Goal: Task Accomplishment & Management: Complete application form

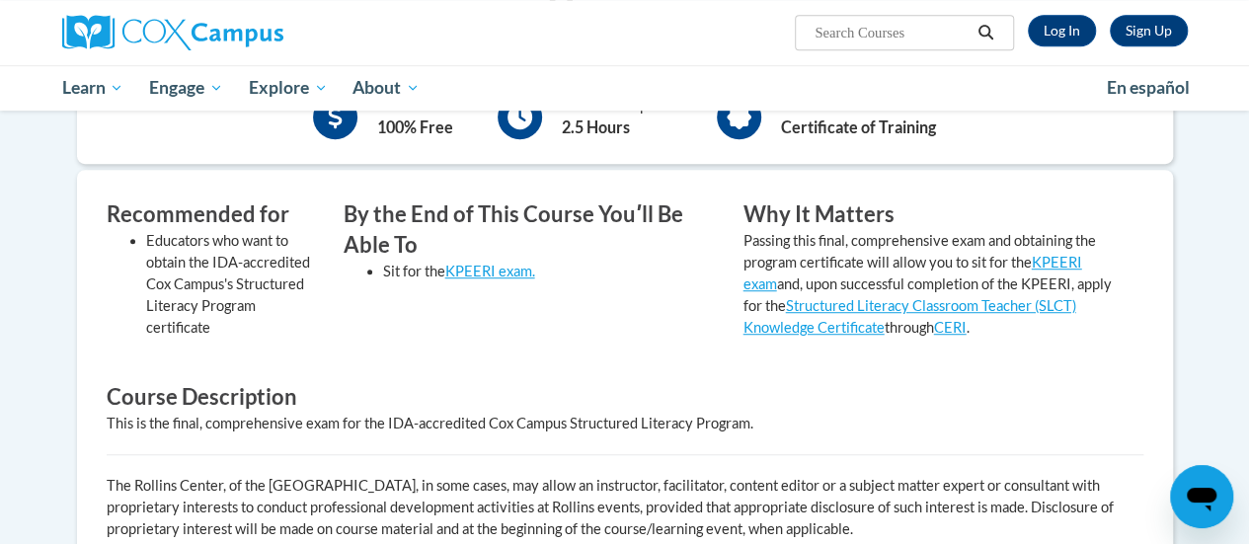
scroll to position [525, 0]
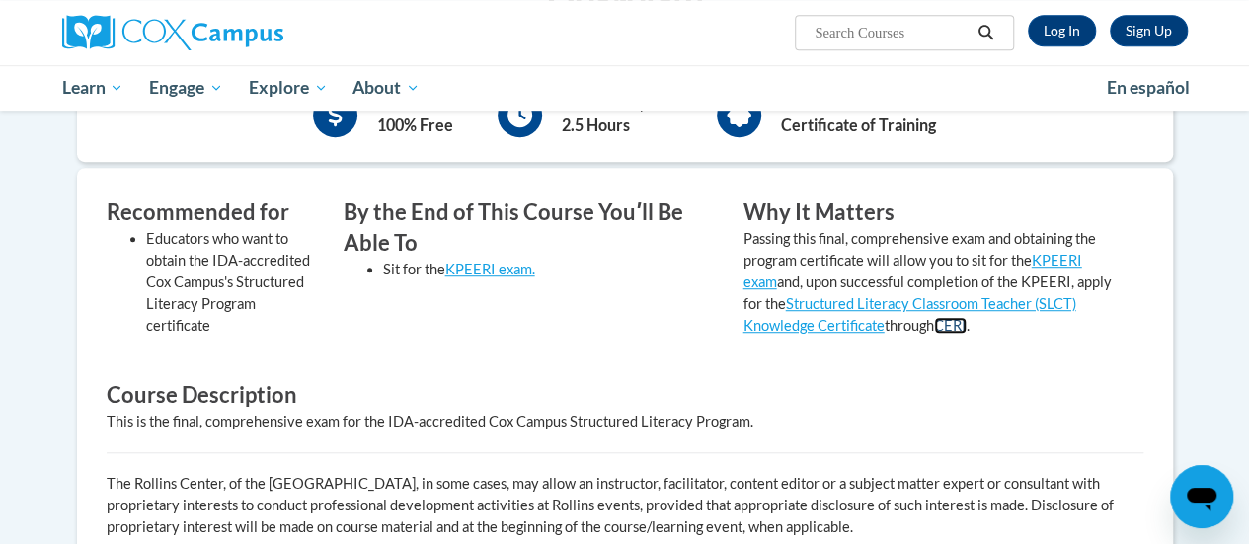
click at [966, 329] on link "CERI" at bounding box center [950, 325] width 33 height 17
click at [796, 397] on h3 "Course Description" at bounding box center [625, 395] width 1037 height 31
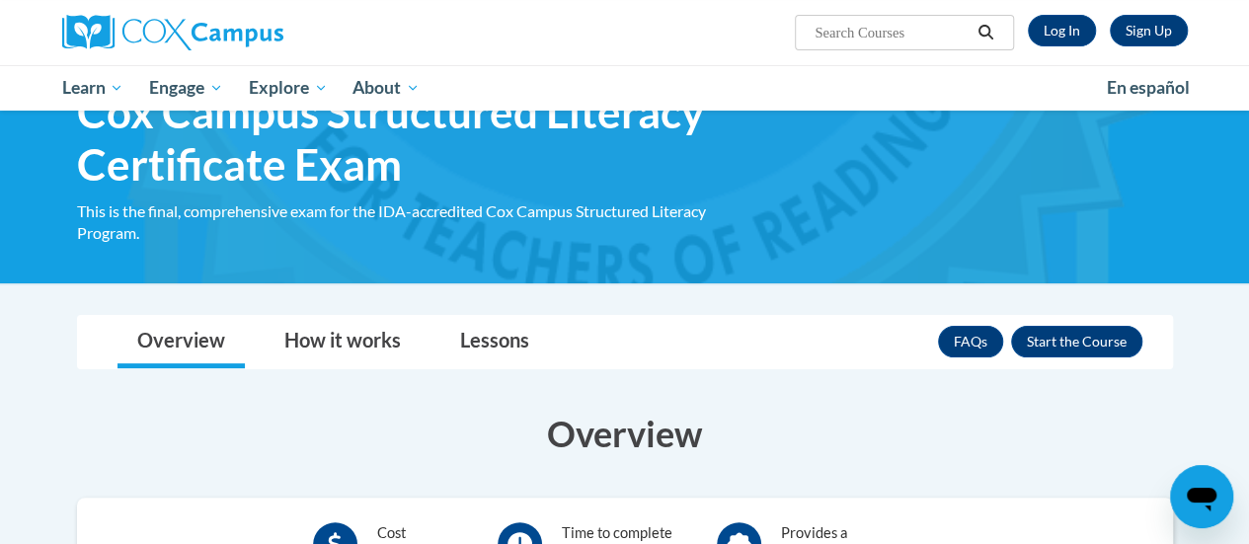
scroll to position [97, 0]
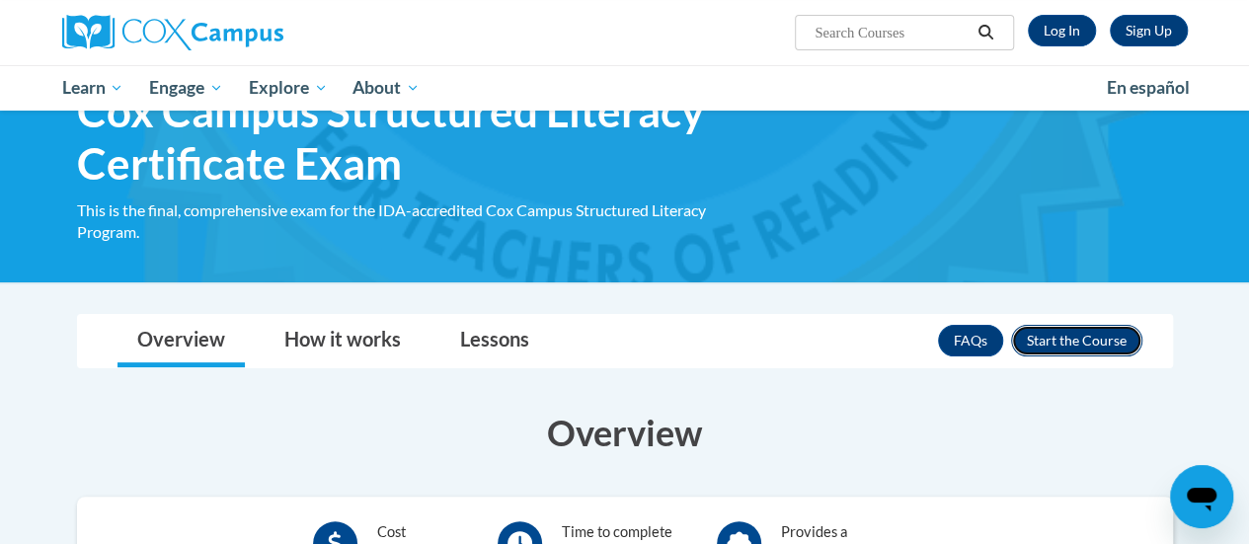
click at [1040, 339] on button "Enroll" at bounding box center [1076, 341] width 131 height 32
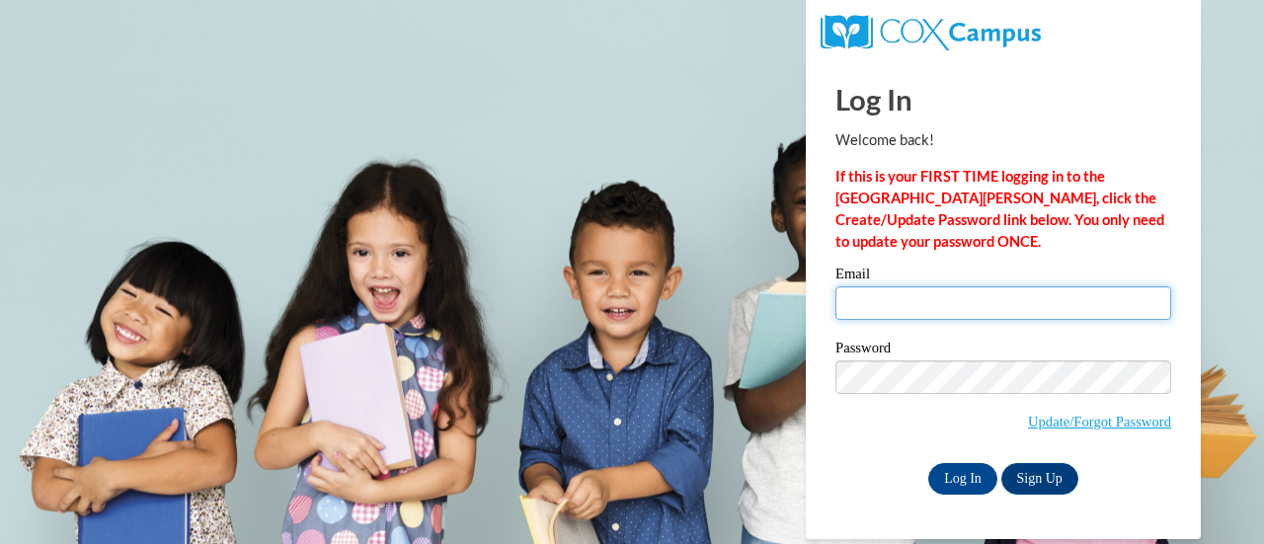
click at [894, 303] on input "Email" at bounding box center [1003, 303] width 336 height 34
type input "lrbonan@sunprairieschools.org"
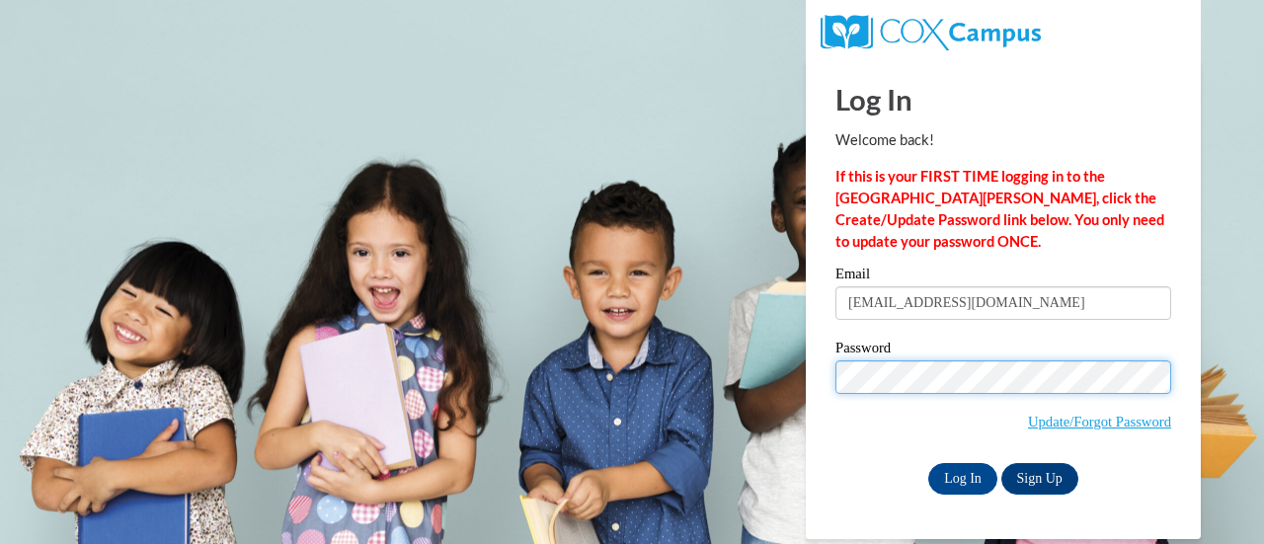
click at [928, 463] on input "Log In" at bounding box center [962, 479] width 69 height 32
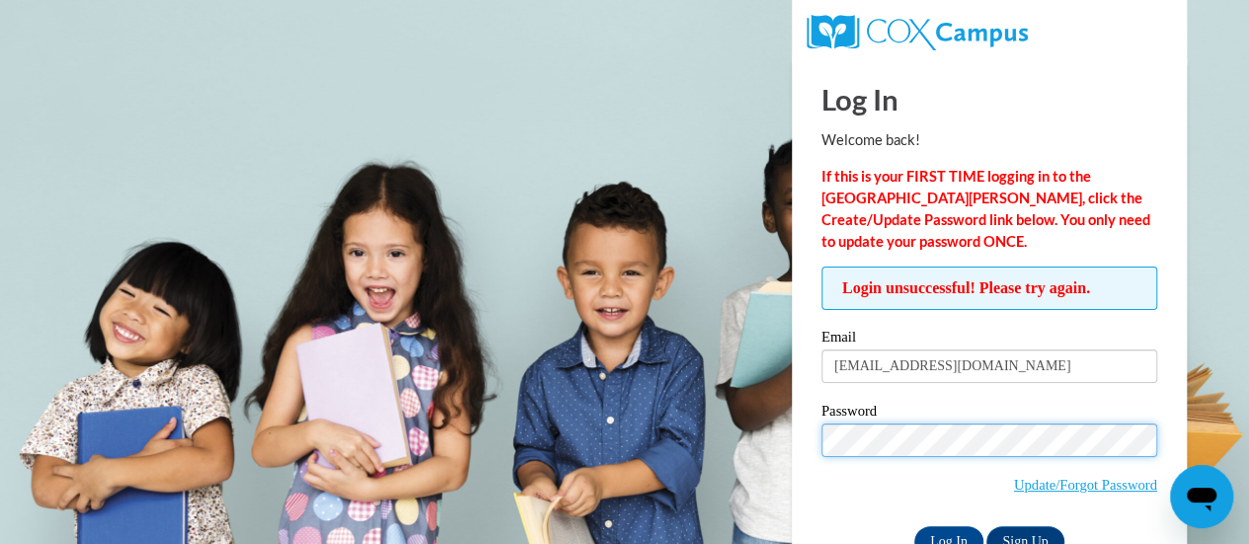
click at [914, 526] on input "Log In" at bounding box center [948, 542] width 69 height 32
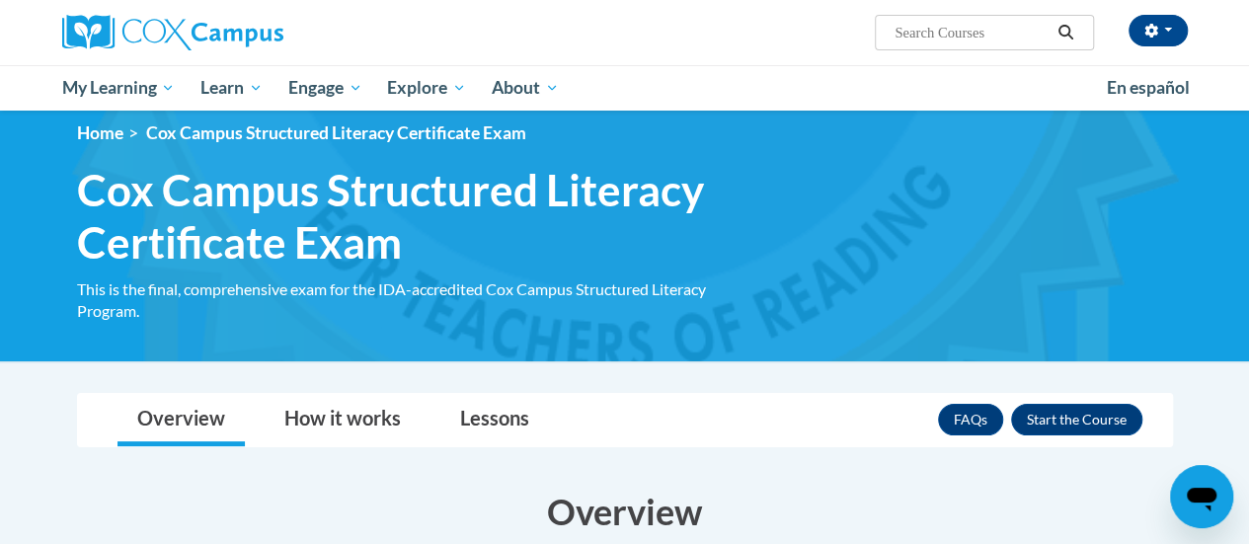
scroll to position [17, 0]
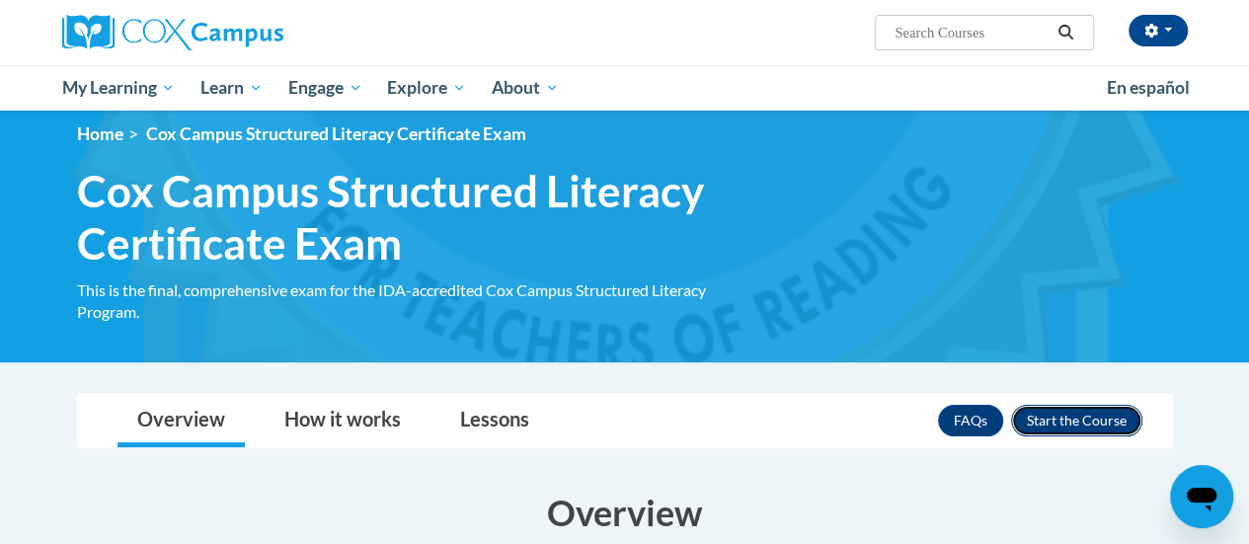
click at [1091, 422] on button "Enroll" at bounding box center [1076, 421] width 131 height 32
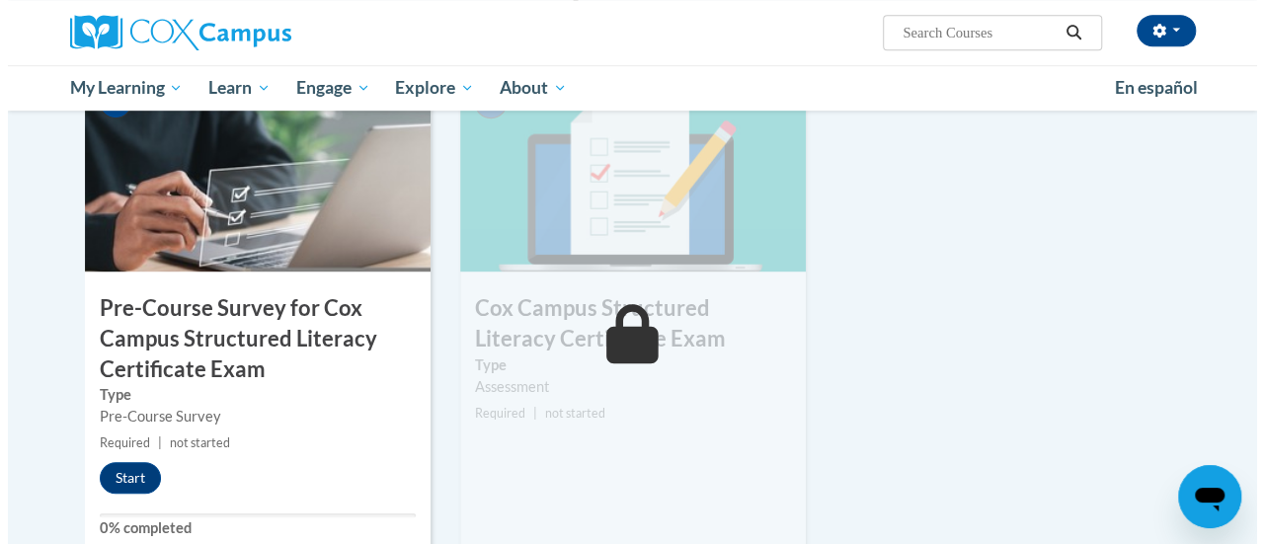
scroll to position [555, 0]
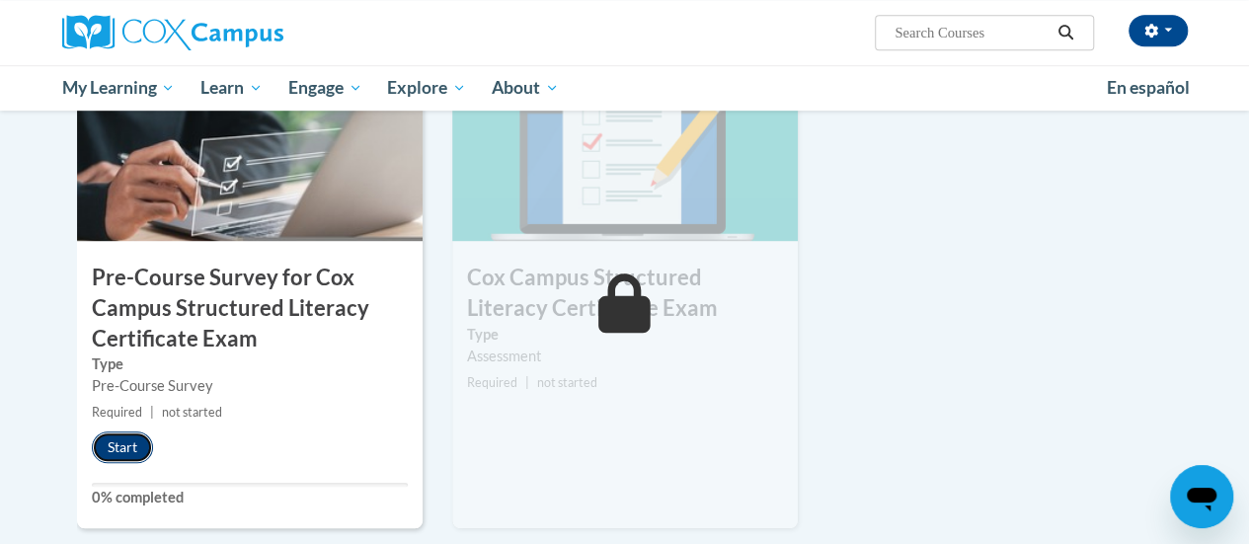
click at [121, 439] on button "Start" at bounding box center [122, 447] width 61 height 32
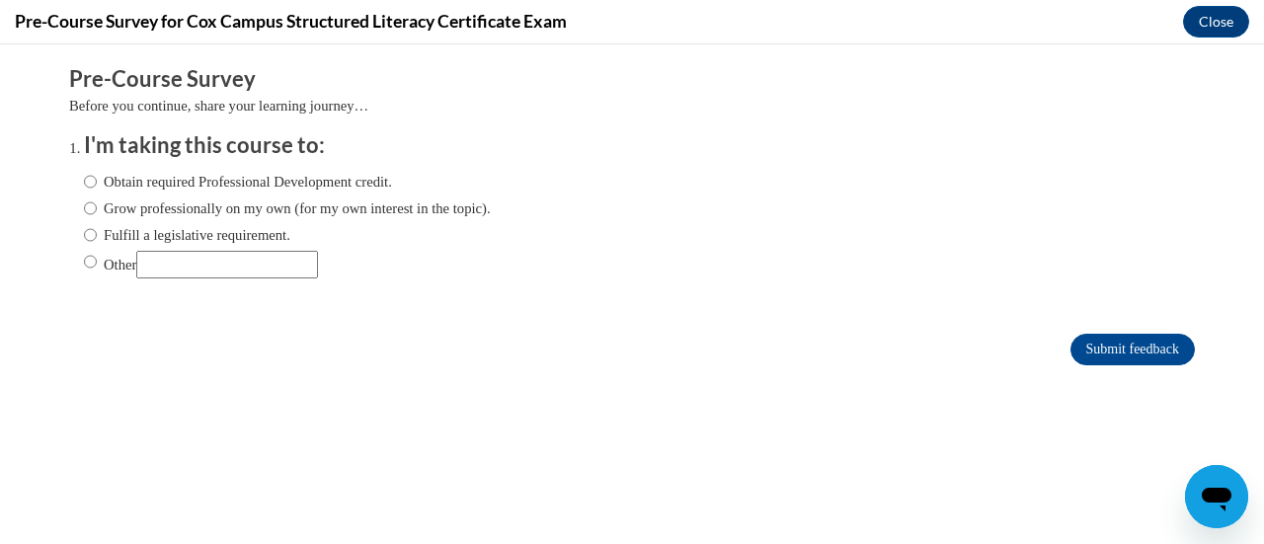
scroll to position [0, 0]
click at [84, 188] on input "Obtain required Professional Development credit." at bounding box center [90, 182] width 13 height 22
radio input "true"
click at [1076, 336] on input "Submit feedback" at bounding box center [1132, 350] width 124 height 32
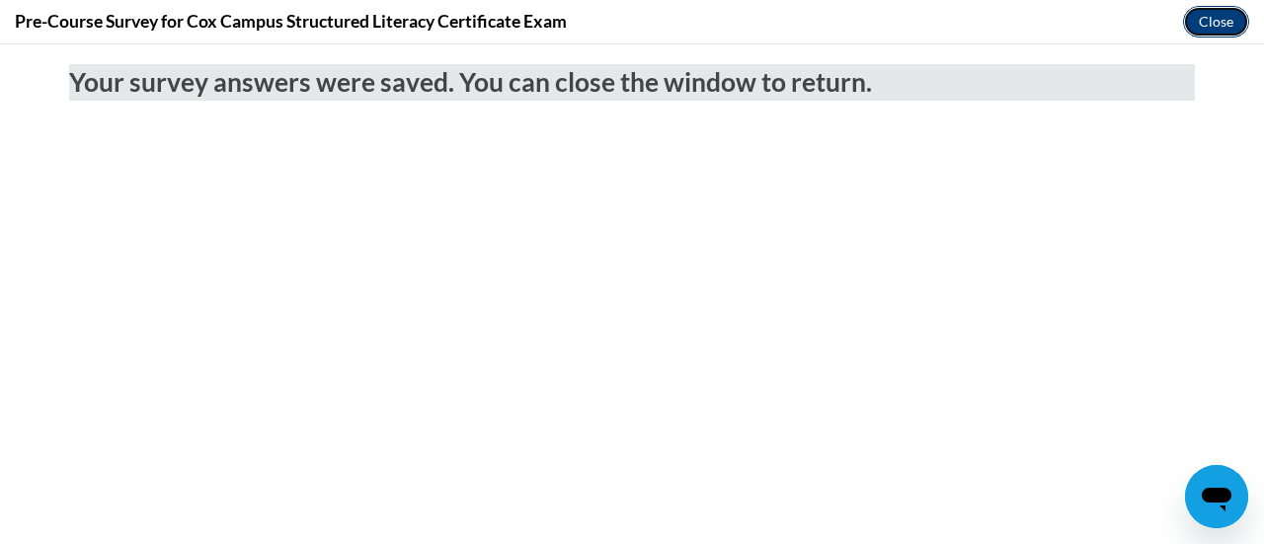
click at [1205, 25] on button "Close" at bounding box center [1216, 22] width 66 height 32
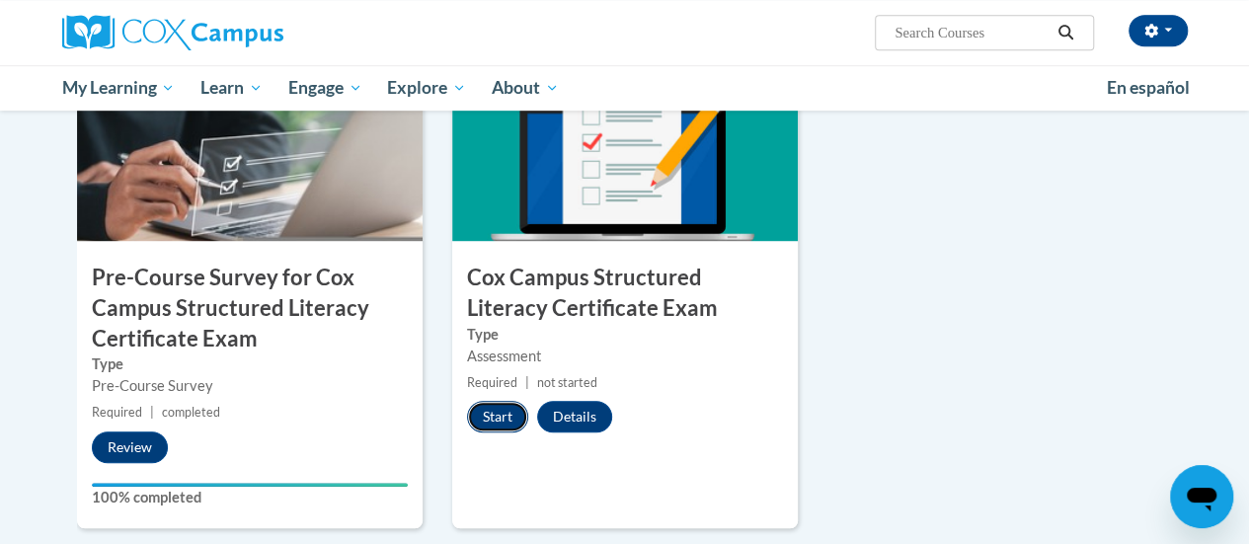
click at [484, 414] on button "Start" at bounding box center [497, 417] width 61 height 32
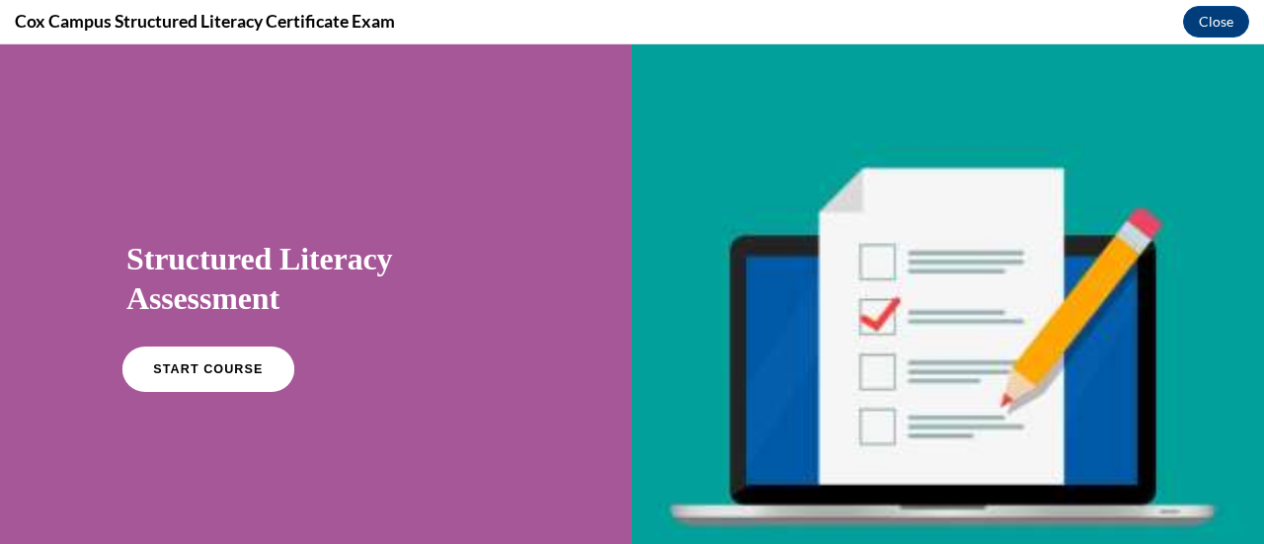
click at [216, 364] on span "START COURSE" at bounding box center [208, 369] width 110 height 15
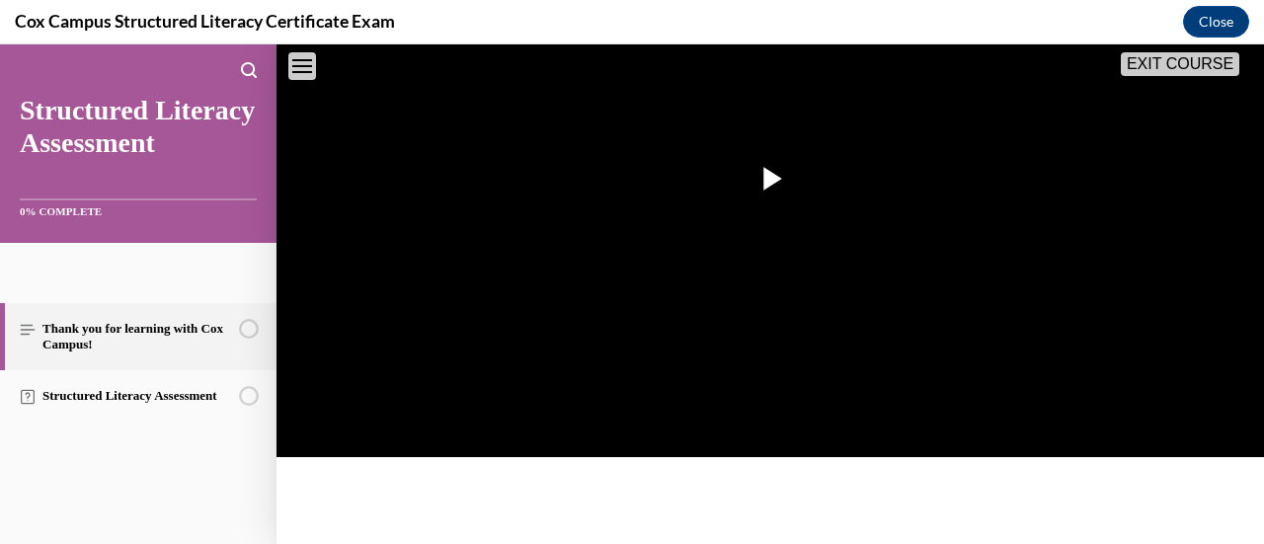
scroll to position [741, 0]
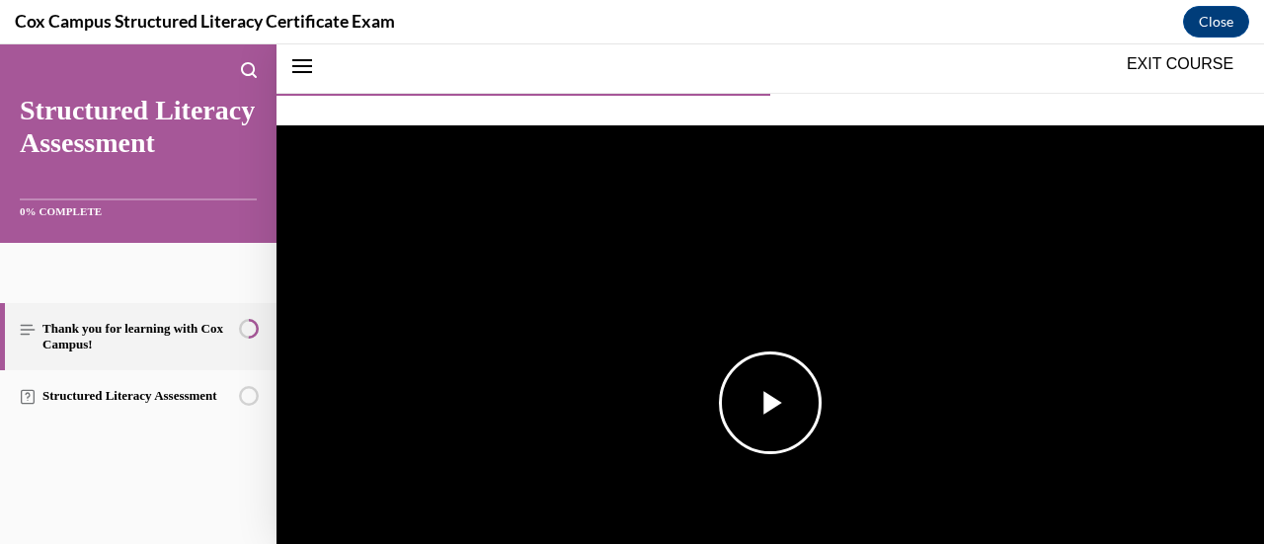
click at [770, 403] on span "Video player" at bounding box center [770, 403] width 0 height 0
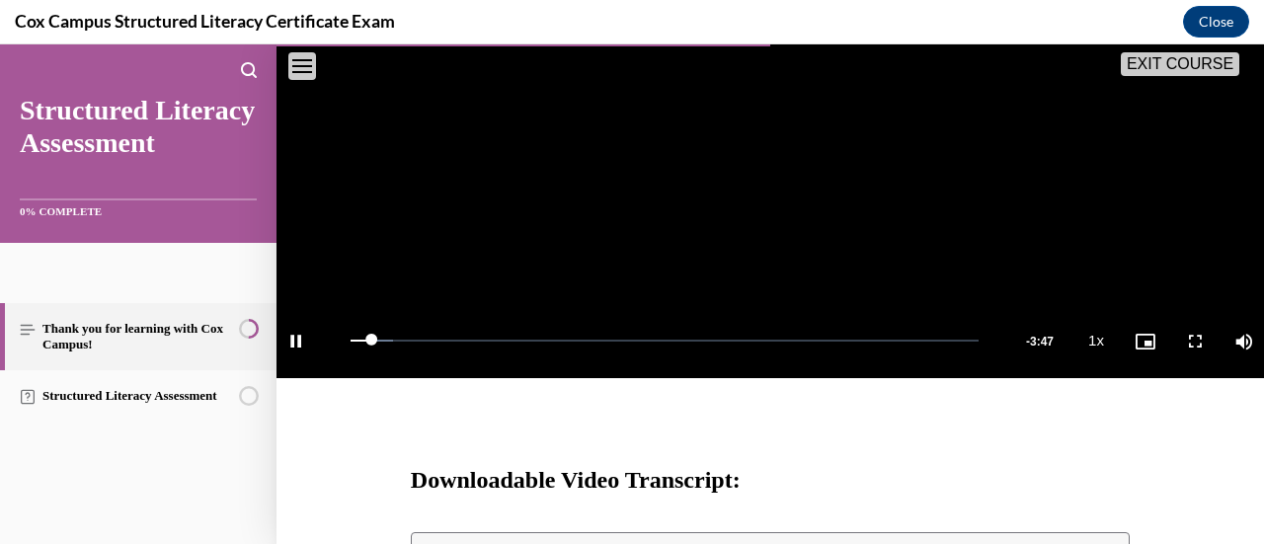
scroll to position [558, 0]
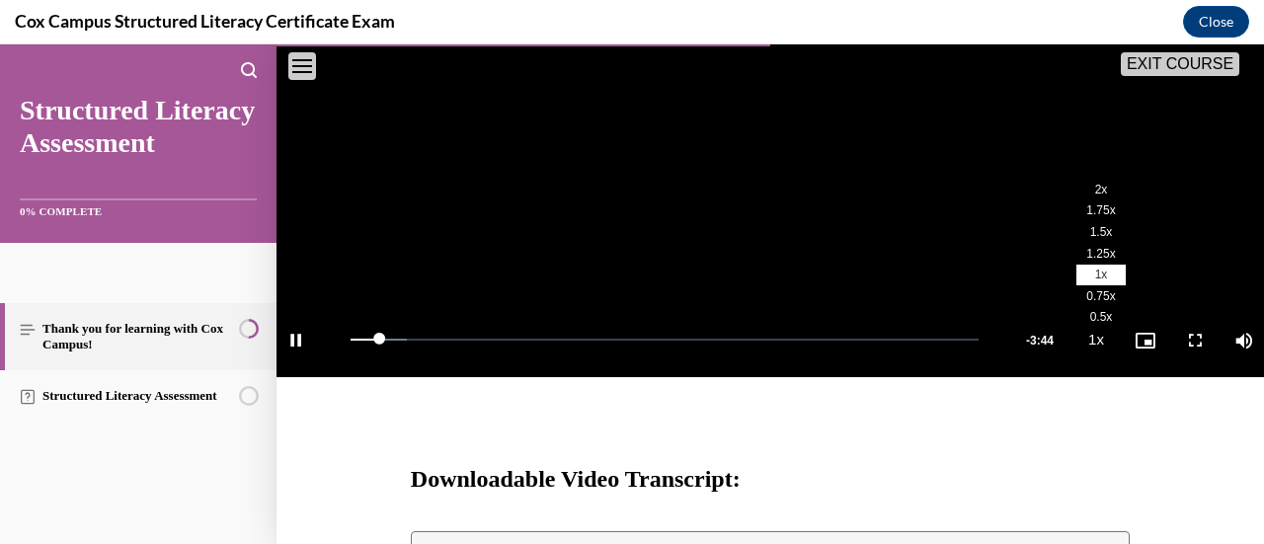
click at [1095, 196] on span "2x" at bounding box center [1101, 190] width 13 height 14
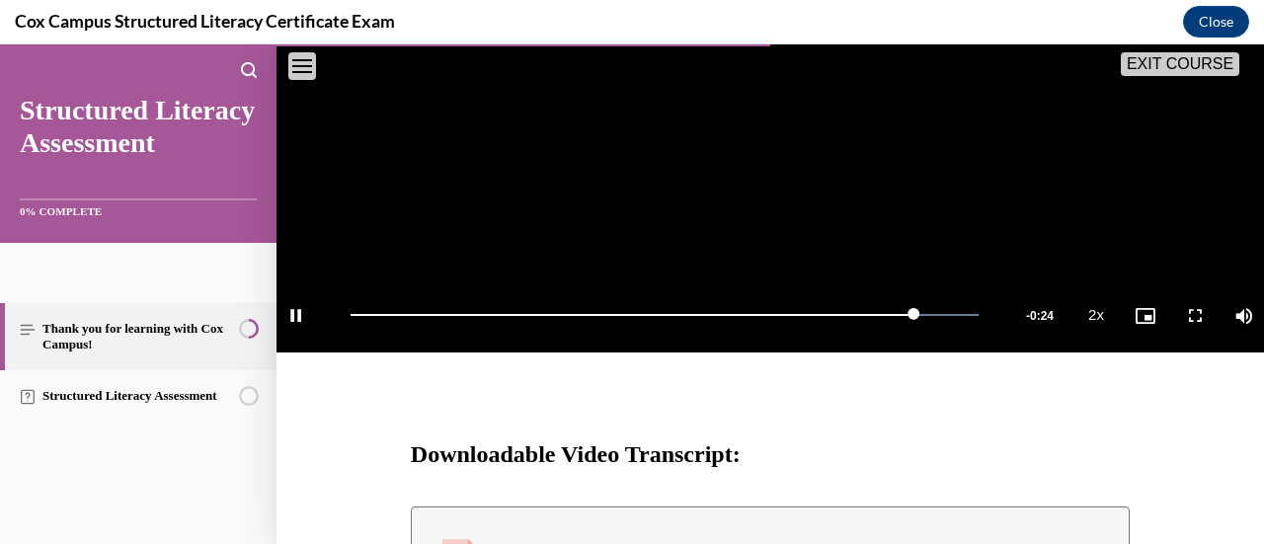
scroll to position [580, 0]
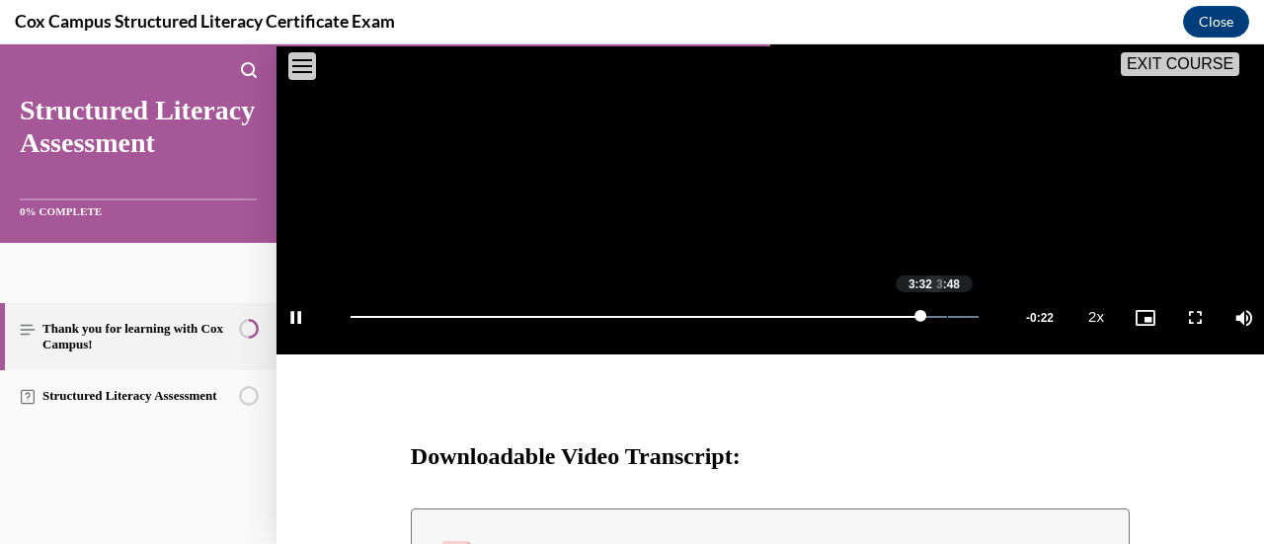
click at [947, 318] on div "3:48" at bounding box center [947, 317] width 1 height 2
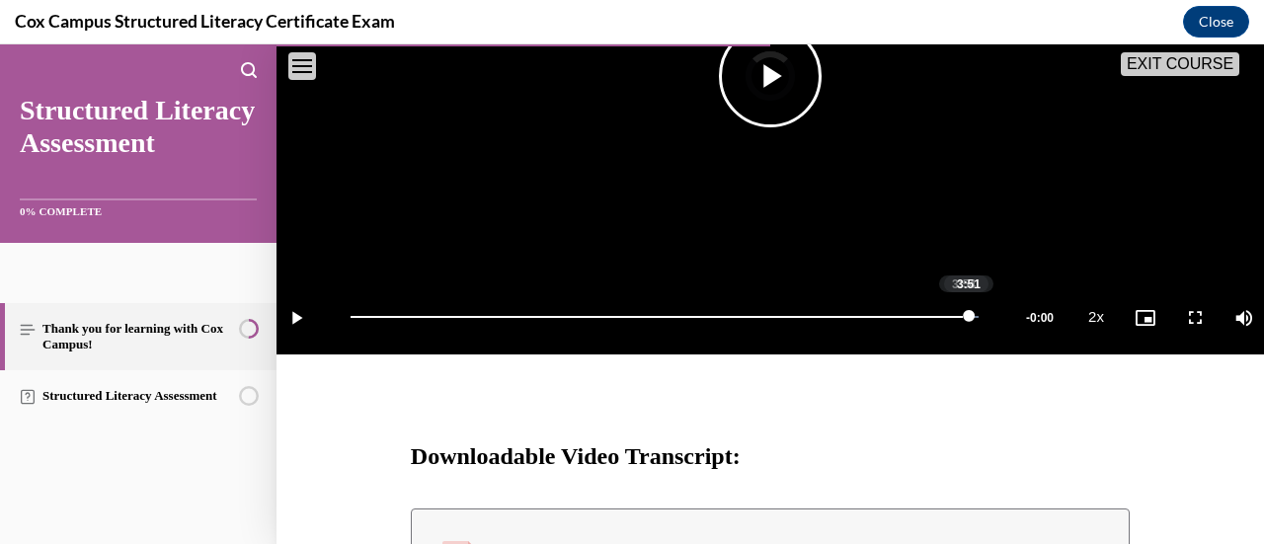
click at [963, 354] on div "Loaded : 100.00% 3:54 3:51" at bounding box center [665, 317] width 648 height 74
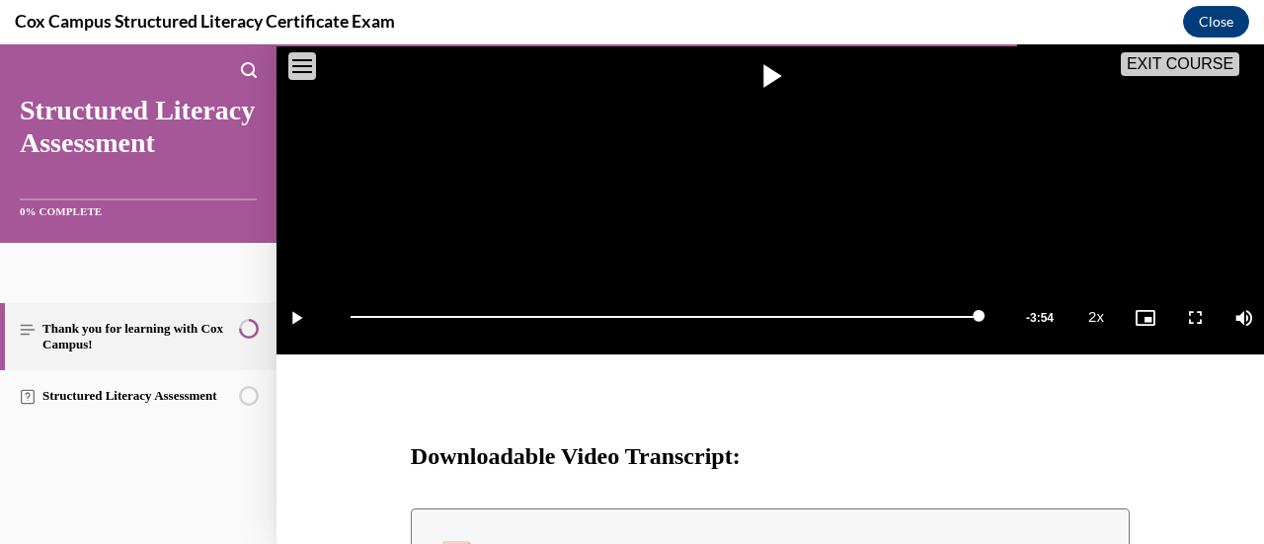
scroll to position [934, 0]
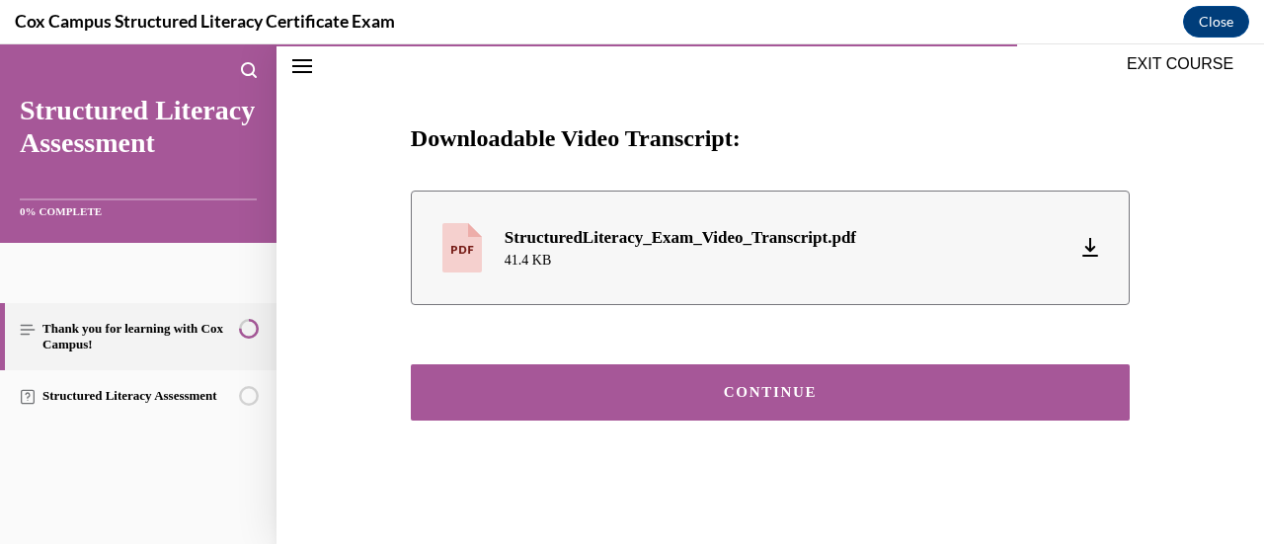
click at [778, 377] on button "CONTINUE" at bounding box center [770, 392] width 719 height 56
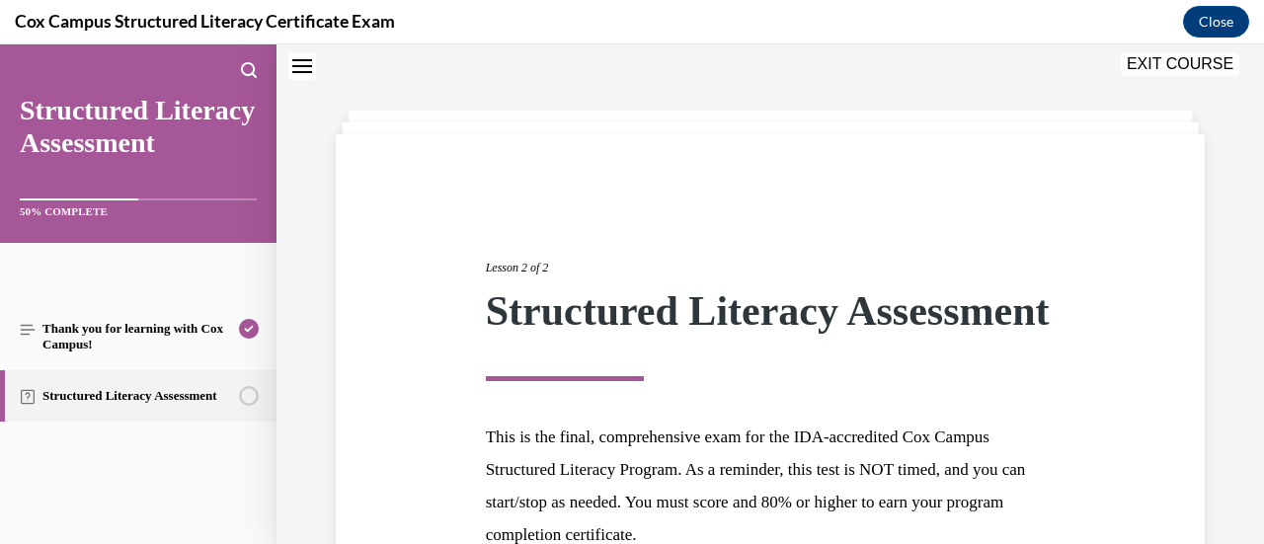
scroll to position [306, 0]
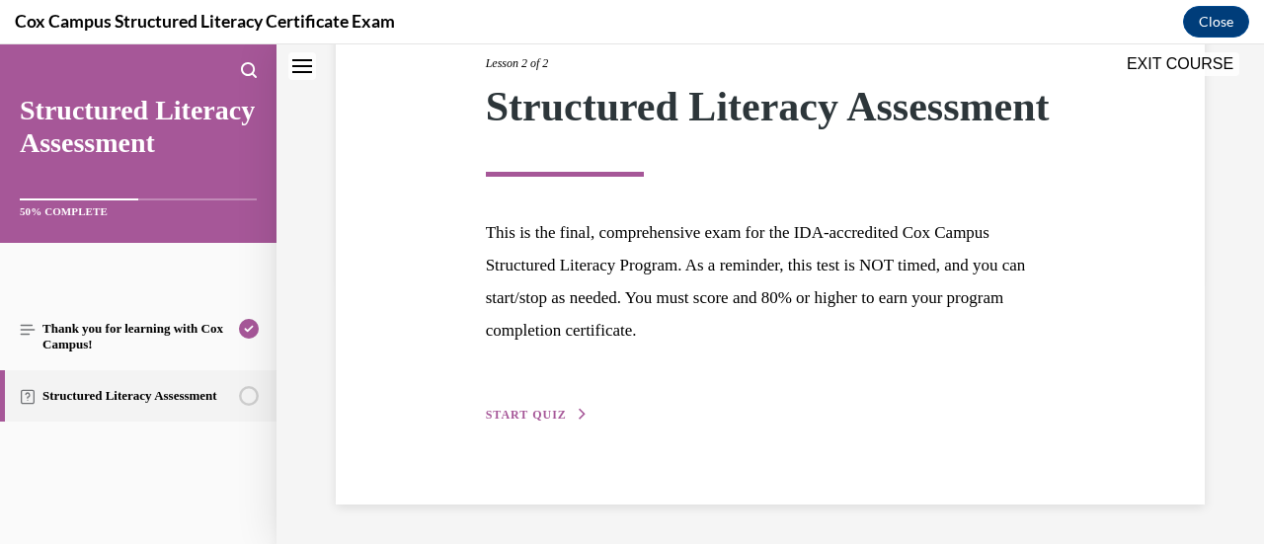
click at [530, 424] on div "Lesson 2 of 2 Structured Literacy Assessment This is the final, comprehensive e…" at bounding box center [770, 217] width 599 height 417
click at [522, 409] on span "START QUIZ" at bounding box center [526, 415] width 81 height 14
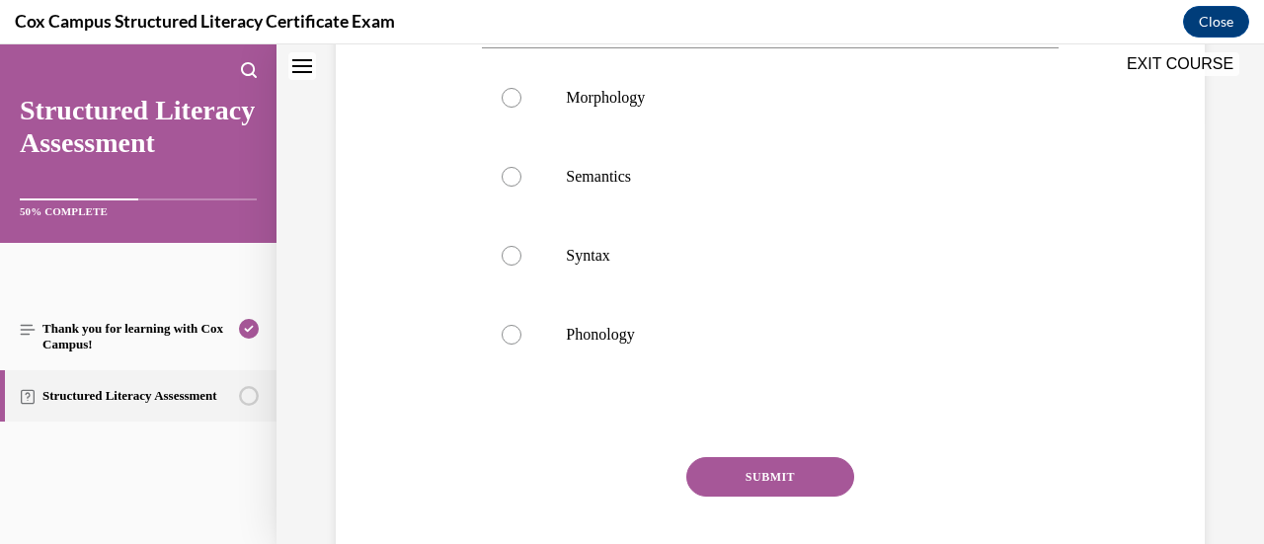
scroll to position [394, 0]
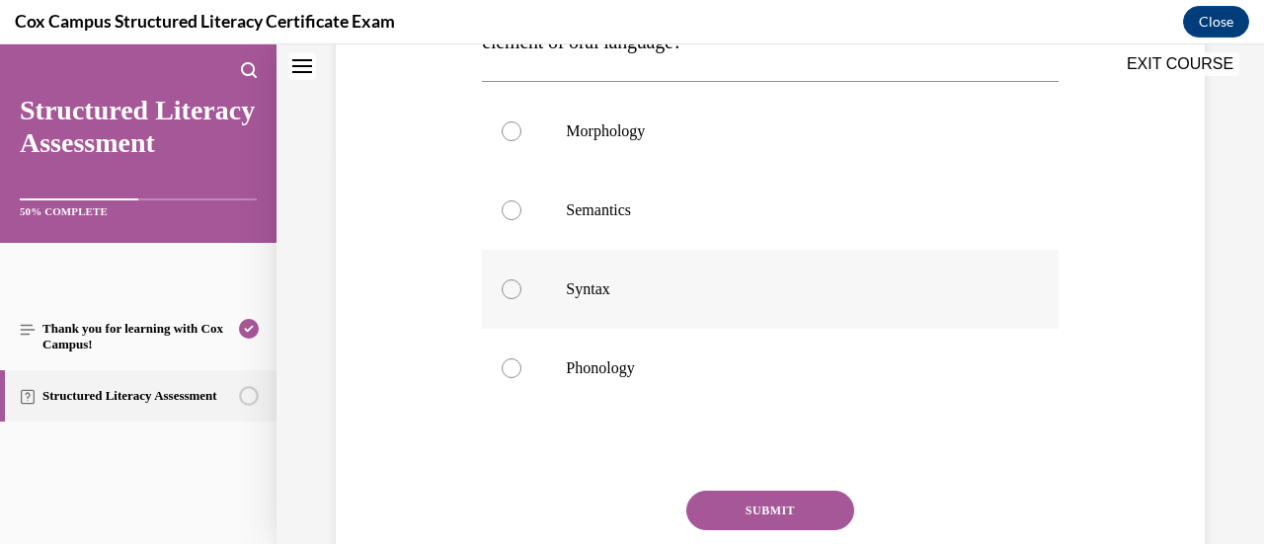
click at [507, 285] on div at bounding box center [511, 289] width 20 height 20
click at [507, 285] on input "Syntax" at bounding box center [511, 289] width 20 height 20
radio input "true"
click at [788, 518] on button "SUBMIT" at bounding box center [770, 510] width 168 height 39
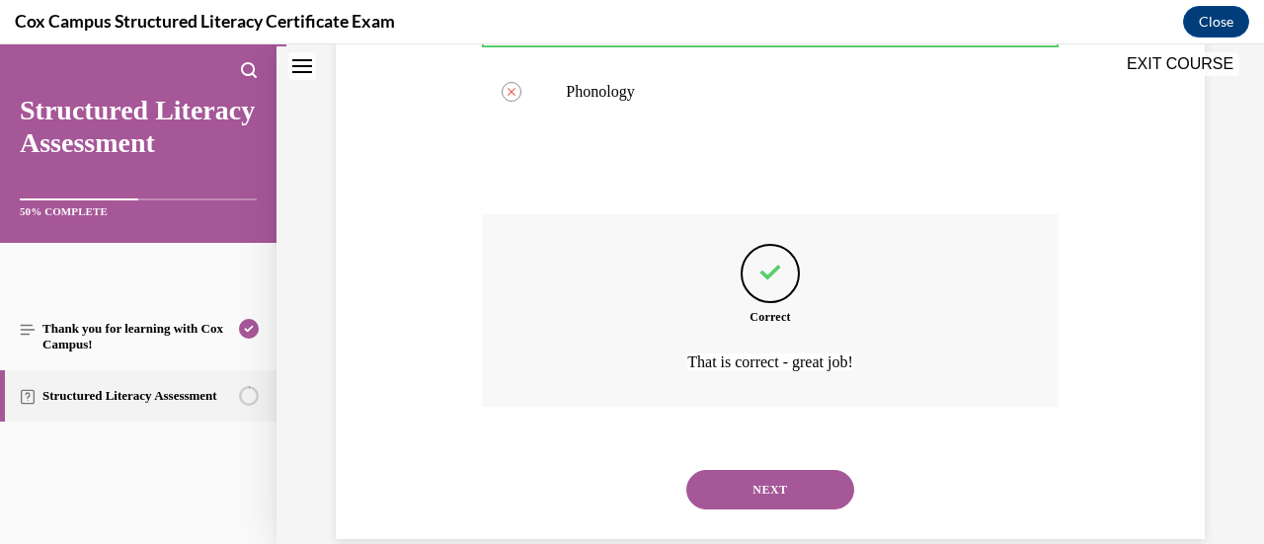
scroll to position [671, 0]
click at [781, 493] on button "NEXT" at bounding box center [770, 488] width 168 height 39
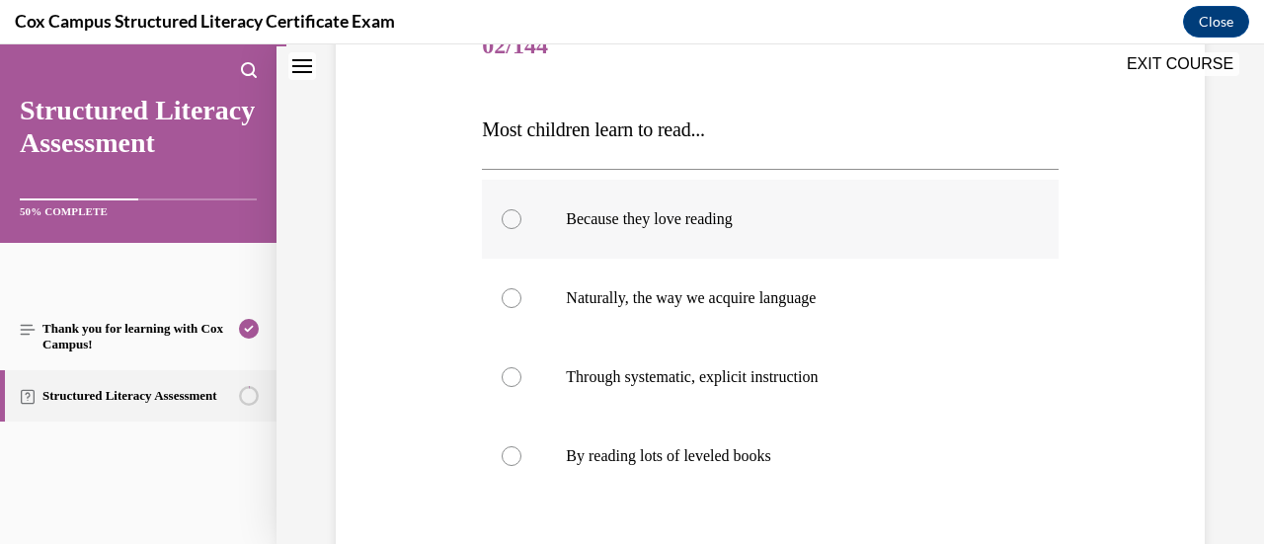
scroll to position [270, 0]
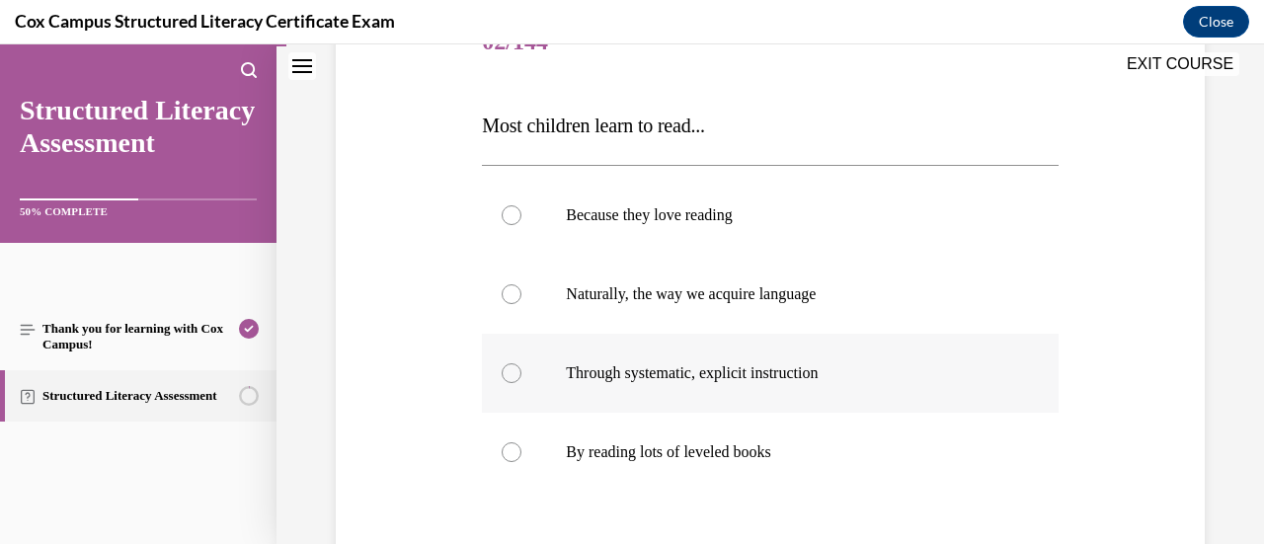
click at [507, 374] on div at bounding box center [511, 373] width 20 height 20
click at [507, 374] on input "Through systematic, explicit instruction" at bounding box center [511, 373] width 20 height 20
radio input "true"
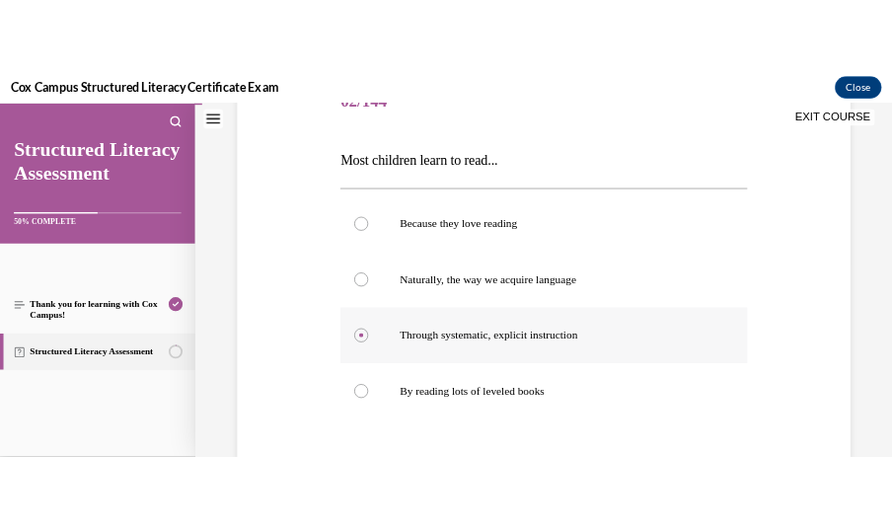
scroll to position [442, 0]
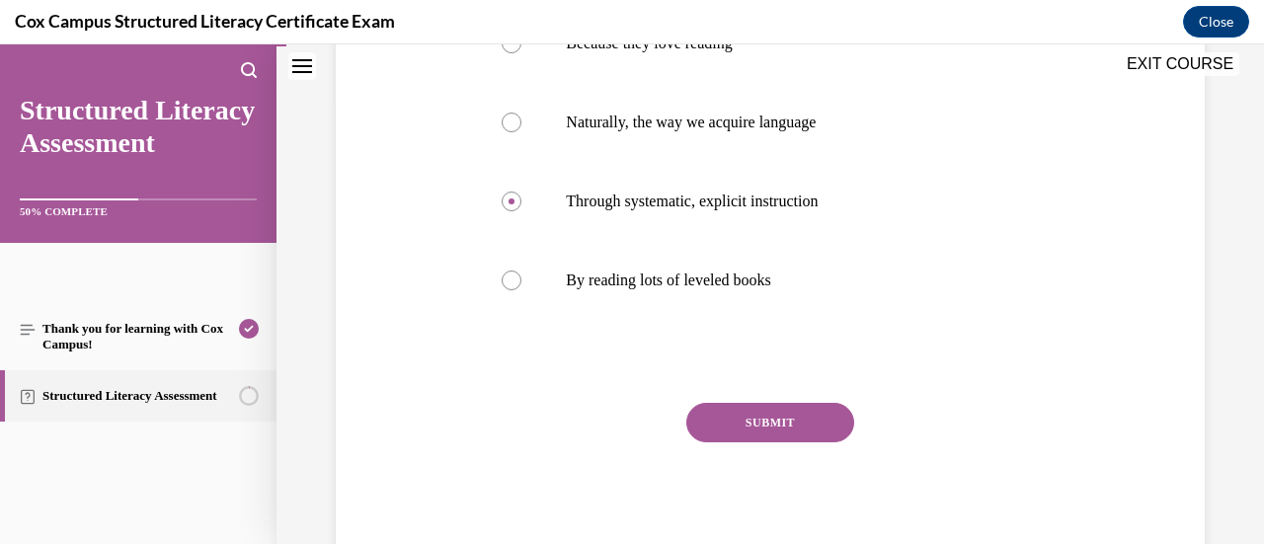
click at [742, 414] on button "SUBMIT" at bounding box center [770, 422] width 168 height 39
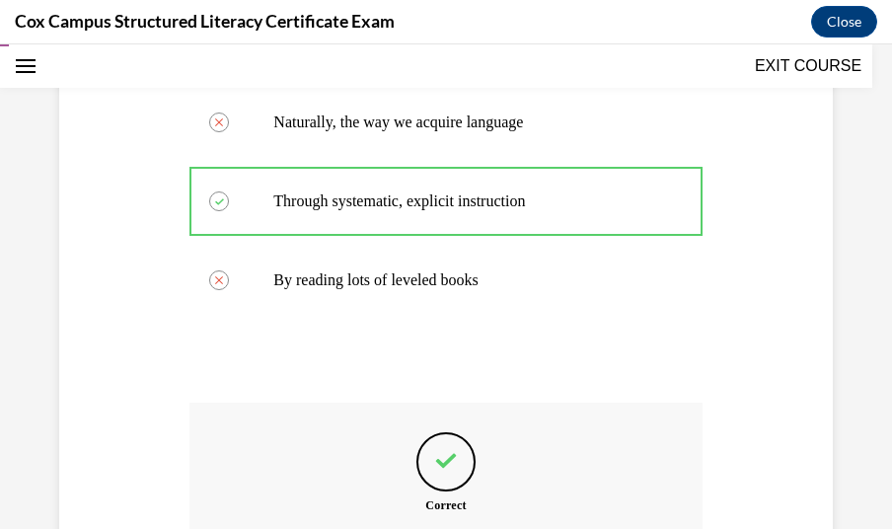
click at [568, 329] on div "Question 02/144 Most children learn to read... Because they love reading Correc…" at bounding box center [446, 279] width 512 height 895
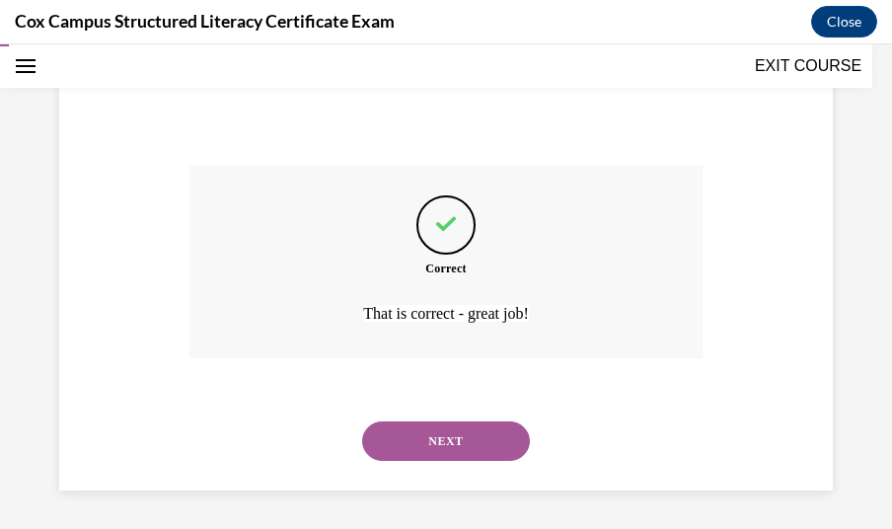
click at [450, 439] on button "NEXT" at bounding box center [446, 441] width 168 height 39
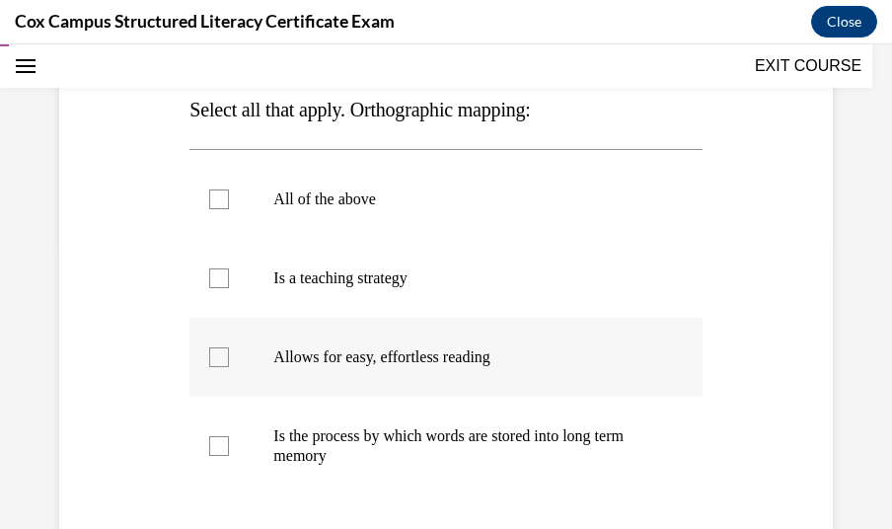
scroll to position [285, 0]
click at [215, 364] on div at bounding box center [219, 358] width 20 height 20
click at [215, 364] on input "Allows for easy, effortless reading" at bounding box center [219, 358] width 20 height 20
checkbox input "true"
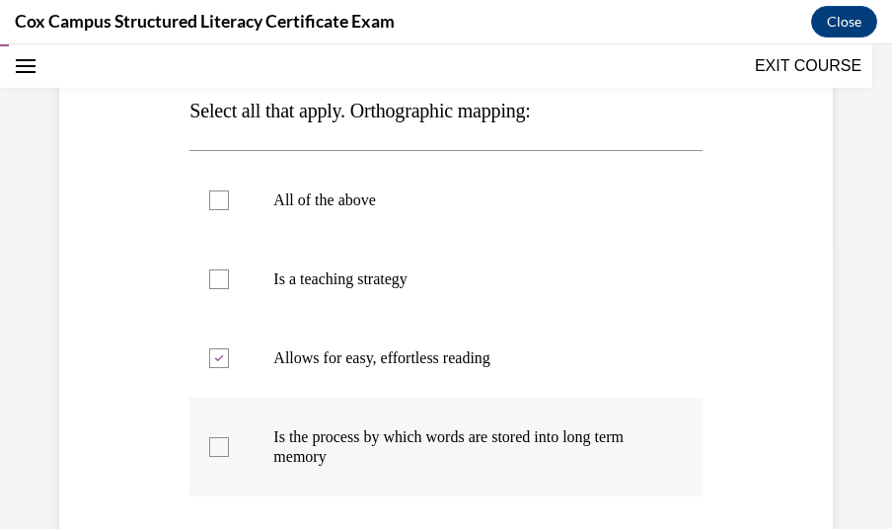
click at [216, 450] on div at bounding box center [219, 447] width 20 height 20
click at [216, 450] on input "Is the process by which words are stored into long term memory" at bounding box center [219, 447] width 20 height 20
checkbox input "true"
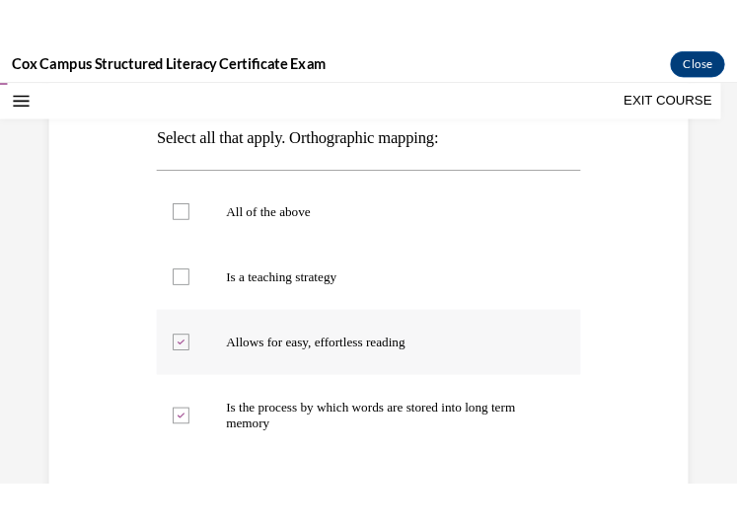
scroll to position [477, 0]
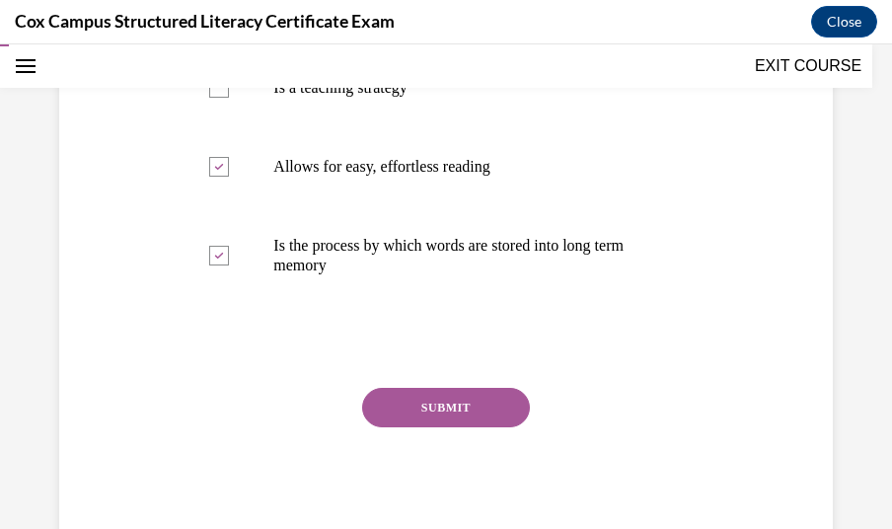
click at [440, 392] on button "SUBMIT" at bounding box center [446, 407] width 168 height 39
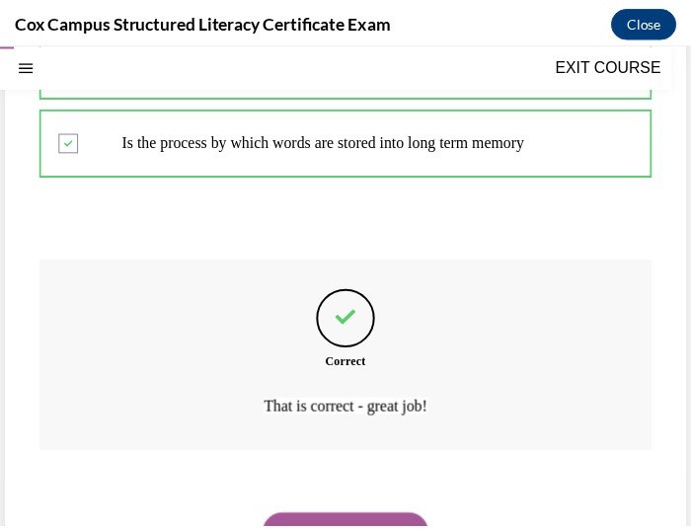
scroll to position [599, 0]
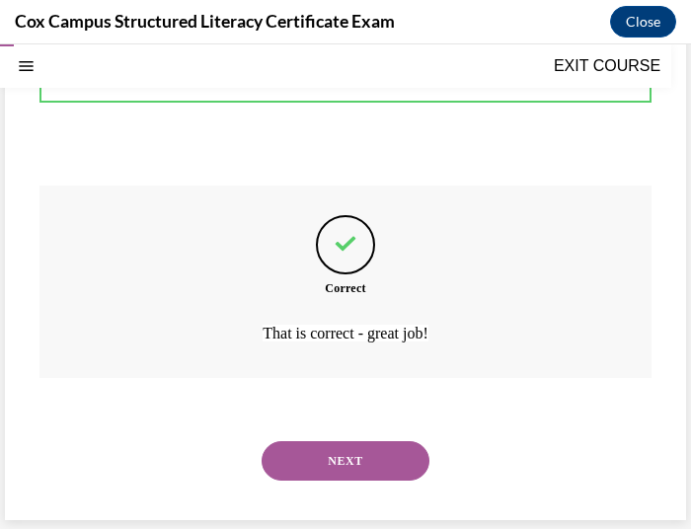
click at [332, 466] on button "NEXT" at bounding box center [346, 460] width 168 height 39
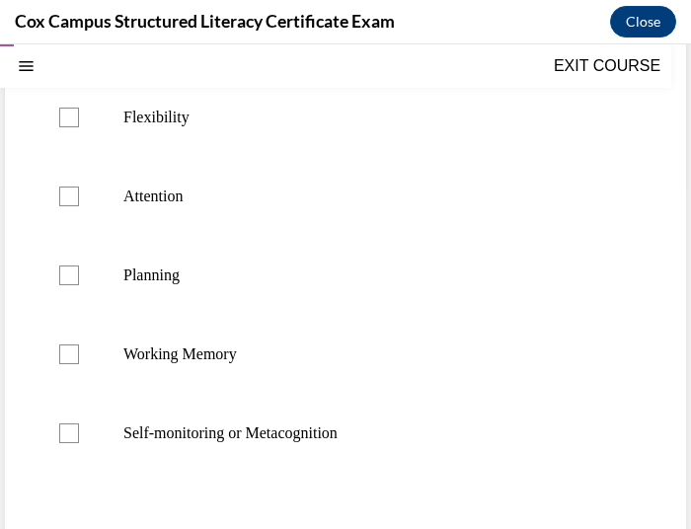
scroll to position [345, 0]
click at [67, 126] on div at bounding box center [69, 117] width 20 height 20
click at [67, 126] on input "Flexibility" at bounding box center [69, 117] width 20 height 20
checkbox input "true"
click at [71, 223] on label "Attention" at bounding box center [345, 195] width 612 height 79
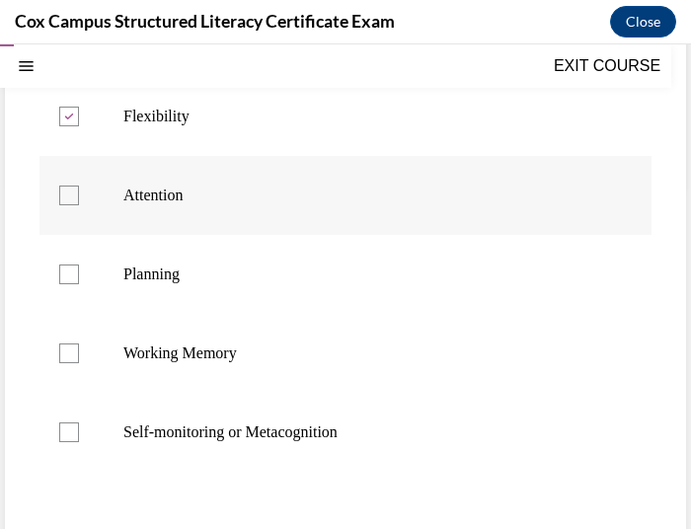
click at [71, 205] on input "Attention" at bounding box center [69, 196] width 20 height 20
checkbox input "true"
click at [71, 314] on label "Planning" at bounding box center [345, 274] width 612 height 79
click at [71, 284] on input "Planning" at bounding box center [69, 275] width 20 height 20
checkbox input "true"
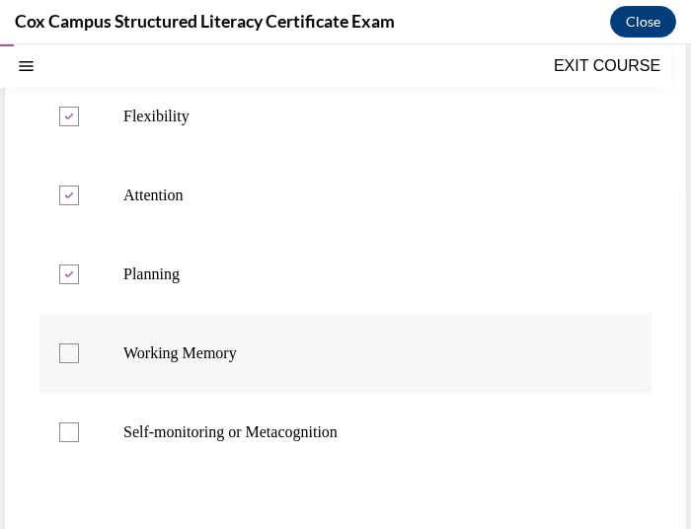
click at [66, 363] on div at bounding box center [69, 354] width 20 height 20
click at [66, 363] on input "Working Memory" at bounding box center [69, 354] width 20 height 20
checkbox input "true"
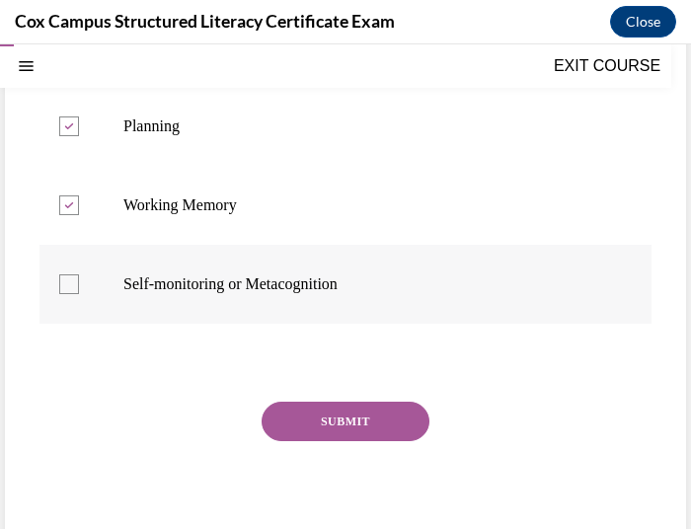
click at [70, 294] on div at bounding box center [69, 284] width 20 height 20
click at [70, 294] on input "Self-monitoring or Metacognition" at bounding box center [69, 284] width 20 height 20
checkbox input "true"
click at [369, 441] on button "SUBMIT" at bounding box center [346, 421] width 168 height 39
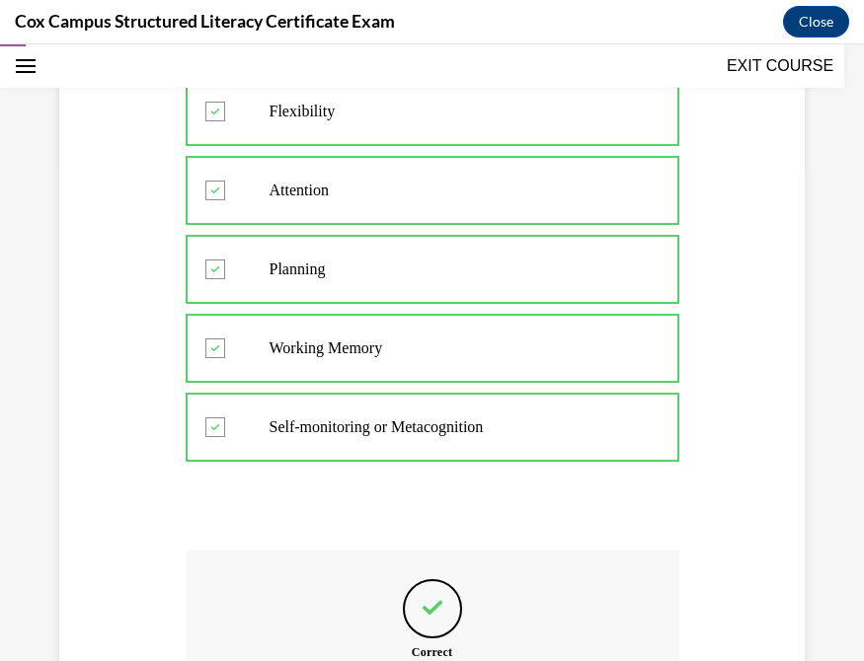
drag, startPoint x: 627, startPoint y: 45, endPoint x: 56, endPoint y: 480, distance: 717.1
click at [56, 480] on div "Question 04/144 Executive function skills help regulate behavior and have a dir…" at bounding box center [431, 299] width 755 height 1152
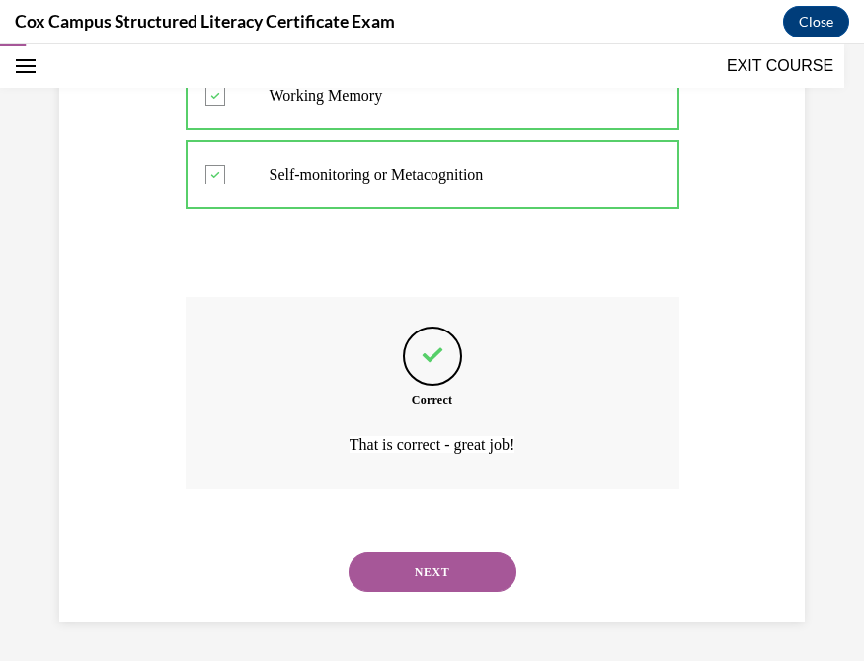
click at [434, 543] on button "NEXT" at bounding box center [432, 572] width 168 height 39
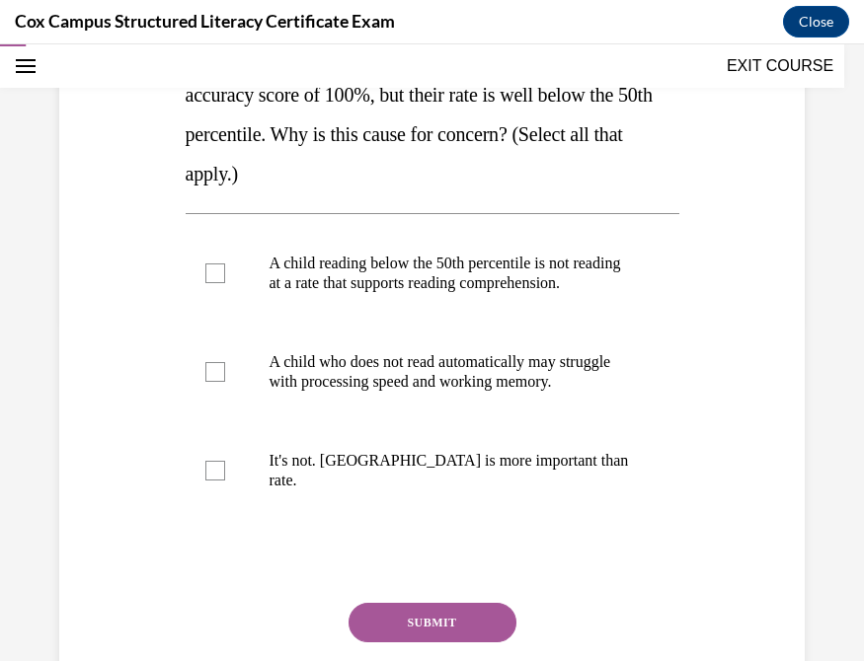
scroll to position [341, 0]
click at [213, 283] on div at bounding box center [215, 274] width 20 height 20
click at [213, 283] on input "A child reading below the 50th percentile is not reading at a rate that support…" at bounding box center [215, 274] width 20 height 20
checkbox input "true"
click at [212, 382] on div at bounding box center [215, 372] width 20 height 20
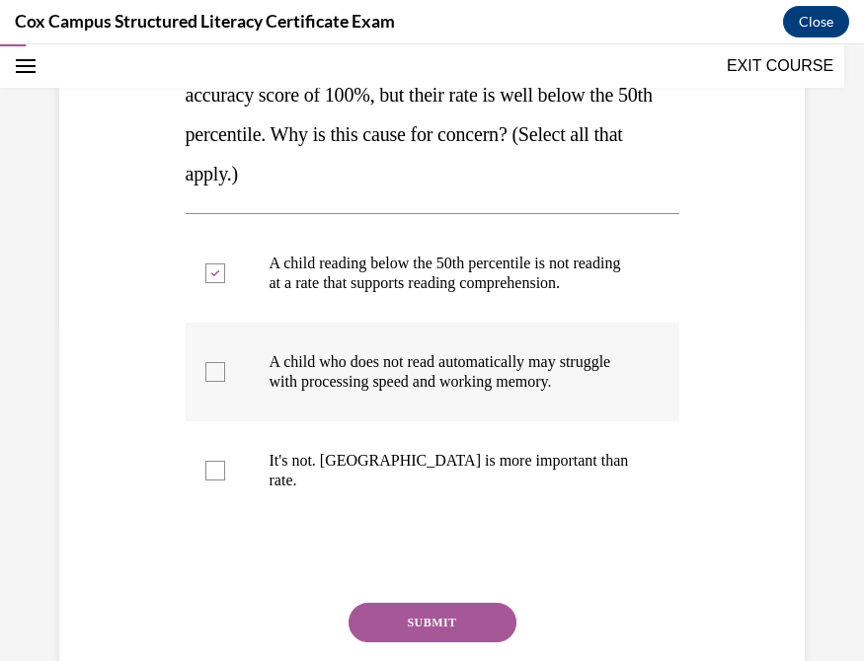
click at [212, 382] on input "A child who does not read automatically may struggle with processing speed and …" at bounding box center [215, 372] width 20 height 20
checkbox input "true"
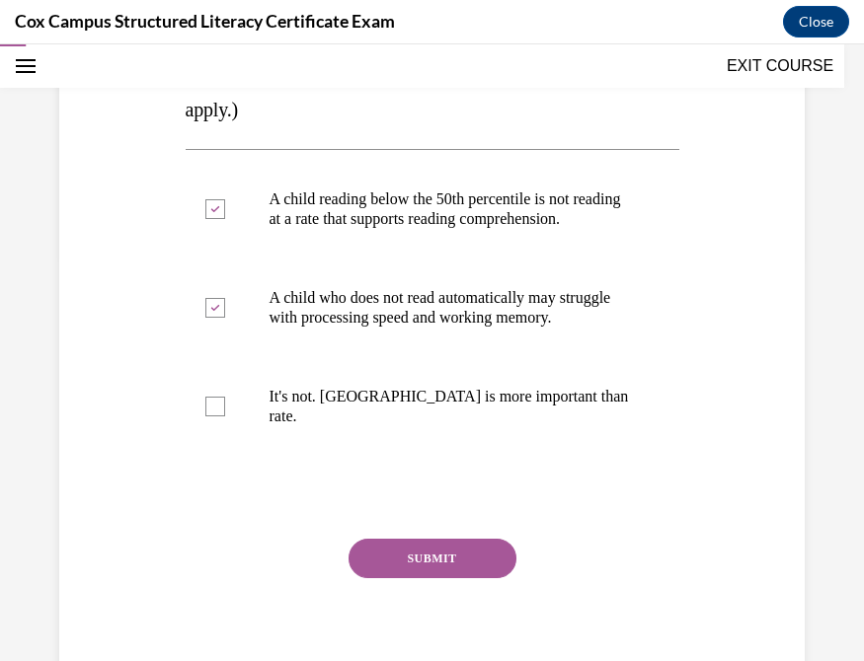
click at [406, 543] on button "SUBMIT" at bounding box center [432, 558] width 168 height 39
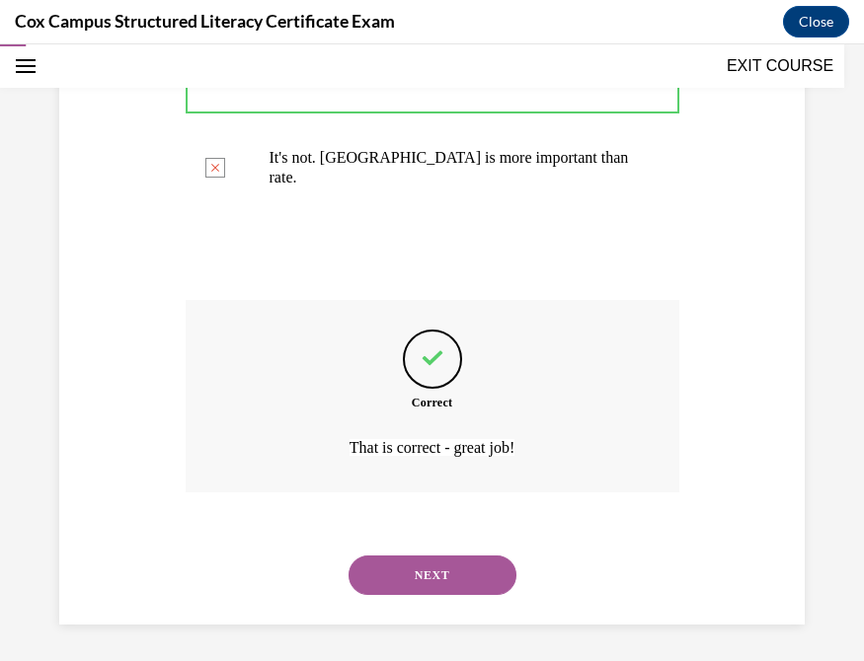
scroll to position [666, 0]
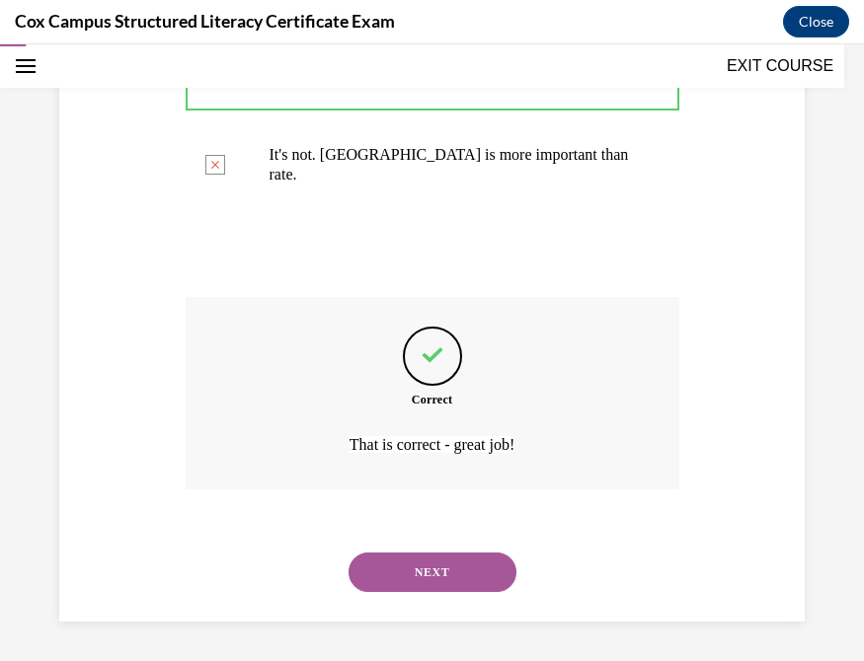
click at [412, 543] on button "NEXT" at bounding box center [432, 572] width 168 height 39
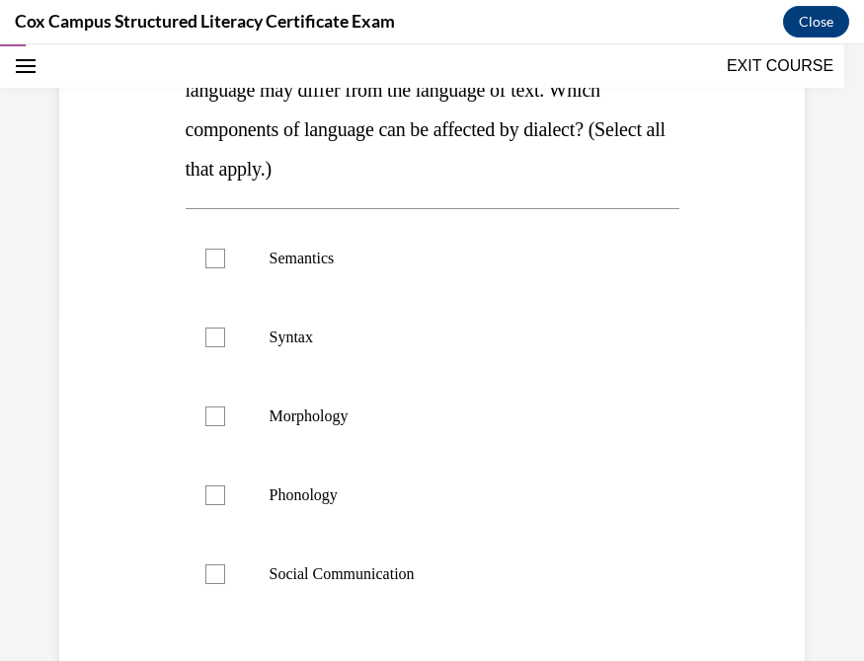
scroll to position [341, 0]
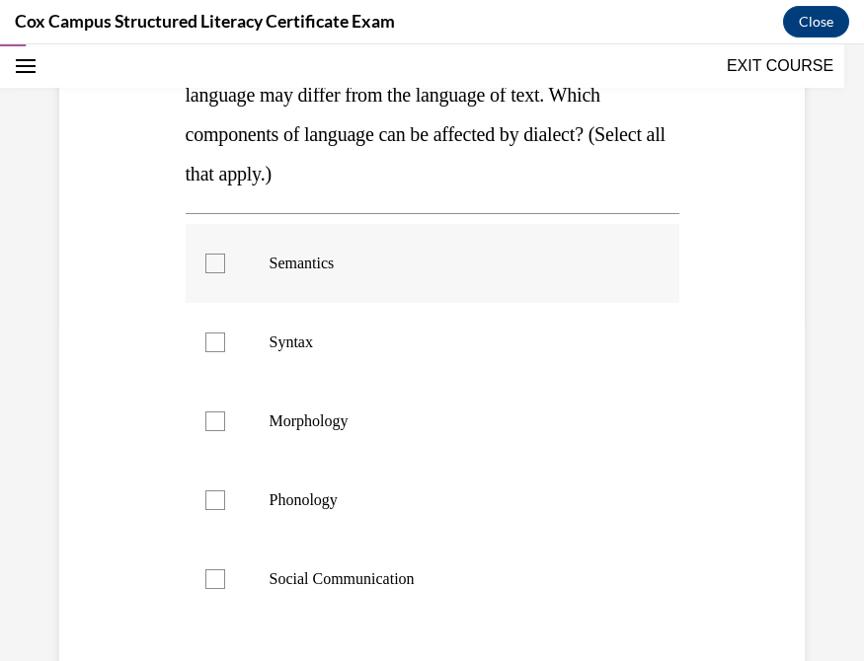
click at [205, 264] on div at bounding box center [215, 264] width 20 height 20
click at [205, 264] on input "Semantics" at bounding box center [215, 264] width 20 height 20
checkbox input "true"
click at [210, 344] on div at bounding box center [215, 343] width 20 height 20
click at [210, 344] on input "Syntax" at bounding box center [215, 343] width 20 height 20
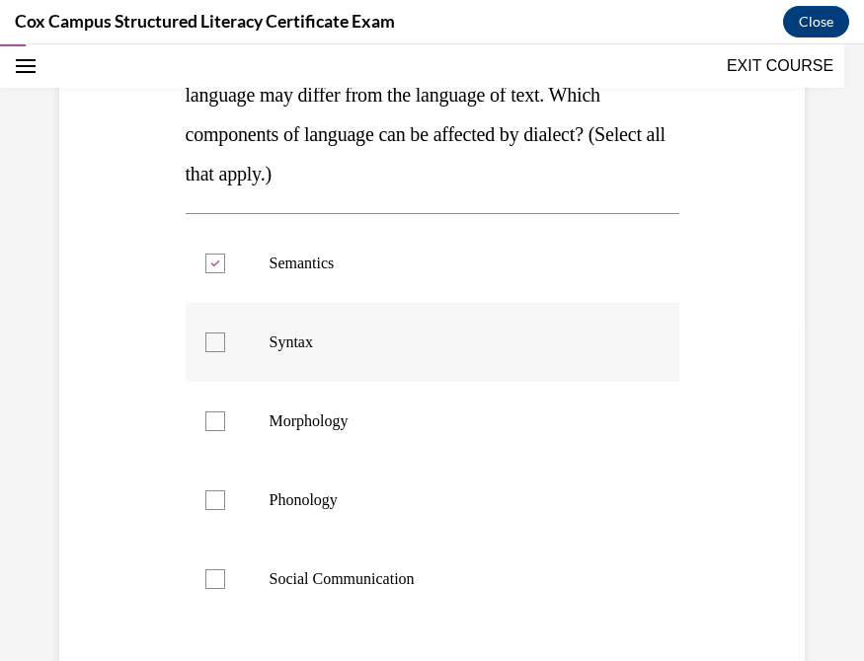
checkbox input "true"
click at [213, 425] on div at bounding box center [215, 422] width 20 height 20
click at [213, 425] on input "Morphology" at bounding box center [215, 422] width 20 height 20
checkbox input "true"
click at [209, 505] on div at bounding box center [215, 501] width 20 height 20
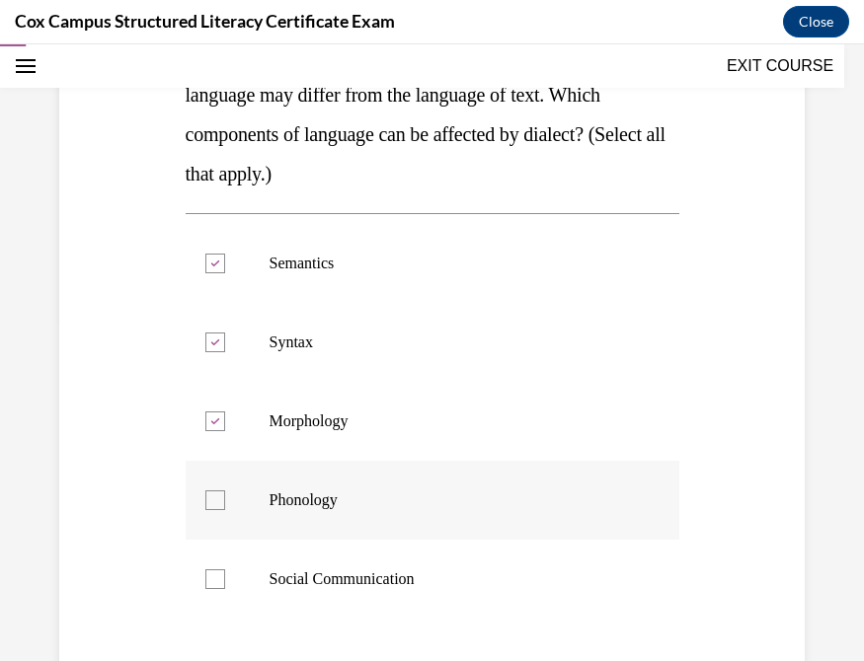
click at [209, 505] on input "Phonology" at bounding box center [215, 501] width 20 height 20
checkbox input "true"
click at [212, 543] on div at bounding box center [215, 580] width 20 height 20
click at [212, 543] on input "Social Communication" at bounding box center [215, 580] width 20 height 20
checkbox input "true"
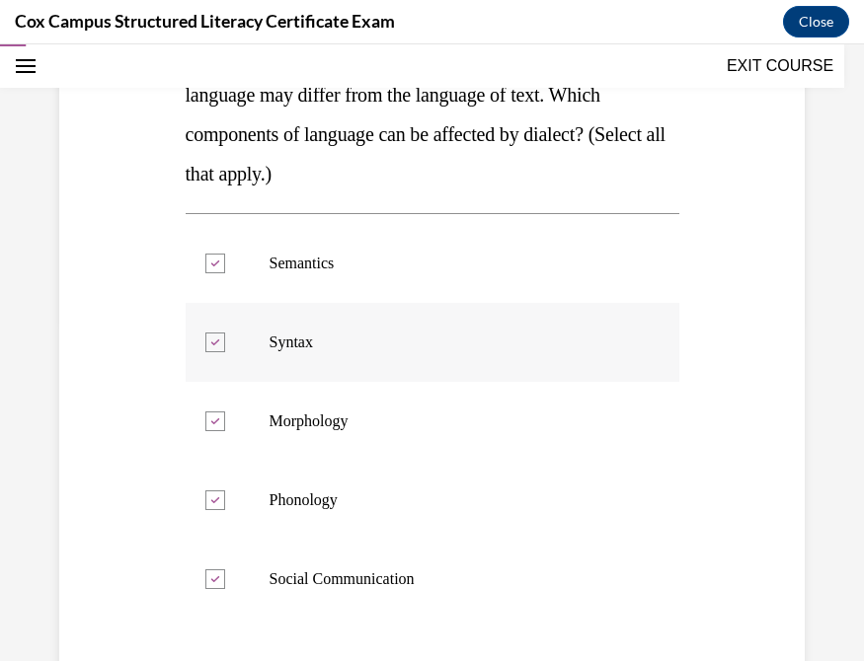
scroll to position [523, 0]
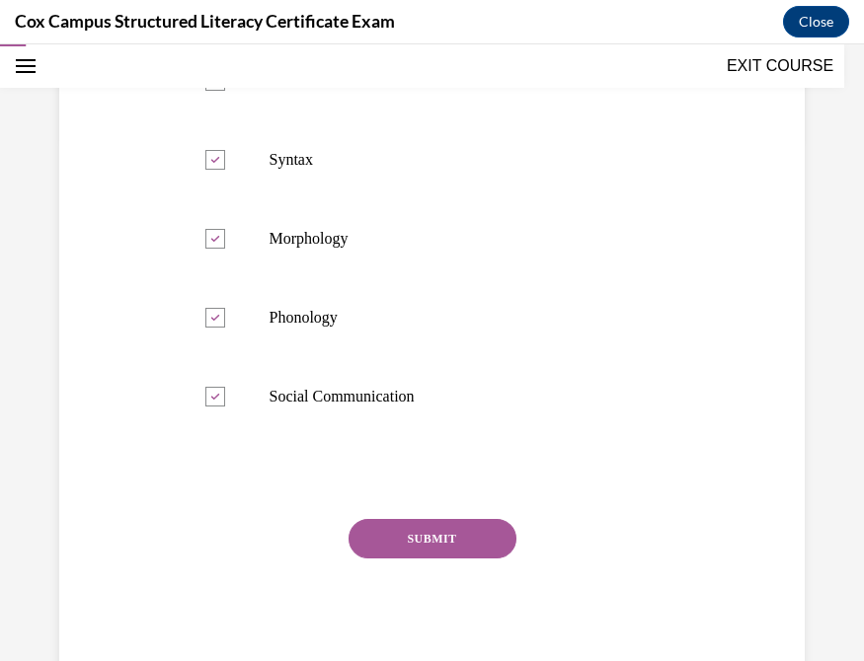
click at [432, 534] on button "SUBMIT" at bounding box center [432, 538] width 168 height 39
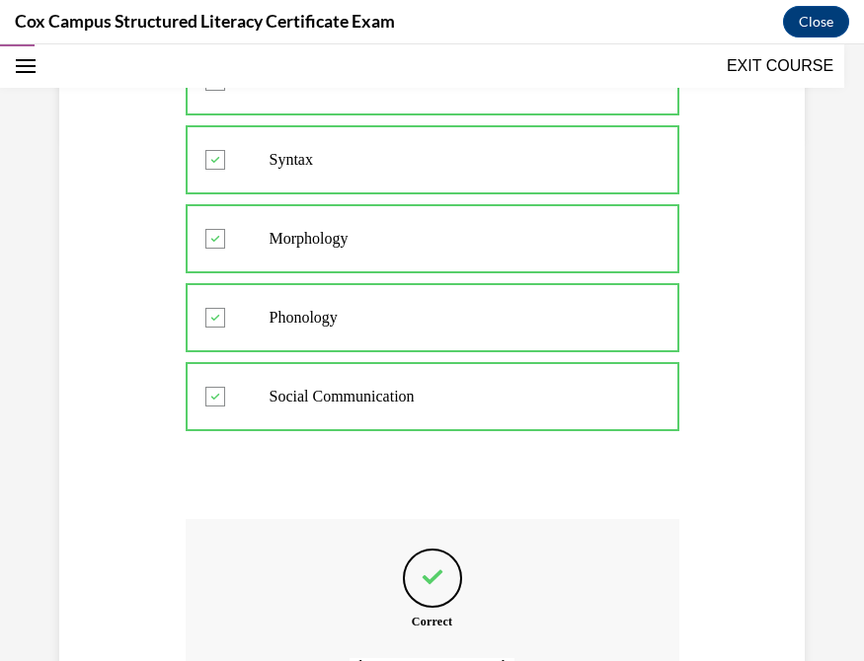
scroll to position [745, 0]
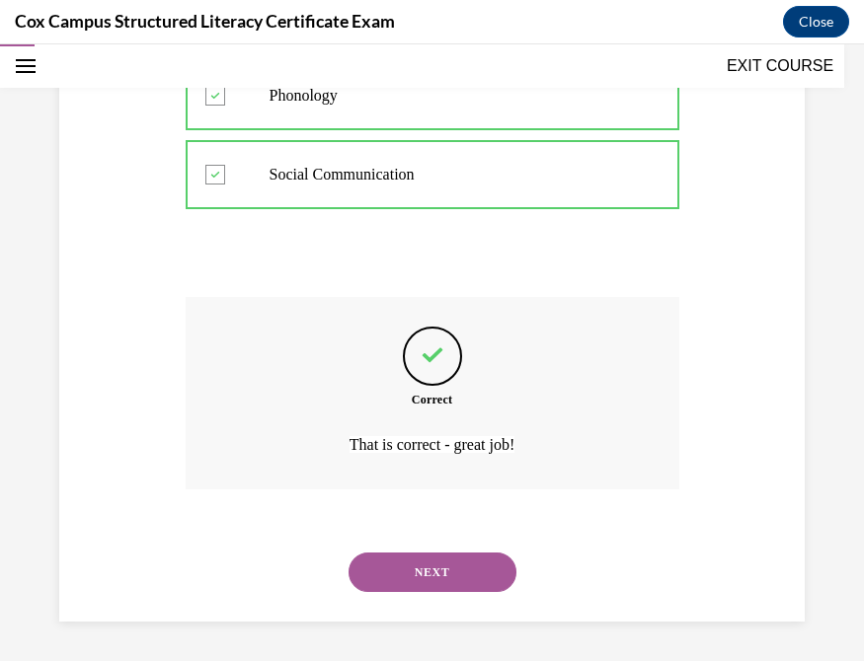
click at [459, 543] on button "NEXT" at bounding box center [432, 572] width 168 height 39
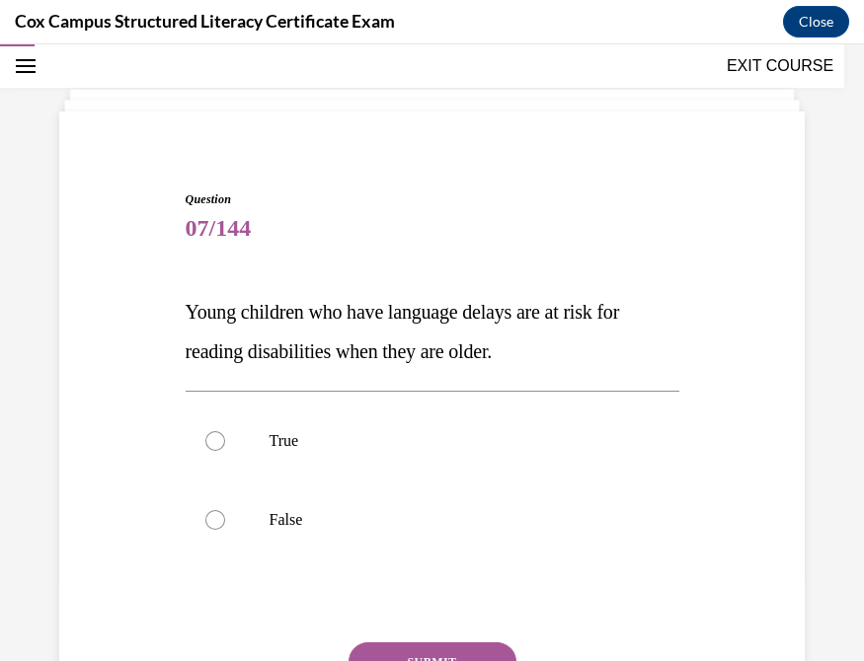
scroll to position [96, 0]
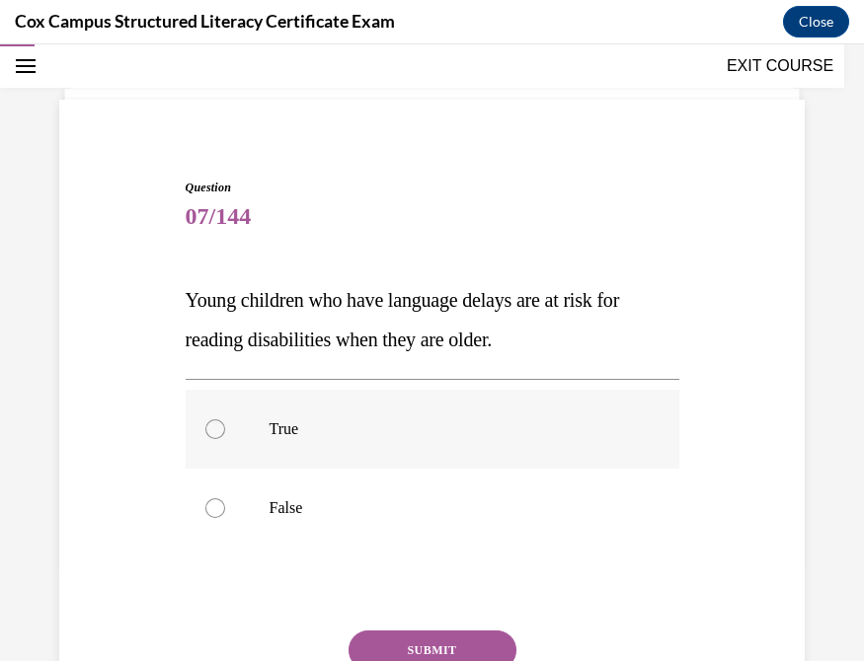
click at [213, 430] on div at bounding box center [215, 430] width 20 height 20
click at [213, 430] on input "True" at bounding box center [215, 430] width 20 height 20
radio input "true"
click at [387, 543] on button "SUBMIT" at bounding box center [432, 650] width 168 height 39
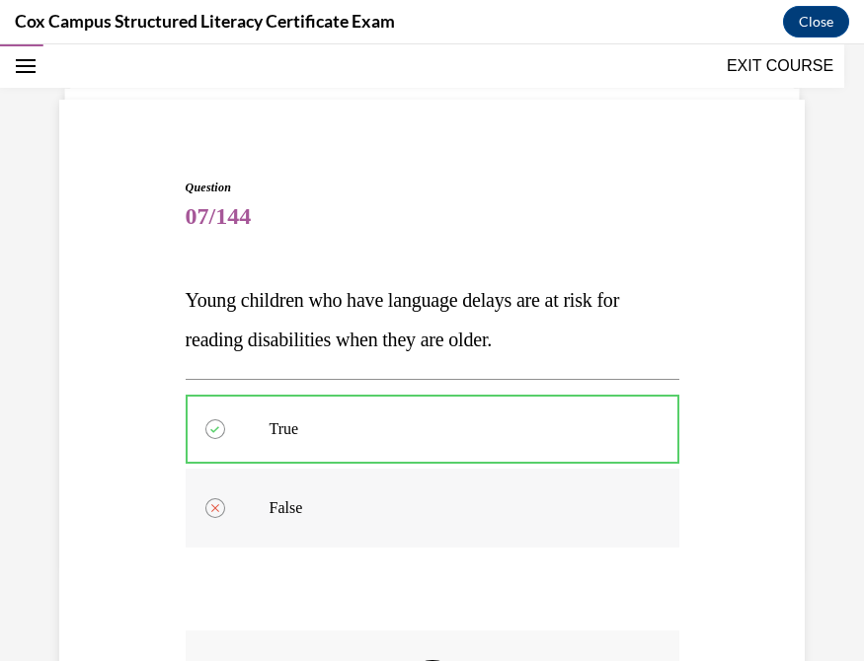
scroll to position [428, 0]
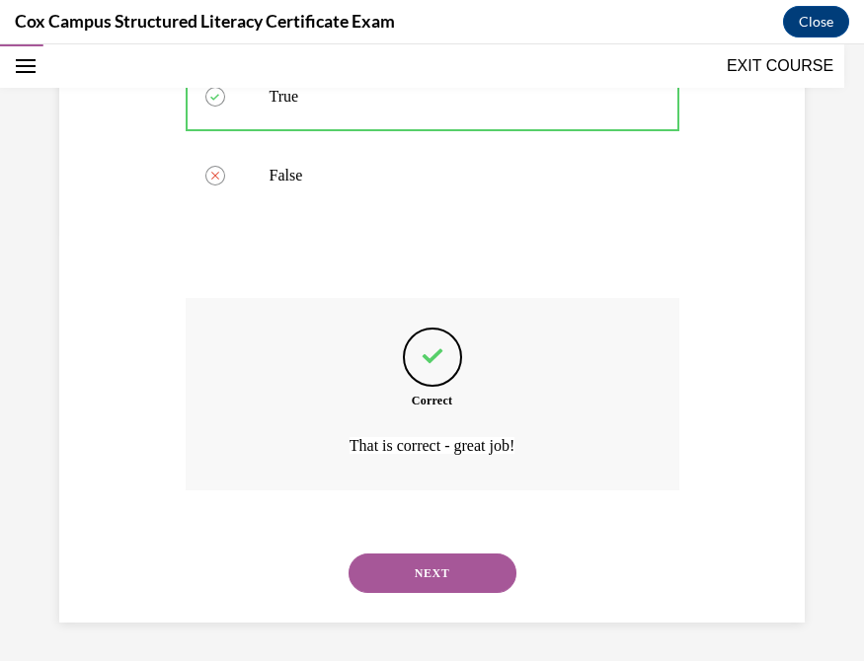
click at [439, 543] on button "NEXT" at bounding box center [432, 573] width 168 height 39
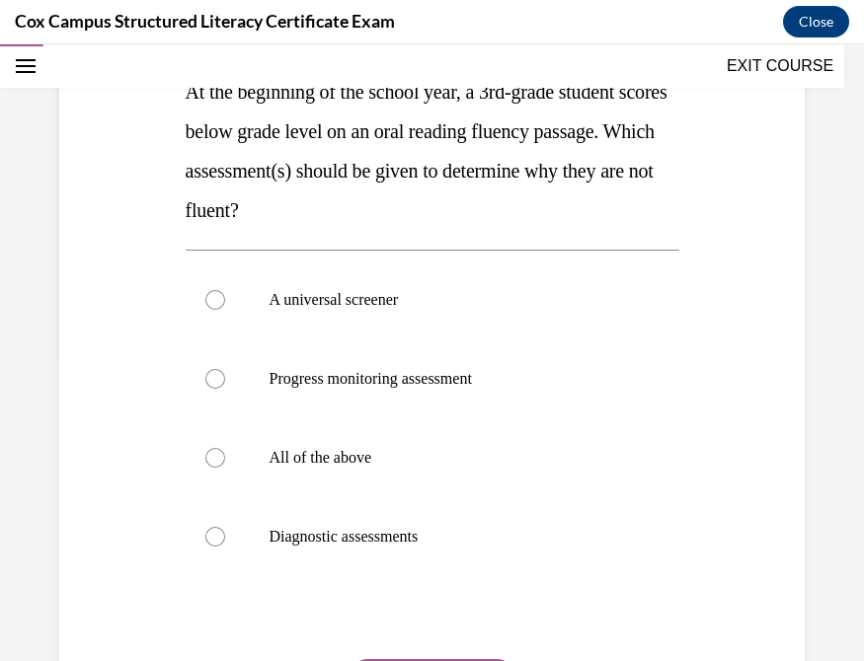
scroll to position [307, 0]
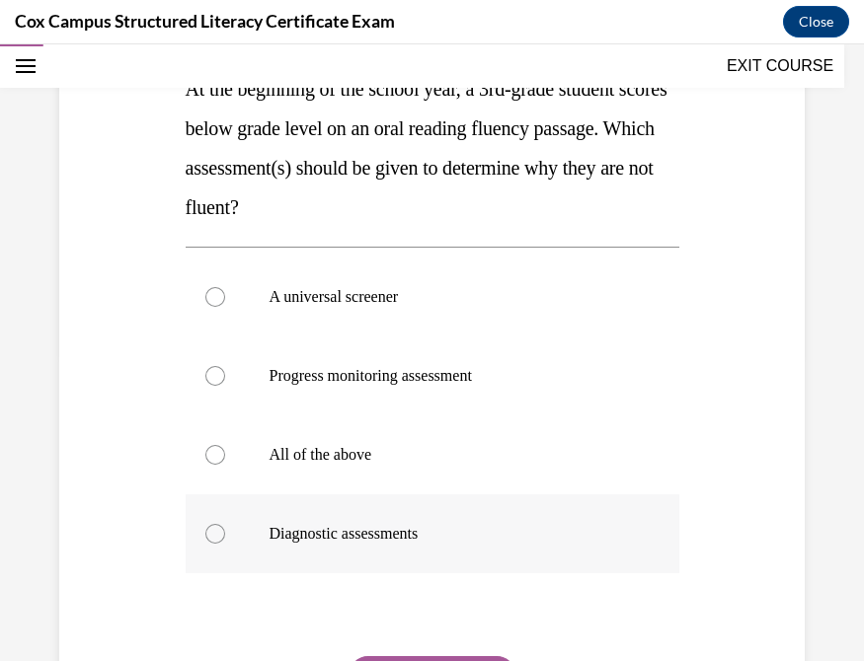
click at [209, 530] on div at bounding box center [215, 534] width 20 height 20
click at [209, 530] on input "Diagnostic assessments" at bounding box center [215, 534] width 20 height 20
radio input "true"
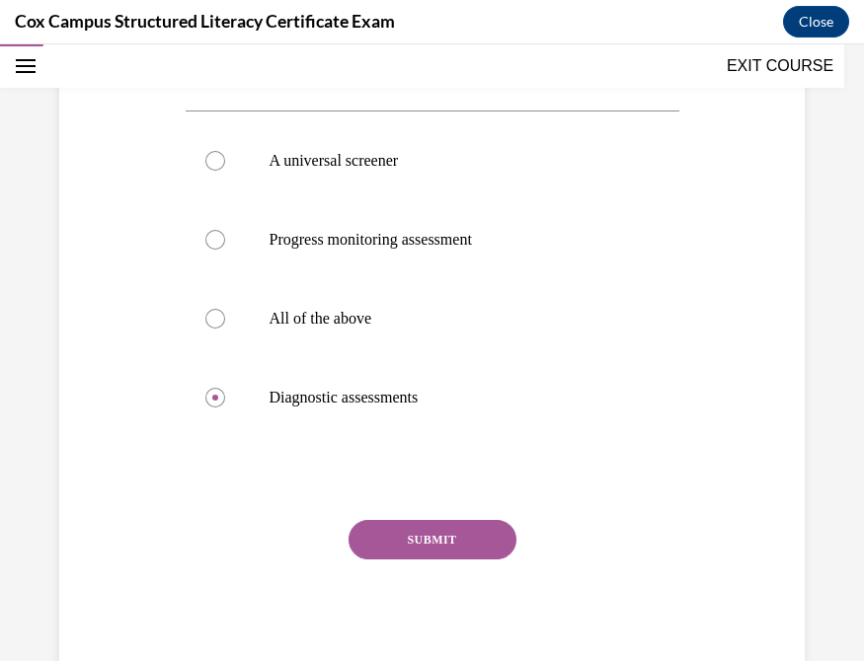
click at [424, 535] on button "SUBMIT" at bounding box center [432, 539] width 168 height 39
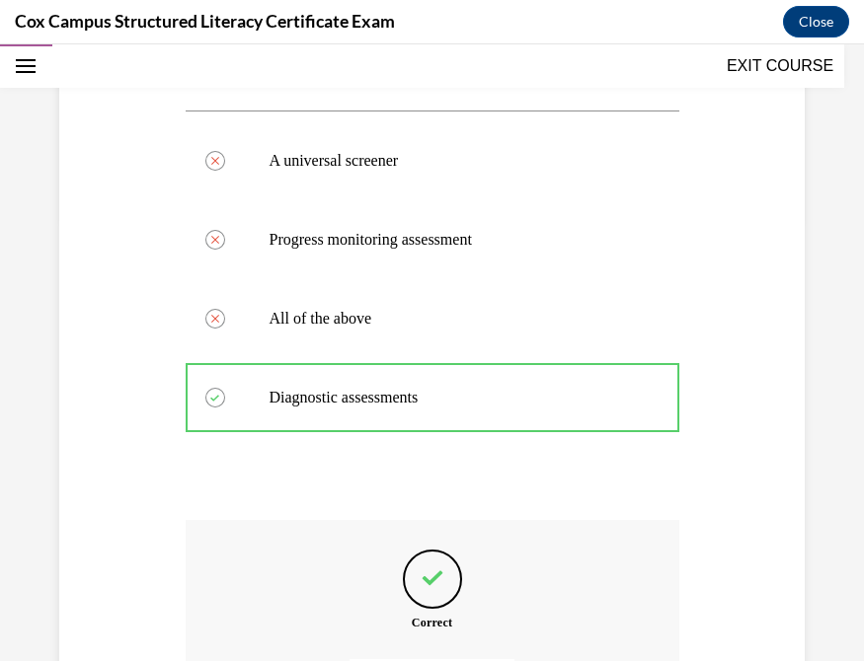
scroll to position [666, 0]
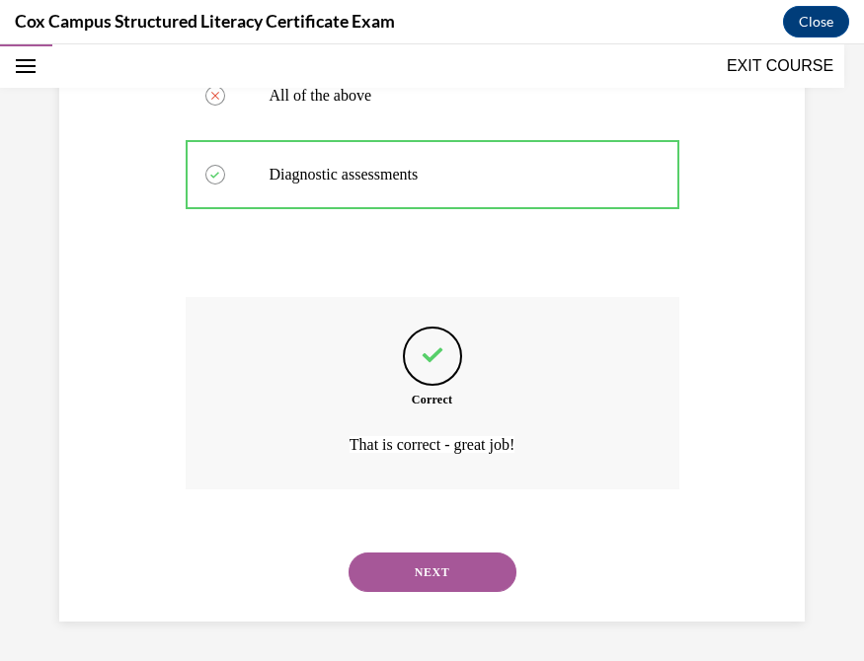
click at [426, 543] on button "NEXT" at bounding box center [432, 572] width 168 height 39
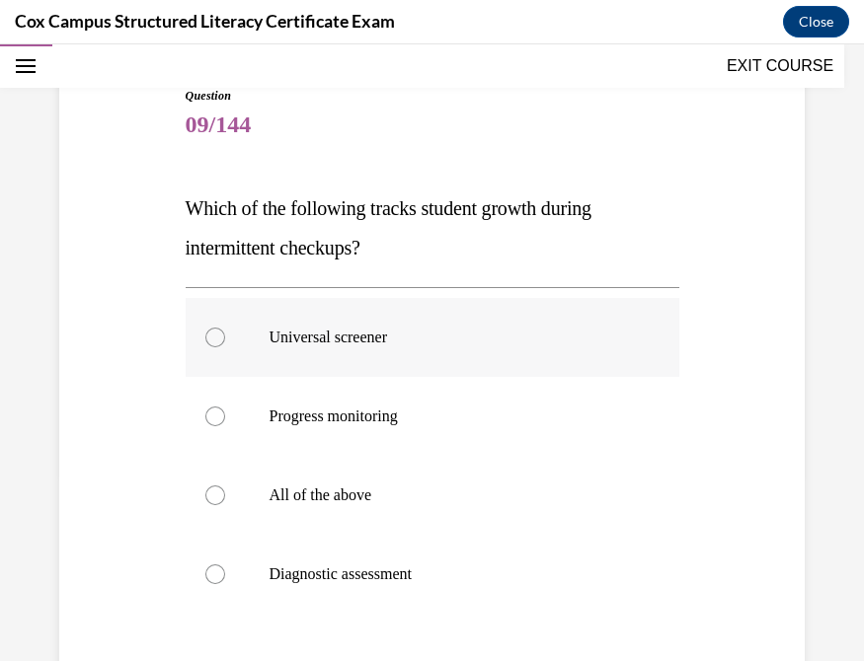
scroll to position [188, 0]
click at [205, 413] on div at bounding box center [215, 417] width 20 height 20
click at [205, 413] on input "Progress monitoring" at bounding box center [215, 417] width 20 height 20
radio input "true"
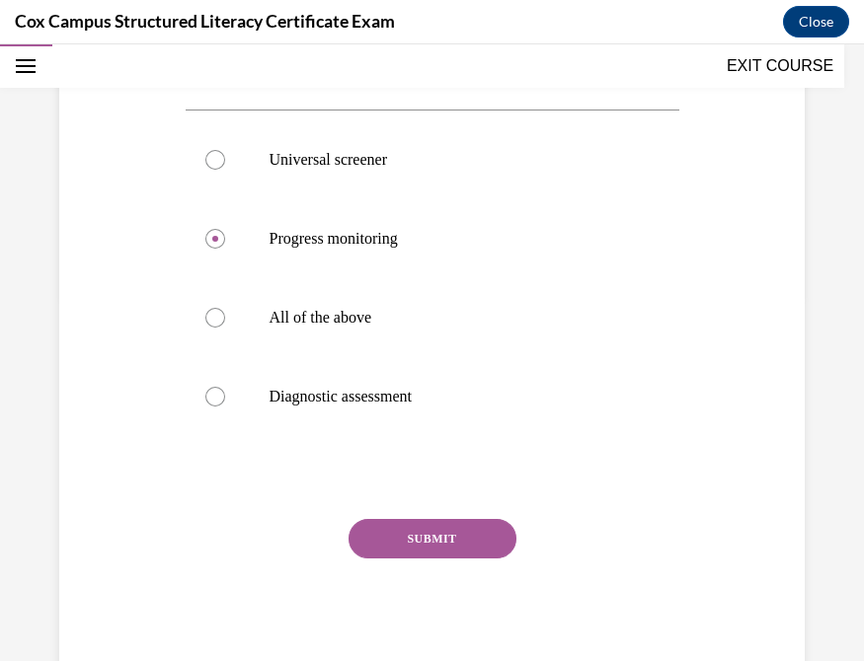
click at [435, 532] on button "SUBMIT" at bounding box center [432, 538] width 168 height 39
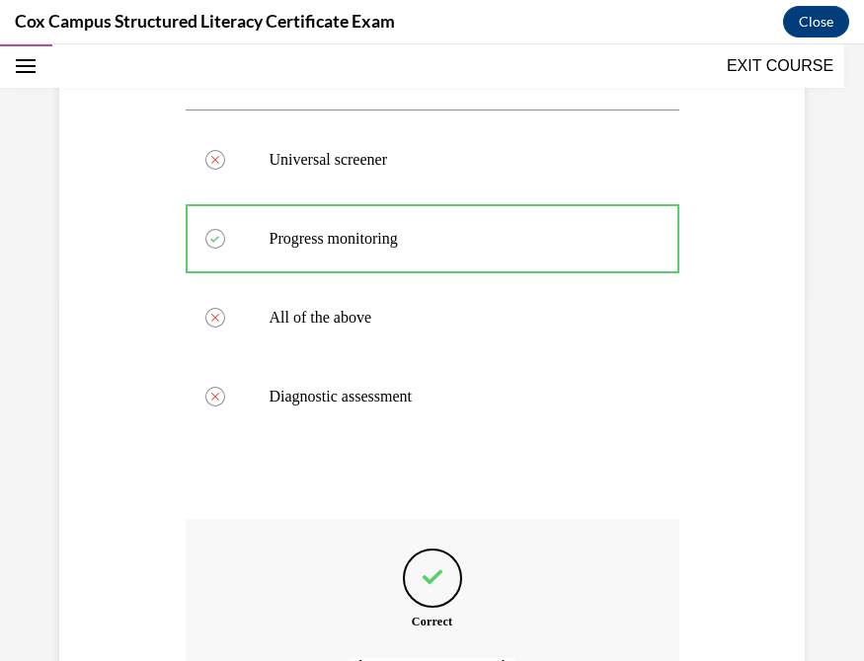
scroll to position [587, 0]
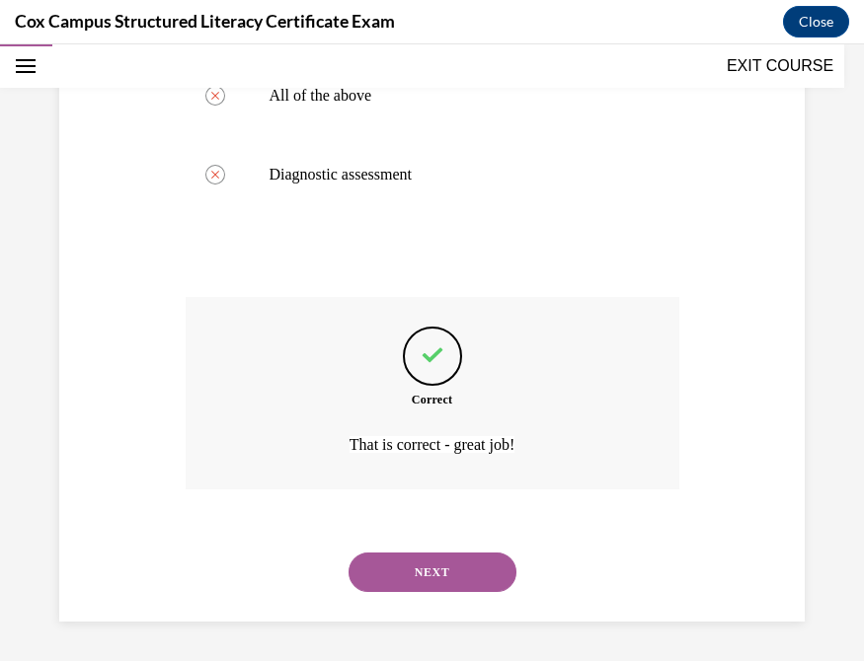
click at [441, 543] on button "NEXT" at bounding box center [432, 572] width 168 height 39
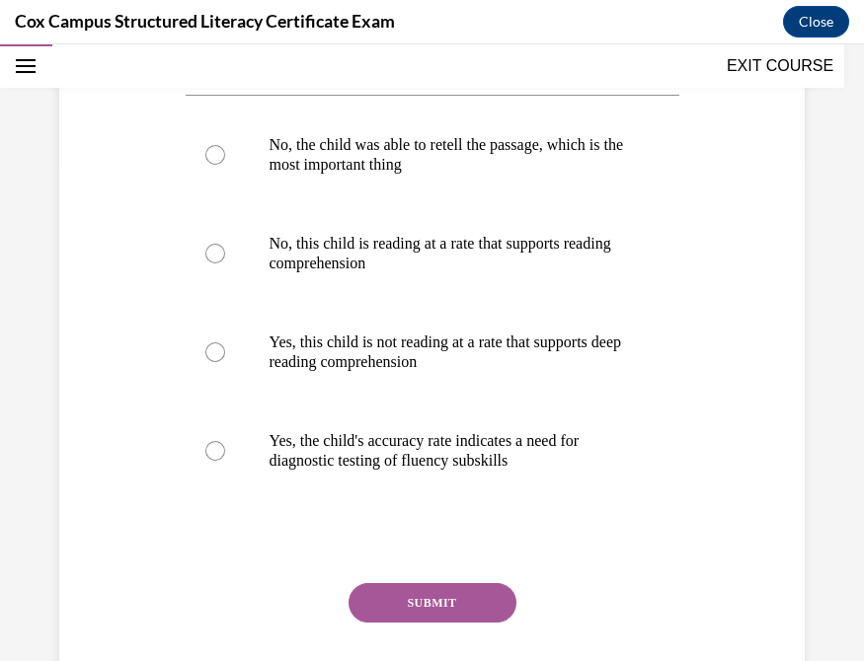
scroll to position [501, 0]
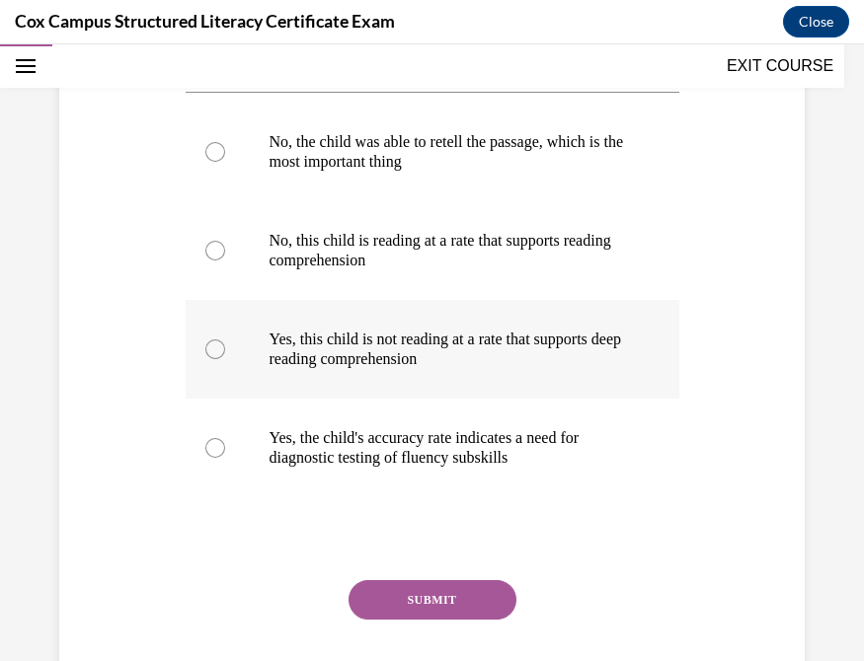
click at [214, 353] on div at bounding box center [215, 350] width 20 height 20
click at [214, 353] on input "Yes, this child is not reading at a rate that supports deep reading comprehensi…" at bounding box center [215, 350] width 20 height 20
radio input "true"
click at [451, 543] on button "SUBMIT" at bounding box center [432, 599] width 168 height 39
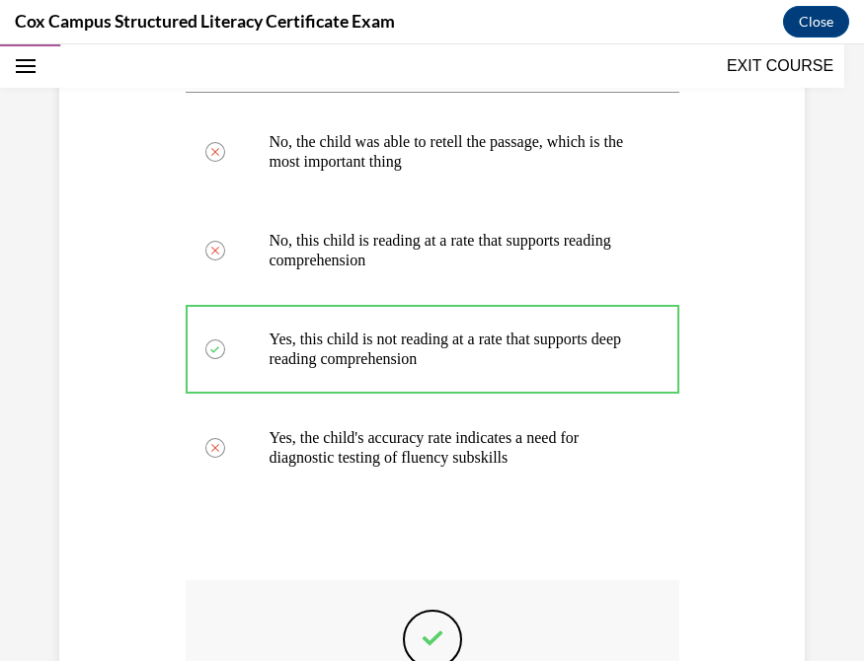
scroll to position [784, 0]
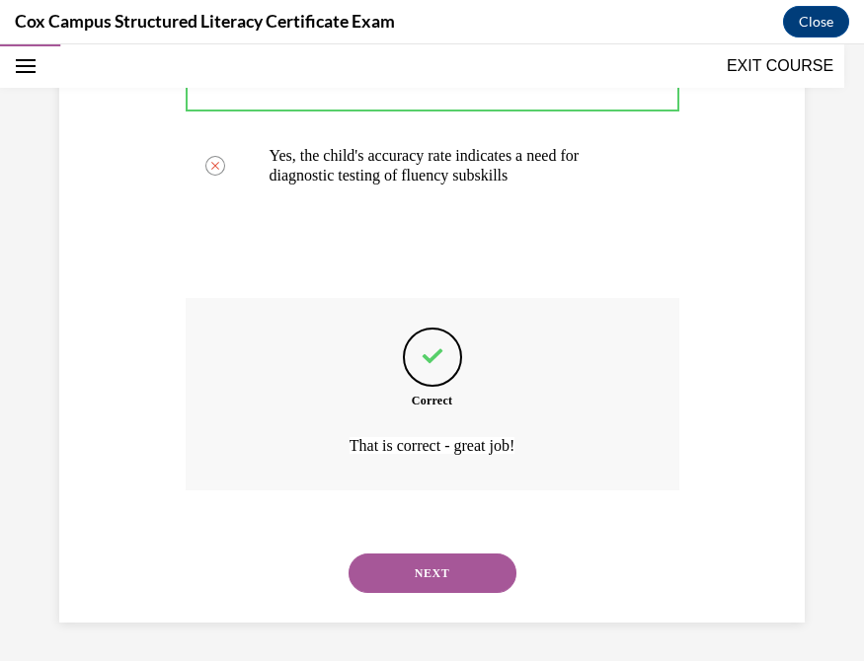
click at [447, 543] on button "NEXT" at bounding box center [432, 573] width 168 height 39
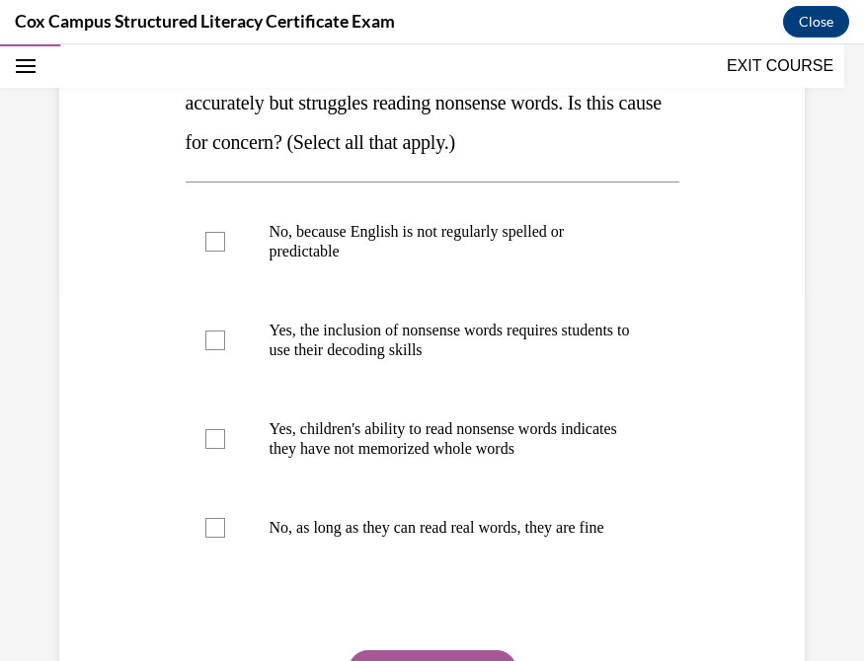
scroll to position [364, 0]
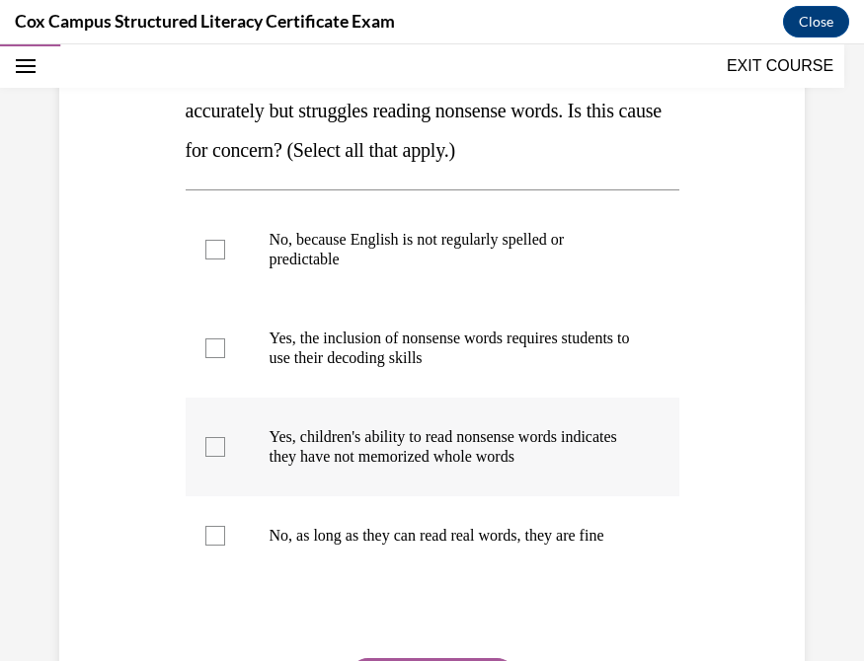
click at [524, 417] on label "Yes, children's ability to read nonsense words indicates they have not memorize…" at bounding box center [433, 447] width 494 height 99
click at [225, 437] on input "Yes, children's ability to read nonsense words indicates they have not memorize…" at bounding box center [215, 447] width 20 height 20
checkbox input "true"
click at [209, 349] on div at bounding box center [215, 349] width 20 height 20
click at [209, 349] on input "Yes, the inclusion of nonsense words requires students to use their decoding sk…" at bounding box center [215, 349] width 20 height 20
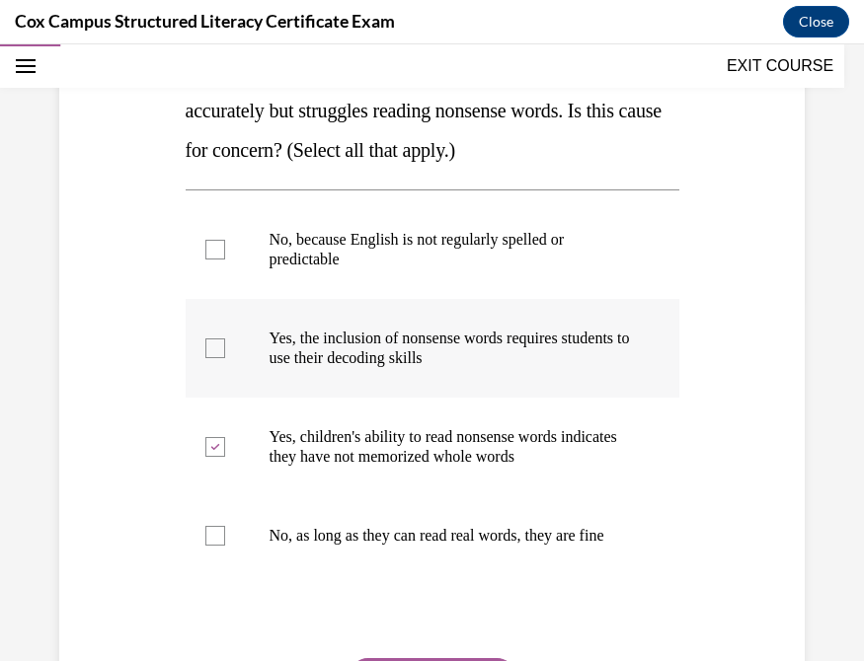
checkbox input "true"
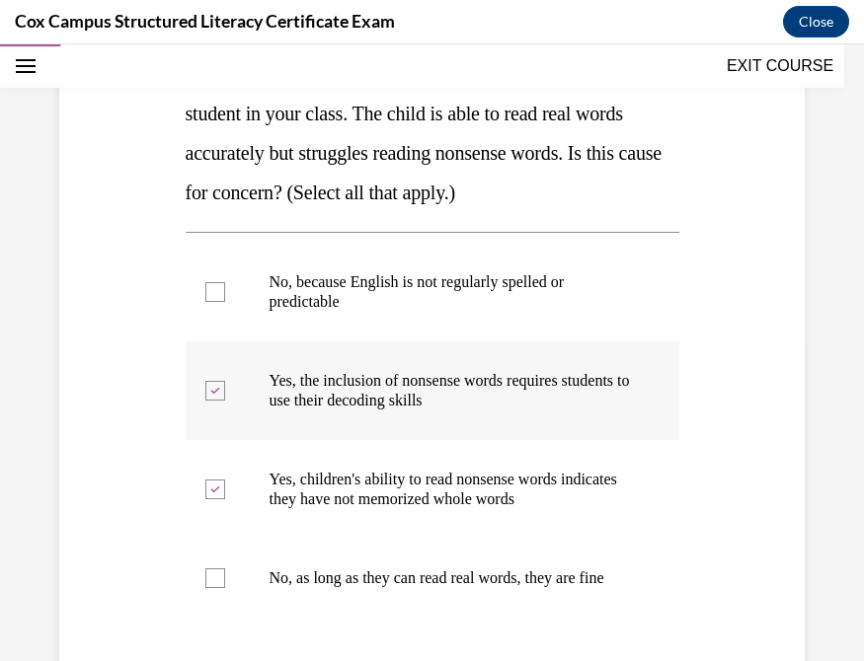
scroll to position [523, 0]
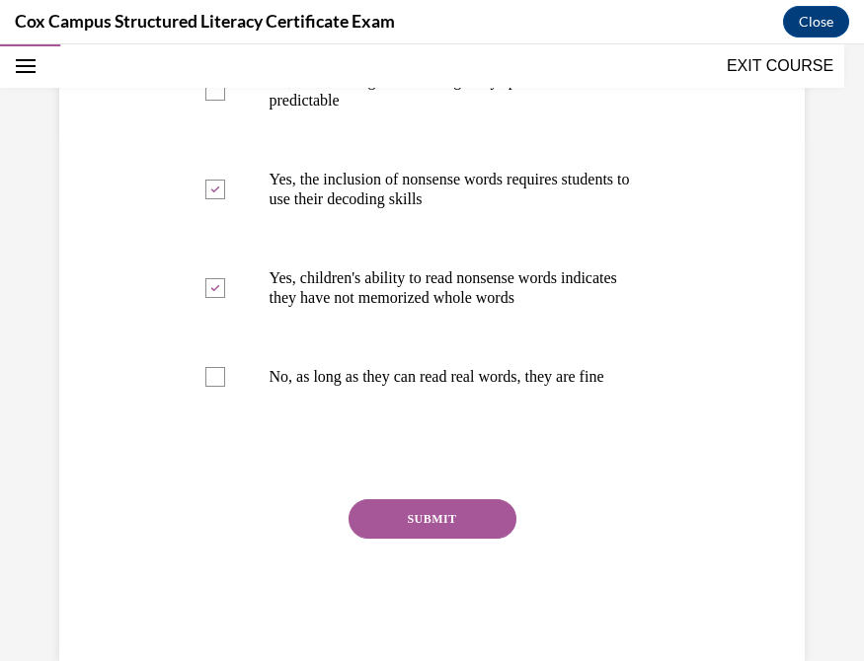
click at [430, 539] on button "SUBMIT" at bounding box center [432, 518] width 168 height 39
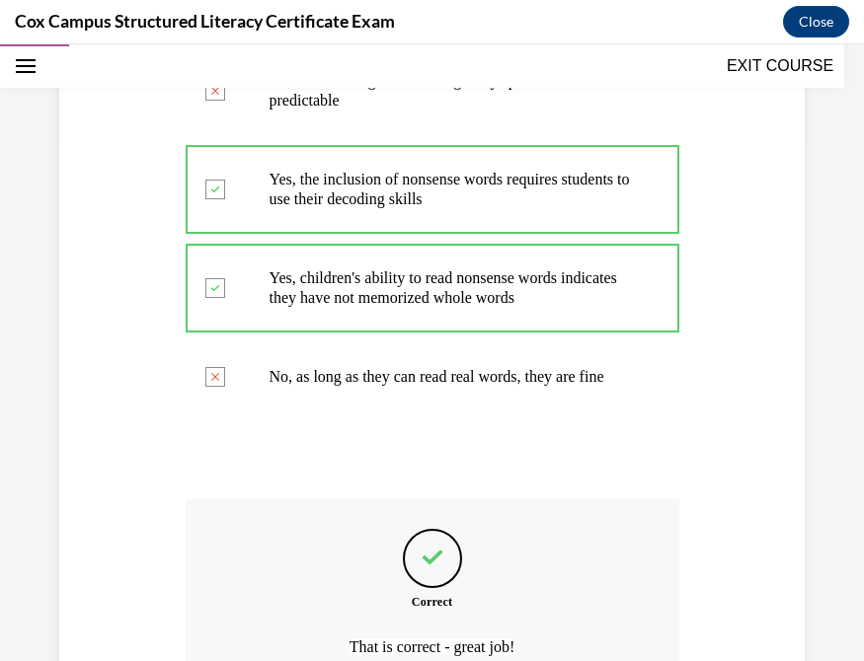
scroll to position [745, 0]
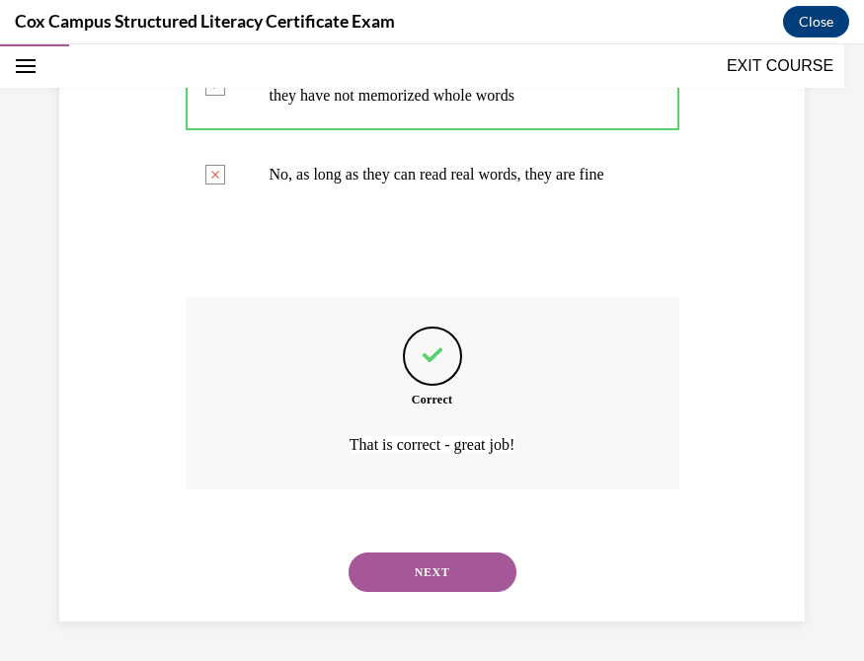
click at [448, 543] on button "NEXT" at bounding box center [432, 572] width 168 height 39
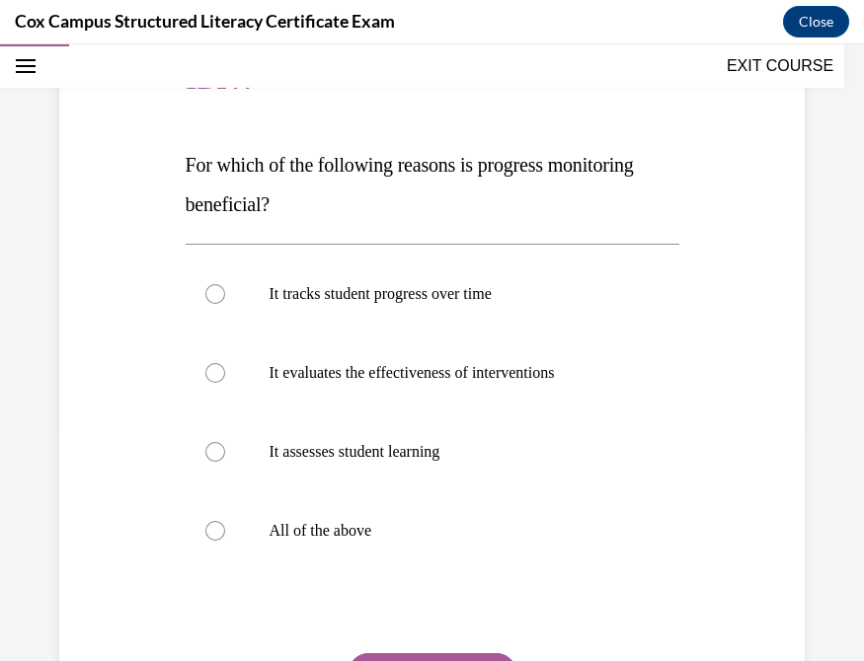
scroll to position [286, 0]
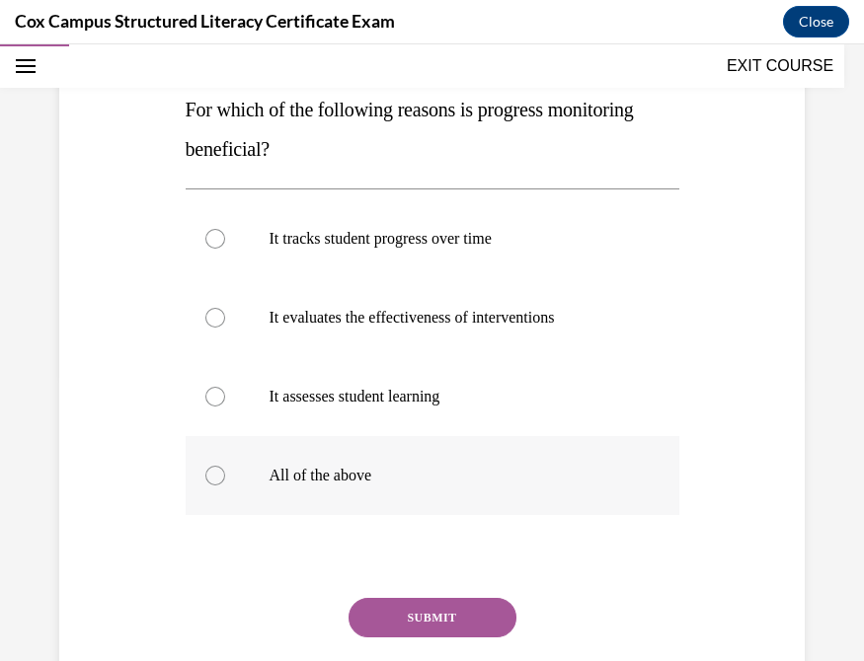
click at [207, 476] on div at bounding box center [215, 476] width 20 height 20
click at [207, 476] on input "All of the above" at bounding box center [215, 476] width 20 height 20
radio input "true"
click at [451, 543] on button "SUBMIT" at bounding box center [432, 617] width 168 height 39
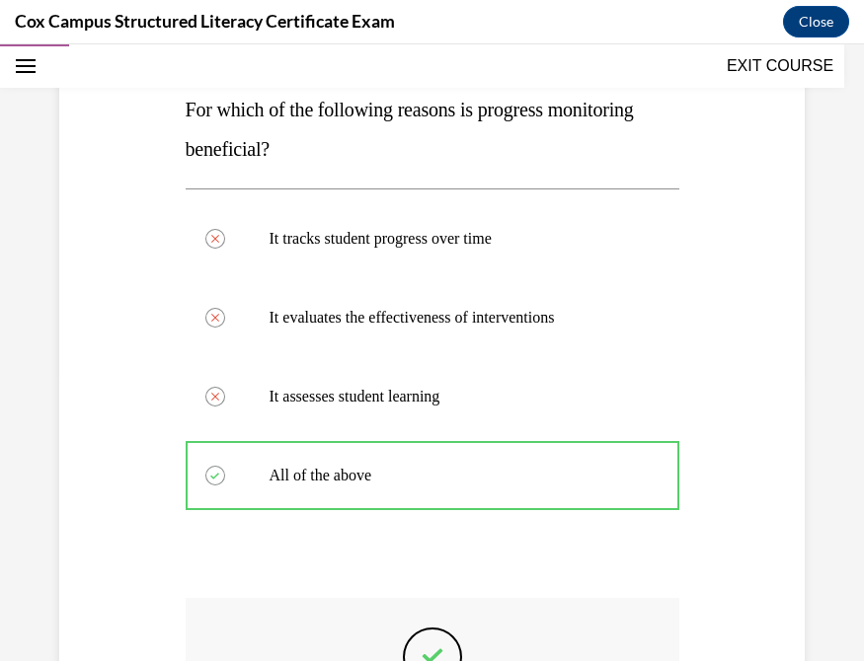
scroll to position [587, 0]
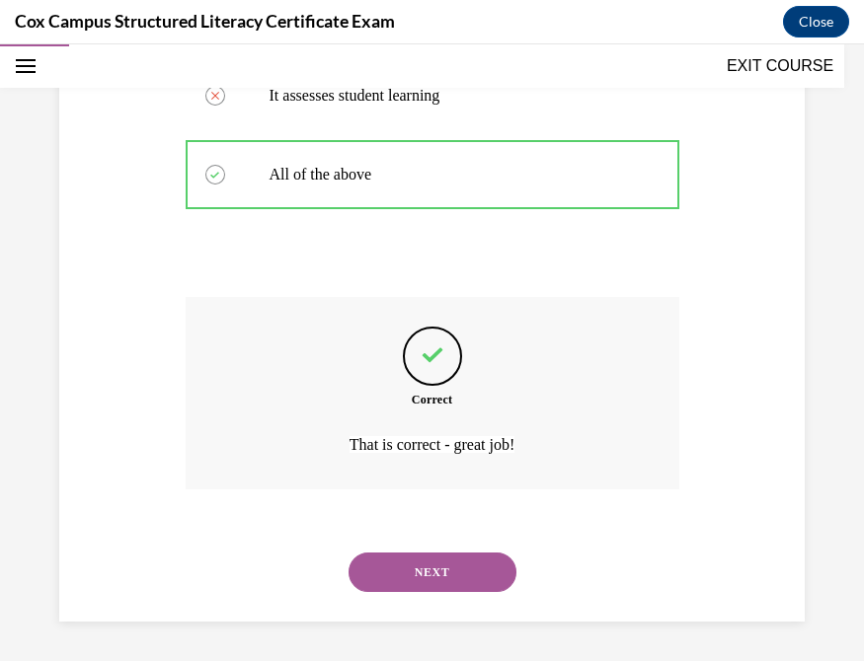
click at [415, 543] on button "NEXT" at bounding box center [432, 572] width 168 height 39
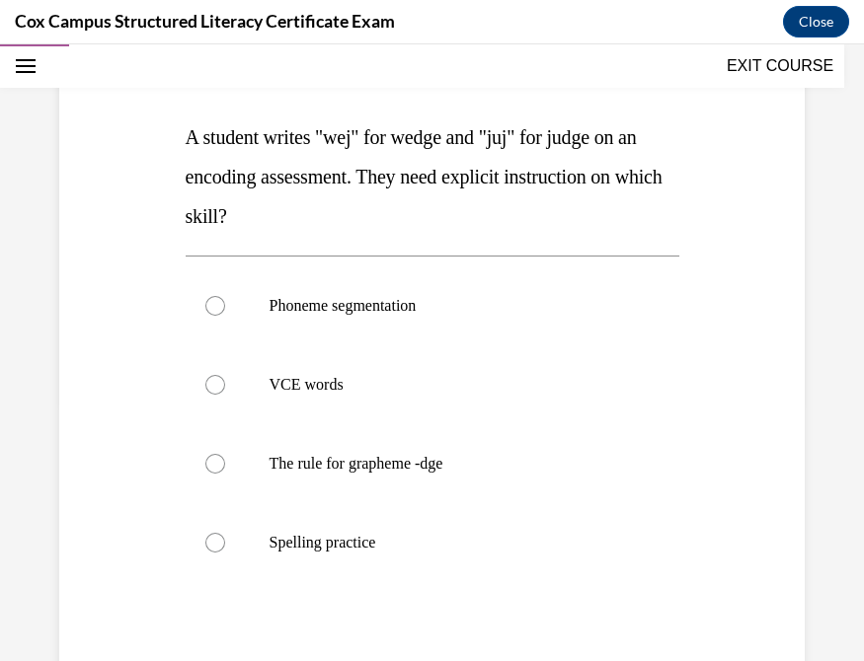
scroll to position [260, 0]
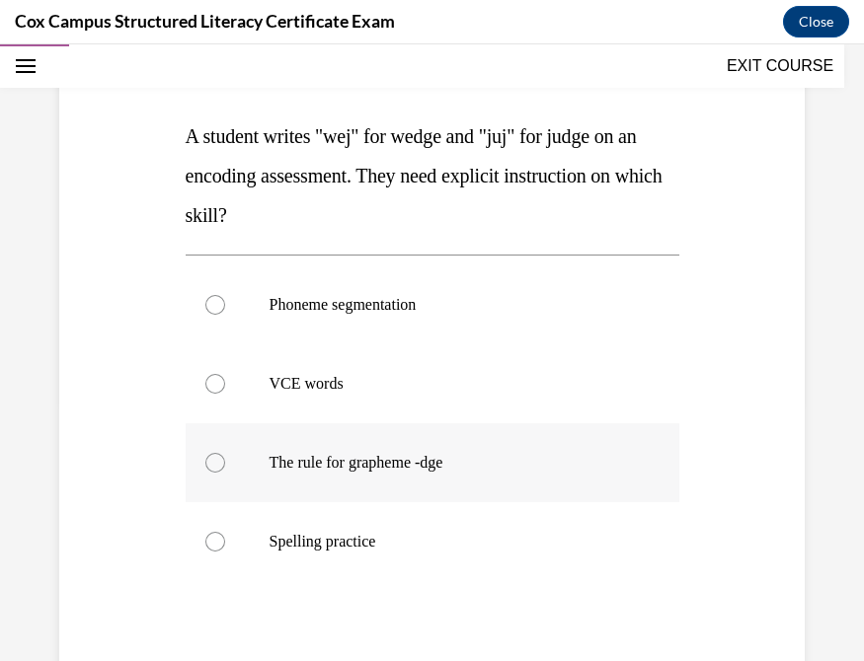
click at [205, 461] on div at bounding box center [215, 463] width 20 height 20
click at [205, 461] on input "The rule for grapheme -dge" at bounding box center [215, 463] width 20 height 20
radio input "true"
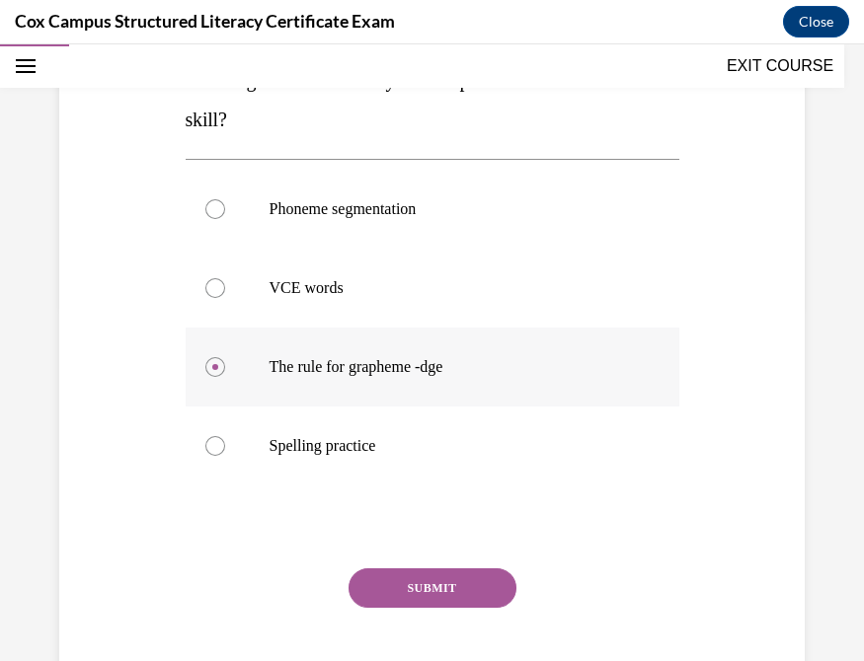
scroll to position [404, 0]
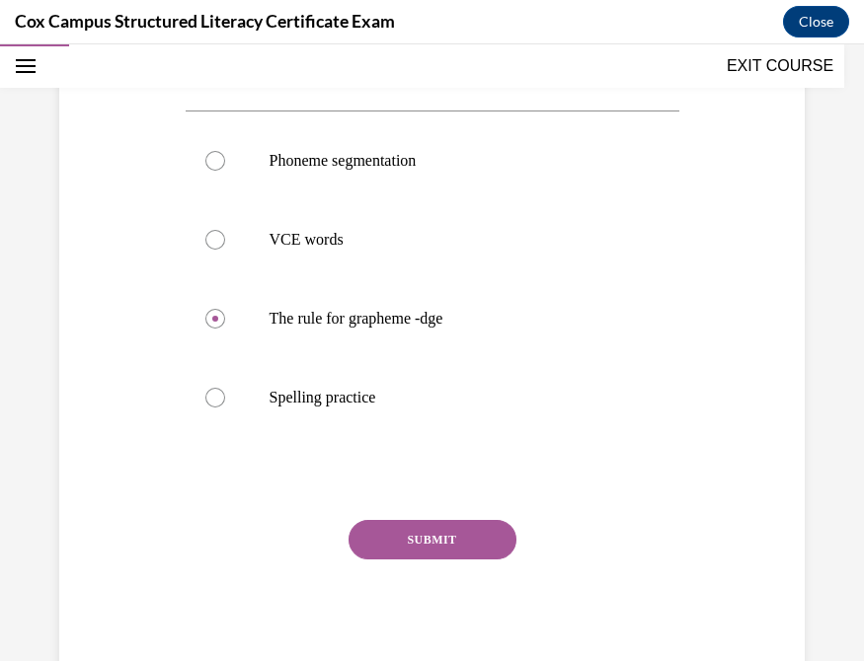
click at [432, 535] on button "SUBMIT" at bounding box center [432, 539] width 168 height 39
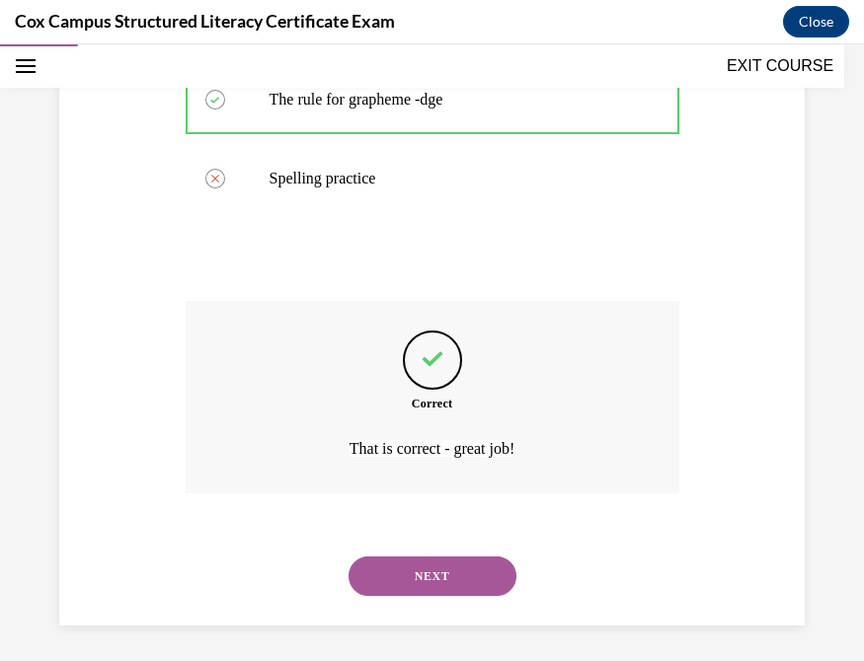
scroll to position [627, 0]
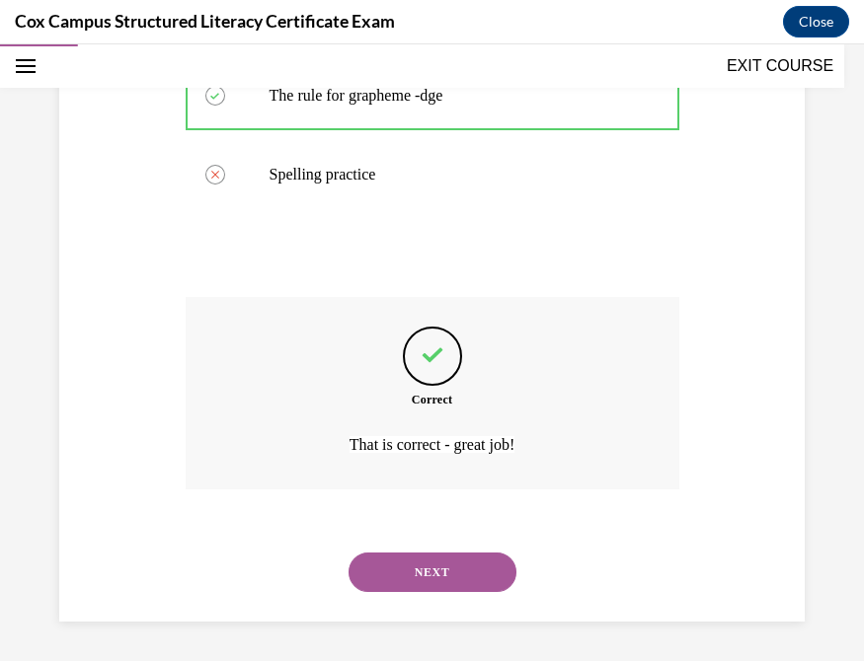
click at [430, 543] on button "NEXT" at bounding box center [432, 572] width 168 height 39
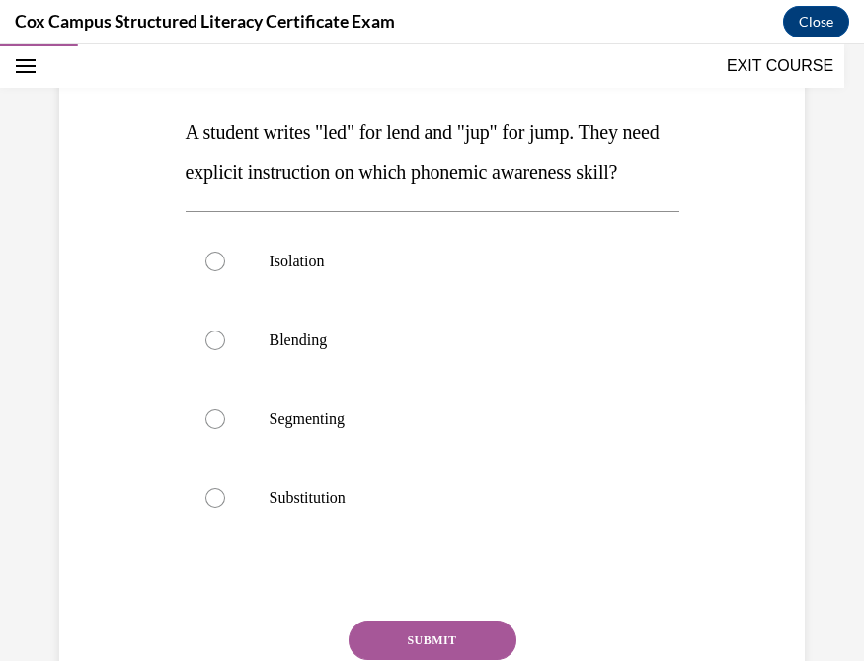
scroll to position [265, 0]
click at [209, 428] on div at bounding box center [215, 419] width 20 height 20
click at [209, 428] on input "Segmenting" at bounding box center [215, 419] width 20 height 20
radio input "true"
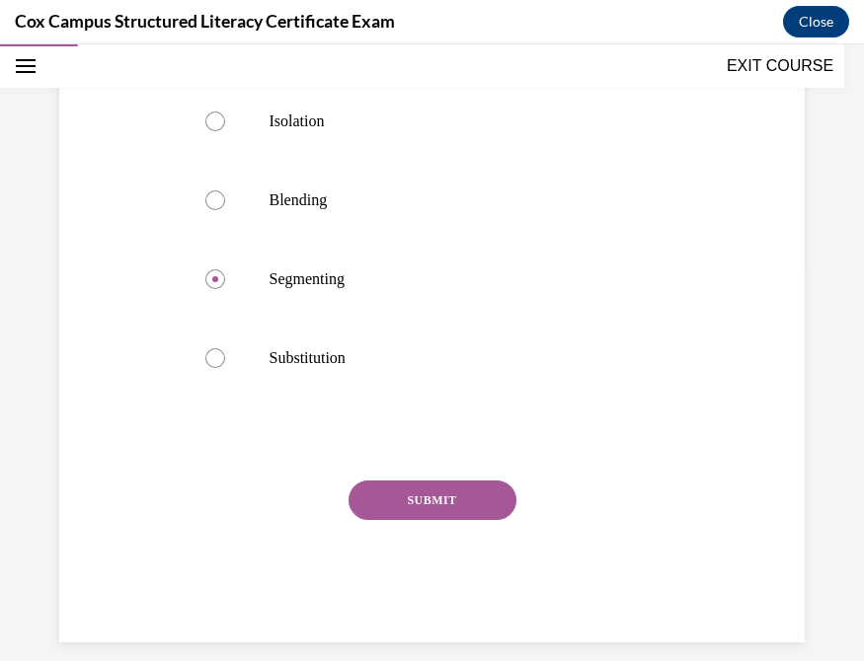
click at [448, 520] on button "SUBMIT" at bounding box center [432, 500] width 168 height 39
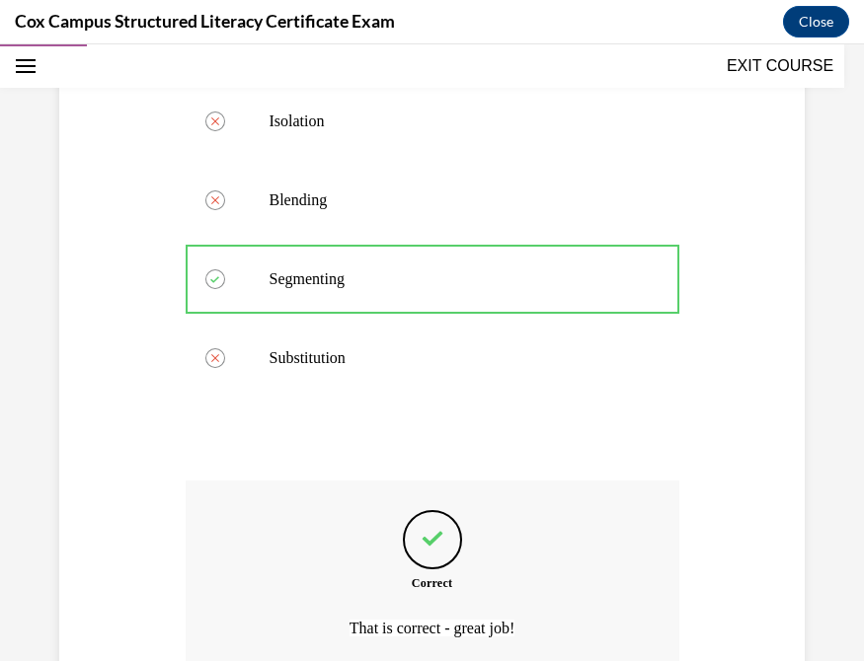
scroll to position [627, 0]
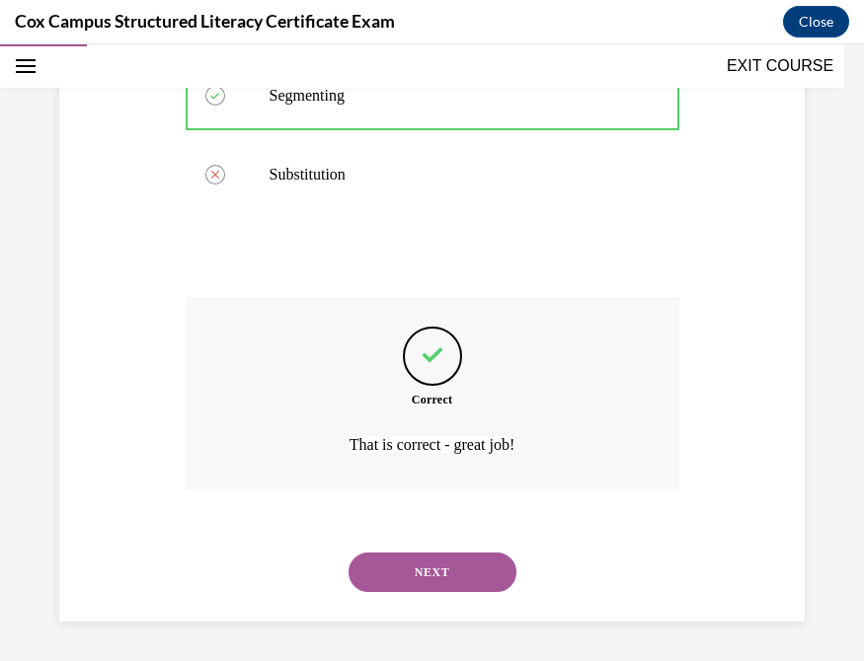
click at [431, 543] on button "NEXT" at bounding box center [432, 572] width 168 height 39
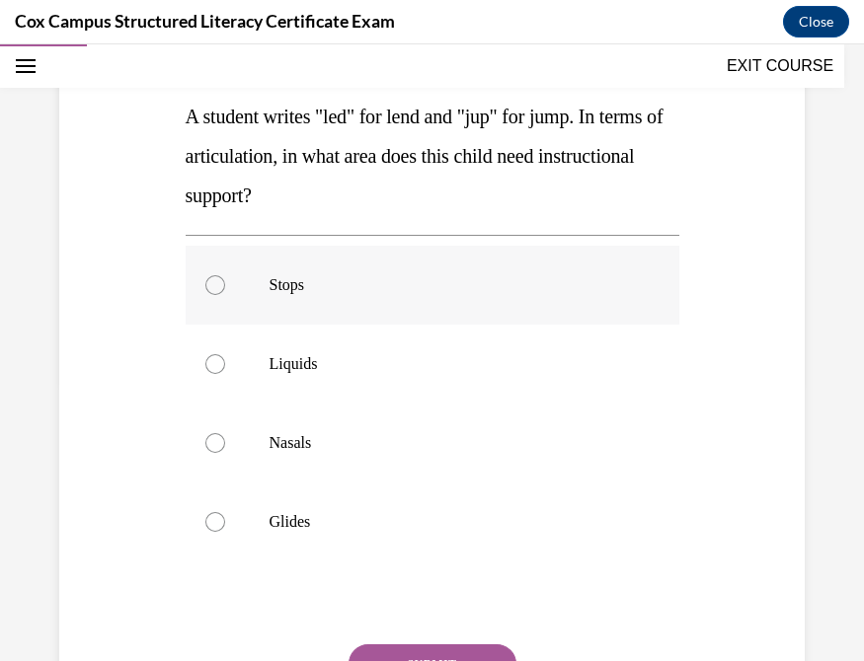
scroll to position [367, 0]
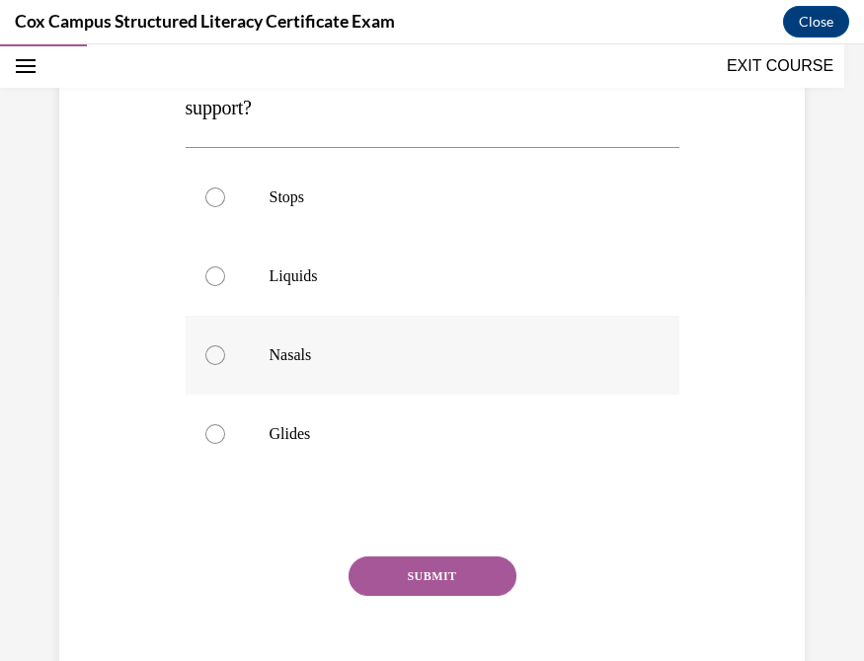
click at [209, 357] on div at bounding box center [215, 356] width 20 height 20
click at [209, 357] on input "Nasals" at bounding box center [215, 356] width 20 height 20
radio input "true"
click at [424, 543] on button "SUBMIT" at bounding box center [432, 576] width 168 height 39
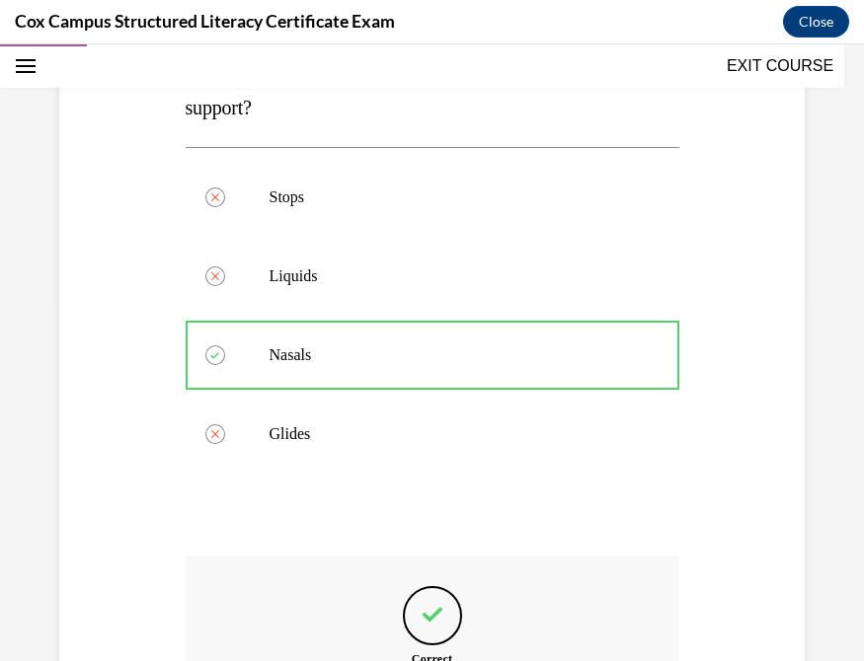
scroll to position [627, 0]
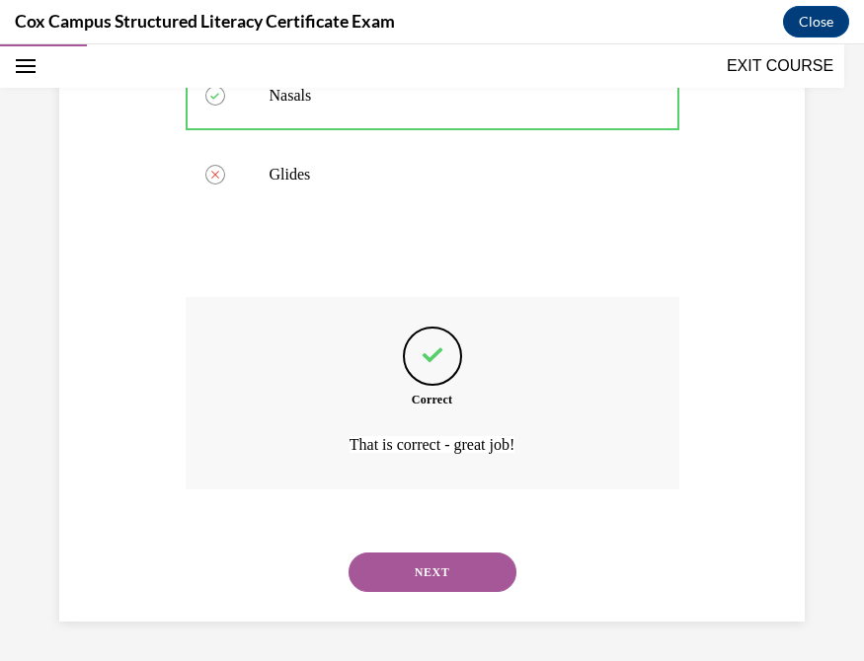
click at [465, 543] on button "NEXT" at bounding box center [432, 572] width 168 height 39
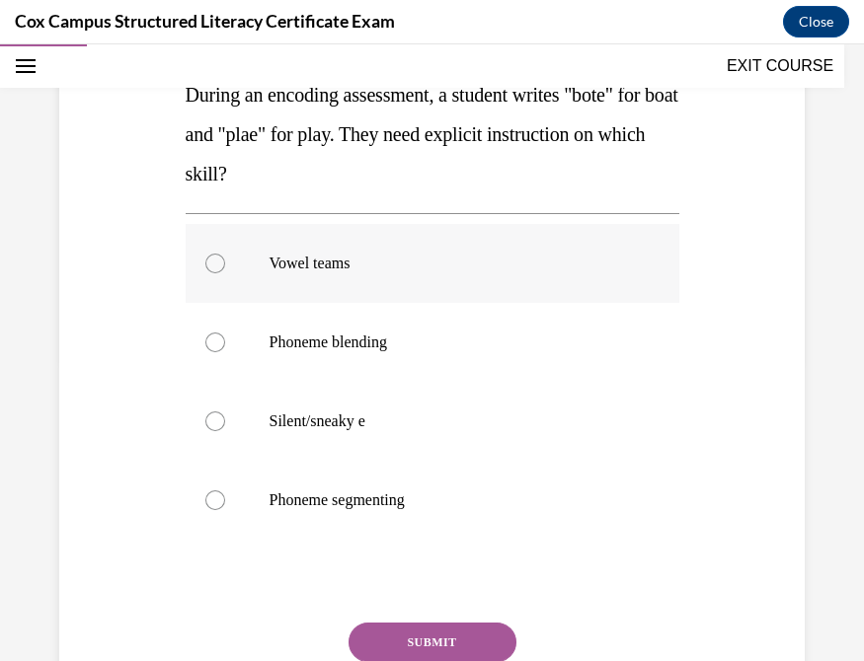
scroll to position [269, 0]
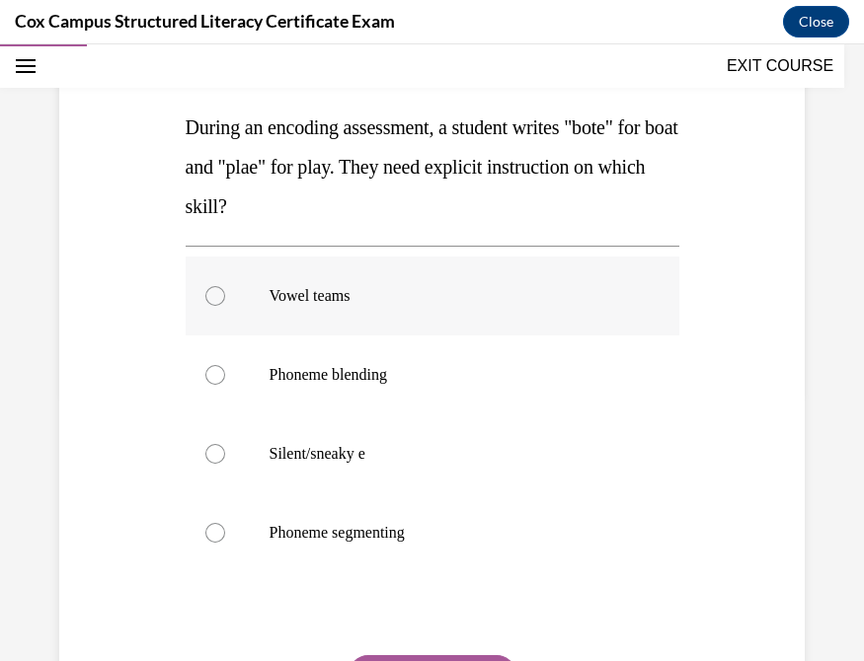
click at [208, 295] on div at bounding box center [215, 296] width 20 height 20
click at [208, 295] on input "Vowel teams" at bounding box center [215, 296] width 20 height 20
radio input "true"
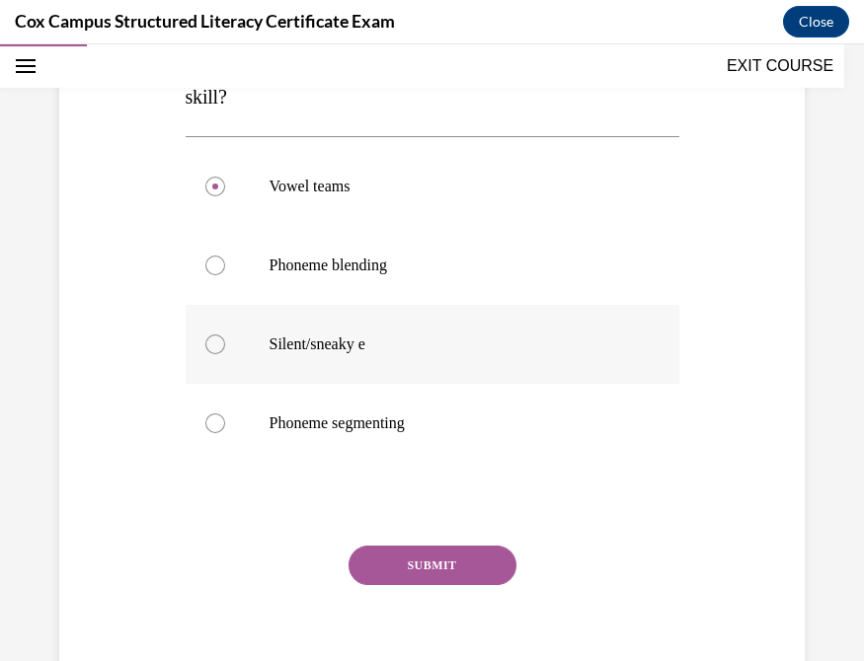
scroll to position [404, 0]
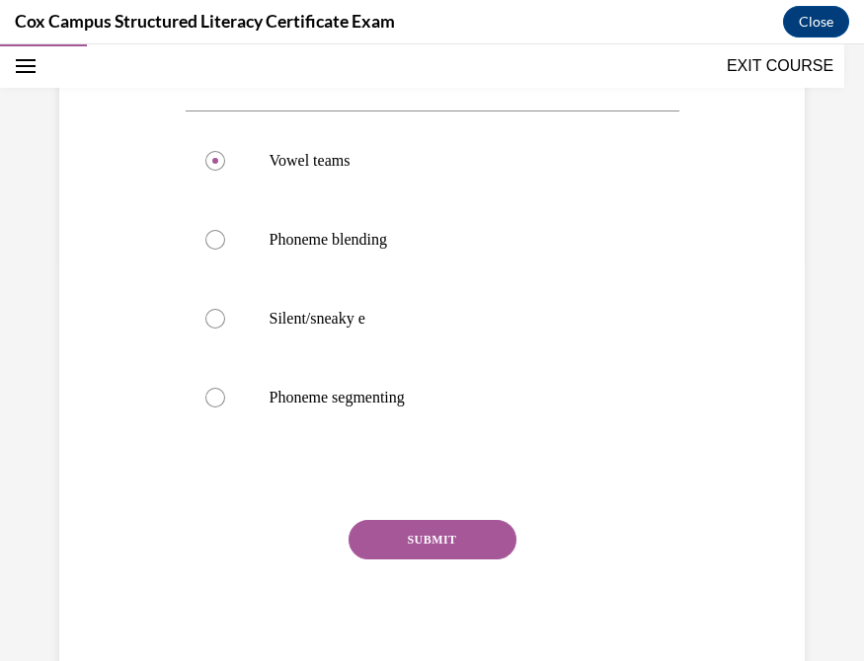
click at [450, 540] on button "SUBMIT" at bounding box center [432, 539] width 168 height 39
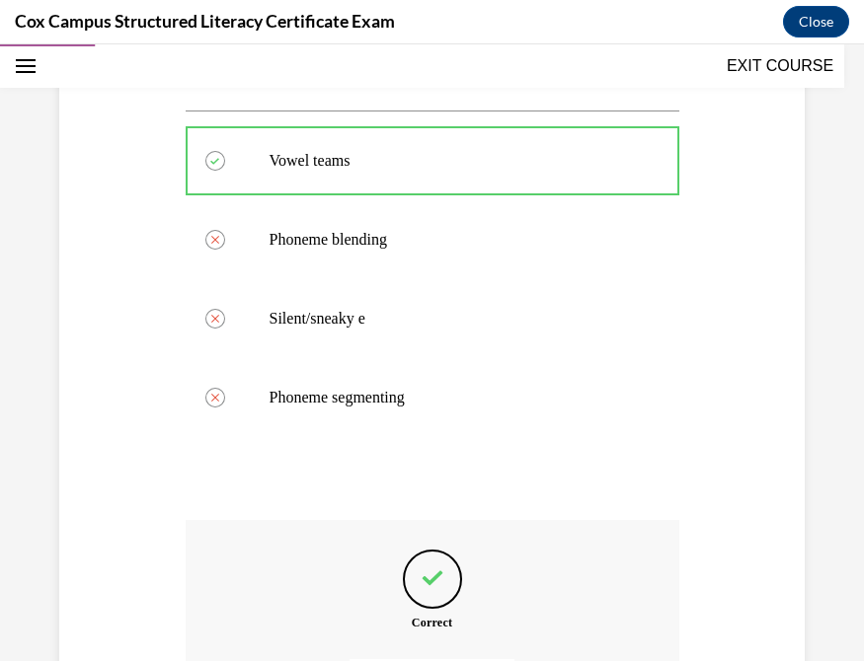
scroll to position [627, 0]
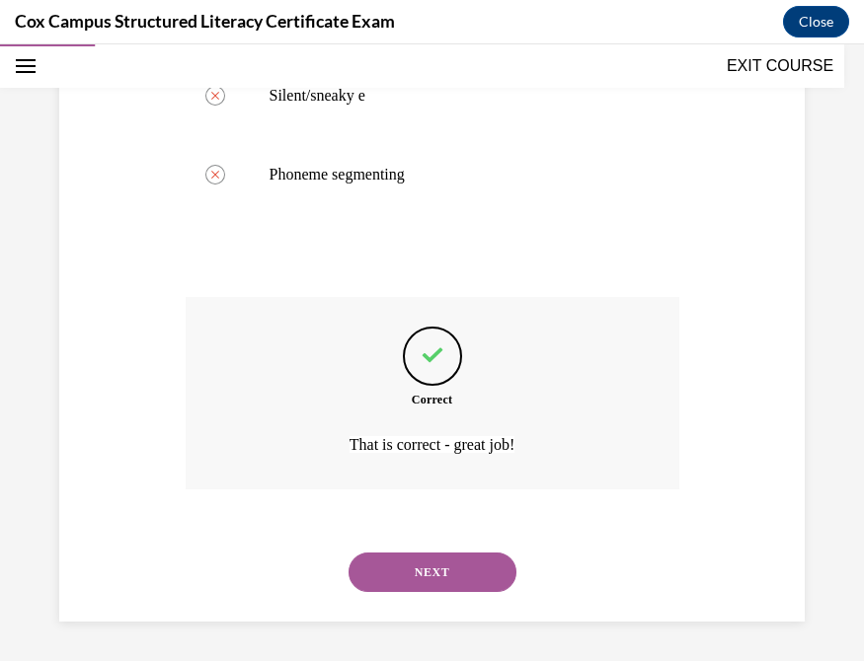
click at [464, 543] on button "NEXT" at bounding box center [432, 572] width 168 height 39
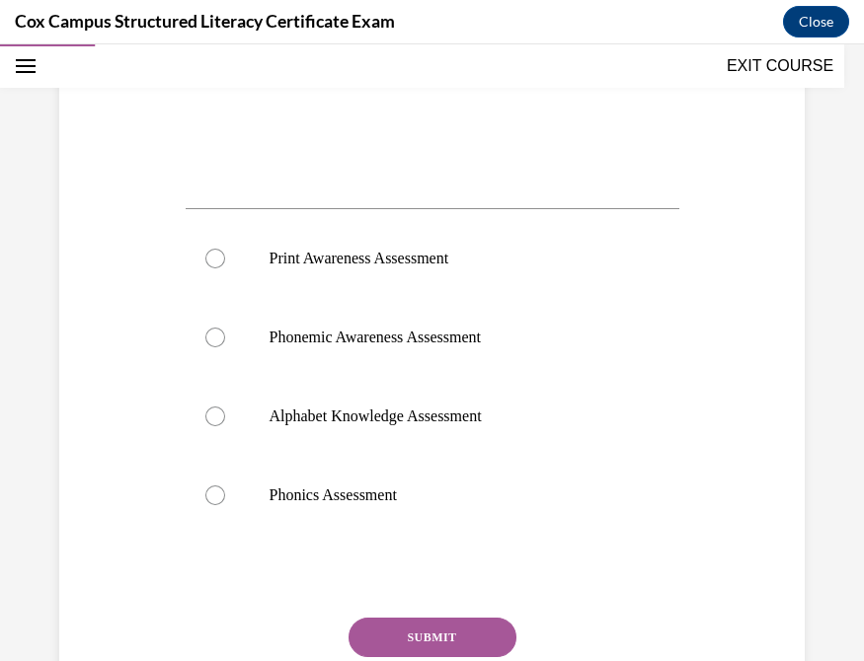
scroll to position [735, 0]
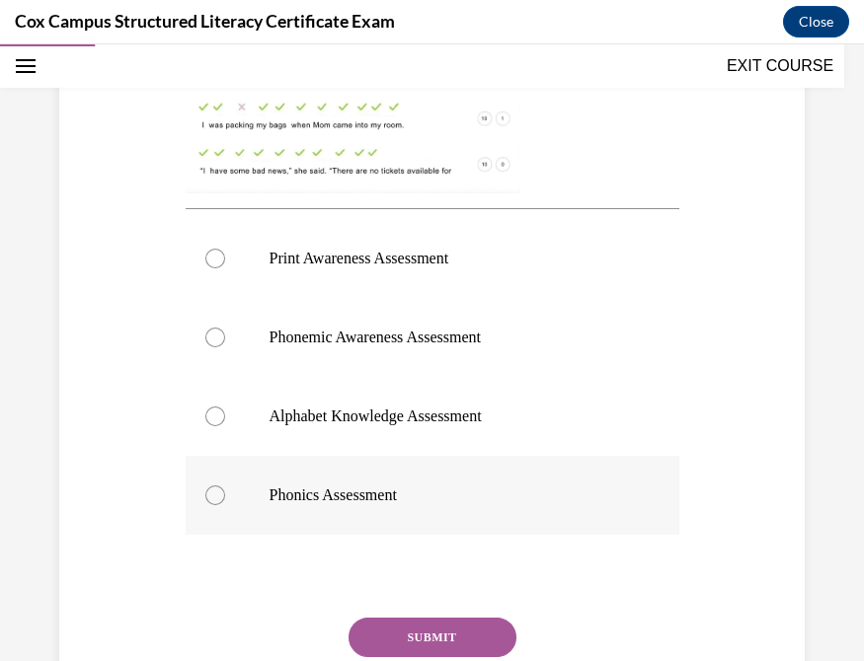
click at [211, 496] on div at bounding box center [215, 496] width 20 height 20
click at [211, 496] on input "Phonics Assessment" at bounding box center [215, 496] width 20 height 20
radio input "true"
click at [439, 543] on button "SUBMIT" at bounding box center [432, 637] width 168 height 39
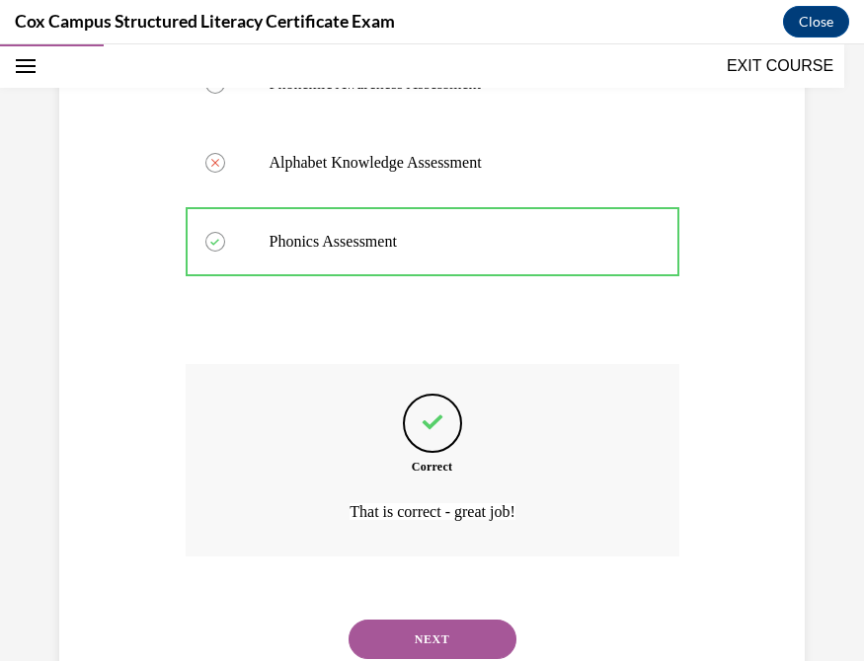
scroll to position [1056, 0]
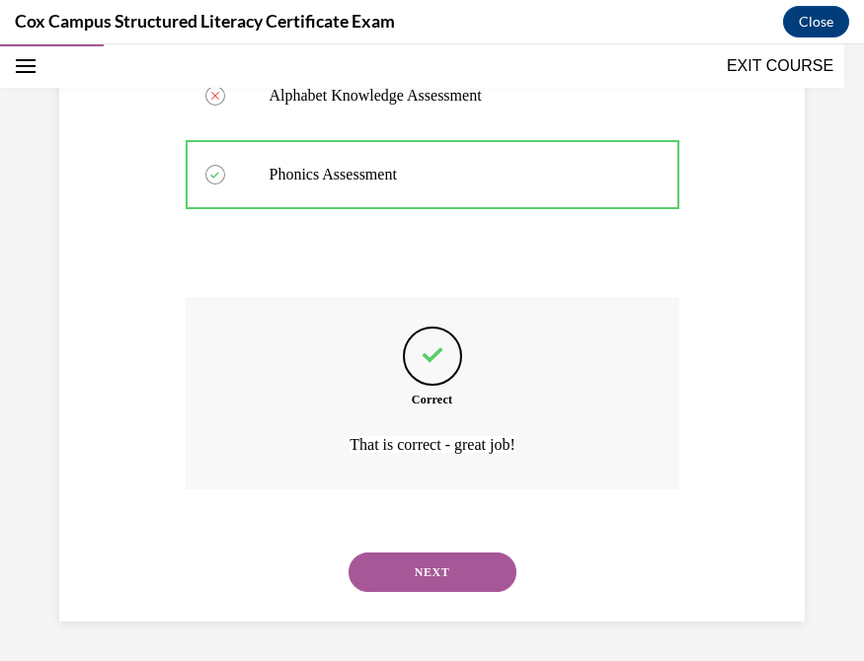
click at [411, 543] on button "NEXT" at bounding box center [432, 572] width 168 height 39
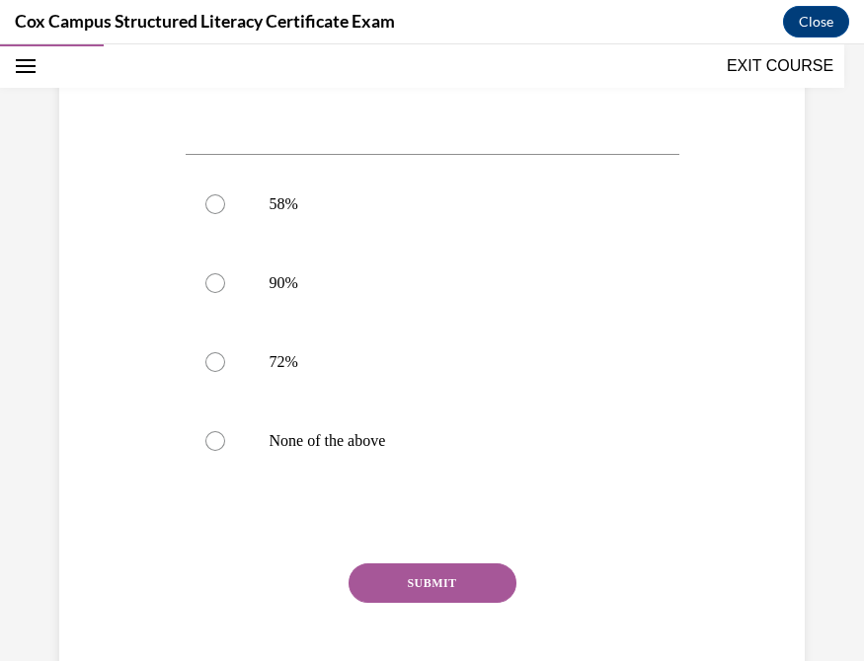
scroll to position [794, 0]
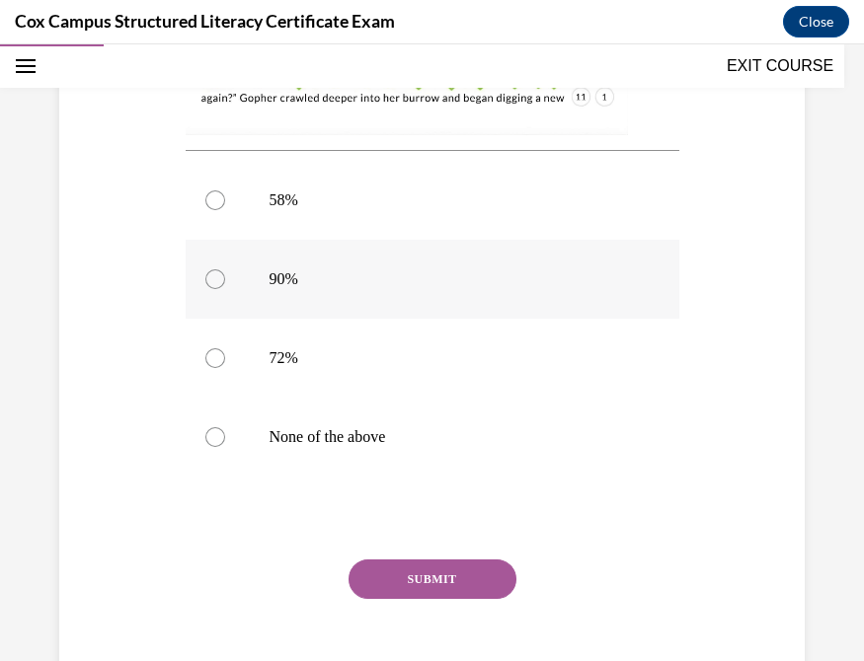
click at [207, 269] on div at bounding box center [215, 279] width 20 height 20
click at [207, 269] on input "90%" at bounding box center [215, 279] width 20 height 20
radio input "true"
click at [410, 543] on button "SUBMIT" at bounding box center [432, 579] width 168 height 39
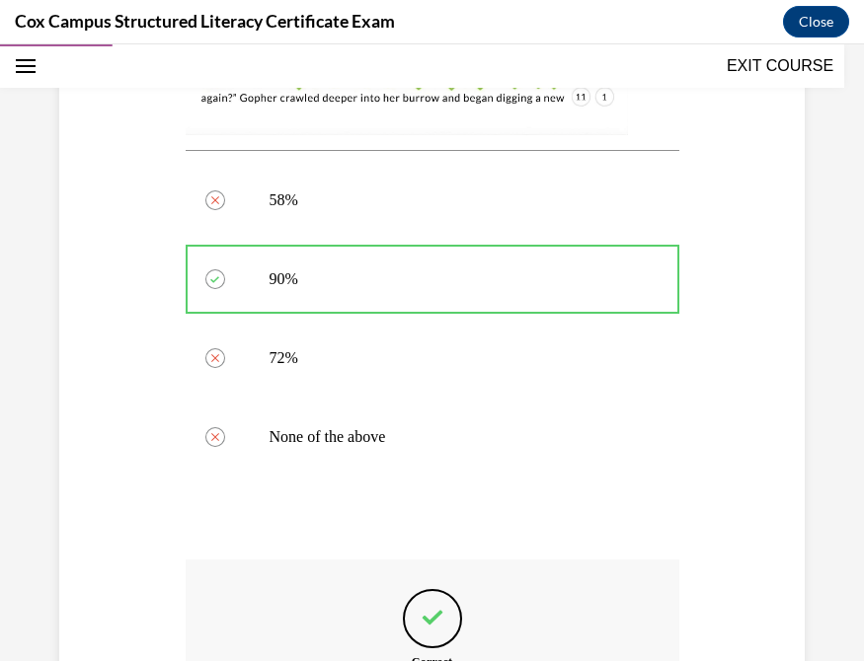
scroll to position [1017, 0]
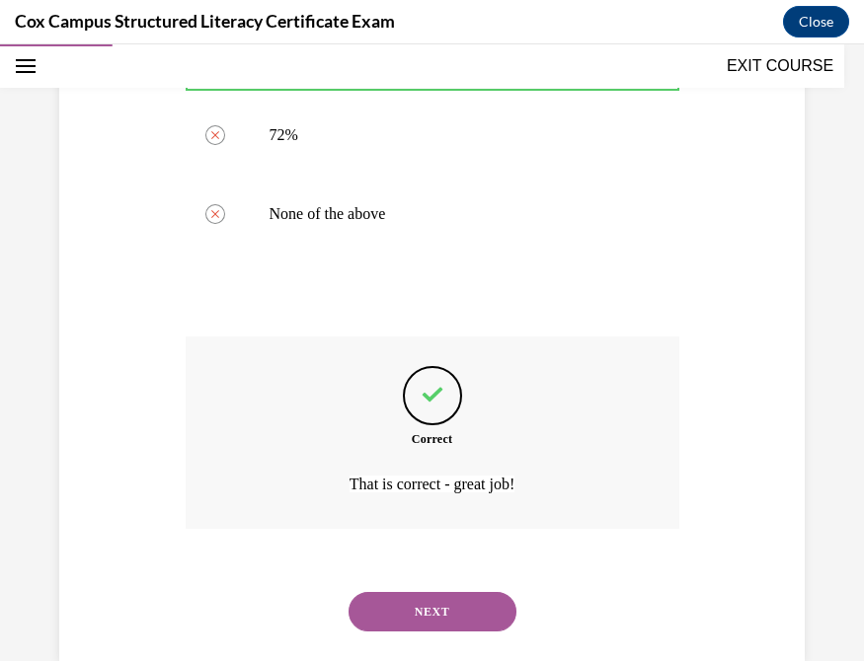
click at [451, 543] on button "NEXT" at bounding box center [432, 611] width 168 height 39
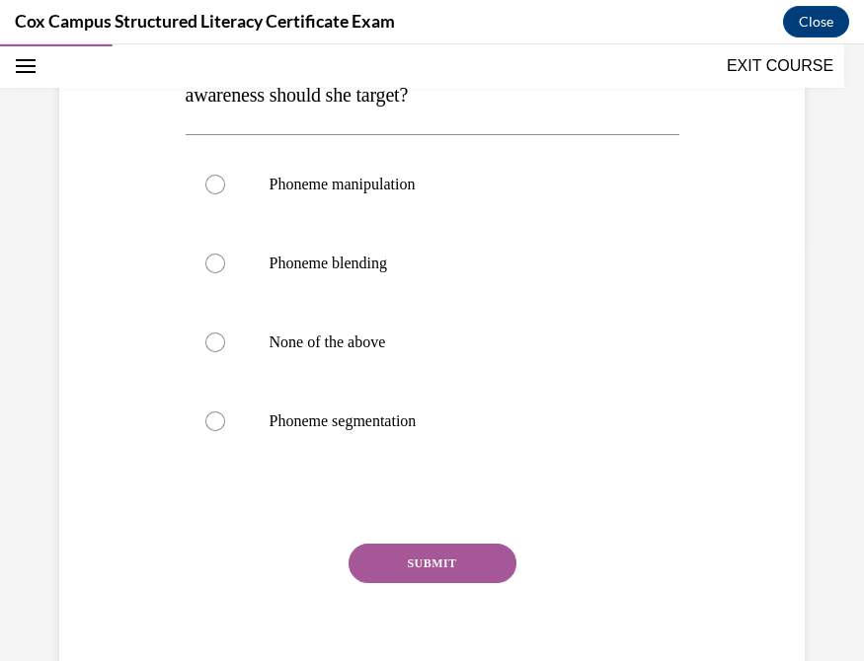
scroll to position [410, 0]
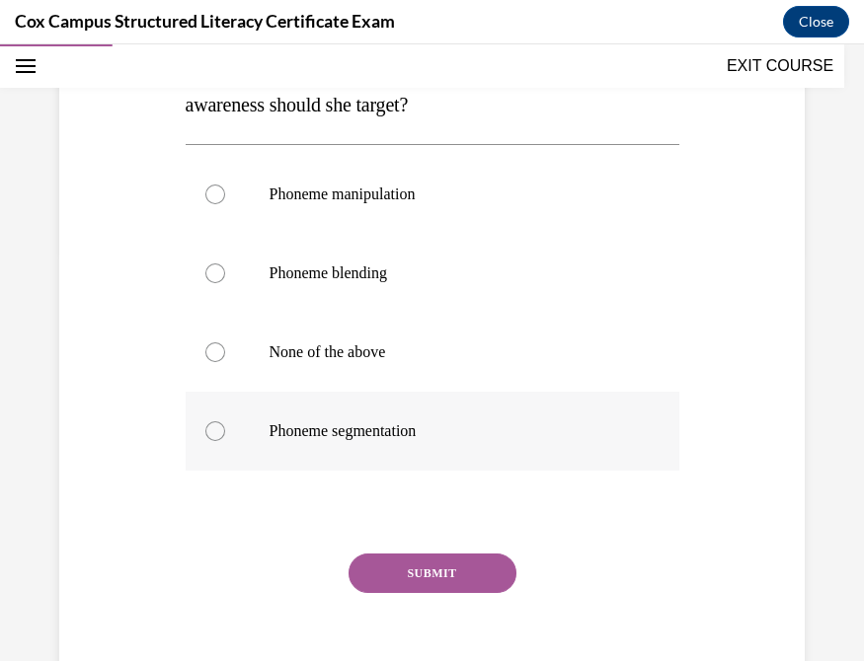
click at [207, 435] on div at bounding box center [215, 432] width 20 height 20
click at [207, 435] on input "Phoneme segmentation" at bounding box center [215, 432] width 20 height 20
radio input "true"
click at [429, 543] on button "SUBMIT" at bounding box center [432, 573] width 168 height 39
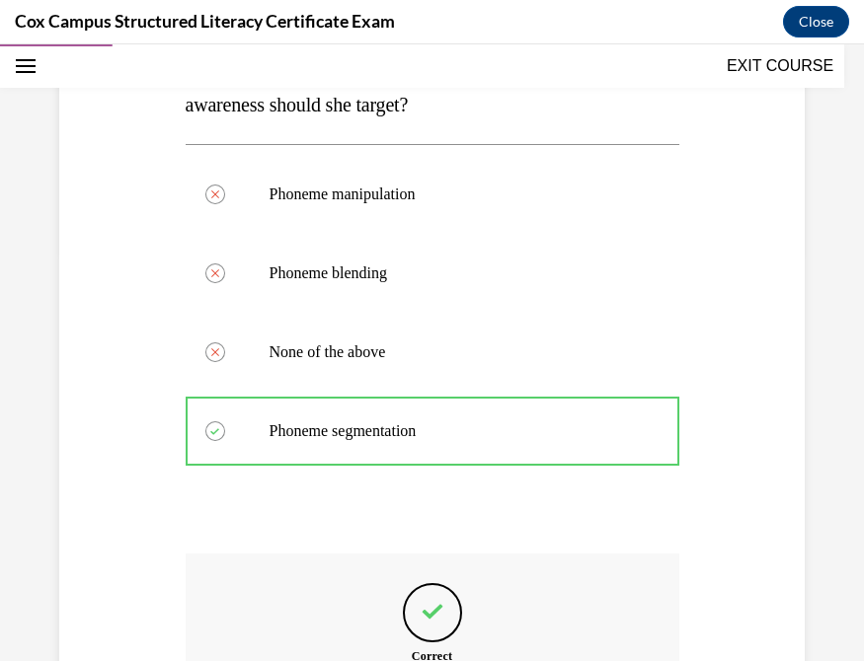
scroll to position [666, 0]
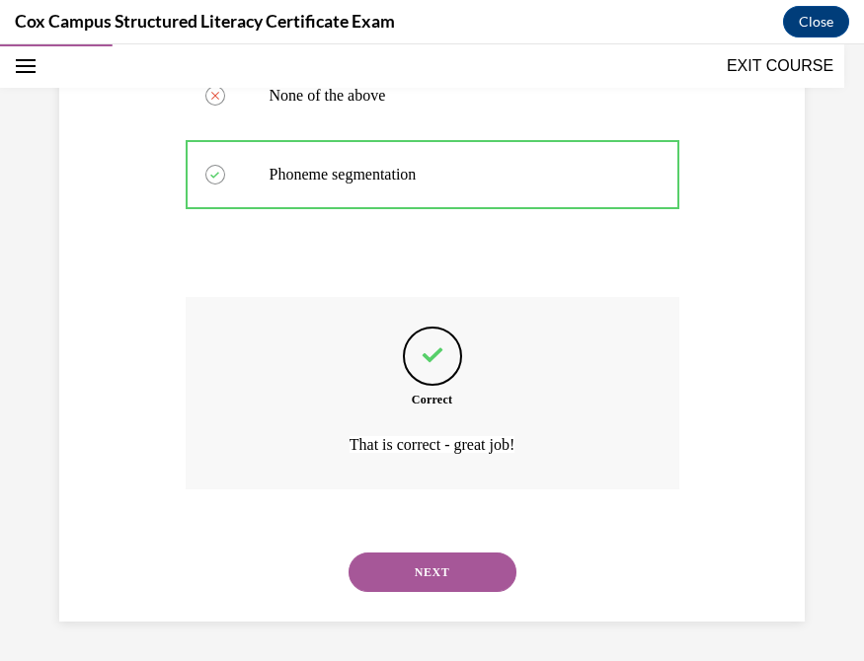
click at [464, 543] on button "NEXT" at bounding box center [432, 572] width 168 height 39
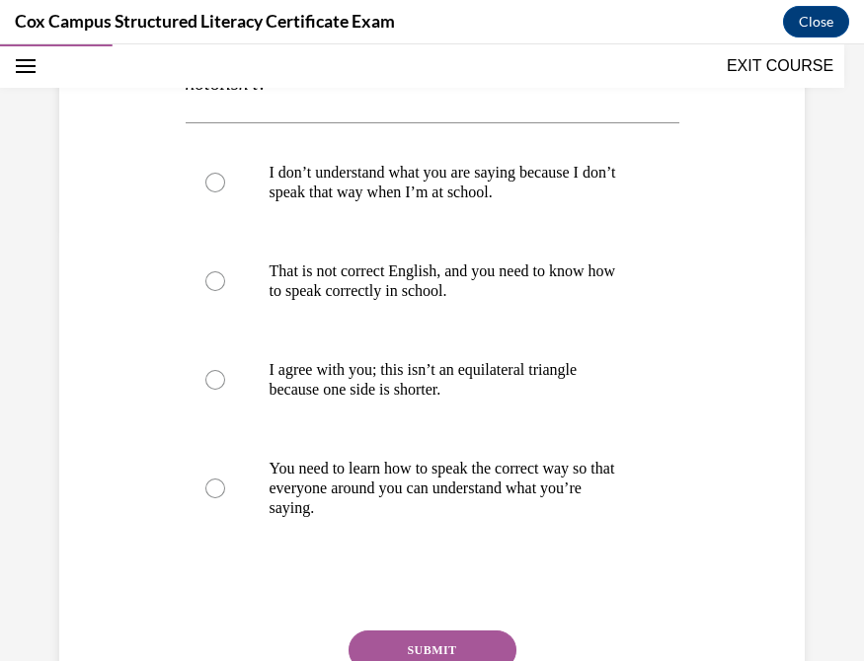
scroll to position [432, 0]
click at [208, 378] on div at bounding box center [215, 379] width 20 height 20
click at [208, 378] on input "I agree with you; this isn’t an equilateral triangle because one side is shorte…" at bounding box center [215, 379] width 20 height 20
radio input "true"
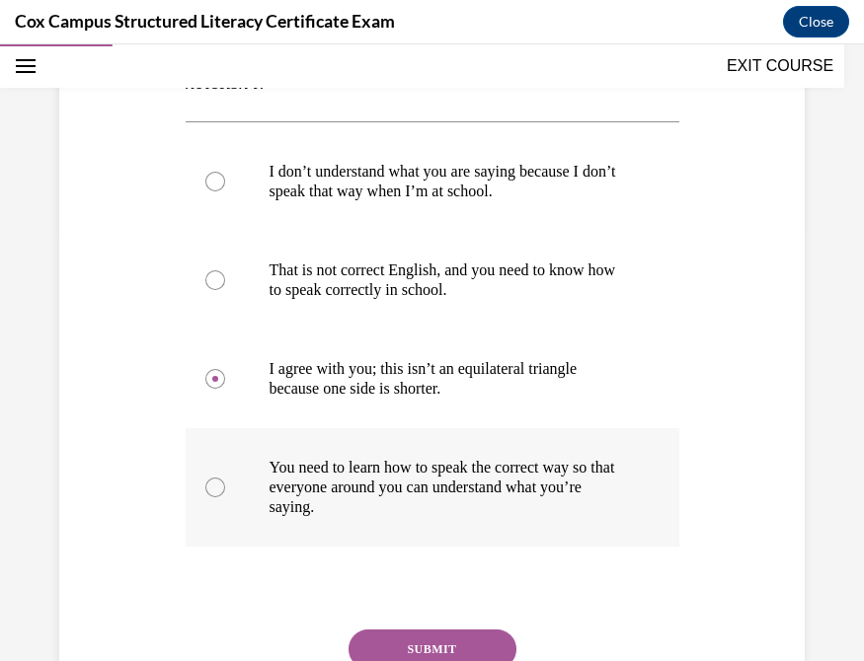
scroll to position [543, 0]
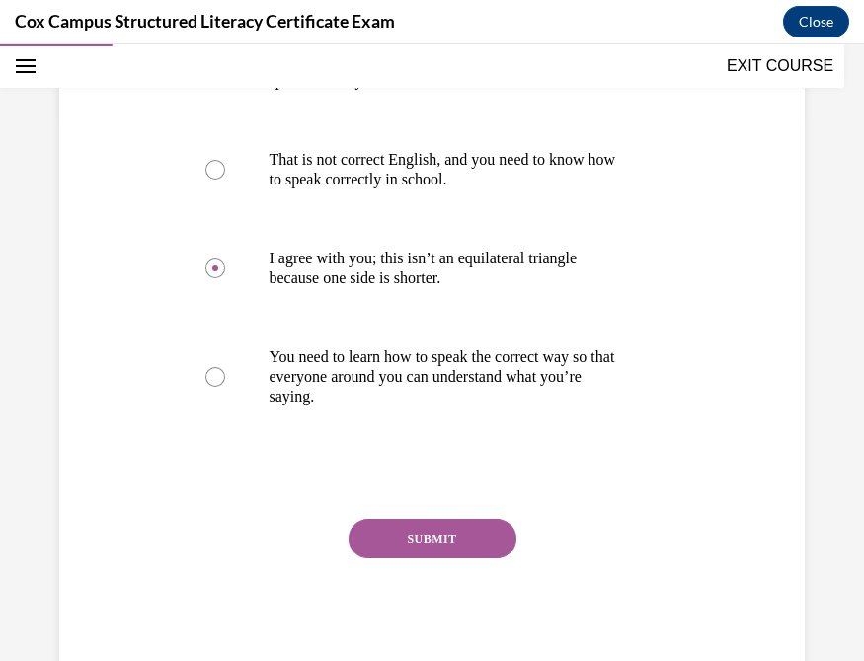
click at [424, 534] on button "SUBMIT" at bounding box center [432, 538] width 168 height 39
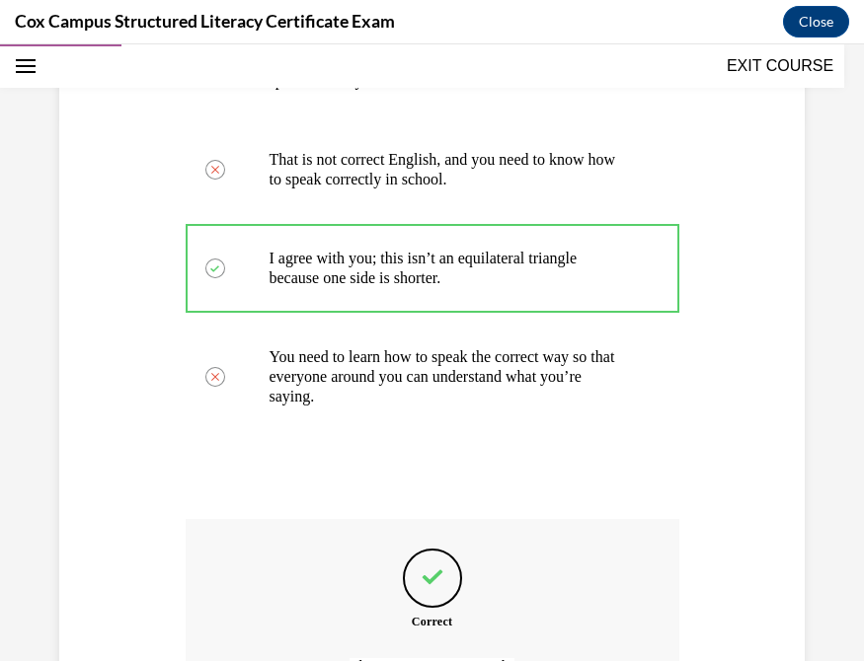
scroll to position [764, 0]
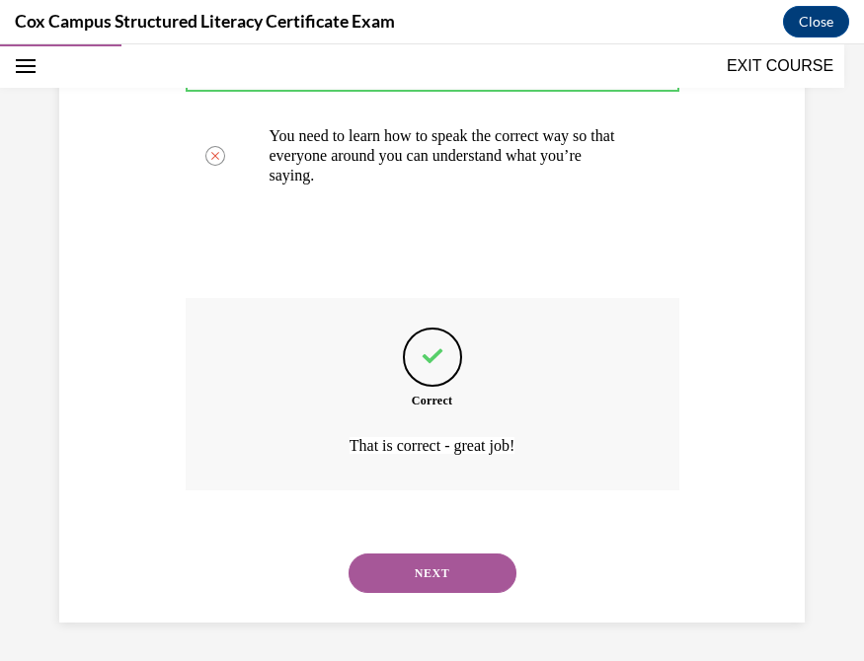
click at [420, 543] on button "NEXT" at bounding box center [432, 573] width 168 height 39
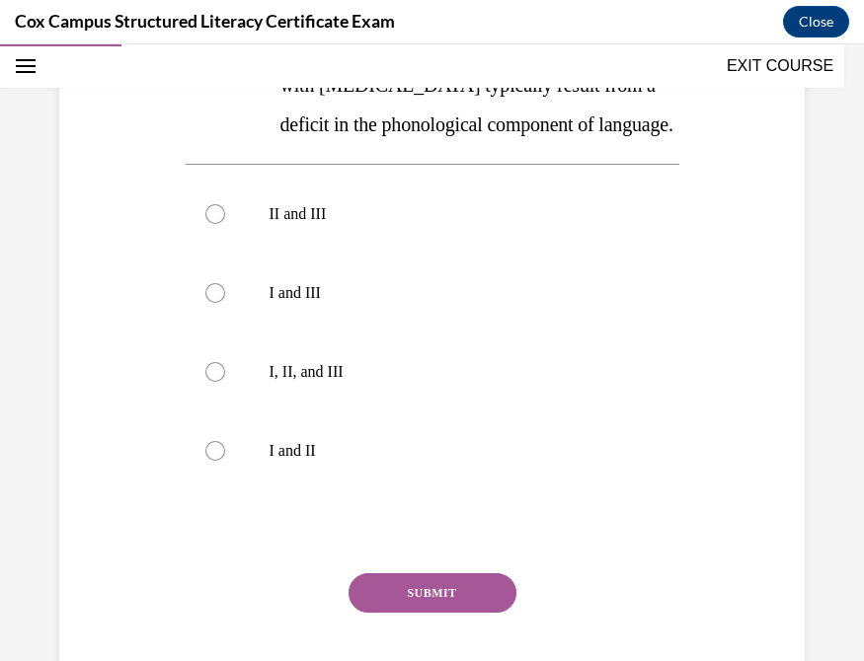
scroll to position [629, 0]
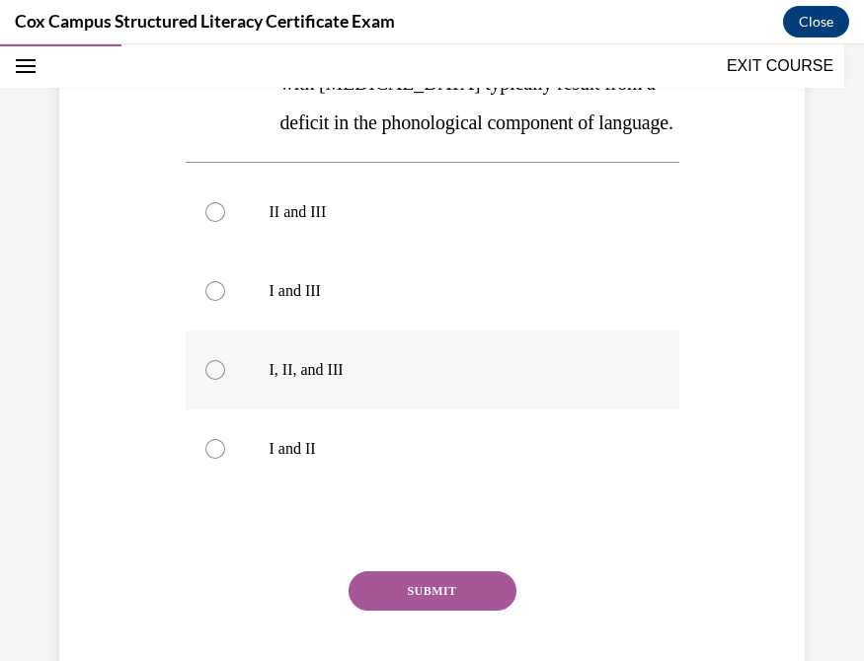
click at [211, 380] on div at bounding box center [215, 370] width 20 height 20
click at [211, 380] on input "I, II, and III" at bounding box center [215, 370] width 20 height 20
radio input "true"
click at [396, 543] on button "SUBMIT" at bounding box center [432, 591] width 168 height 39
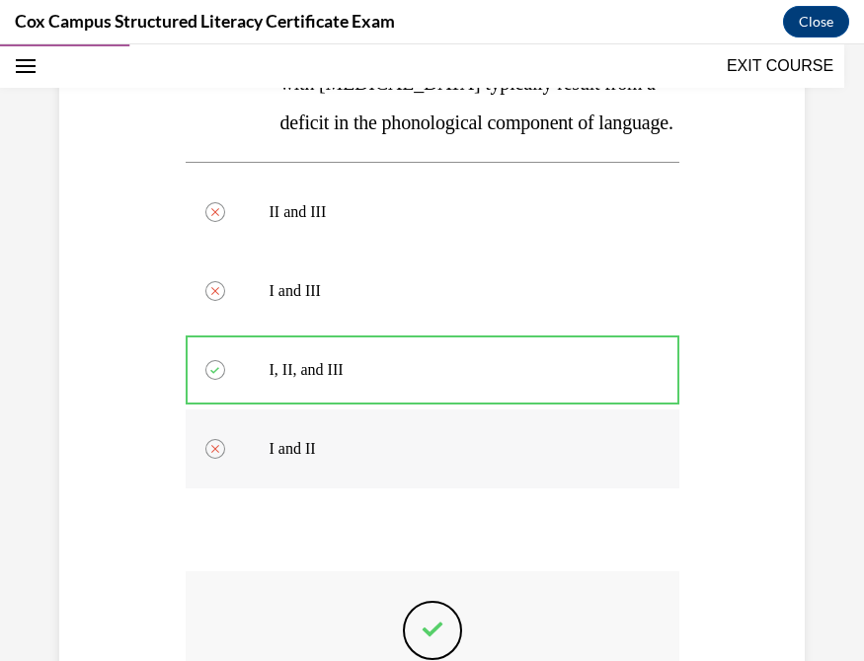
scroll to position [942, 0]
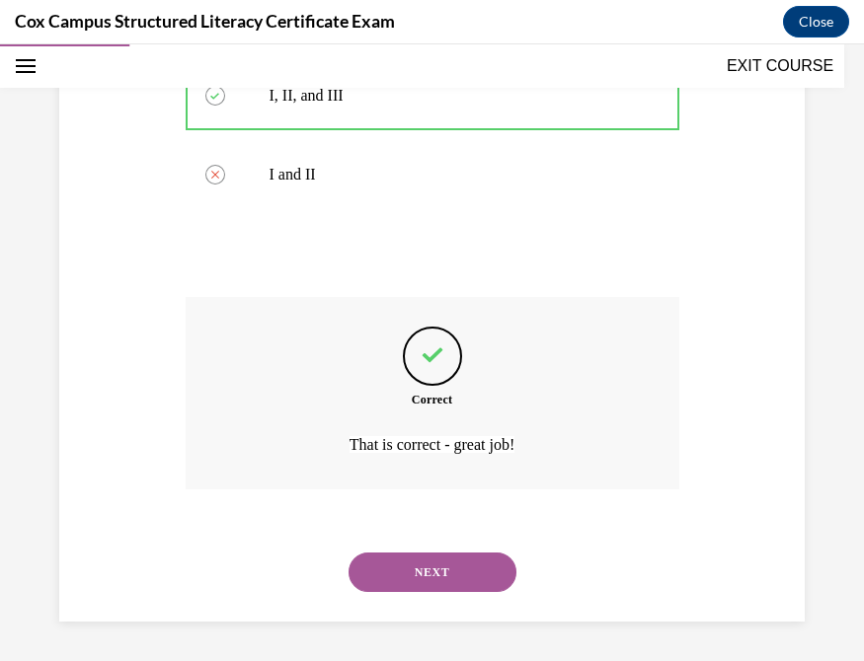
click at [423, 543] on button "NEXT" at bounding box center [432, 572] width 168 height 39
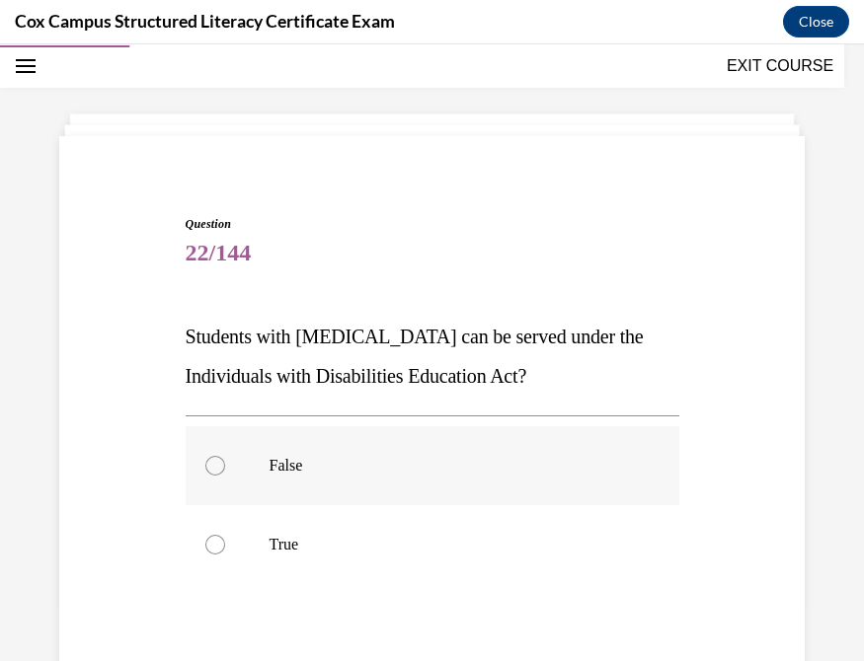
scroll to position [206, 0]
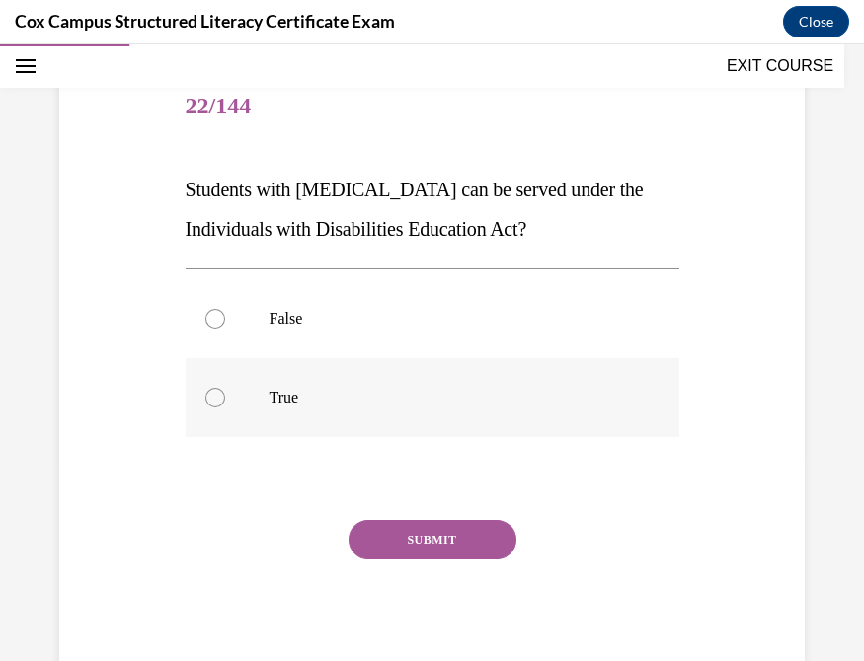
click at [212, 399] on div at bounding box center [215, 398] width 20 height 20
click at [212, 399] on input "True" at bounding box center [215, 398] width 20 height 20
radio input "true"
click at [432, 531] on button "SUBMIT" at bounding box center [432, 539] width 168 height 39
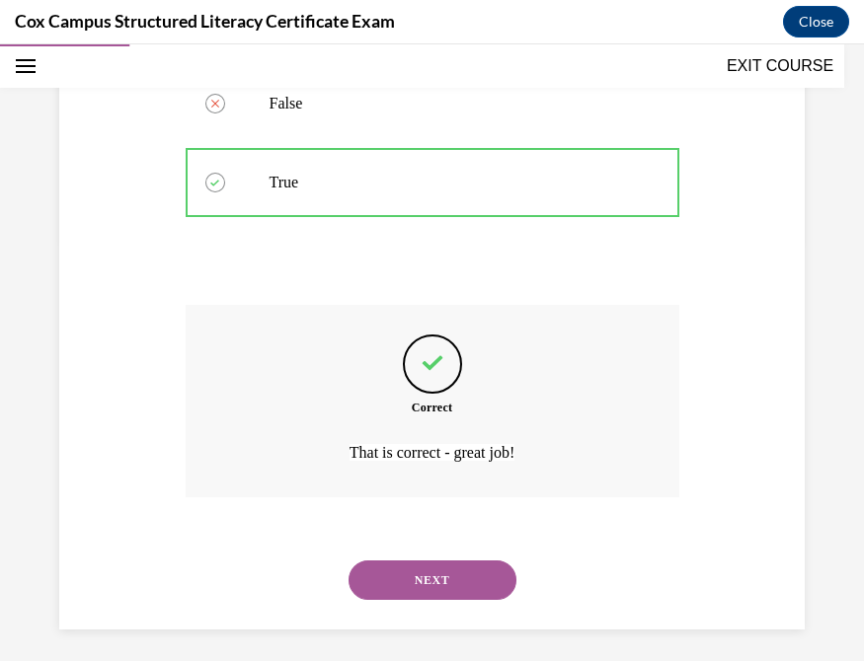
click at [436, 543] on button "NEXT" at bounding box center [432, 580] width 168 height 39
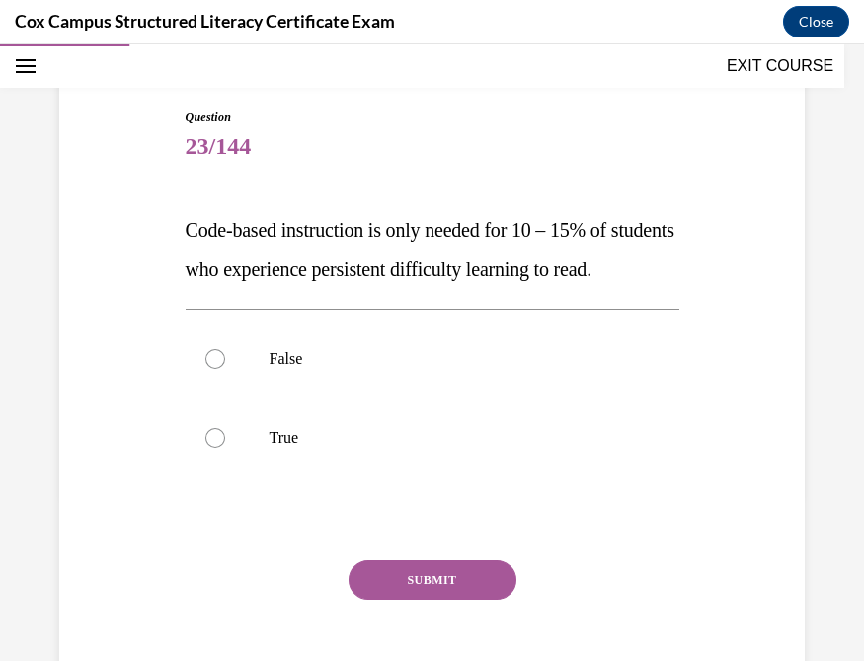
scroll to position [163, 0]
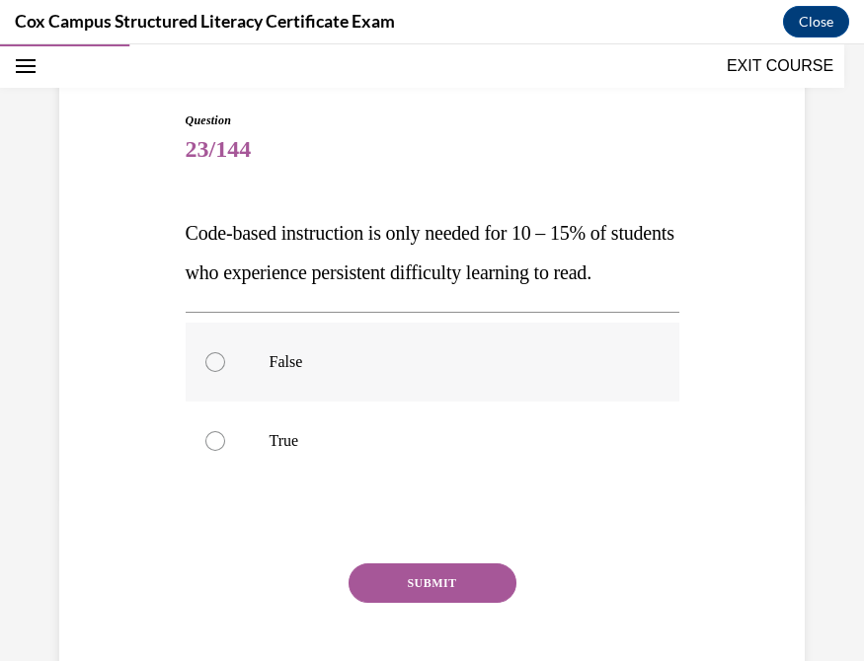
click at [211, 372] on div at bounding box center [215, 362] width 20 height 20
click at [211, 372] on input "False" at bounding box center [215, 362] width 20 height 20
radio input "true"
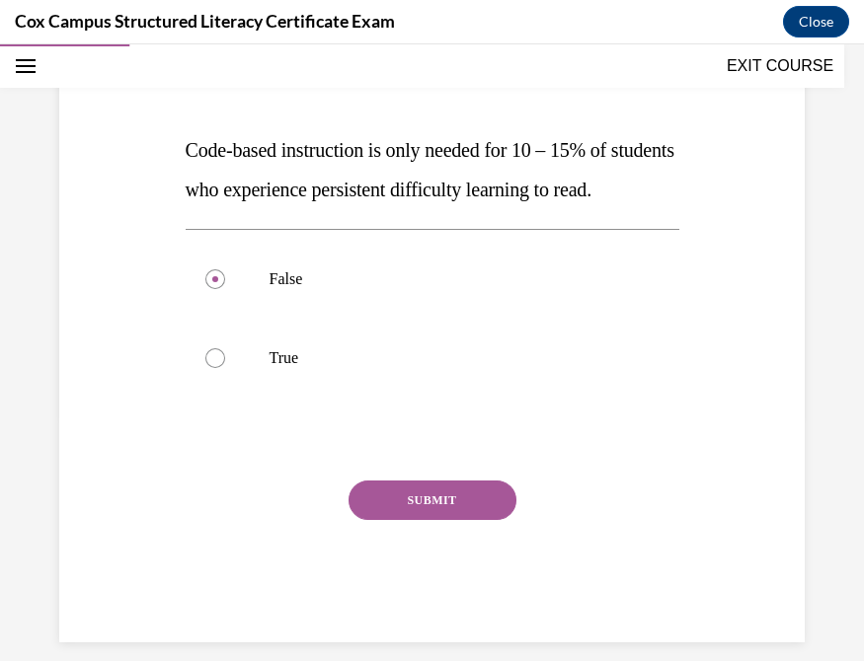
click at [418, 520] on button "SUBMIT" at bounding box center [432, 500] width 168 height 39
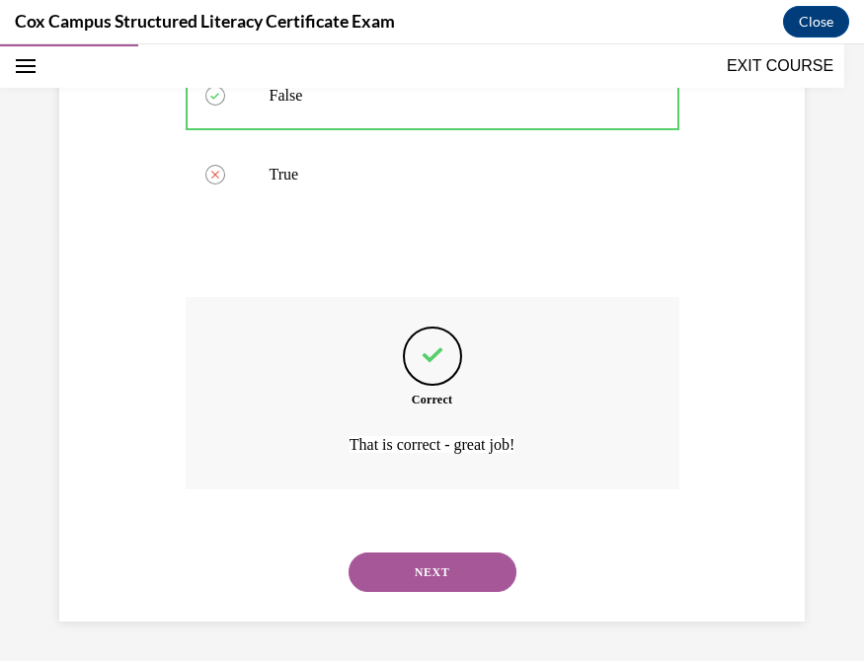
click at [449, 543] on button "NEXT" at bounding box center [432, 572] width 168 height 39
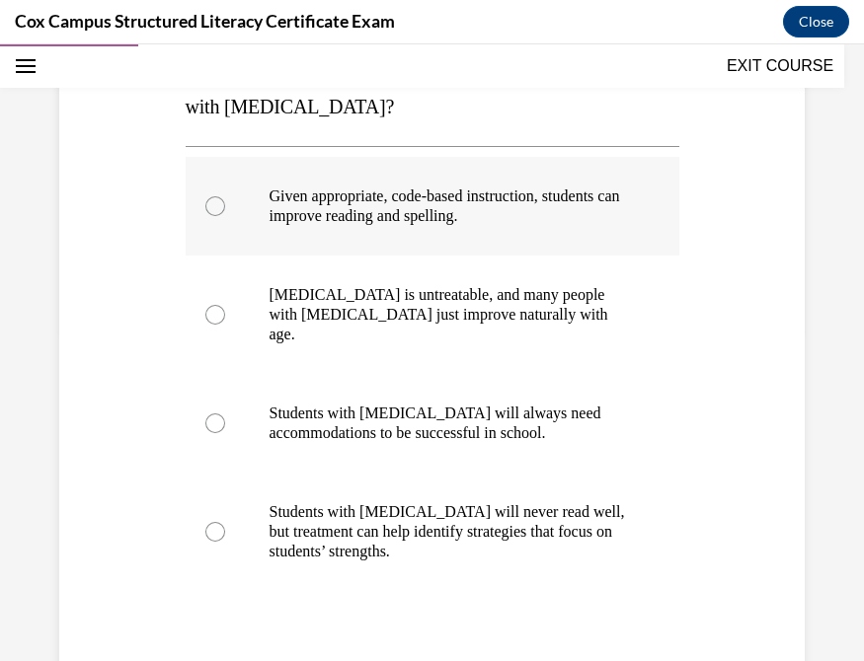
scroll to position [328, 0]
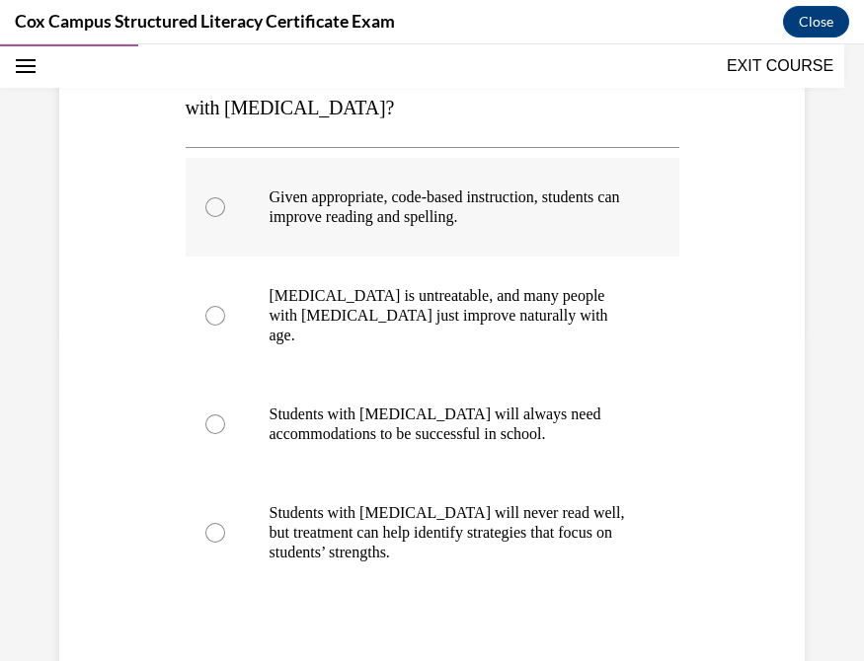
click at [207, 212] on div at bounding box center [215, 207] width 20 height 20
click at [207, 212] on input "Given appropriate, code-based instruction, students can improve reading and spe…" at bounding box center [215, 207] width 20 height 20
radio input "true"
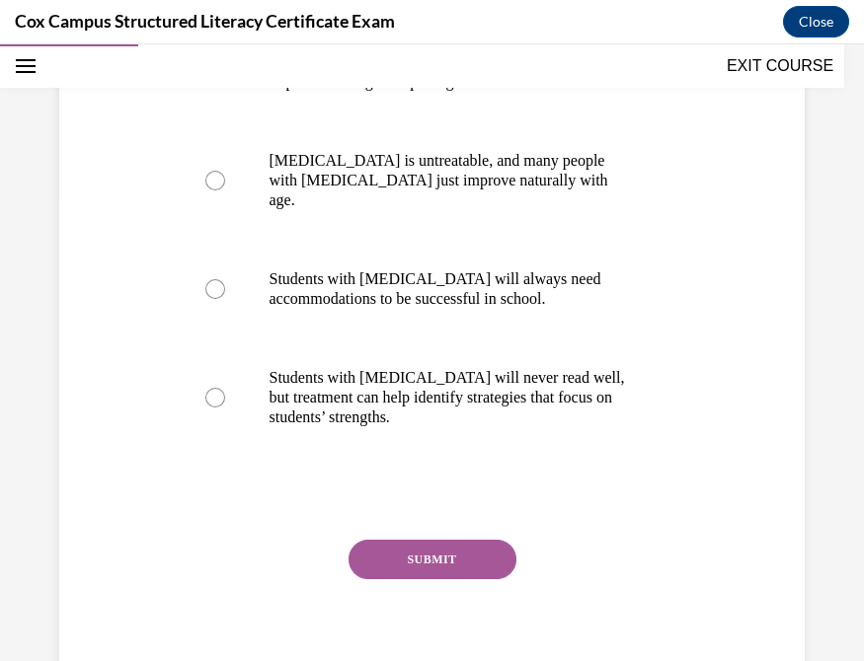
click at [366, 543] on button "SUBMIT" at bounding box center [432, 559] width 168 height 39
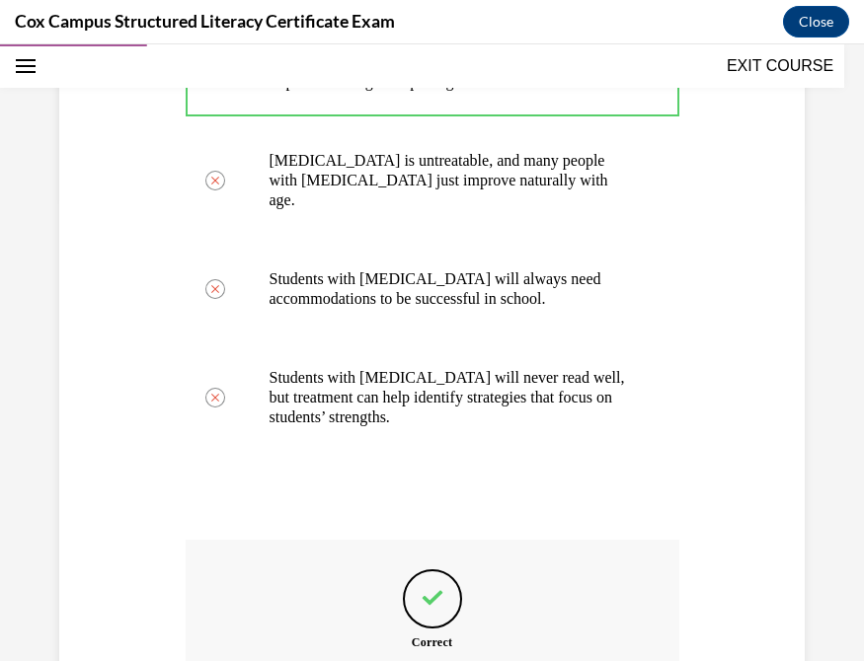
scroll to position [686, 0]
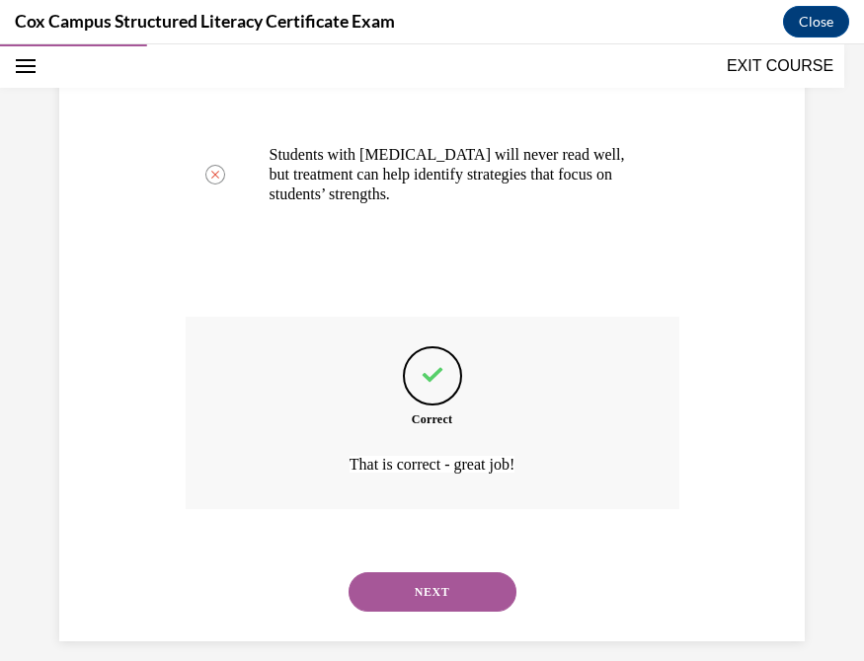
click at [449, 543] on button "NEXT" at bounding box center [432, 592] width 168 height 39
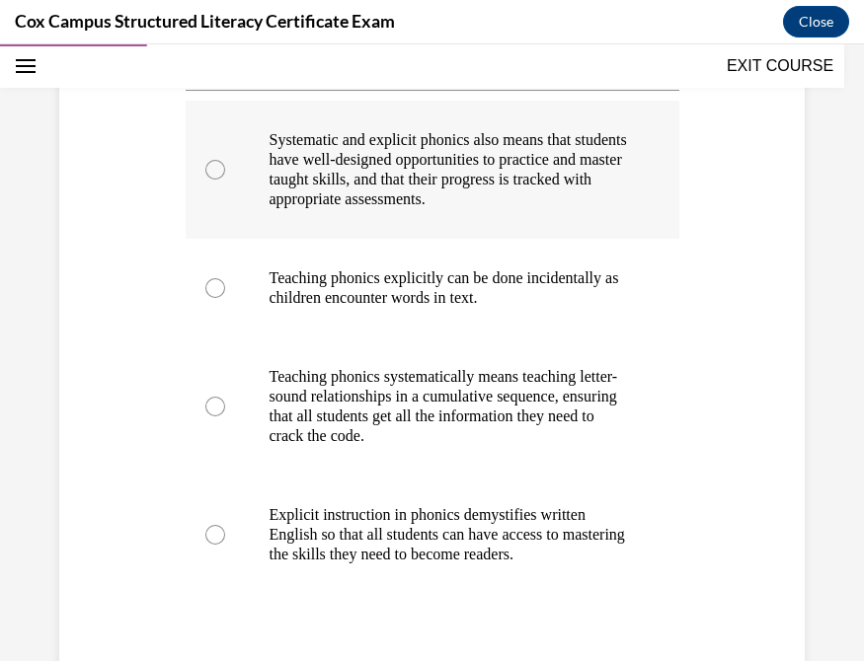
scroll to position [388, 0]
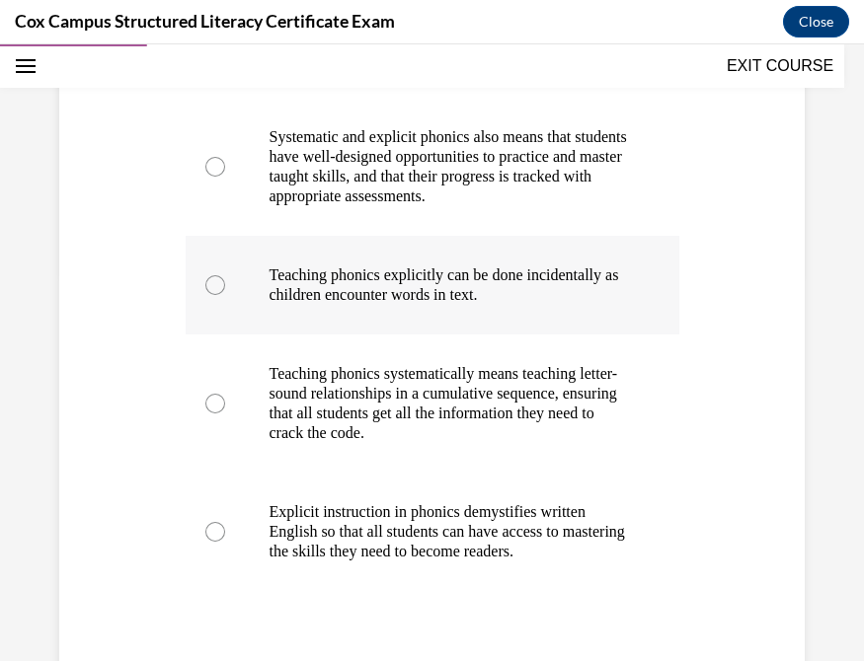
click at [212, 295] on div at bounding box center [215, 285] width 20 height 20
click at [212, 295] on input "Teaching phonics explicitly can be done incidentally as children encounter word…" at bounding box center [215, 285] width 20 height 20
radio input "true"
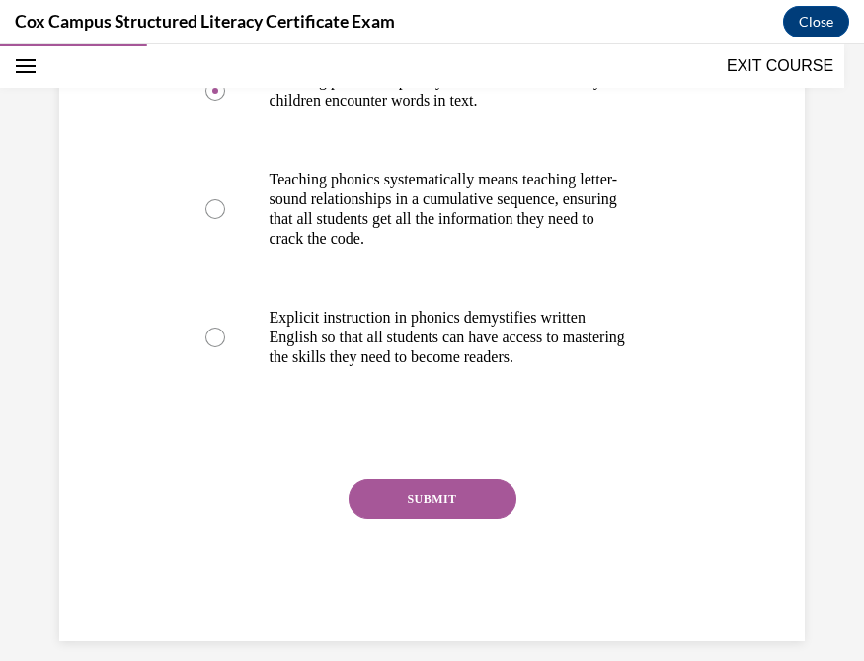
click at [433, 519] on button "SUBMIT" at bounding box center [432, 499] width 168 height 39
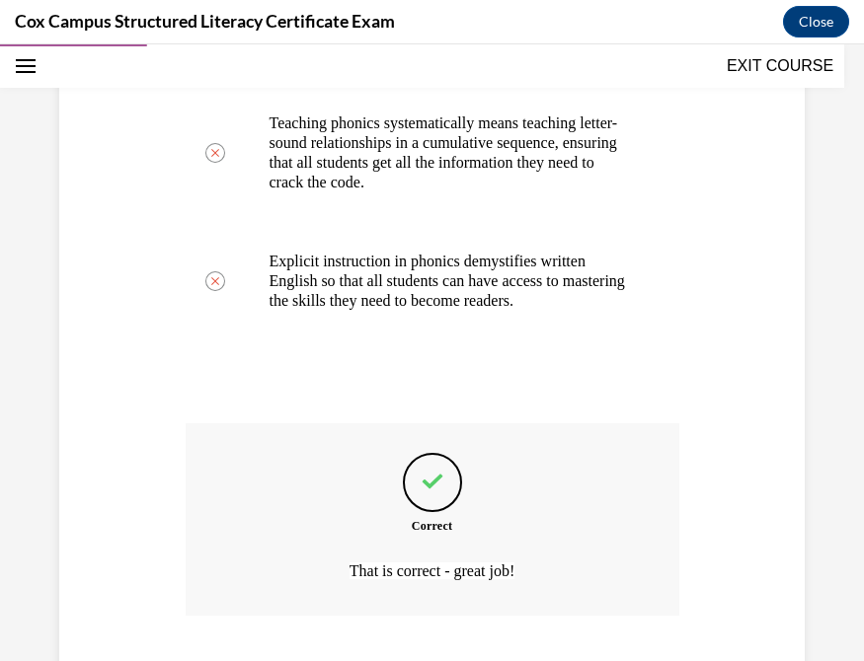
scroll to position [769, 0]
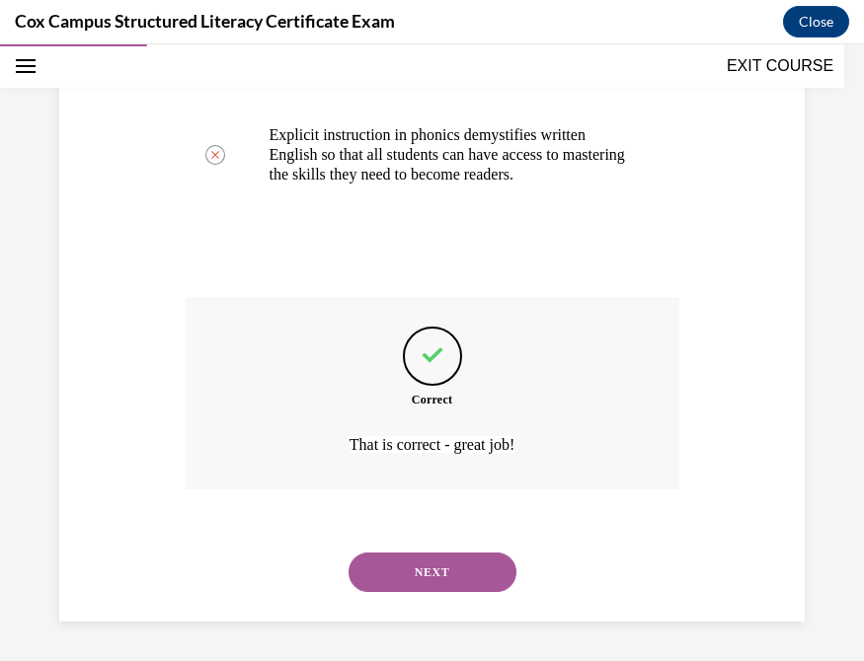
click at [415, 543] on button "NEXT" at bounding box center [432, 572] width 168 height 39
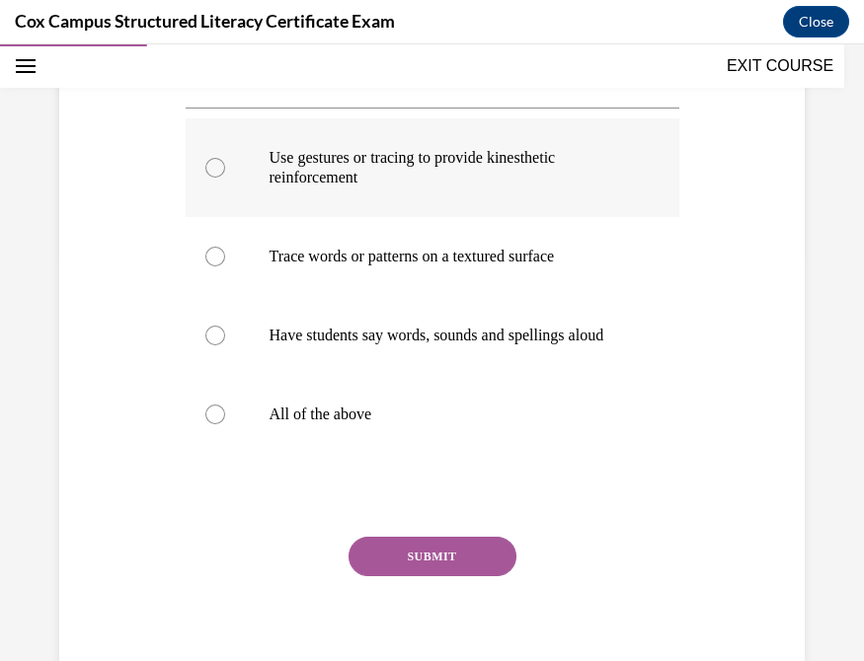
scroll to position [406, 0]
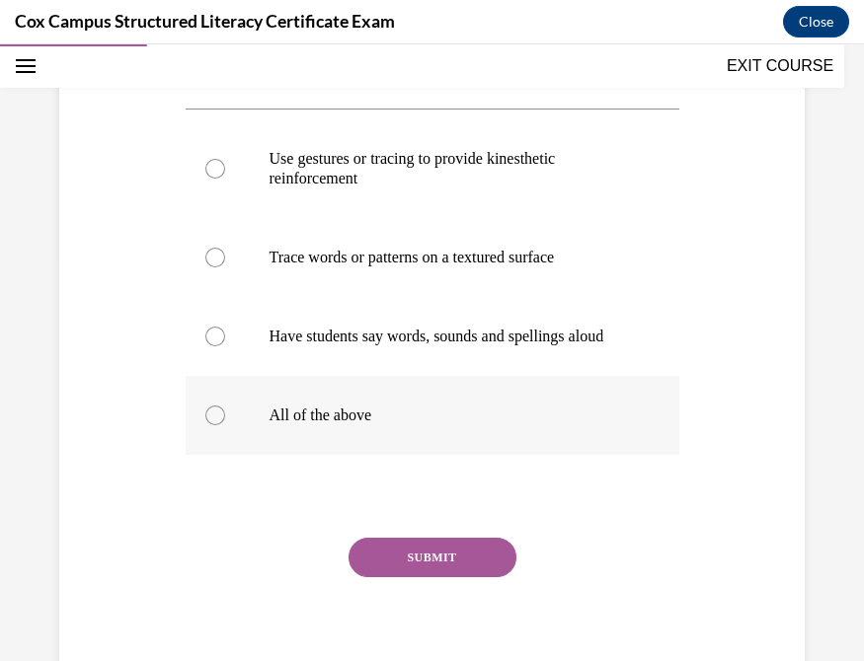
click at [215, 425] on div at bounding box center [215, 416] width 20 height 20
click at [215, 425] on input "All of the above" at bounding box center [215, 416] width 20 height 20
radio input "true"
click at [425, 543] on button "SUBMIT" at bounding box center [432, 557] width 168 height 39
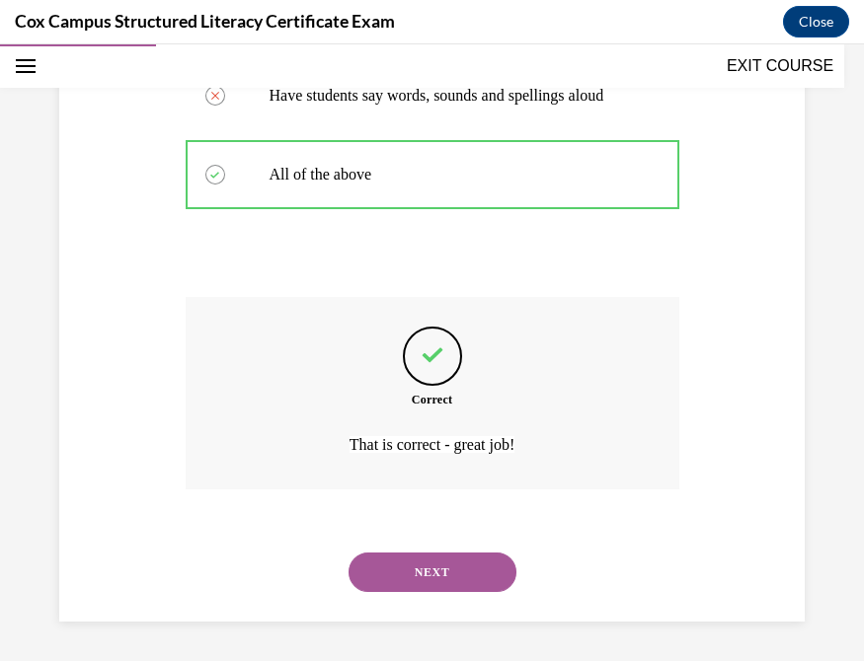
scroll to position [666, 0]
click at [442, 543] on button "NEXT" at bounding box center [432, 572] width 168 height 39
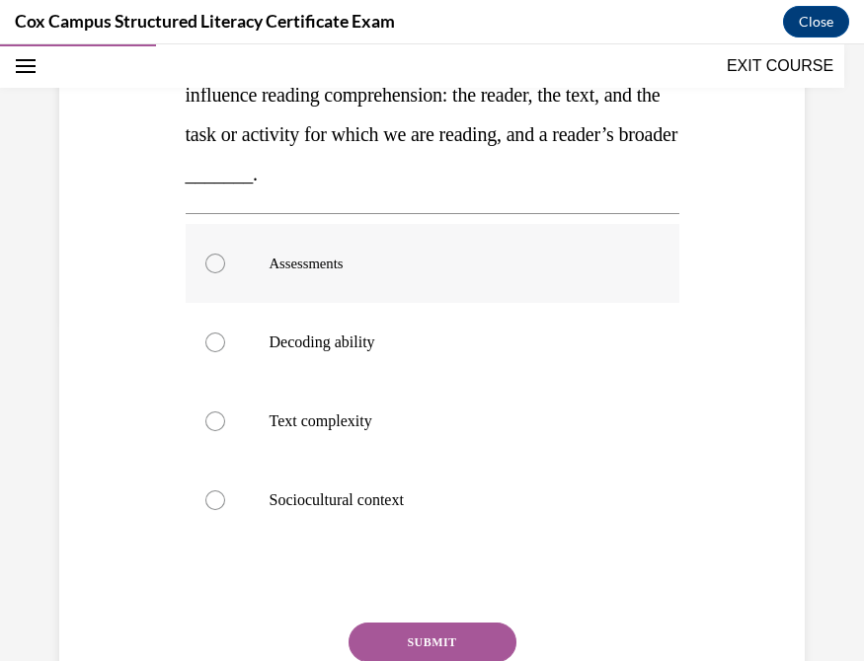
scroll to position [341, 0]
click at [205, 498] on div at bounding box center [215, 501] width 20 height 20
click at [205, 498] on input "Sociocultural context" at bounding box center [215, 501] width 20 height 20
radio input "true"
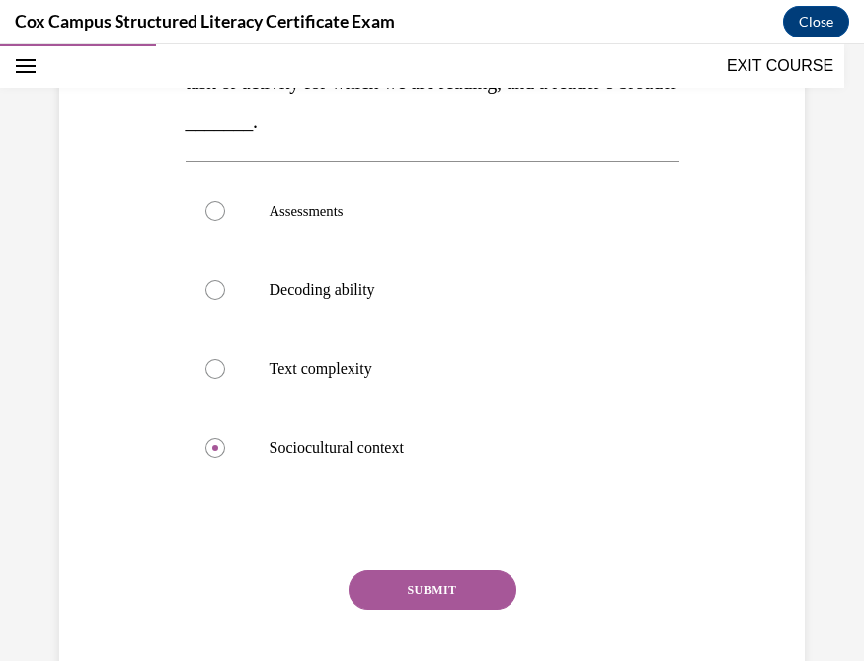
scroll to position [443, 0]
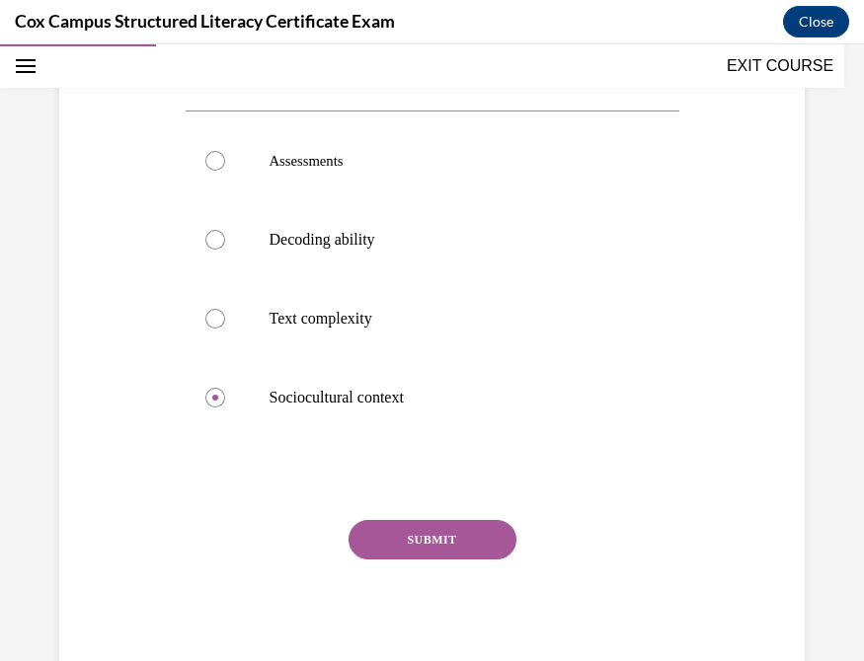
click at [454, 536] on button "SUBMIT" at bounding box center [432, 539] width 168 height 39
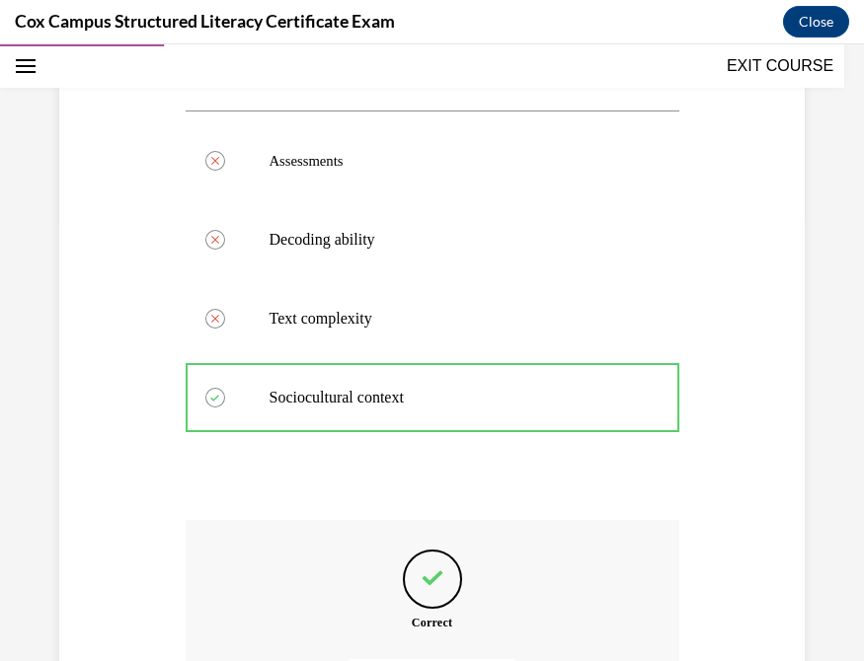
scroll to position [666, 0]
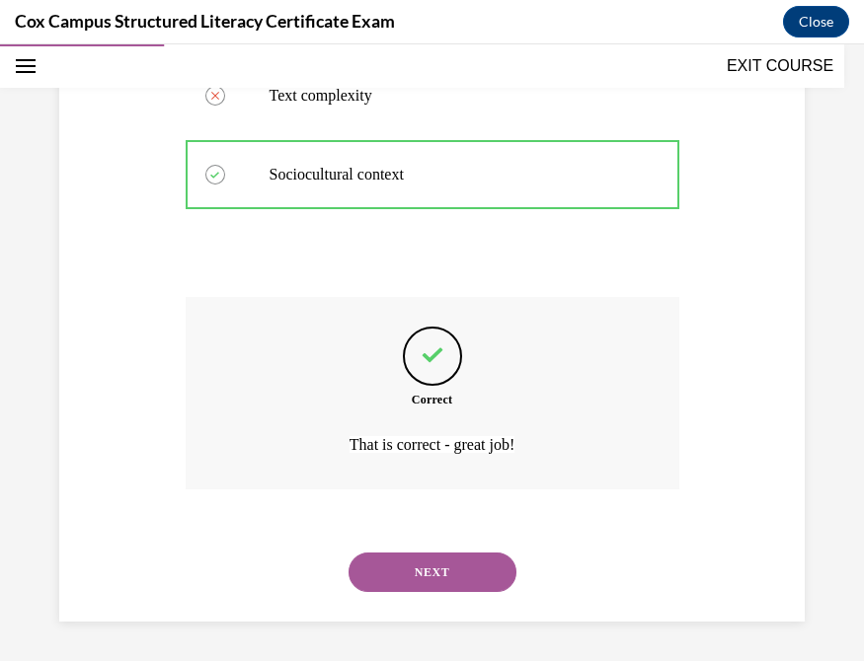
click at [481, 543] on button "NEXT" at bounding box center [432, 572] width 168 height 39
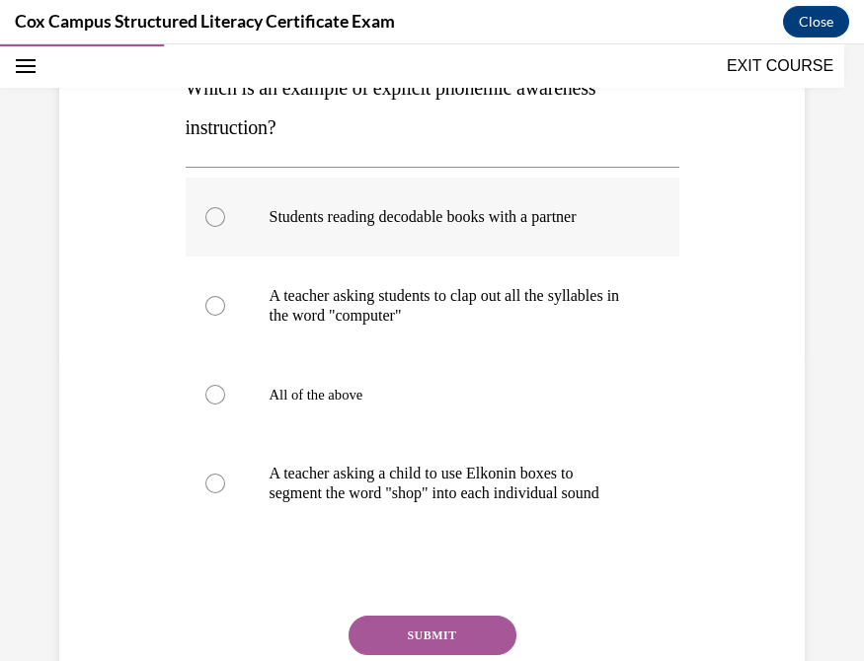
scroll to position [311, 0]
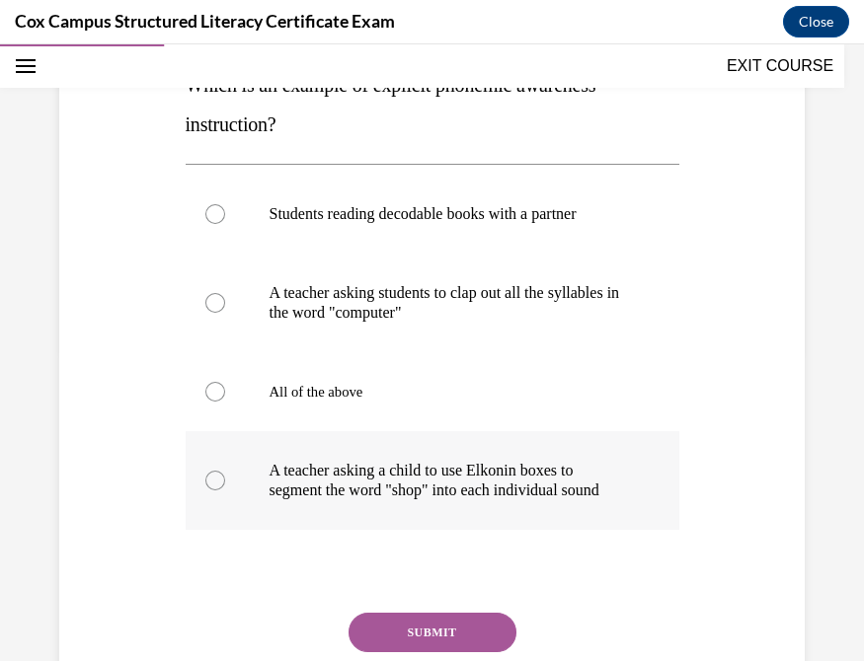
click at [207, 489] on div at bounding box center [215, 481] width 20 height 20
click at [207, 489] on input "A teacher asking a child to use Elkonin boxes to segment the word "shop" into e…" at bounding box center [215, 481] width 20 height 20
radio input "true"
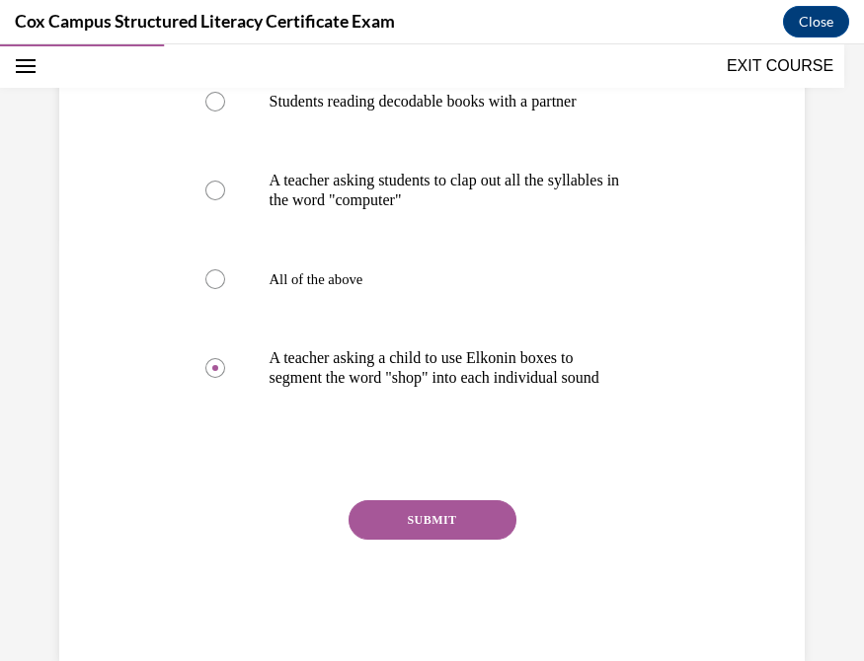
click at [446, 535] on button "SUBMIT" at bounding box center [432, 519] width 168 height 39
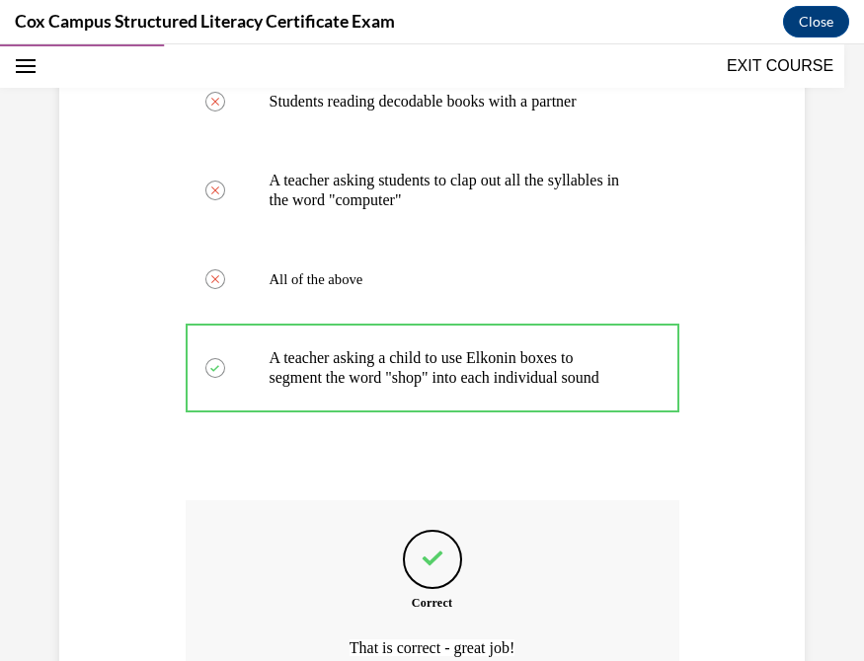
scroll to position [647, 0]
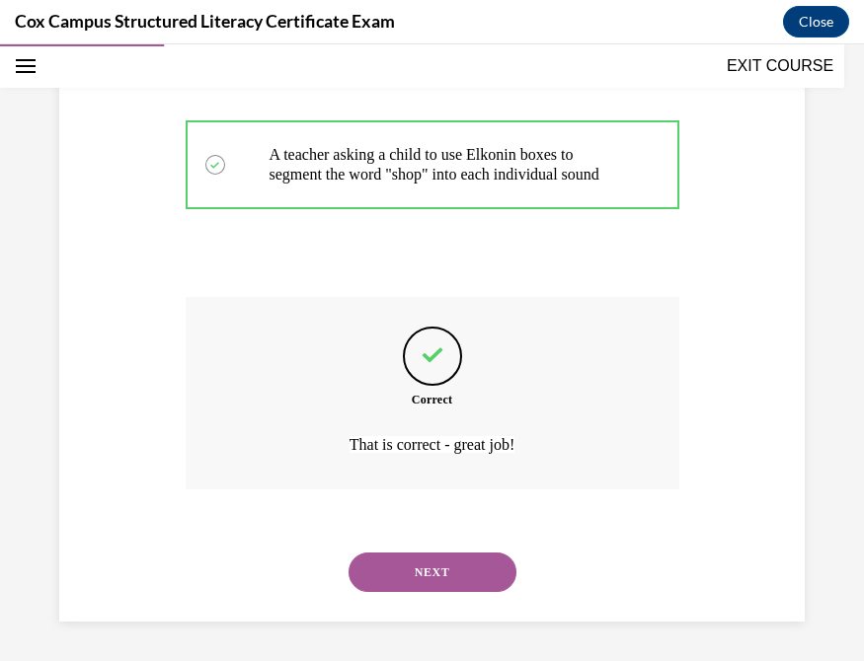
click at [419, 543] on button "NEXT" at bounding box center [432, 572] width 168 height 39
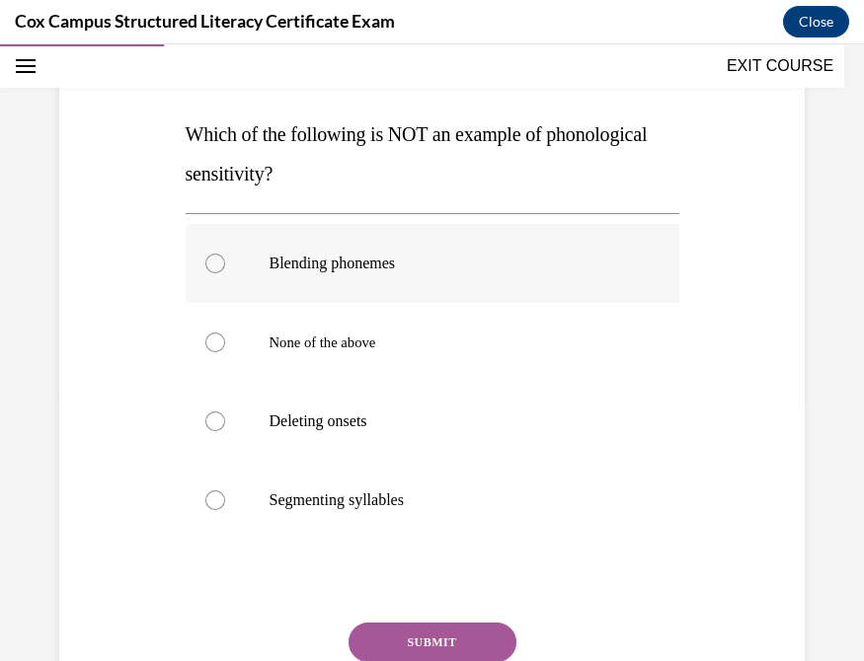
scroll to position [262, 0]
click at [209, 265] on div at bounding box center [215, 264] width 20 height 20
click at [209, 265] on input "Blending phonemes" at bounding box center [215, 264] width 20 height 20
radio input "true"
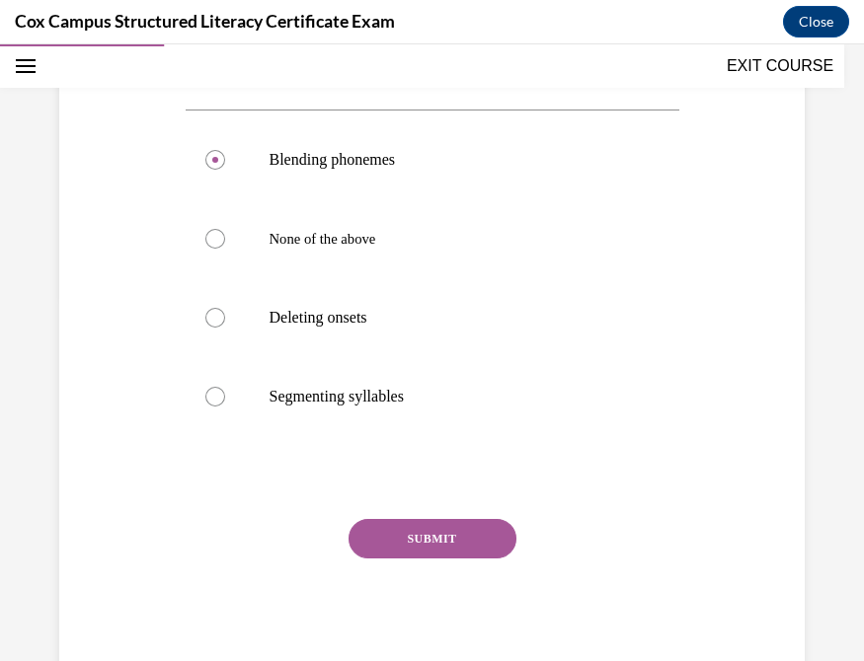
click at [425, 540] on button "SUBMIT" at bounding box center [432, 538] width 168 height 39
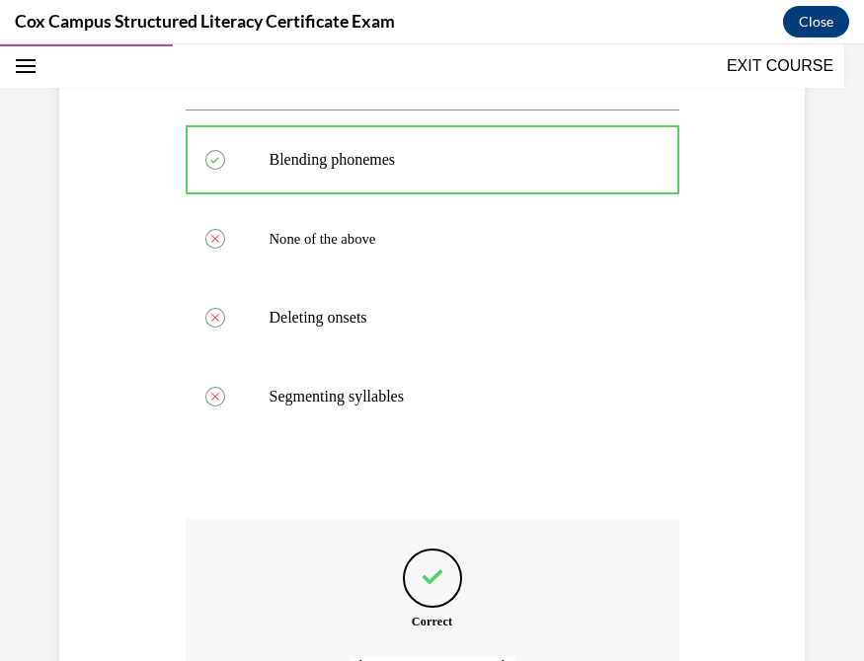
scroll to position [587, 0]
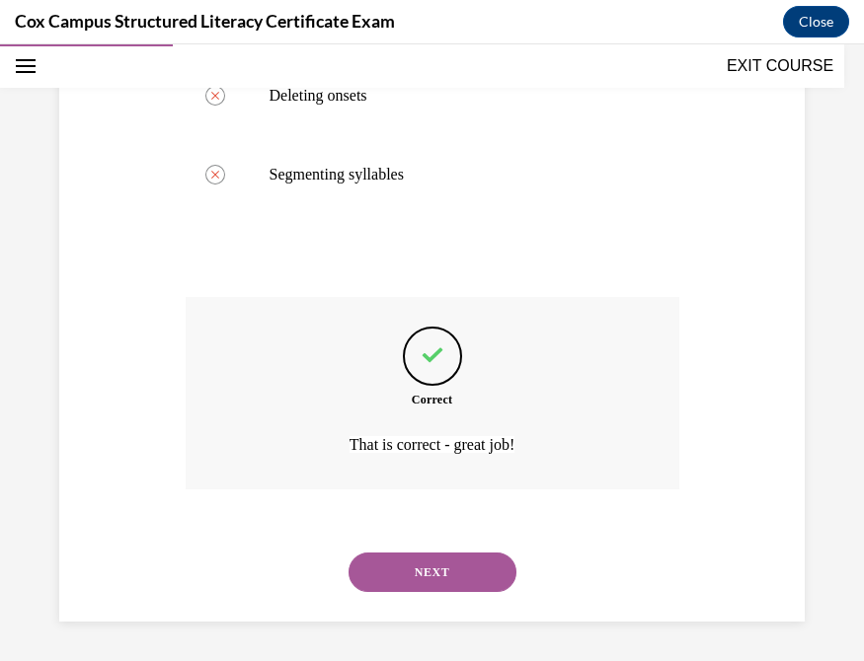
click at [444, 543] on button "NEXT" at bounding box center [432, 572] width 168 height 39
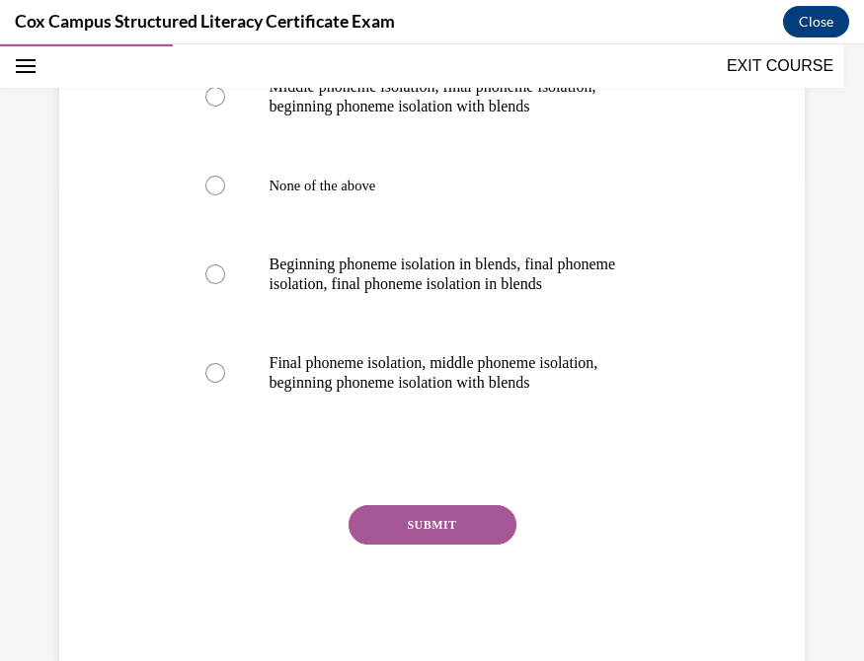
scroll to position [477, 0]
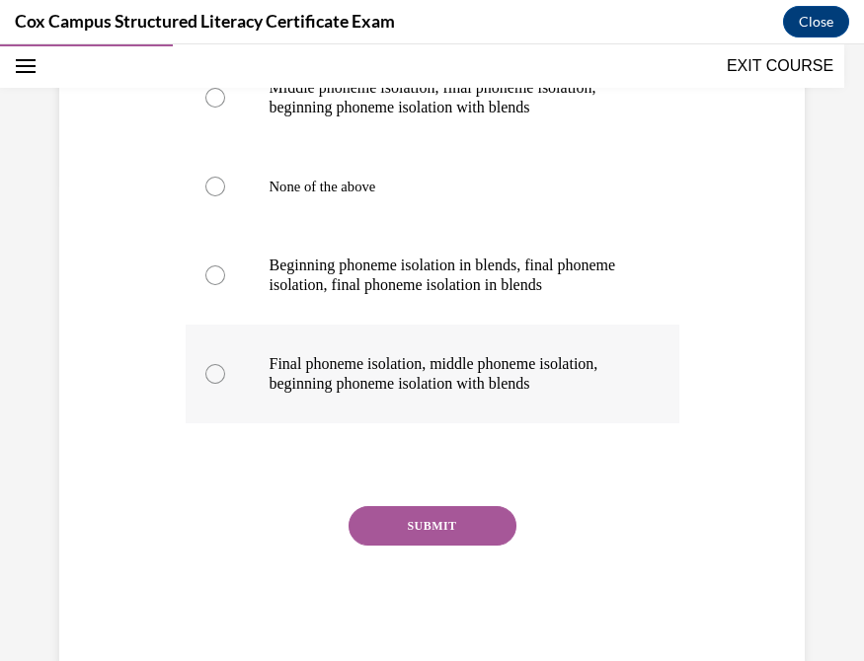
click at [210, 384] on div at bounding box center [215, 374] width 20 height 20
click at [210, 384] on input "Final phoneme isolation, middle phoneme isolation, beginning phoneme isolation …" at bounding box center [215, 374] width 20 height 20
radio input "true"
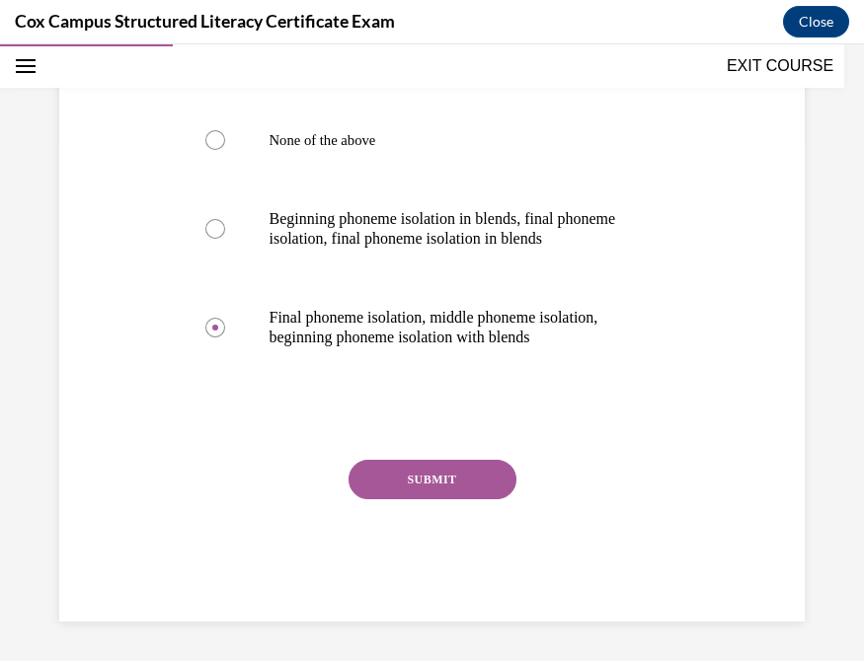
click at [427, 499] on button "SUBMIT" at bounding box center [432, 479] width 168 height 39
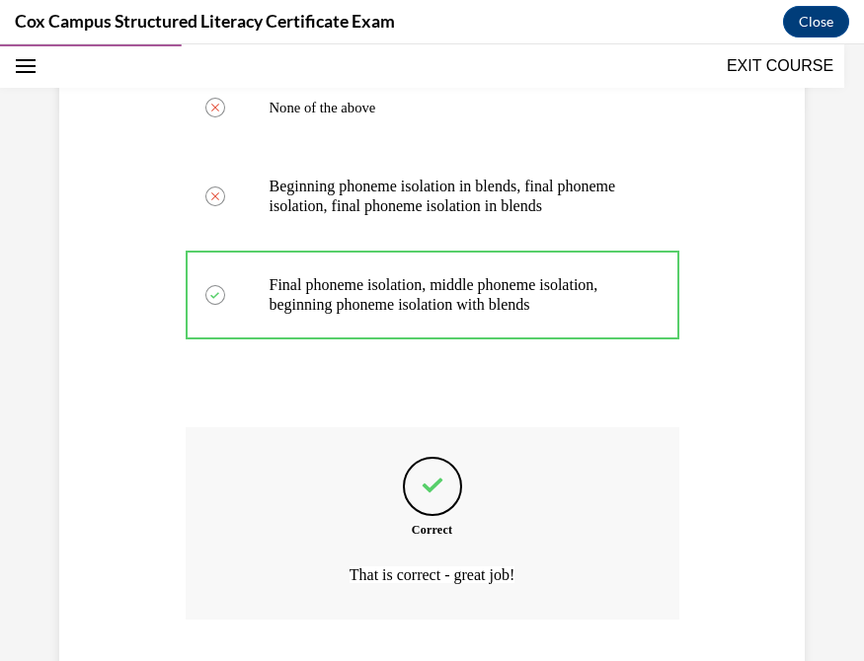
scroll to position [784, 0]
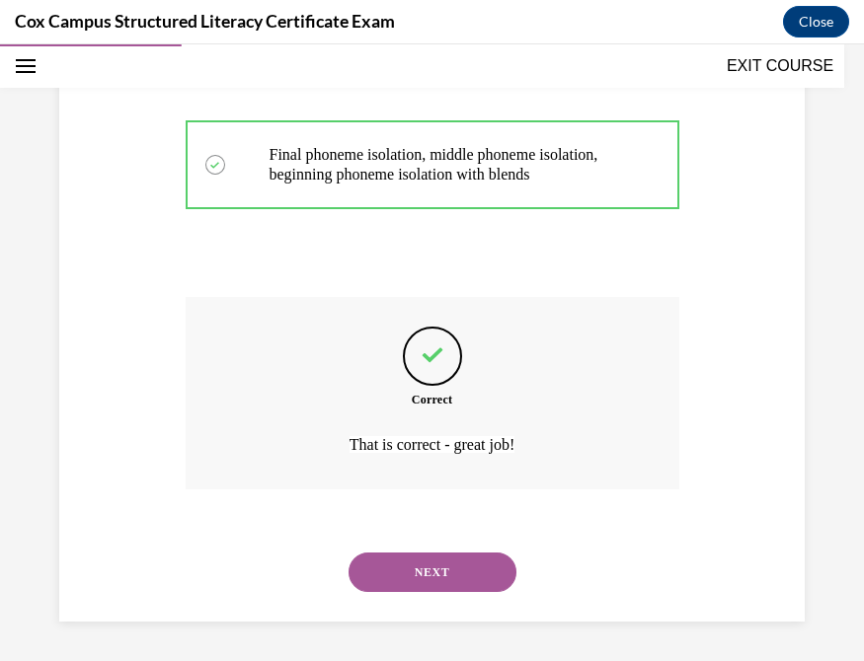
click at [406, 543] on button "NEXT" at bounding box center [432, 572] width 168 height 39
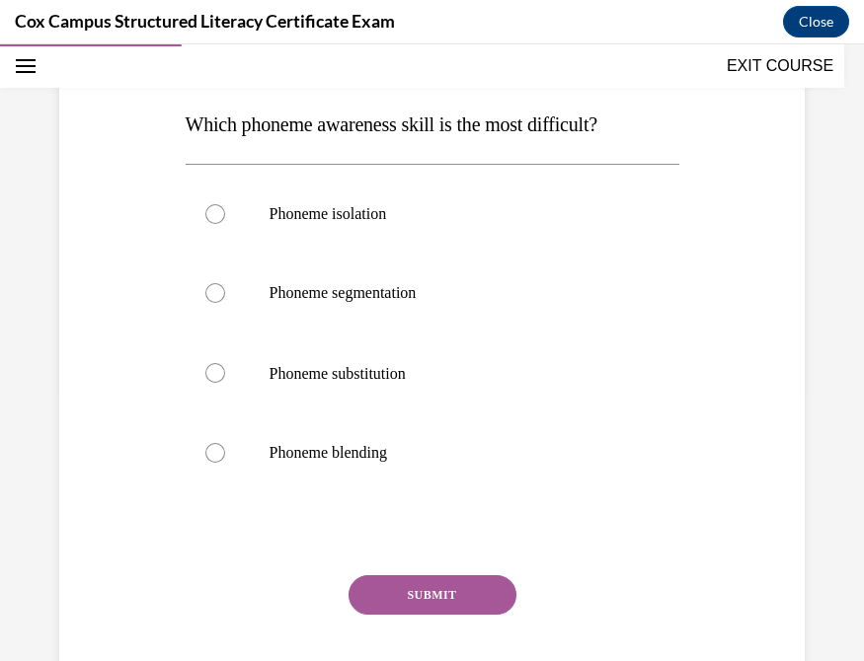
scroll to position [267, 0]
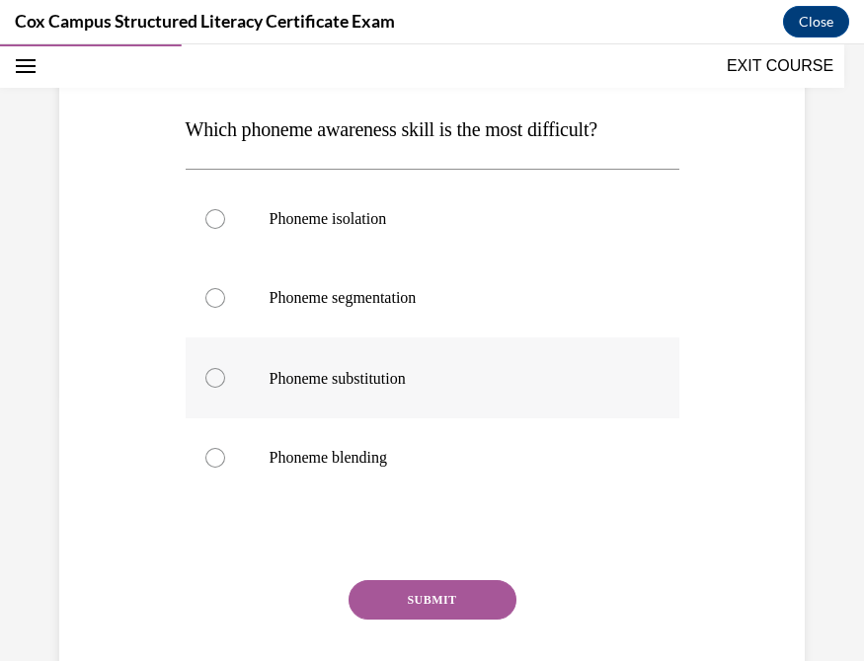
click at [216, 377] on div at bounding box center [215, 378] width 20 height 20
click at [216, 377] on input "Phoneme substitution" at bounding box center [215, 378] width 20 height 20
radio input "true"
click at [454, 543] on button "SUBMIT" at bounding box center [432, 599] width 168 height 39
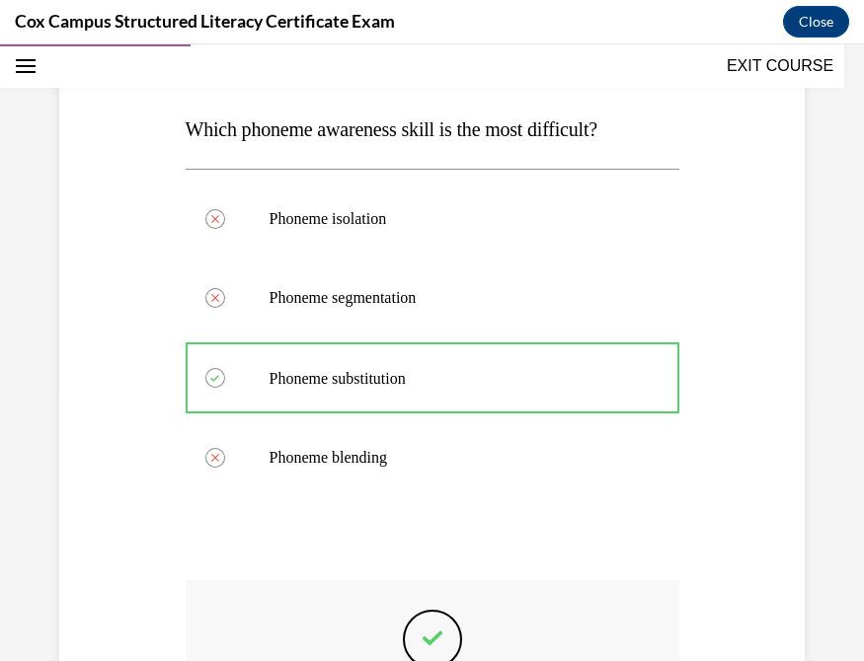
scroll to position [549, 0]
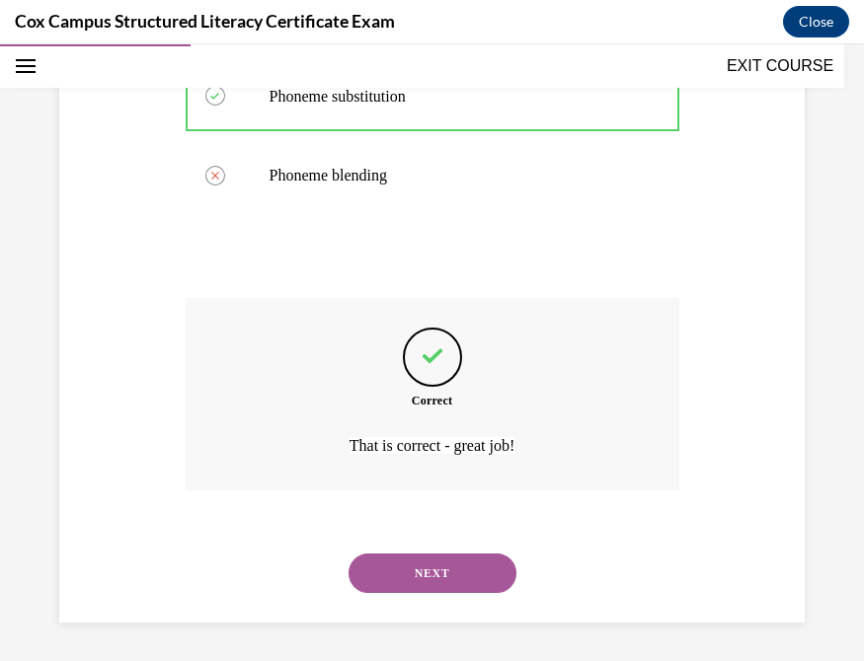
click at [416, 543] on button "NEXT" at bounding box center [432, 573] width 168 height 39
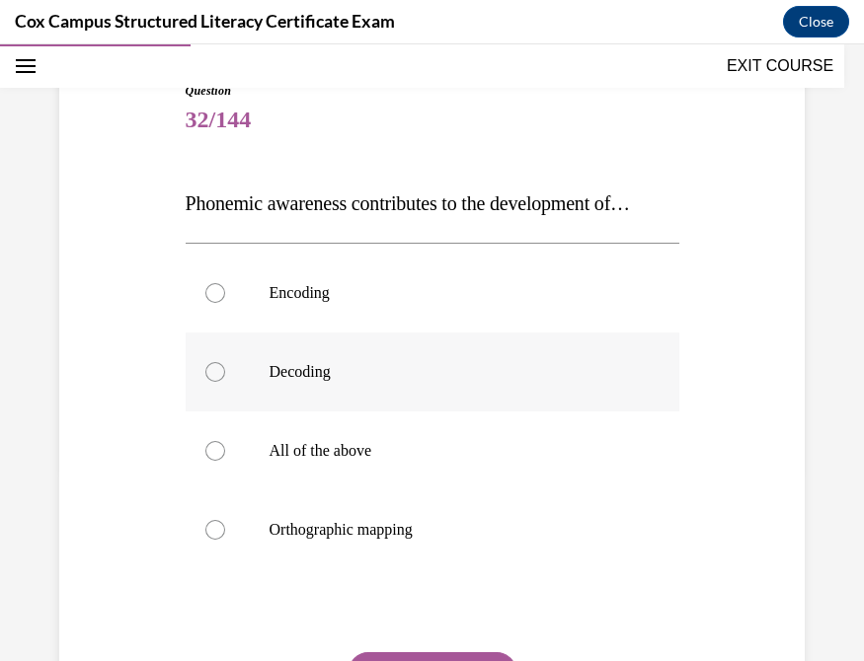
scroll to position [316, 0]
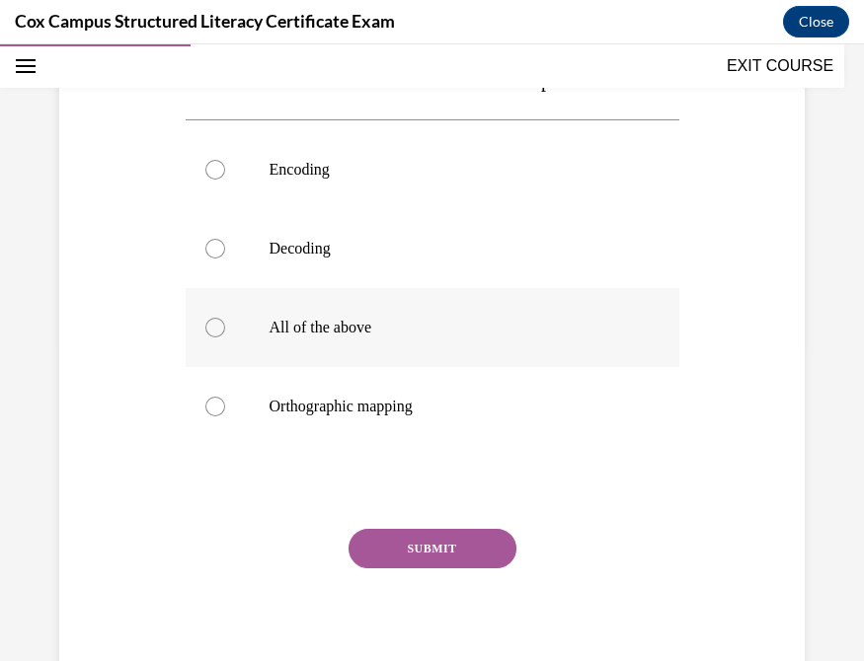
click at [210, 338] on div at bounding box center [215, 328] width 20 height 20
click at [210, 338] on input "All of the above" at bounding box center [215, 328] width 20 height 20
radio input "true"
click at [449, 543] on button "SUBMIT" at bounding box center [432, 548] width 168 height 39
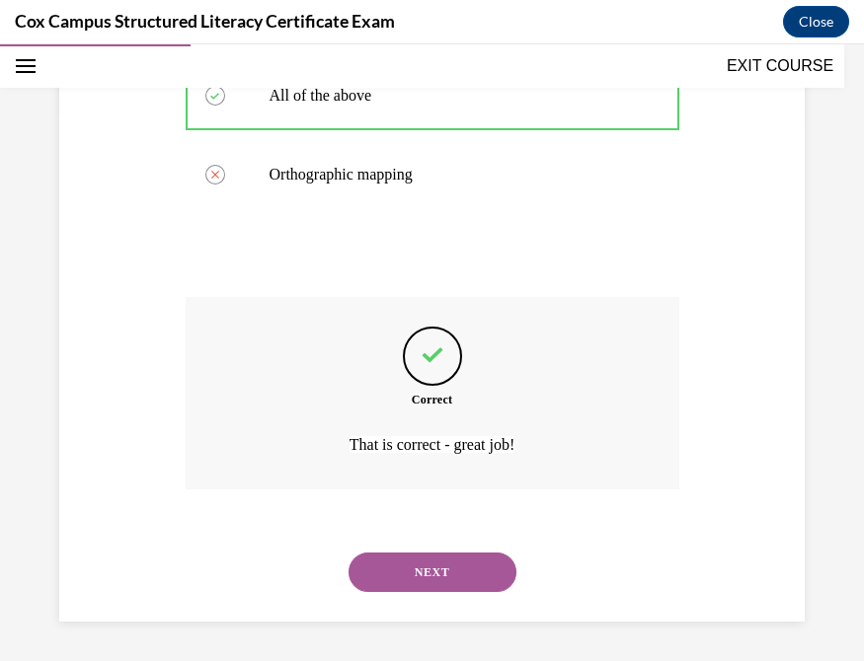
click at [449, 543] on button "NEXT" at bounding box center [432, 572] width 168 height 39
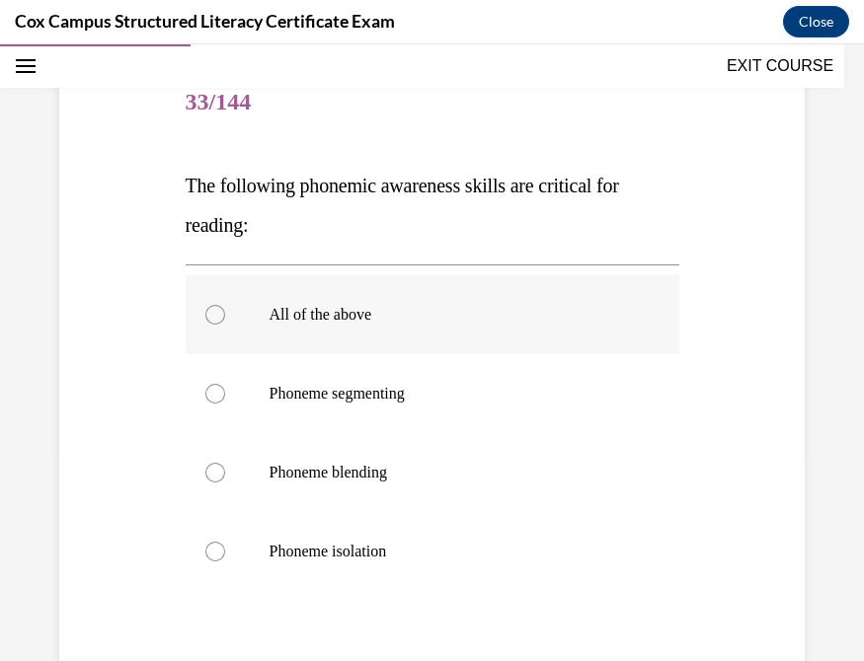
scroll to position [211, 0]
click at [210, 310] on div at bounding box center [215, 314] width 20 height 20
click at [210, 310] on input "All of the above" at bounding box center [215, 314] width 20 height 20
radio input "true"
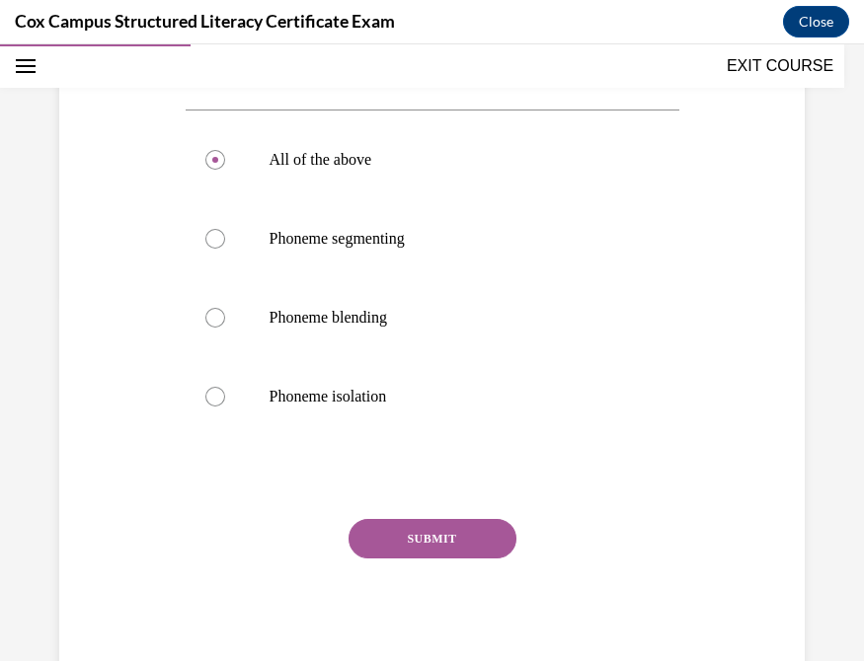
click at [441, 543] on button "SUBMIT" at bounding box center [432, 538] width 168 height 39
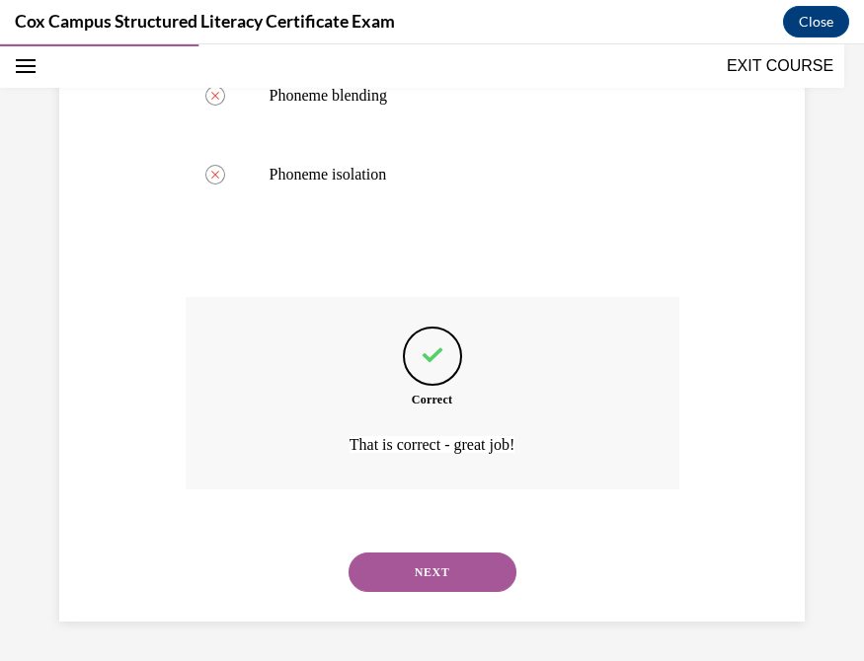
click at [424, 543] on button "NEXT" at bounding box center [432, 572] width 168 height 39
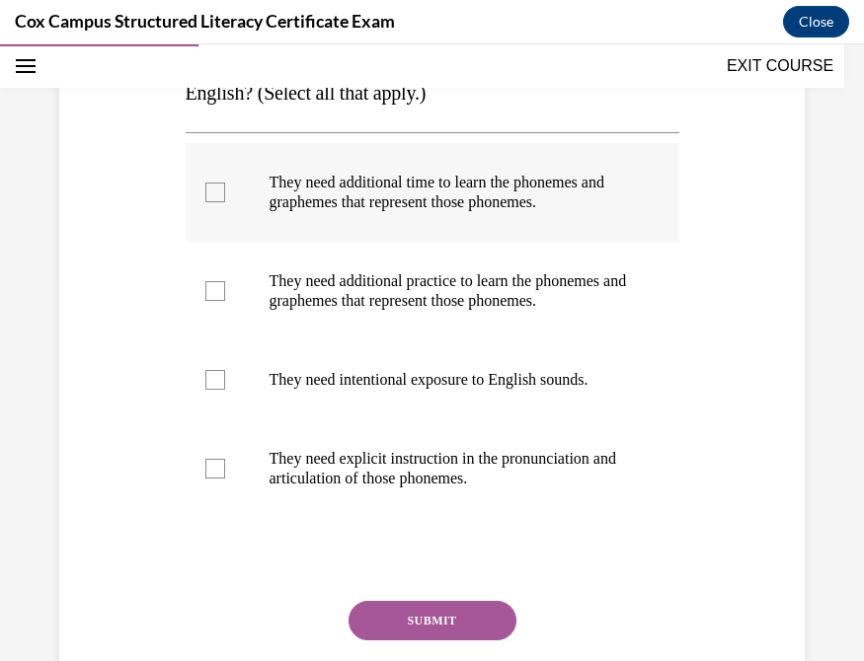
scroll to position [380, 0]
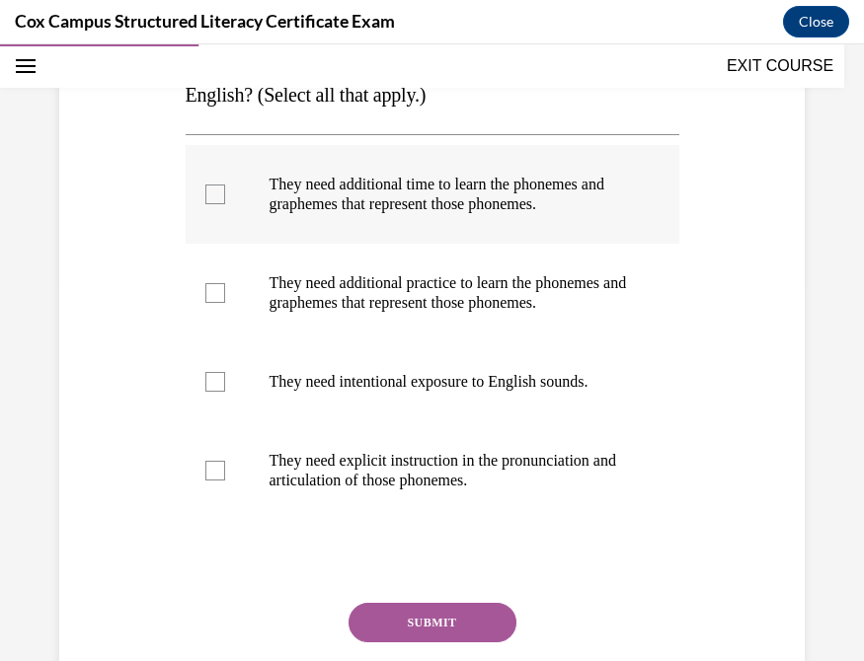
click at [207, 194] on div at bounding box center [215, 195] width 20 height 20
click at [207, 194] on input "They need additional time to learn the phonemes and graphemes that represent th…" at bounding box center [215, 195] width 20 height 20
checkbox input "true"
click at [206, 301] on div at bounding box center [215, 293] width 20 height 20
click at [206, 301] on input "They need additional practice to learn the phonemes and graphemes that represen…" at bounding box center [215, 293] width 20 height 20
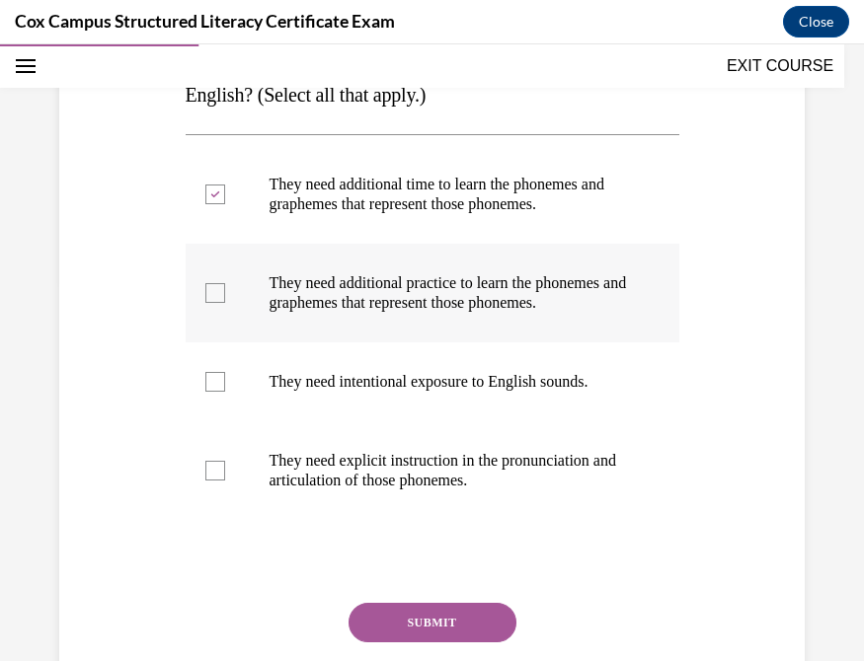
checkbox input "true"
click at [212, 392] on div at bounding box center [215, 382] width 20 height 20
click at [212, 392] on input "They need intentional exposure to English sounds." at bounding box center [215, 382] width 20 height 20
checkbox input "true"
click at [212, 481] on div at bounding box center [215, 471] width 20 height 20
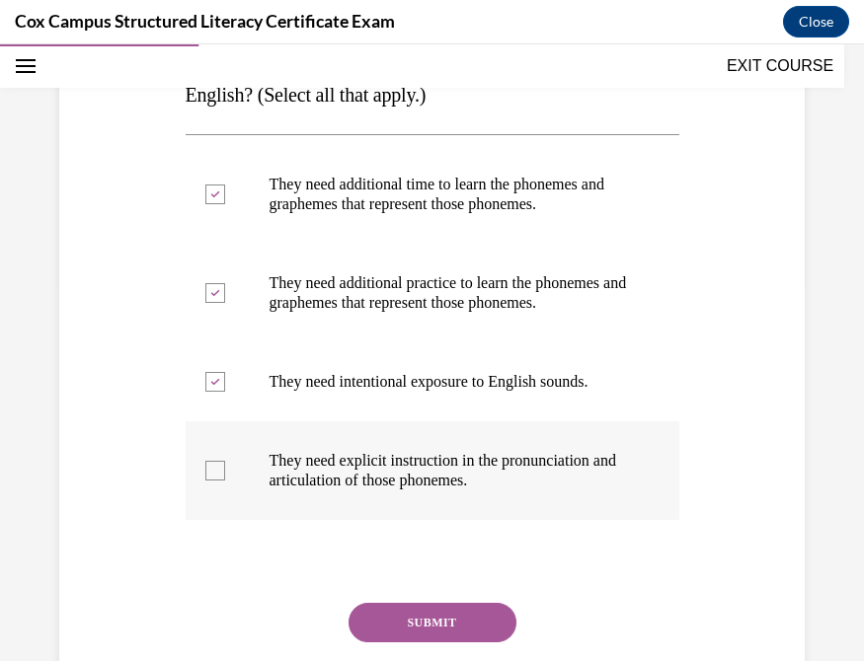
click at [212, 481] on input "They need explicit instruction in the pronunciation and articulation of those p…" at bounding box center [215, 471] width 20 height 20
checkbox input "true"
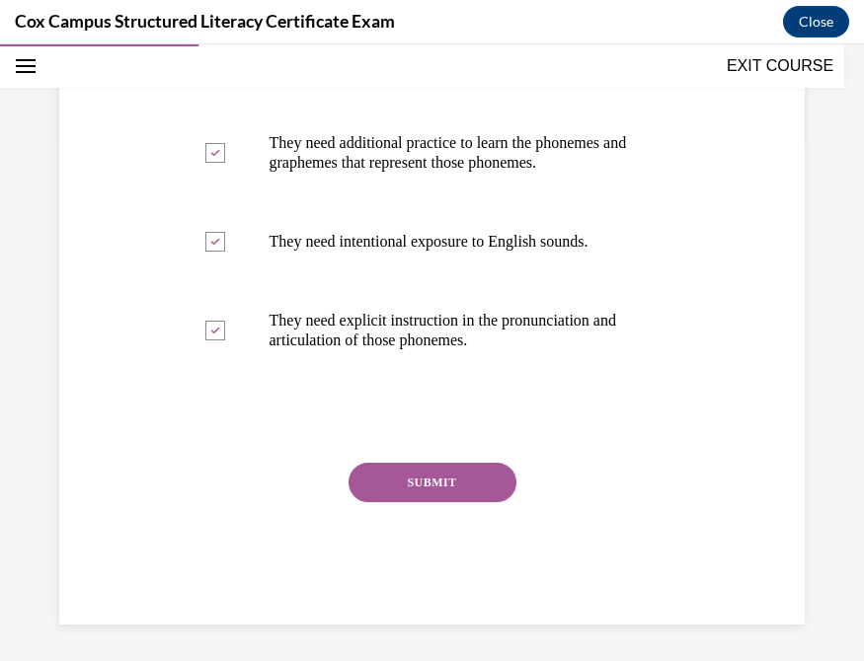
click at [406, 502] on button "SUBMIT" at bounding box center [432, 482] width 168 height 39
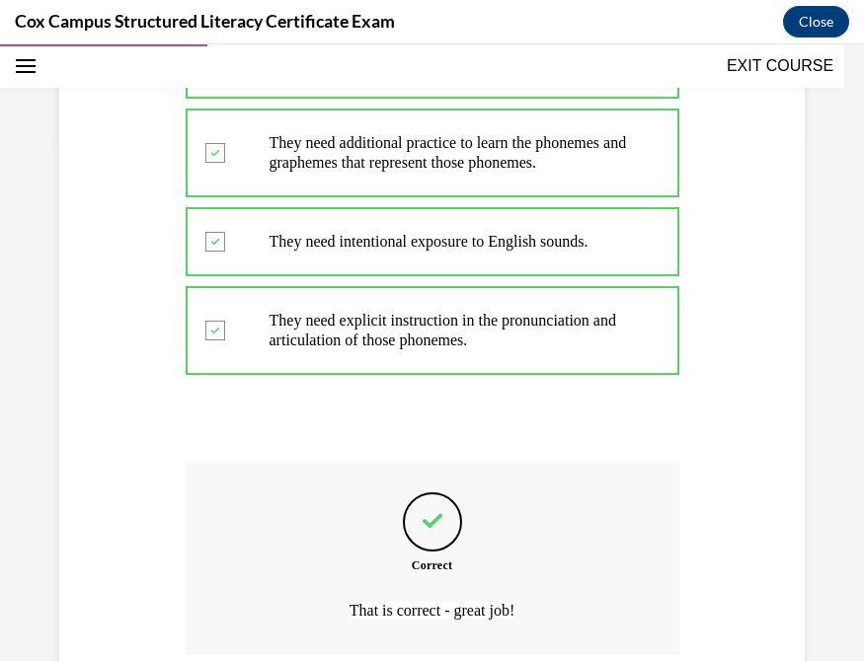
scroll to position [745, 0]
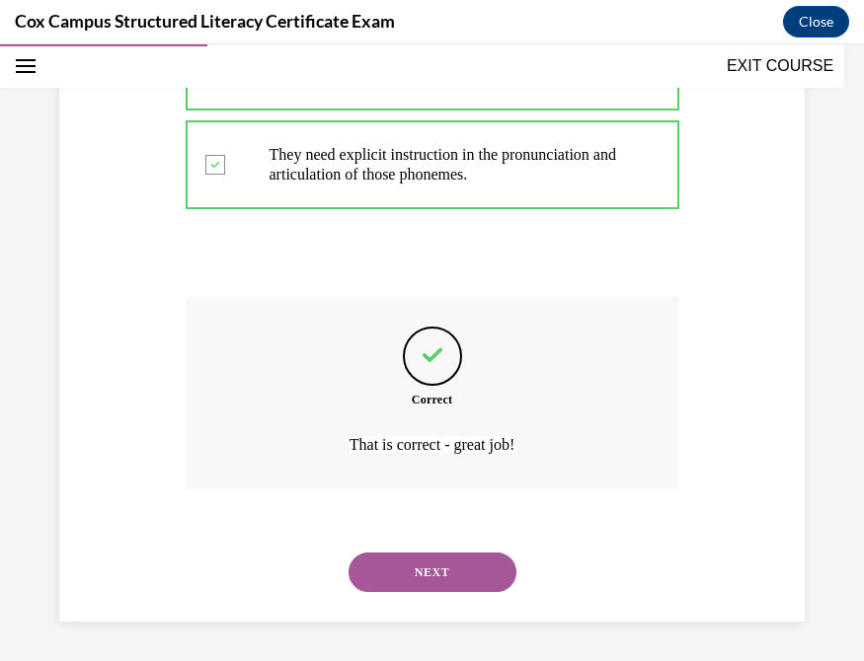
click at [403, 543] on button "NEXT" at bounding box center [432, 572] width 168 height 39
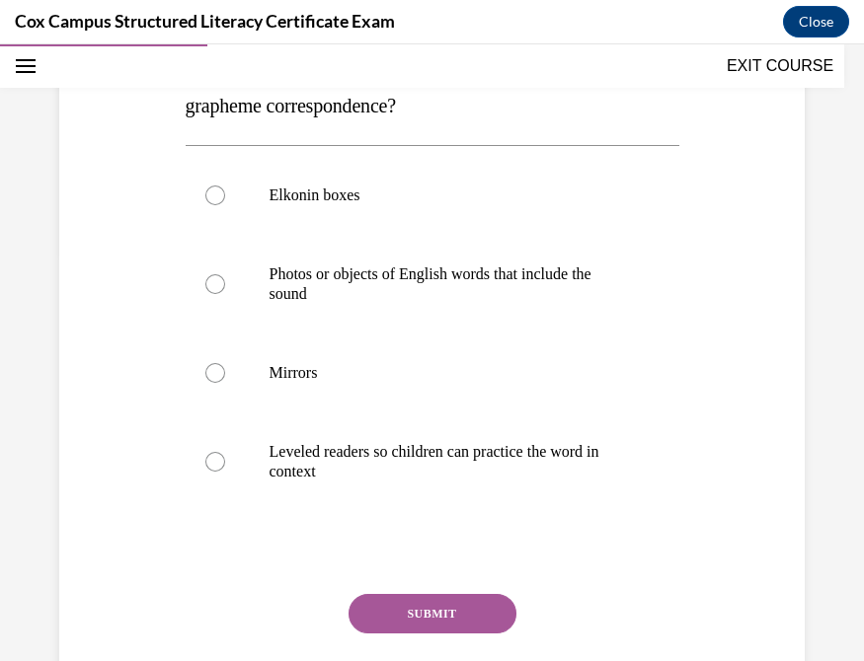
scroll to position [394, 0]
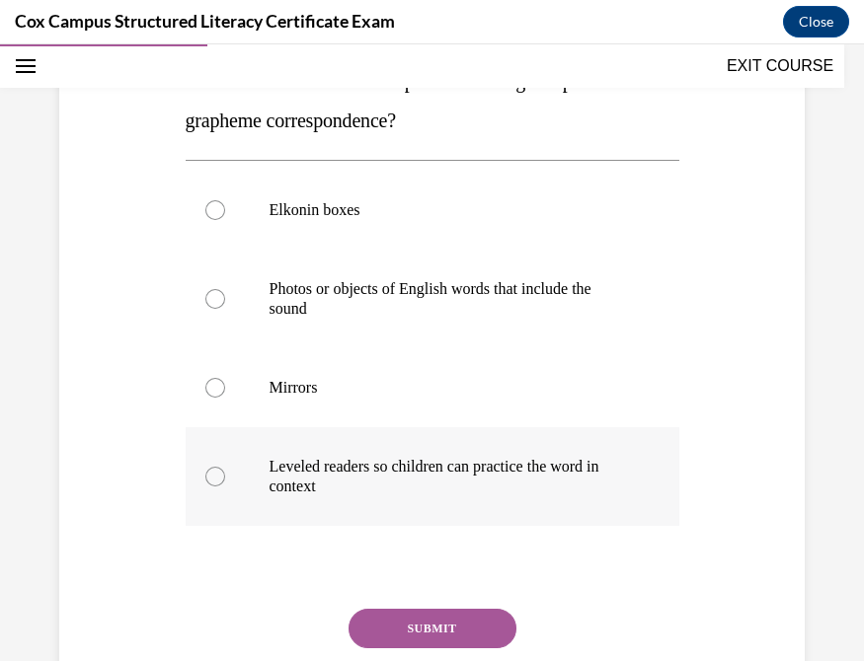
click at [212, 479] on div at bounding box center [215, 477] width 20 height 20
click at [212, 479] on input "Leveled readers so children can practice the word in context" at bounding box center [215, 477] width 20 height 20
radio input "true"
click at [439, 543] on button "SUBMIT" at bounding box center [432, 628] width 168 height 39
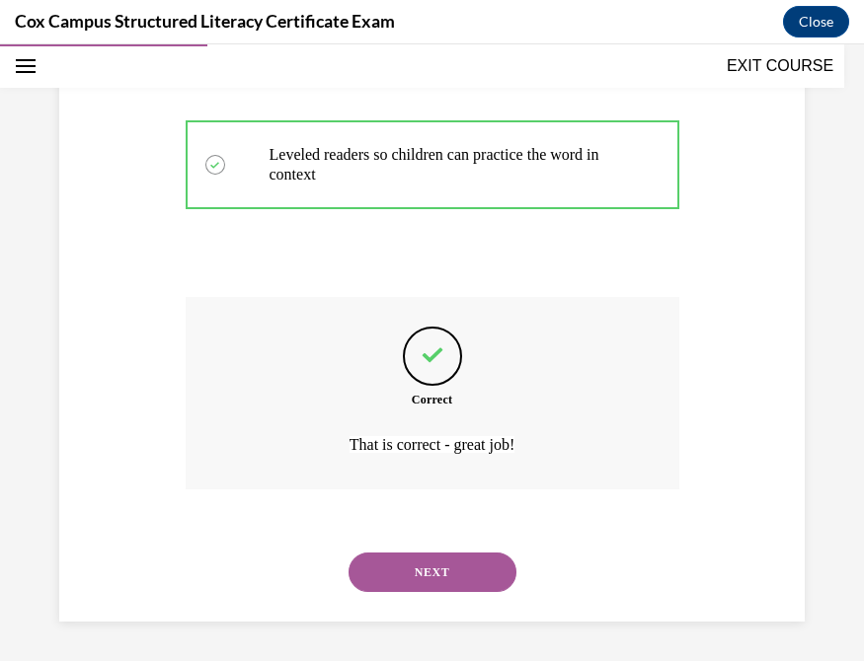
click at [444, 543] on button "NEXT" at bounding box center [432, 572] width 168 height 39
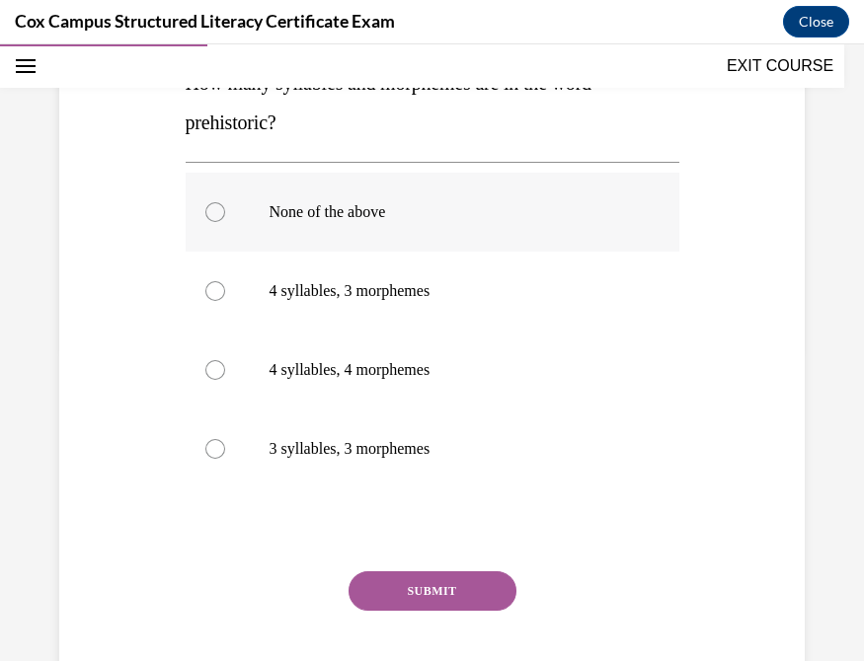
scroll to position [298, 0]
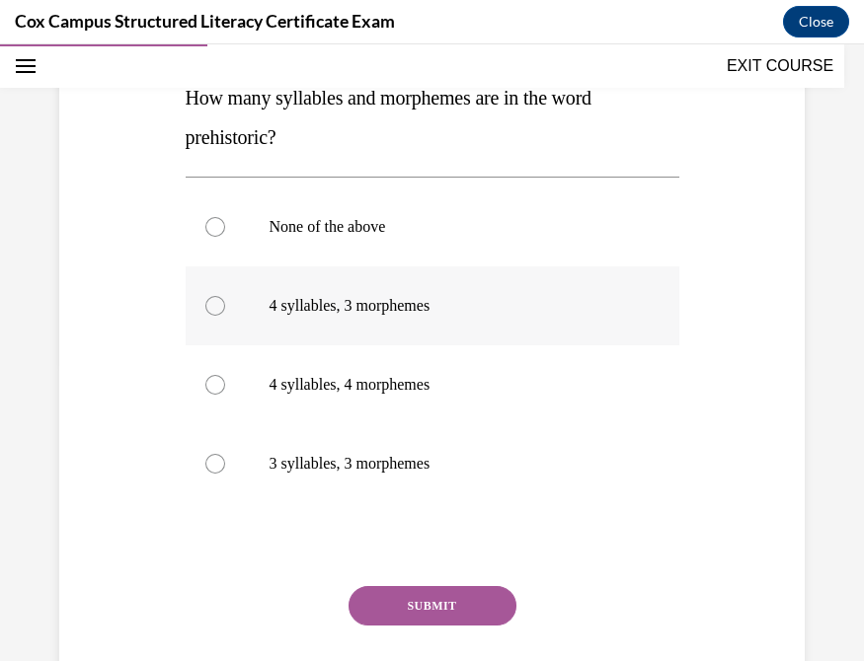
click at [207, 306] on div at bounding box center [215, 306] width 20 height 20
click at [207, 306] on input "4 syllables, 3 morphemes" at bounding box center [215, 306] width 20 height 20
radio input "true"
click at [410, 543] on button "SUBMIT" at bounding box center [432, 605] width 168 height 39
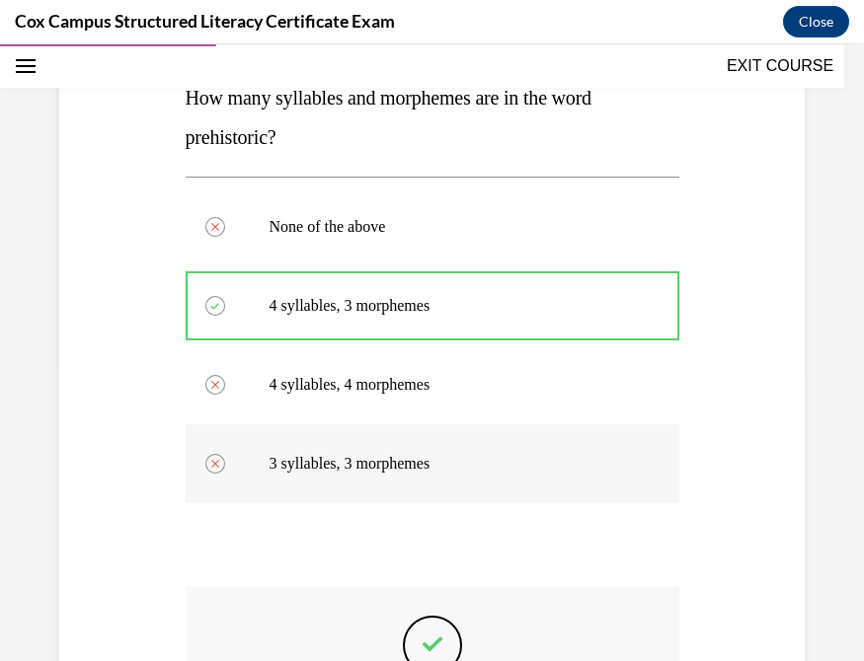
scroll to position [587, 0]
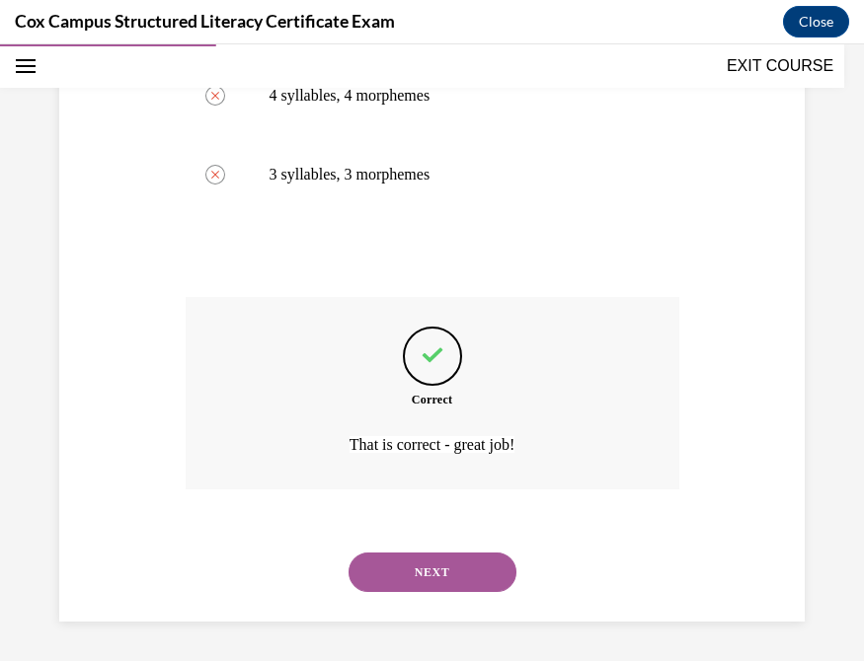
click at [440, 543] on button "NEXT" at bounding box center [432, 572] width 168 height 39
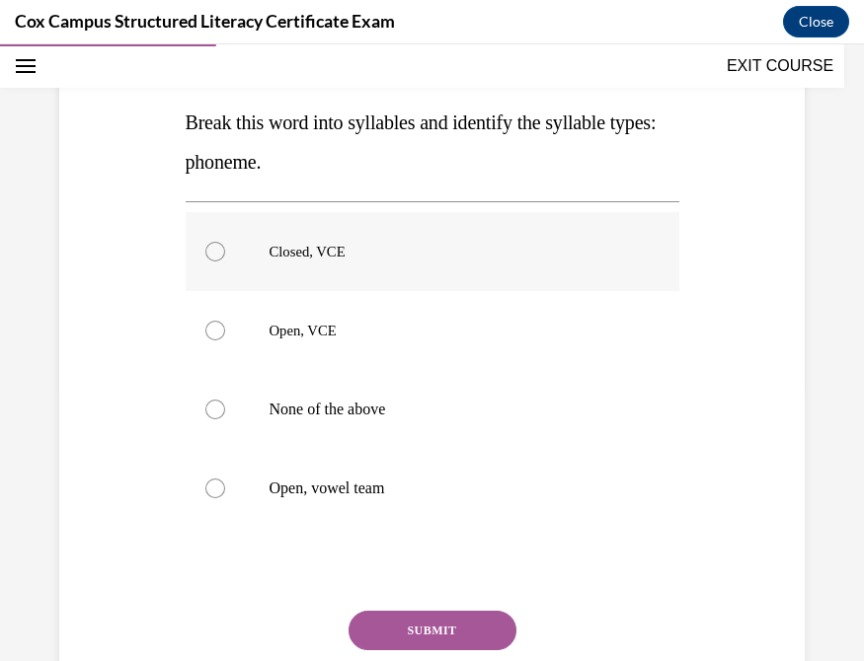
scroll to position [271, 0]
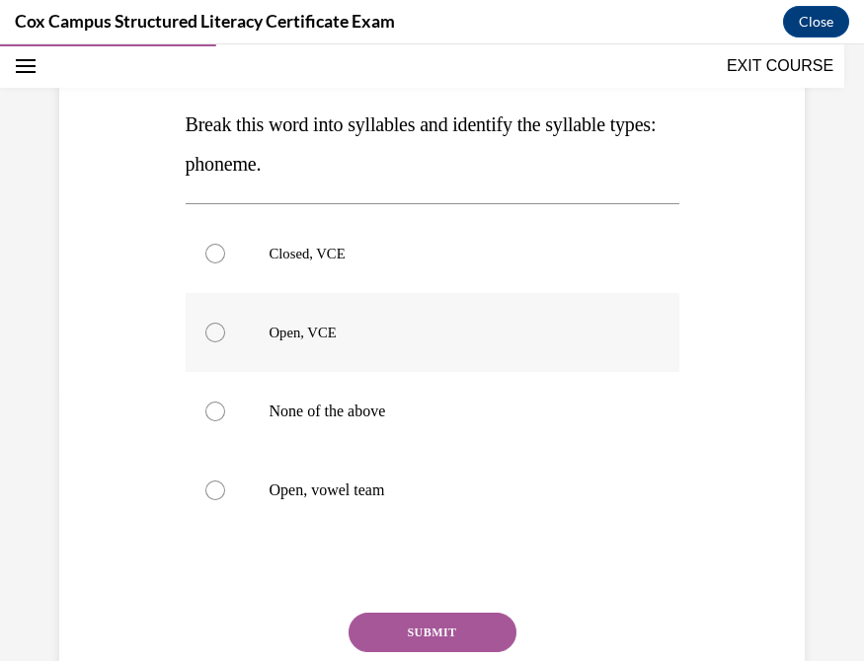
click at [207, 331] on div at bounding box center [215, 333] width 20 height 20
click at [207, 331] on input "Open, VCE" at bounding box center [215, 333] width 20 height 20
radio input "true"
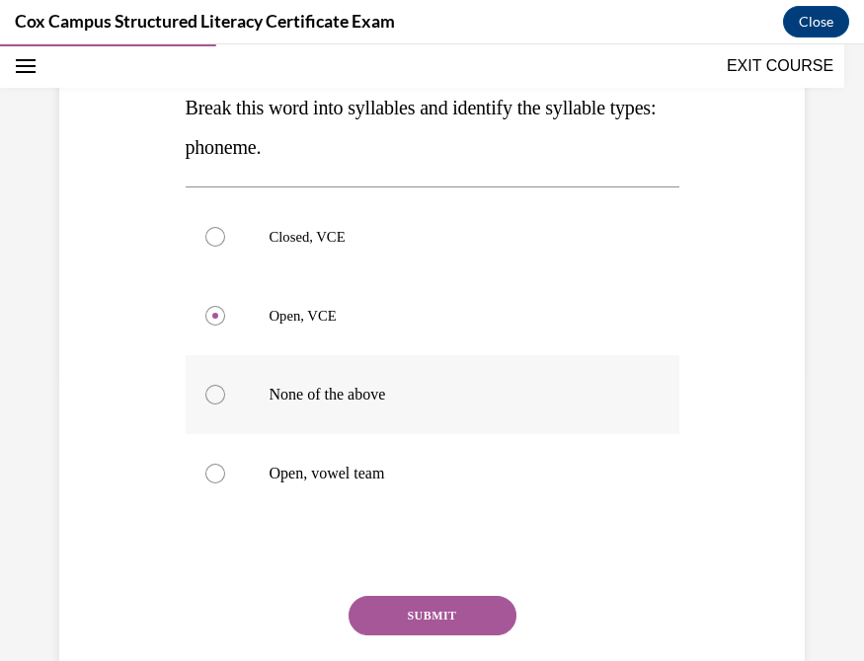
scroll to position [321, 0]
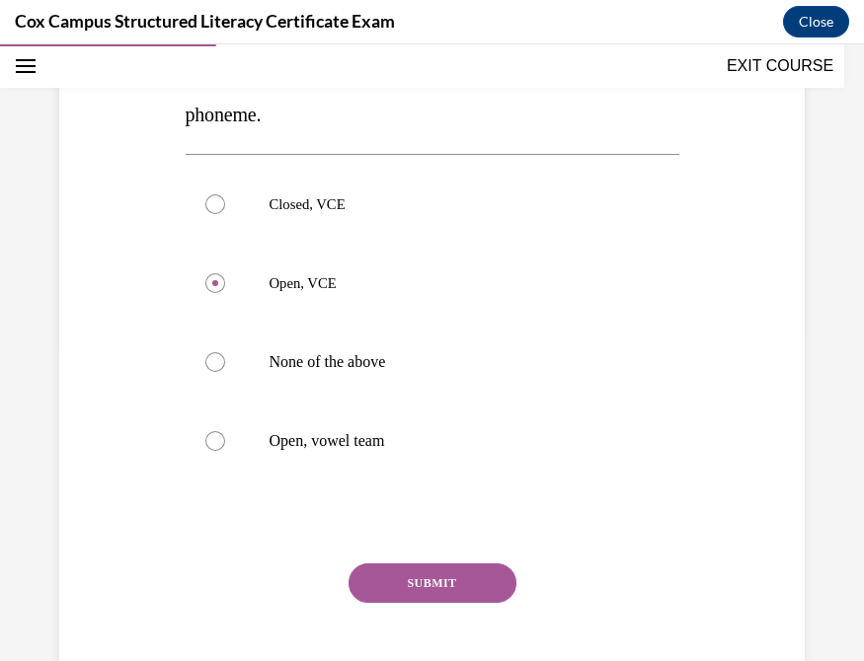
click at [415, 543] on button "SUBMIT" at bounding box center [432, 583] width 168 height 39
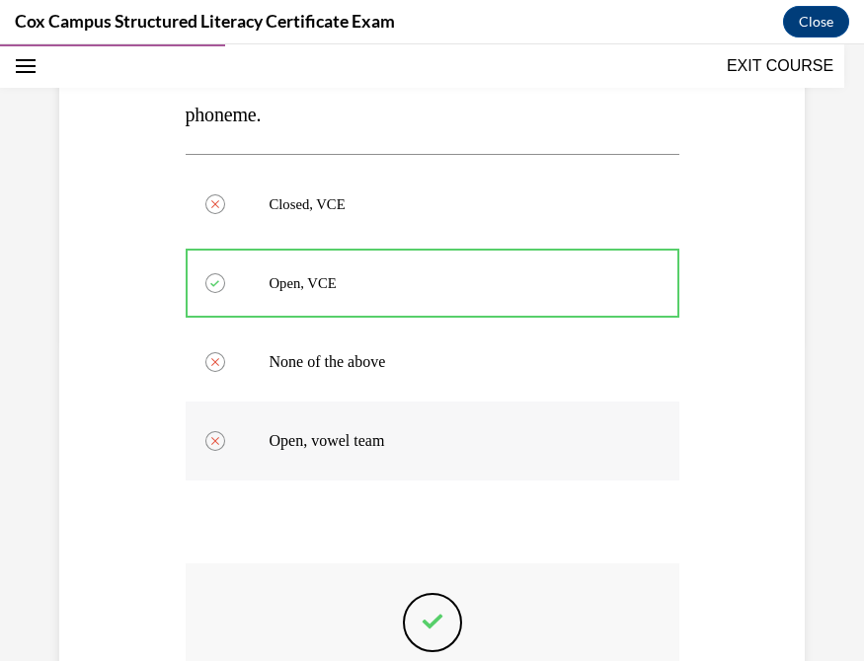
scroll to position [587, 0]
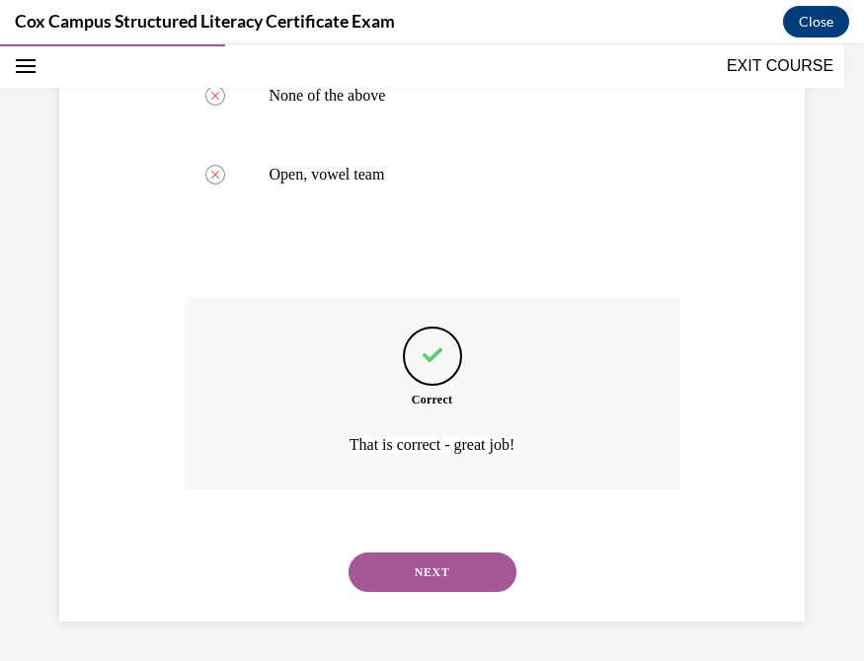
click at [434, 543] on button "NEXT" at bounding box center [432, 572] width 168 height 39
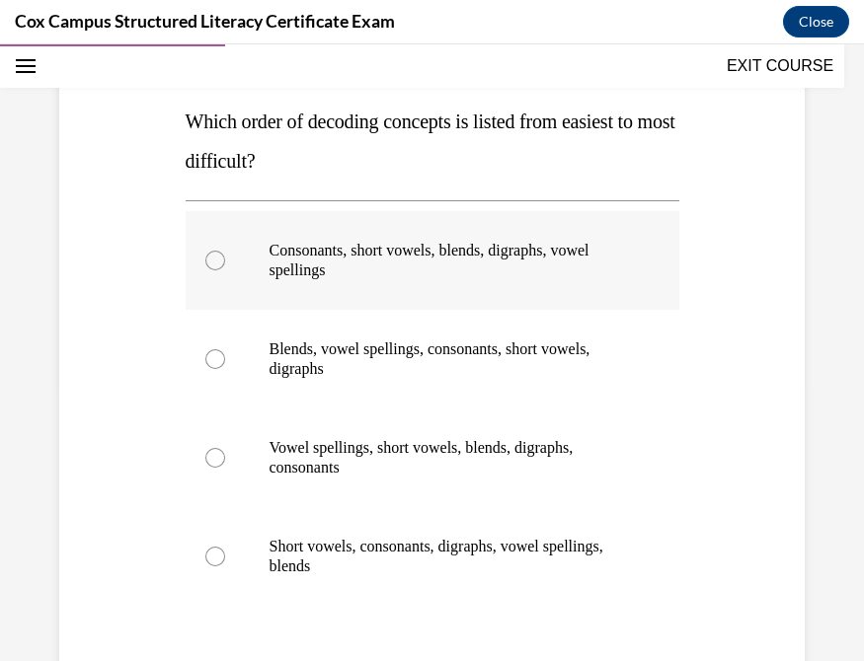
scroll to position [274, 0]
click at [209, 263] on div at bounding box center [215, 261] width 20 height 20
click at [209, 263] on input "Consonants, short vowels, blends, digraphs, vowel spellings" at bounding box center [215, 261] width 20 height 20
radio input "true"
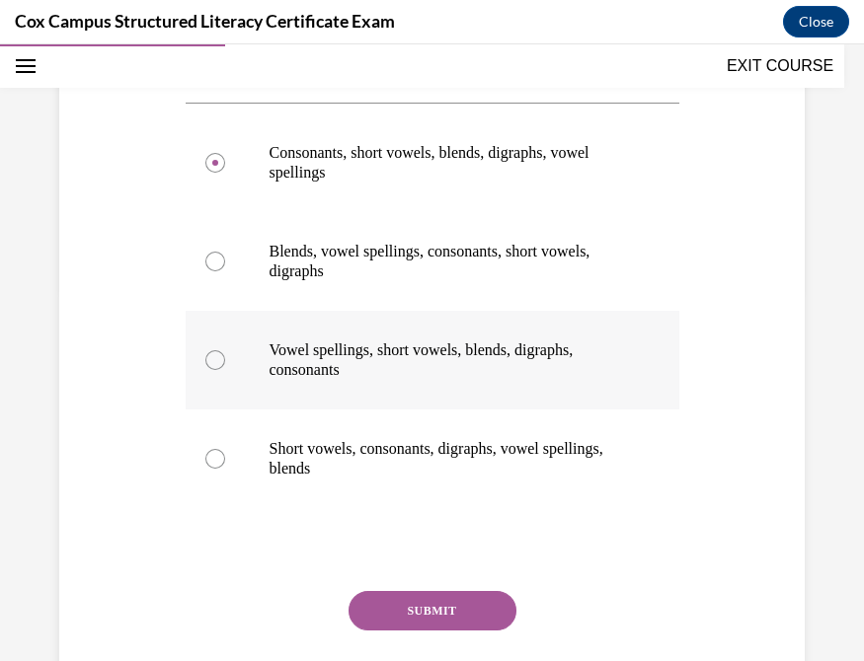
scroll to position [373, 0]
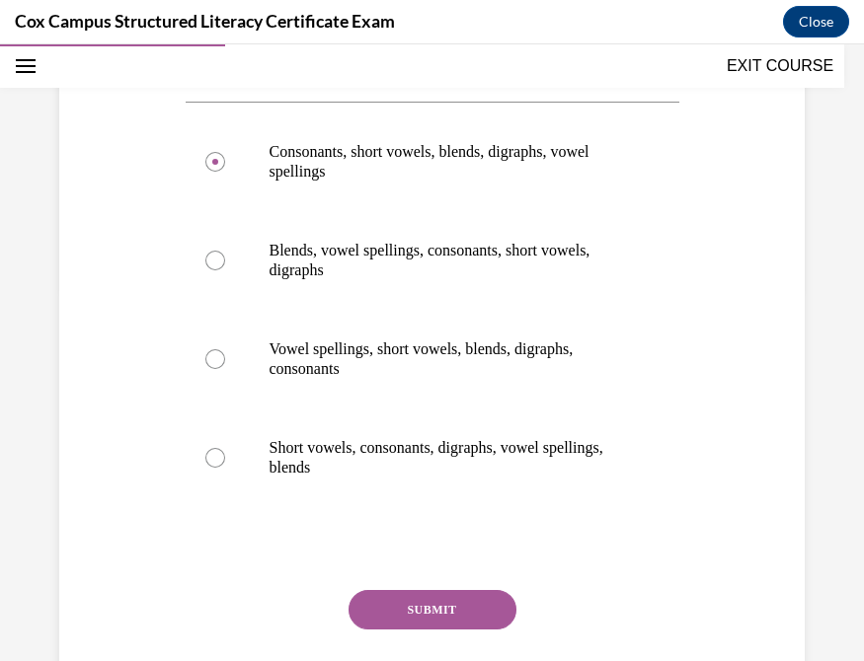
click at [422, 543] on button "SUBMIT" at bounding box center [432, 609] width 168 height 39
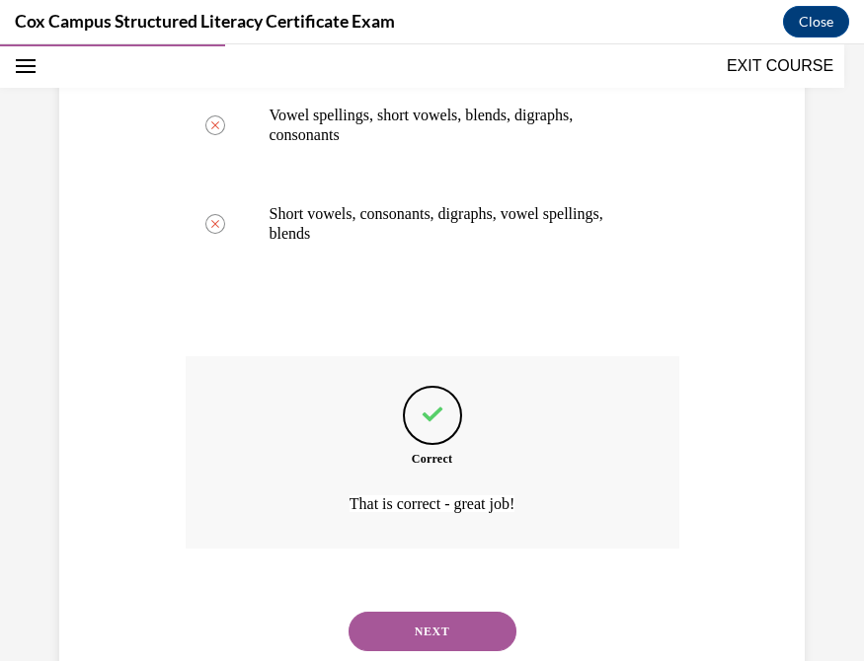
scroll to position [666, 0]
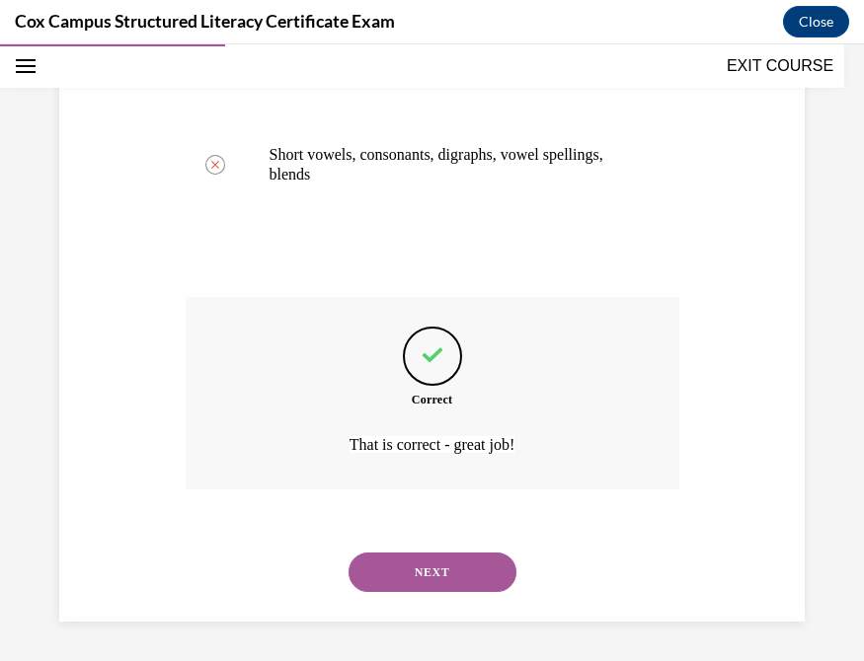
click at [456, 543] on button "NEXT" at bounding box center [432, 572] width 168 height 39
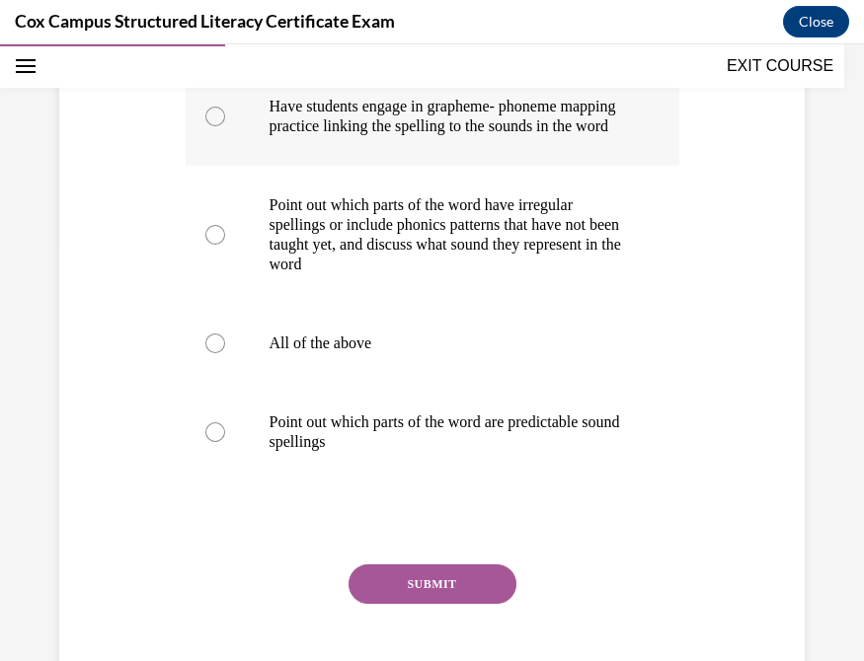
scroll to position [439, 0]
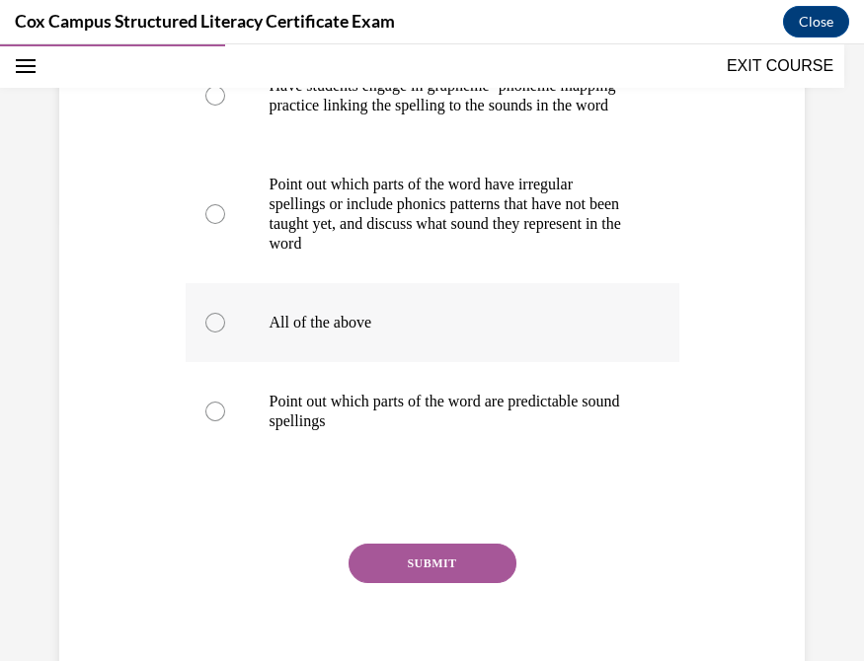
click at [213, 333] on div at bounding box center [215, 323] width 20 height 20
click at [213, 333] on input "All of the above" at bounding box center [215, 323] width 20 height 20
radio input "true"
click at [439, 543] on button "SUBMIT" at bounding box center [432, 563] width 168 height 39
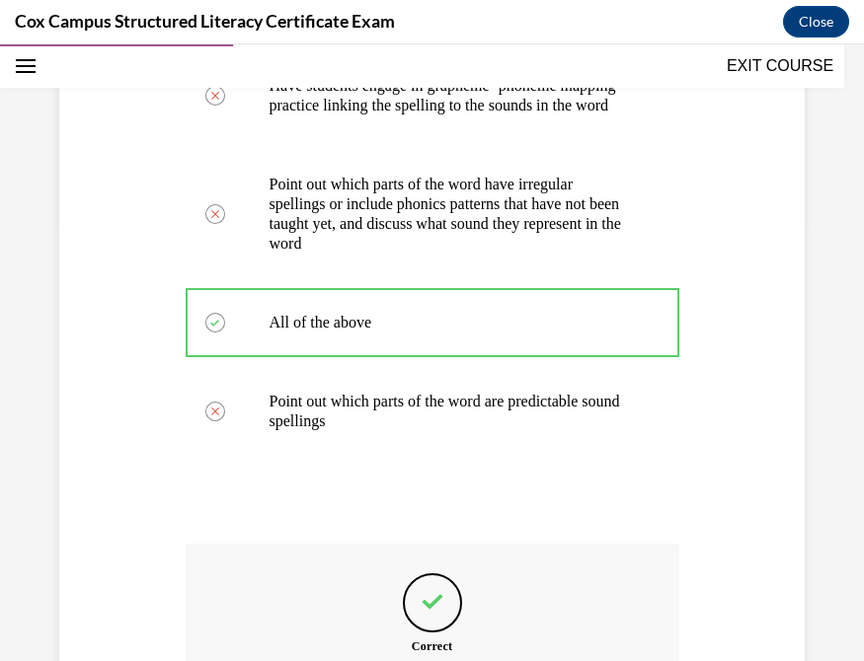
scroll to position [706, 0]
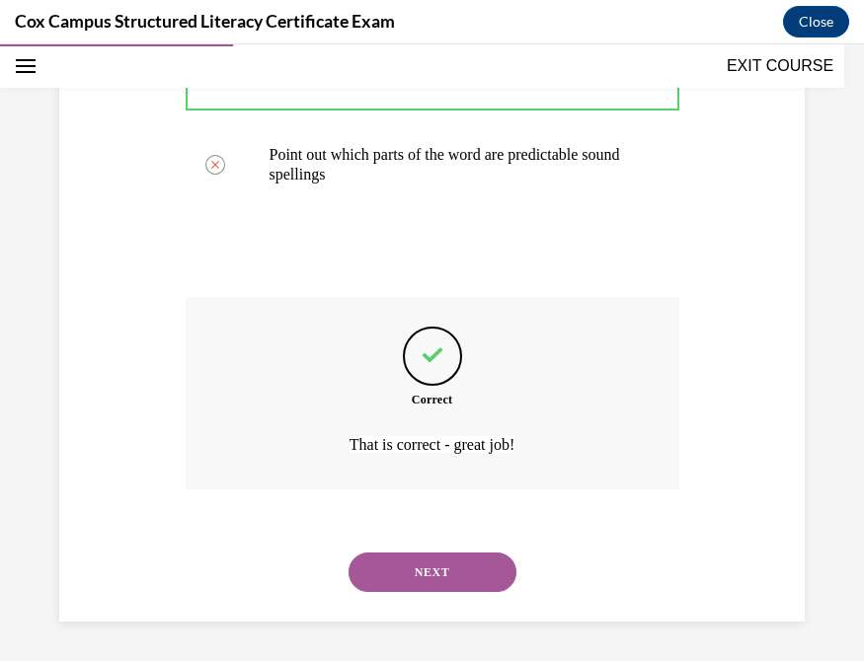
click at [428, 543] on button "NEXT" at bounding box center [432, 572] width 168 height 39
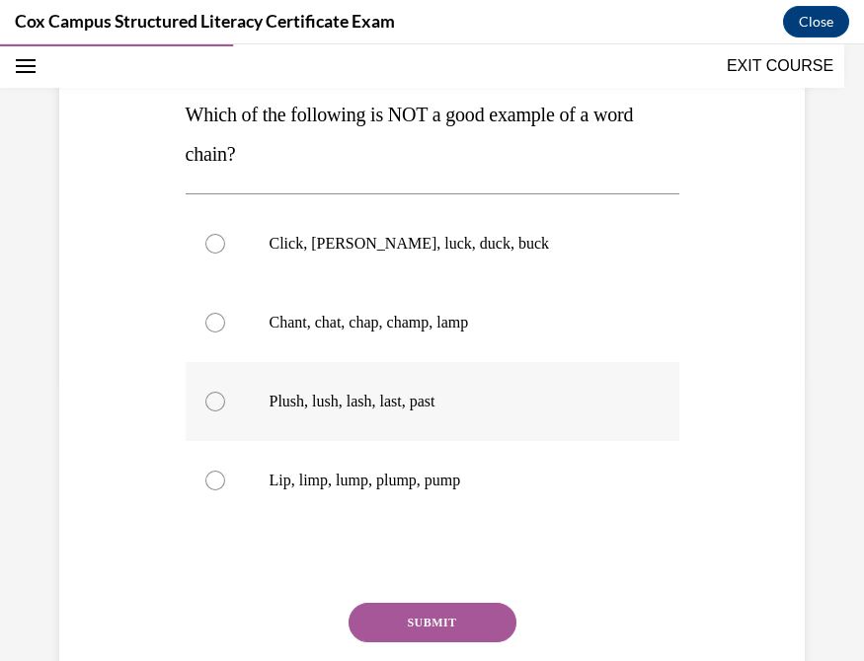
scroll to position [278, 0]
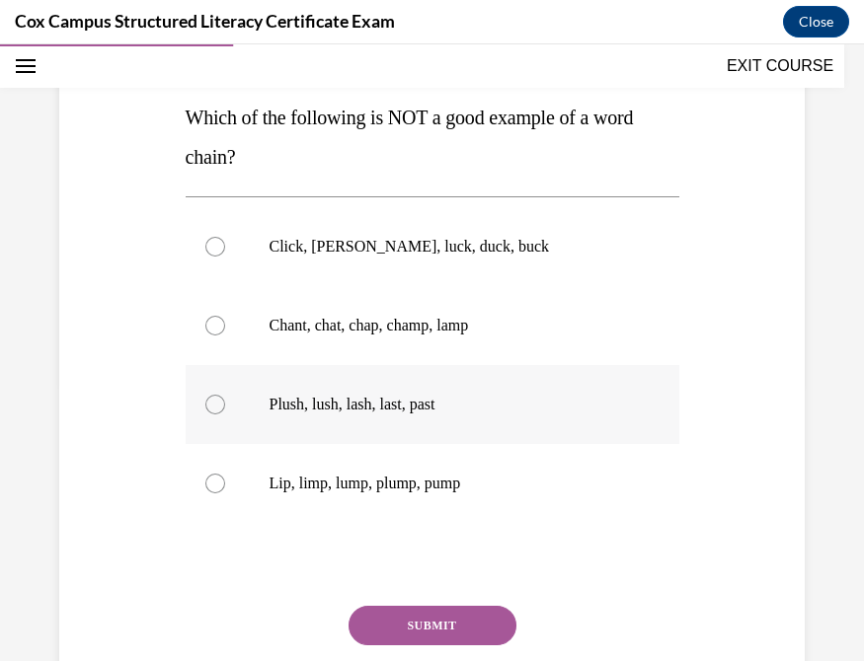
click at [205, 405] on div at bounding box center [215, 405] width 20 height 20
click at [205, 405] on input "Plush, lush, lash, last, past" at bounding box center [215, 405] width 20 height 20
radio input "true"
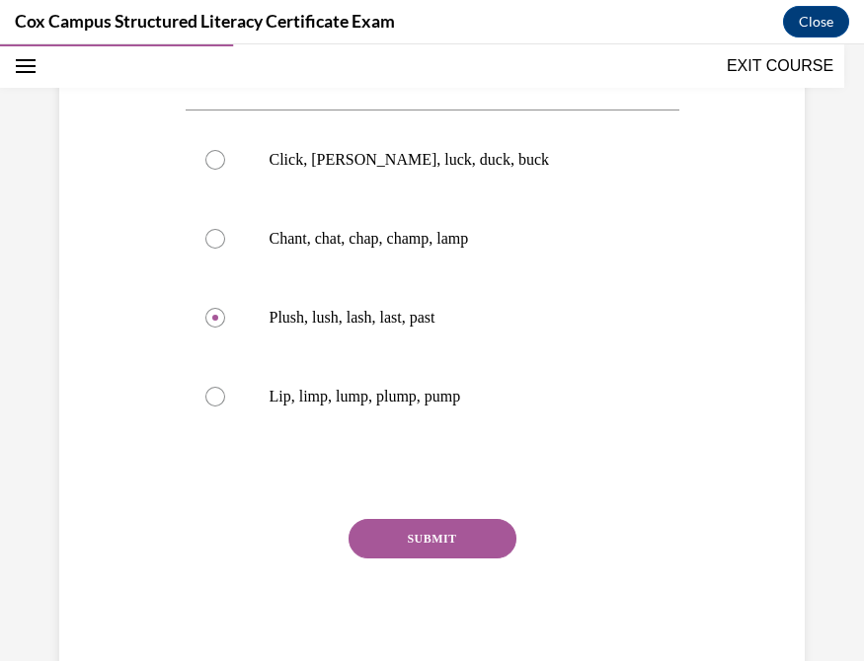
click at [424, 534] on button "SUBMIT" at bounding box center [432, 538] width 168 height 39
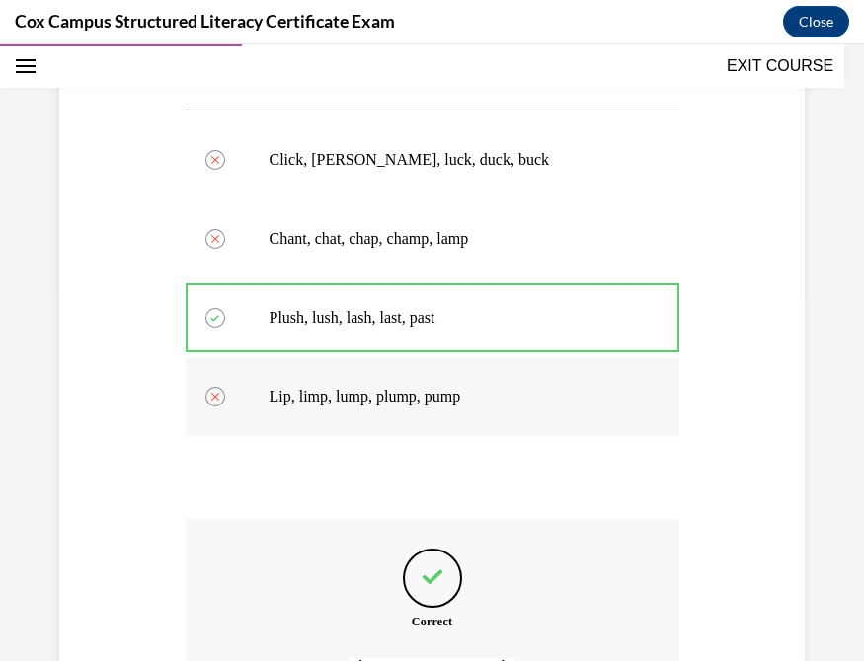
scroll to position [587, 0]
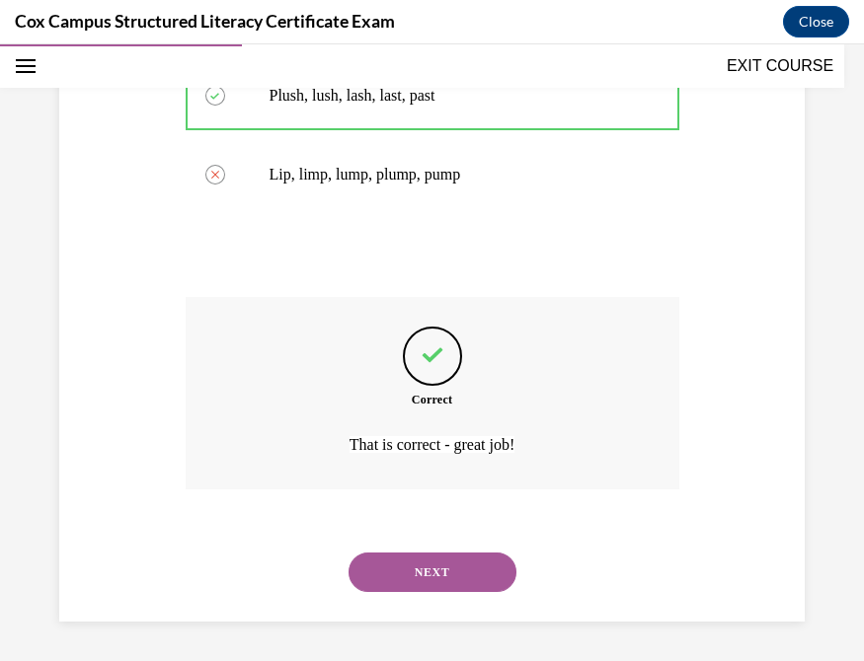
click at [411, 543] on button "NEXT" at bounding box center [432, 572] width 168 height 39
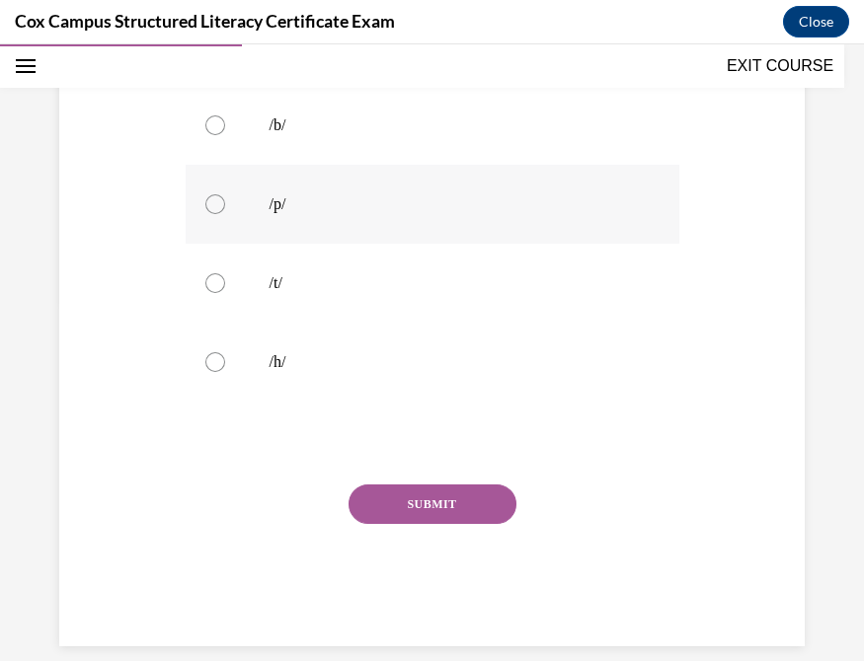
scroll to position [365, 0]
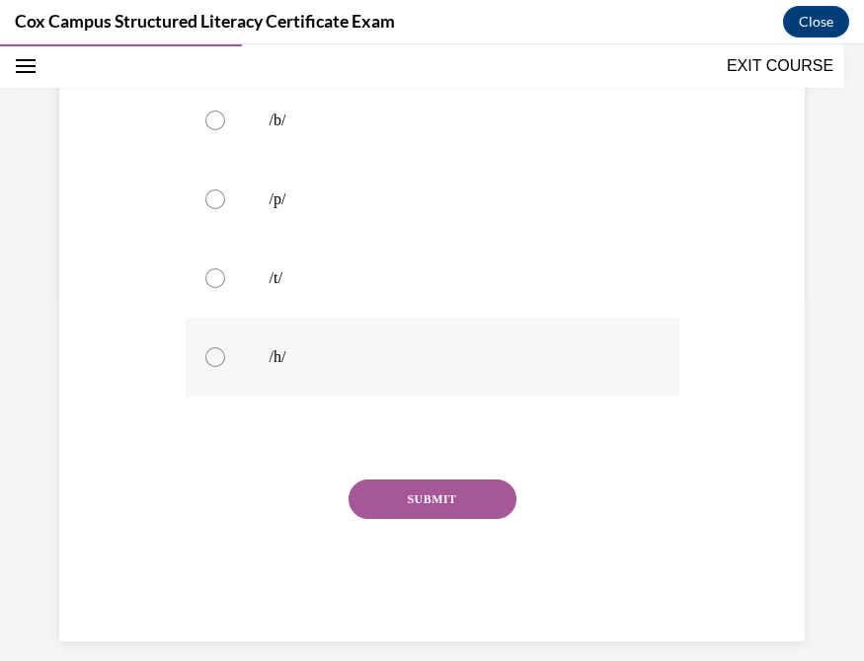
click at [212, 367] on div at bounding box center [215, 357] width 20 height 20
click at [212, 367] on input "/h/" at bounding box center [215, 357] width 20 height 20
radio input "true"
click at [412, 519] on button "SUBMIT" at bounding box center [432, 499] width 168 height 39
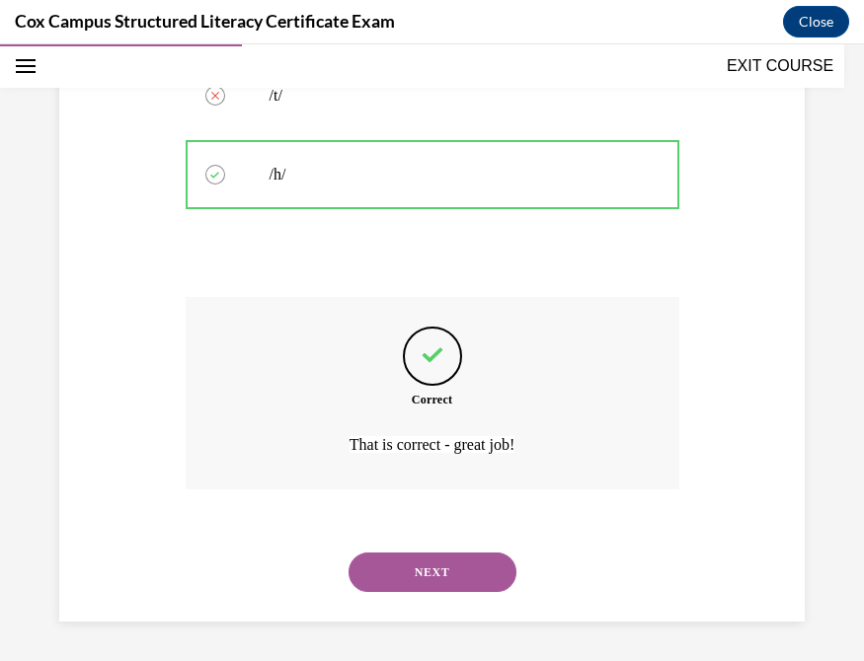
click at [386, 543] on button "NEXT" at bounding box center [432, 572] width 168 height 39
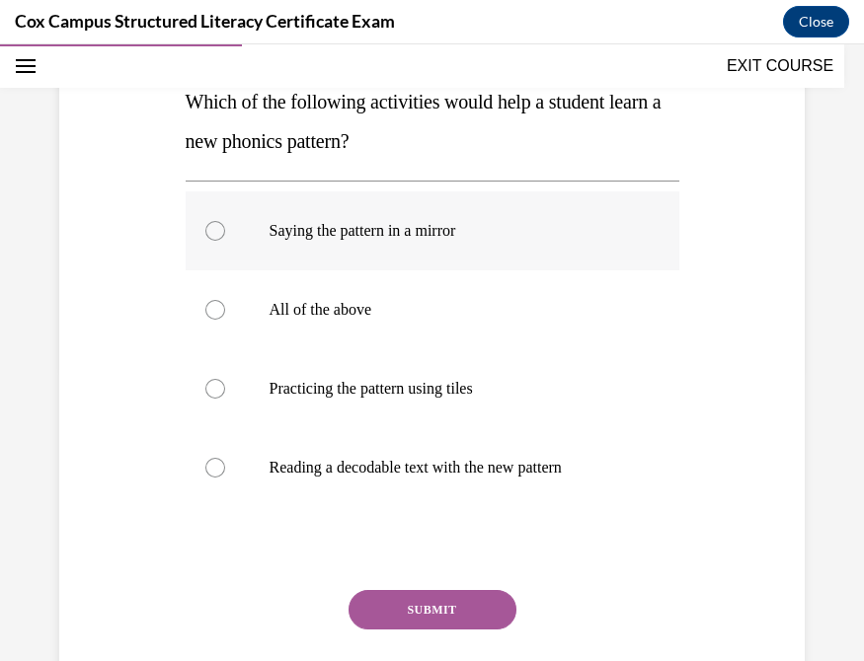
scroll to position [296, 0]
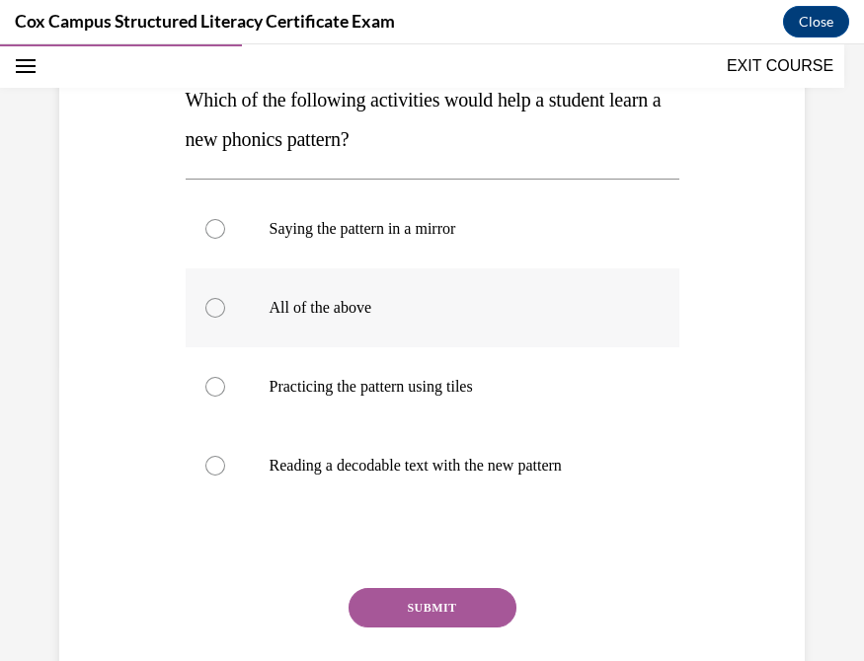
click at [209, 317] on div at bounding box center [215, 308] width 20 height 20
click at [209, 317] on input "All of the above" at bounding box center [215, 308] width 20 height 20
radio input "true"
click at [444, 543] on button "SUBMIT" at bounding box center [432, 607] width 168 height 39
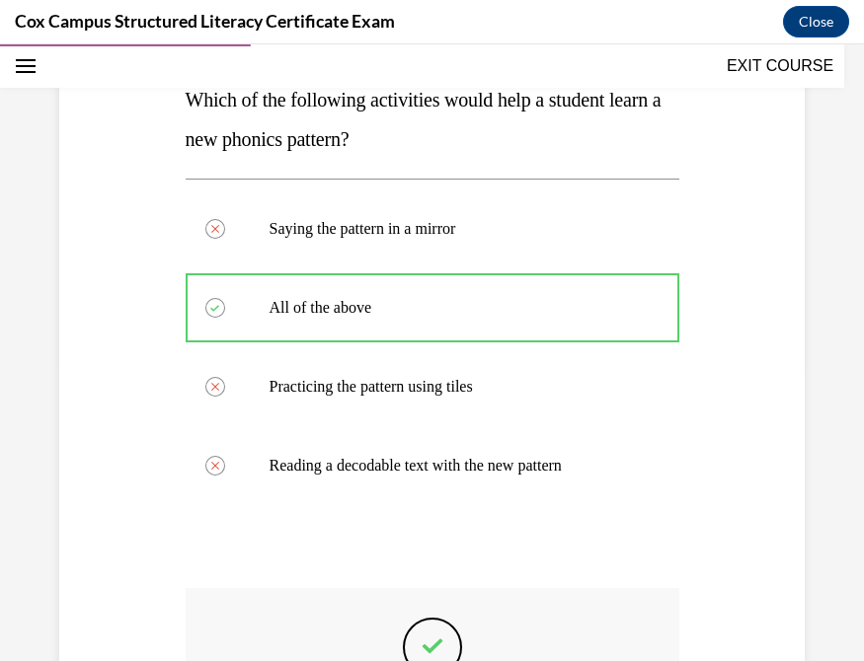
scroll to position [587, 0]
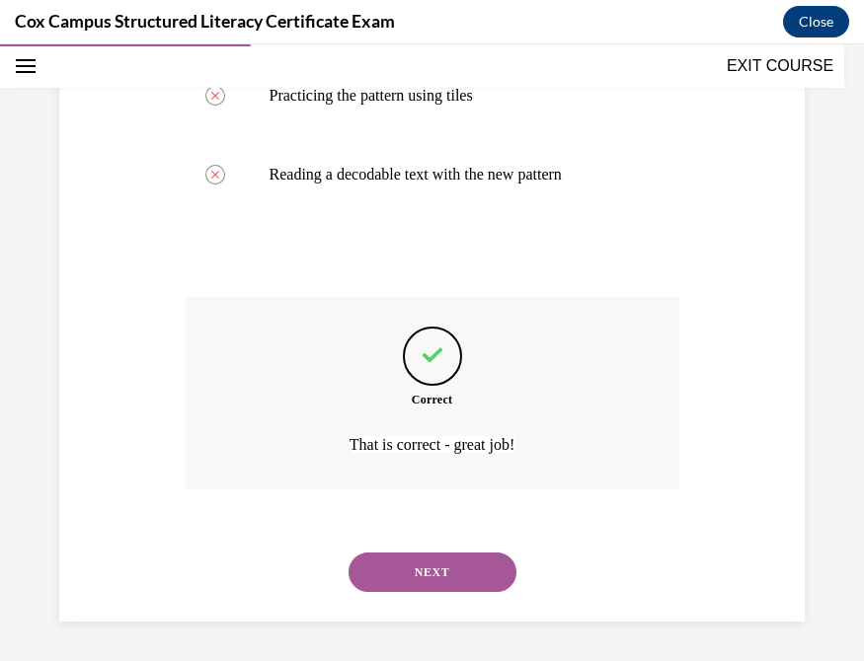
click at [429, 543] on button "NEXT" at bounding box center [432, 572] width 168 height 39
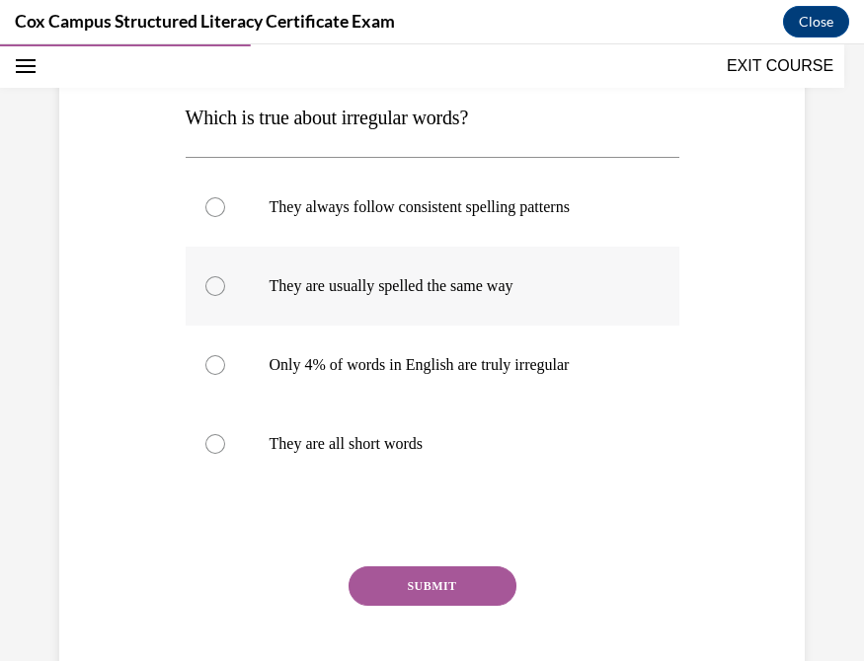
scroll to position [279, 0]
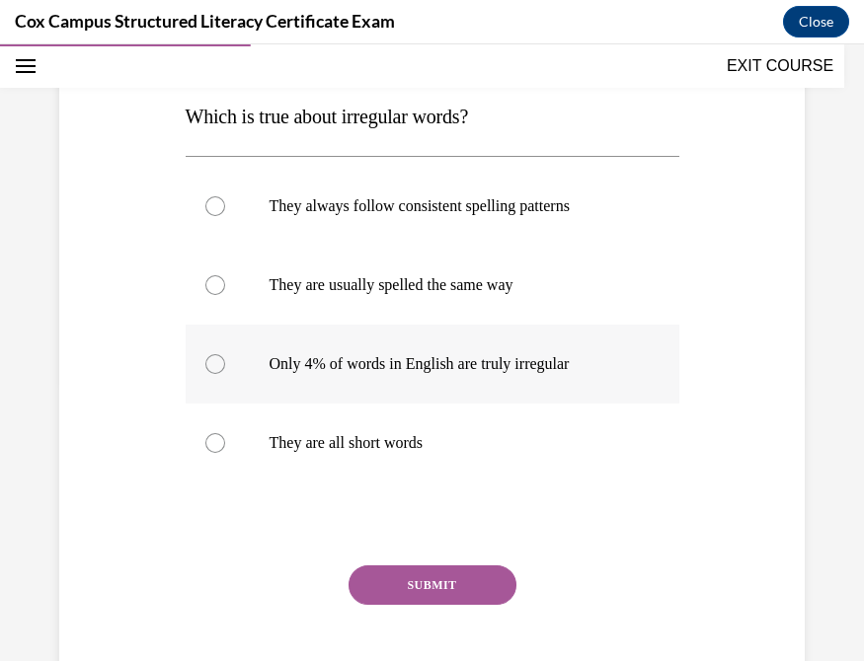
click at [211, 358] on div at bounding box center [215, 364] width 20 height 20
click at [211, 358] on input "Only 4% of words in English are truly irregular" at bounding box center [215, 364] width 20 height 20
radio input "true"
click at [422, 543] on button "SUBMIT" at bounding box center [432, 585] width 168 height 39
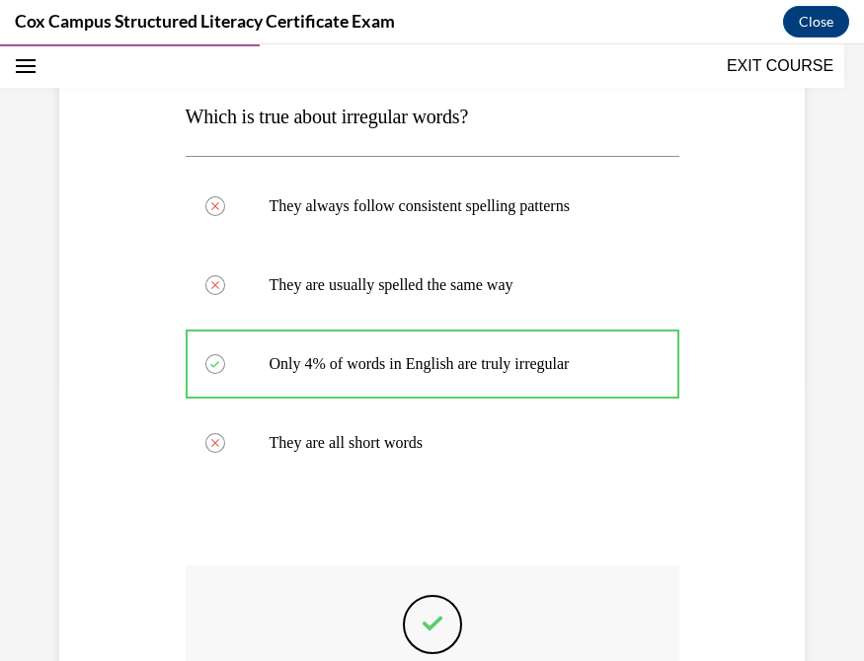
scroll to position [548, 0]
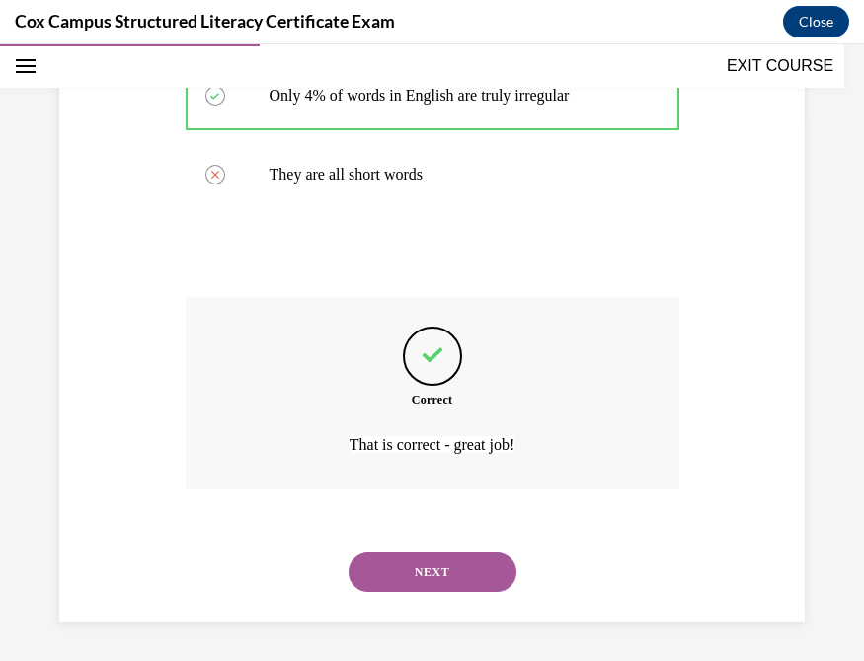
click at [451, 543] on button "NEXT" at bounding box center [432, 572] width 168 height 39
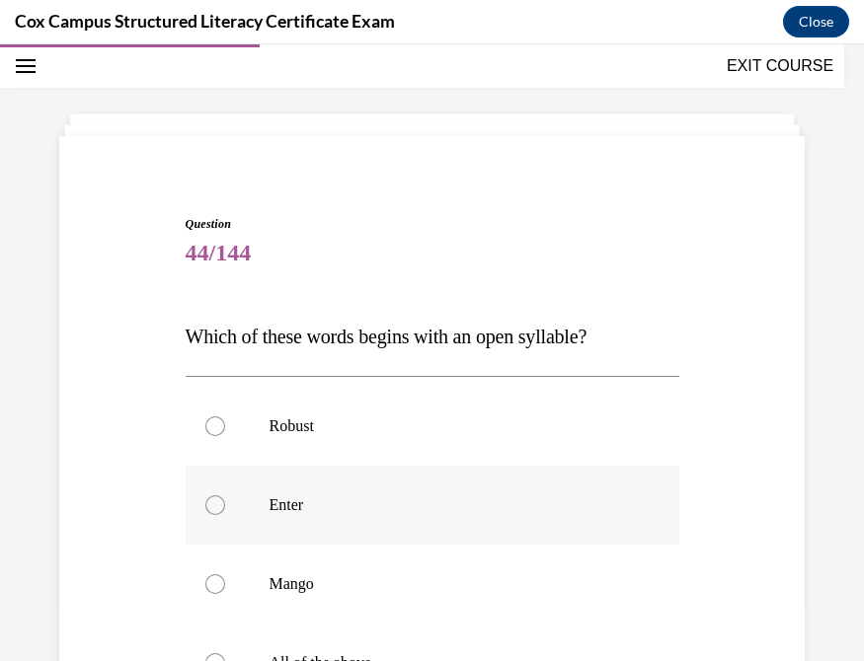
scroll to position [204, 0]
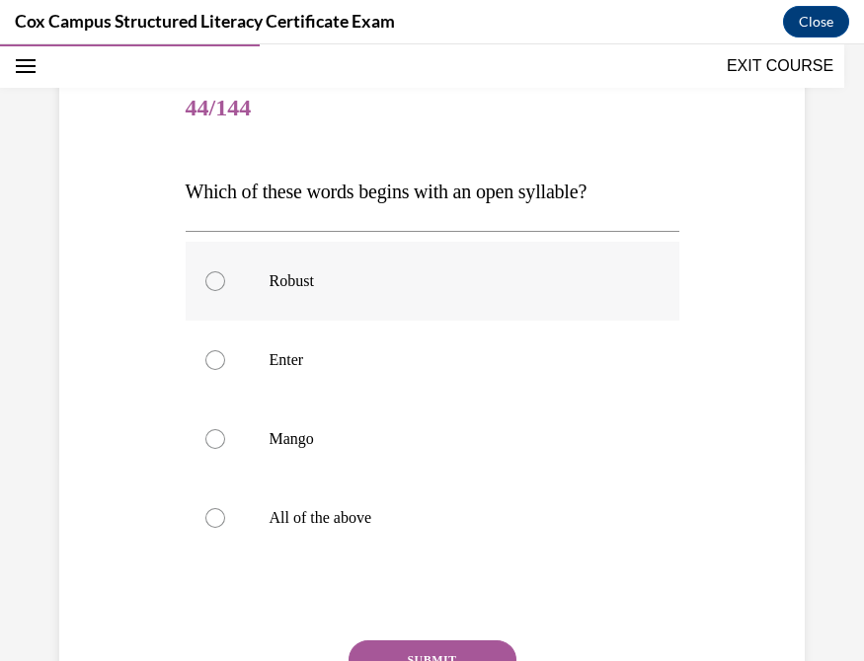
click at [214, 276] on div at bounding box center [215, 281] width 20 height 20
click at [214, 276] on input "Robust" at bounding box center [215, 281] width 20 height 20
radio input "true"
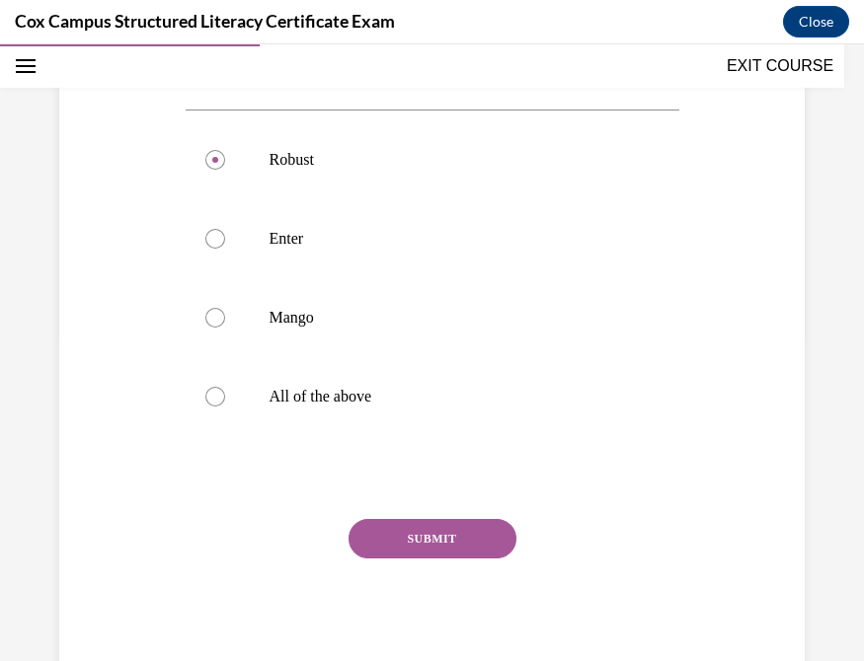
click at [431, 543] on button "SUBMIT" at bounding box center [432, 538] width 168 height 39
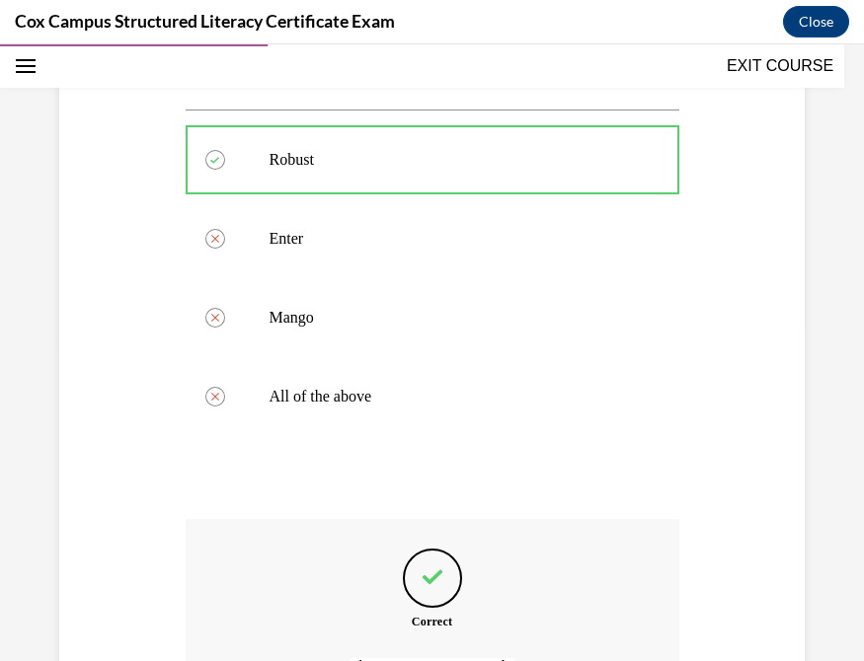
scroll to position [548, 0]
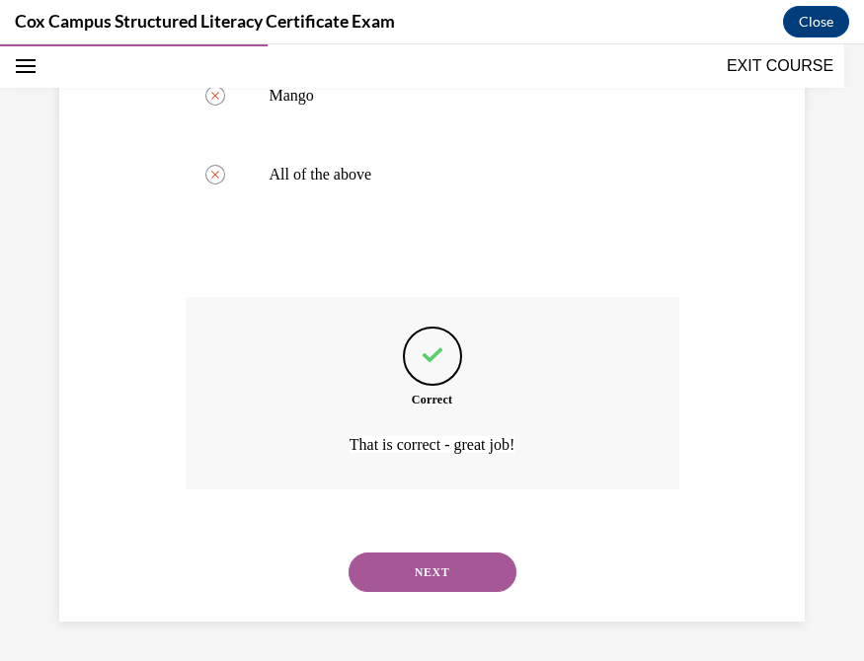
click at [465, 543] on button "NEXT" at bounding box center [432, 572] width 168 height 39
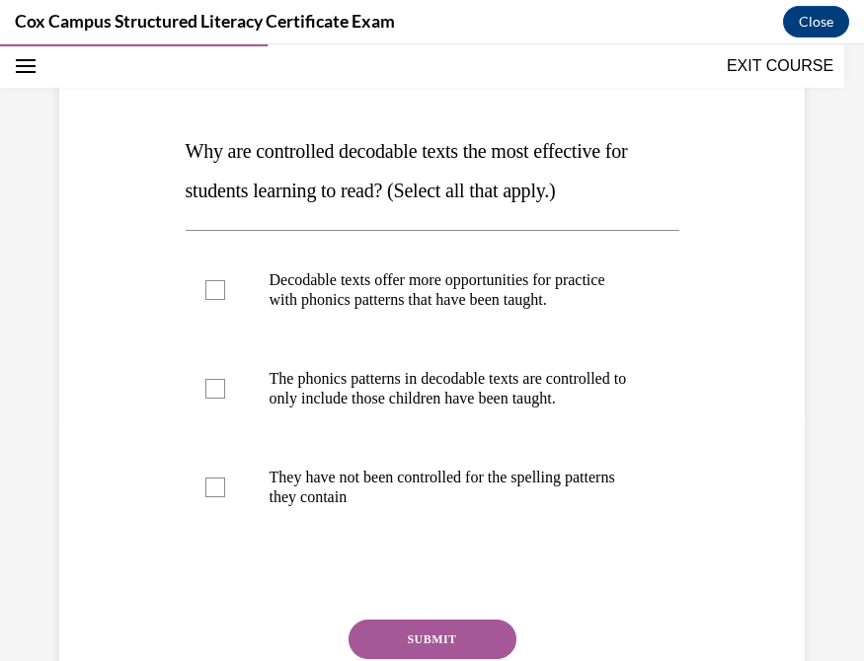
scroll to position [220, 0]
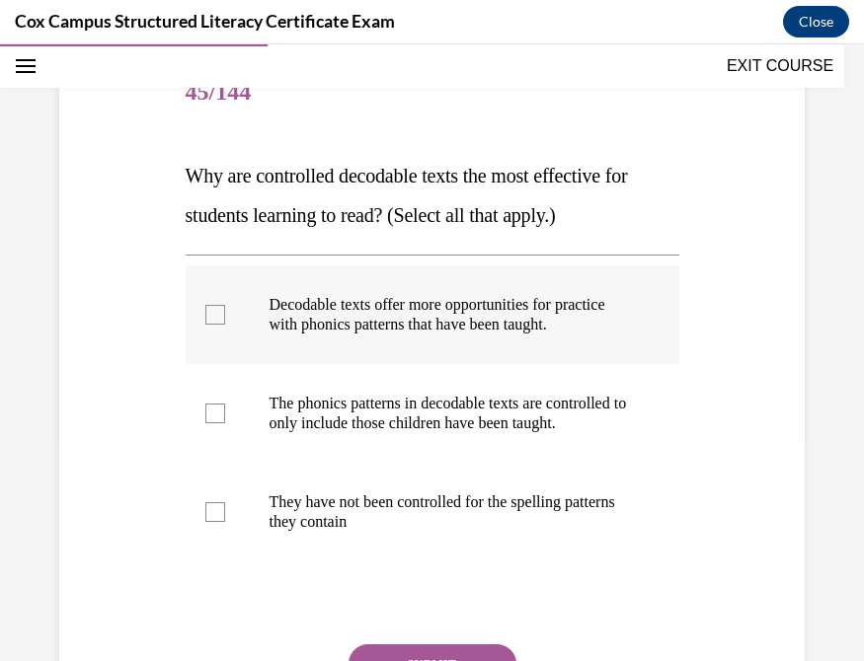
click at [207, 325] on div at bounding box center [215, 315] width 20 height 20
click at [207, 325] on input "Decodable texts offer more opportunities for practice with phonics patterns tha…" at bounding box center [215, 315] width 20 height 20
checkbox input "true"
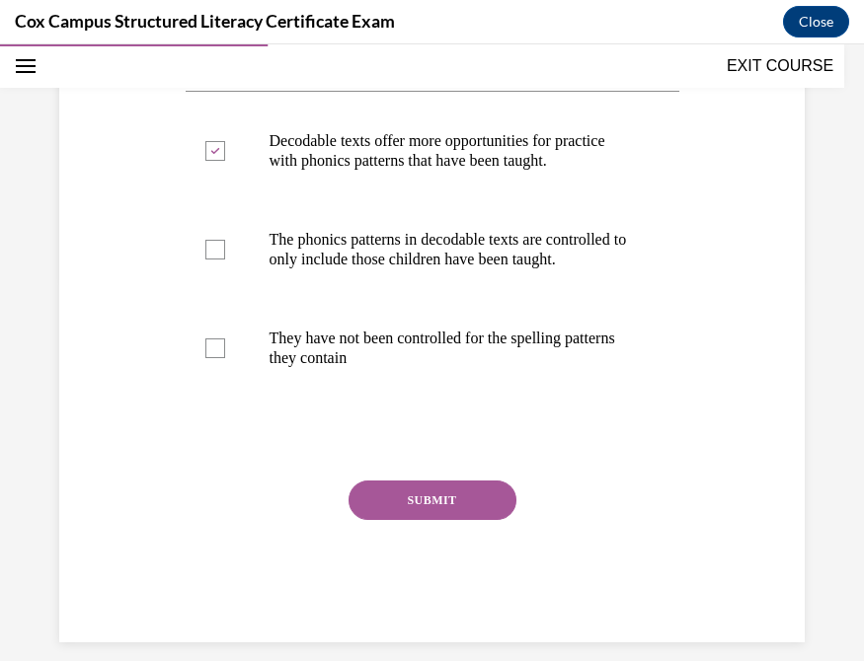
click at [421, 520] on button "SUBMIT" at bounding box center [432, 500] width 168 height 39
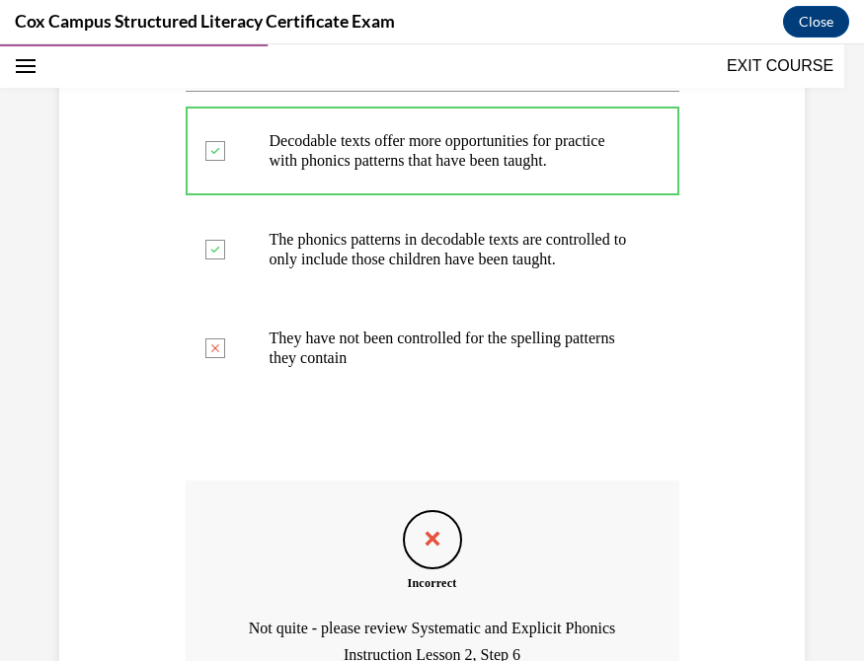
scroll to position [634, 0]
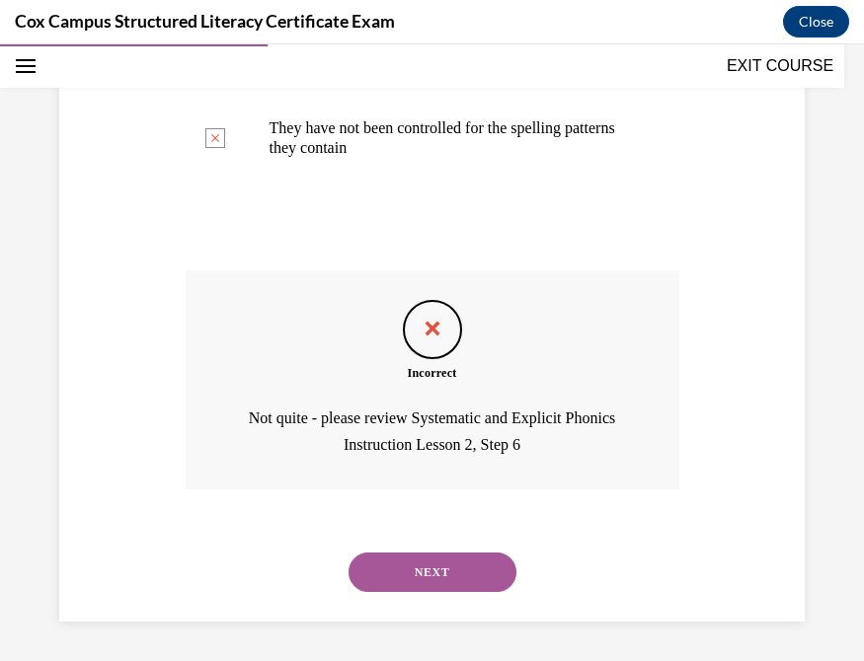
click at [411, 543] on button "NEXT" at bounding box center [432, 572] width 168 height 39
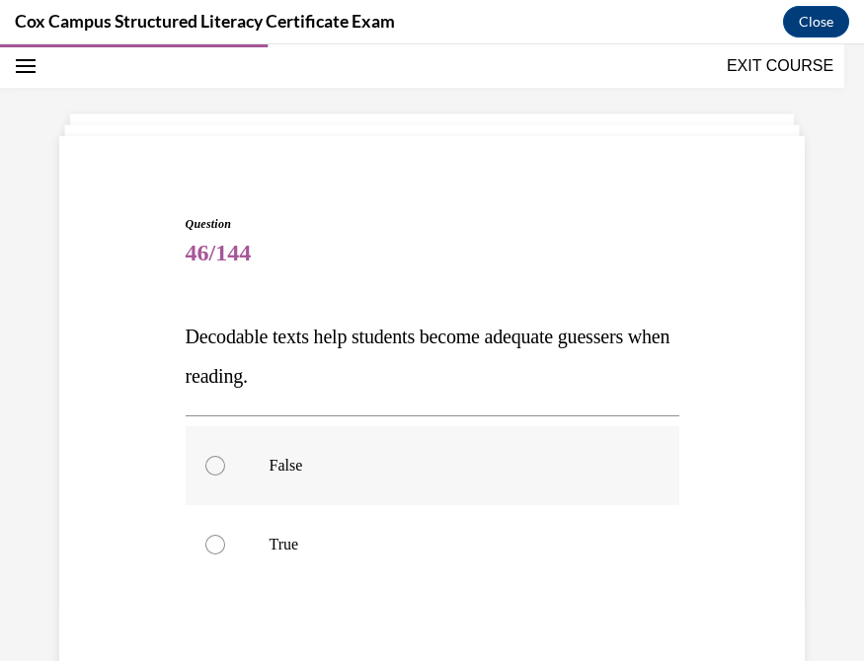
scroll to position [206, 0]
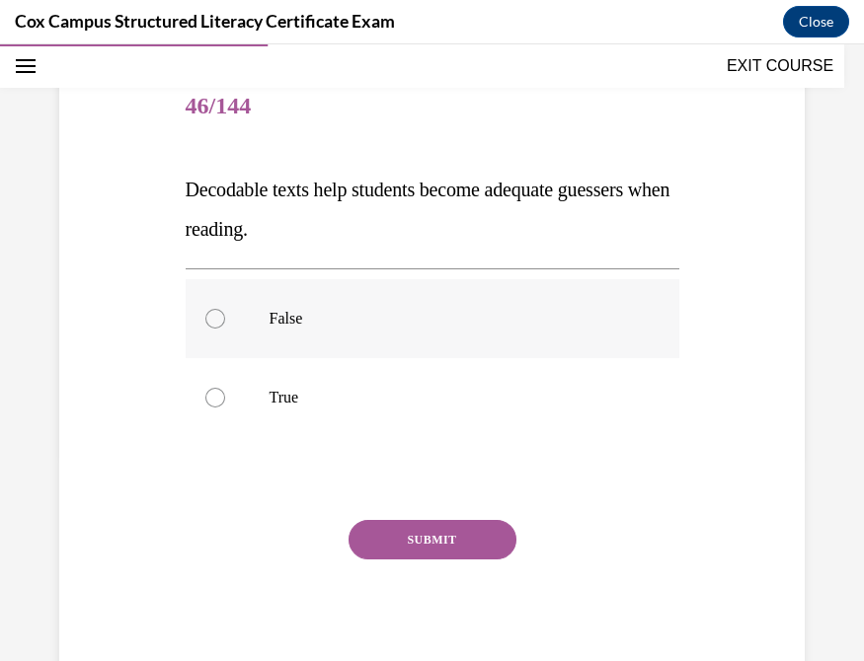
click at [212, 327] on div at bounding box center [215, 319] width 20 height 20
click at [212, 327] on input "False" at bounding box center [215, 319] width 20 height 20
radio input "true"
click at [447, 540] on button "SUBMIT" at bounding box center [432, 539] width 168 height 39
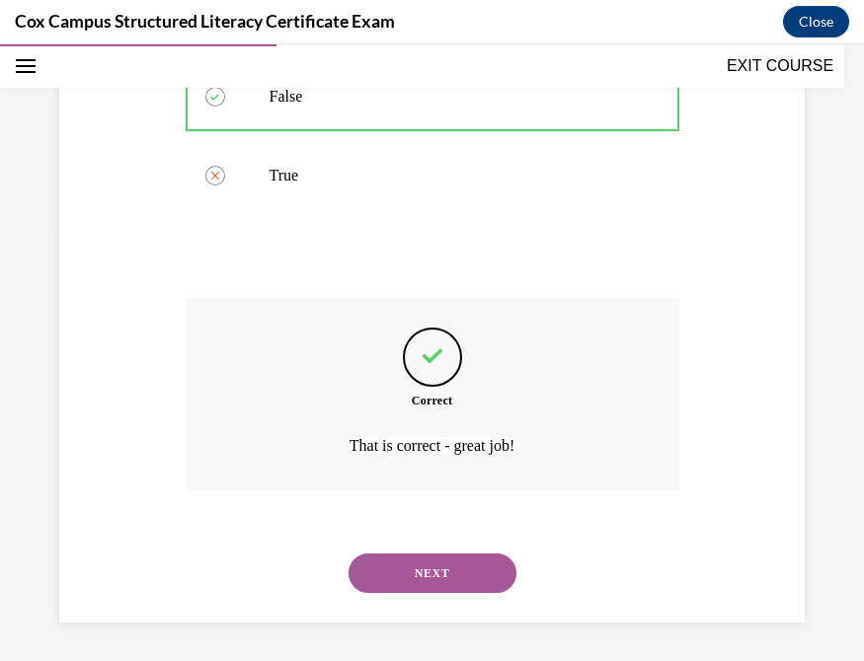
click at [406, 543] on button "NEXT" at bounding box center [432, 573] width 168 height 39
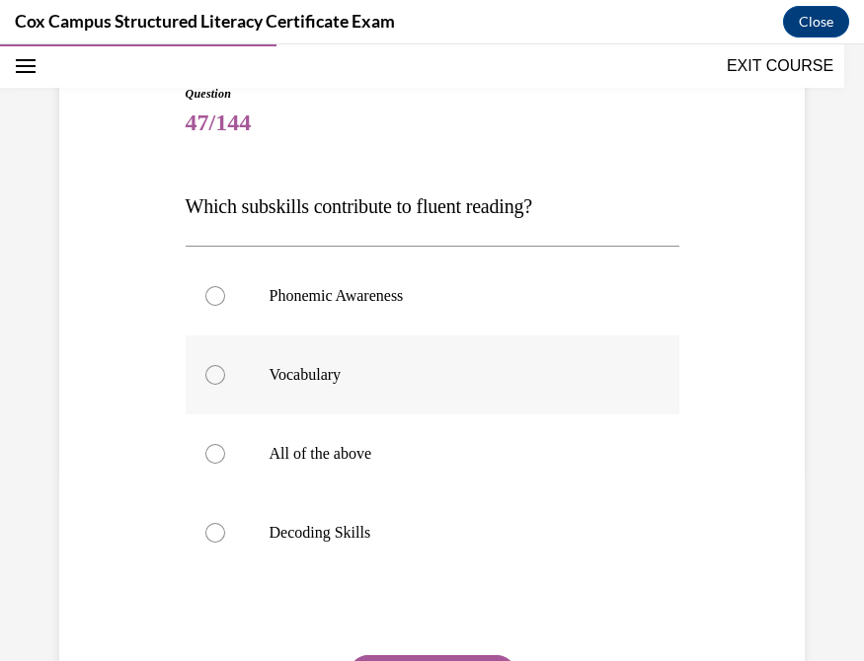
scroll to position [241, 0]
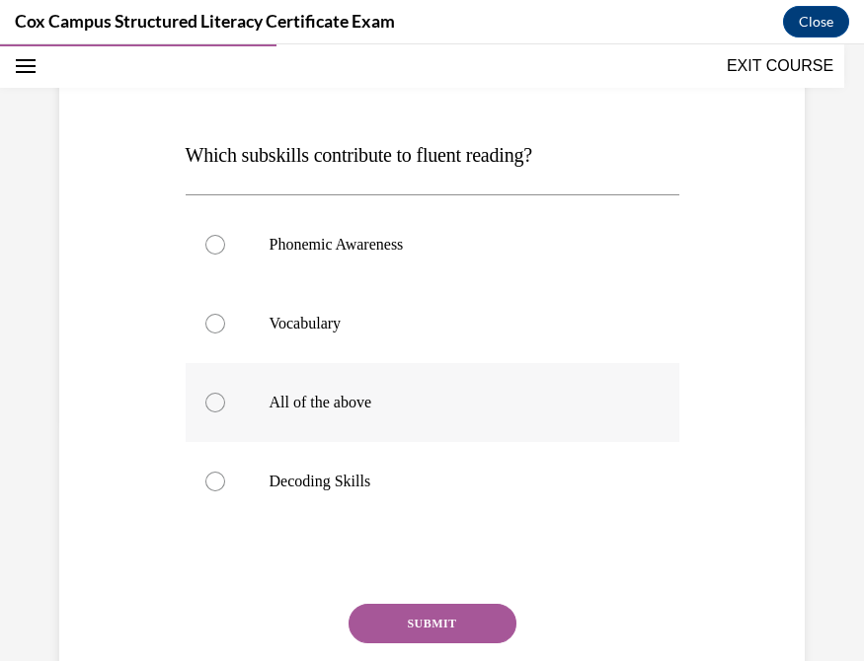
click at [211, 400] on div at bounding box center [215, 403] width 20 height 20
click at [211, 400] on input "All of the above" at bounding box center [215, 403] width 20 height 20
radio input "true"
click at [439, 543] on button "SUBMIT" at bounding box center [432, 623] width 168 height 39
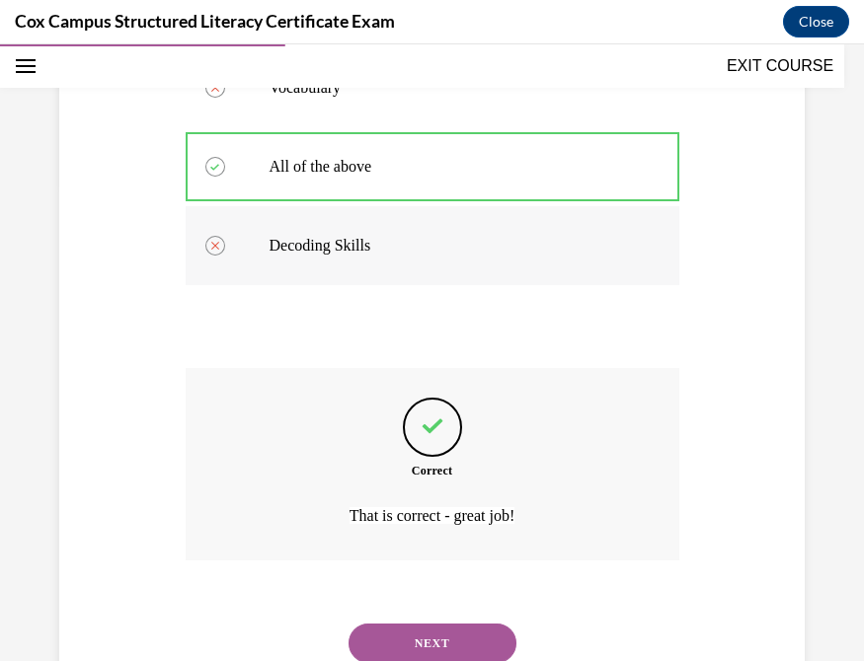
scroll to position [494, 0]
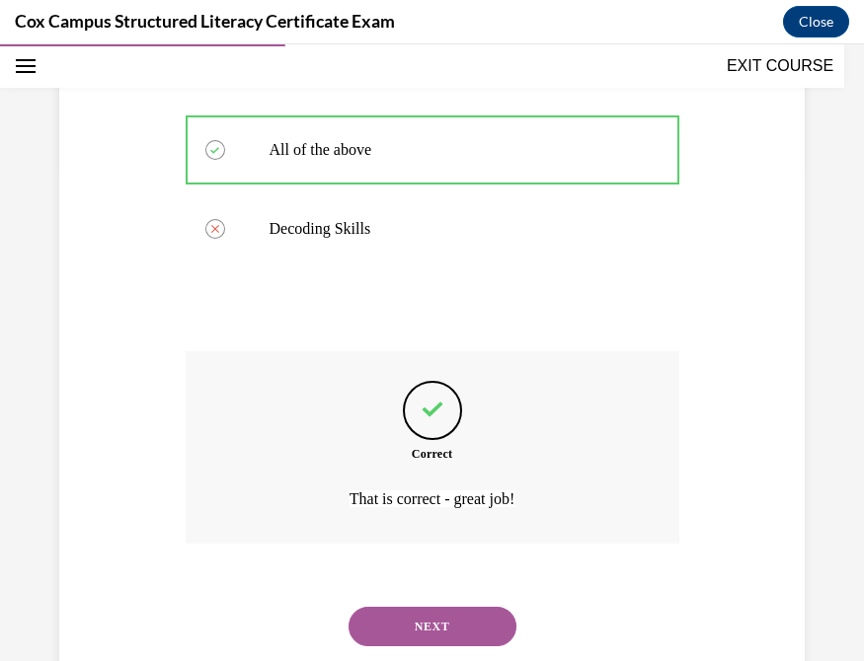
click at [447, 543] on button "NEXT" at bounding box center [432, 626] width 168 height 39
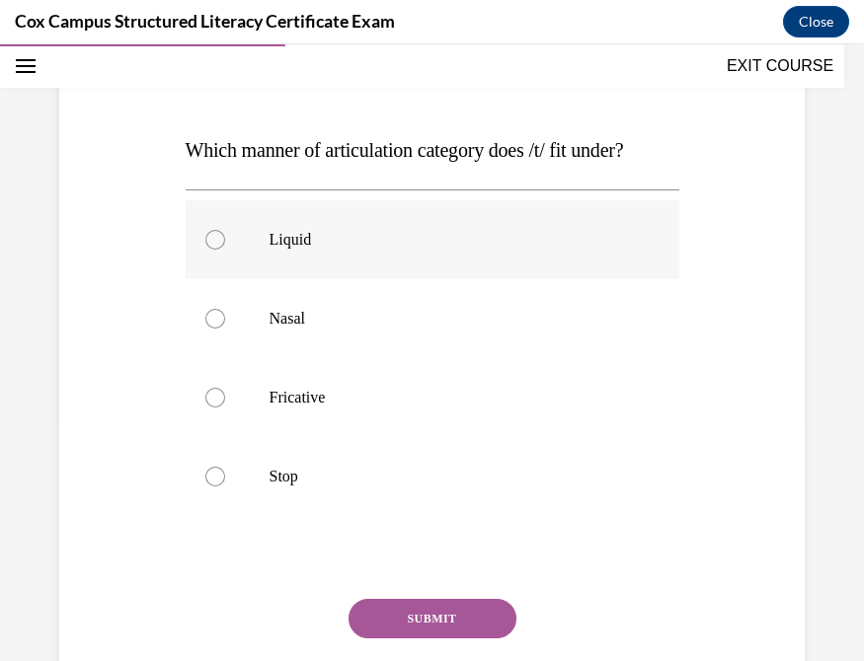
scroll to position [247, 0]
click at [207, 486] on div at bounding box center [215, 476] width 20 height 20
click at [207, 486] on input "Stop" at bounding box center [215, 476] width 20 height 20
radio input "true"
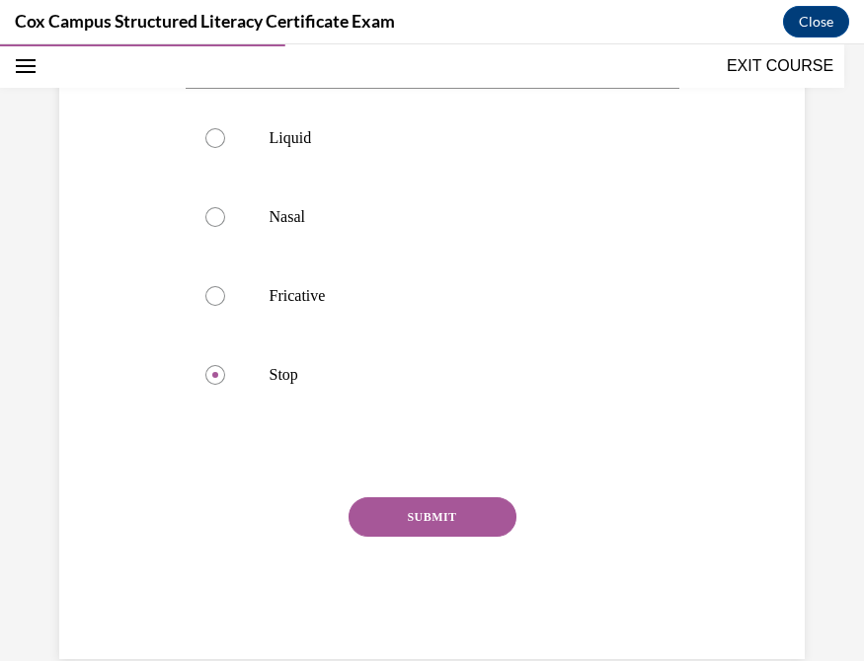
click at [429, 537] on button "SUBMIT" at bounding box center [432, 517] width 168 height 39
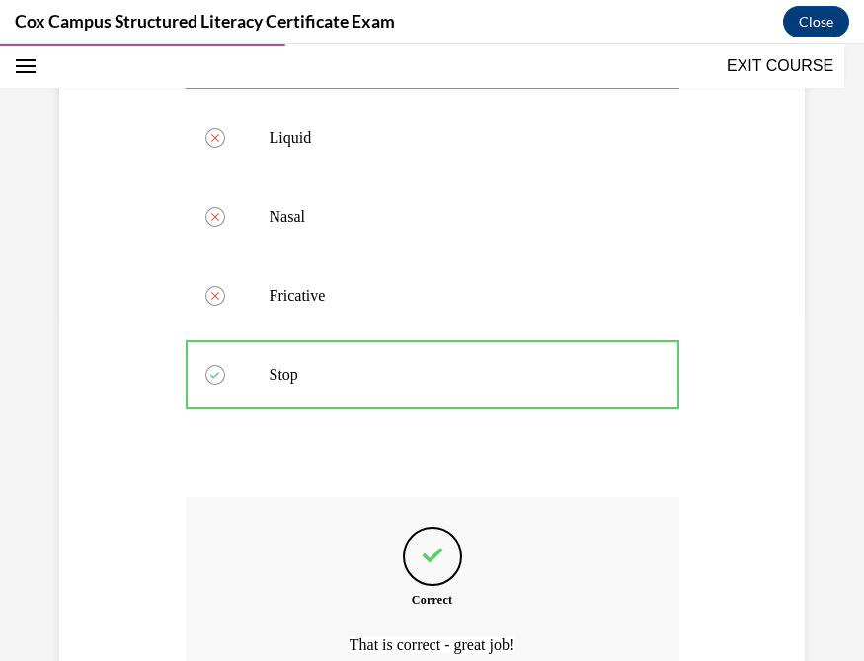
scroll to position [563, 0]
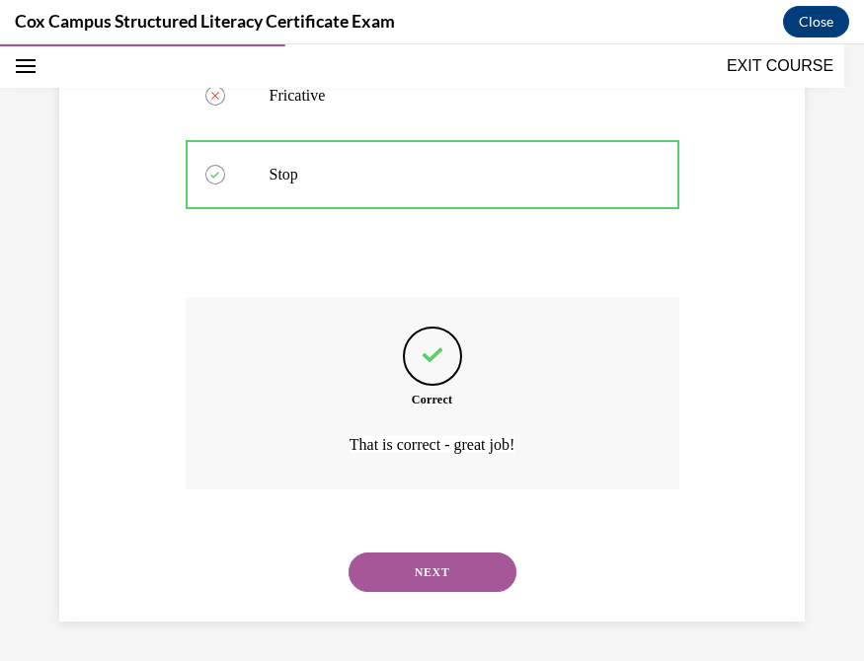
click at [419, 543] on button "NEXT" at bounding box center [432, 572] width 168 height 39
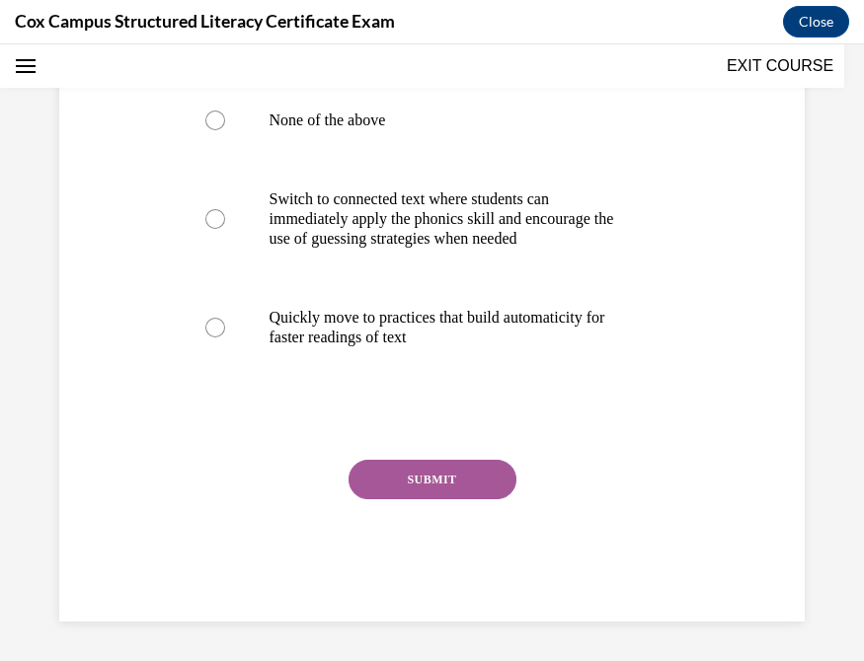
scroll to position [59, 0]
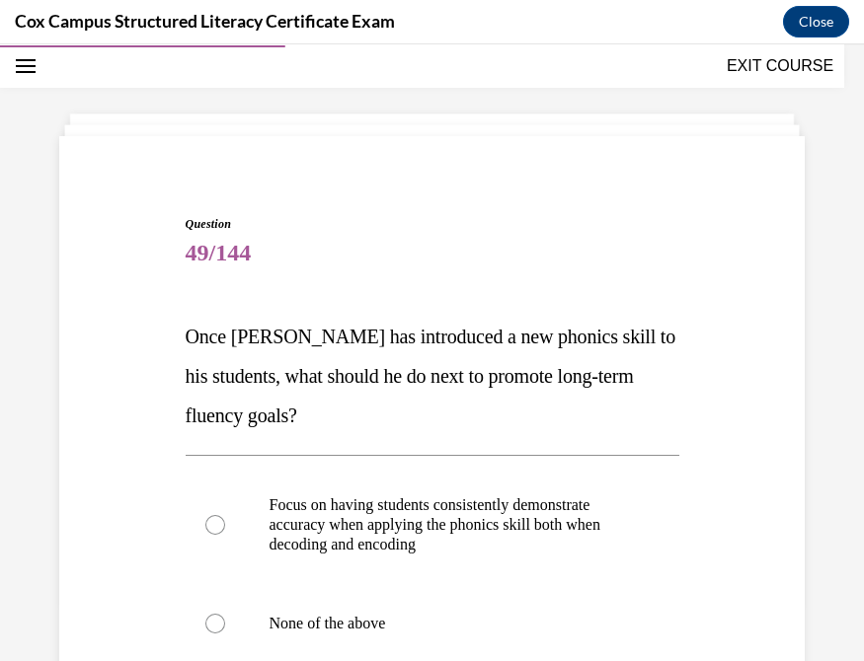
click at [806, 425] on div "Question 49/144 Once Mr. Jones has introduced a new phonics skill to his studen…" at bounding box center [432, 605] width 864 height 1117
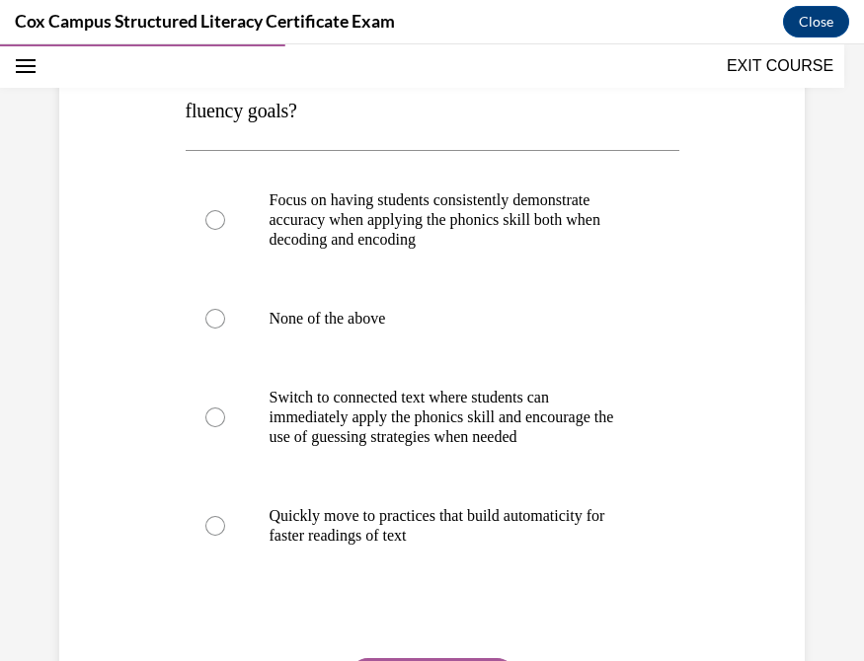
scroll to position [340, 0]
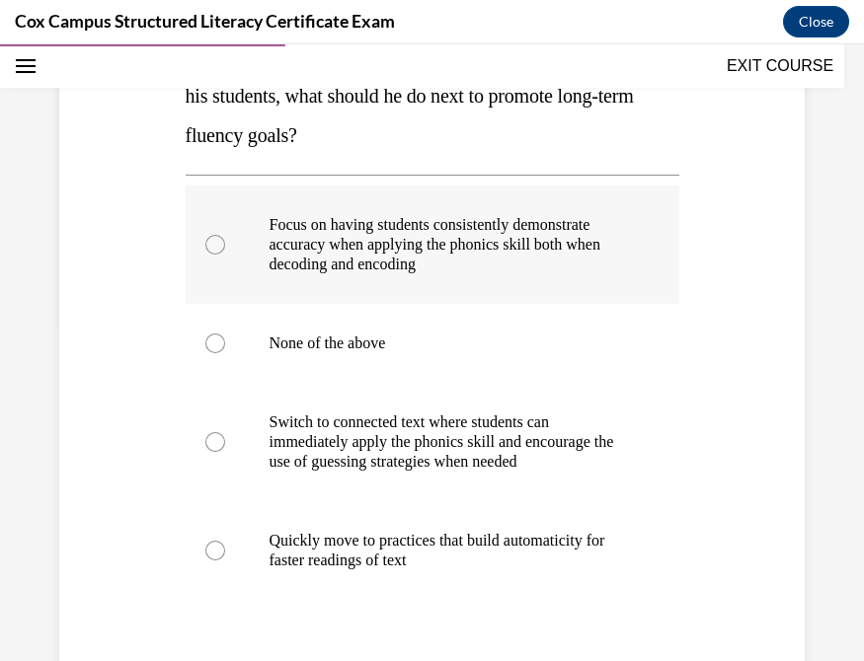
click at [212, 246] on div at bounding box center [215, 245] width 20 height 20
click at [212, 246] on input "Focus on having students consistently demonstrate accuracy when applying the ph…" at bounding box center [215, 245] width 20 height 20
radio input "true"
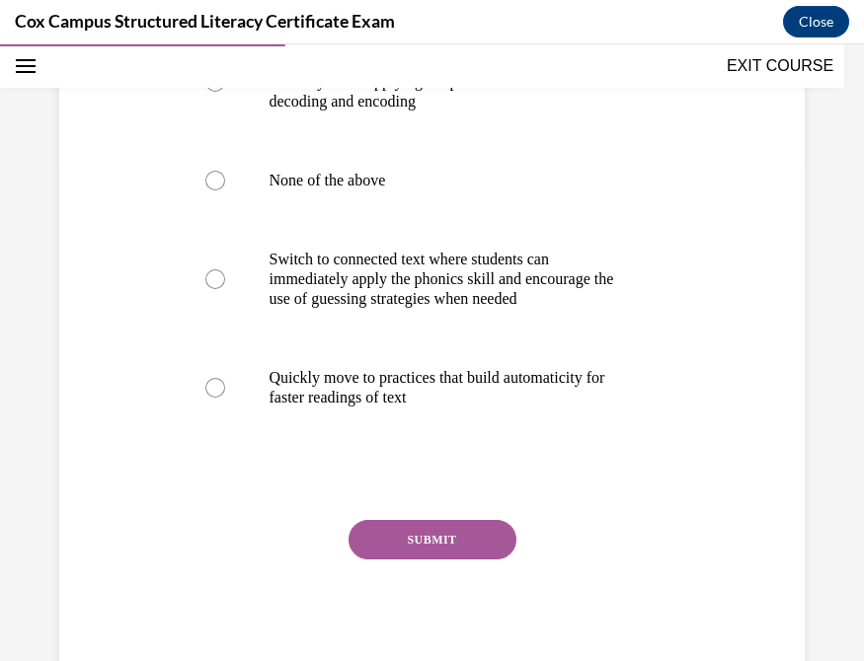
click at [428, 543] on button "SUBMIT" at bounding box center [432, 539] width 168 height 39
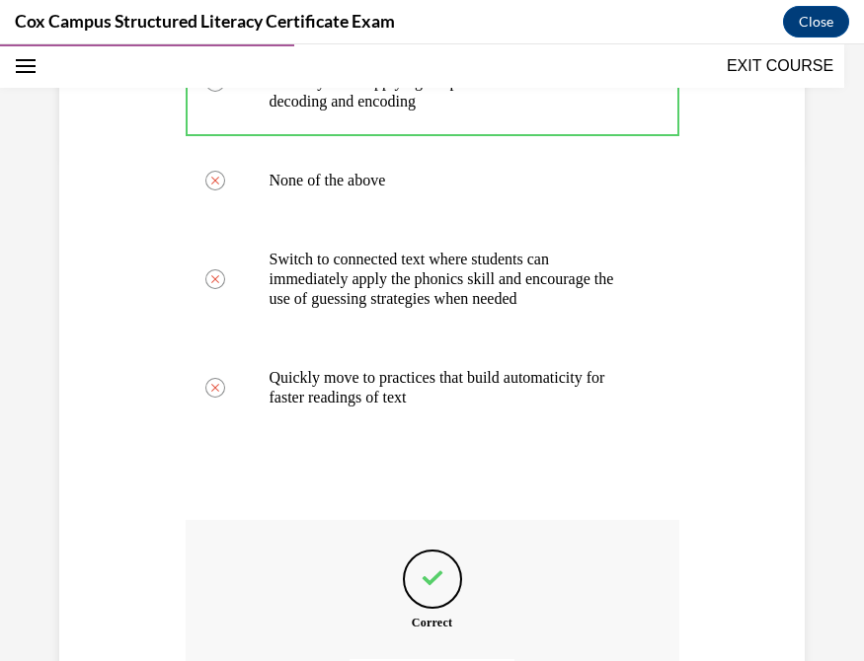
scroll to position [726, 0]
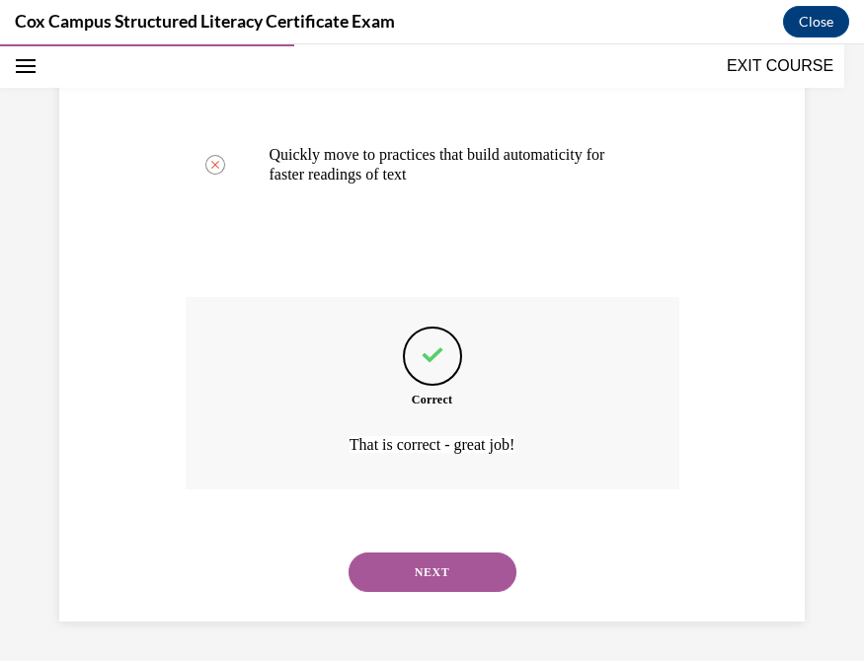
click at [422, 543] on button "NEXT" at bounding box center [432, 572] width 168 height 39
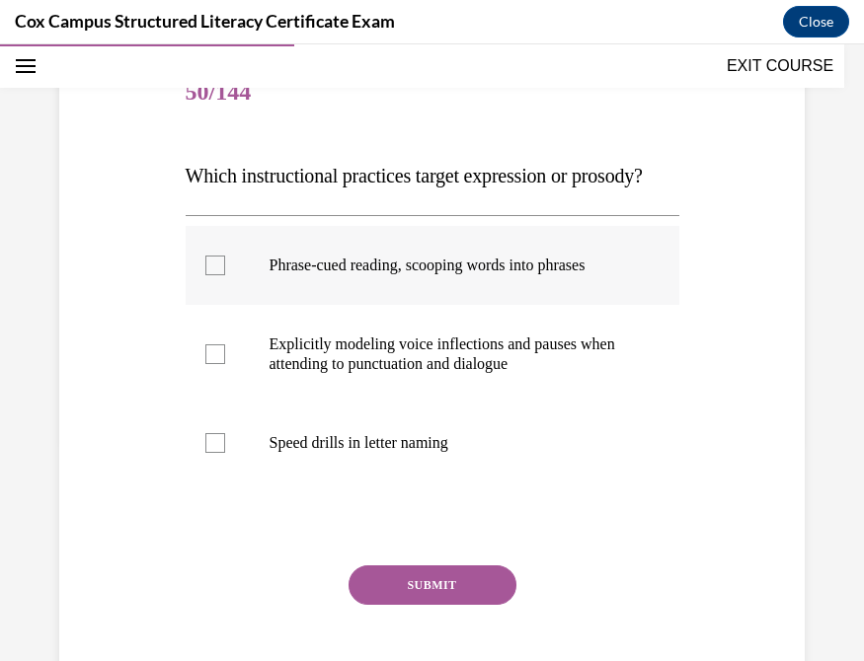
scroll to position [252, 0]
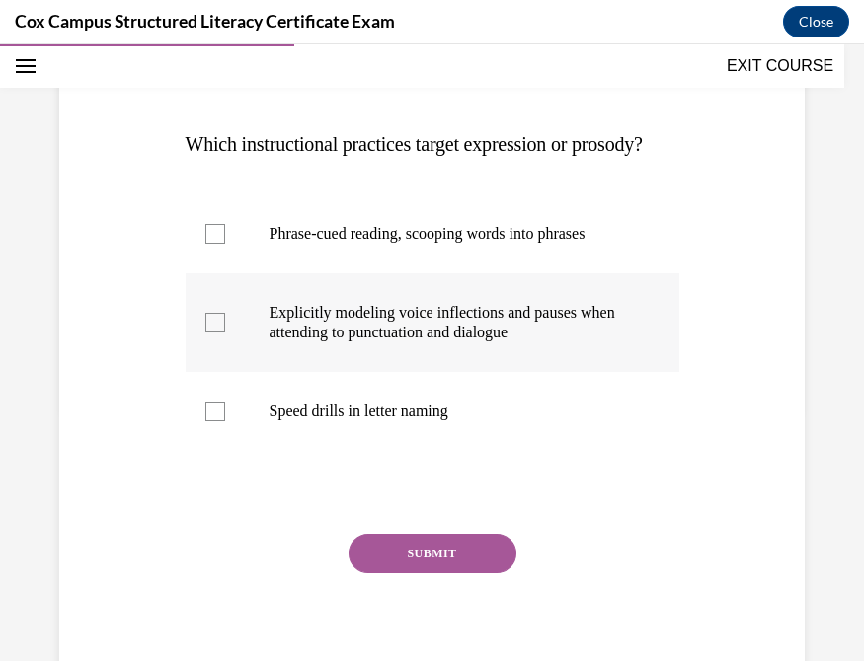
click at [217, 333] on div at bounding box center [215, 323] width 20 height 20
click at [217, 333] on input "Explicitly modeling voice inflections and pauses when attending to punctuation …" at bounding box center [215, 323] width 20 height 20
checkbox input "true"
click at [211, 244] on div at bounding box center [215, 234] width 20 height 20
click at [211, 244] on input "Phrase-cued reading, scooping words into phrases" at bounding box center [215, 234] width 20 height 20
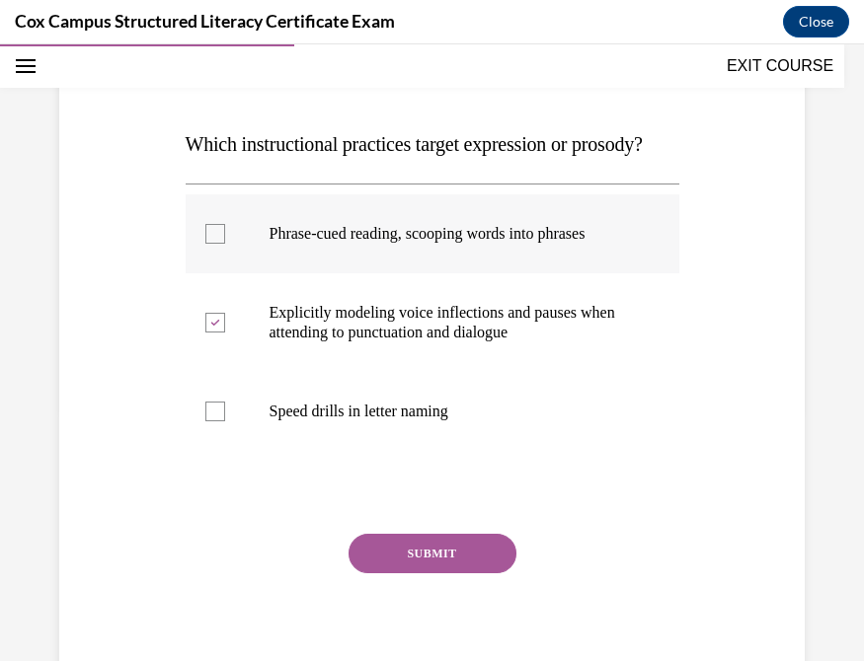
checkbox input "true"
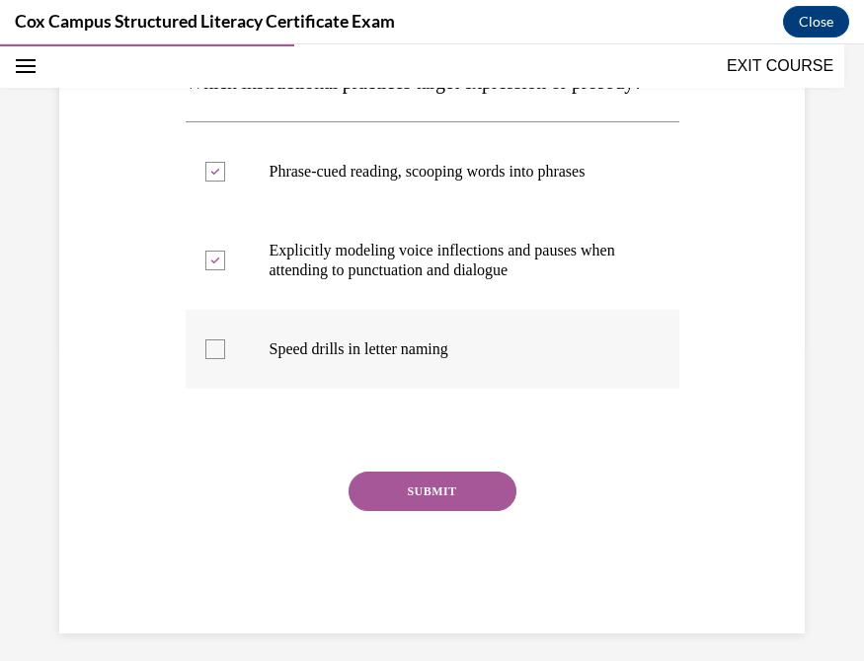
scroll to position [321, 0]
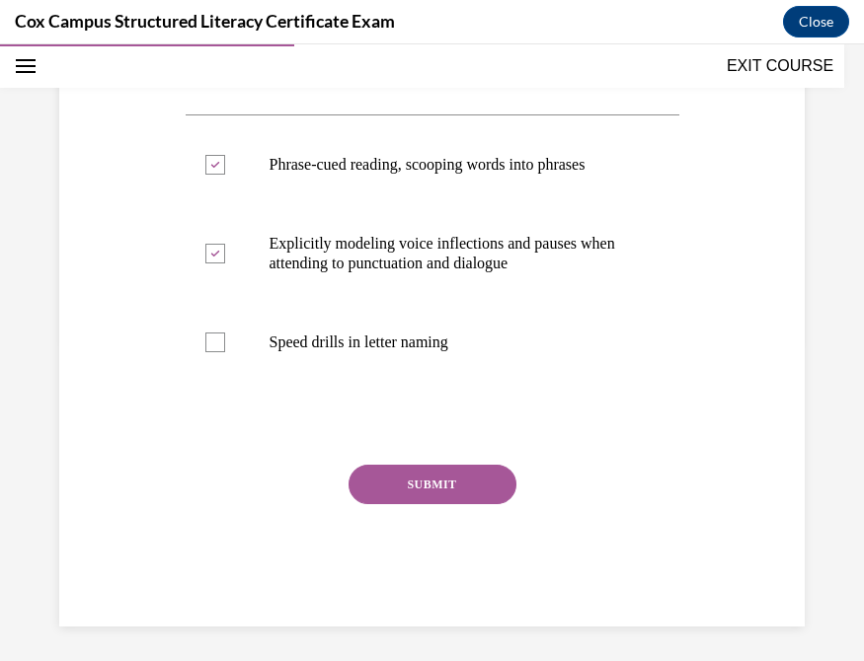
click at [426, 504] on button "SUBMIT" at bounding box center [432, 484] width 168 height 39
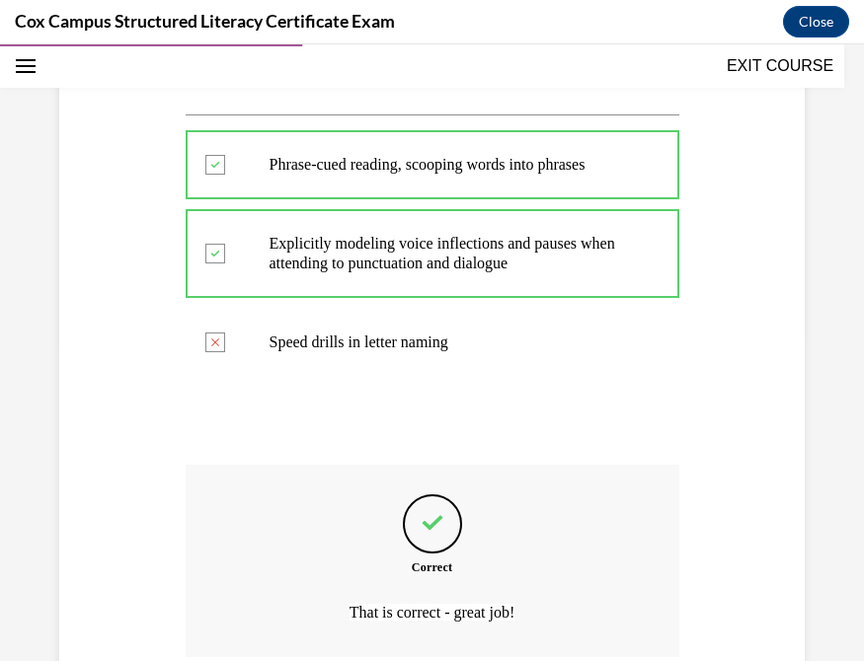
scroll to position [548, 0]
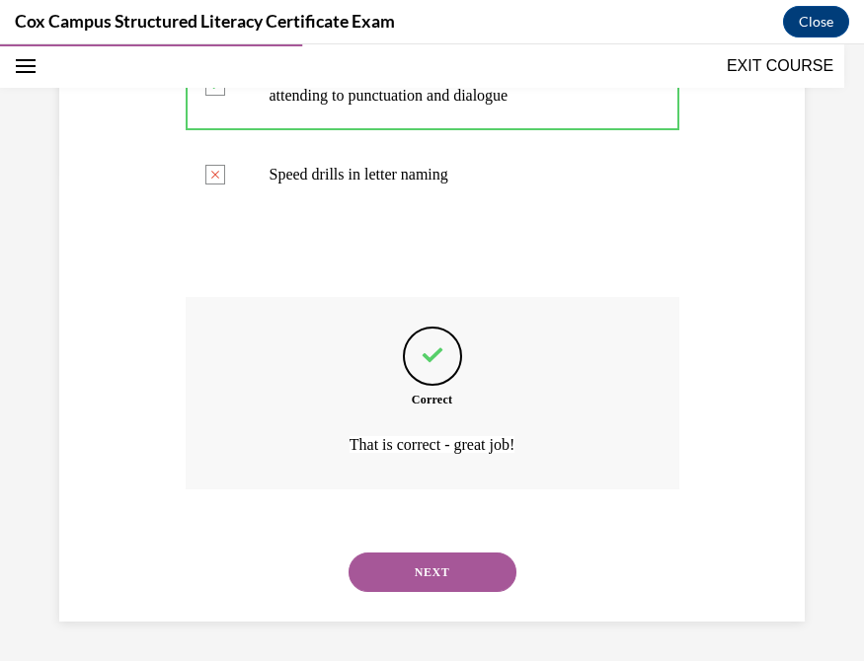
click at [455, 543] on button "NEXT" at bounding box center [432, 572] width 168 height 39
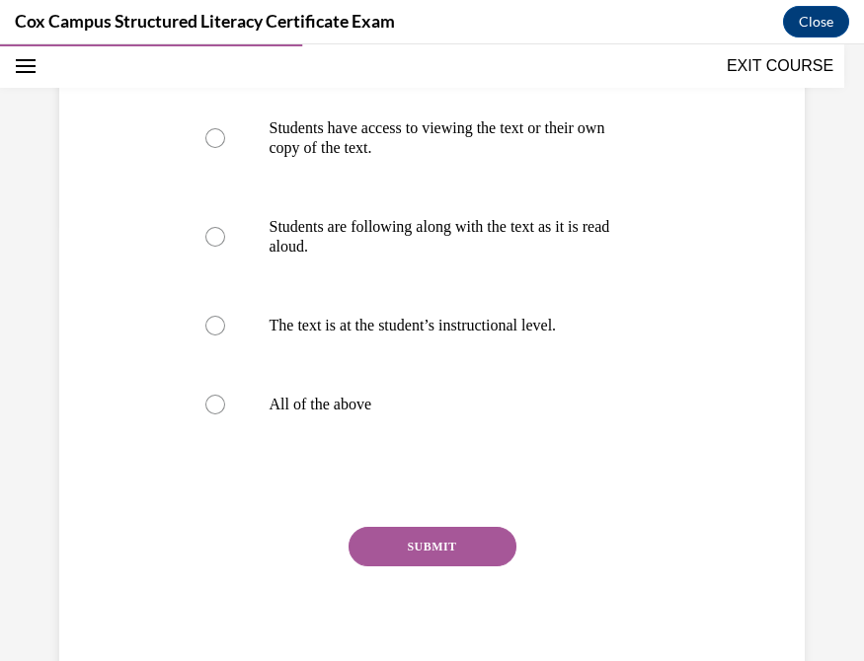
scroll to position [332, 0]
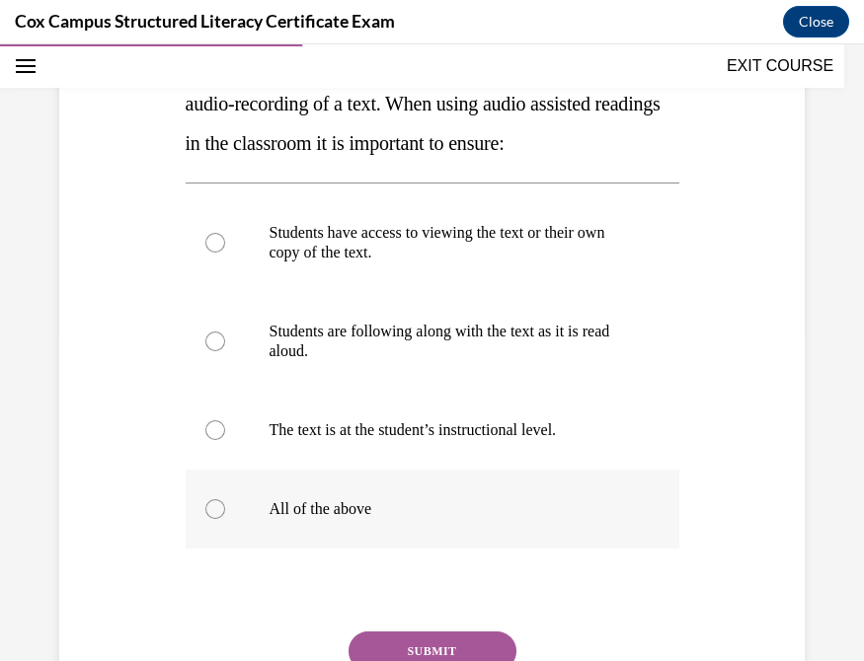
click at [206, 519] on div at bounding box center [215, 509] width 20 height 20
click at [206, 519] on input "All of the above" at bounding box center [215, 509] width 20 height 20
radio input "true"
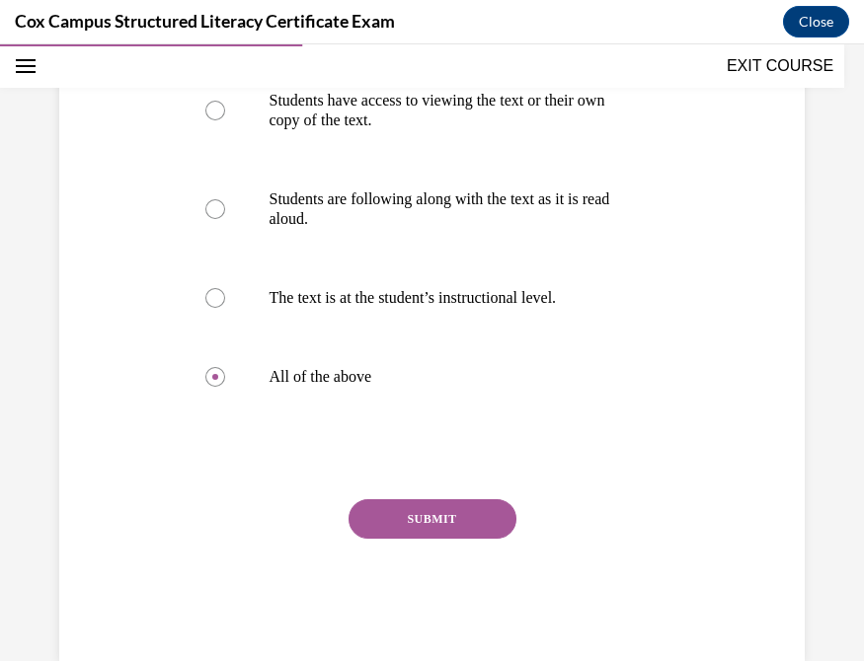
click at [450, 539] on button "SUBMIT" at bounding box center [432, 518] width 168 height 39
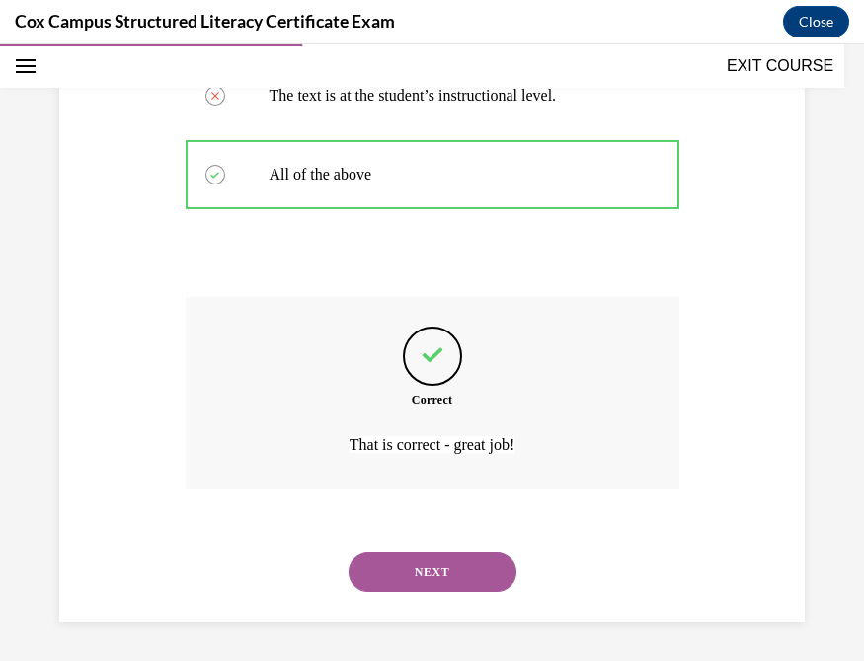
click at [432, 543] on button "NEXT" at bounding box center [432, 572] width 168 height 39
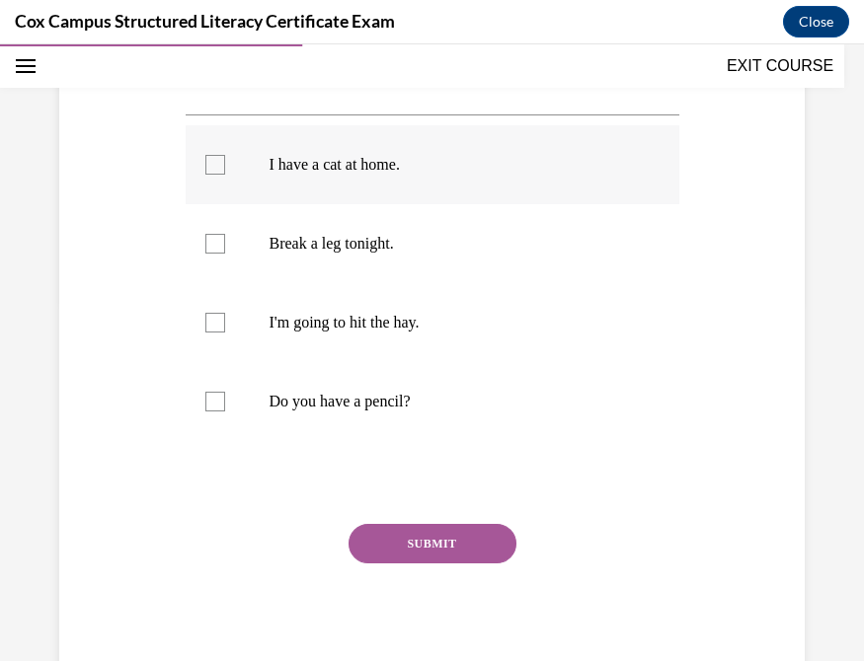
scroll to position [370, 0]
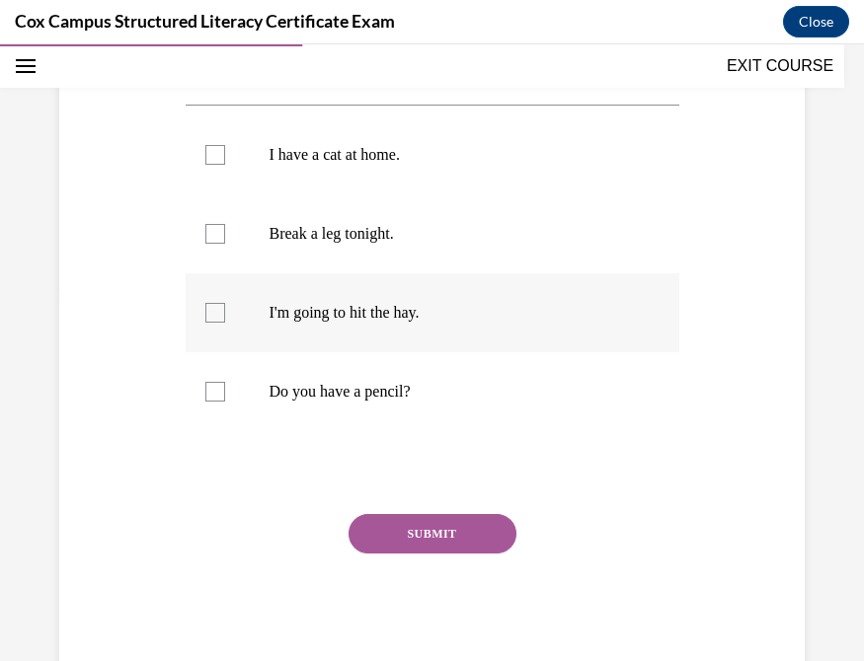
click at [206, 323] on div at bounding box center [215, 313] width 20 height 20
click at [206, 323] on input "I'm going to hit the hay." at bounding box center [215, 313] width 20 height 20
checkbox input "true"
click at [212, 244] on div at bounding box center [215, 234] width 20 height 20
click at [212, 244] on input "Break a leg tonight." at bounding box center [215, 234] width 20 height 20
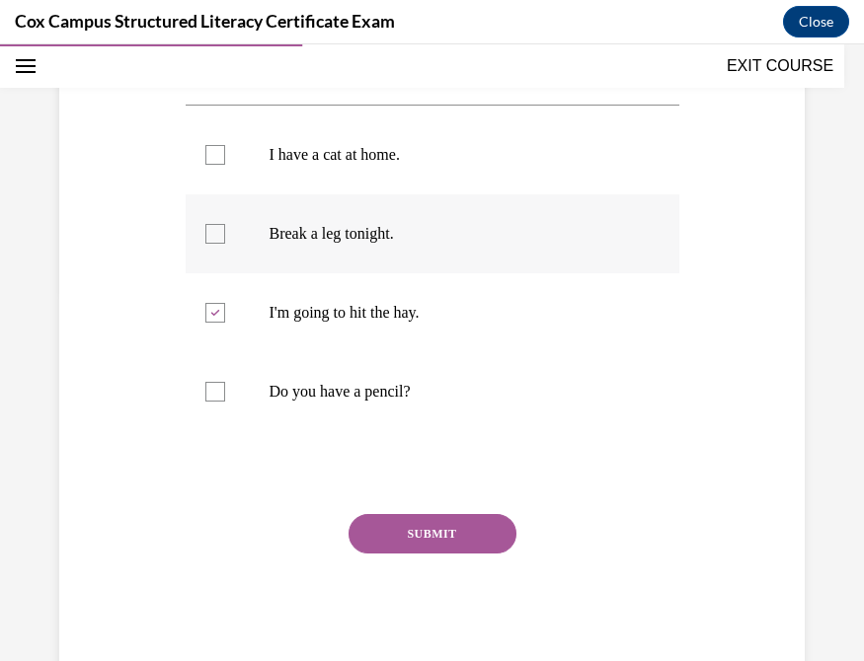
checkbox input "true"
click at [462, 543] on button "SUBMIT" at bounding box center [432, 533] width 168 height 39
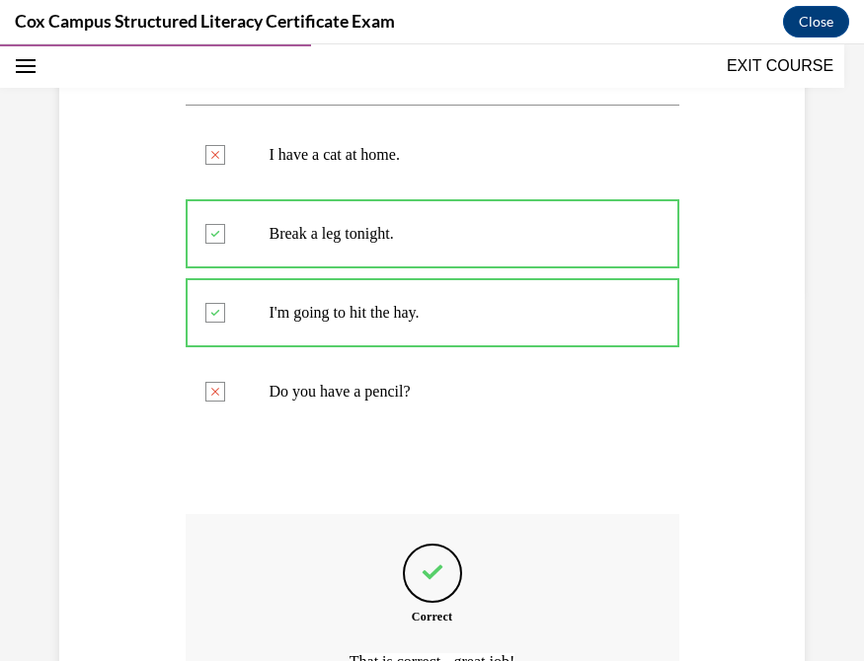
scroll to position [627, 0]
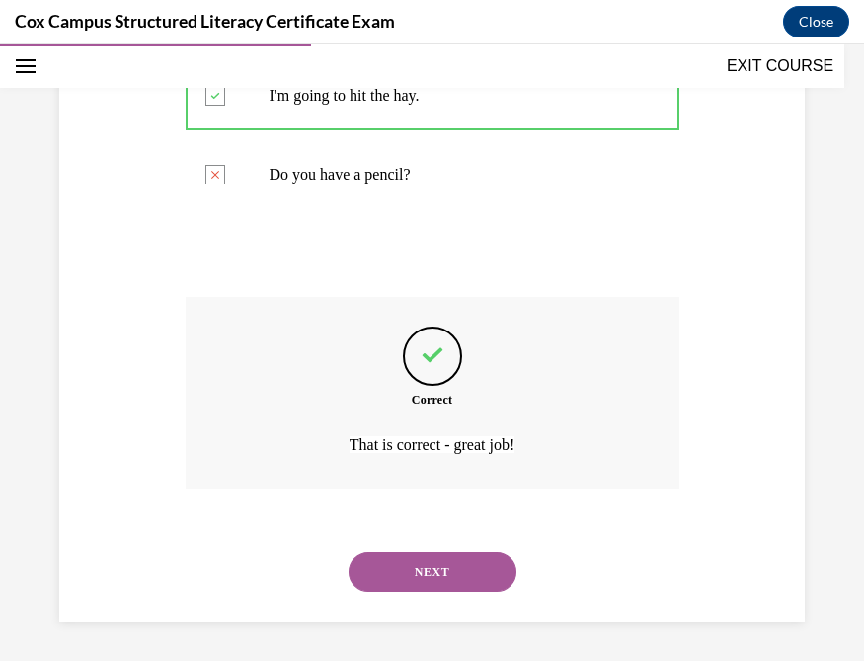
click at [414, 543] on button "NEXT" at bounding box center [432, 572] width 168 height 39
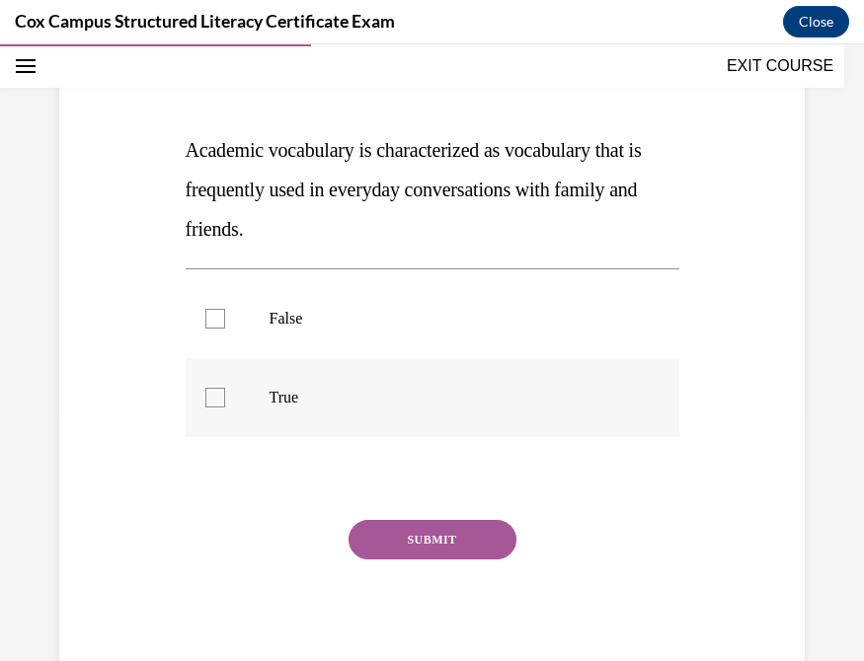
scroll to position [241, 0]
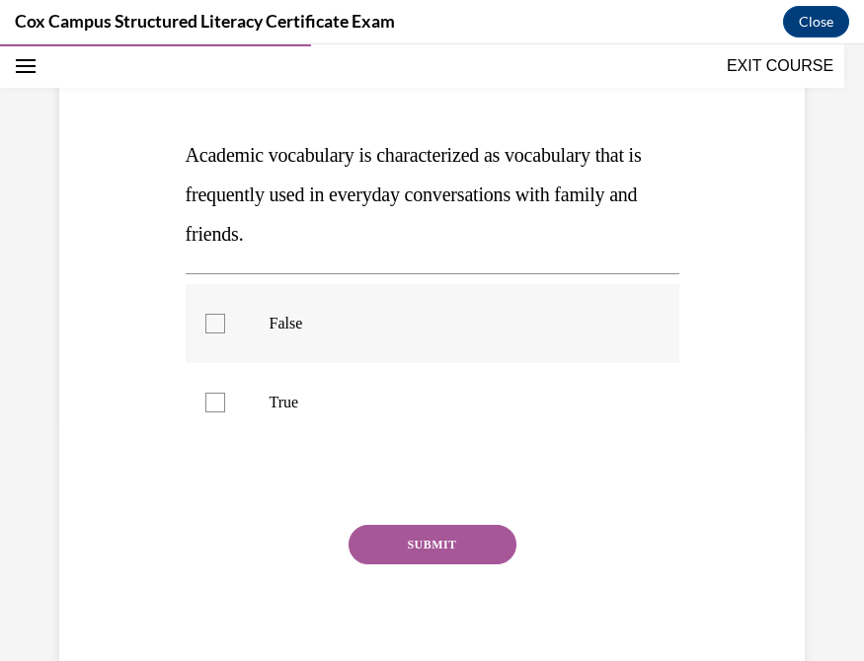
click at [205, 327] on div at bounding box center [215, 324] width 20 height 20
click at [205, 327] on input "False" at bounding box center [215, 324] width 20 height 20
checkbox input "true"
click at [414, 543] on button "SUBMIT" at bounding box center [432, 544] width 168 height 39
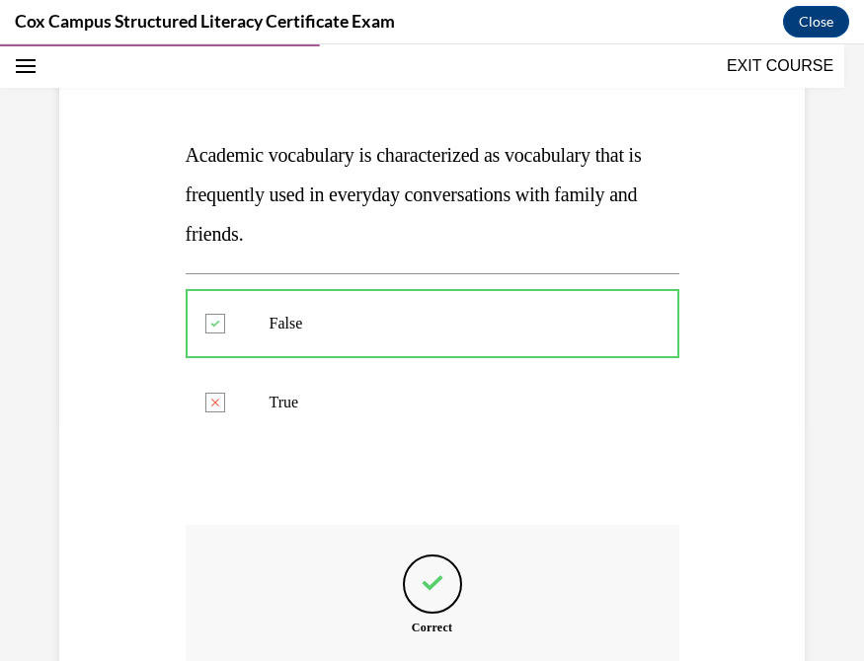
scroll to position [468, 0]
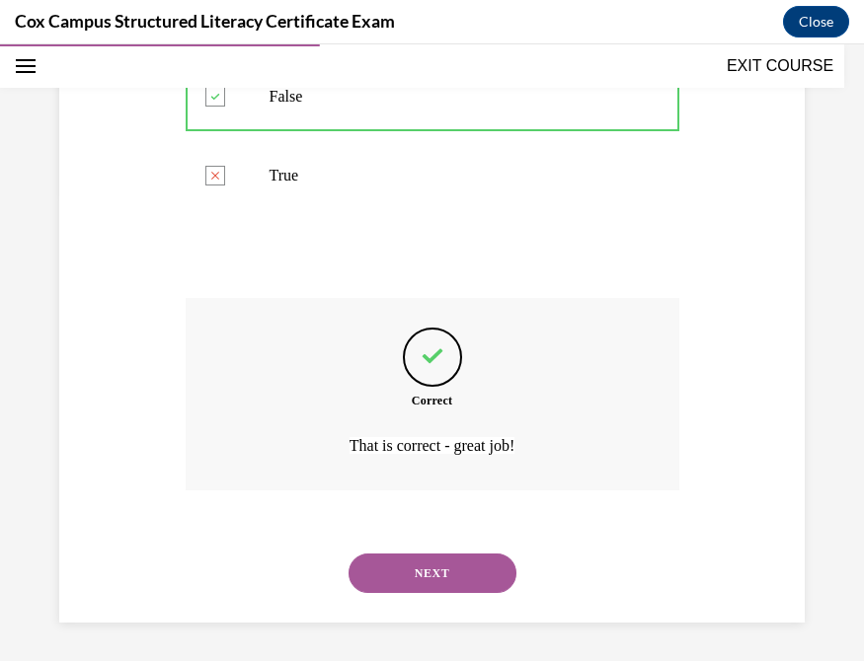
click at [468, 543] on button "NEXT" at bounding box center [432, 573] width 168 height 39
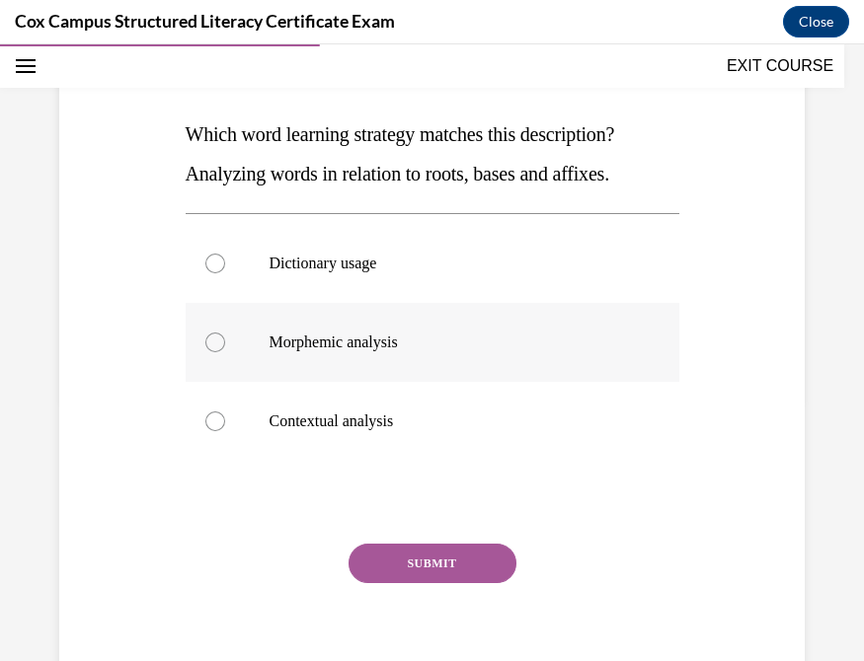
scroll to position [267, 0]
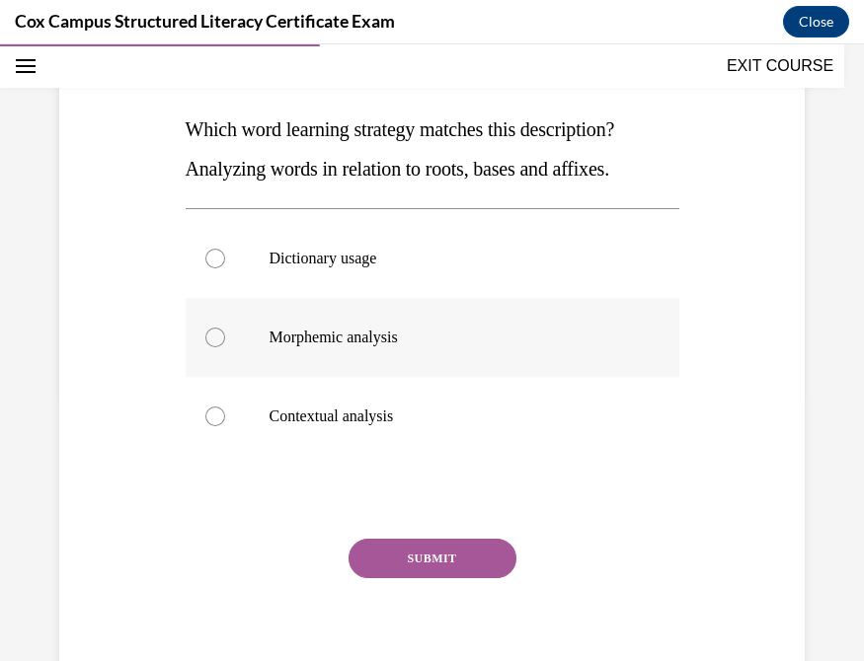
click at [207, 338] on div at bounding box center [215, 338] width 20 height 20
click at [207, 338] on input "Morphemic analysis" at bounding box center [215, 338] width 20 height 20
radio input "true"
click at [452, 543] on button "SUBMIT" at bounding box center [432, 558] width 168 height 39
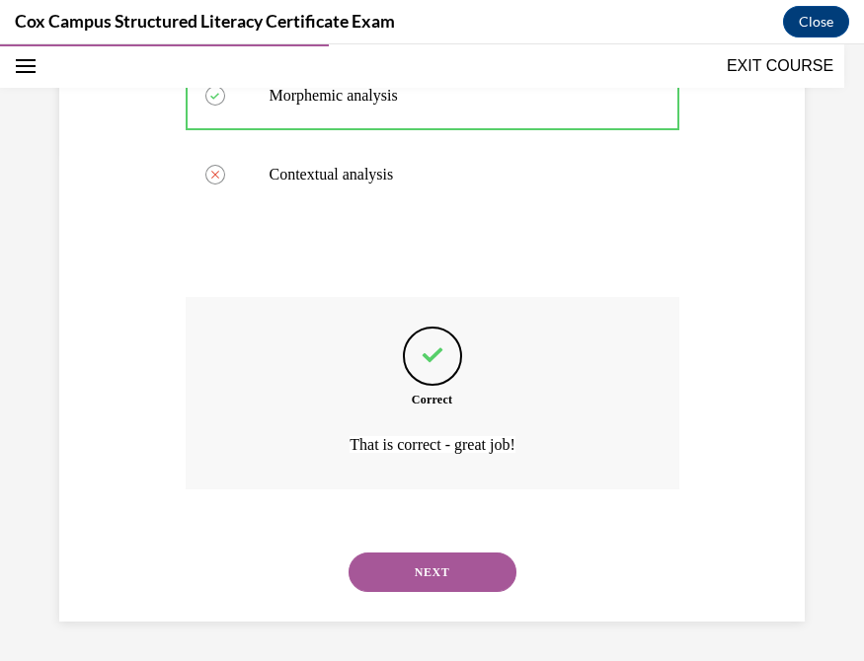
click at [475, 543] on button "NEXT" at bounding box center [432, 572] width 168 height 39
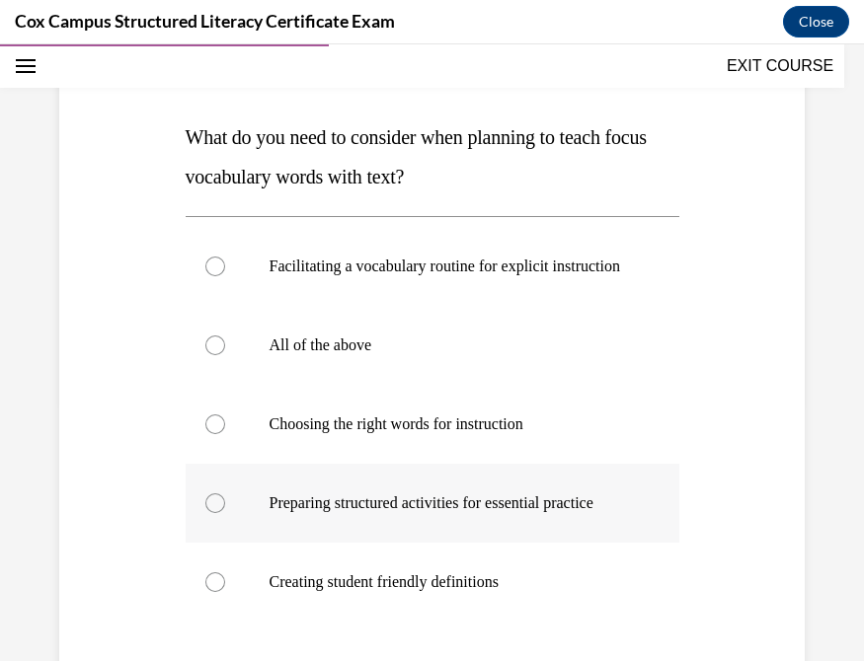
scroll to position [262, 0]
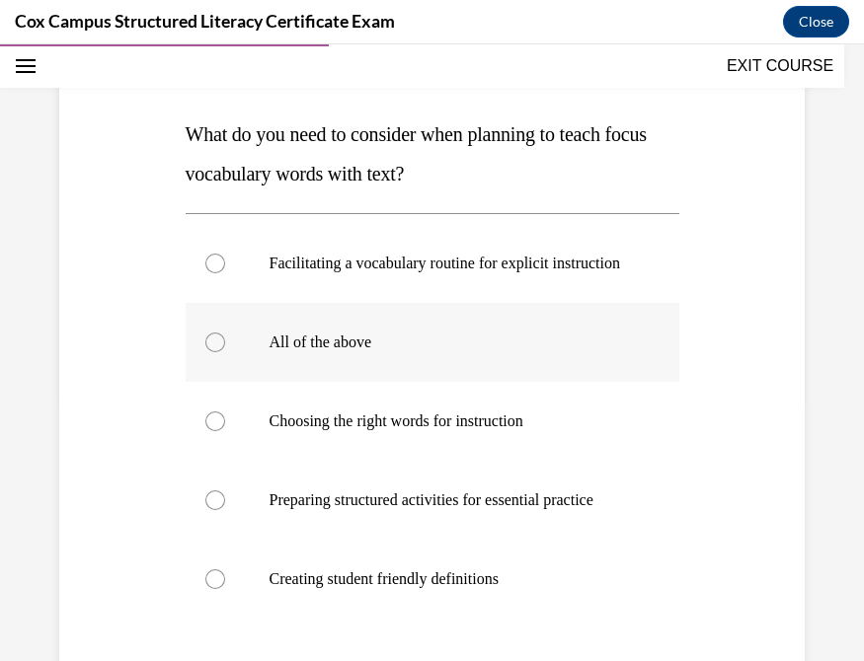
click at [211, 352] on div at bounding box center [215, 343] width 20 height 20
click at [211, 352] on input "All of the above" at bounding box center [215, 343] width 20 height 20
radio input "true"
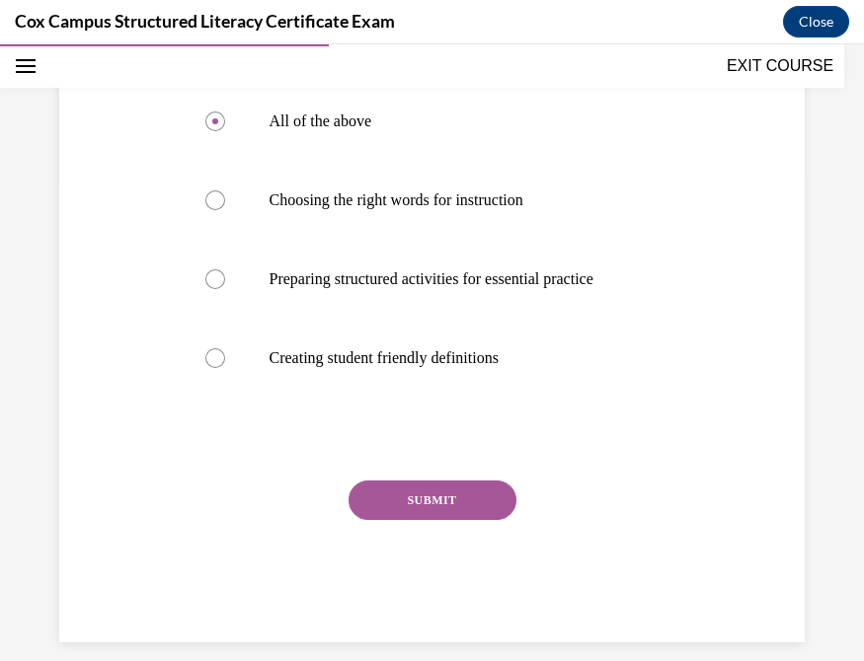
click at [434, 520] on button "SUBMIT" at bounding box center [432, 500] width 168 height 39
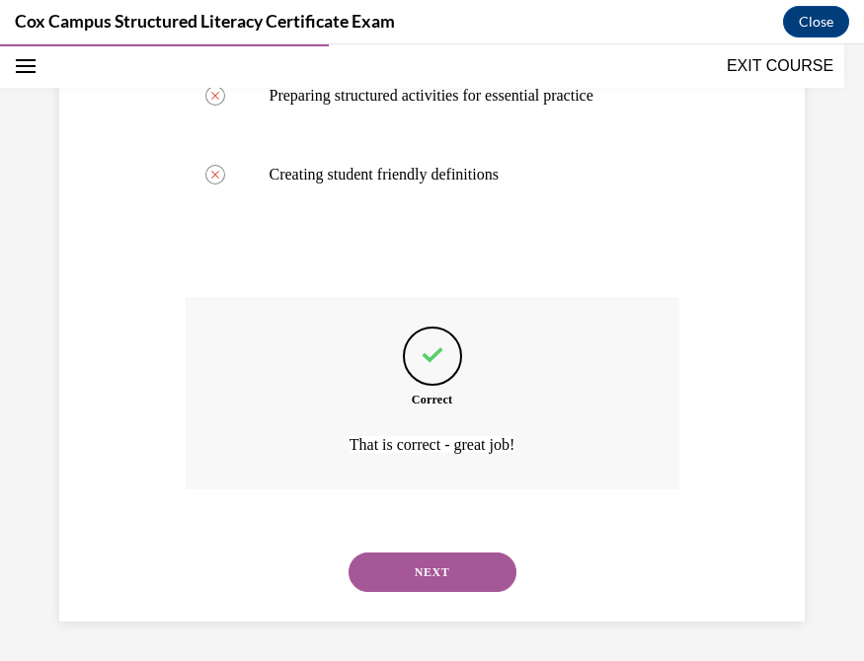
click at [423, 543] on button "NEXT" at bounding box center [432, 572] width 168 height 39
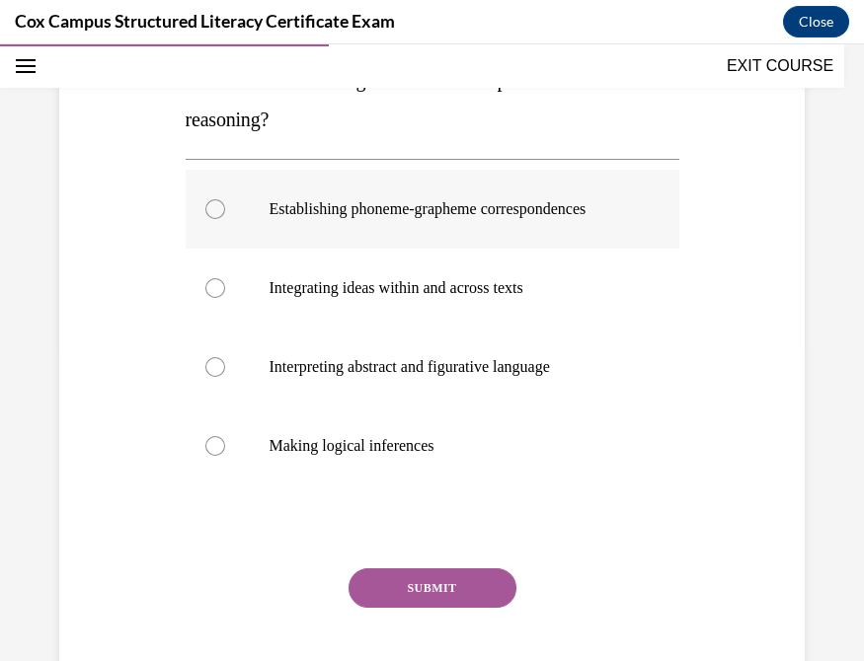
scroll to position [313, 0]
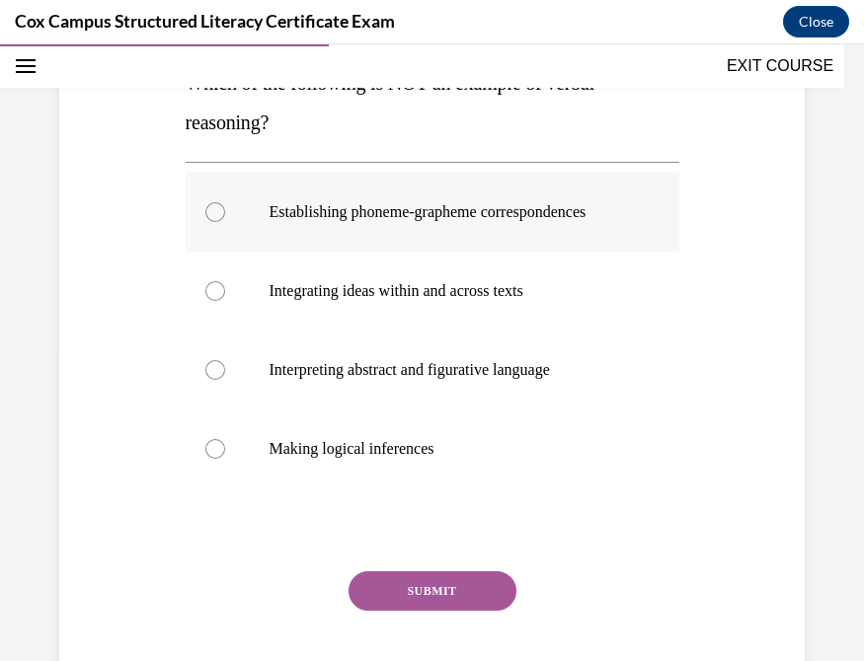
click at [207, 220] on div at bounding box center [215, 212] width 20 height 20
click at [207, 220] on input "Establishing phoneme-grapheme correspondences" at bounding box center [215, 212] width 20 height 20
radio input "true"
click at [449, 543] on button "SUBMIT" at bounding box center [432, 591] width 168 height 39
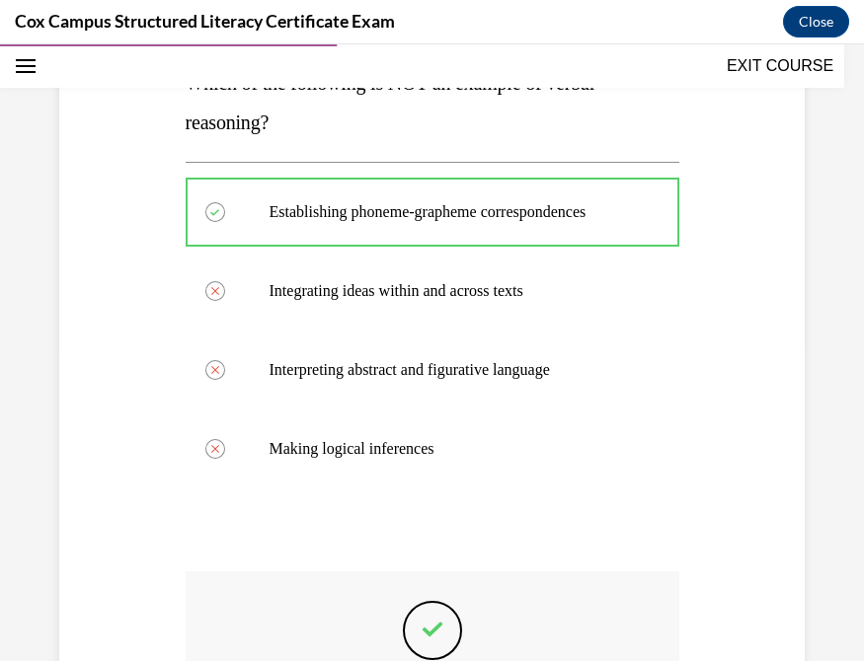
scroll to position [607, 0]
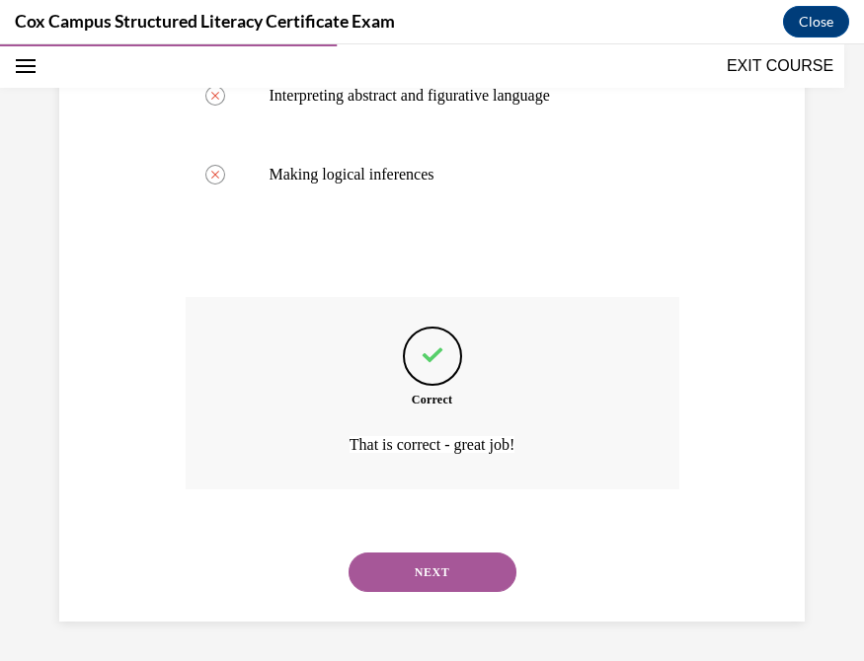
click at [439, 543] on button "NEXT" at bounding box center [432, 572] width 168 height 39
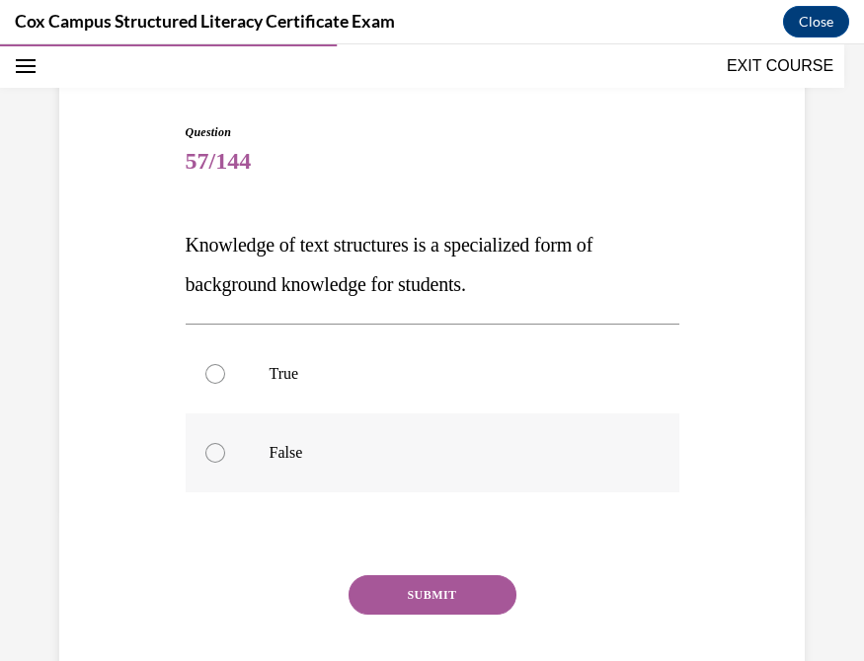
scroll to position [153, 0]
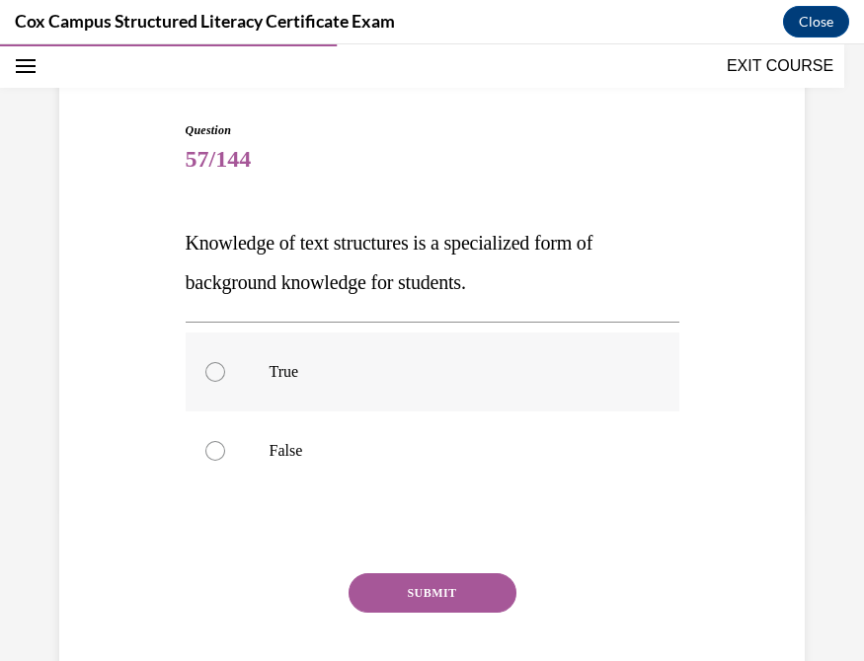
click at [214, 378] on div at bounding box center [215, 372] width 20 height 20
click at [214, 378] on input "True" at bounding box center [215, 372] width 20 height 20
radio input "true"
click at [415, 543] on button "SUBMIT" at bounding box center [432, 593] width 168 height 39
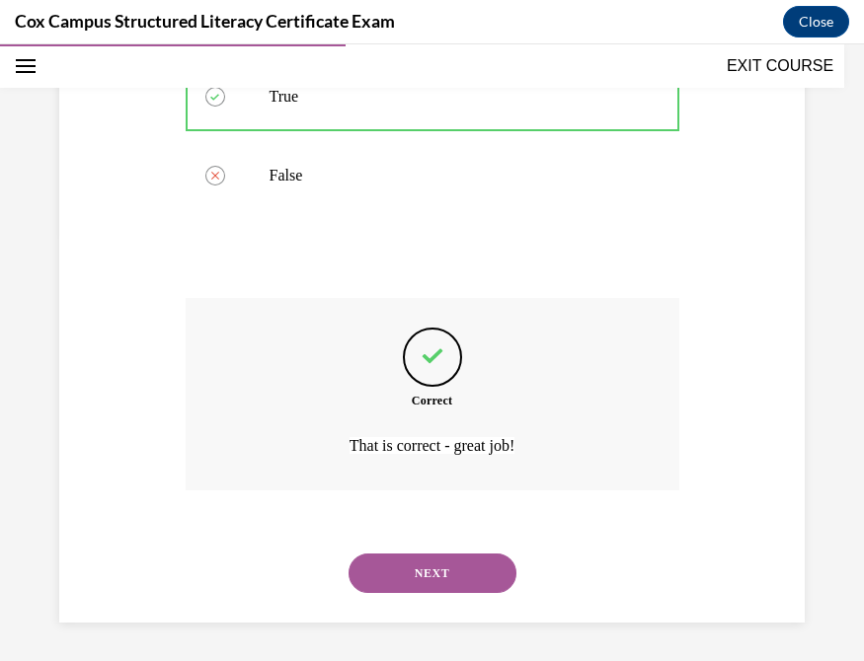
click at [391, 543] on button "NEXT" at bounding box center [432, 573] width 168 height 39
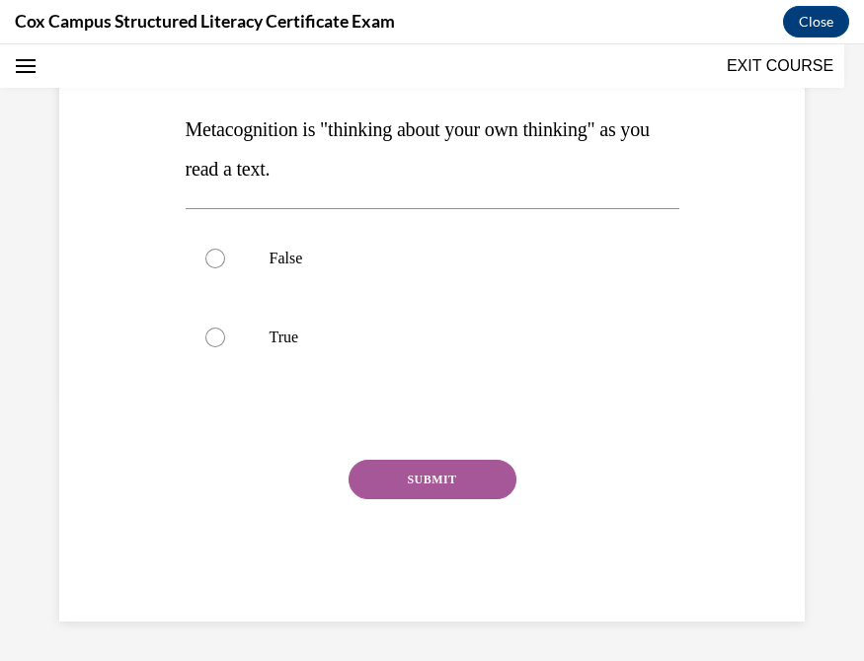
scroll to position [59, 0]
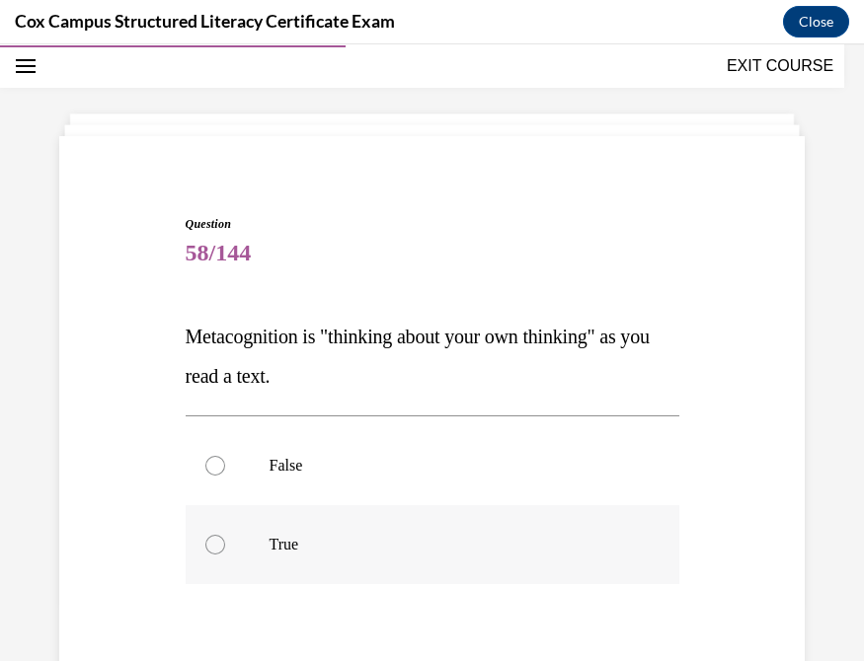
click at [209, 543] on div at bounding box center [215, 545] width 20 height 20
click at [209, 543] on input "True" at bounding box center [215, 545] width 20 height 20
radio input "true"
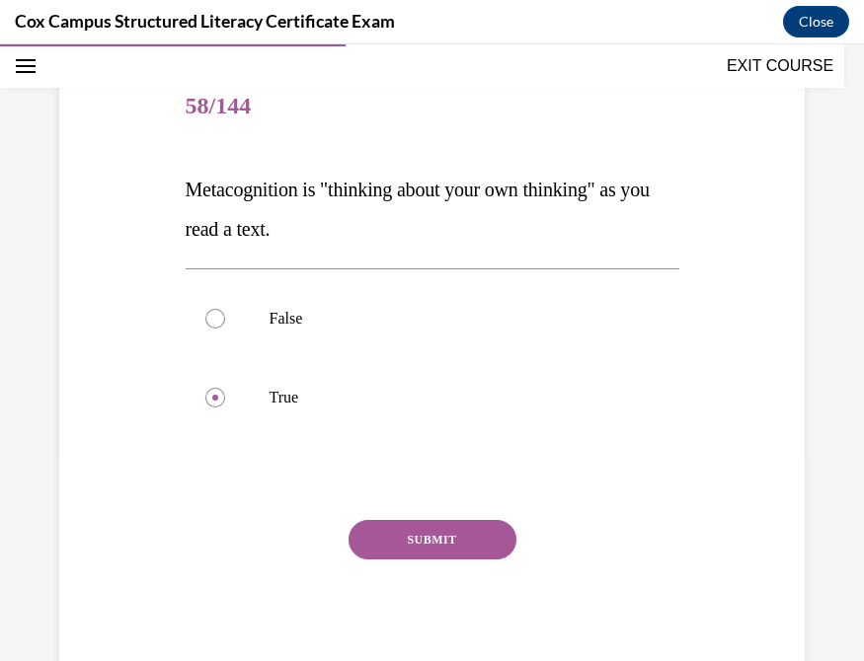
click at [429, 534] on button "SUBMIT" at bounding box center [432, 539] width 168 height 39
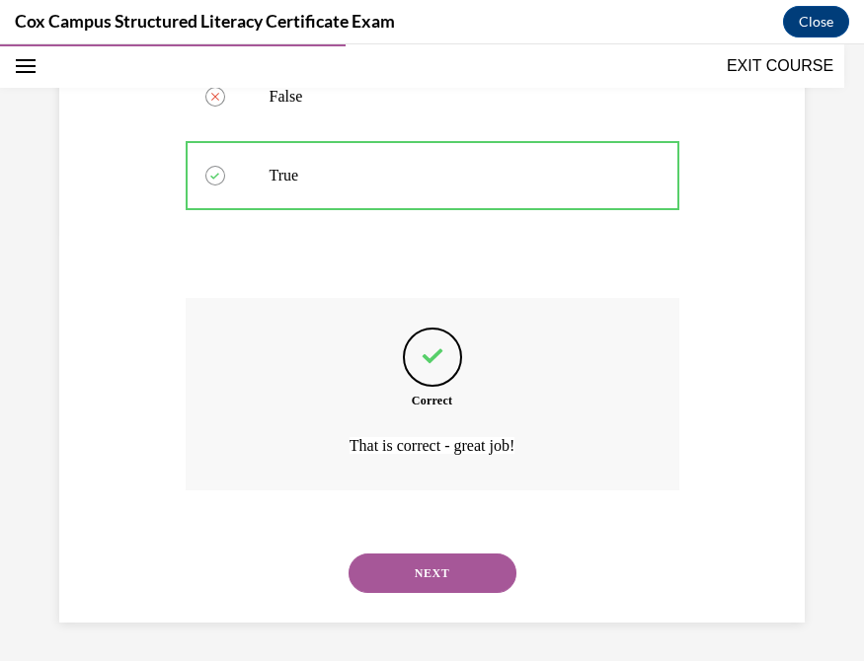
click at [423, 543] on button "NEXT" at bounding box center [432, 573] width 168 height 39
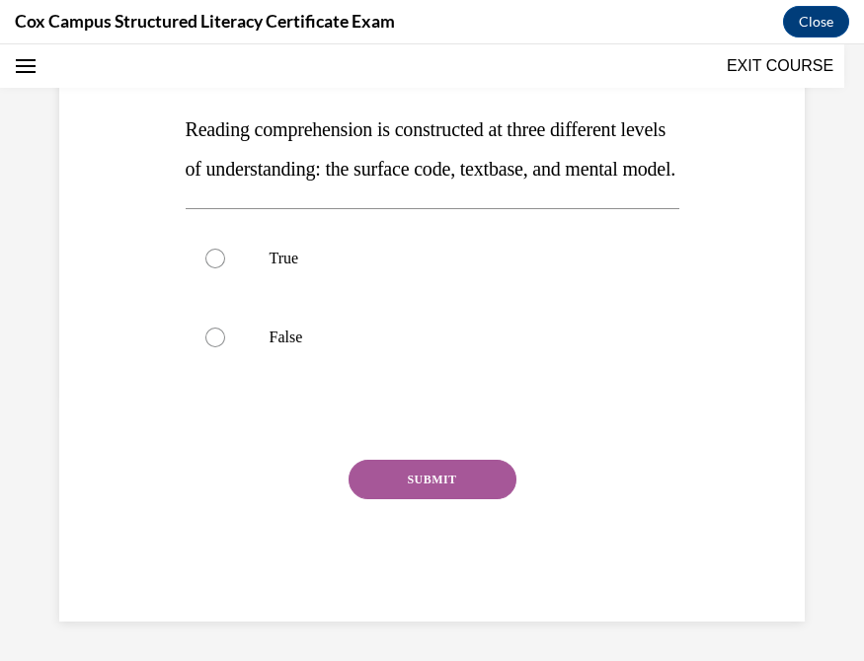
scroll to position [59, 0]
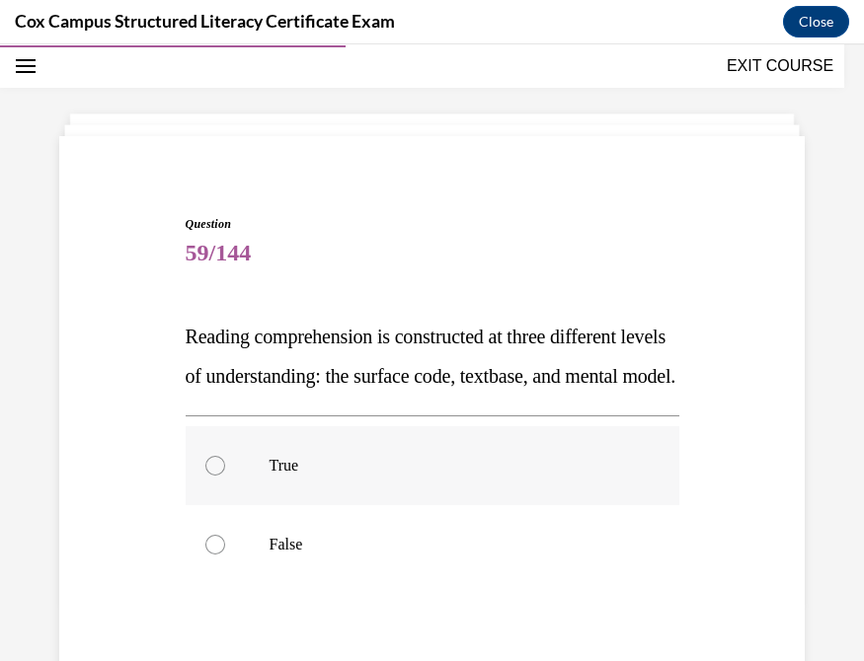
click at [211, 476] on div at bounding box center [215, 466] width 20 height 20
click at [211, 476] on input "True" at bounding box center [215, 466] width 20 height 20
radio input "true"
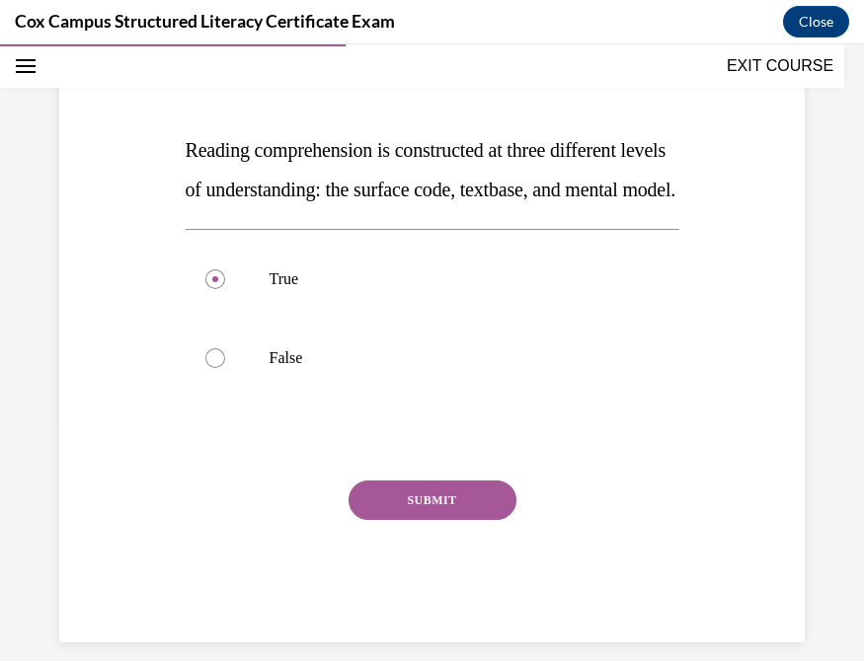
click at [422, 520] on button "SUBMIT" at bounding box center [432, 500] width 168 height 39
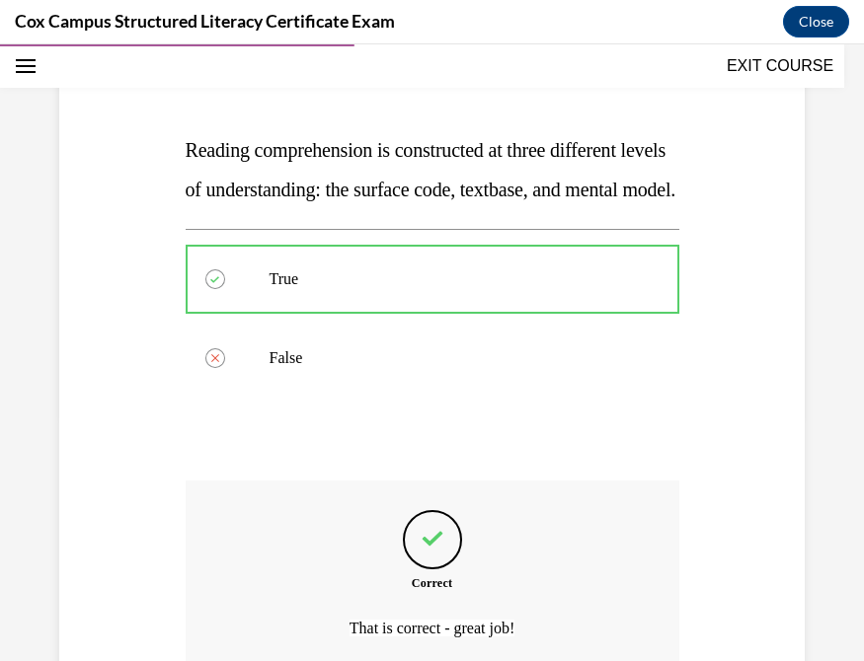
scroll to position [468, 0]
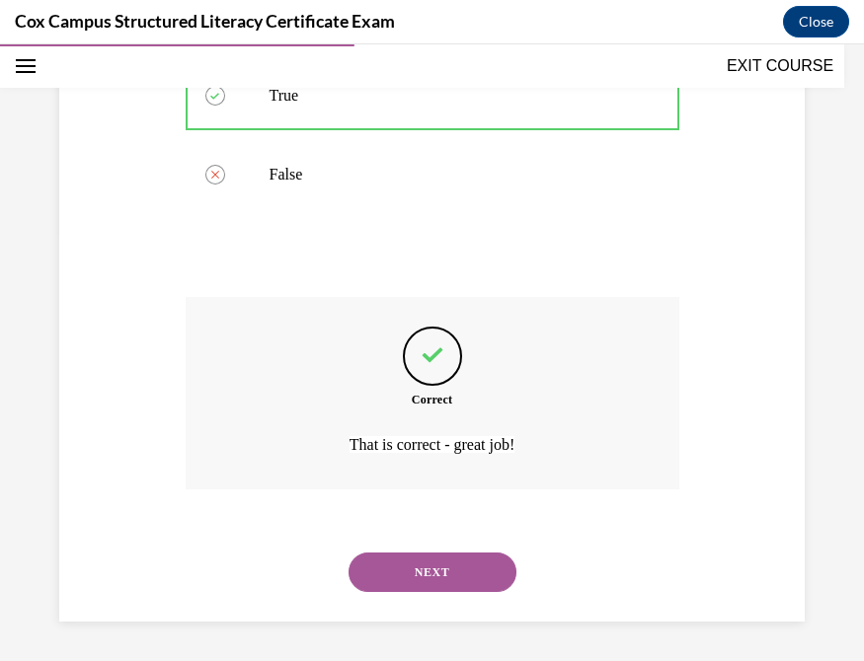
click at [410, 543] on button "NEXT" at bounding box center [432, 572] width 168 height 39
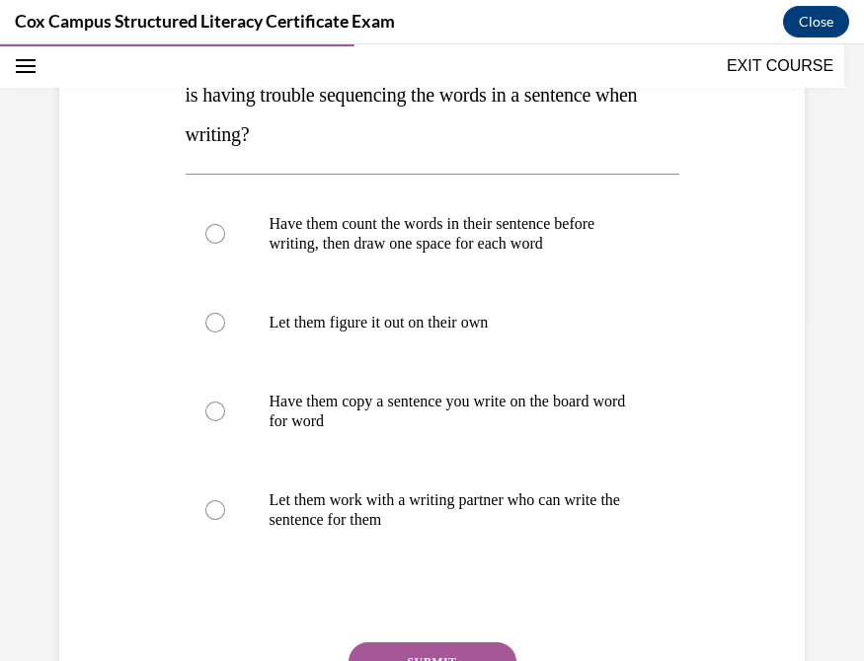
scroll to position [353, 0]
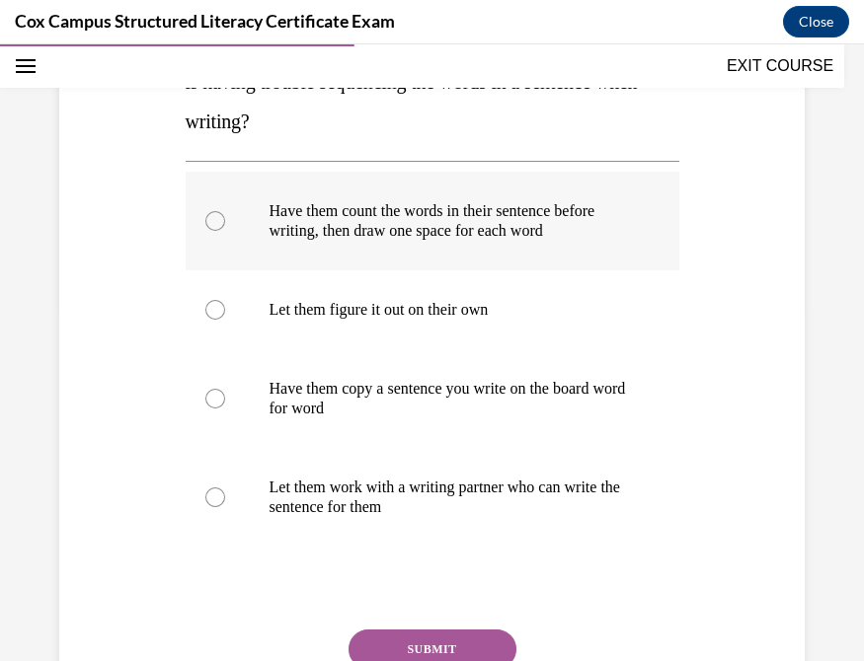
click at [207, 231] on div at bounding box center [215, 221] width 20 height 20
click at [207, 231] on input "Have them count the words in their sentence before writing, then draw one space…" at bounding box center [215, 221] width 20 height 20
radio input "true"
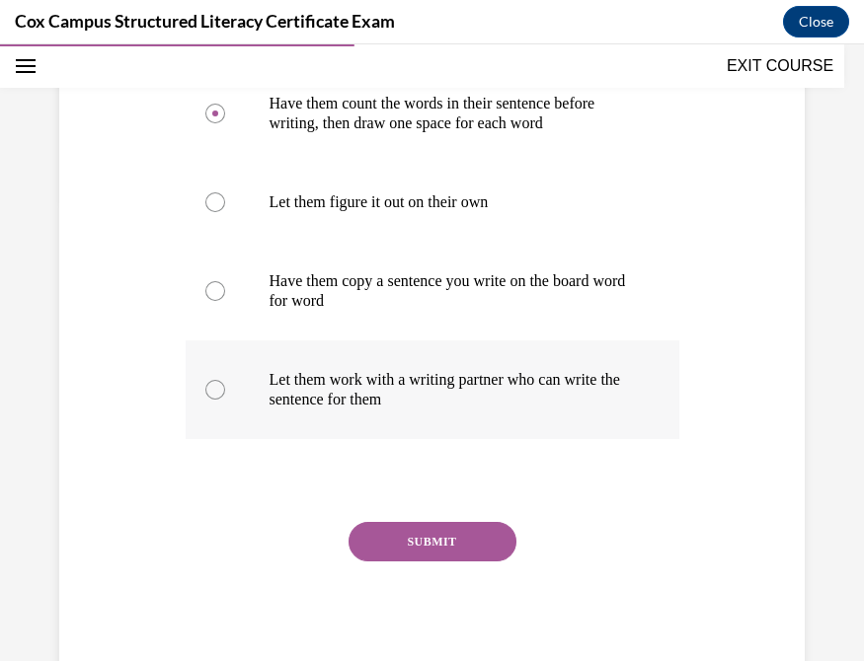
scroll to position [464, 0]
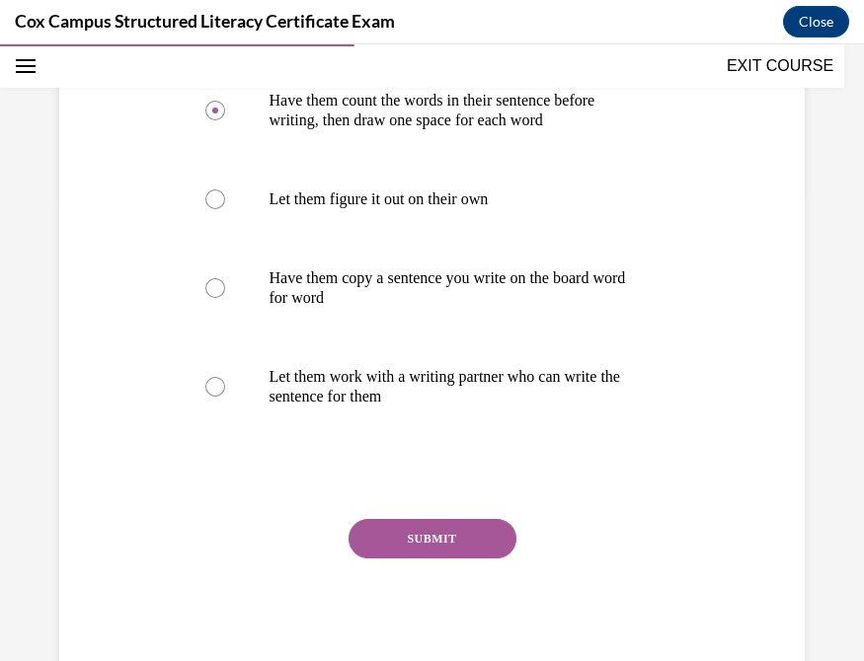
click at [435, 543] on button "SUBMIT" at bounding box center [432, 538] width 168 height 39
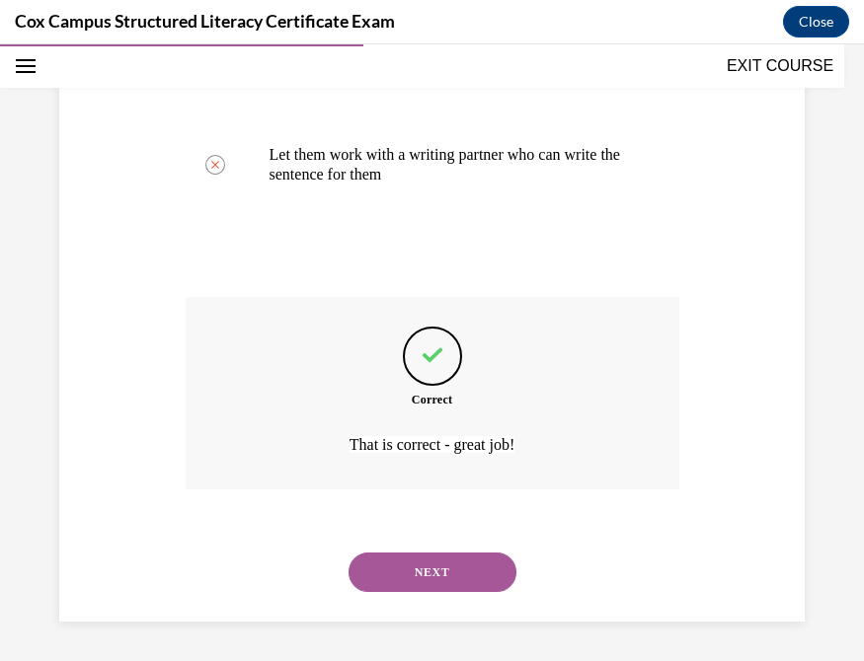
click at [424, 543] on button "NEXT" at bounding box center [432, 572] width 168 height 39
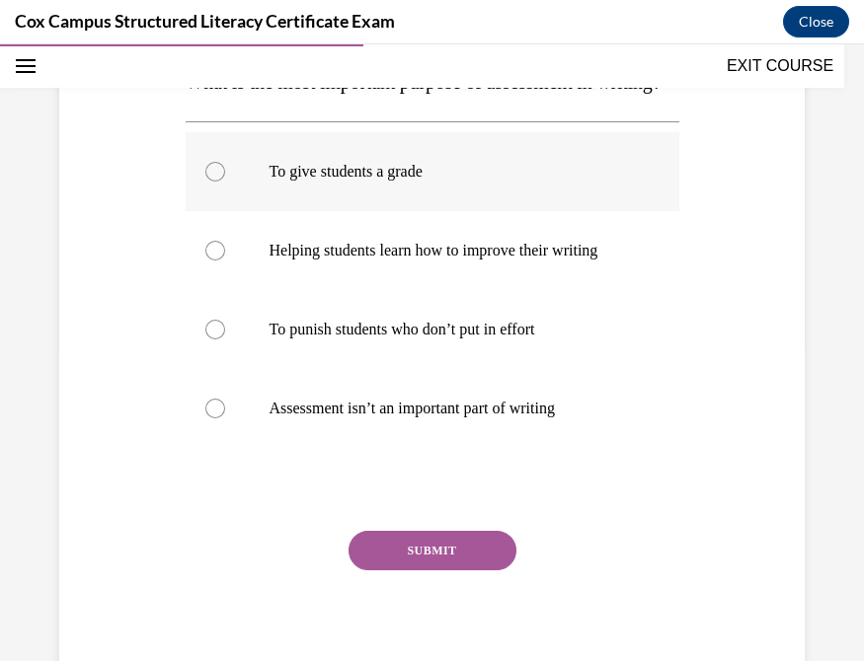
scroll to position [336, 0]
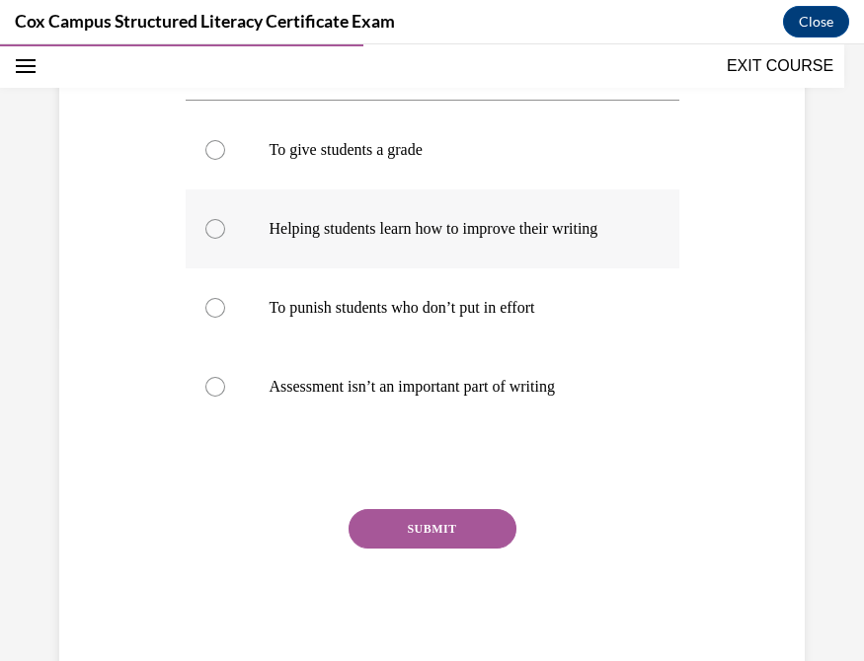
click at [208, 239] on div at bounding box center [215, 229] width 20 height 20
click at [208, 239] on input "Helping students learn how to improve their writing" at bounding box center [215, 229] width 20 height 20
radio input "true"
click at [374, 543] on button "SUBMIT" at bounding box center [432, 528] width 168 height 39
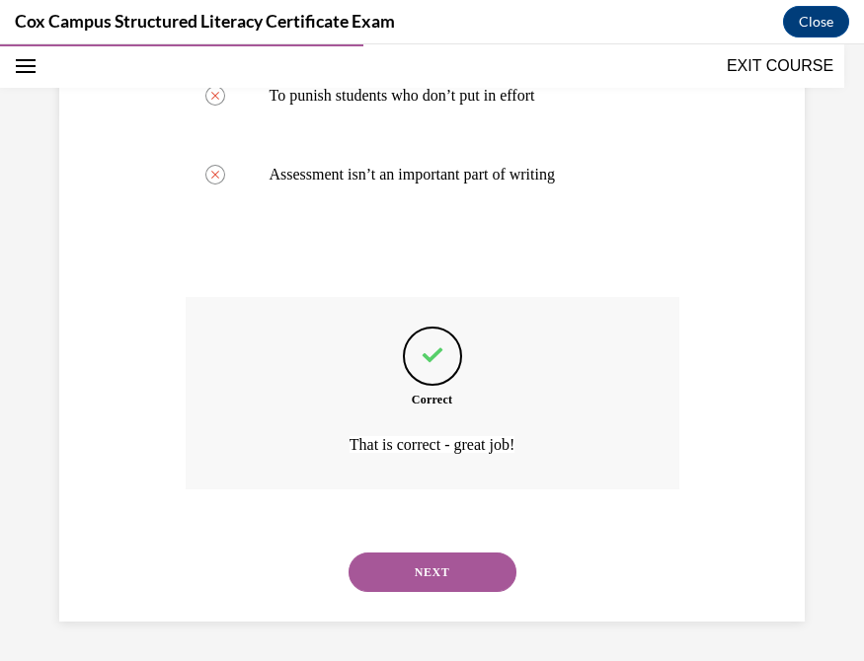
click at [462, 543] on button "NEXT" at bounding box center [432, 572] width 168 height 39
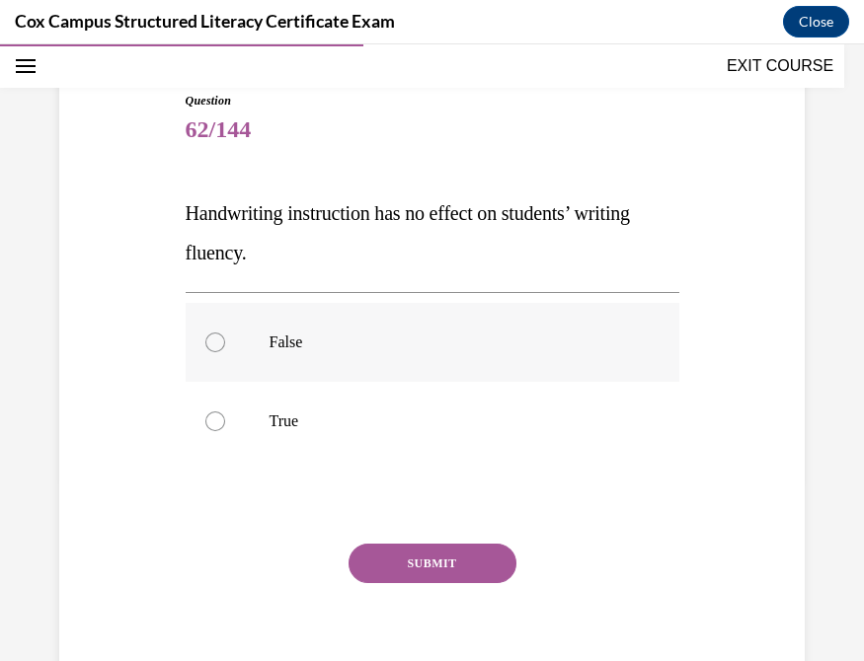
scroll to position [185, 0]
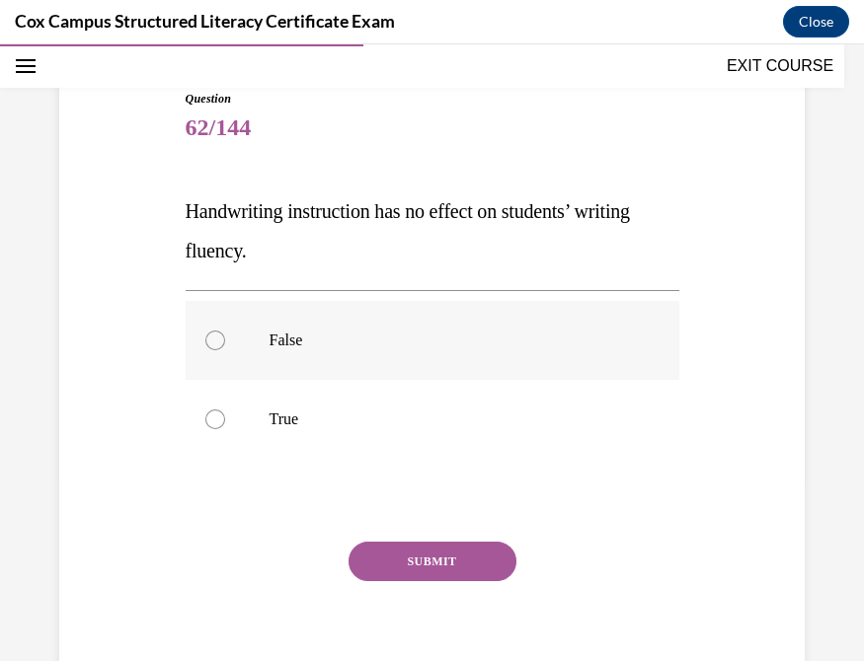
click at [213, 339] on div at bounding box center [215, 341] width 20 height 20
click at [213, 339] on input "False" at bounding box center [215, 341] width 20 height 20
radio input "true"
click at [439, 543] on button "SUBMIT" at bounding box center [432, 561] width 168 height 39
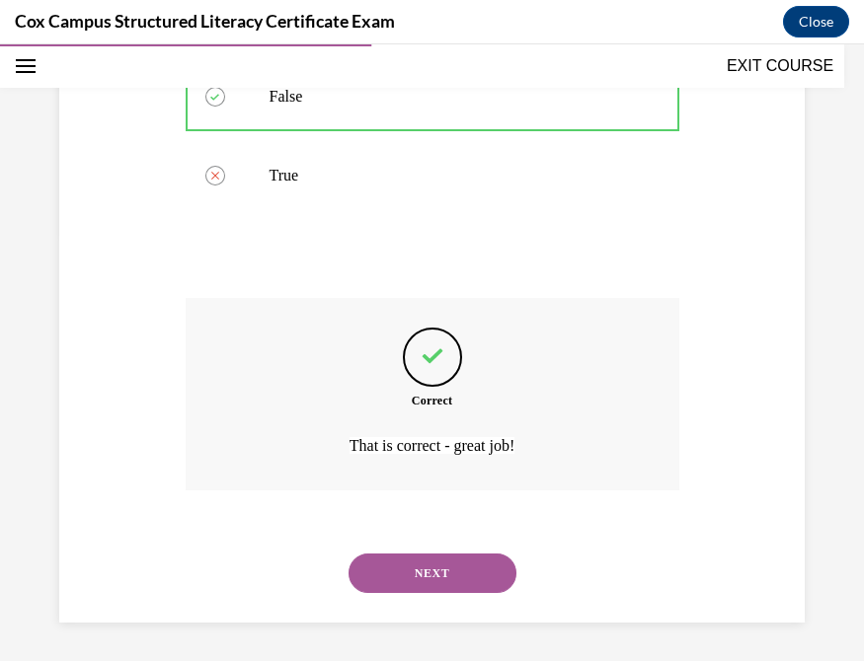
click at [410, 543] on button "NEXT" at bounding box center [432, 573] width 168 height 39
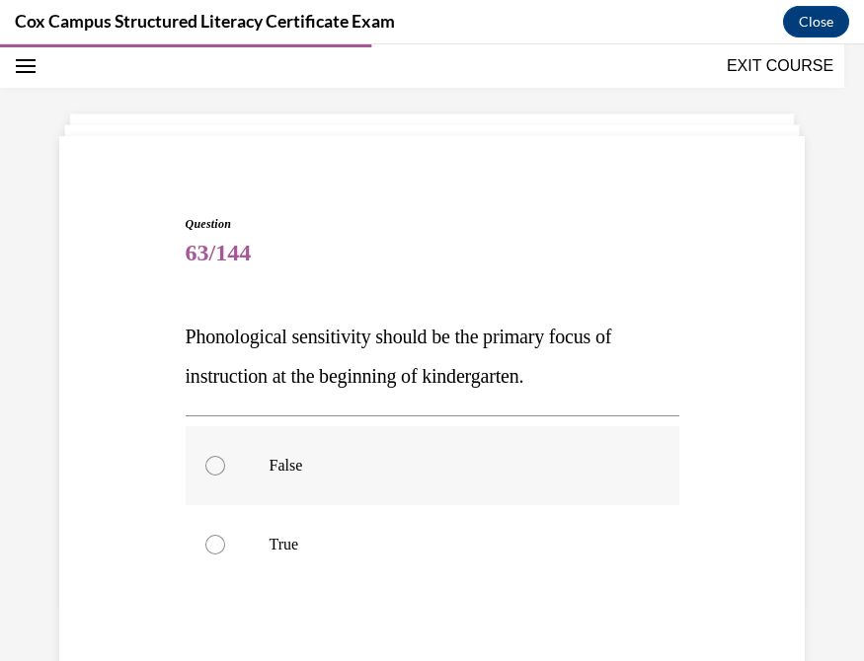
scroll to position [173, 0]
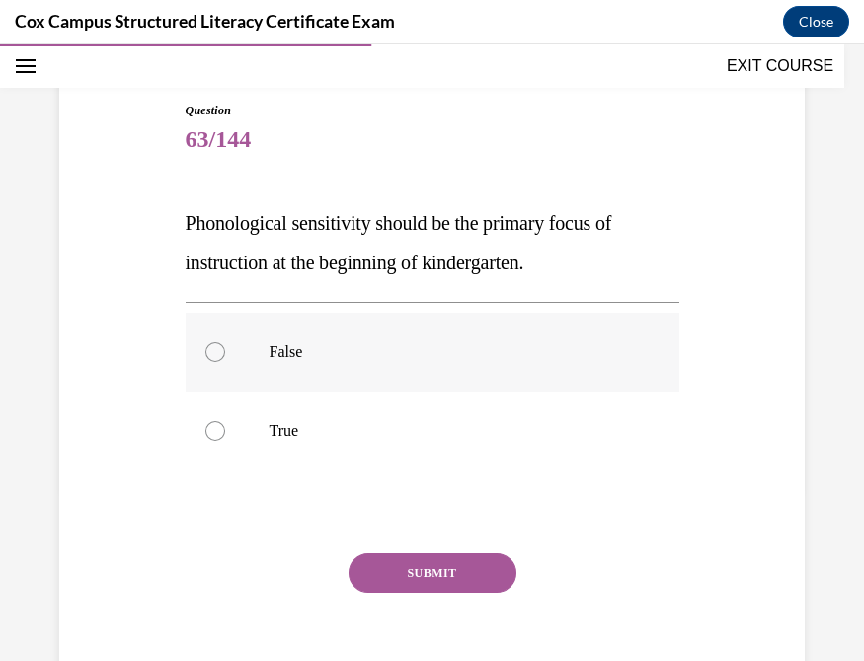
click at [206, 347] on div at bounding box center [215, 353] width 20 height 20
click at [206, 347] on input "False" at bounding box center [215, 353] width 20 height 20
radio input "true"
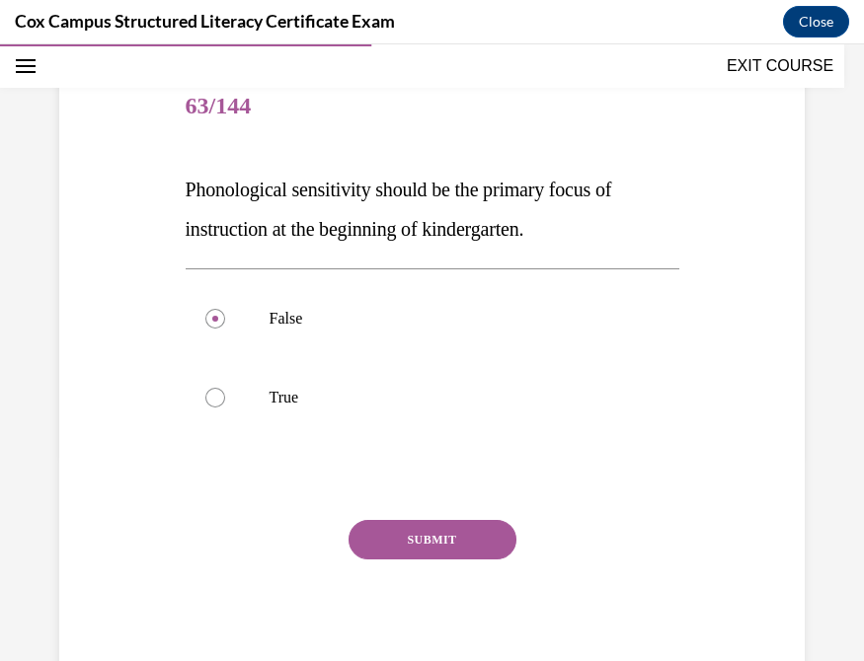
click at [444, 533] on button "SUBMIT" at bounding box center [432, 539] width 168 height 39
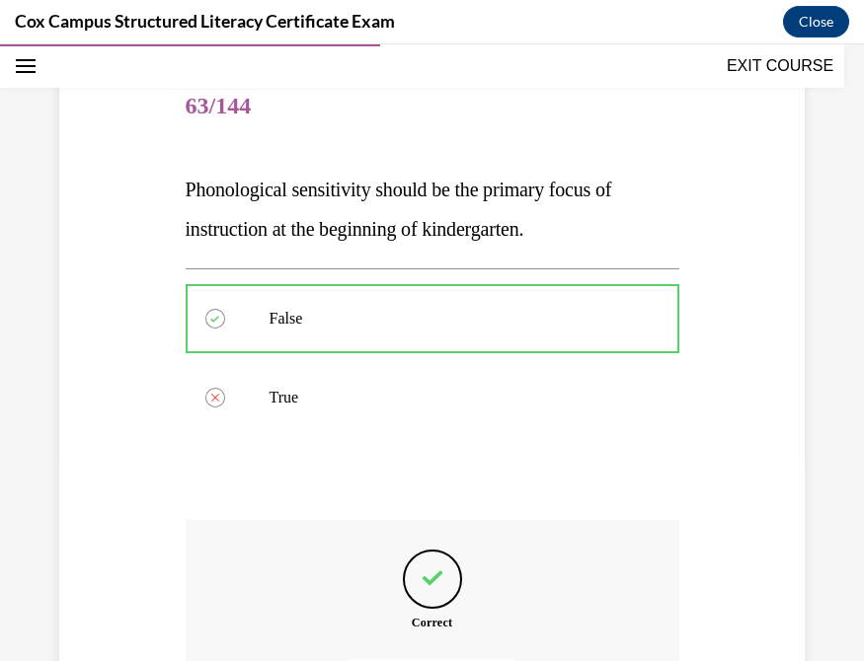
scroll to position [428, 0]
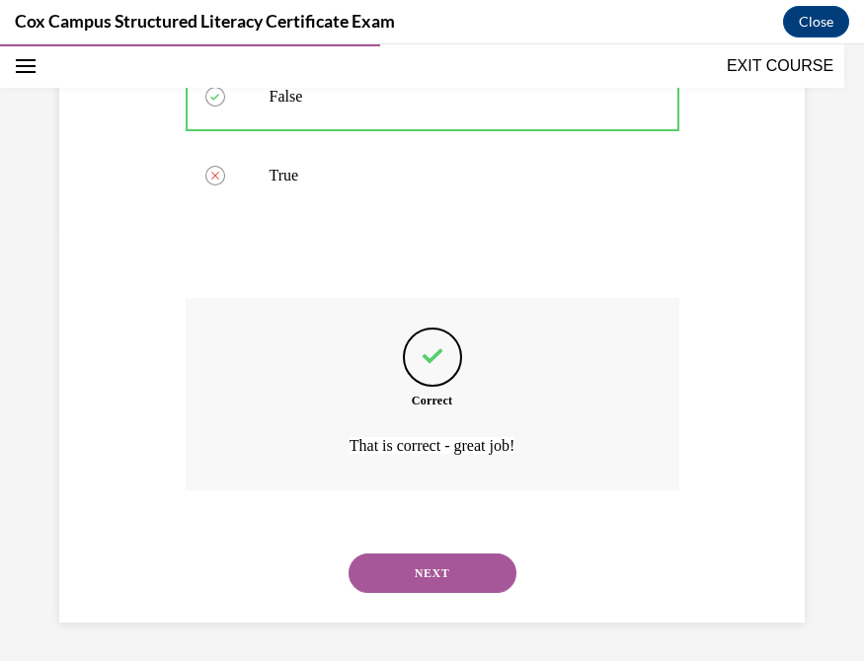
click at [413, 543] on button "NEXT" at bounding box center [432, 573] width 168 height 39
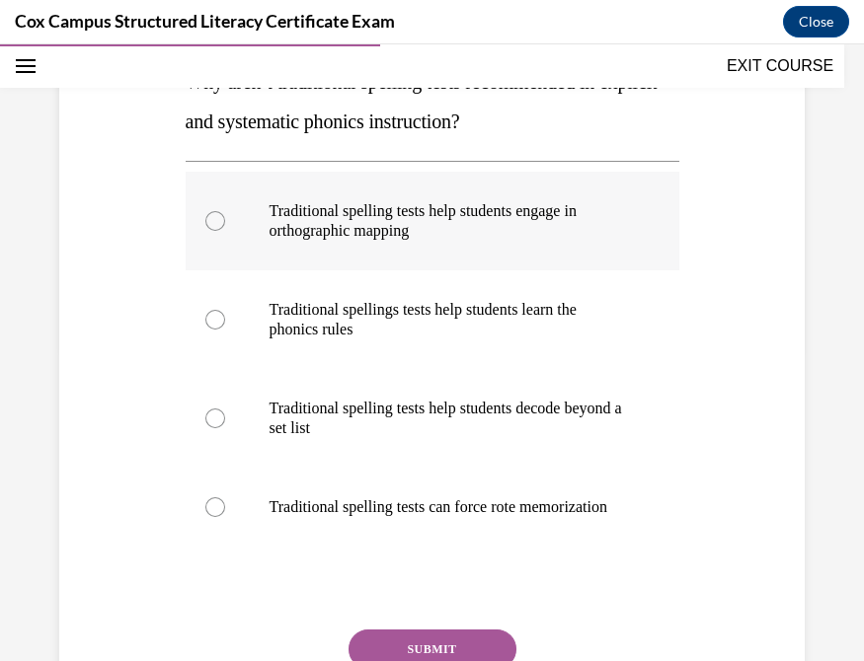
scroll to position [319, 0]
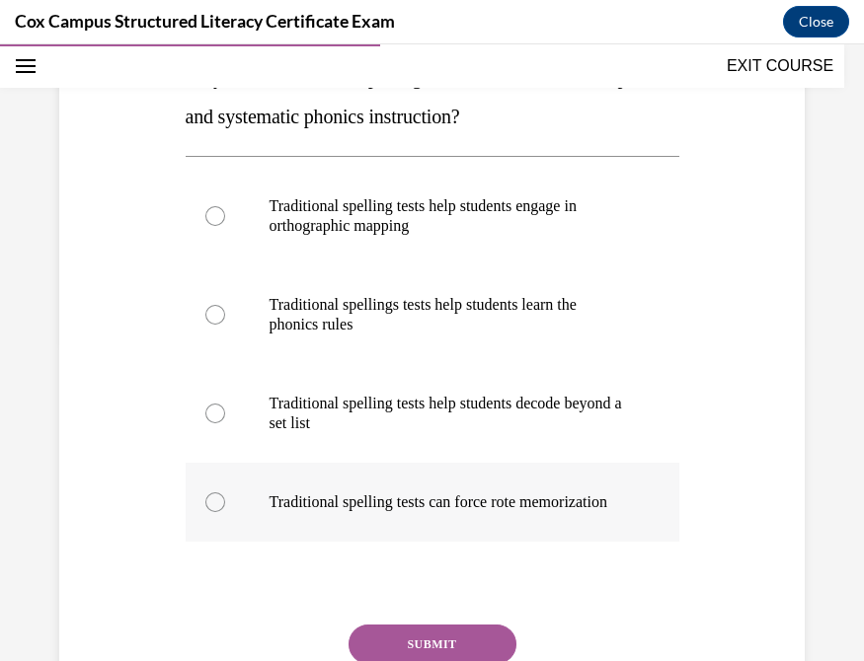
click at [212, 512] on div at bounding box center [215, 503] width 20 height 20
click at [212, 512] on input "Traditional spelling tests can force rote memorization" at bounding box center [215, 503] width 20 height 20
radio input "true"
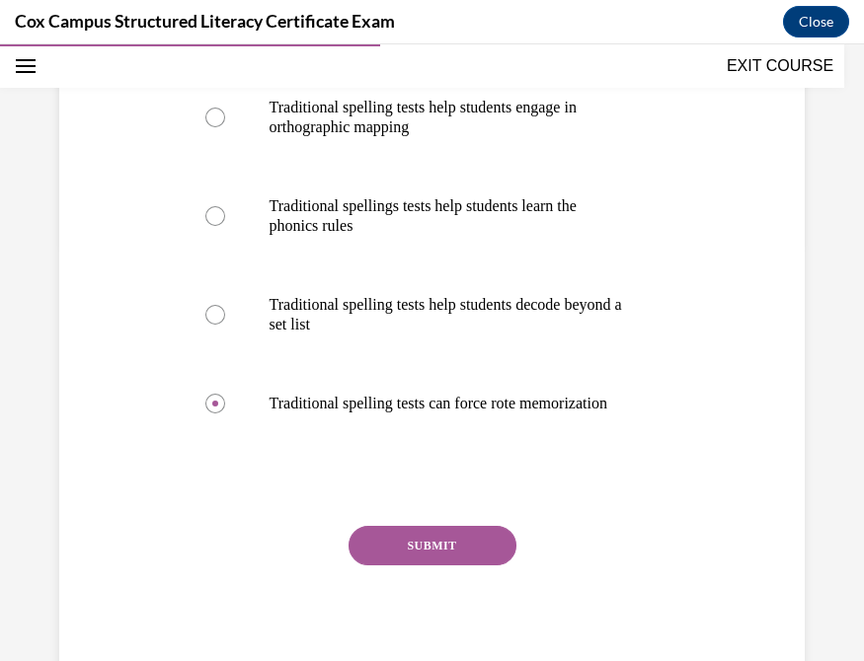
click at [400, 543] on button "SUBMIT" at bounding box center [432, 545] width 168 height 39
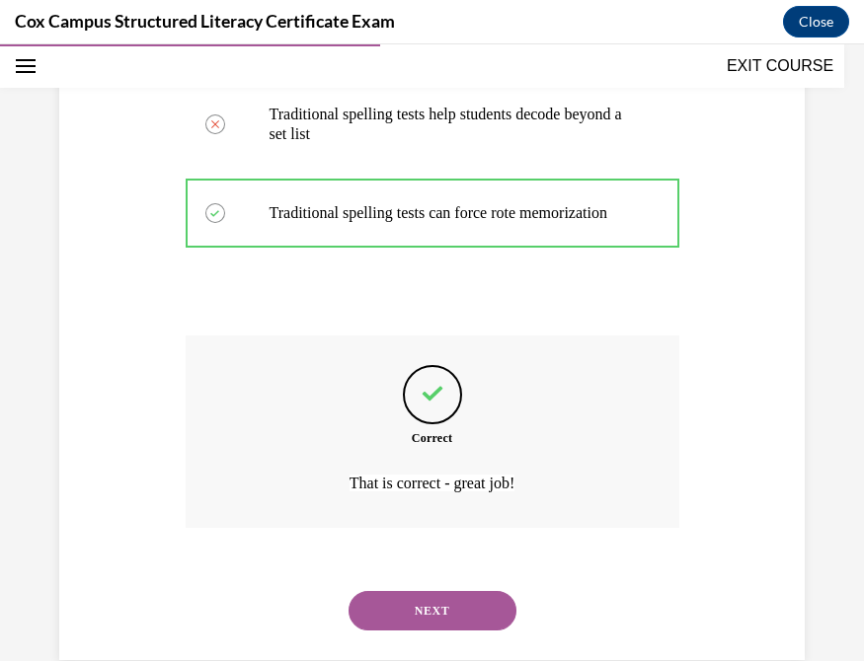
scroll to position [666, 0]
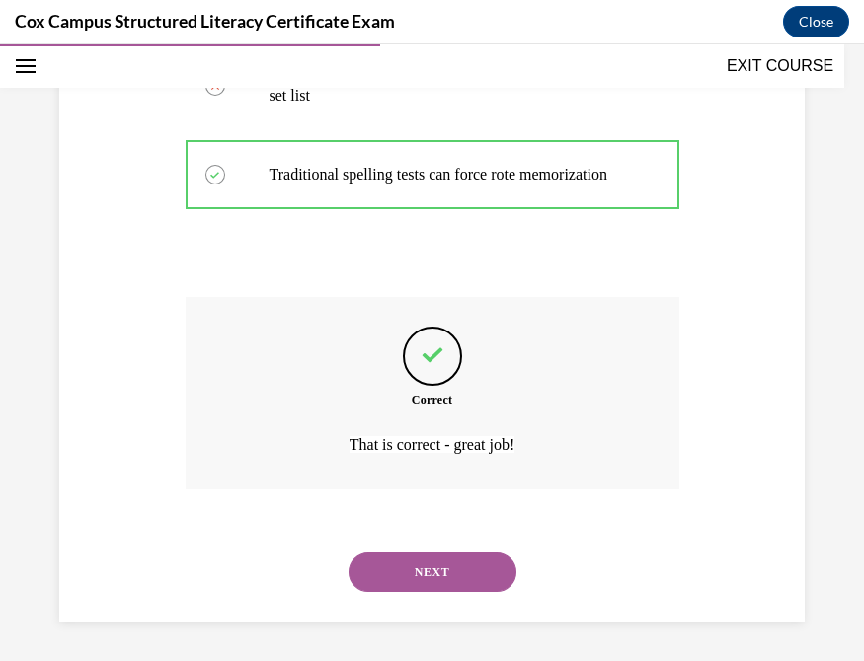
click at [403, 543] on button "NEXT" at bounding box center [432, 572] width 168 height 39
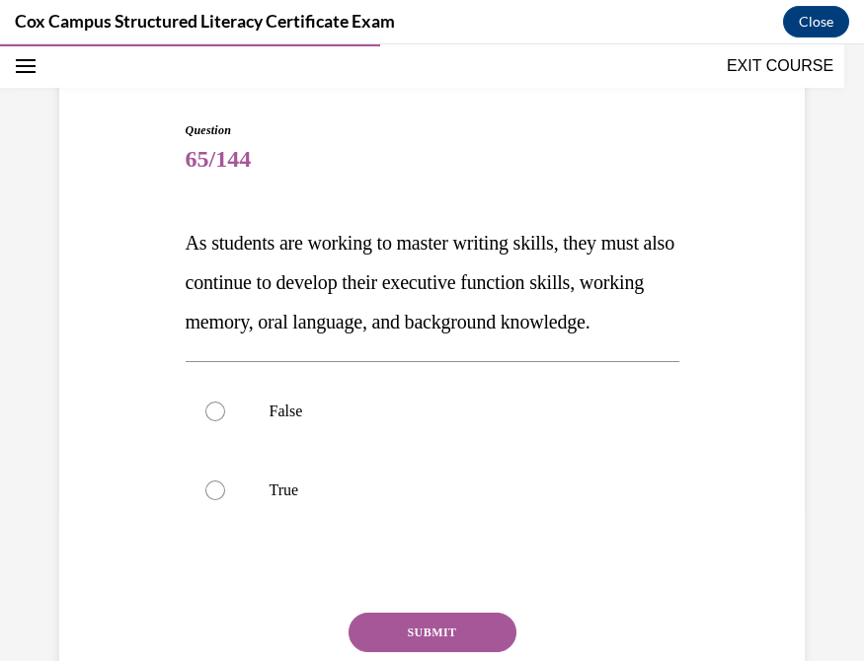
scroll to position [153, 0]
click at [212, 500] on div at bounding box center [215, 491] width 20 height 20
click at [212, 500] on input "True" at bounding box center [215, 491] width 20 height 20
radio input "true"
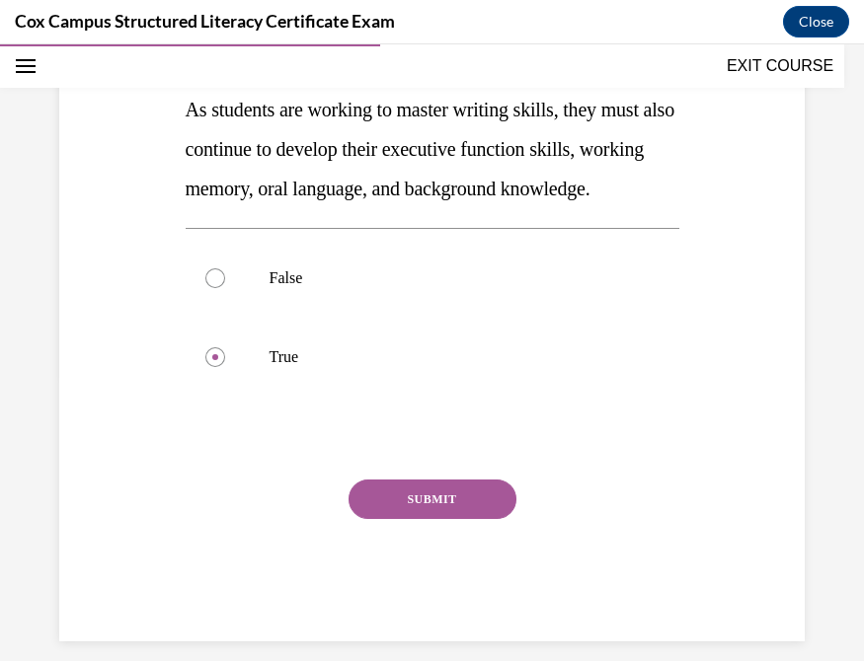
click at [407, 519] on button "SUBMIT" at bounding box center [432, 499] width 168 height 39
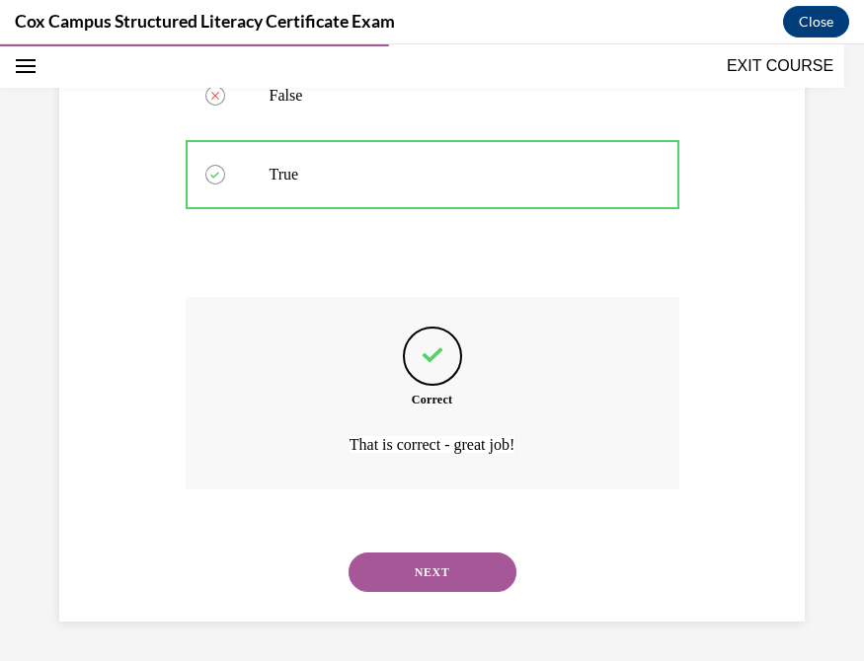
click at [454, 543] on button "NEXT" at bounding box center [432, 572] width 168 height 39
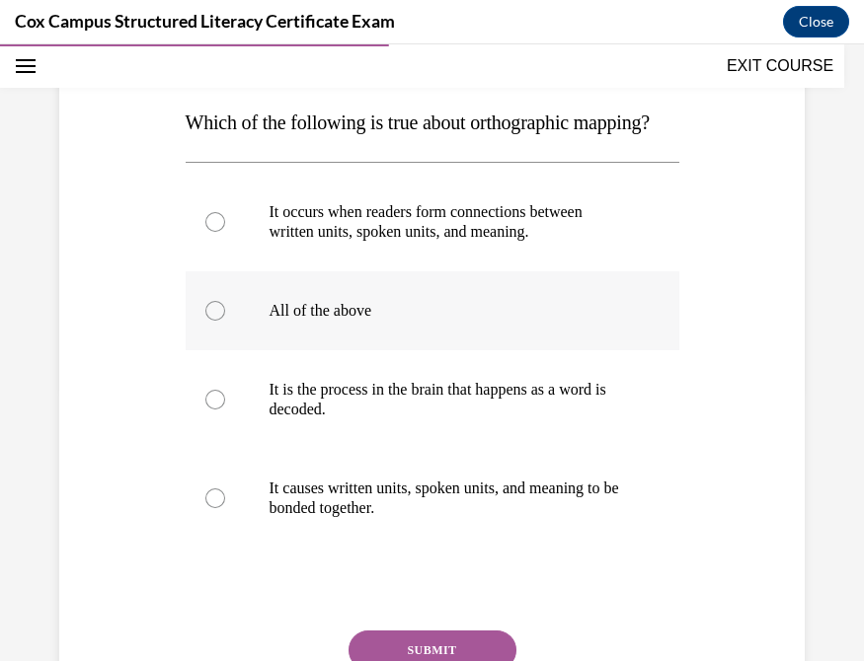
scroll to position [274, 0]
click at [214, 320] on div at bounding box center [215, 310] width 20 height 20
click at [214, 320] on input "All of the above" at bounding box center [215, 310] width 20 height 20
radio input "true"
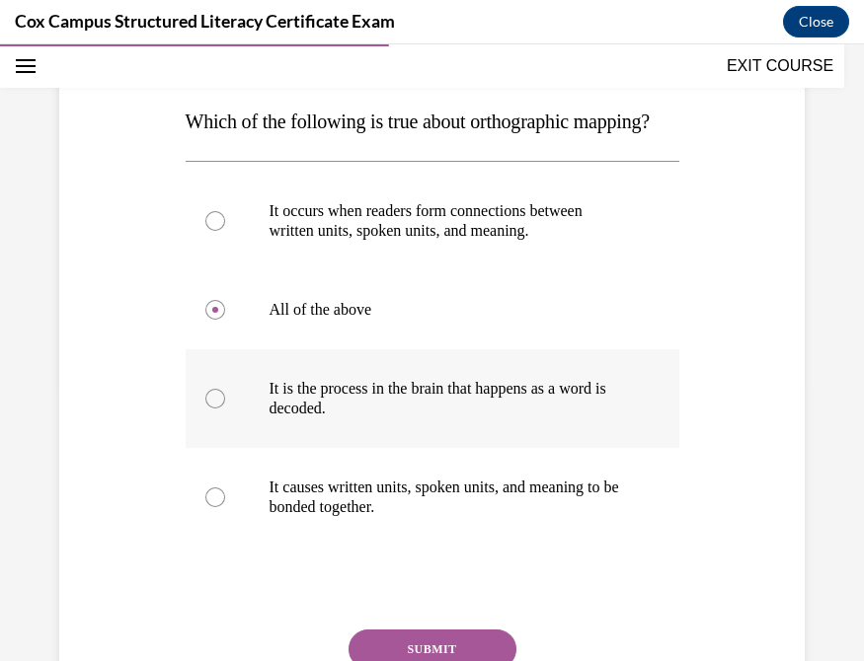
scroll to position [423, 0]
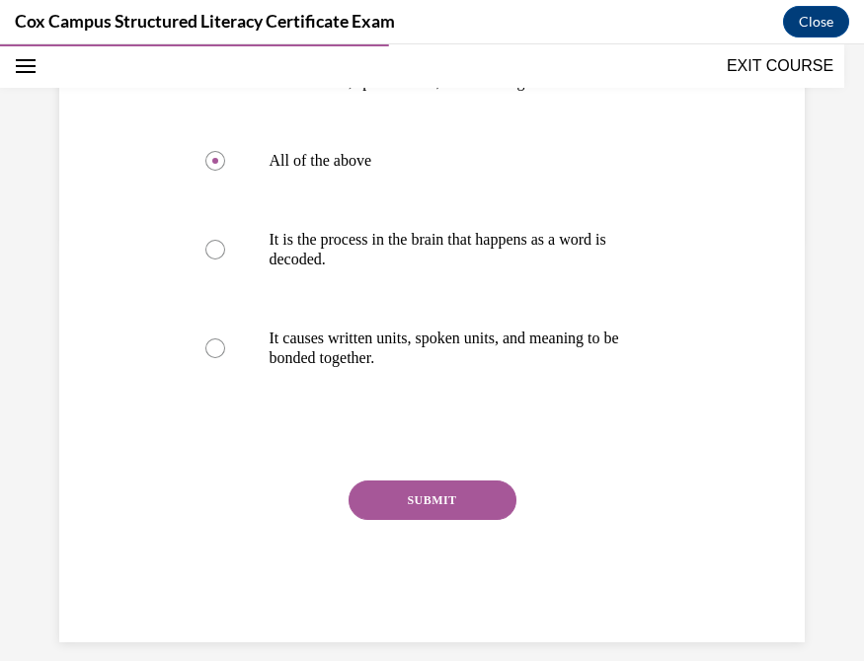
click at [391, 520] on button "SUBMIT" at bounding box center [432, 500] width 168 height 39
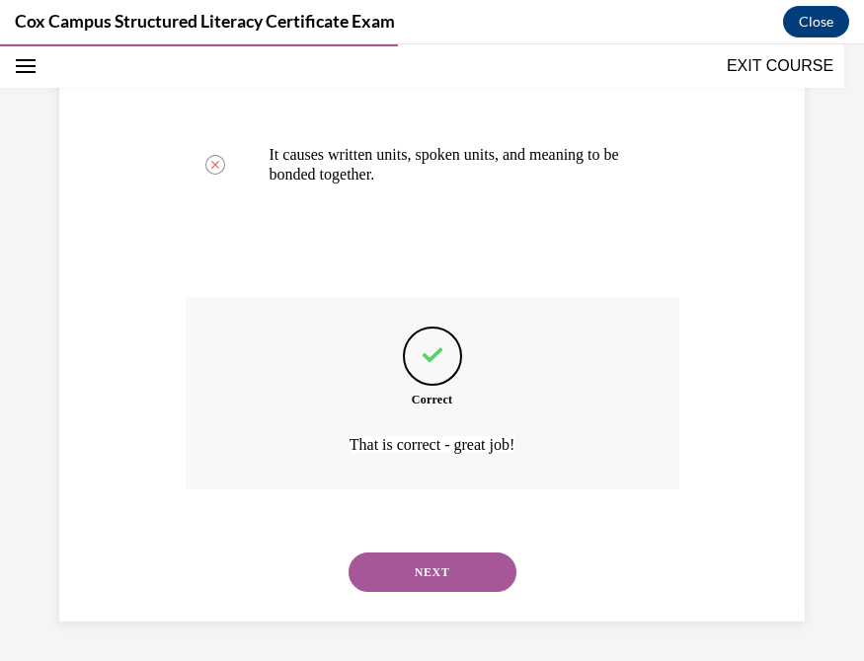
click at [449, 543] on button "NEXT" at bounding box center [432, 572] width 168 height 39
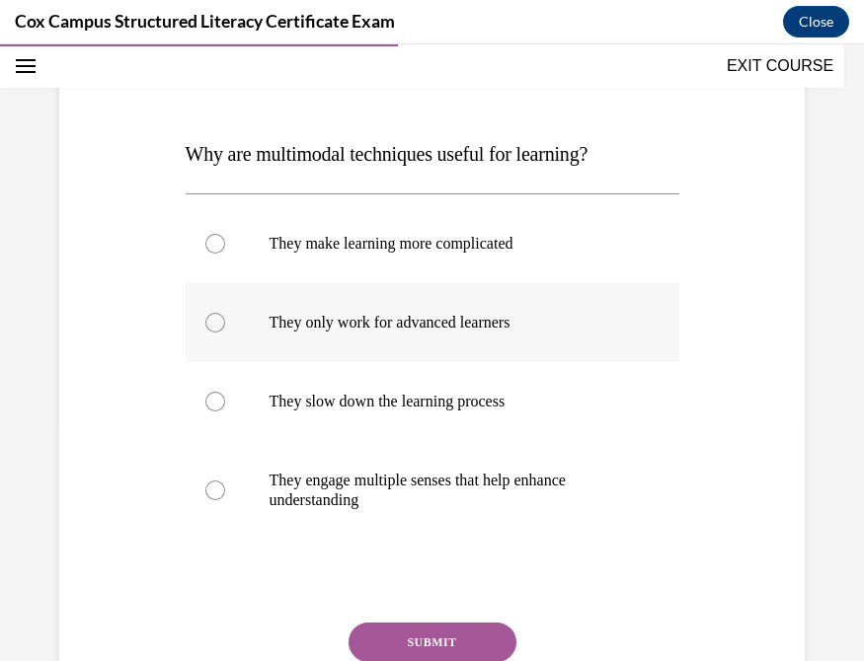
scroll to position [236, 0]
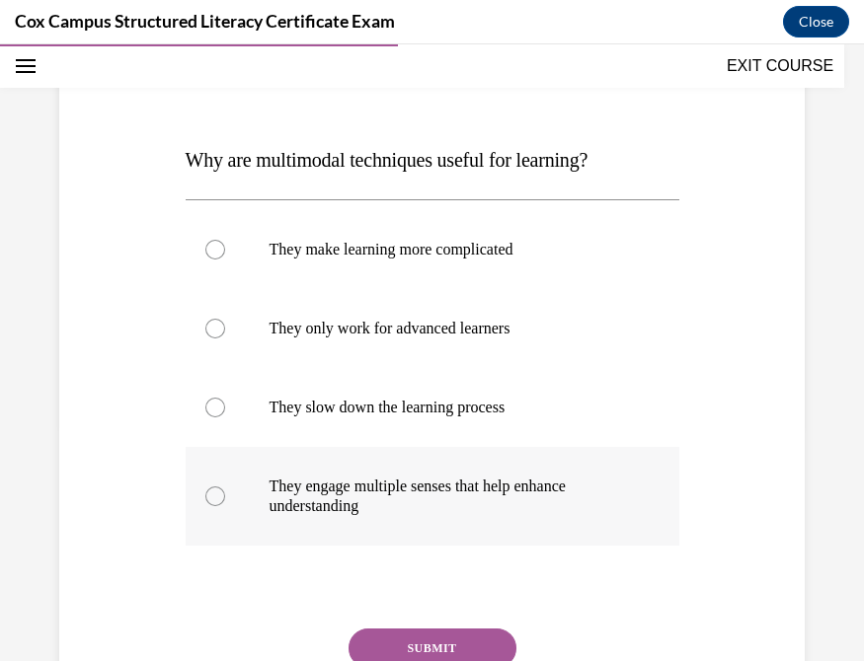
click at [208, 493] on div at bounding box center [215, 497] width 20 height 20
click at [208, 493] on input "They engage multiple senses that help enhance understanding" at bounding box center [215, 497] width 20 height 20
radio input "true"
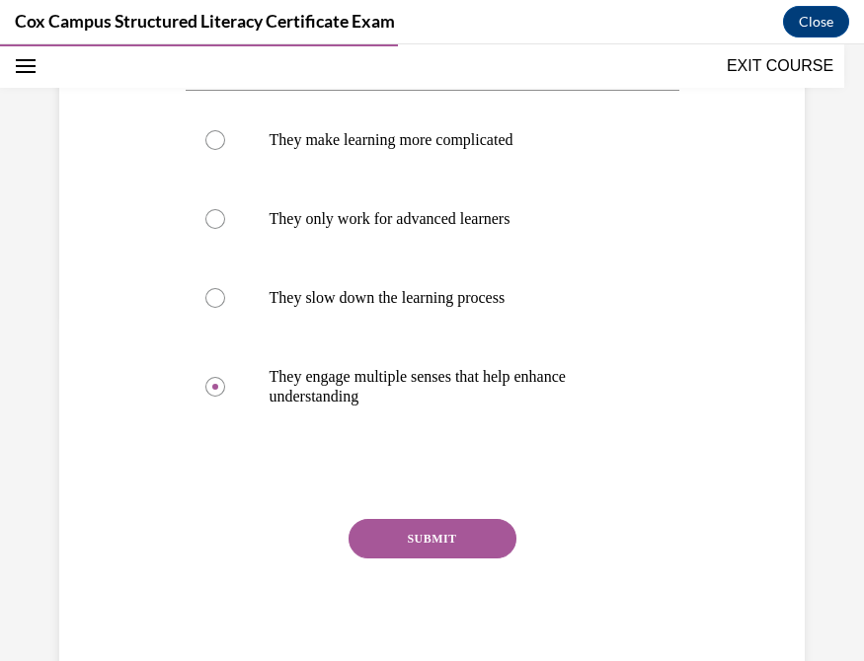
click at [427, 543] on button "SUBMIT" at bounding box center [432, 538] width 168 height 39
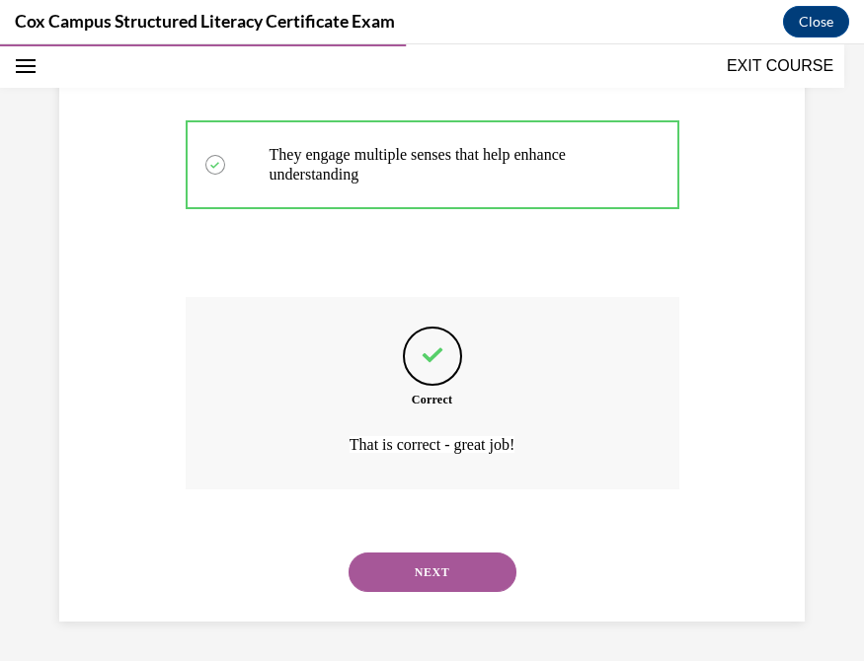
click at [423, 543] on button "NEXT" at bounding box center [432, 572] width 168 height 39
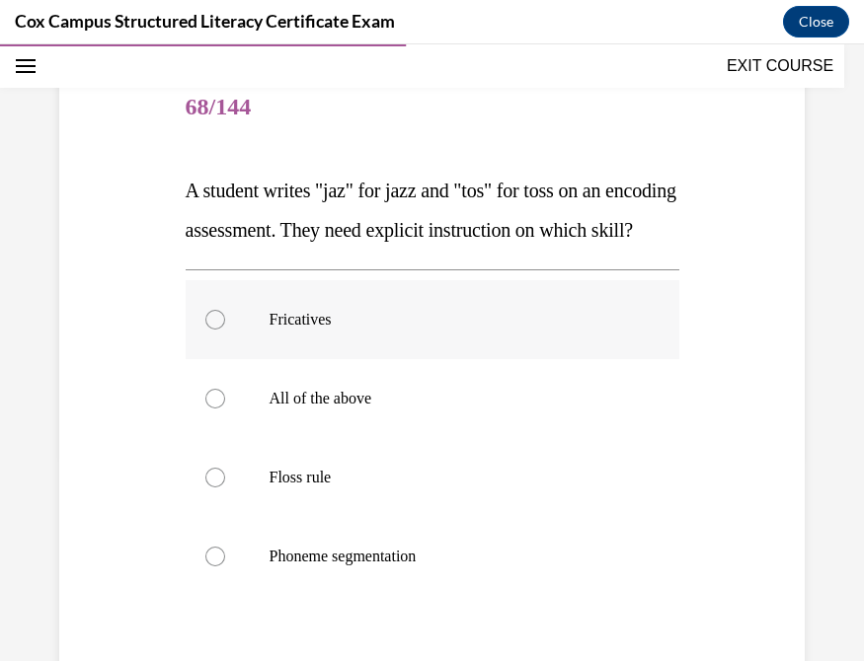
scroll to position [279, 0]
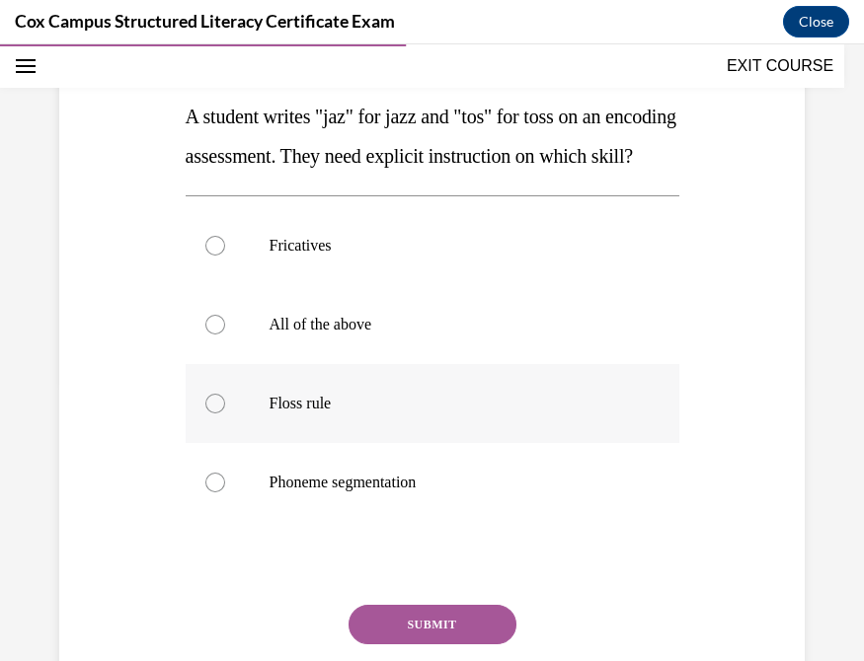
click at [205, 414] on div at bounding box center [215, 404] width 20 height 20
click at [205, 414] on input "Floss rule" at bounding box center [215, 404] width 20 height 20
radio input "true"
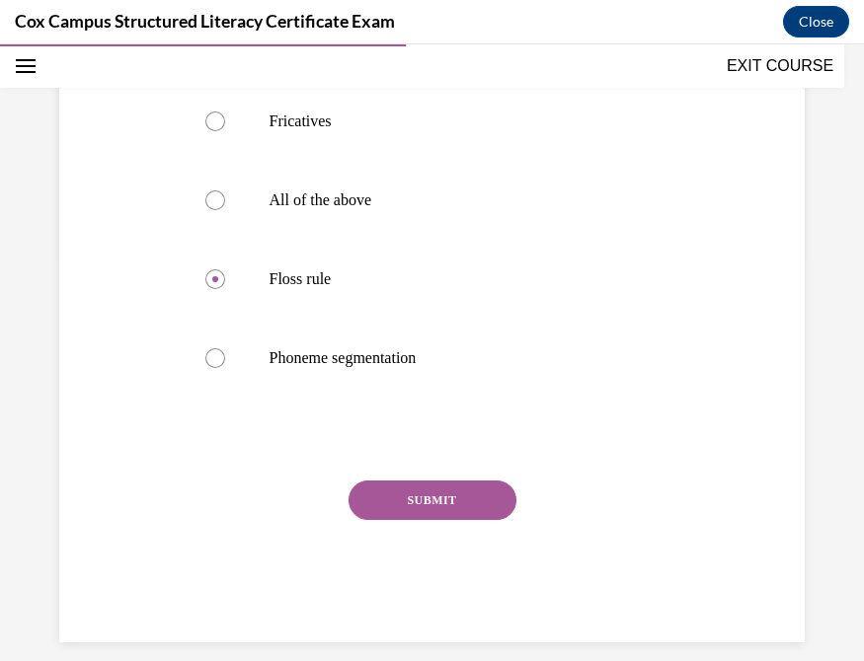
click at [434, 520] on button "SUBMIT" at bounding box center [432, 500] width 168 height 39
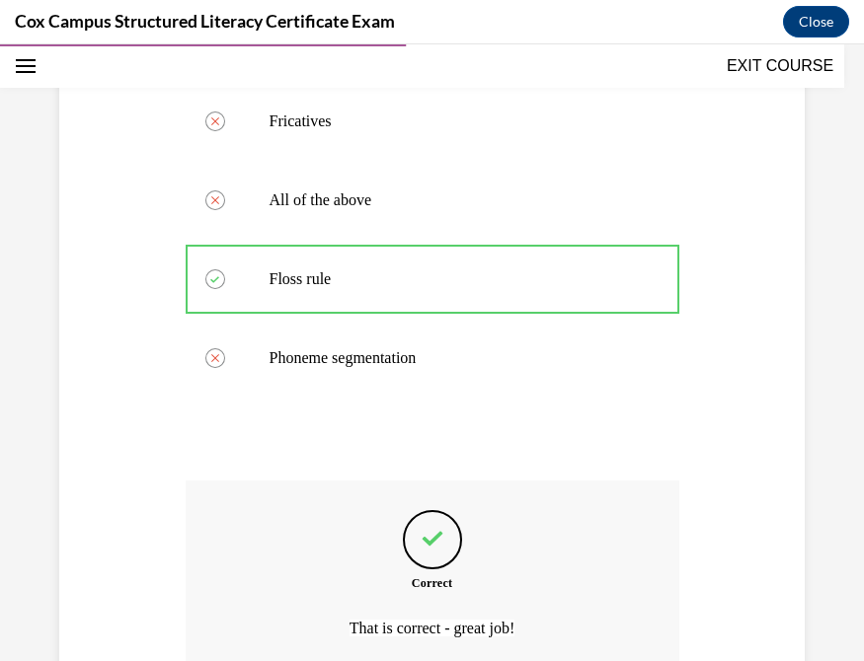
scroll to position [627, 0]
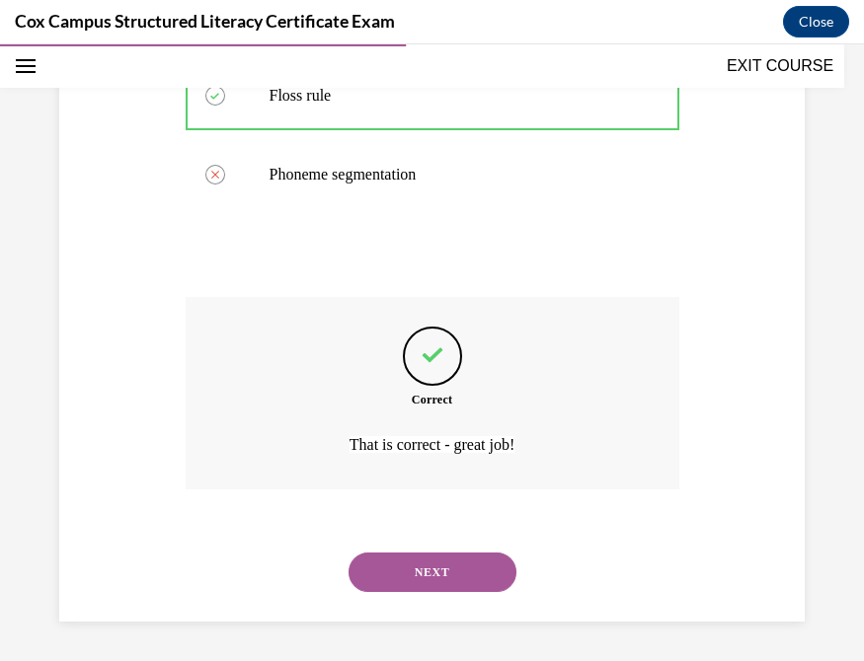
click at [410, 543] on button "NEXT" at bounding box center [432, 572] width 168 height 39
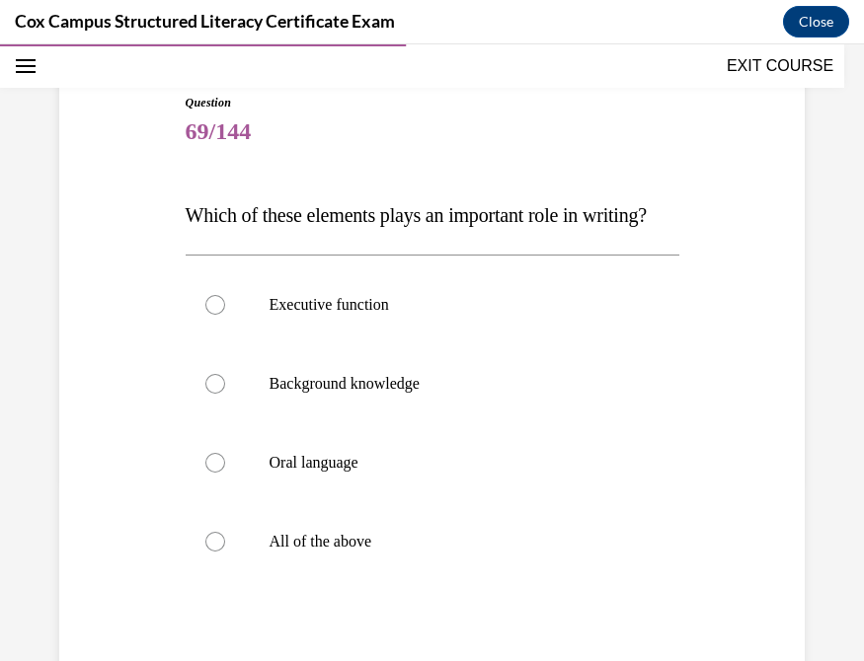
scroll to position [190, 0]
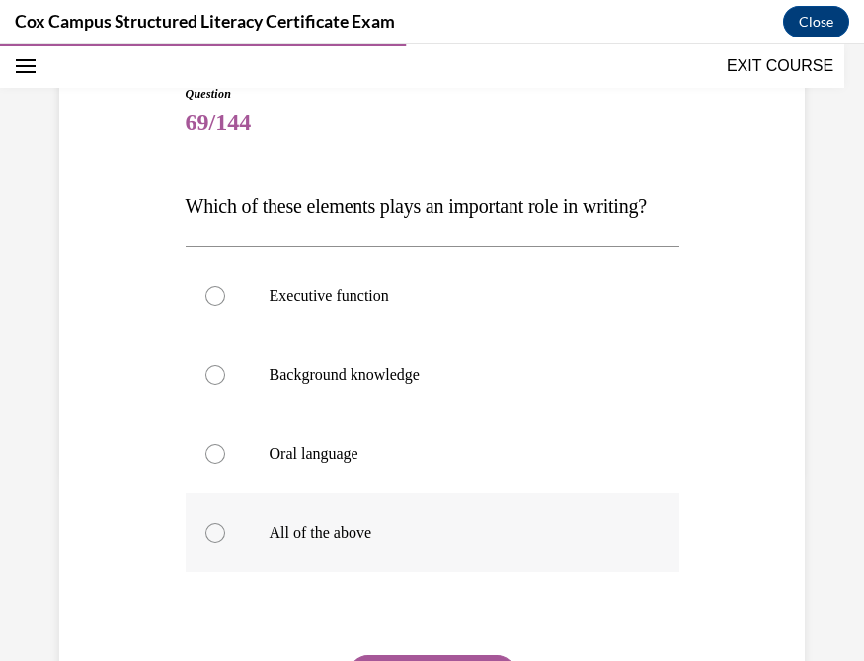
click at [212, 543] on div at bounding box center [215, 533] width 20 height 20
click at [212, 543] on input "All of the above" at bounding box center [215, 533] width 20 height 20
radio input "true"
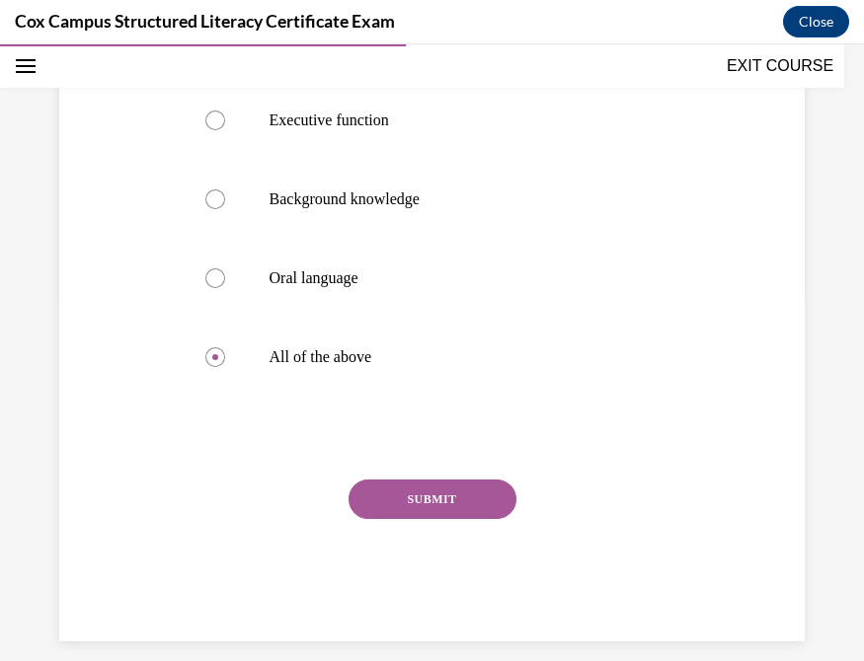
click at [454, 519] on button "SUBMIT" at bounding box center [432, 499] width 168 height 39
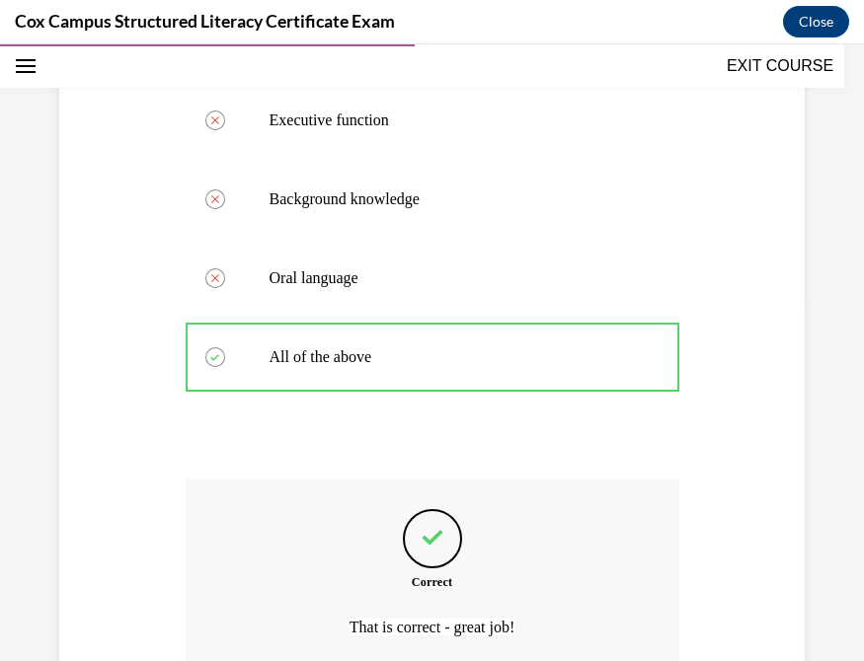
scroll to position [587, 0]
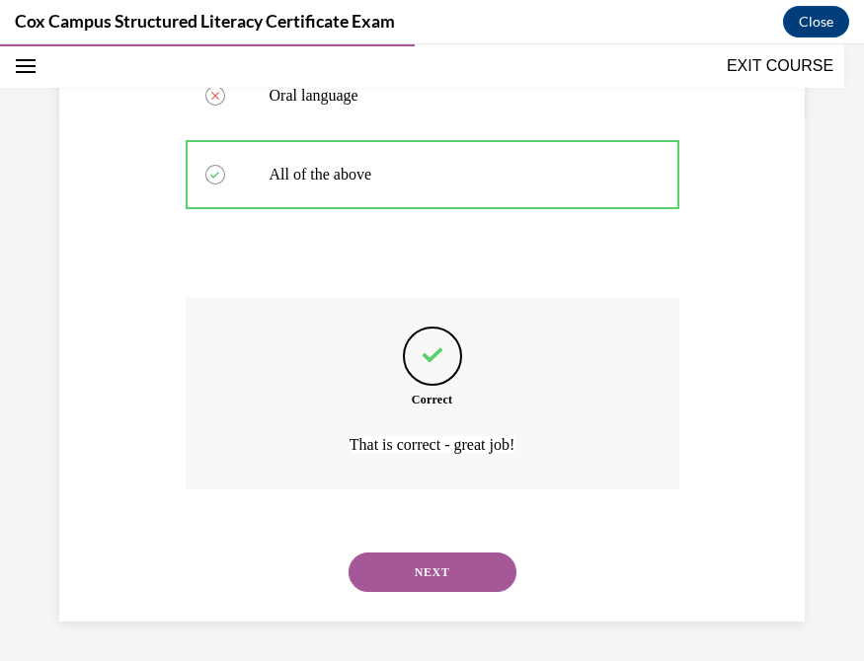
click at [422, 543] on button "NEXT" at bounding box center [432, 572] width 168 height 39
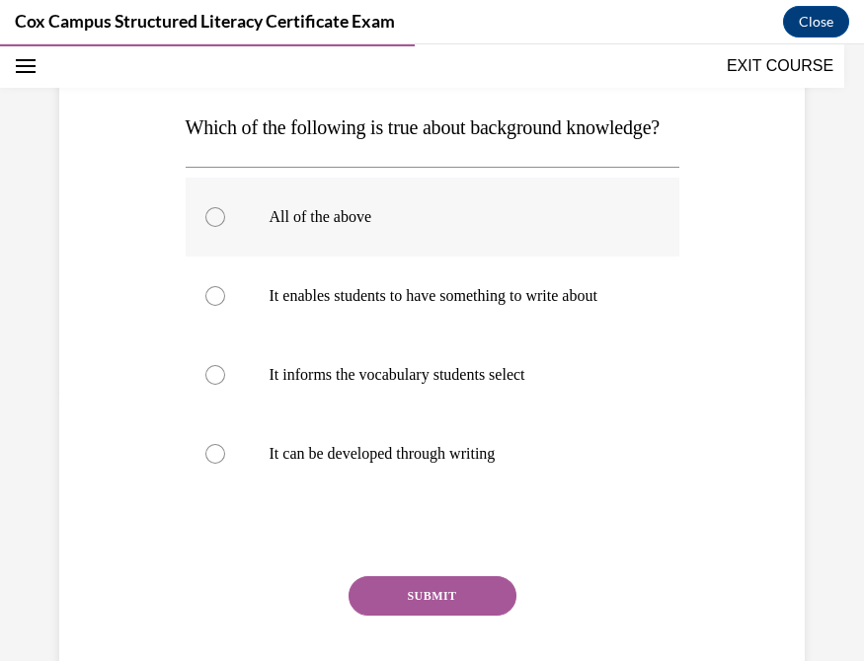
scroll to position [269, 0]
click at [212, 226] on div at bounding box center [215, 216] width 20 height 20
click at [212, 226] on input "All of the above" at bounding box center [215, 216] width 20 height 20
radio input "true"
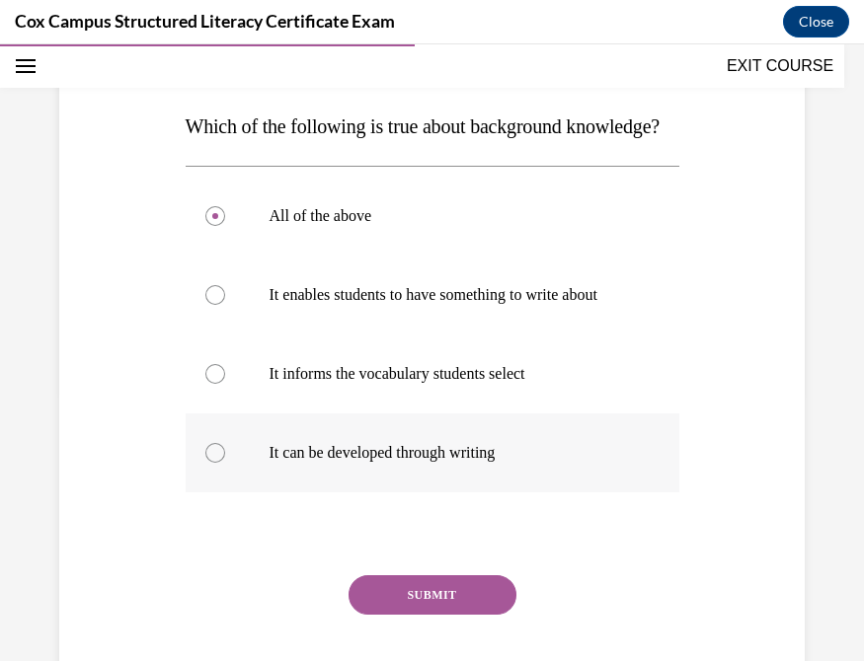
scroll to position [384, 0]
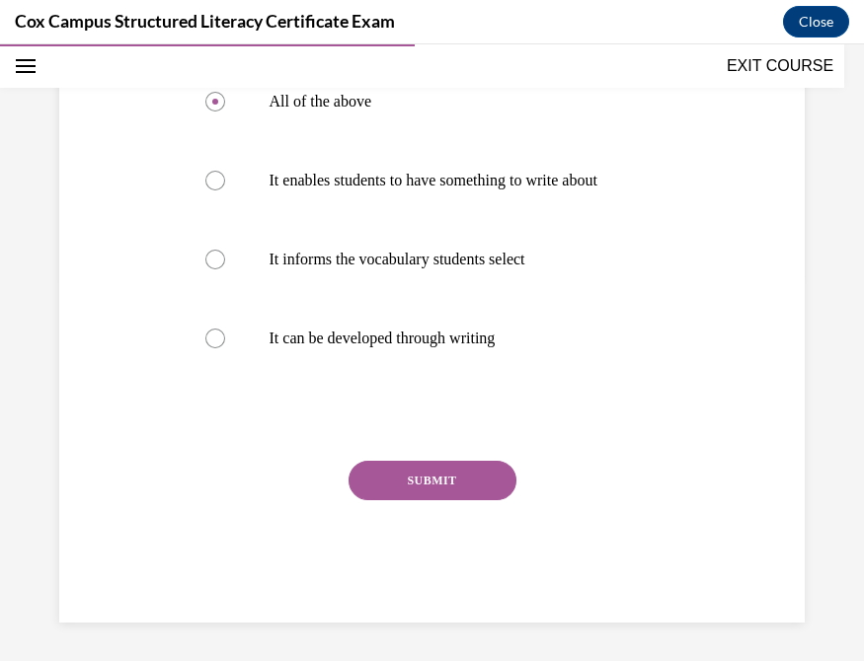
click at [404, 500] on button "SUBMIT" at bounding box center [432, 480] width 168 height 39
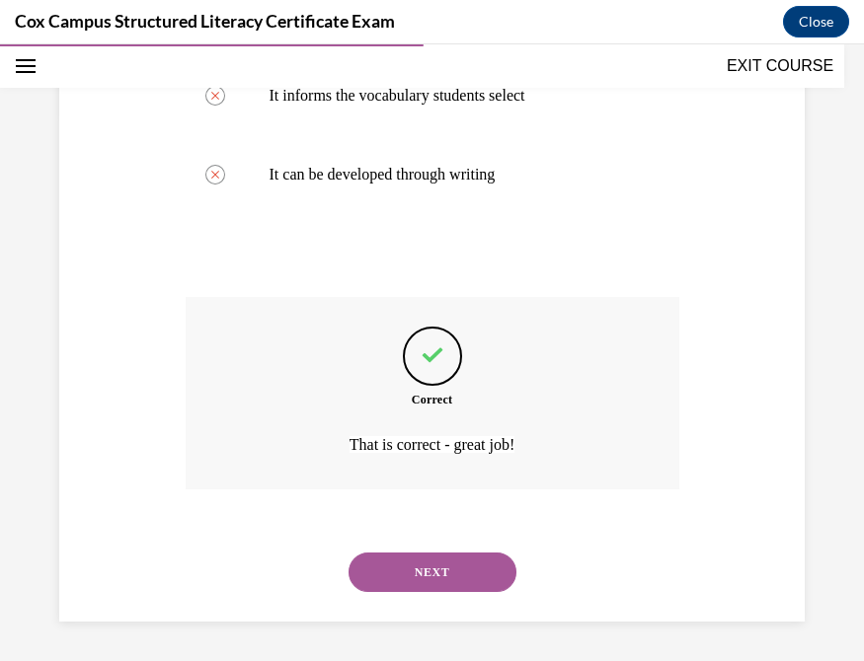
click at [404, 543] on button "NEXT" at bounding box center [432, 572] width 168 height 39
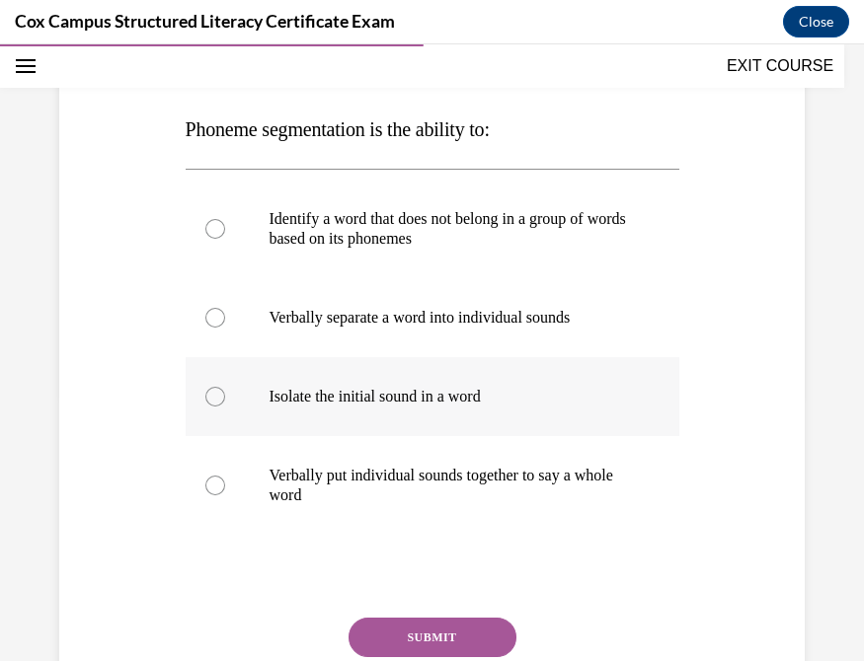
scroll to position [284, 0]
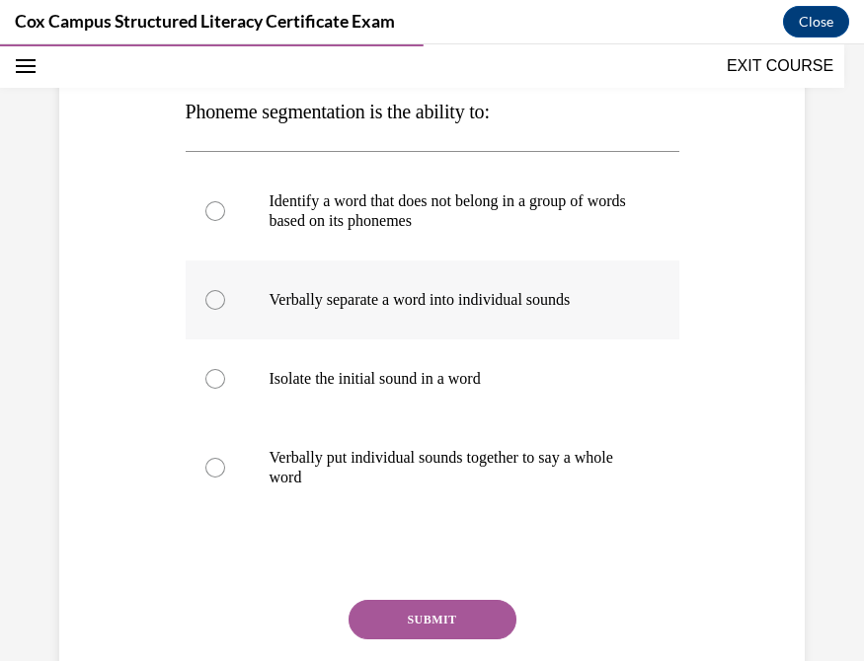
click at [217, 302] on div at bounding box center [215, 300] width 20 height 20
click at [217, 302] on input "Verbally separate a word into individual sounds" at bounding box center [215, 300] width 20 height 20
radio input "true"
click at [423, 543] on button "SUBMIT" at bounding box center [432, 619] width 168 height 39
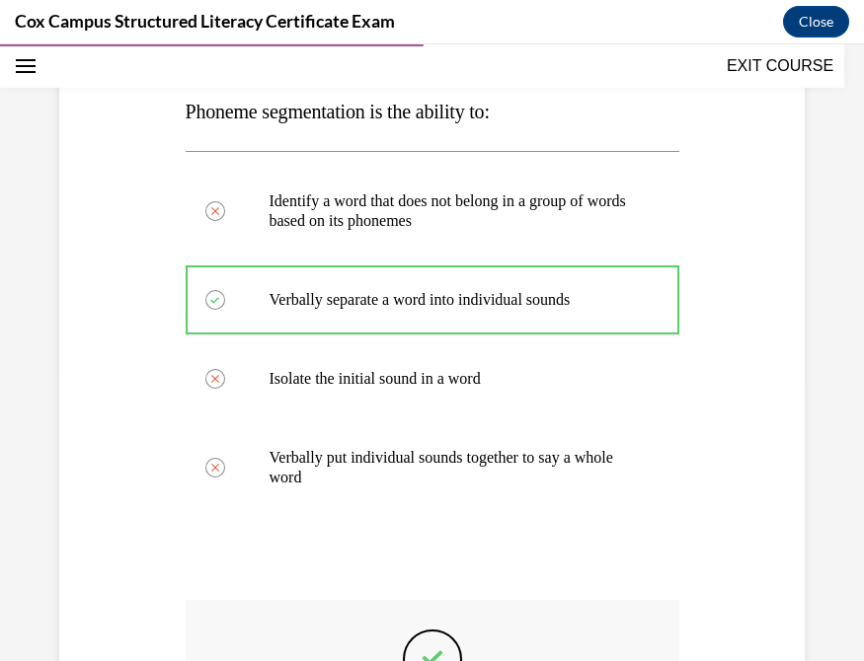
scroll to position [587, 0]
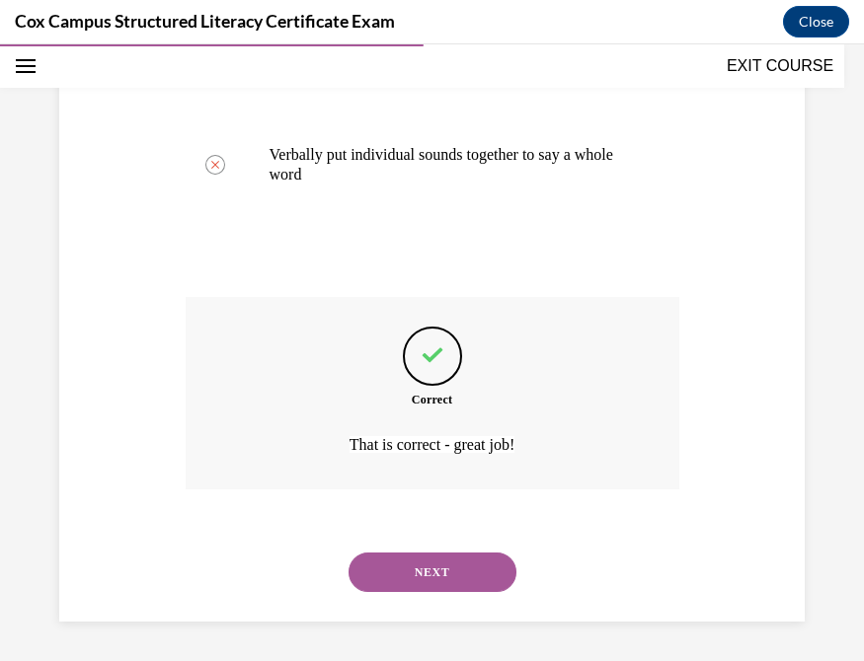
click at [415, 543] on button "NEXT" at bounding box center [432, 572] width 168 height 39
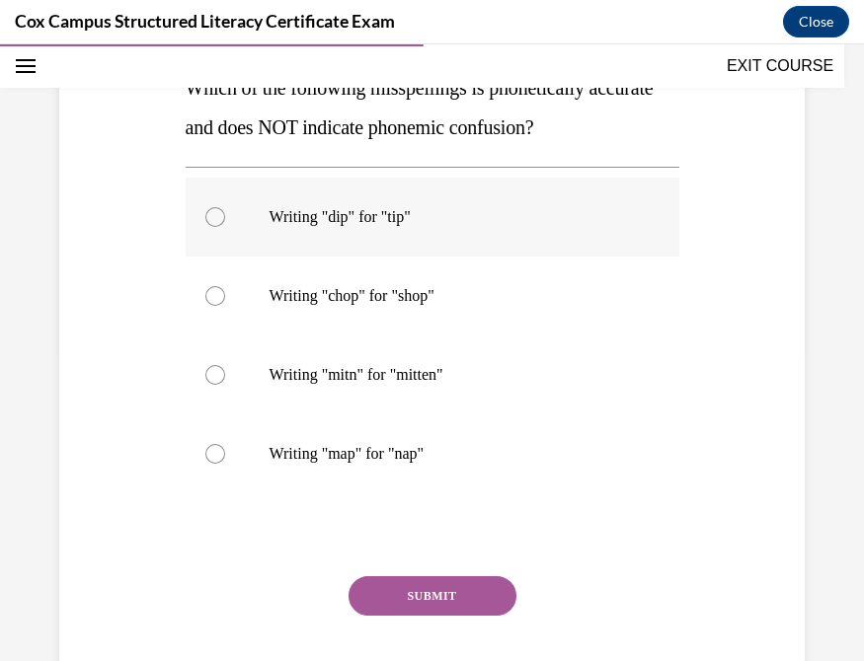
scroll to position [309, 0]
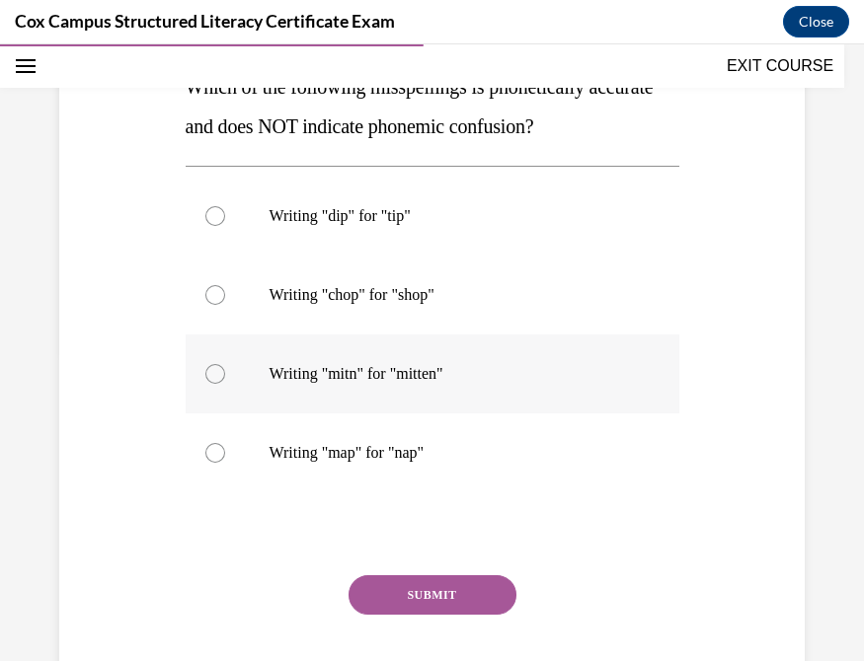
click at [212, 373] on div at bounding box center [215, 374] width 20 height 20
click at [212, 373] on input "Writing "mitn" for "mitten"" at bounding box center [215, 374] width 20 height 20
radio input "true"
click at [398, 543] on button "SUBMIT" at bounding box center [432, 595] width 168 height 39
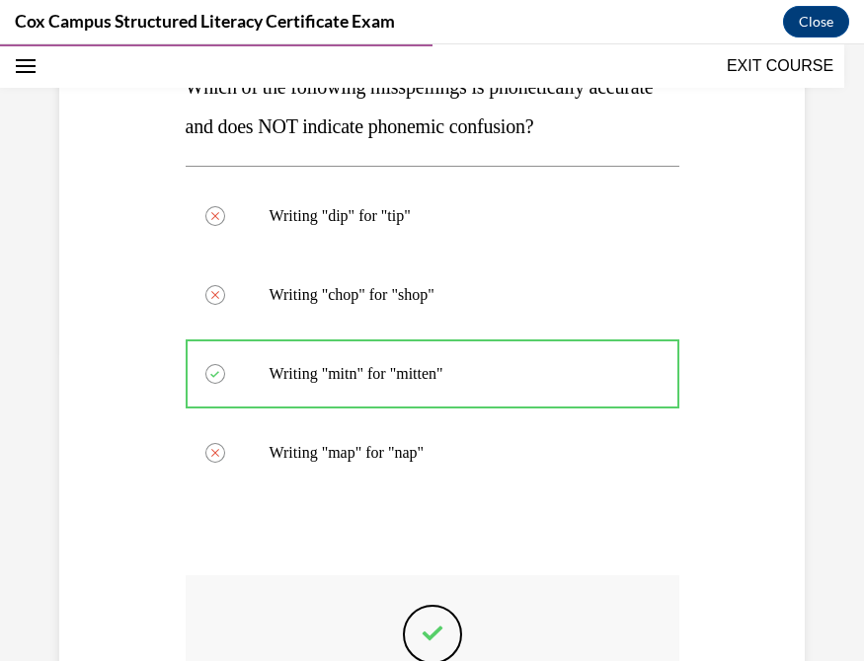
scroll to position [587, 0]
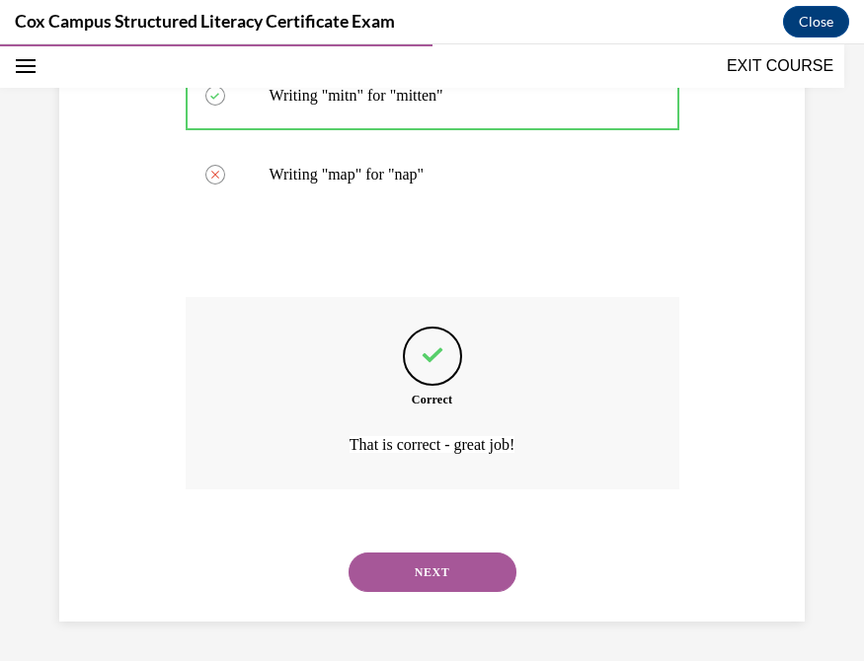
click at [389, 543] on button "NEXT" at bounding box center [432, 572] width 168 height 39
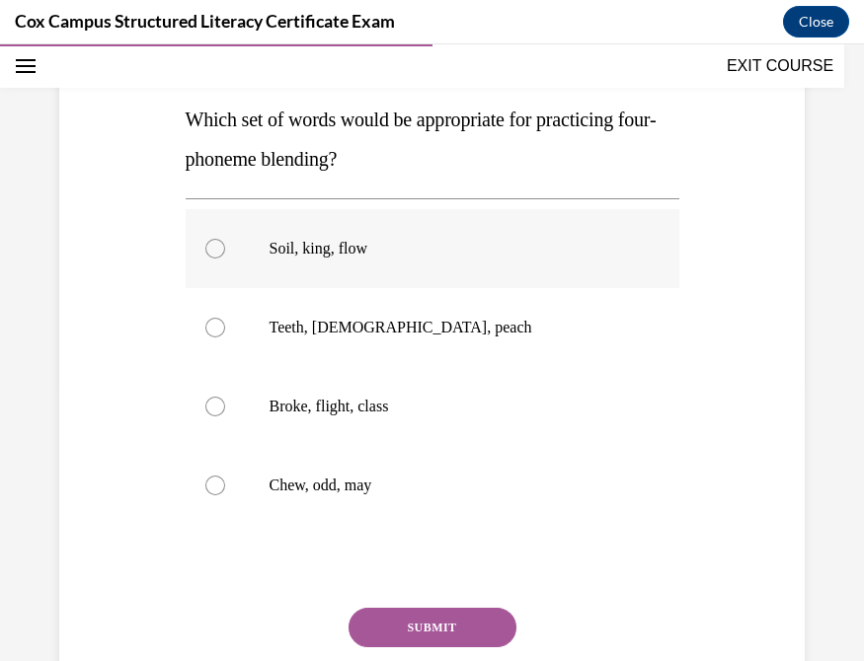
scroll to position [291, 0]
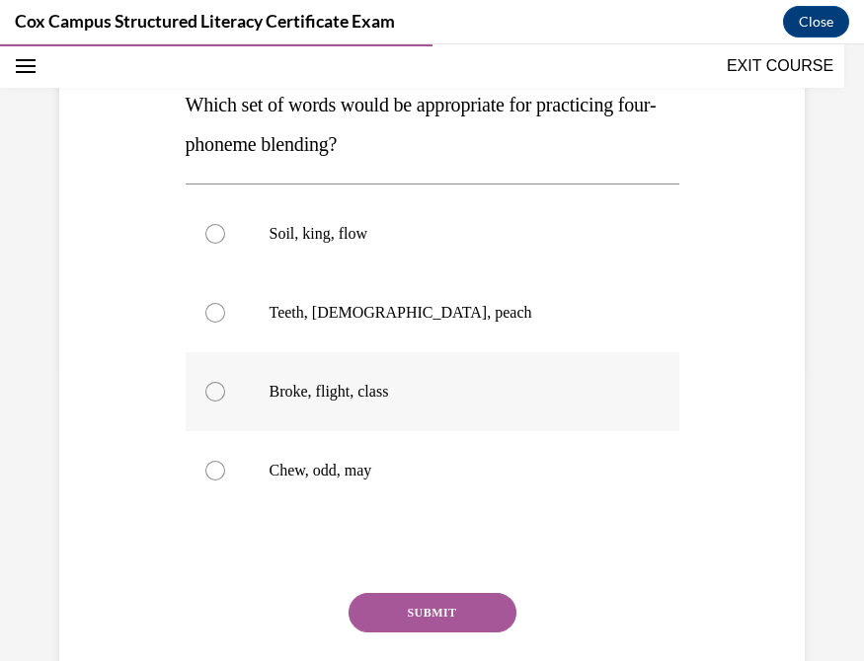
click at [207, 399] on div at bounding box center [215, 392] width 20 height 20
click at [207, 399] on input "Broke, flight, class" at bounding box center [215, 392] width 20 height 20
radio input "true"
click at [435, 543] on button "SUBMIT" at bounding box center [432, 612] width 168 height 39
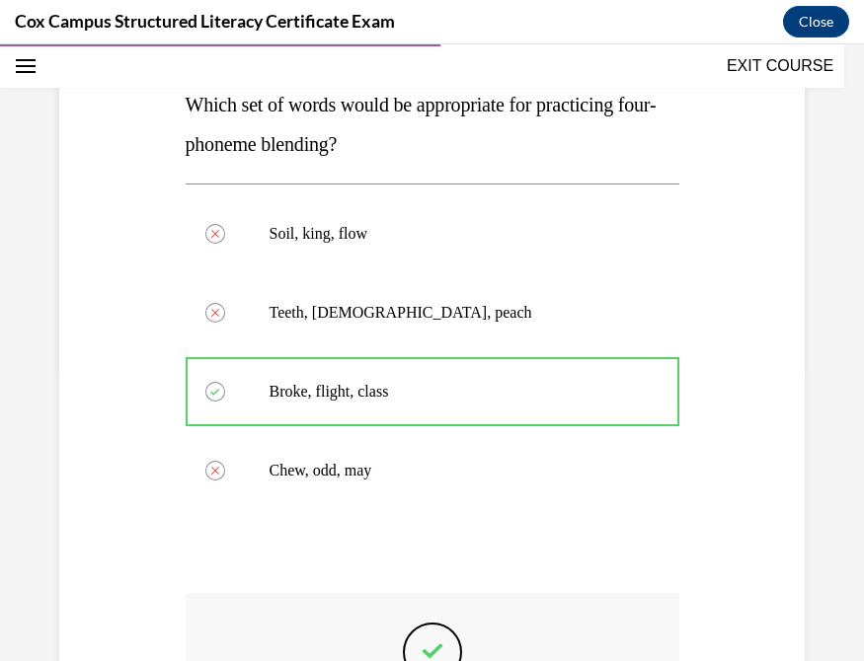
scroll to position [587, 0]
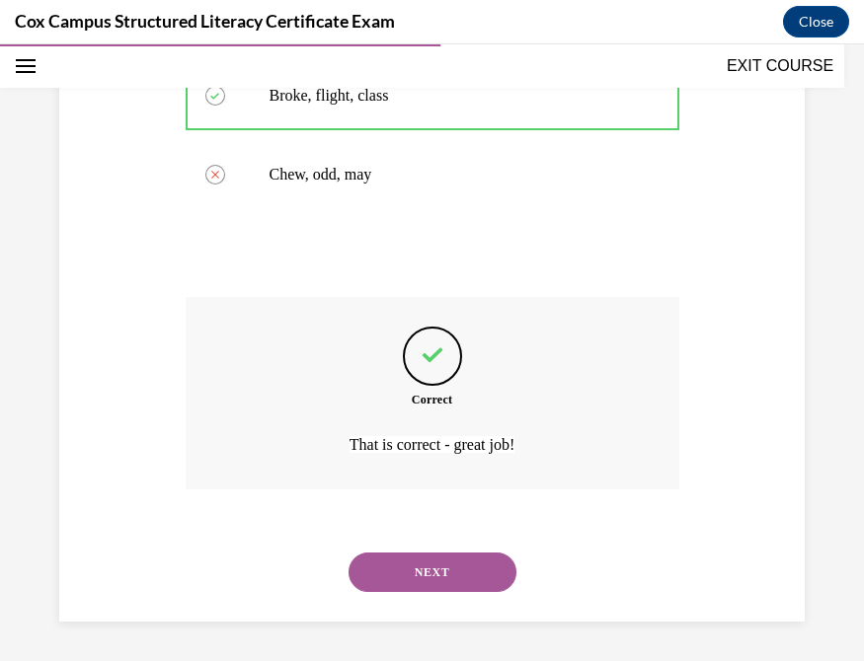
click at [402, 543] on button "NEXT" at bounding box center [432, 572] width 168 height 39
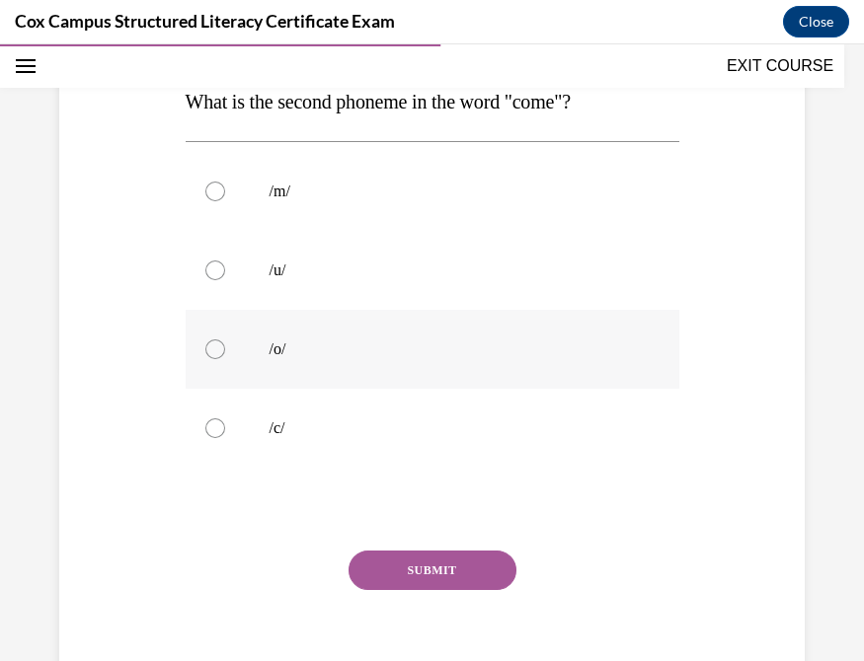
scroll to position [296, 0]
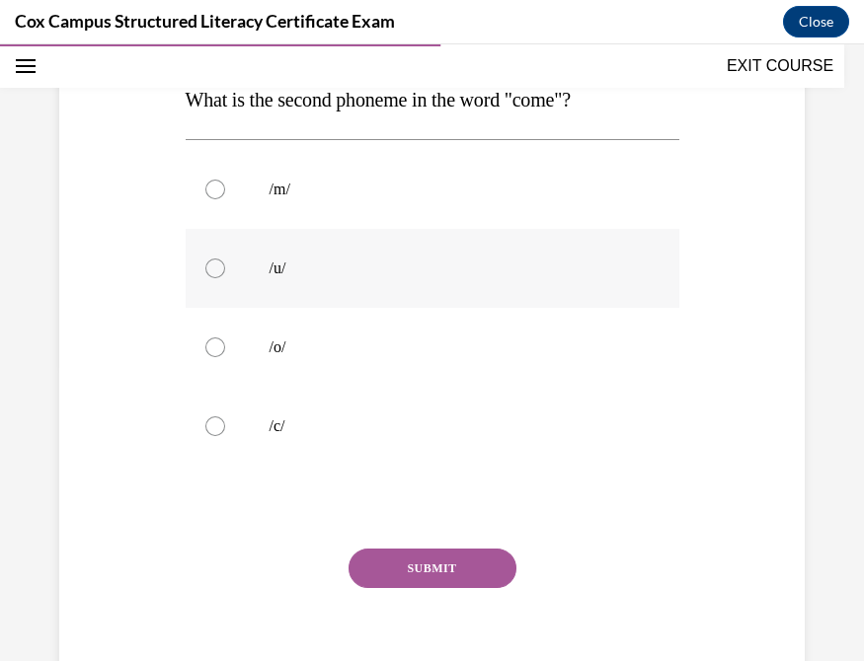
click at [210, 267] on div at bounding box center [215, 269] width 20 height 20
click at [210, 267] on input "/u/" at bounding box center [215, 269] width 20 height 20
radio input "true"
click at [422, 543] on button "SUBMIT" at bounding box center [432, 568] width 168 height 39
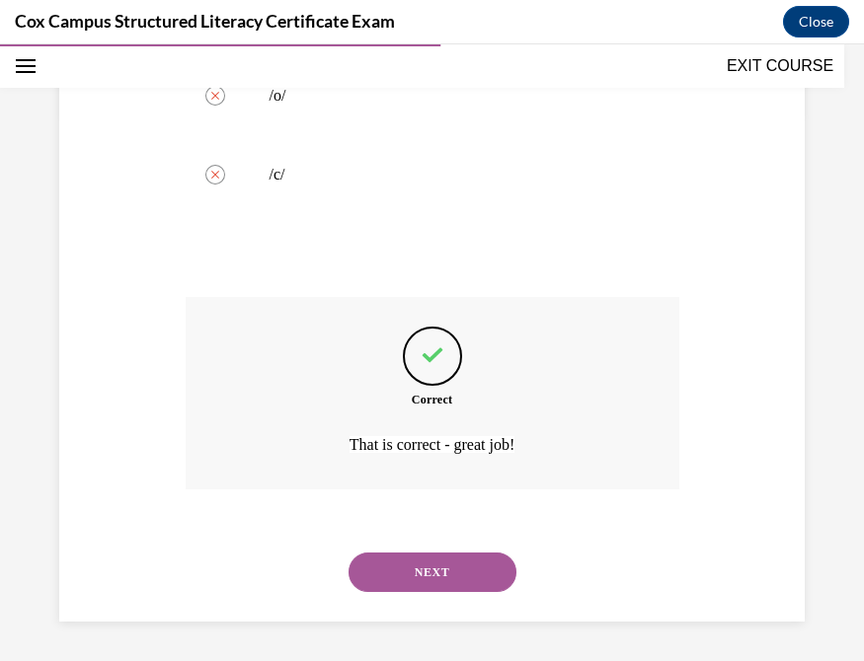
click at [408, 543] on button "NEXT" at bounding box center [432, 572] width 168 height 39
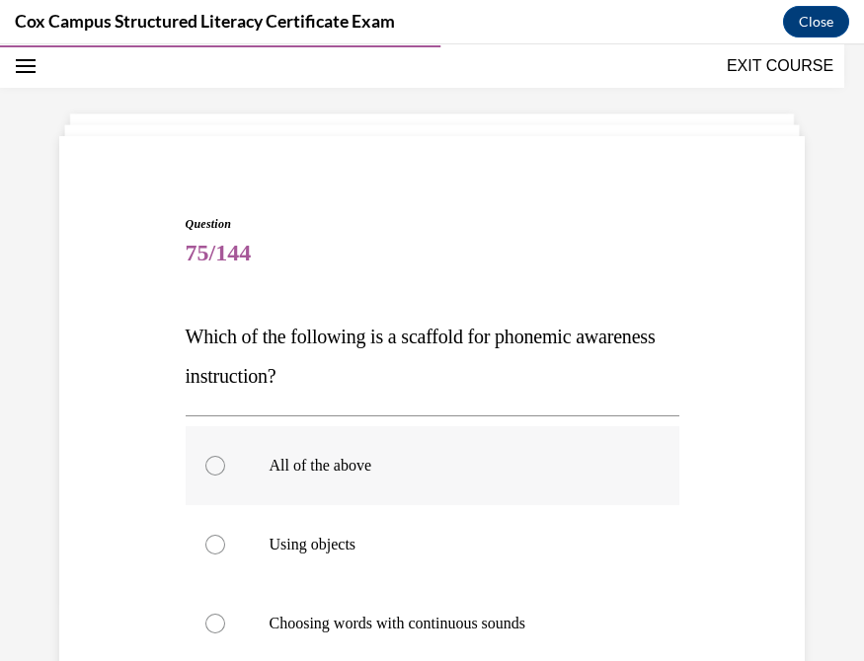
scroll to position [234, 0]
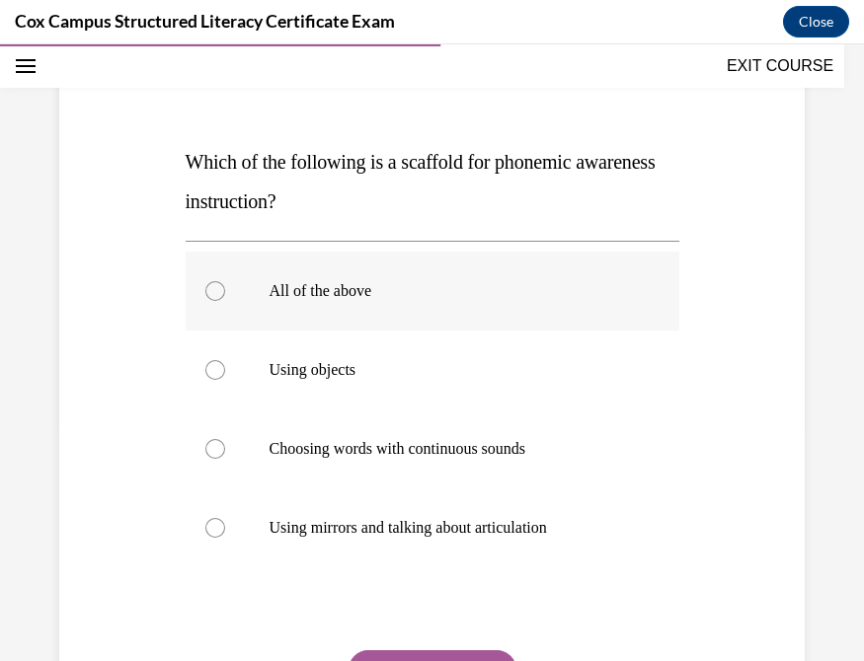
click at [213, 290] on div at bounding box center [215, 291] width 20 height 20
click at [213, 290] on input "All of the above" at bounding box center [215, 291] width 20 height 20
radio input "true"
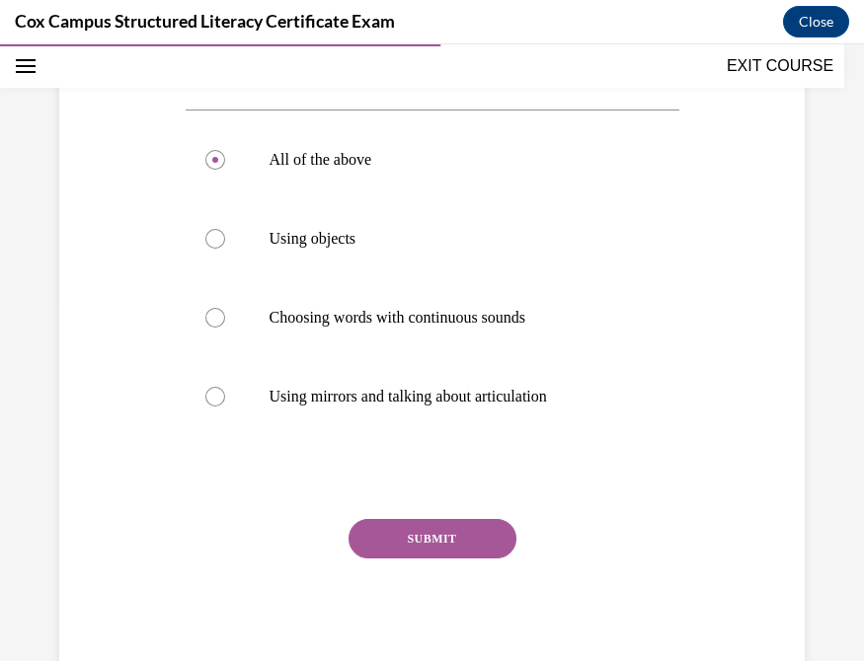
click at [431, 538] on button "SUBMIT" at bounding box center [432, 538] width 168 height 39
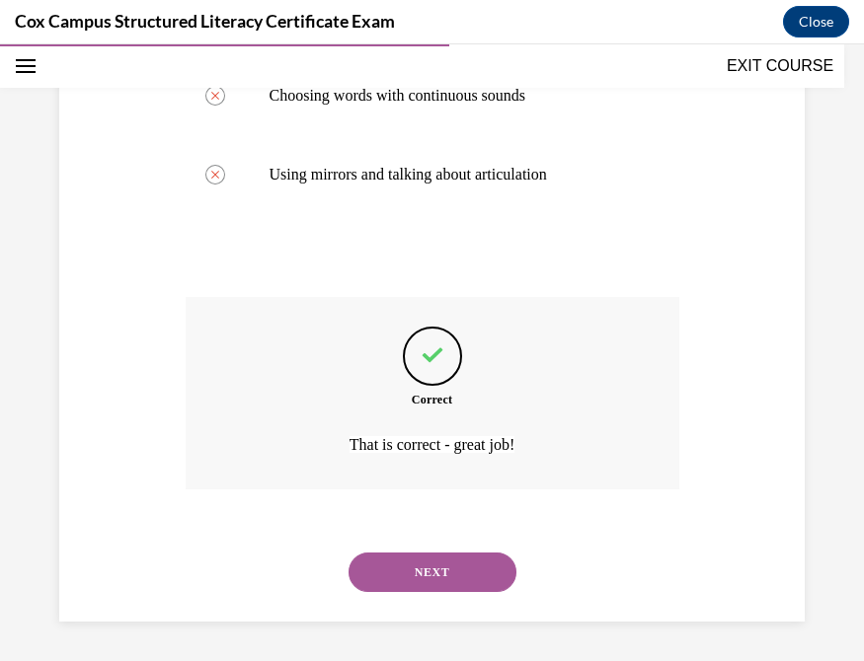
click at [412, 543] on button "NEXT" at bounding box center [432, 572] width 168 height 39
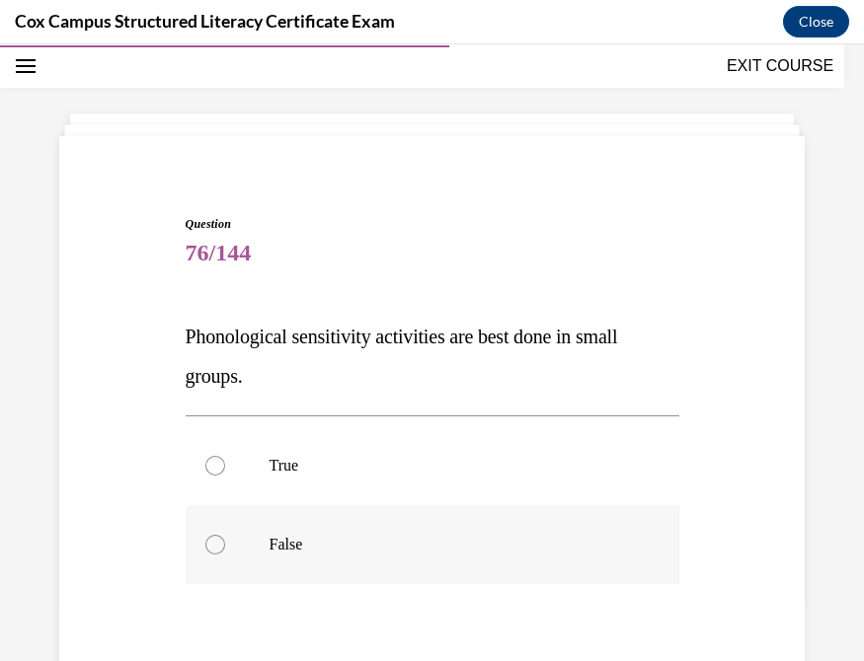
scroll to position [114, 0]
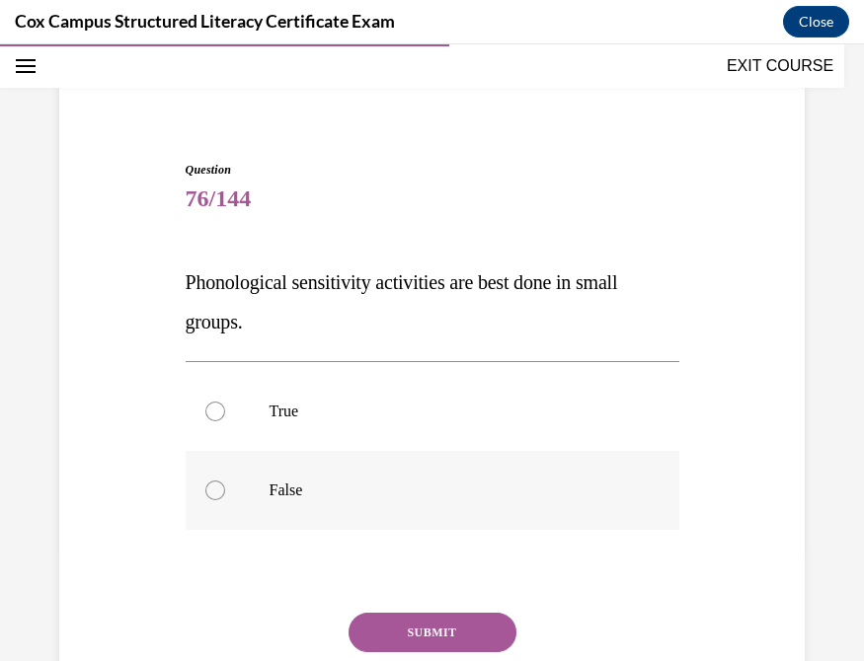
click at [205, 492] on div at bounding box center [215, 491] width 20 height 20
click at [205, 492] on input "False" at bounding box center [215, 491] width 20 height 20
radio input "true"
click at [443, 543] on button "SUBMIT" at bounding box center [432, 632] width 168 height 39
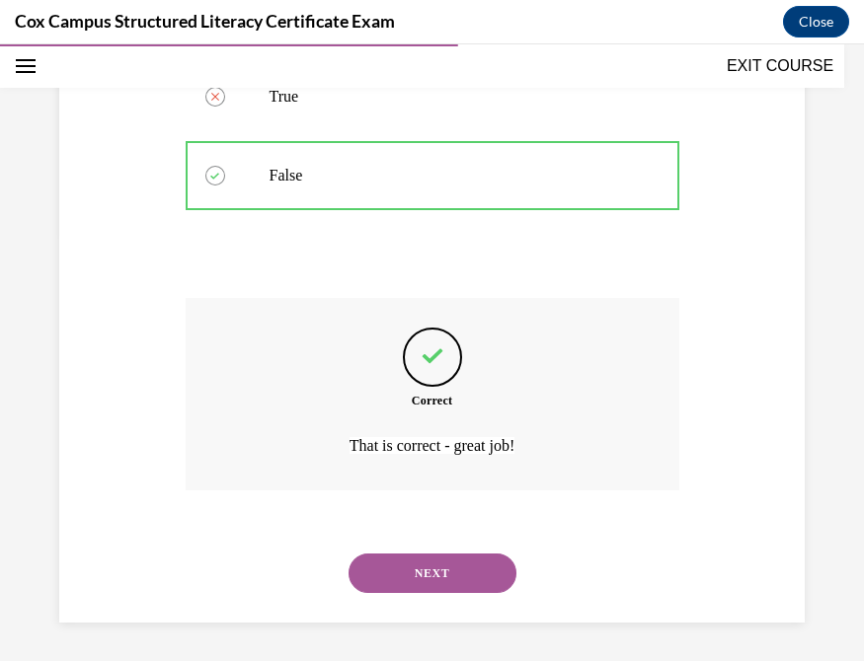
click at [405, 543] on button "NEXT" at bounding box center [432, 573] width 168 height 39
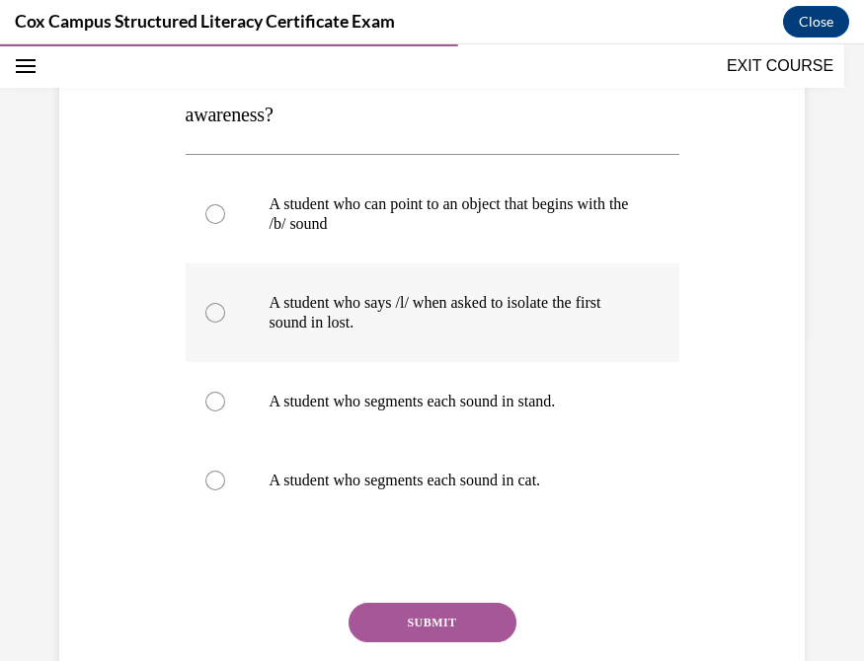
scroll to position [324, 0]
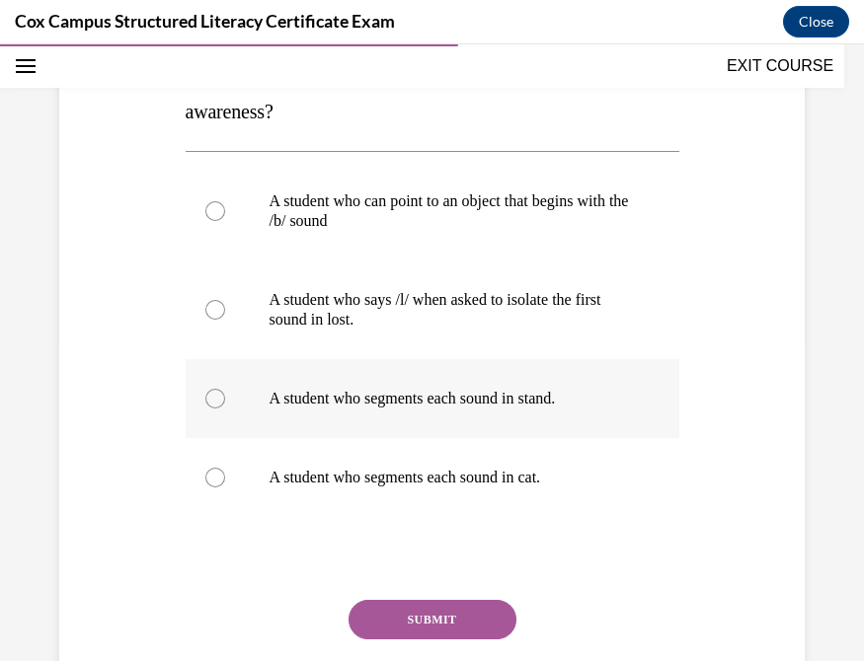
click at [207, 402] on div at bounding box center [215, 399] width 20 height 20
click at [207, 402] on input "A student who segments each sound in stand." at bounding box center [215, 399] width 20 height 20
radio input "true"
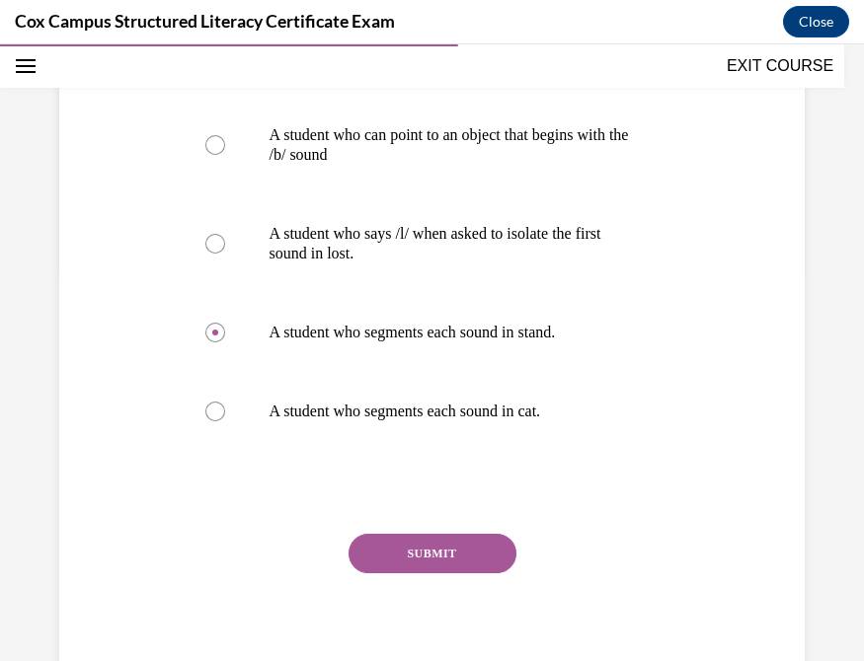
scroll to position [391, 0]
click at [448, 543] on button "SUBMIT" at bounding box center [432, 552] width 168 height 39
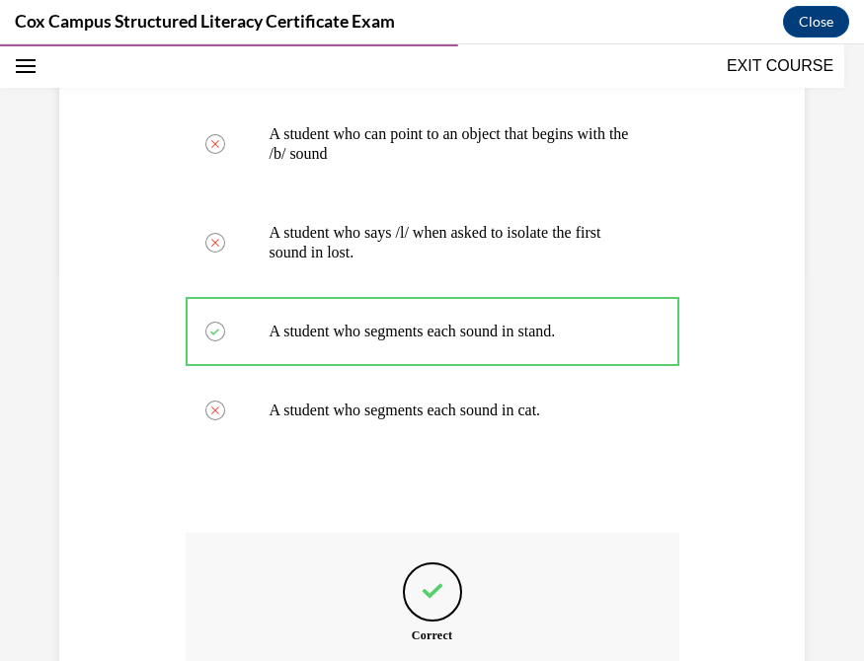
scroll to position [627, 0]
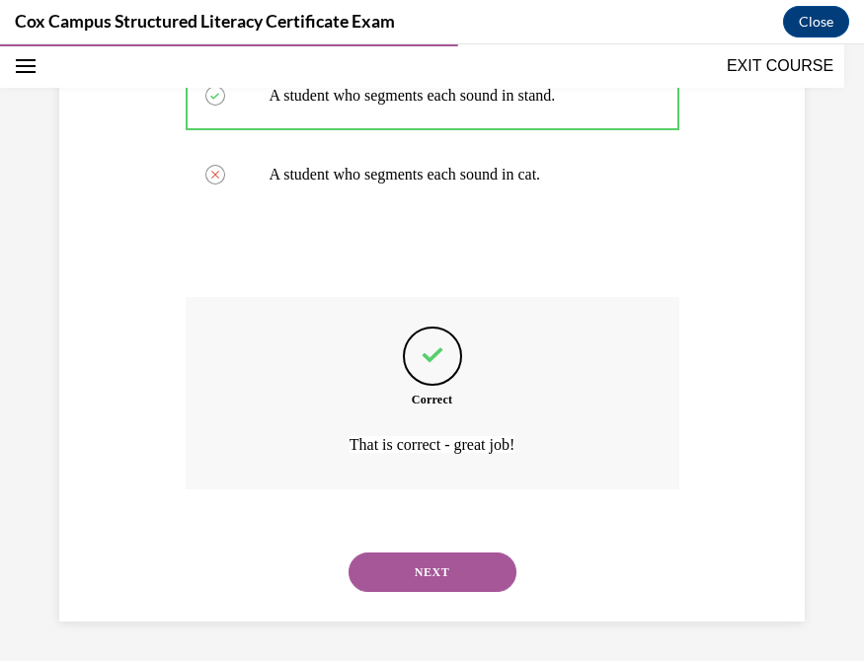
click at [384, 543] on button "NEXT" at bounding box center [432, 572] width 168 height 39
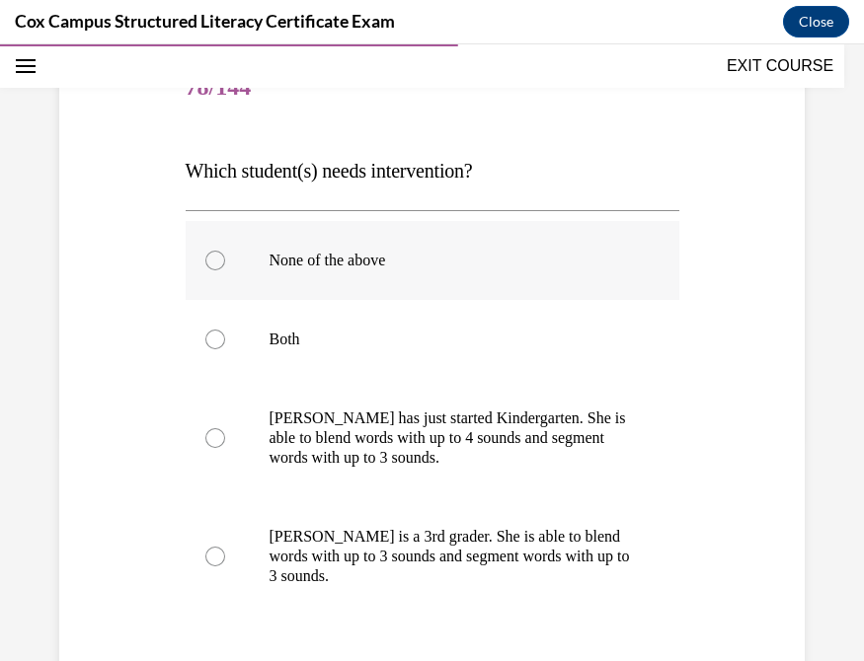
scroll to position [249, 0]
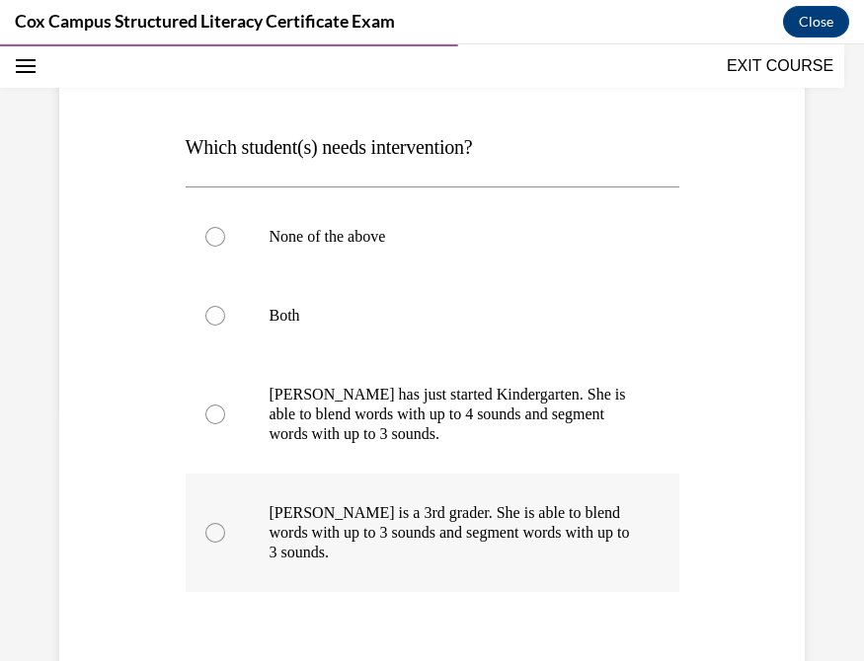
click at [214, 535] on div at bounding box center [215, 533] width 20 height 20
click at [214, 535] on input "Ella is a 3rd grader. She is able to blend words with up to 3 sounds and segmen…" at bounding box center [215, 533] width 20 height 20
radio input "true"
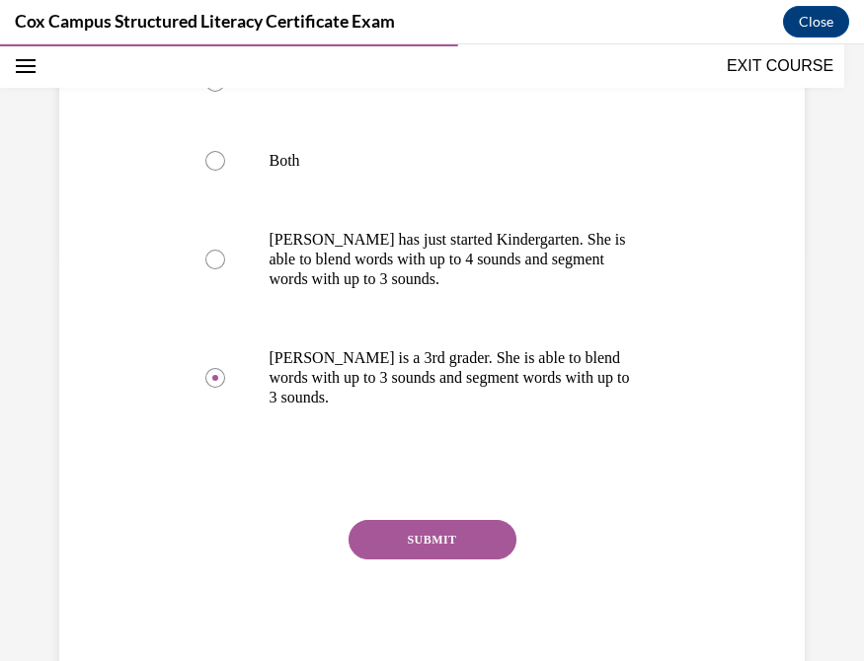
click at [391, 540] on button "SUBMIT" at bounding box center [432, 539] width 168 height 39
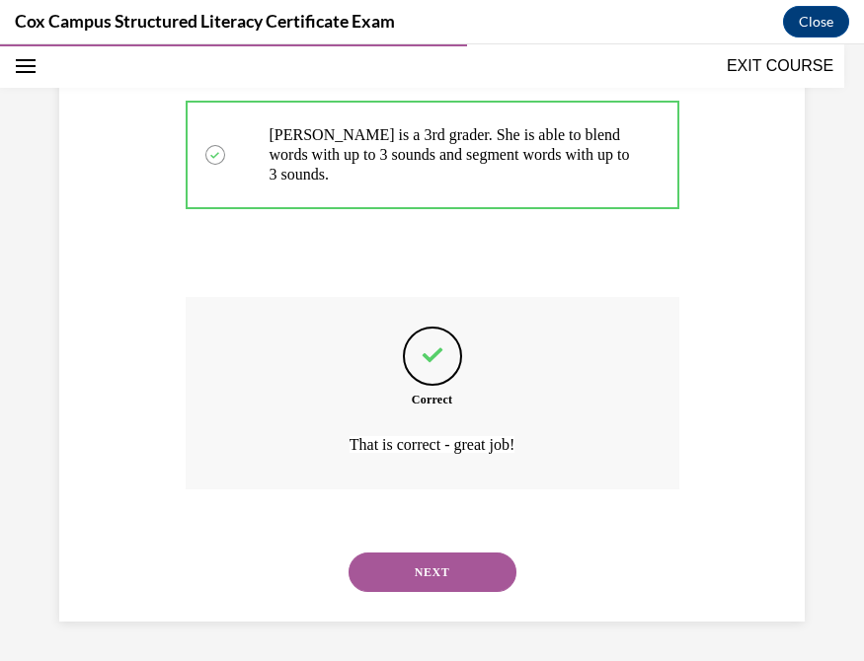
click at [406, 543] on button "NEXT" at bounding box center [432, 572] width 168 height 39
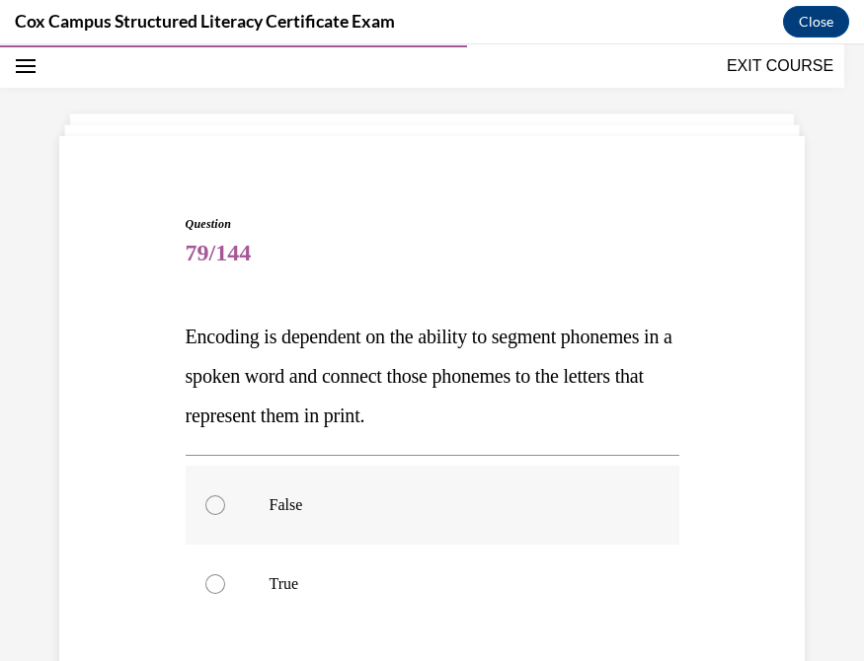
scroll to position [230, 0]
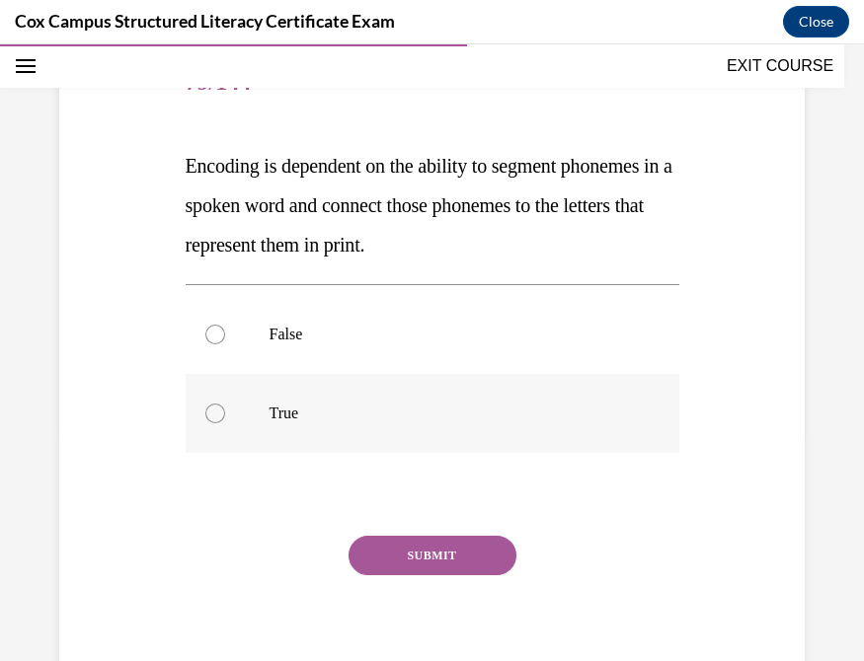
click at [210, 416] on div at bounding box center [215, 414] width 20 height 20
click at [210, 416] on input "True" at bounding box center [215, 414] width 20 height 20
radio input "true"
click at [448, 543] on button "SUBMIT" at bounding box center [432, 555] width 168 height 39
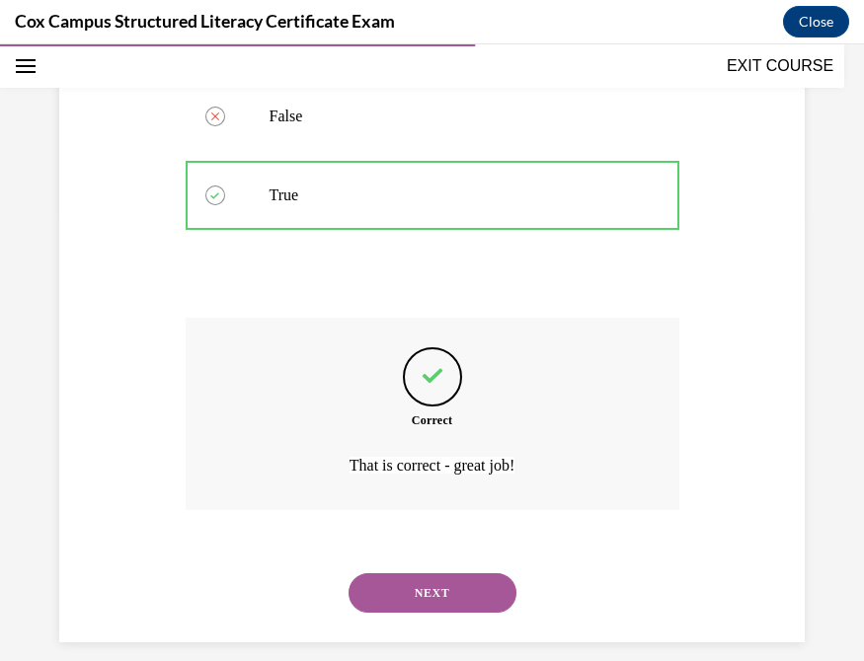
scroll to position [468, 0]
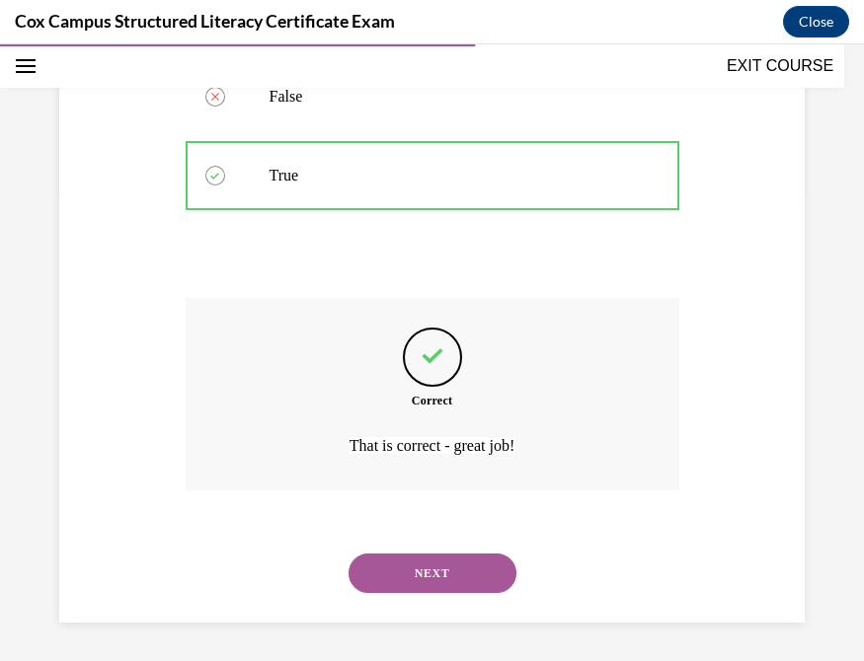
click at [410, 543] on button "NEXT" at bounding box center [432, 573] width 168 height 39
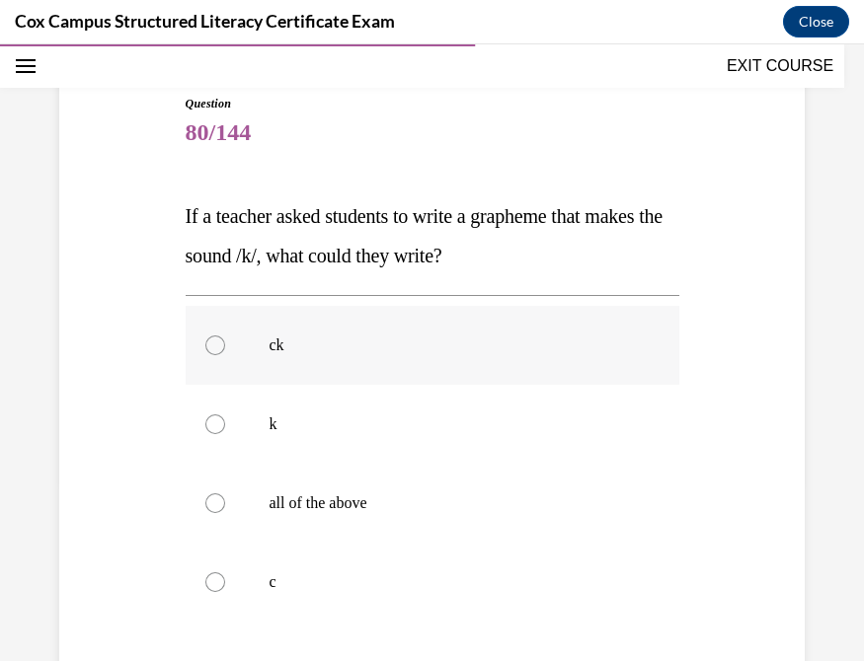
scroll to position [221, 0]
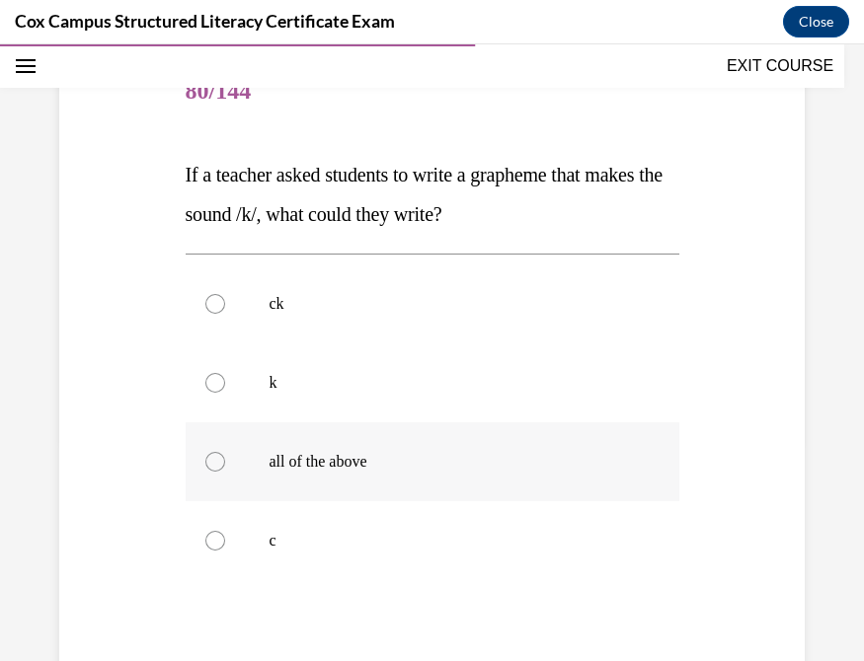
click at [206, 467] on div at bounding box center [215, 462] width 20 height 20
click at [206, 467] on input "all of the above" at bounding box center [215, 462] width 20 height 20
radio input "true"
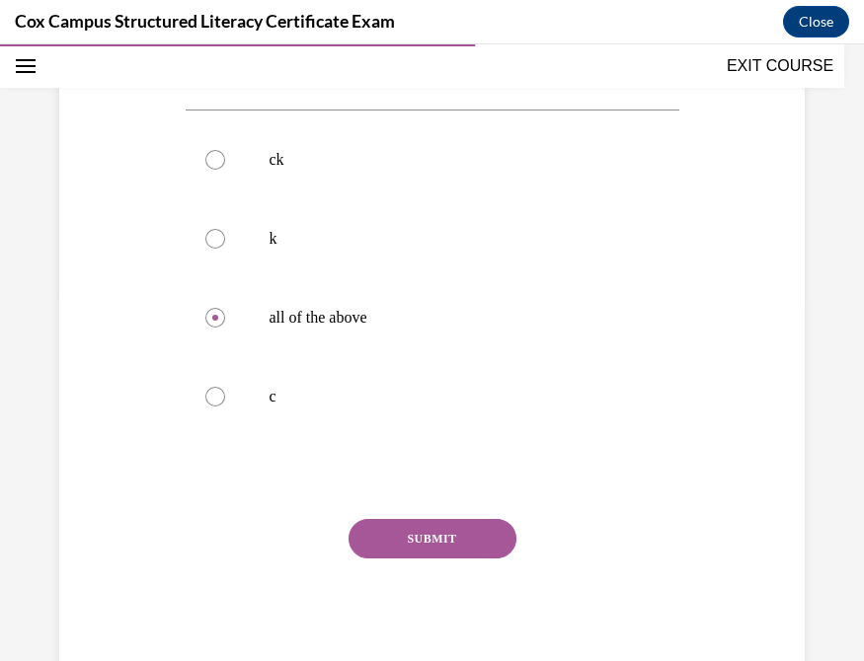
click at [437, 541] on button "SUBMIT" at bounding box center [432, 538] width 168 height 39
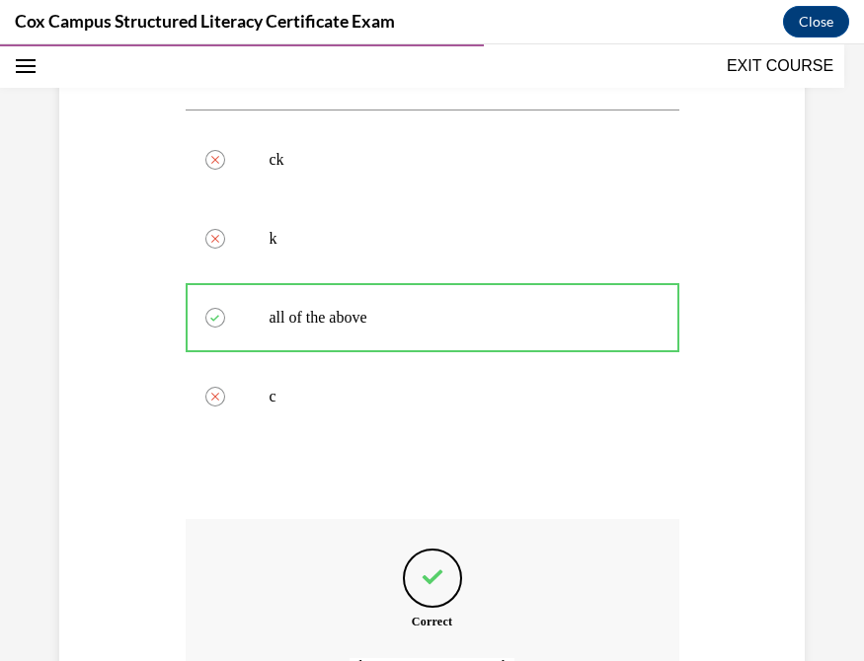
scroll to position [587, 0]
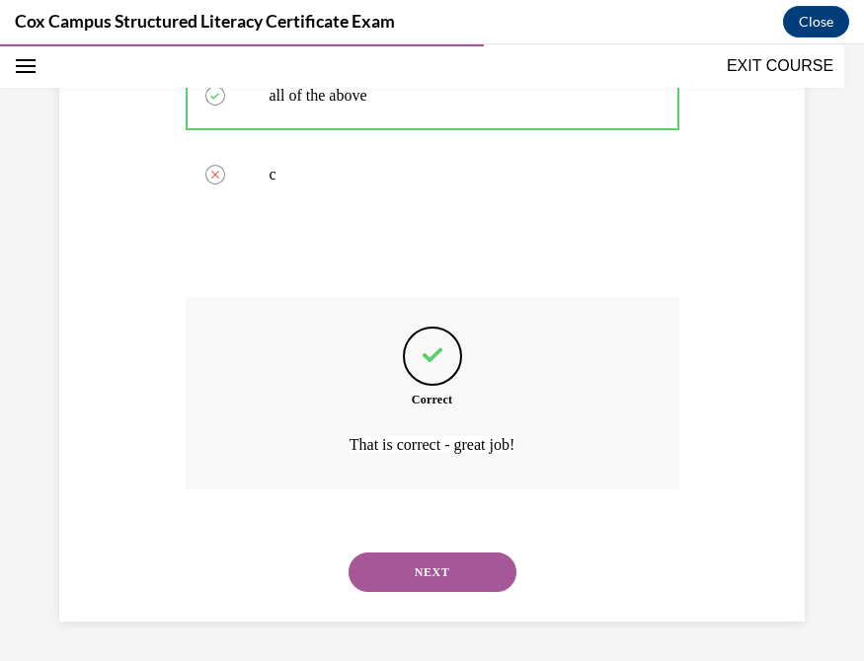
click at [460, 543] on button "NEXT" at bounding box center [432, 572] width 168 height 39
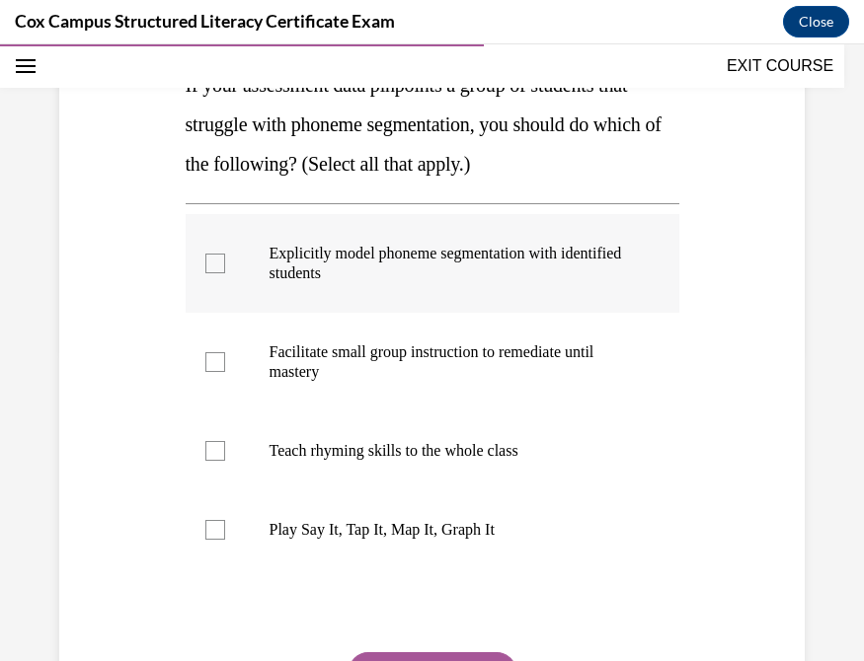
scroll to position [311, 0]
click at [209, 363] on div at bounding box center [215, 362] width 20 height 20
click at [209, 363] on input "Facilitate small group instruction to remediate until mastery" at bounding box center [215, 362] width 20 height 20
checkbox input "true"
click at [208, 257] on div at bounding box center [215, 264] width 20 height 20
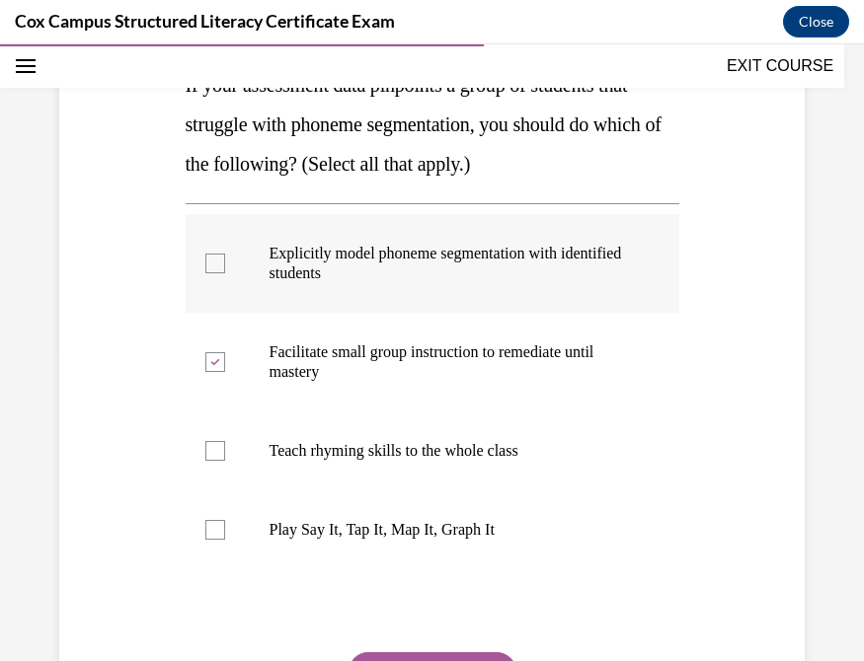
click at [208, 257] on input "Explicitly model phoneme segmentation with identified students" at bounding box center [215, 264] width 20 height 20
checkbox input "true"
click at [215, 525] on div at bounding box center [215, 530] width 20 height 20
click at [215, 525] on input "Play Say It, Tap It, Map It, Graph It" at bounding box center [215, 530] width 20 height 20
checkbox input "true"
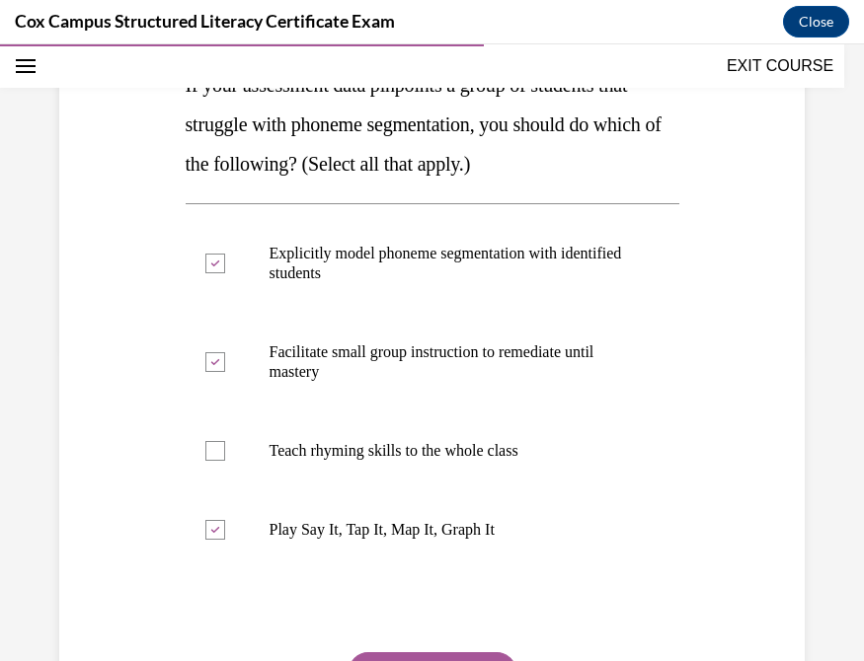
scroll to position [443, 0]
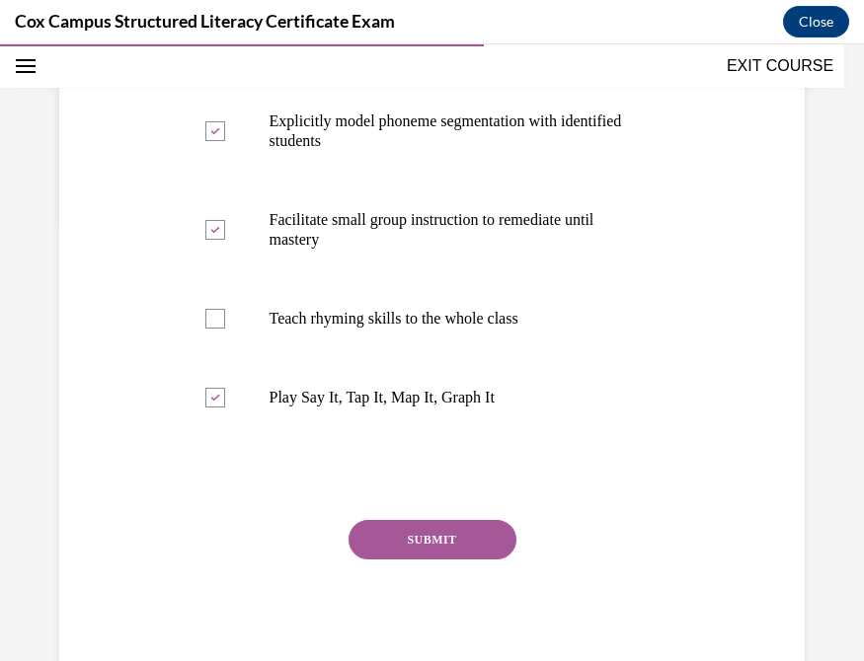
click at [429, 543] on button "SUBMIT" at bounding box center [432, 539] width 168 height 39
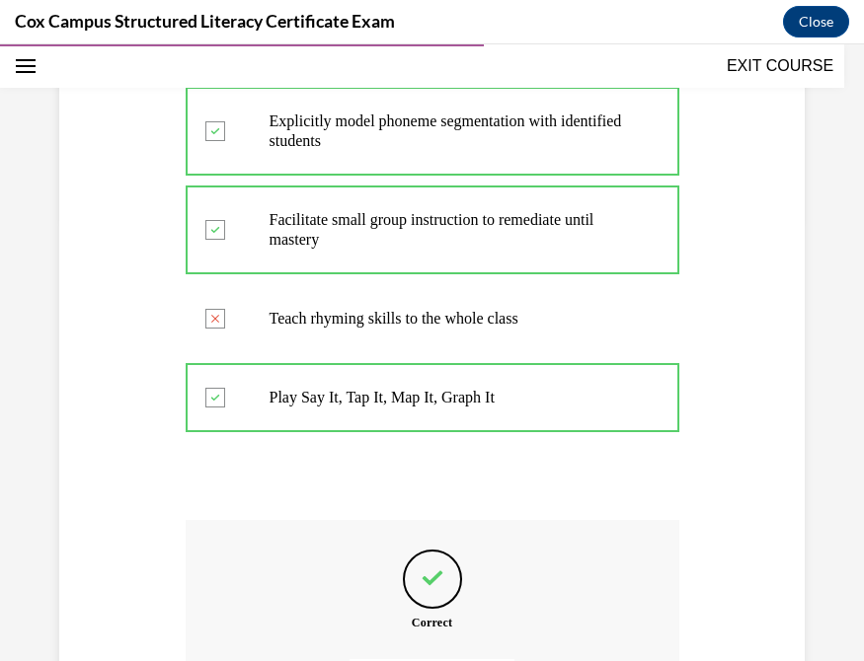
scroll to position [666, 0]
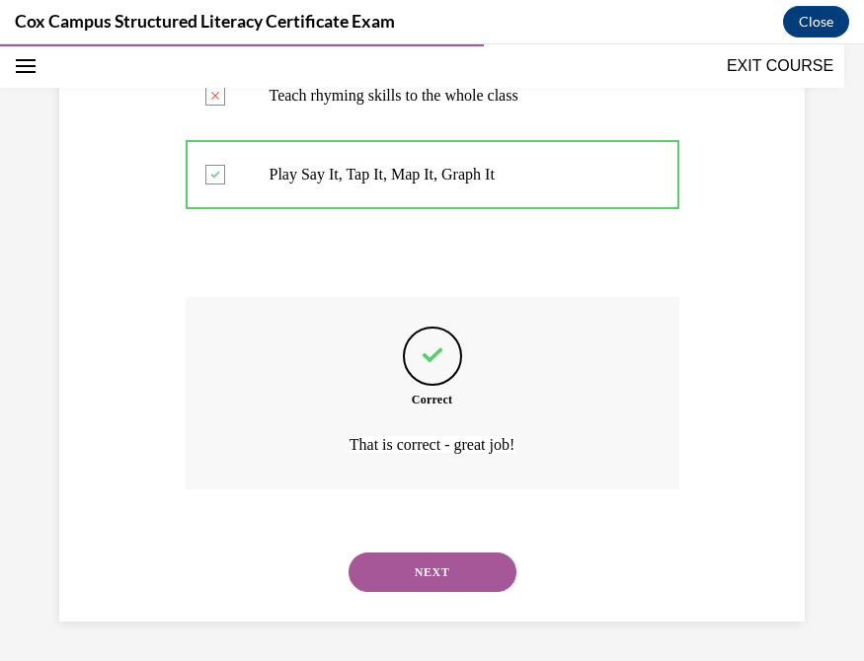
click at [422, 543] on button "NEXT" at bounding box center [432, 572] width 168 height 39
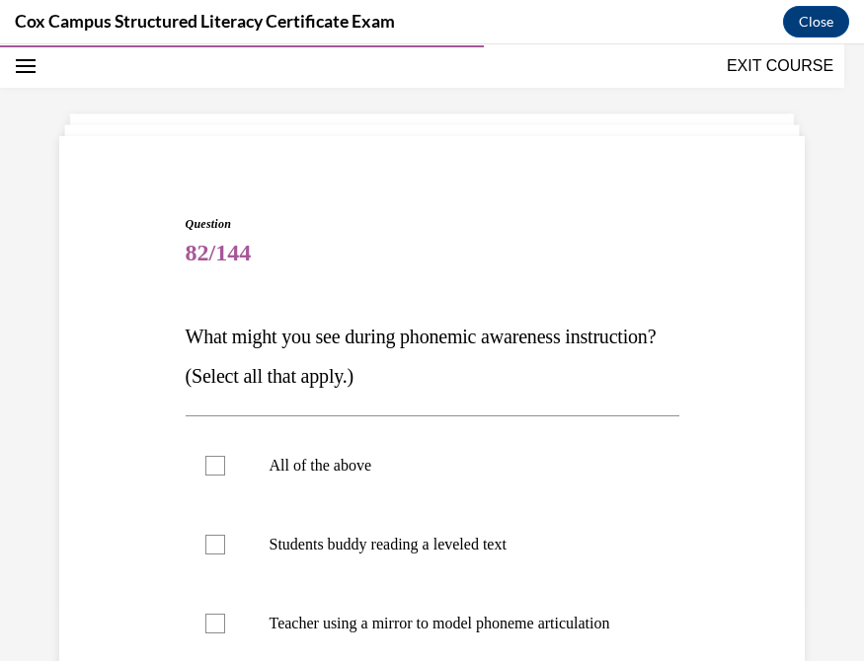
scroll to position [373, 0]
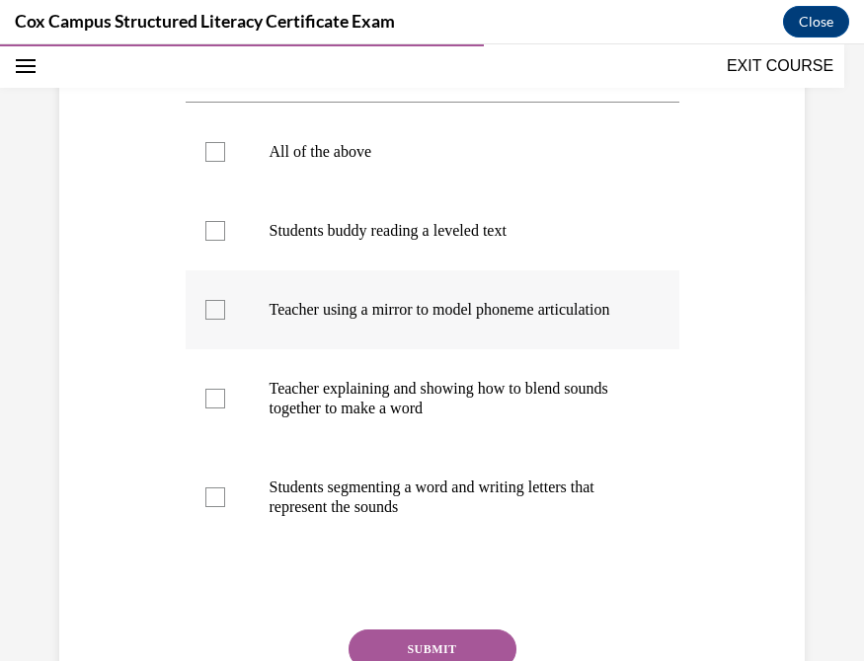
click at [207, 318] on div at bounding box center [215, 310] width 20 height 20
click at [207, 318] on input "Teacher using a mirror to model phoneme articulation" at bounding box center [215, 310] width 20 height 20
checkbox input "true"
click at [205, 409] on div at bounding box center [215, 399] width 20 height 20
click at [205, 409] on input "Teacher explaining and showing how to blend sounds together to make a word" at bounding box center [215, 399] width 20 height 20
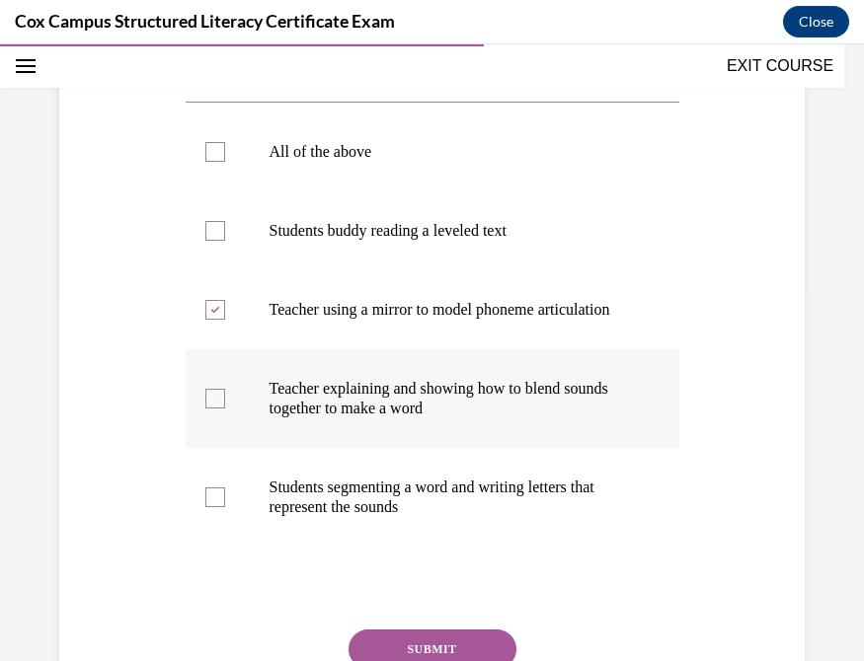
checkbox input "true"
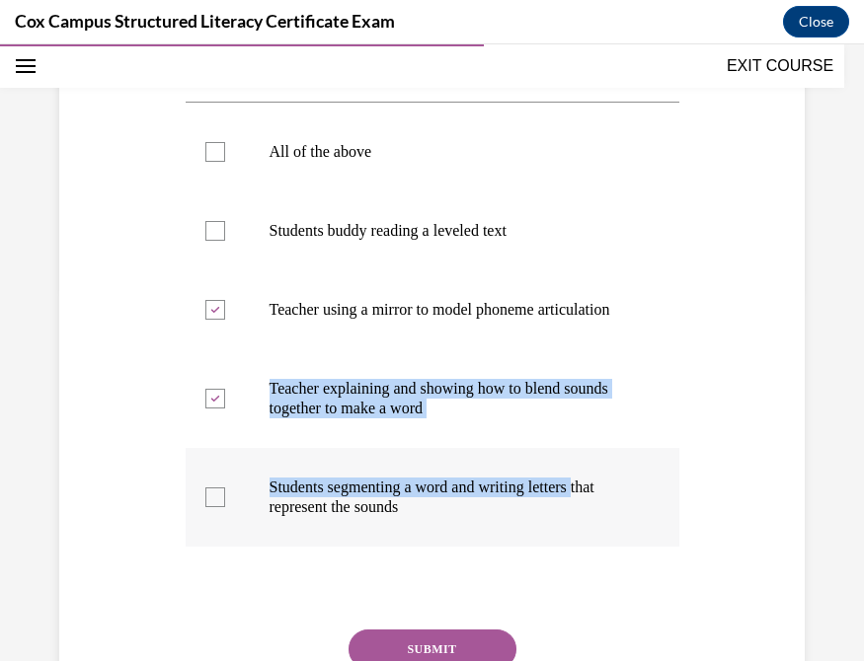
drag, startPoint x: 205, startPoint y: 417, endPoint x: 208, endPoint y: 528, distance: 111.6
click at [208, 528] on ul "All of the above Students buddy reading a leveled text   Teacher using a mirror…" at bounding box center [433, 330] width 494 height 434
click at [208, 528] on label "Students segmenting a word and writing letters that represent the sounds" at bounding box center [433, 497] width 494 height 99
click at [208, 507] on input "Students segmenting a word and writing letters that represent the sounds" at bounding box center [215, 498] width 20 height 20
checkbox input "true"
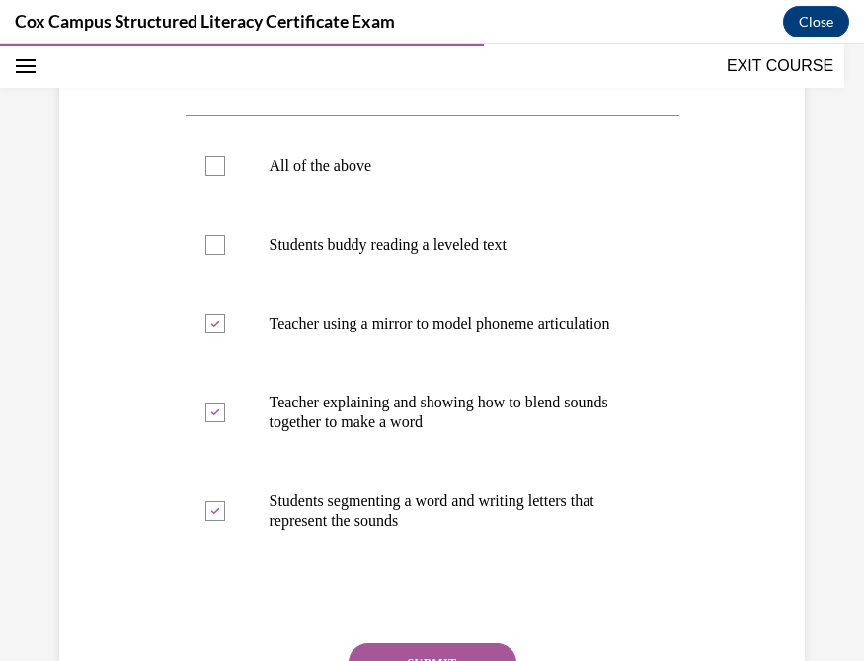
scroll to position [502, 0]
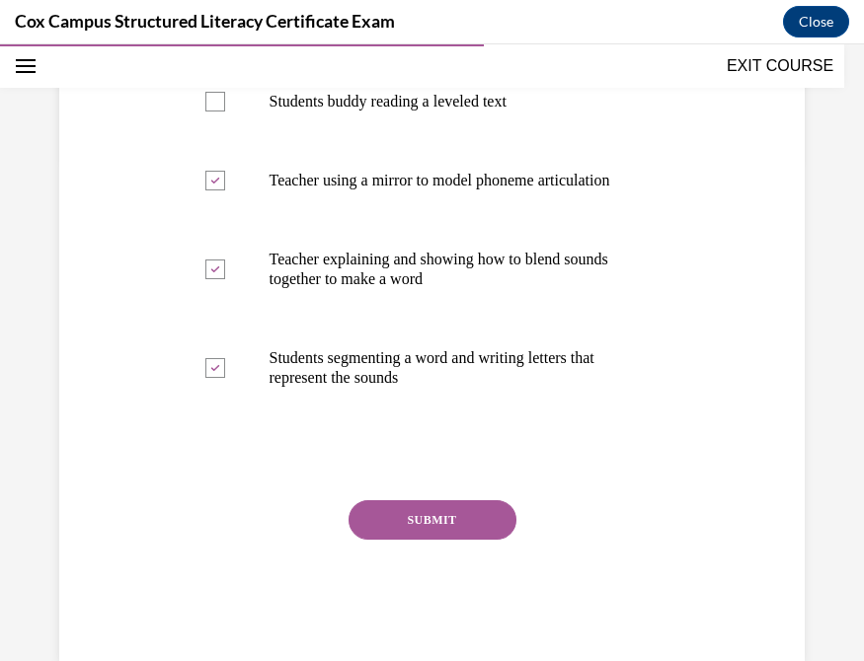
click at [429, 532] on button "SUBMIT" at bounding box center [432, 519] width 168 height 39
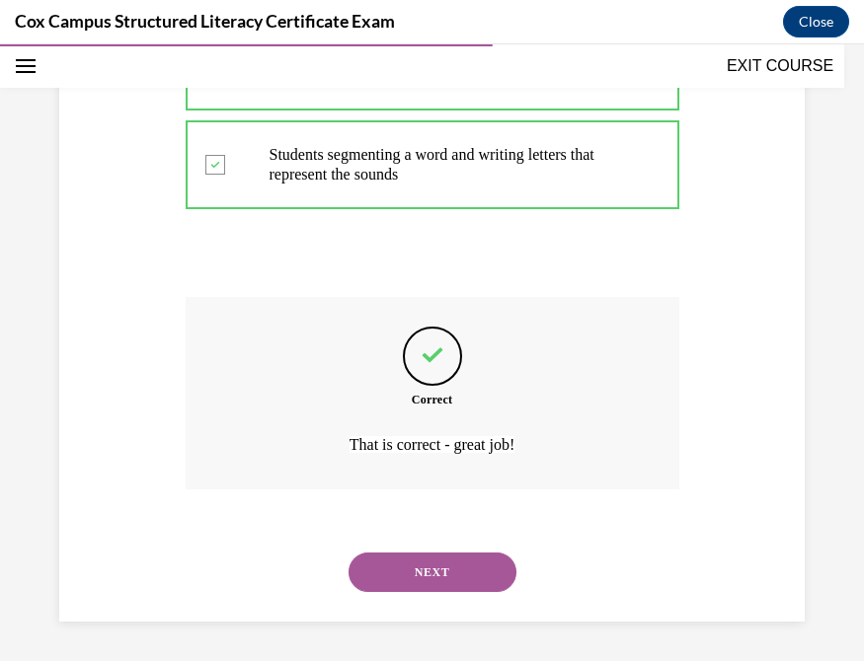
click at [459, 543] on button "NEXT" at bounding box center [432, 572] width 168 height 39
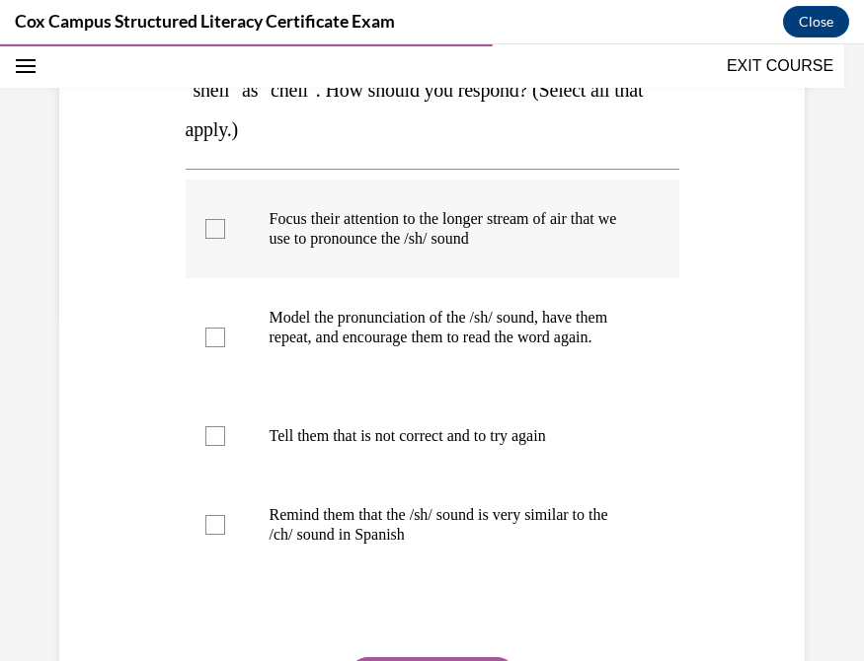
scroll to position [347, 0]
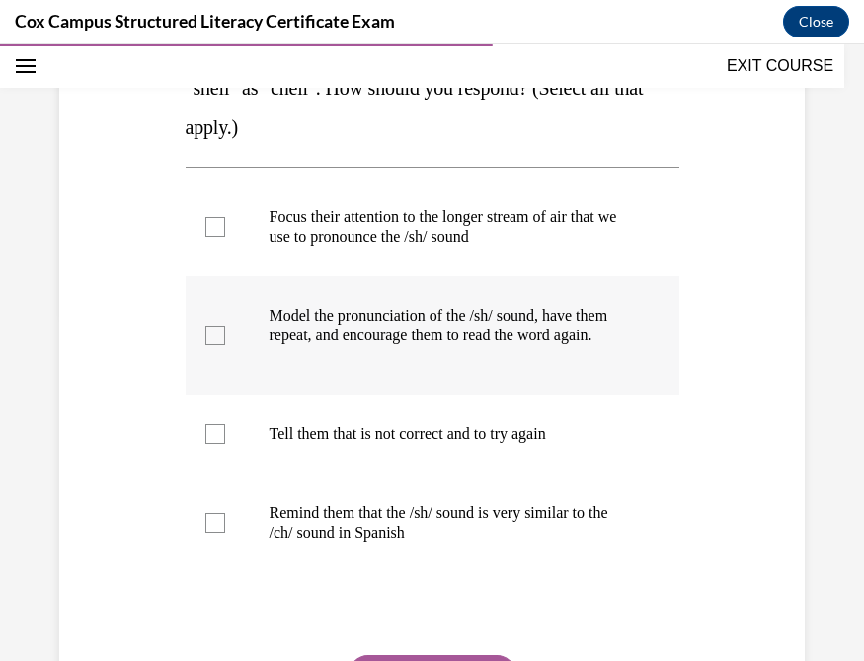
click at [212, 346] on div at bounding box center [215, 336] width 20 height 20
click at [212, 346] on input "Model the pronunciation of the /sh/ sound, have them repeat, and encourage them…" at bounding box center [215, 336] width 20 height 20
checkbox input "true"
click at [209, 533] on div at bounding box center [215, 523] width 20 height 20
click at [209, 533] on input "Remind them that the /sh/ sound is very similar to the /ch/ sound in Spanish" at bounding box center [215, 523] width 20 height 20
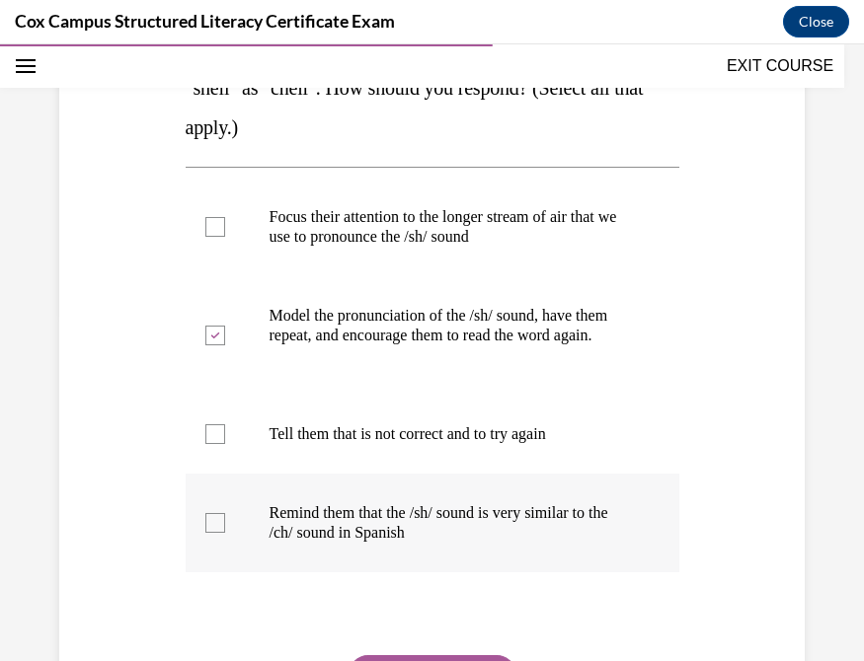
checkbox input "true"
click at [212, 229] on div at bounding box center [215, 227] width 20 height 20
click at [212, 229] on input "Focus their attention to the longer stream of air that we use to pronounce the …" at bounding box center [215, 227] width 20 height 20
checkbox input "true"
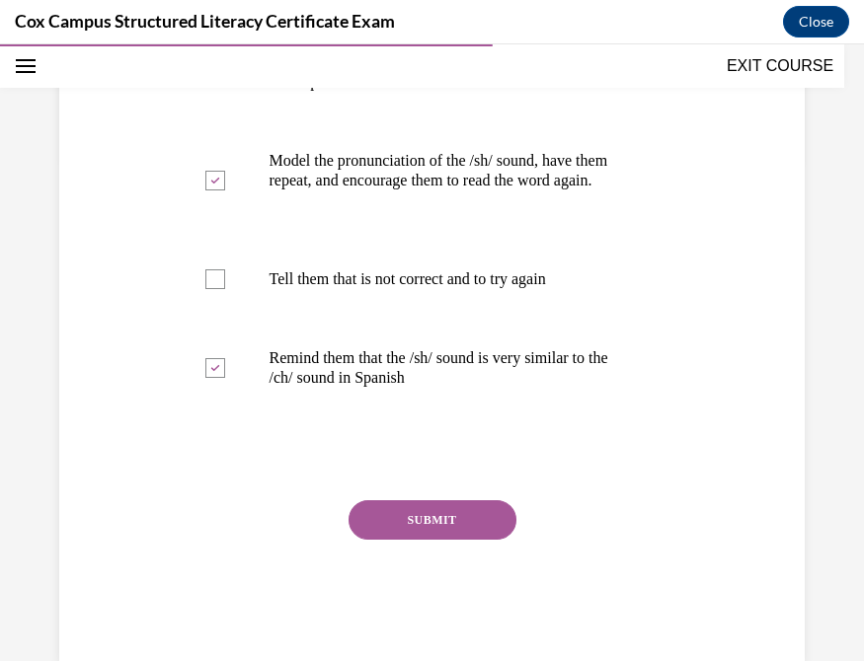
click at [438, 540] on button "SUBMIT" at bounding box center [432, 519] width 168 height 39
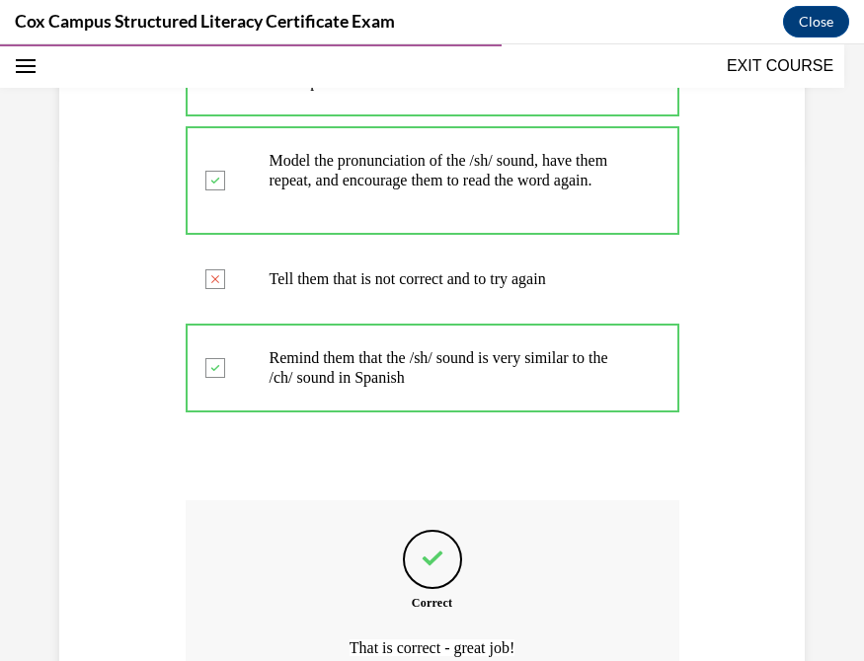
scroll to position [726, 0]
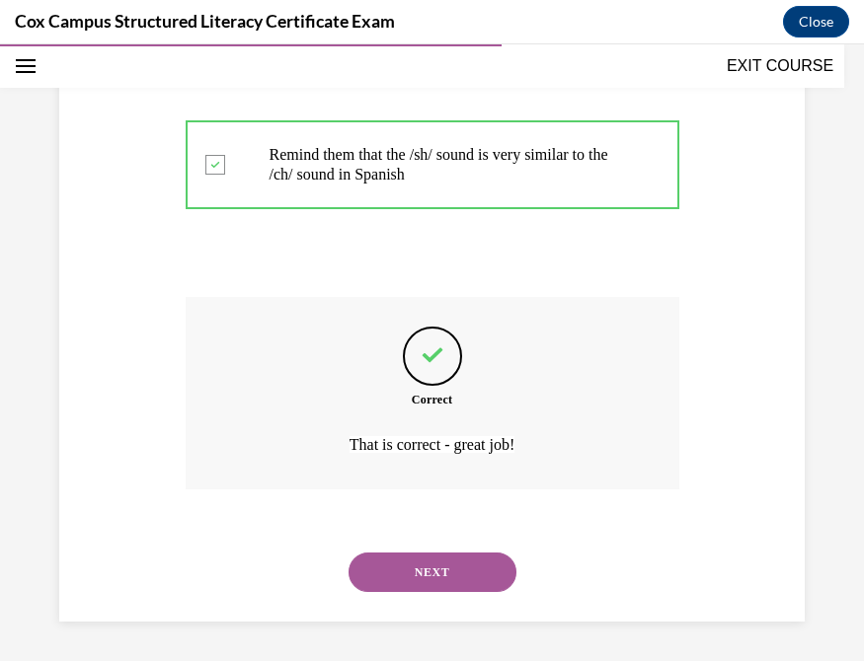
click at [457, 543] on button "NEXT" at bounding box center [432, 572] width 168 height 39
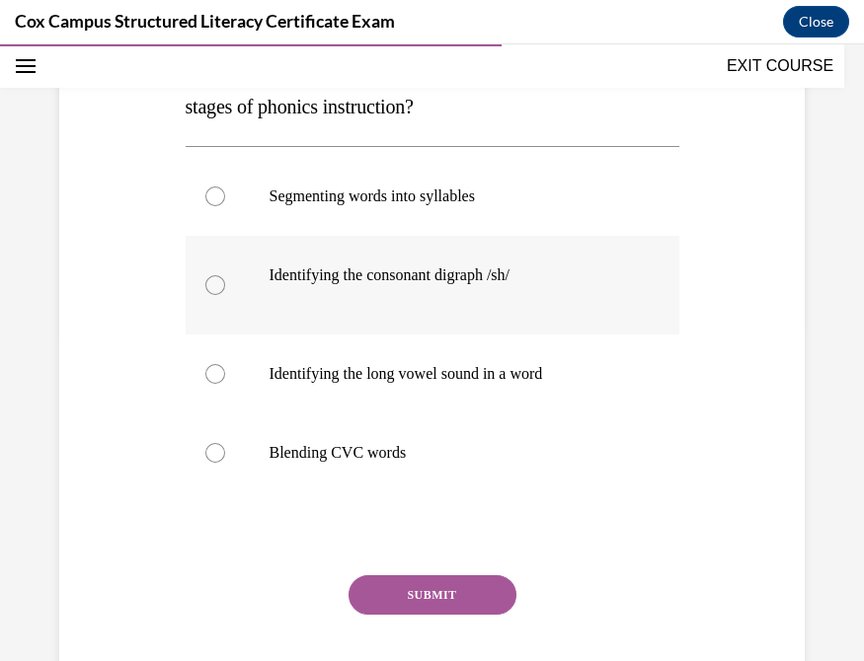
scroll to position [331, 0]
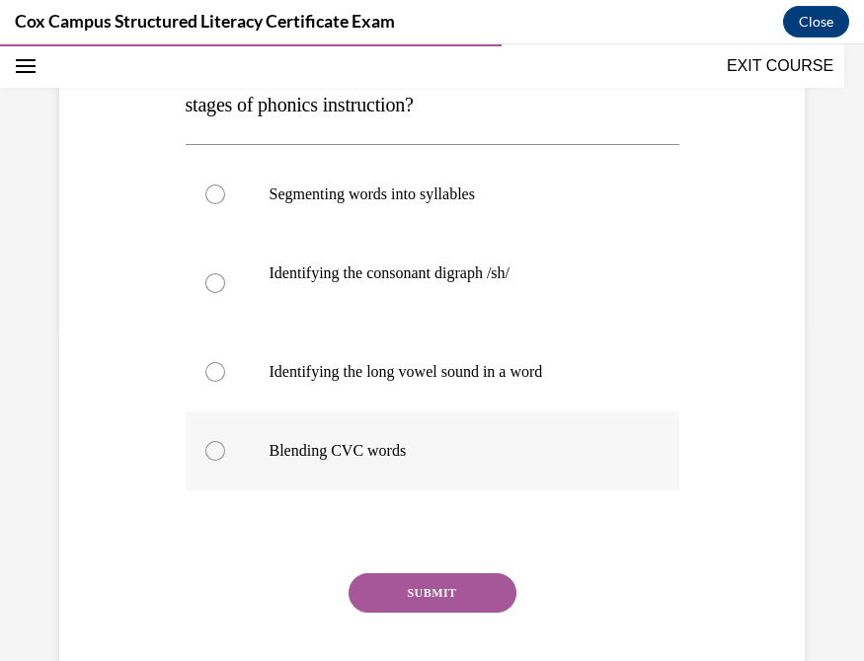
click at [211, 451] on div at bounding box center [215, 451] width 20 height 20
click at [211, 451] on input "Blending CVC words" at bounding box center [215, 451] width 20 height 20
radio input "true"
click at [451, 543] on button "SUBMIT" at bounding box center [432, 593] width 168 height 39
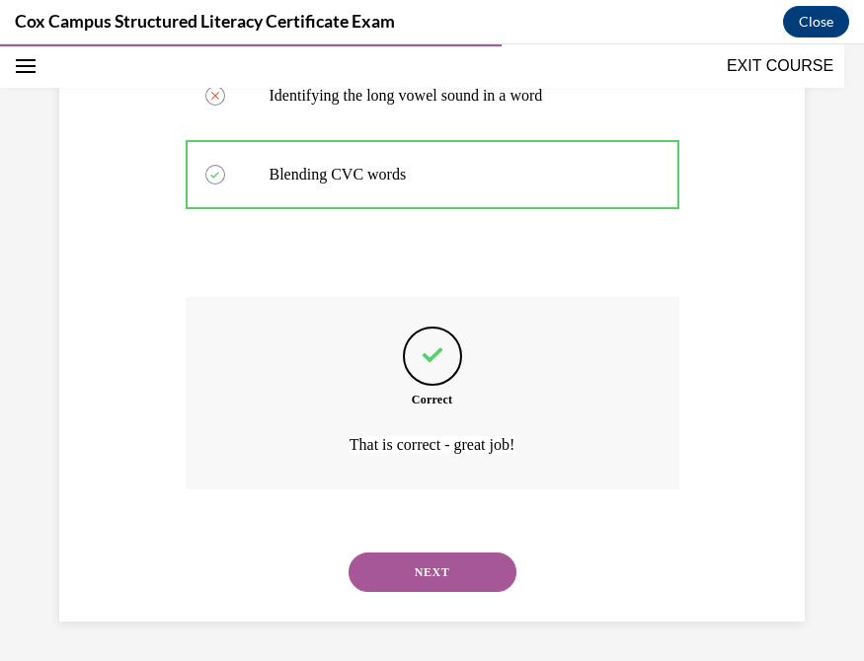
click at [380, 543] on button "NEXT" at bounding box center [432, 572] width 168 height 39
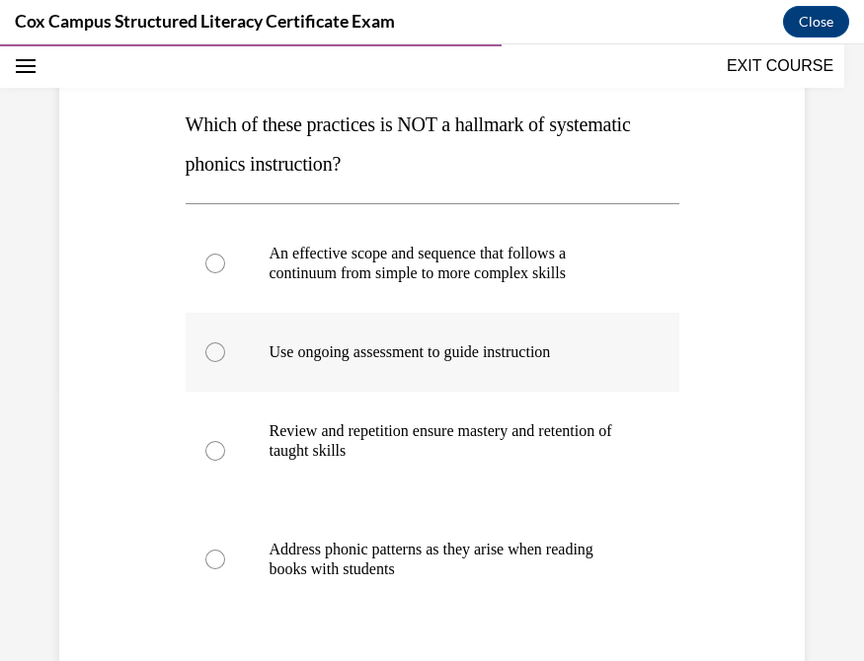
scroll to position [273, 0]
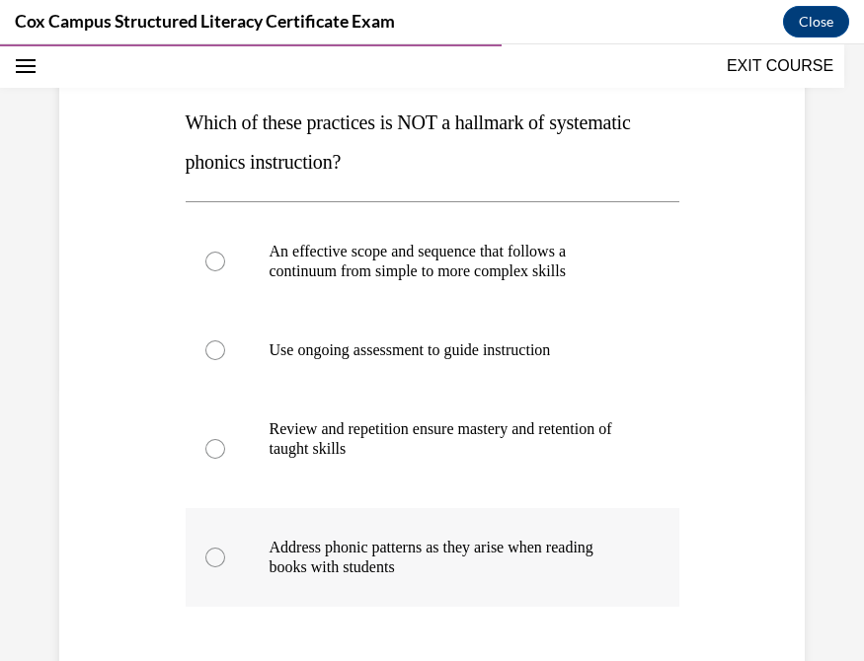
click at [212, 543] on div at bounding box center [215, 558] width 20 height 20
click at [212, 543] on input "Address phonic patterns as they arise when reading books with students" at bounding box center [215, 558] width 20 height 20
radio input "true"
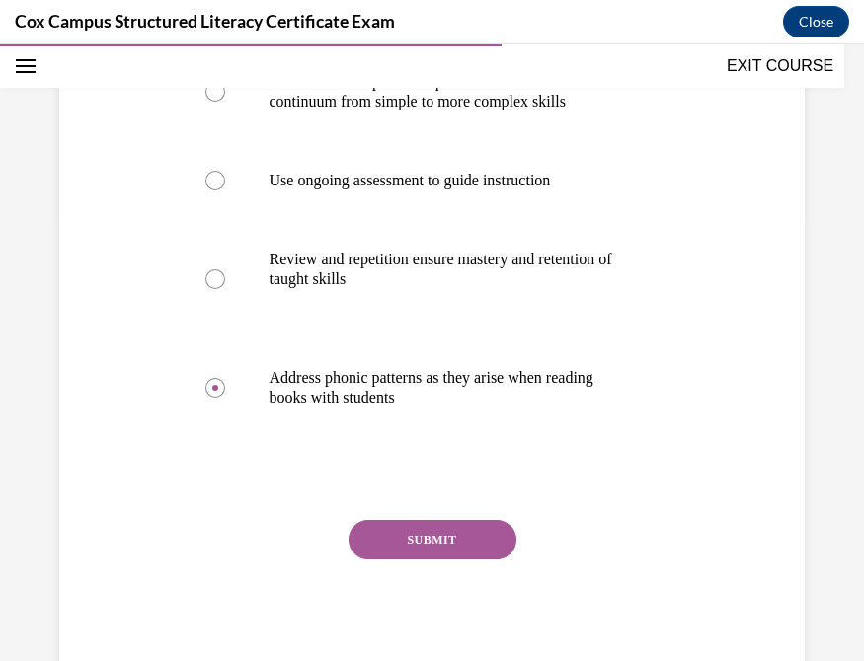
click at [435, 531] on button "SUBMIT" at bounding box center [432, 539] width 168 height 39
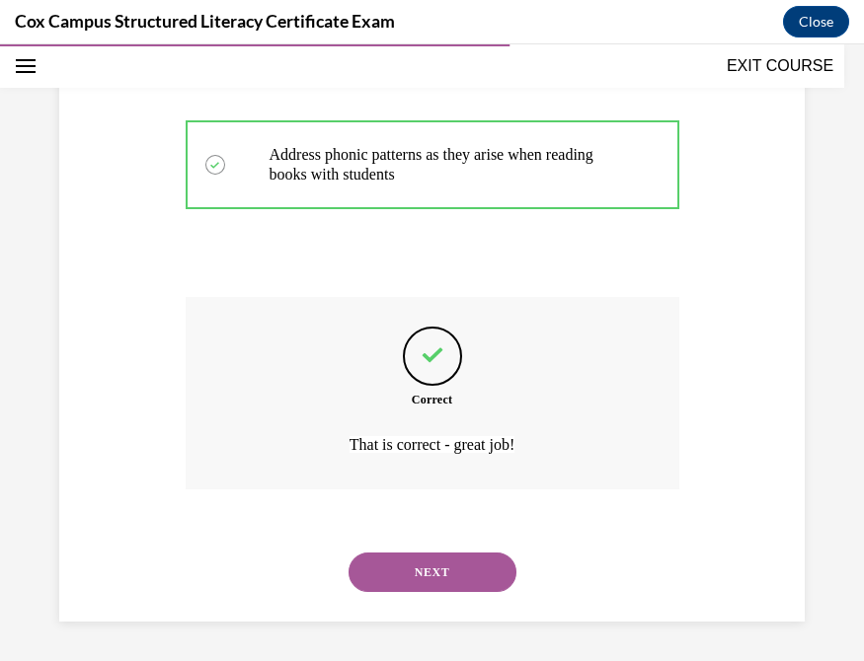
click at [415, 543] on button "NEXT" at bounding box center [432, 572] width 168 height 39
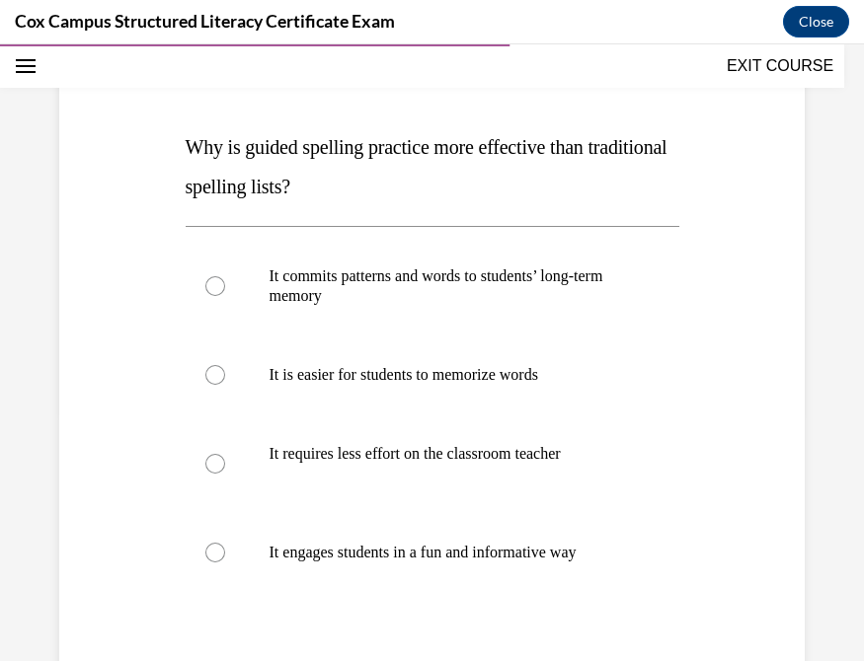
scroll to position [257, 0]
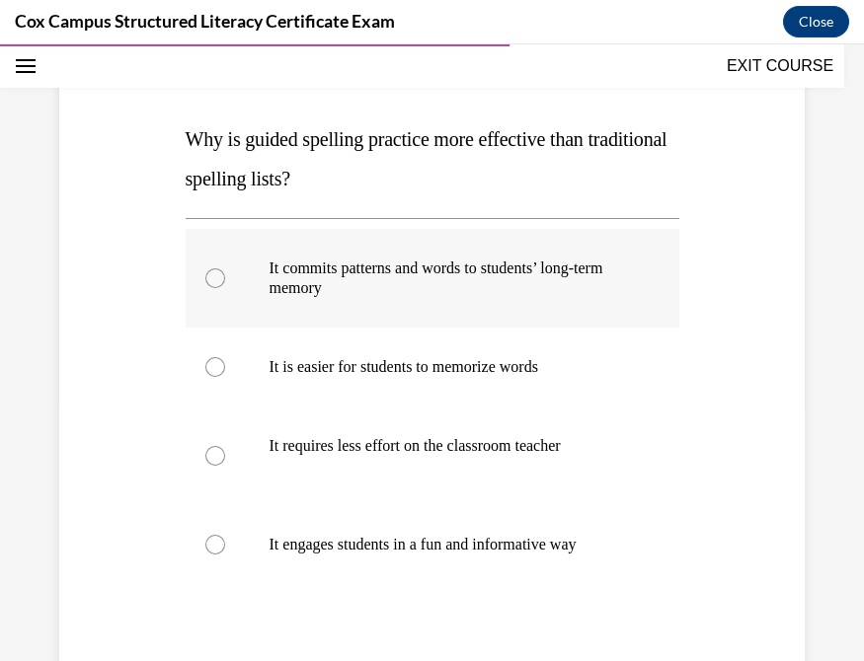
click at [208, 279] on div at bounding box center [215, 279] width 20 height 20
click at [208, 279] on input "It commits patterns and words to students’ long-term memory" at bounding box center [215, 279] width 20 height 20
radio input "true"
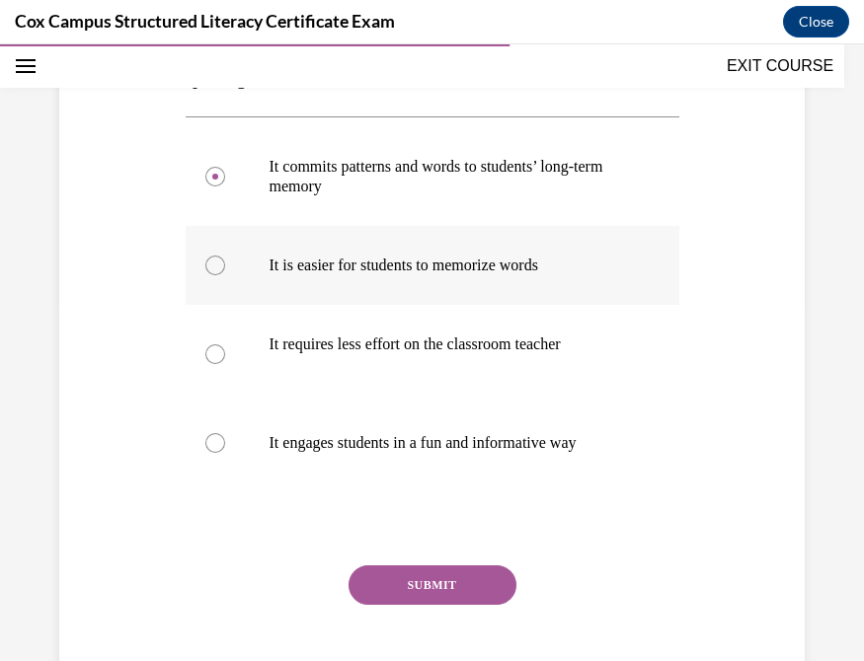
scroll to position [360, 0]
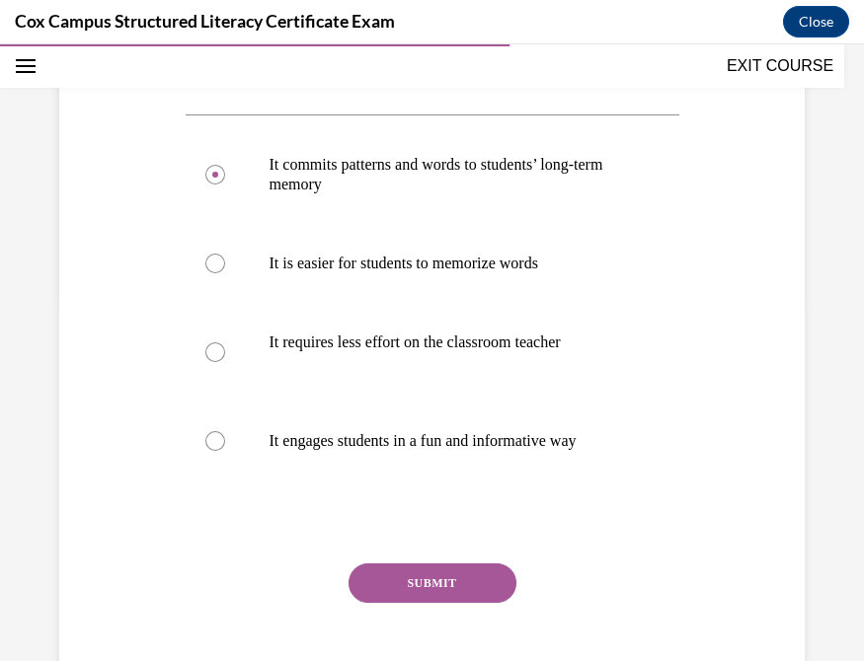
click at [421, 543] on button "SUBMIT" at bounding box center [432, 583] width 168 height 39
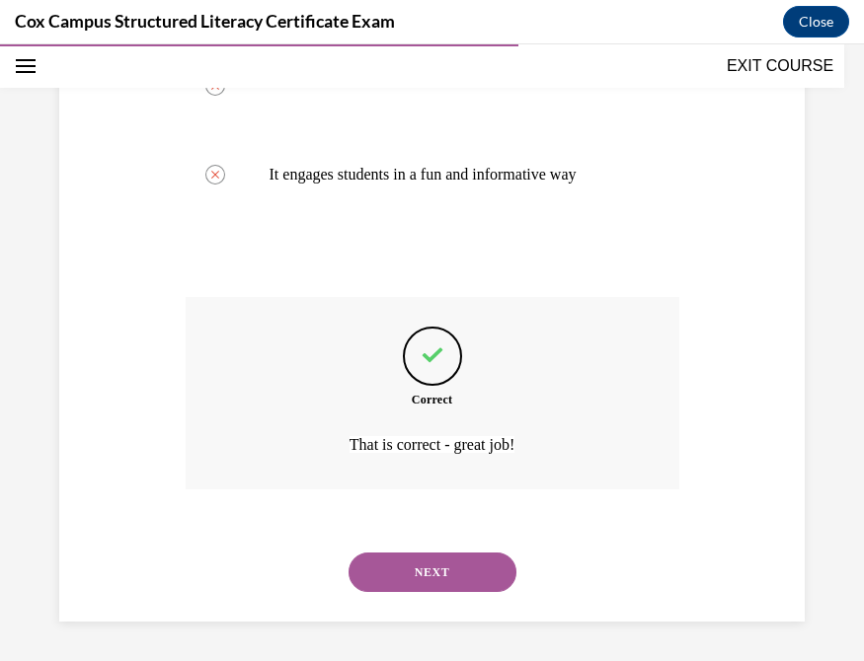
click at [402, 543] on button "NEXT" at bounding box center [432, 572] width 168 height 39
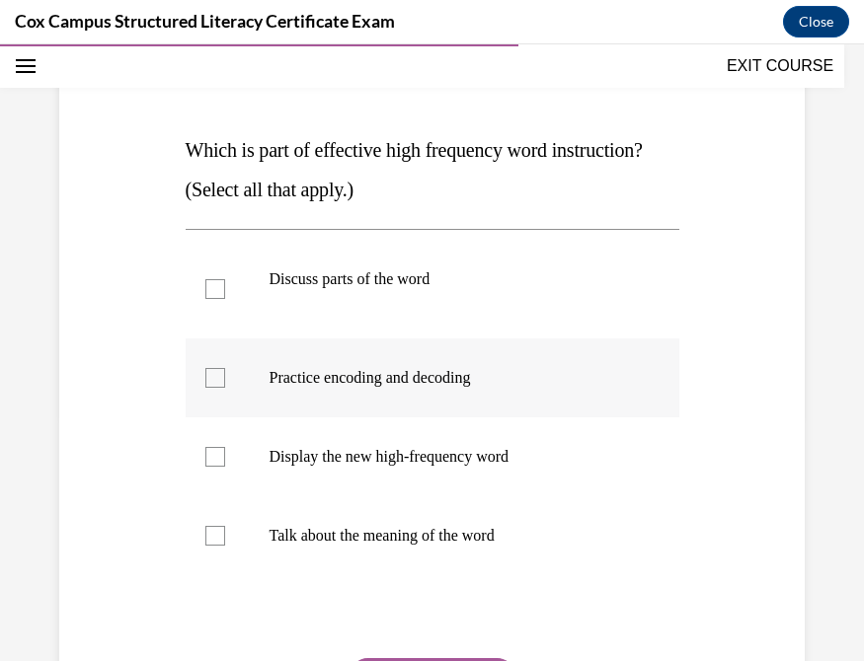
scroll to position [247, 0]
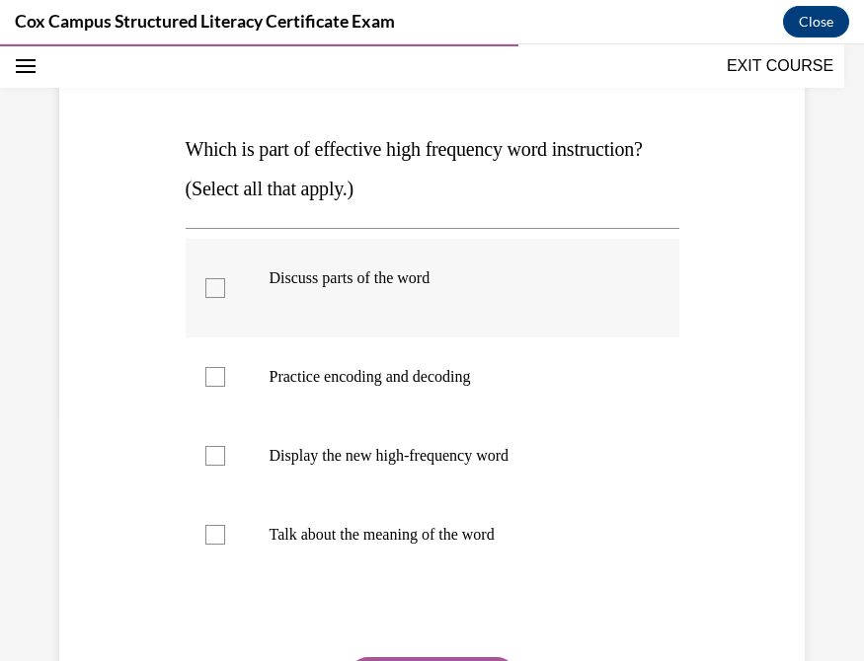
click at [211, 293] on div at bounding box center [215, 288] width 20 height 20
click at [211, 293] on input "Discuss parts of the word" at bounding box center [215, 288] width 20 height 20
checkbox input "true"
click at [207, 377] on div at bounding box center [215, 377] width 20 height 20
click at [207, 377] on input "Practice encoding and decoding" at bounding box center [215, 377] width 20 height 20
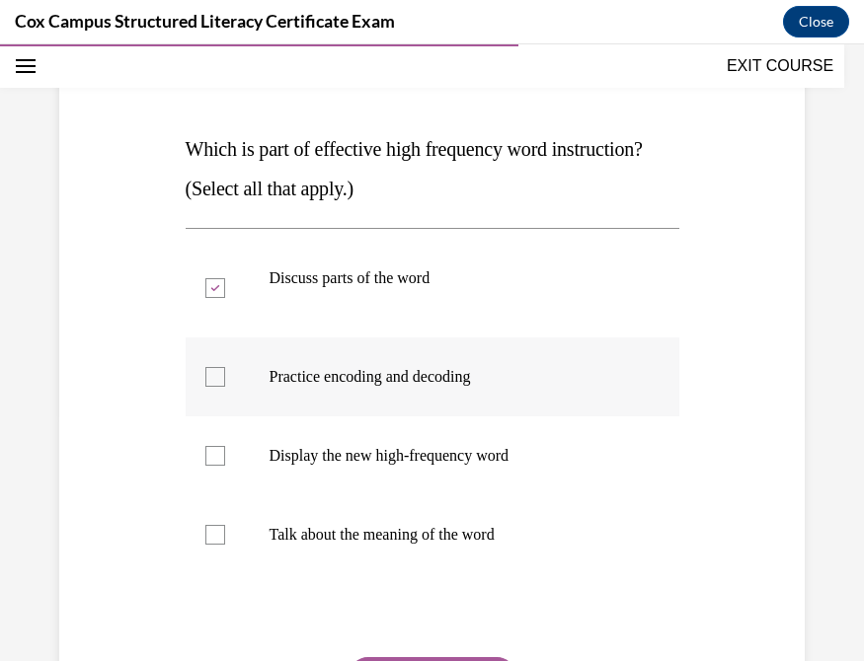
checkbox input "true"
click at [215, 466] on label "Display the new high-frequency word" at bounding box center [433, 456] width 494 height 79
click at [215, 466] on input "Display the new high-frequency word" at bounding box center [215, 456] width 20 height 20
checkbox input "true"
click at [212, 543] on label "Talk about the meaning of the word" at bounding box center [433, 535] width 494 height 79
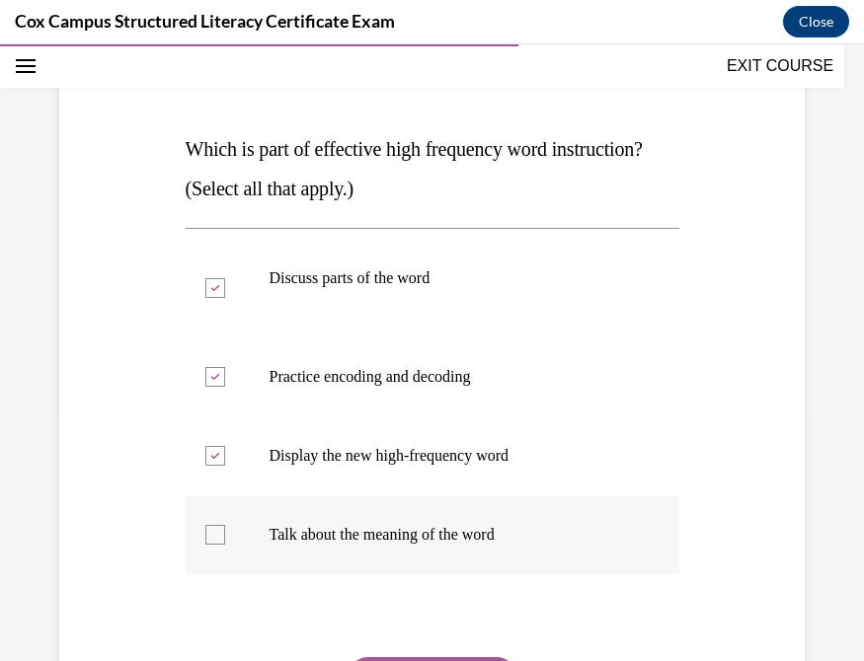
click at [212, 543] on input "Talk about the meaning of the word" at bounding box center [215, 535] width 20 height 20
checkbox input "true"
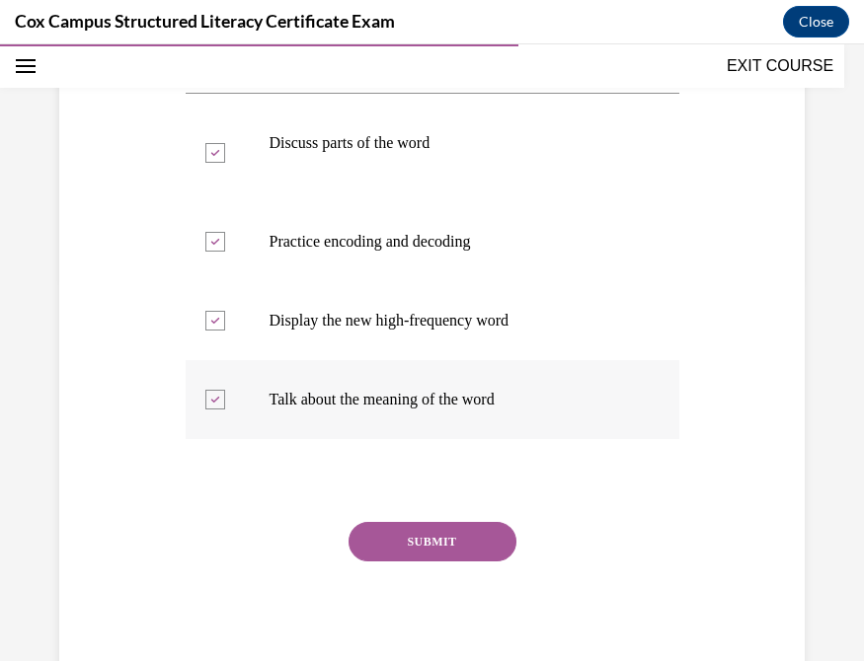
scroll to position [384, 0]
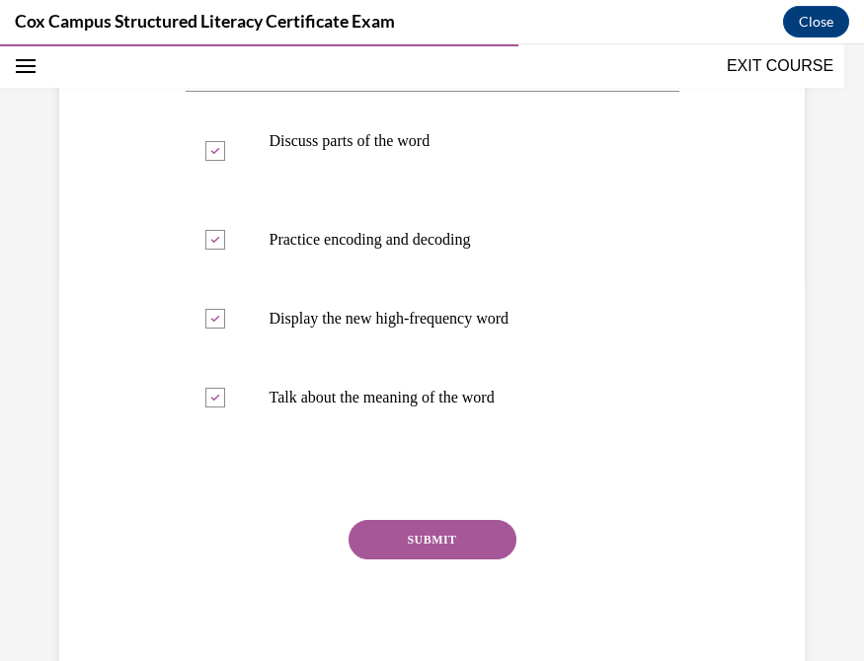
click at [429, 540] on button "SUBMIT" at bounding box center [432, 539] width 168 height 39
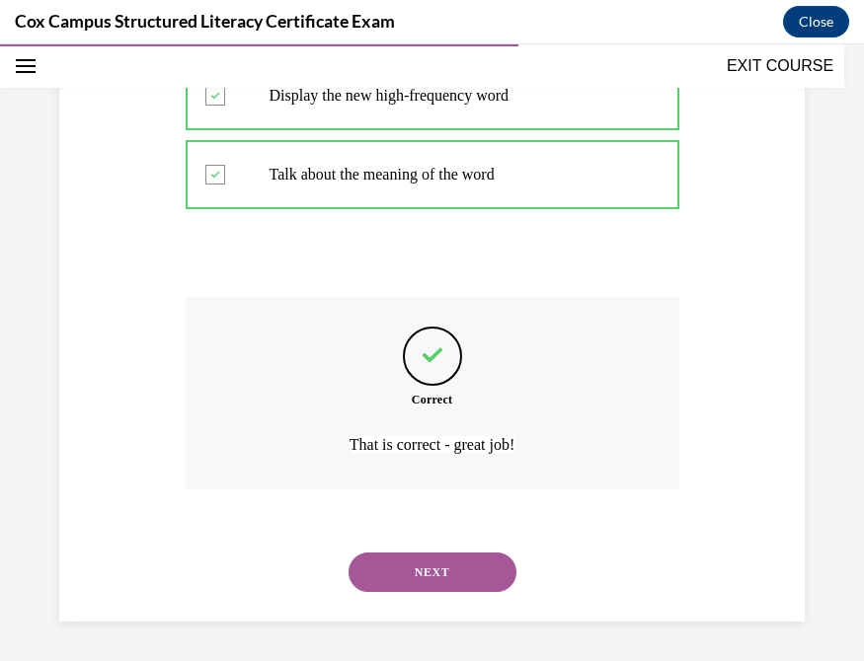
click at [394, 543] on button "NEXT" at bounding box center [432, 572] width 168 height 39
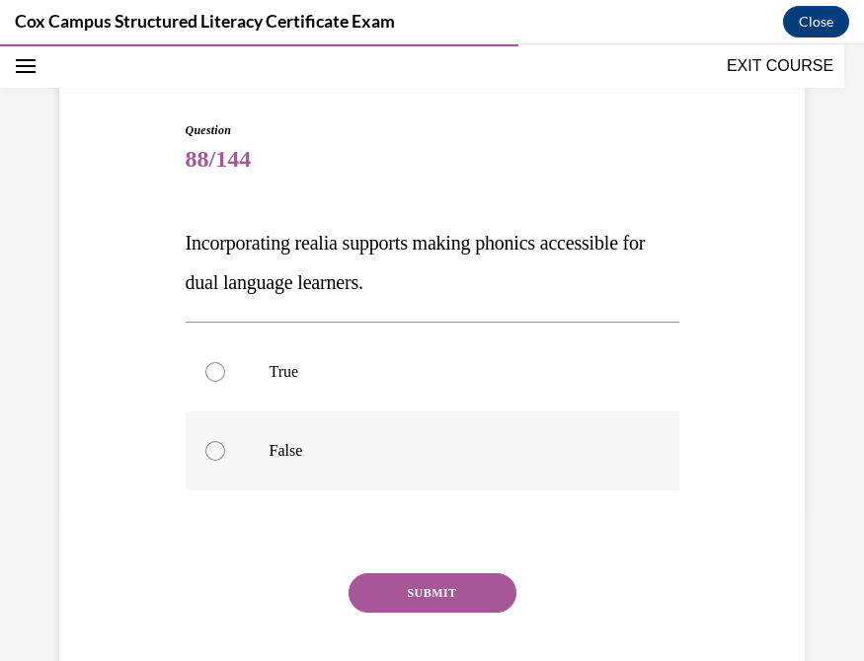
scroll to position [166, 0]
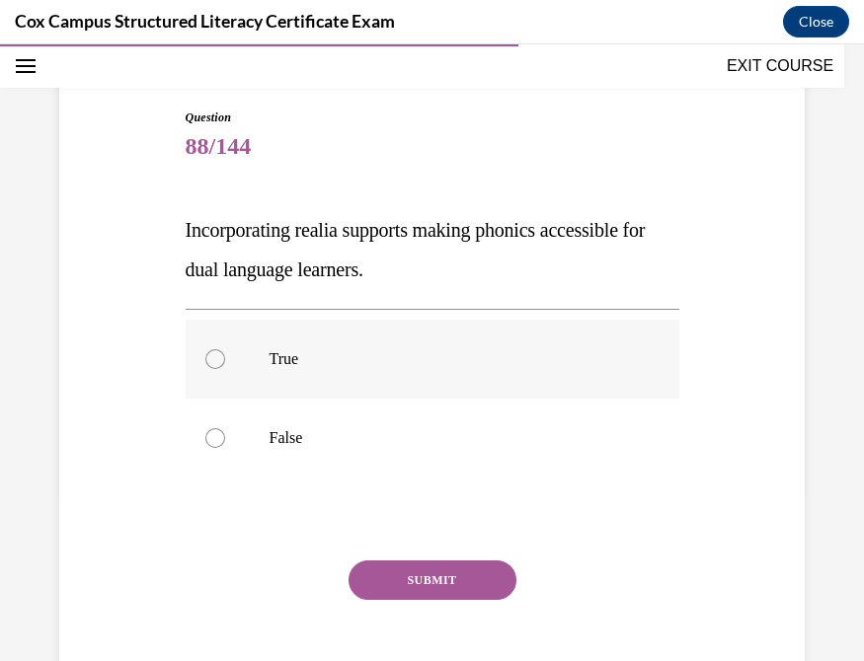
click at [212, 359] on div at bounding box center [215, 359] width 20 height 20
click at [212, 359] on input "True" at bounding box center [215, 359] width 20 height 20
radio input "true"
click at [436, 543] on button "SUBMIT" at bounding box center [432, 580] width 168 height 39
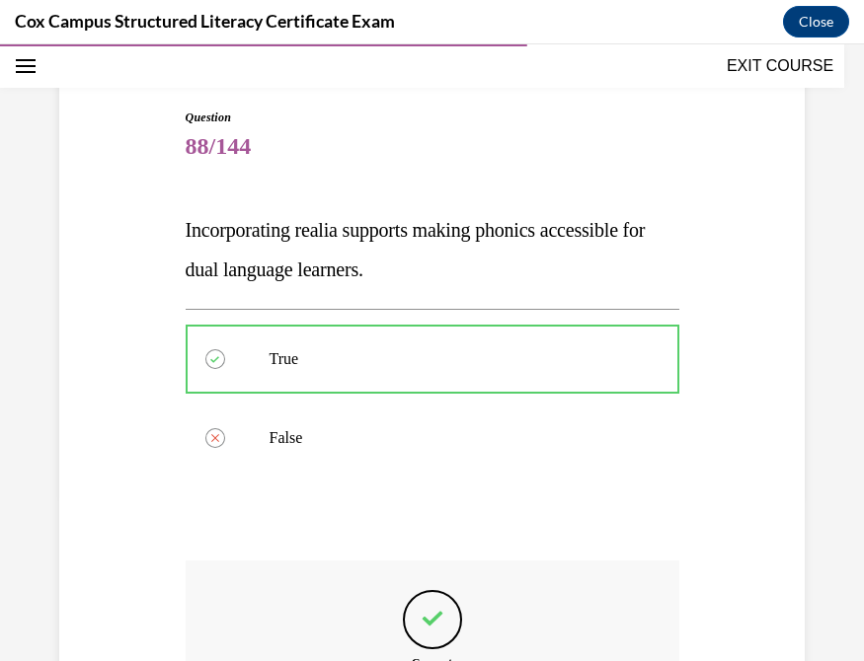
scroll to position [428, 0]
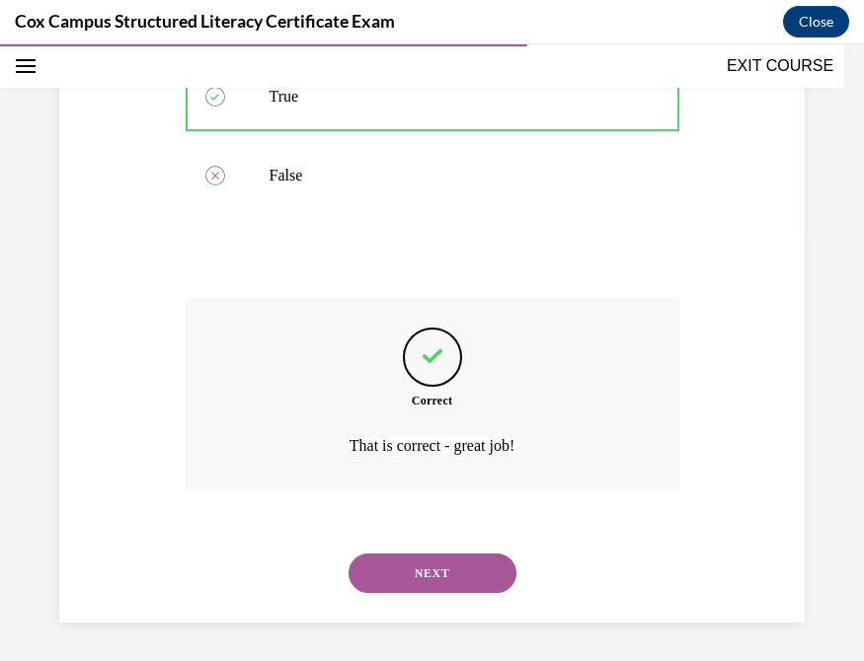
click at [398, 543] on button "NEXT" at bounding box center [432, 573] width 168 height 39
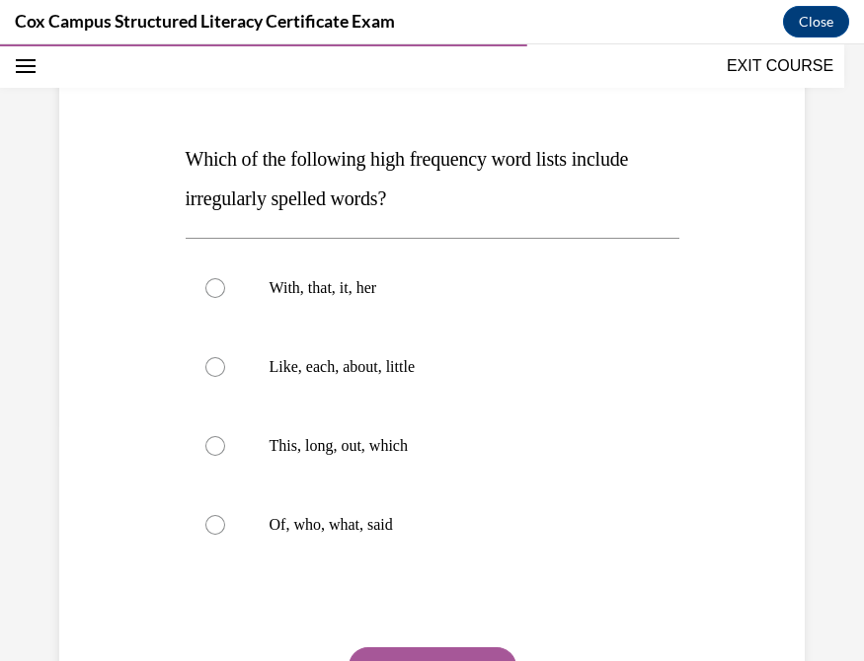
scroll to position [236, 0]
click at [209, 525] on div at bounding box center [215, 526] width 20 height 20
click at [209, 525] on input "Of, who, what, said" at bounding box center [215, 526] width 20 height 20
radio input "true"
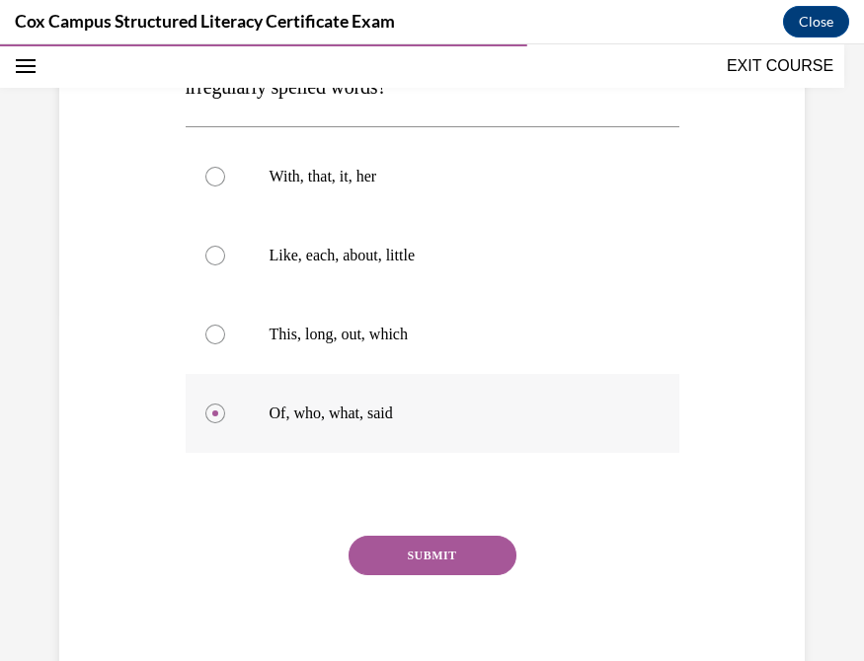
scroll to position [365, 0]
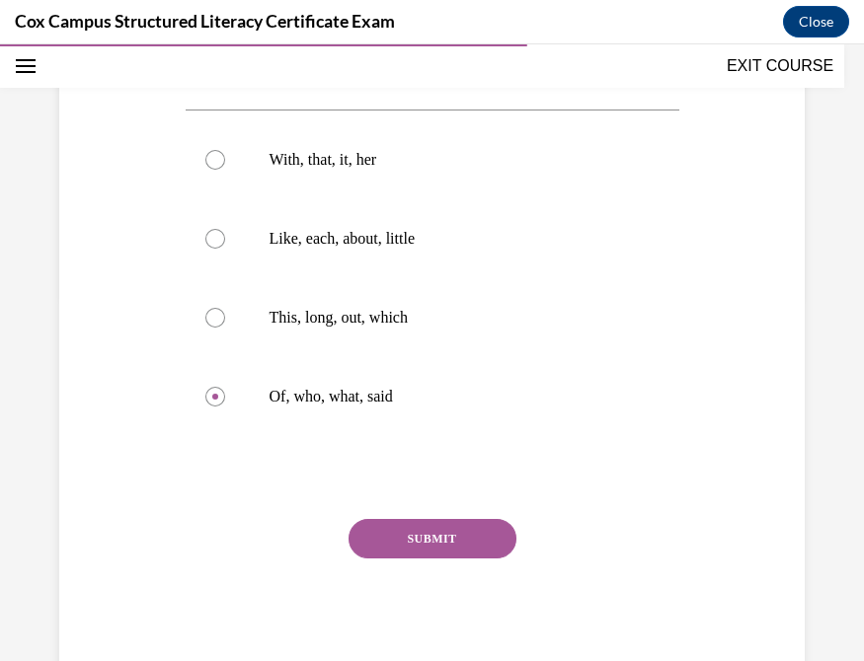
click at [423, 536] on button "SUBMIT" at bounding box center [432, 538] width 168 height 39
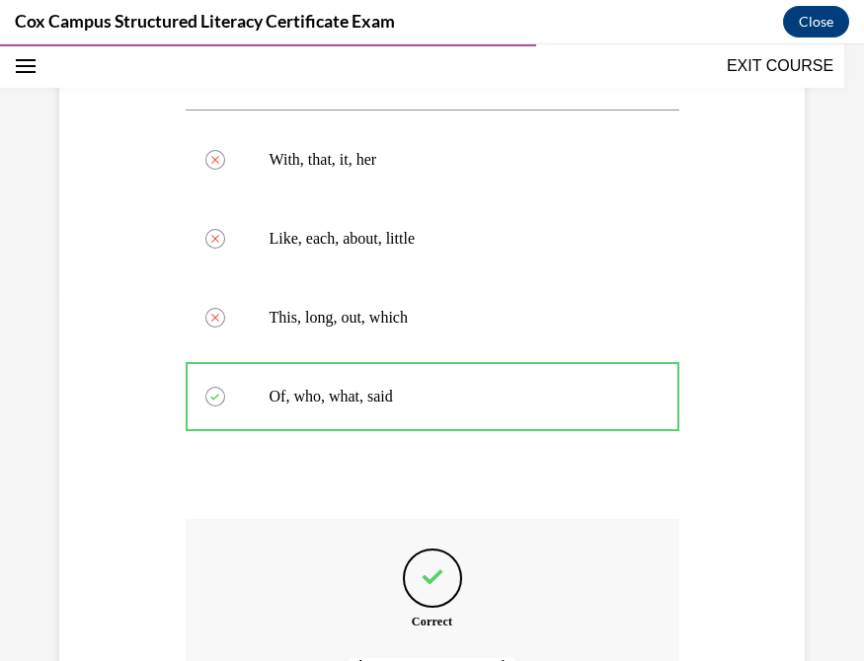
scroll to position [587, 0]
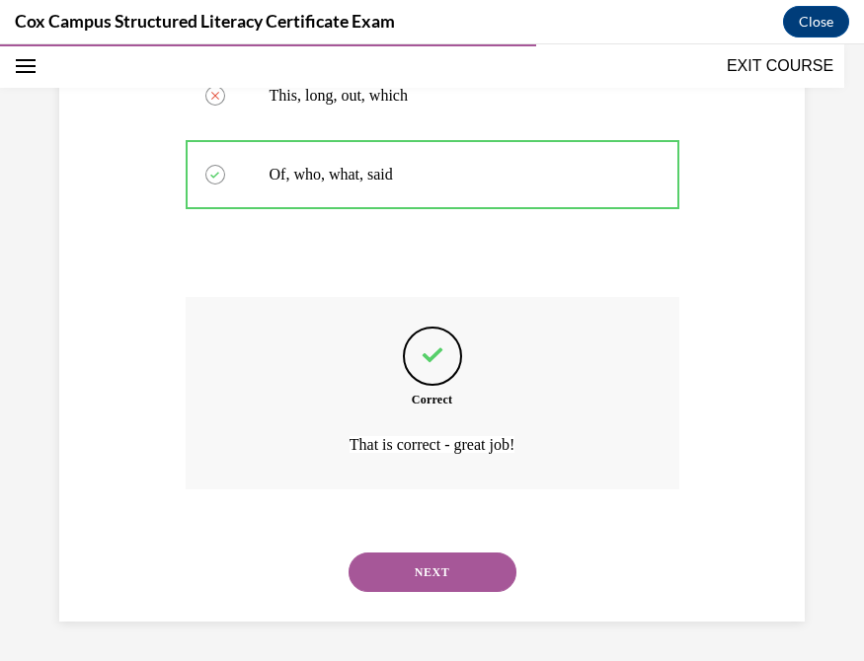
click at [397, 543] on button "NEXT" at bounding box center [432, 572] width 168 height 39
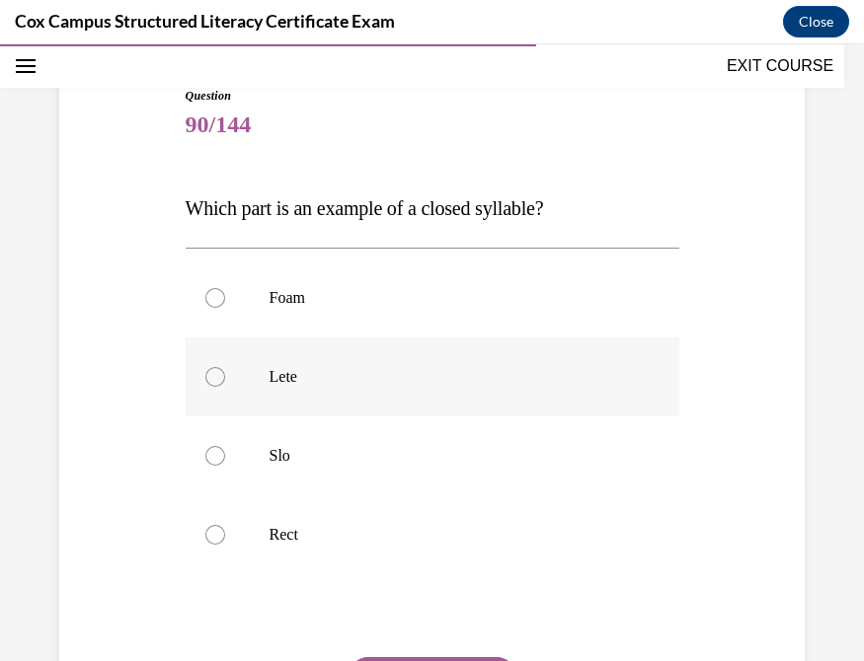
scroll to position [175, 0]
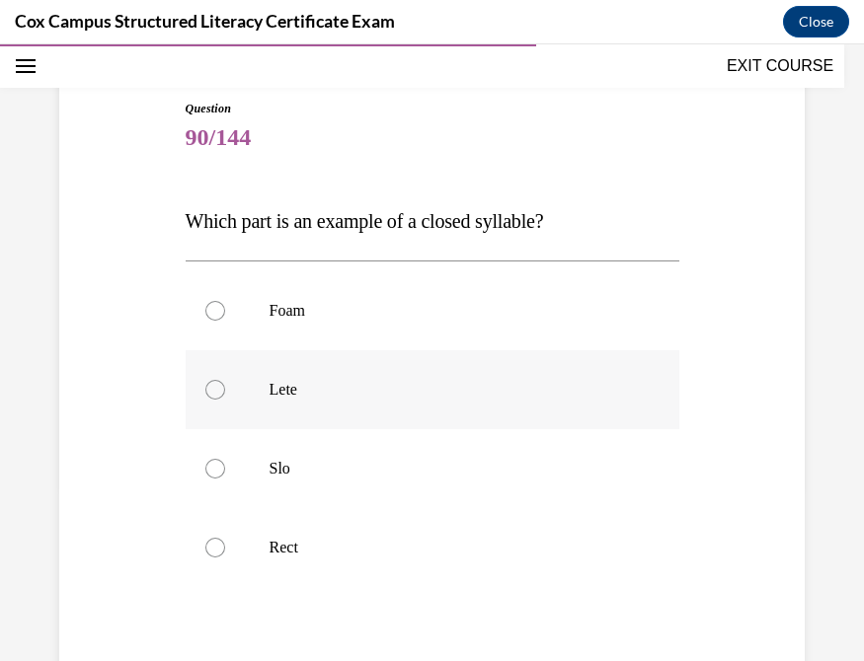
click at [433, 381] on p "Lete" at bounding box center [449, 390] width 360 height 20
click at [225, 381] on input "Lete" at bounding box center [215, 390] width 20 height 20
radio input "true"
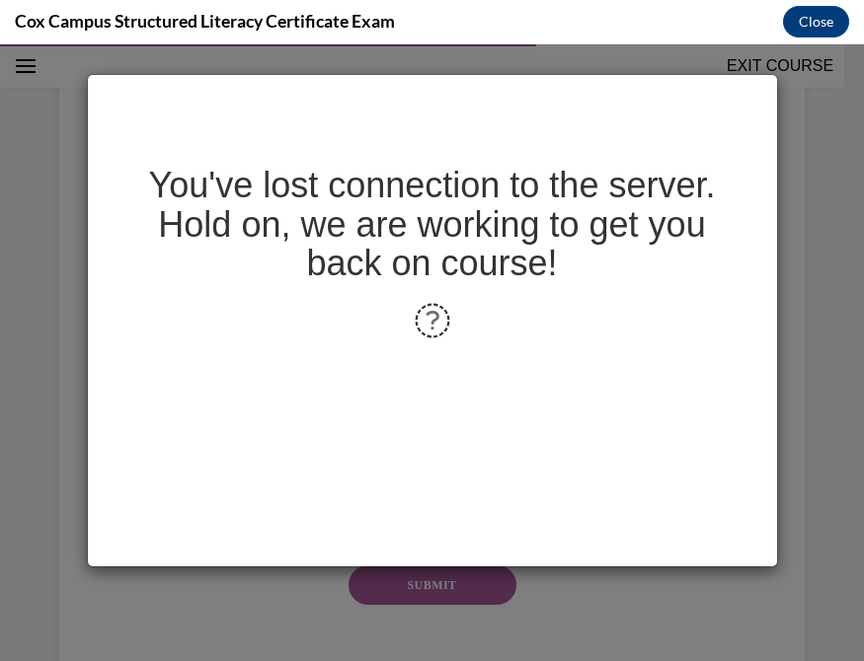
click at [205, 448] on div "You've lost connection to the server. Hold on, we are working to get you back o…" at bounding box center [432, 321] width 689 height 492
click at [806, 177] on div "You've lost connection to the server. Hold on, we are working to get you back o…" at bounding box center [432, 352] width 864 height 617
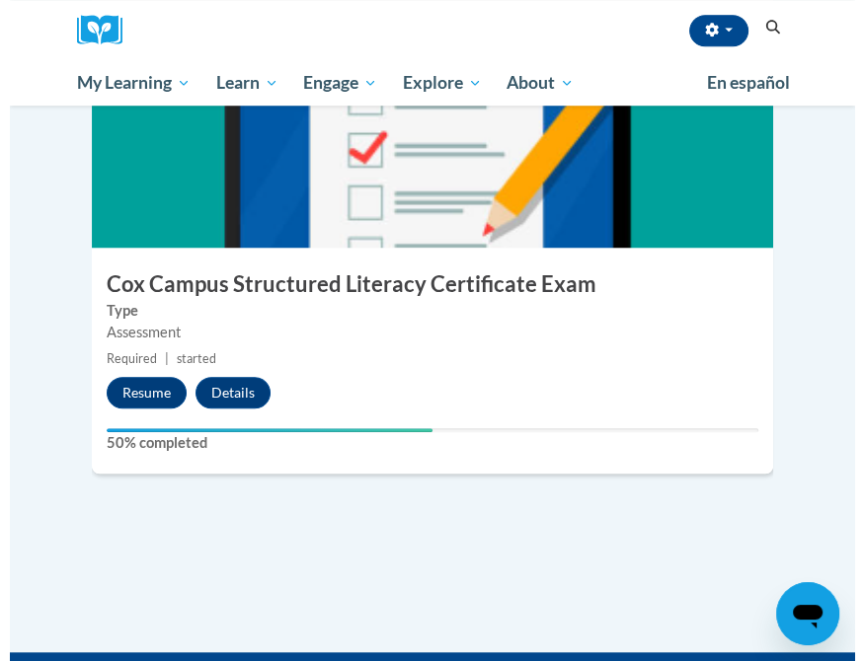
scroll to position [1077, 0]
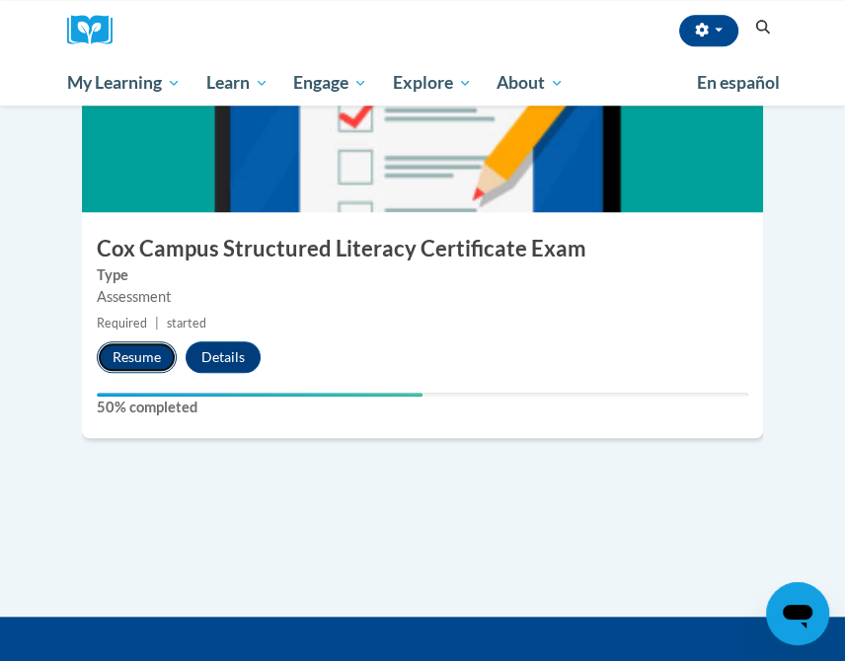
click at [144, 360] on button "Resume" at bounding box center [137, 358] width 80 height 32
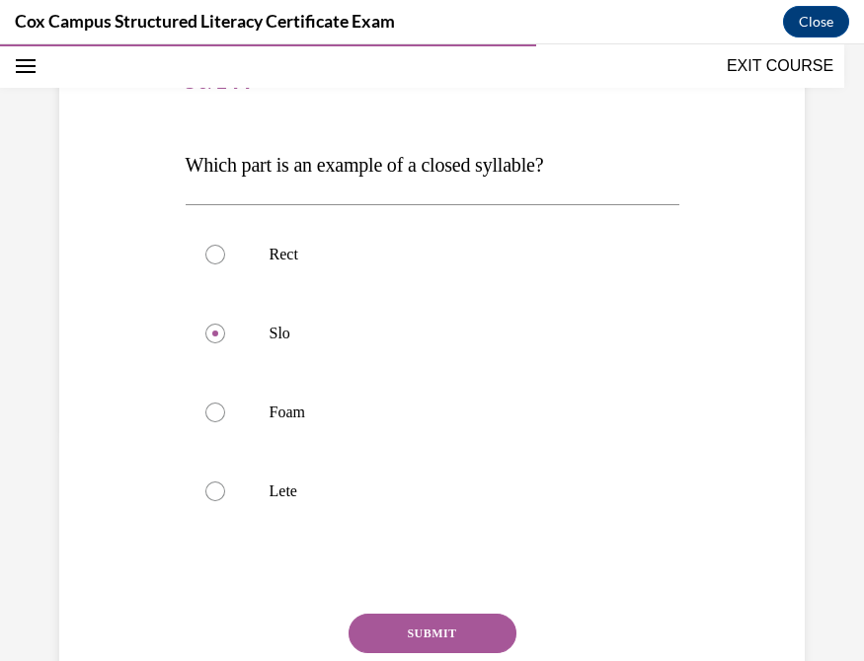
scroll to position [200, 0]
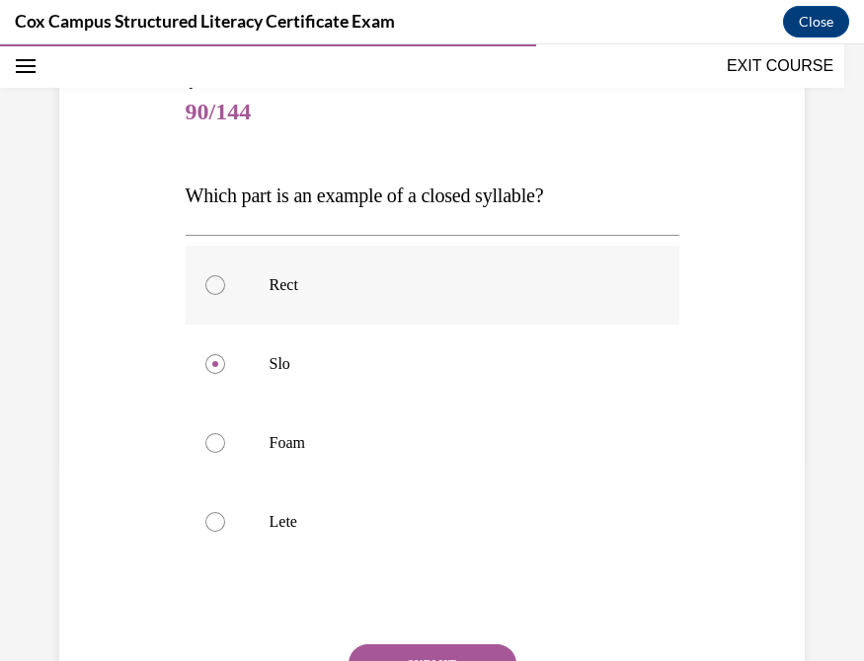
click at [213, 285] on div at bounding box center [215, 285] width 20 height 20
click at [213, 285] on input "Rect" at bounding box center [215, 285] width 20 height 20
radio input "true"
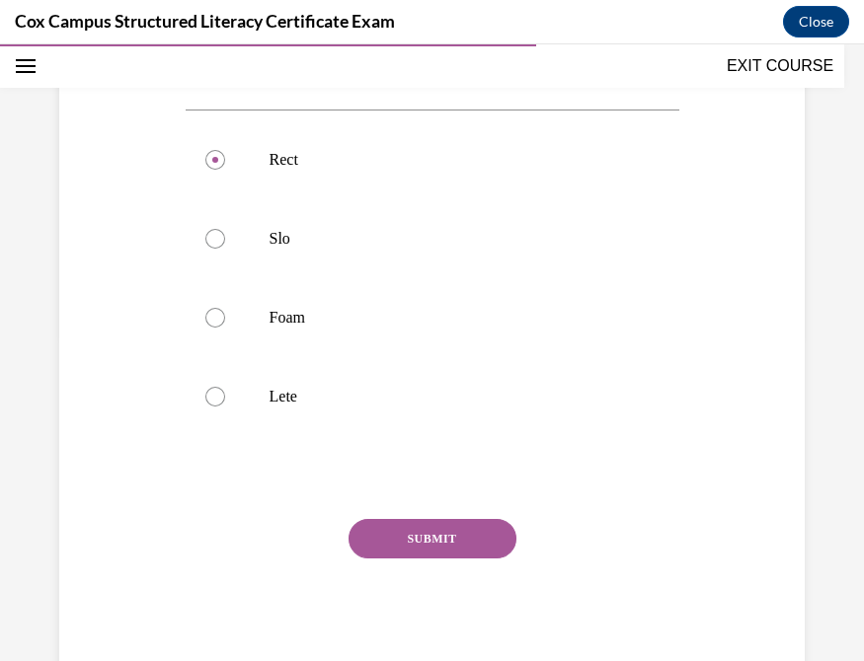
click at [417, 544] on button "SUBMIT" at bounding box center [432, 538] width 168 height 39
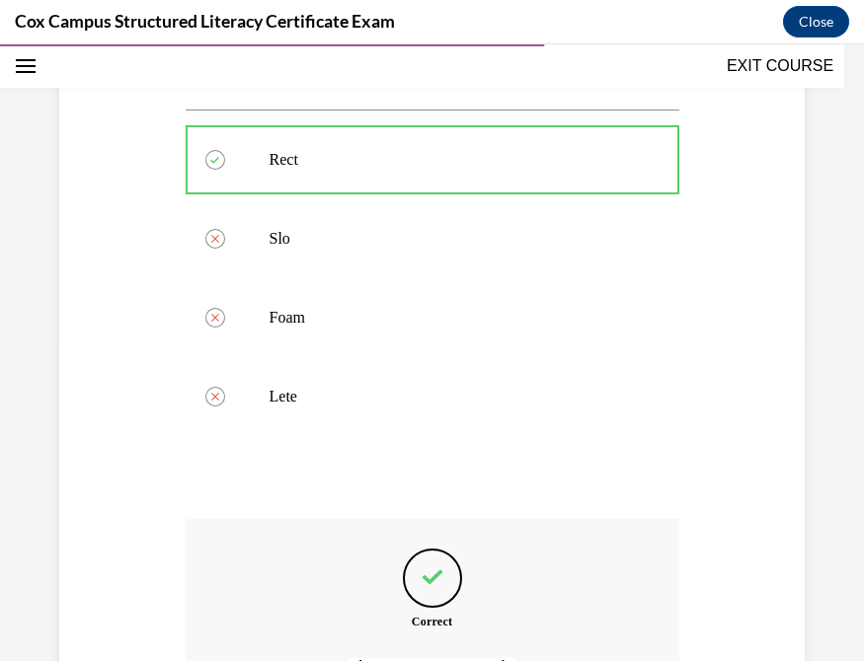
scroll to position [548, 0]
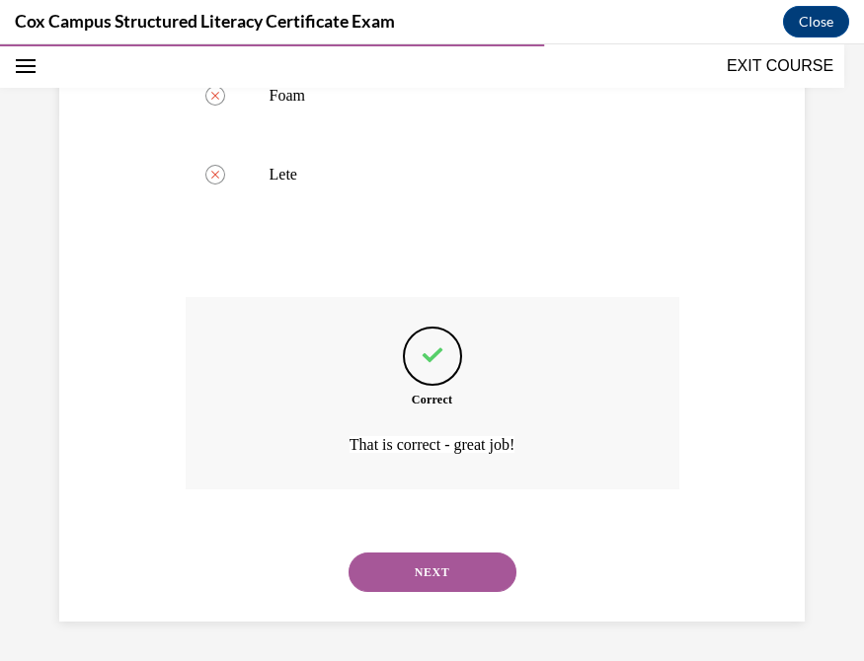
click at [451, 571] on button "NEXT" at bounding box center [432, 572] width 168 height 39
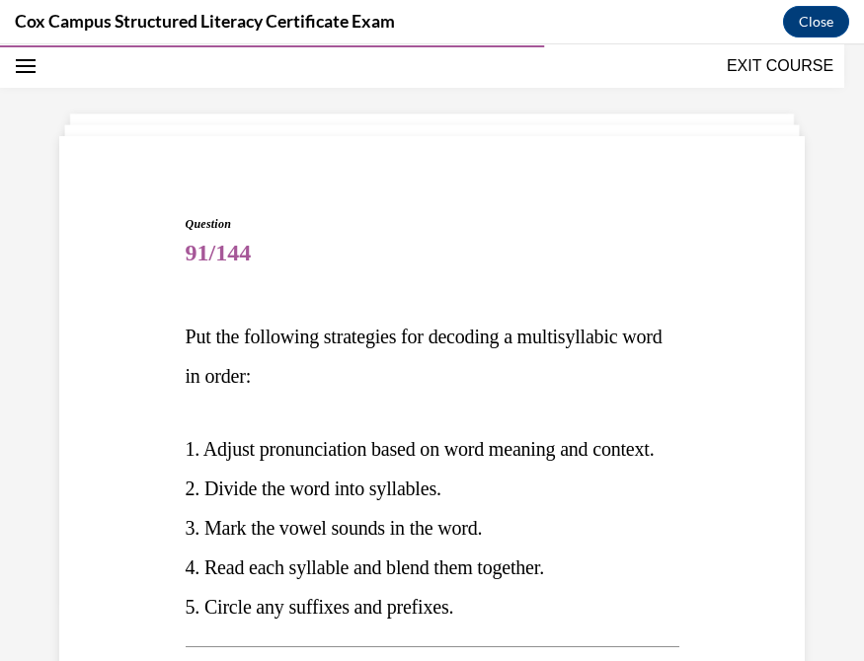
scroll to position [171, 0]
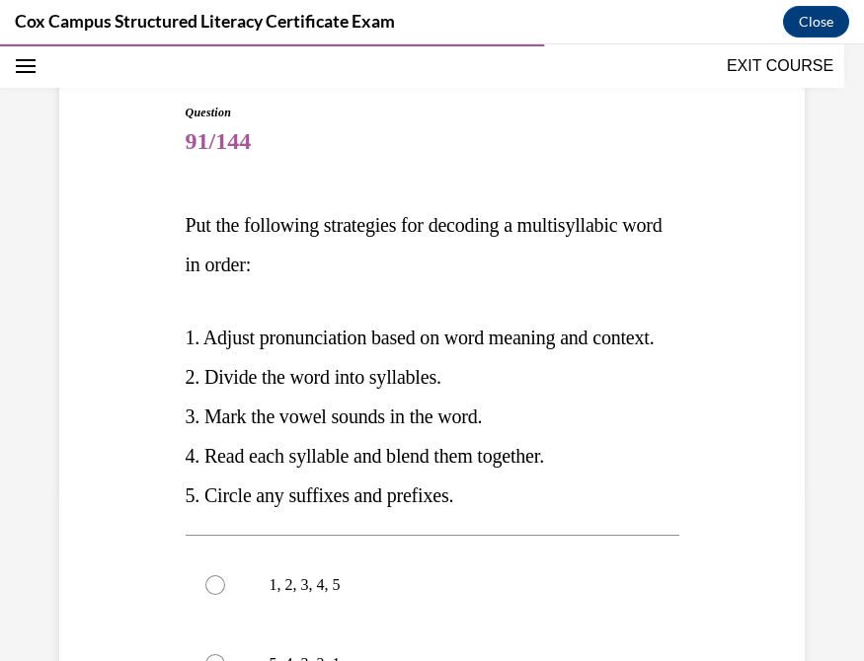
click at [686, 503] on div "Question 91/144 Put the following strategies for decoding a multisyllabic word …" at bounding box center [431, 575] width 755 height 1062
drag, startPoint x: 686, startPoint y: 503, endPoint x: 602, endPoint y: 488, distance: 85.4
click at [686, 503] on div "Question 91/144 Put the following strategies for decoding a multisyllabic word …" at bounding box center [431, 575] width 755 height 1062
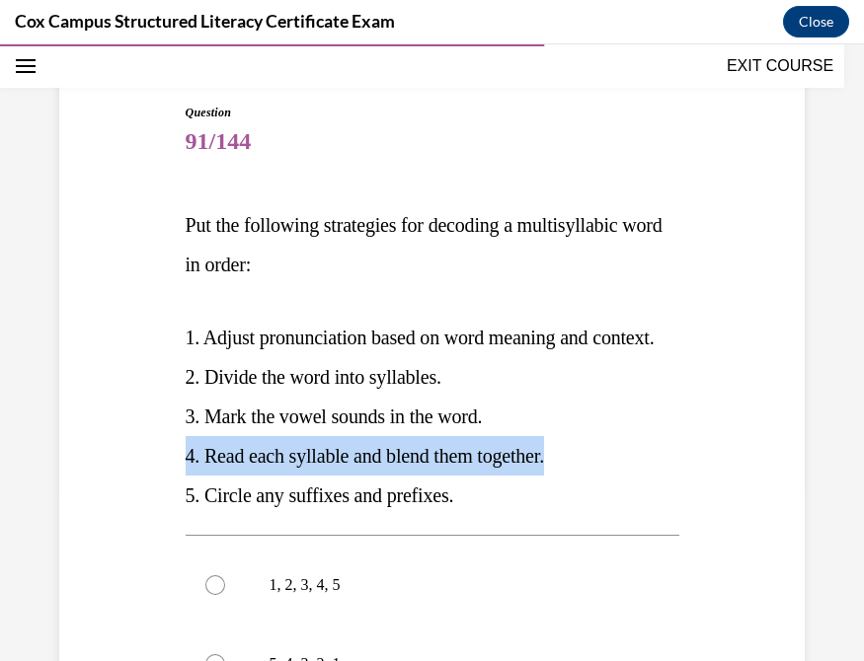
click at [539, 436] on p "3. Mark the vowel sounds in the word." at bounding box center [433, 416] width 494 height 39
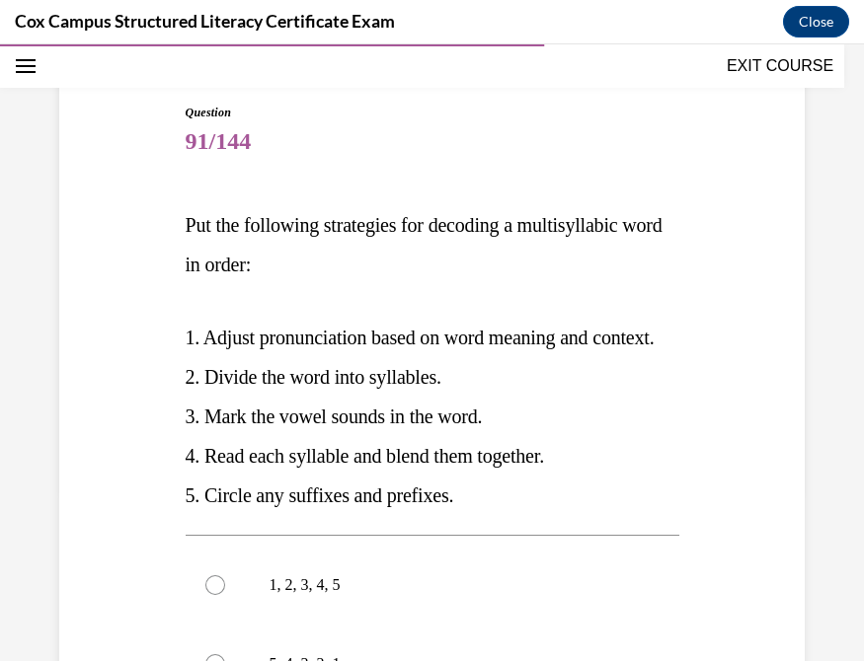
click at [603, 436] on p "3. Mark the vowel sounds in the word." at bounding box center [433, 416] width 494 height 39
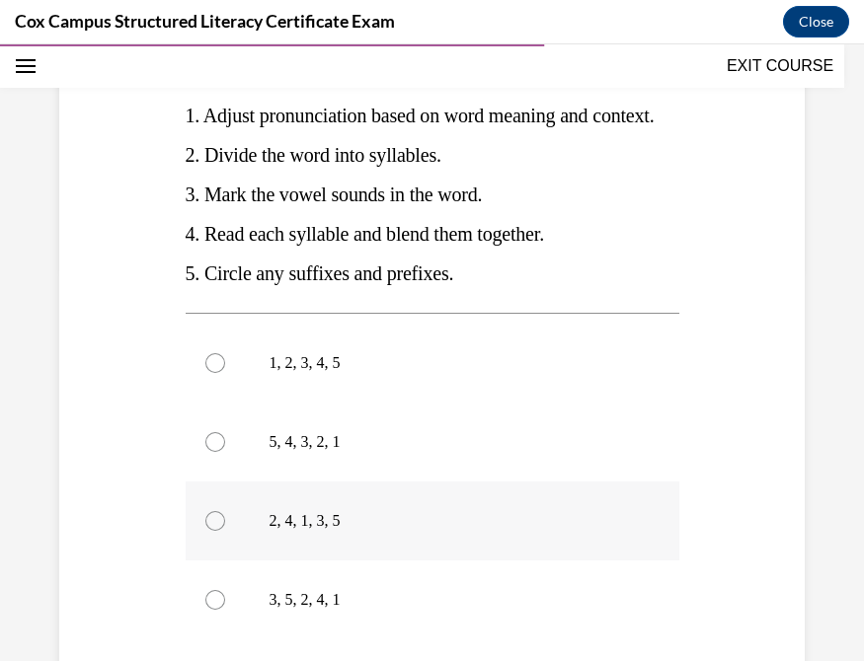
scroll to position [636, 0]
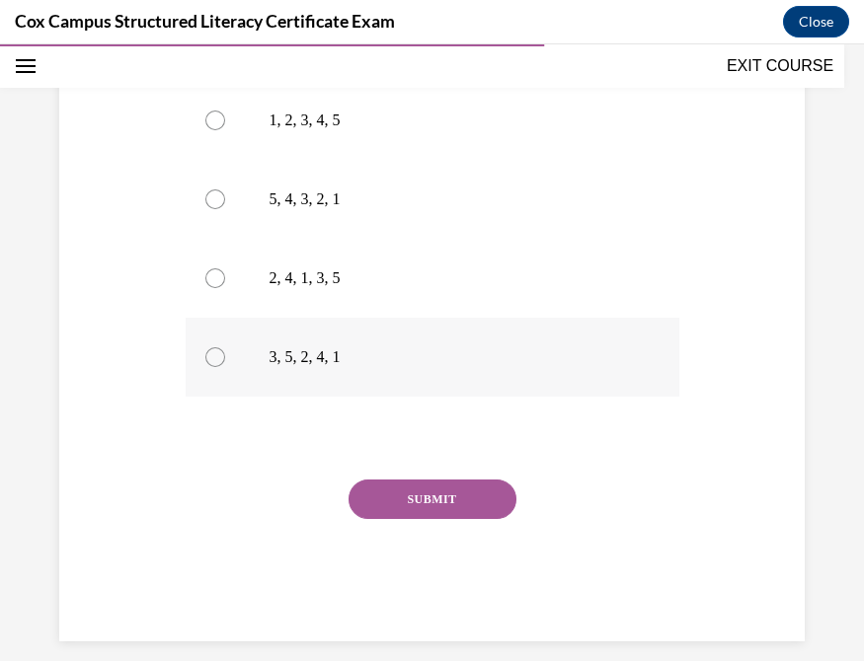
click at [212, 367] on div at bounding box center [215, 357] width 20 height 20
click at [212, 367] on input "3, 5, 2, 4, 1" at bounding box center [215, 357] width 20 height 20
radio input "true"
click at [447, 519] on button "SUBMIT" at bounding box center [432, 499] width 168 height 39
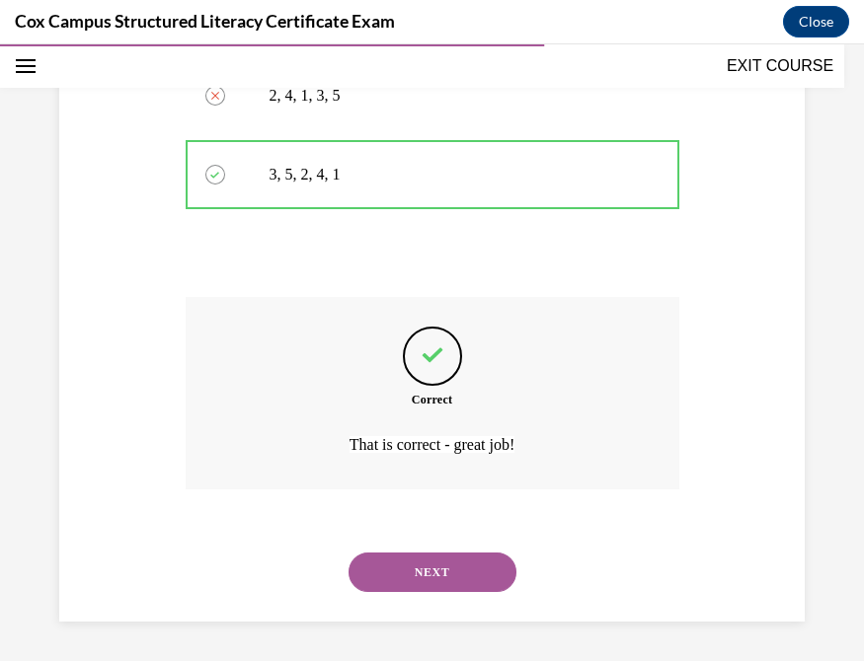
click at [421, 570] on button "NEXT" at bounding box center [432, 572] width 168 height 39
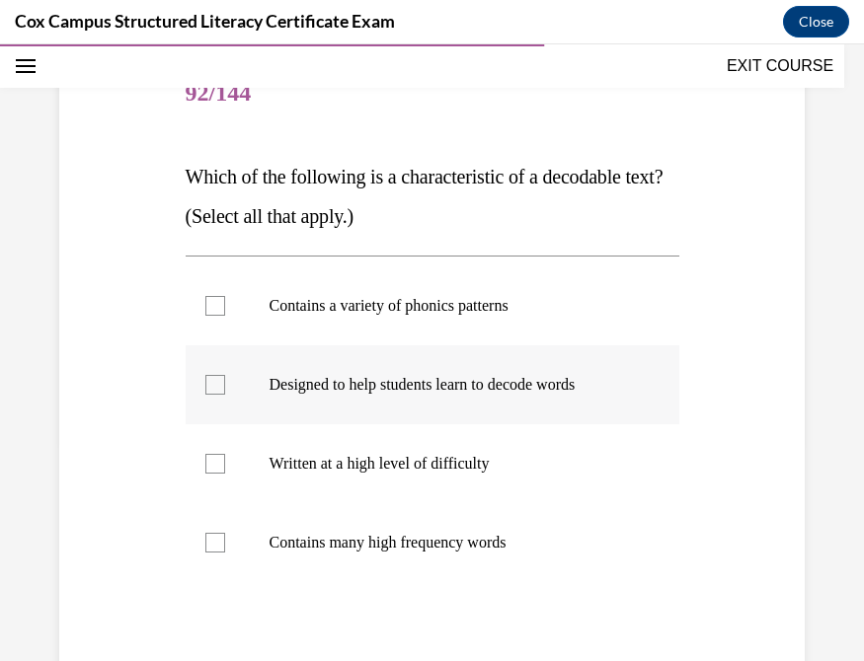
scroll to position [217, 0]
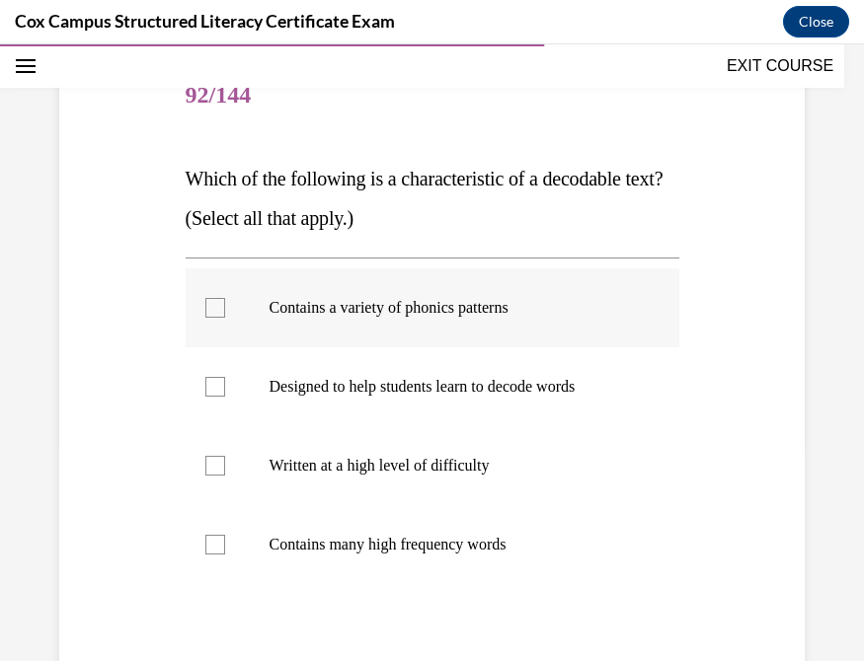
click at [209, 313] on div at bounding box center [215, 308] width 20 height 20
click at [209, 313] on input "Contains a variety of phonics patterns" at bounding box center [215, 308] width 20 height 20
checkbox input "true"
click at [207, 549] on div at bounding box center [215, 545] width 20 height 20
click at [207, 549] on input "Contains many high frequency words" at bounding box center [215, 545] width 20 height 20
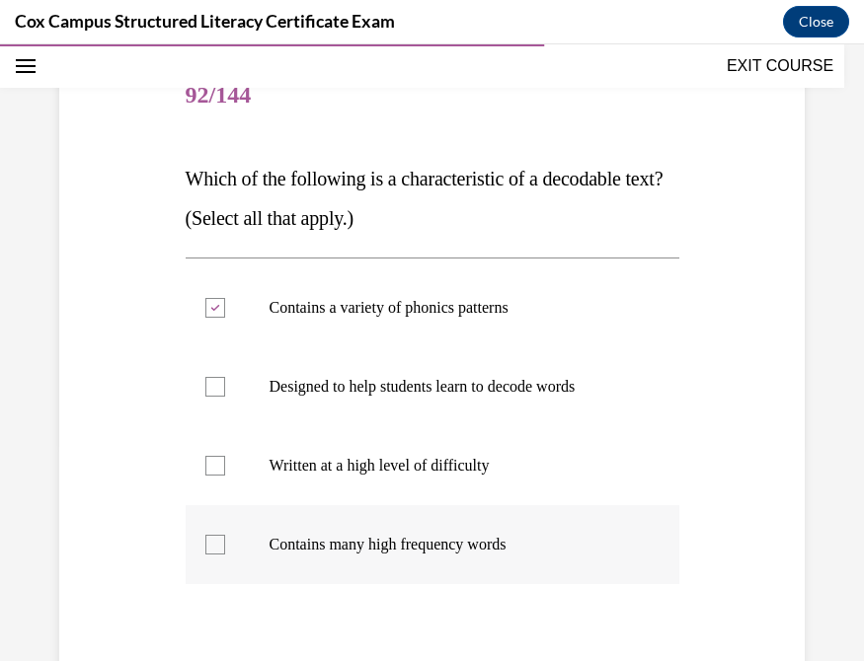
checkbox input "true"
click at [216, 386] on div at bounding box center [215, 387] width 20 height 20
click at [216, 386] on input "Designed to help students learn to decode words" at bounding box center [215, 387] width 20 height 20
checkbox input "true"
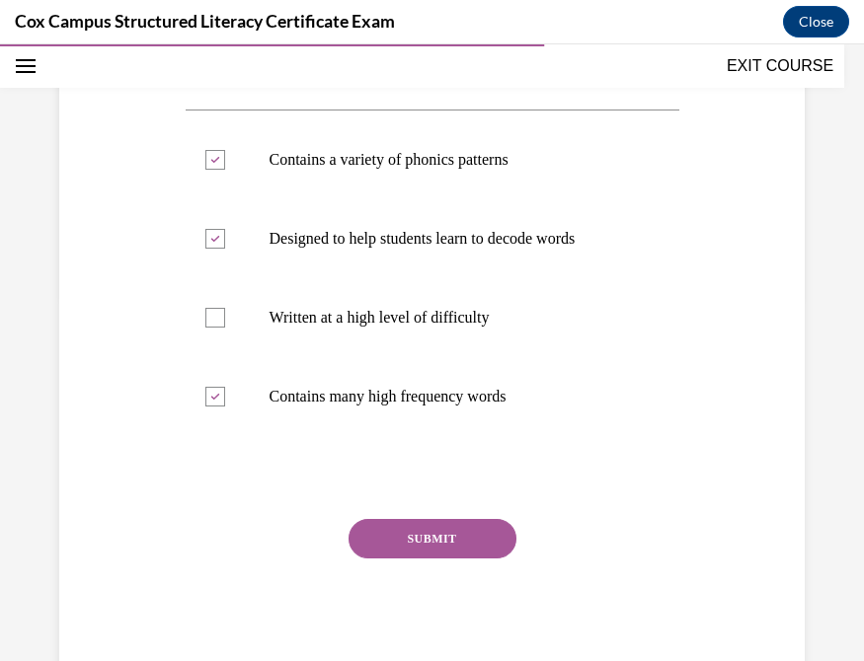
click at [429, 543] on button "SUBMIT" at bounding box center [432, 538] width 168 height 39
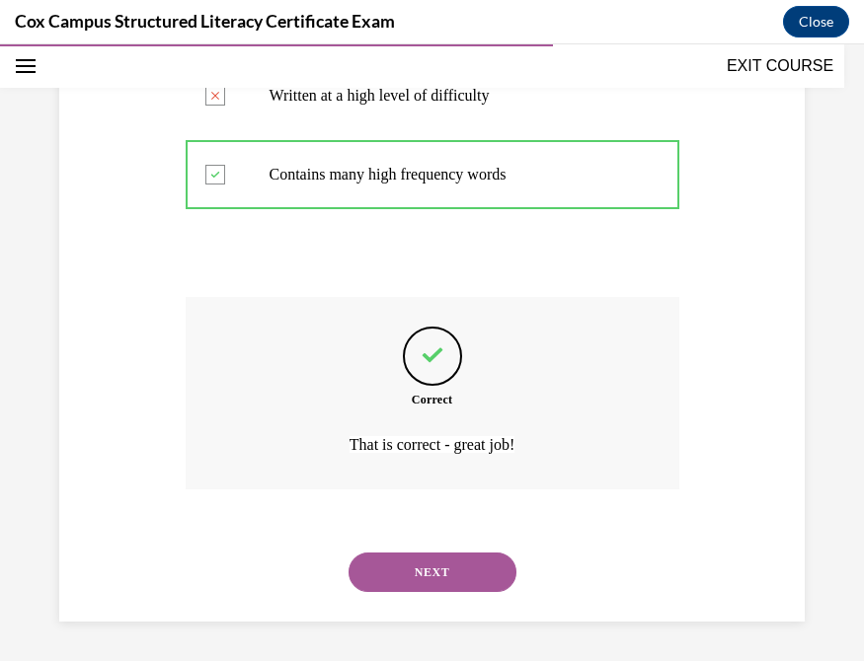
click at [441, 574] on button "NEXT" at bounding box center [432, 572] width 168 height 39
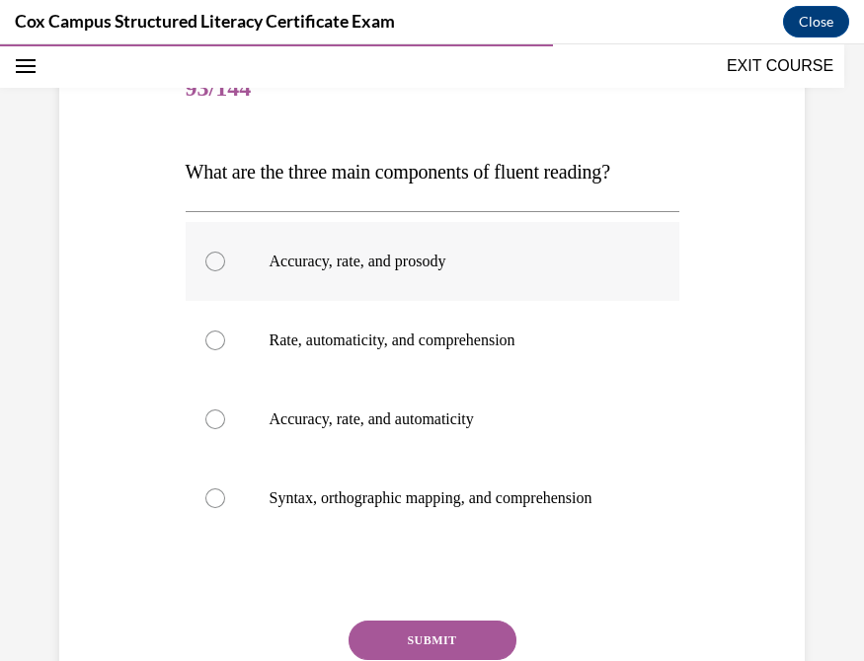
scroll to position [236, 0]
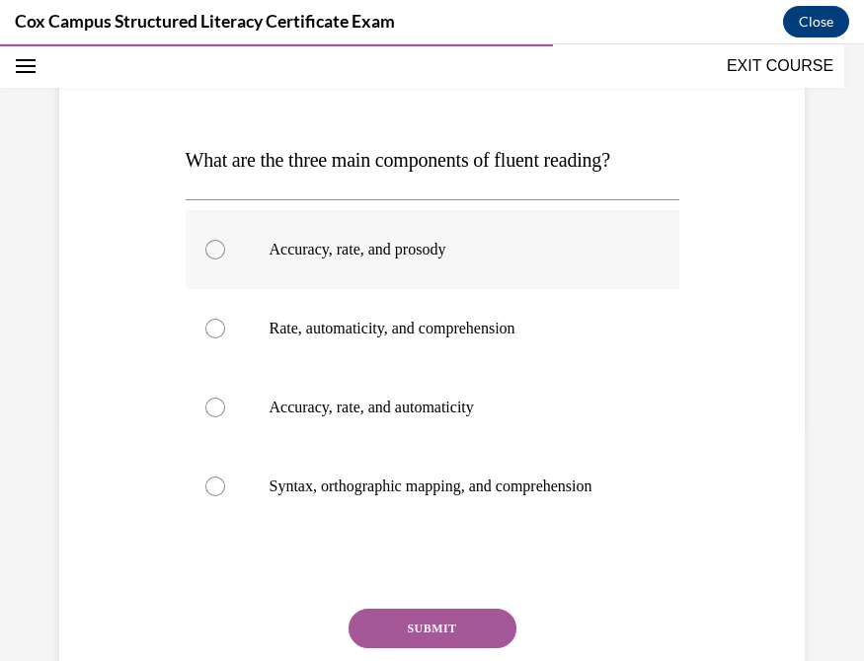
click at [207, 260] on div at bounding box center [215, 250] width 20 height 20
click at [207, 260] on input "Accuracy, rate, and prosody" at bounding box center [215, 250] width 20 height 20
radio input "true"
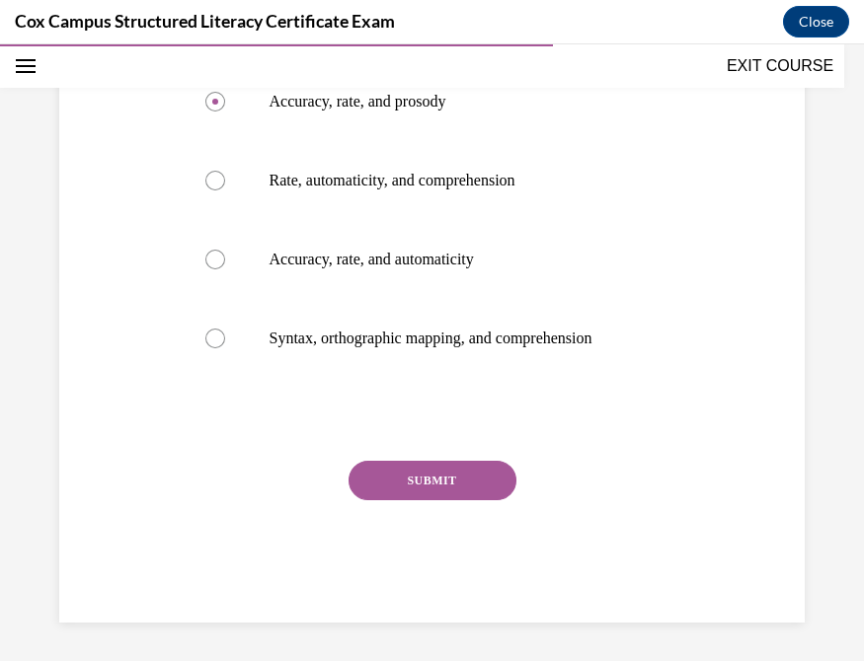
click at [426, 500] on button "SUBMIT" at bounding box center [432, 480] width 168 height 39
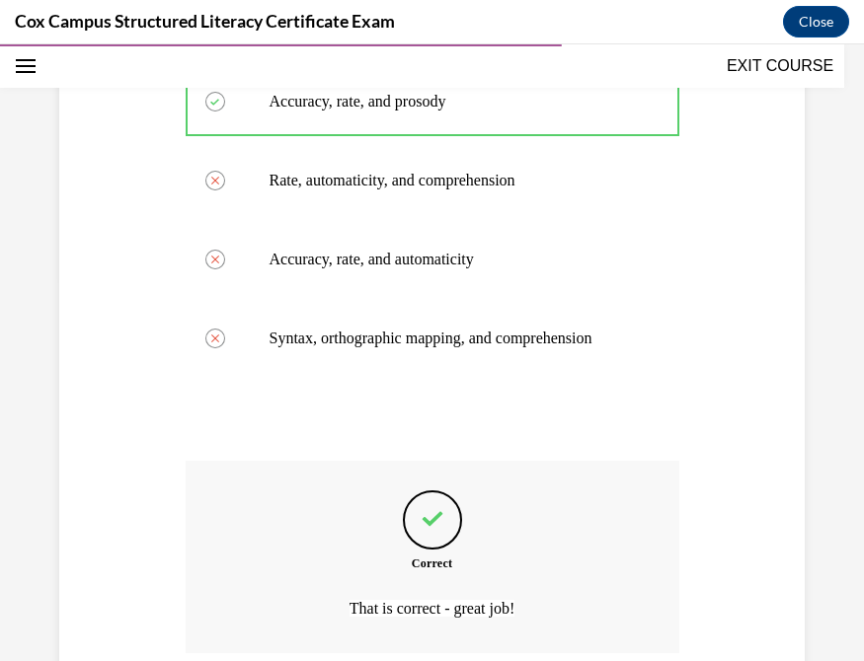
scroll to position [607, 0]
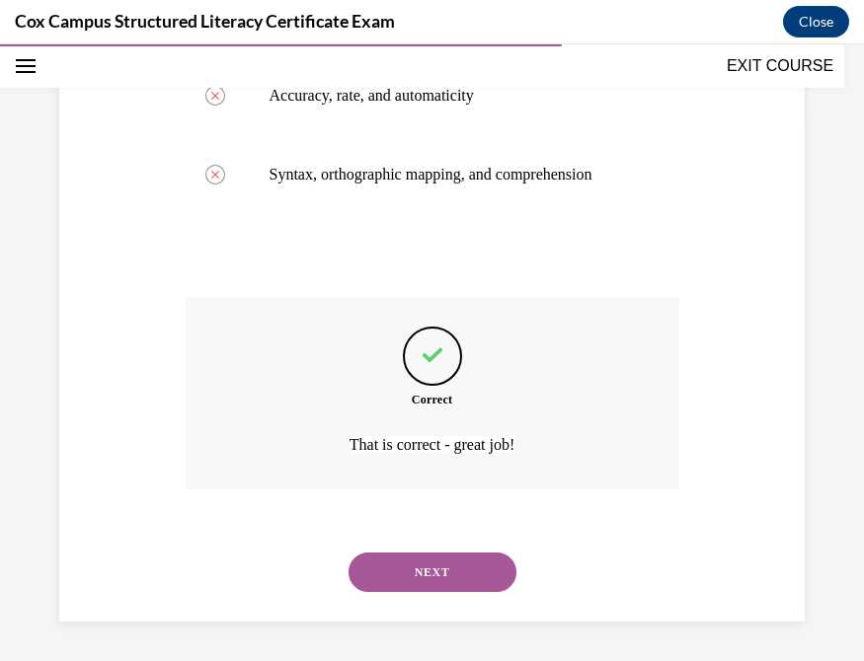
click at [407, 570] on button "NEXT" at bounding box center [432, 572] width 168 height 39
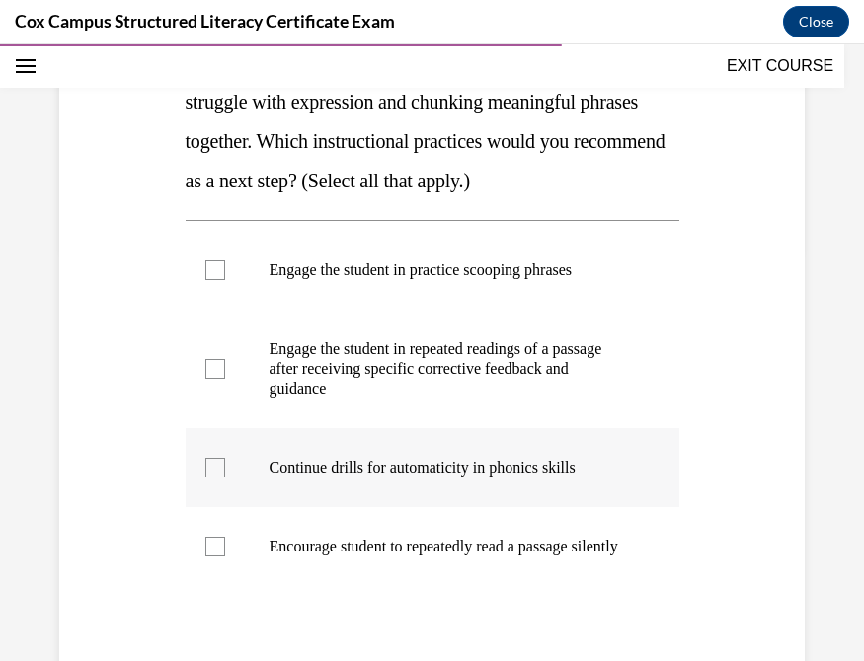
scroll to position [463, 0]
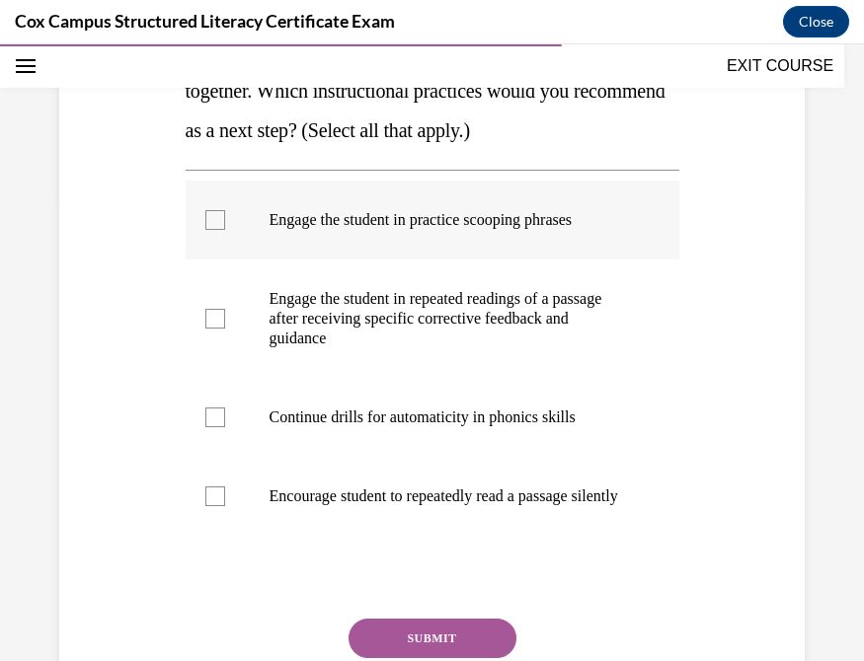
click at [211, 230] on div at bounding box center [215, 220] width 20 height 20
click at [211, 230] on input "Engage the student in practice scooping phrases" at bounding box center [215, 220] width 20 height 20
checkbox input "true"
click at [212, 329] on div at bounding box center [215, 319] width 20 height 20
click at [212, 329] on input "Engage the student in repeated readings of a passage after receiving specific c…" at bounding box center [215, 319] width 20 height 20
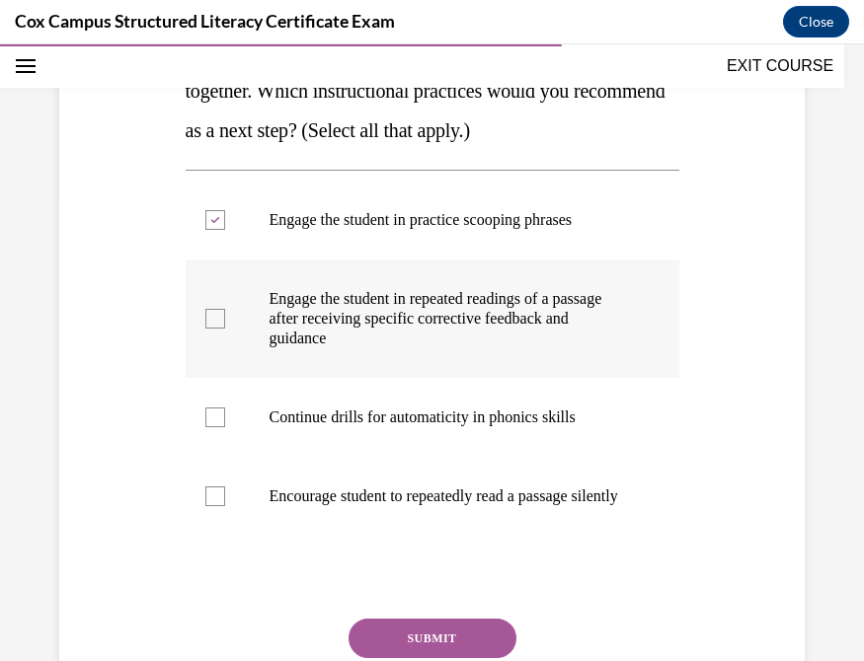
checkbox input "true"
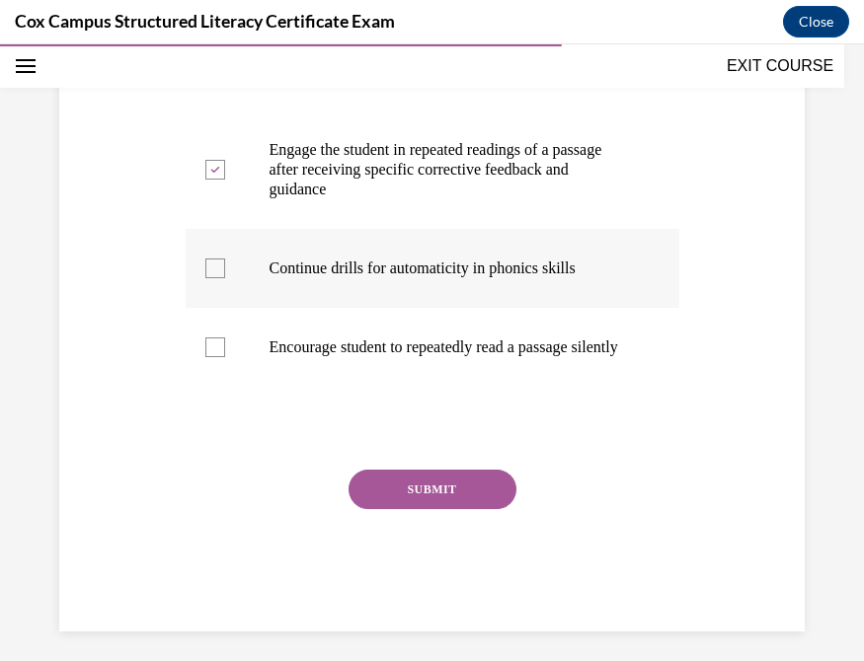
scroll to position [622, 0]
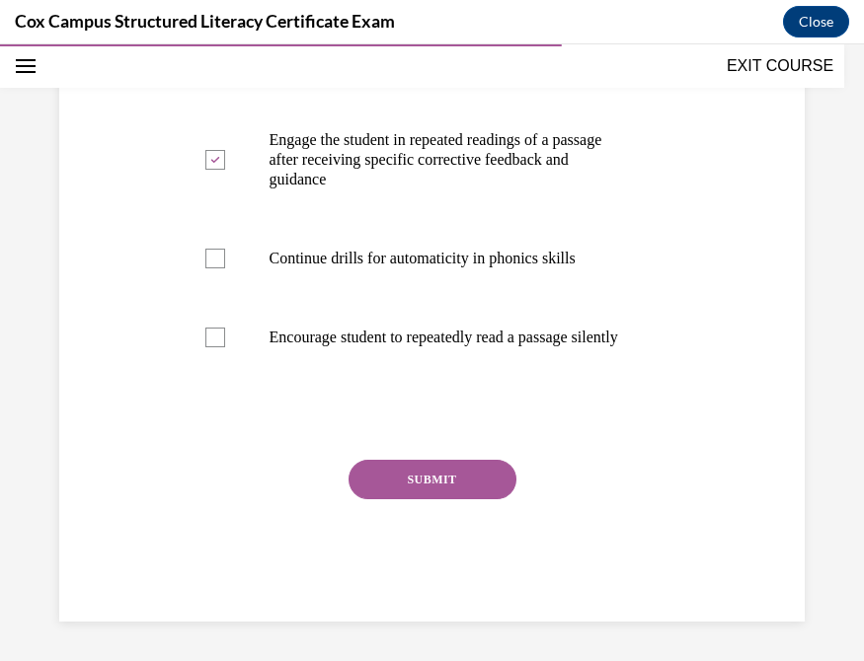
click at [394, 499] on button "SUBMIT" at bounding box center [432, 479] width 168 height 39
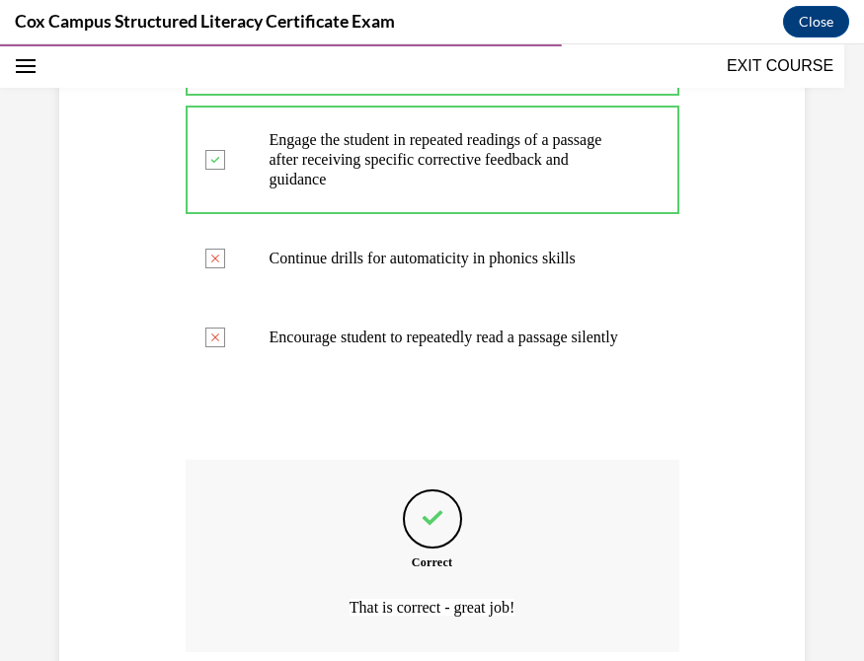
scroll to position [843, 0]
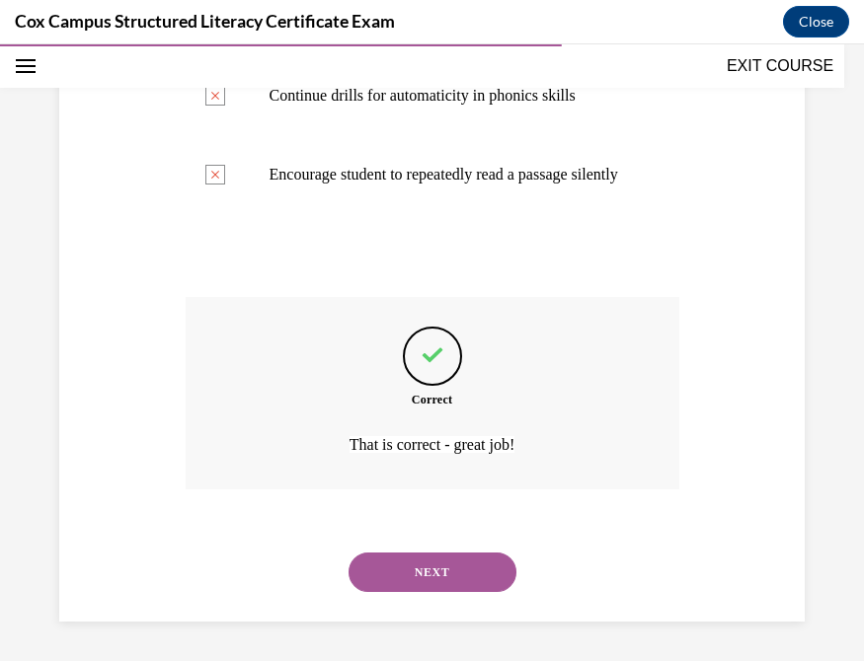
click at [388, 536] on div "NEXT" at bounding box center [433, 572] width 494 height 79
click at [387, 581] on button "NEXT" at bounding box center [432, 572] width 168 height 39
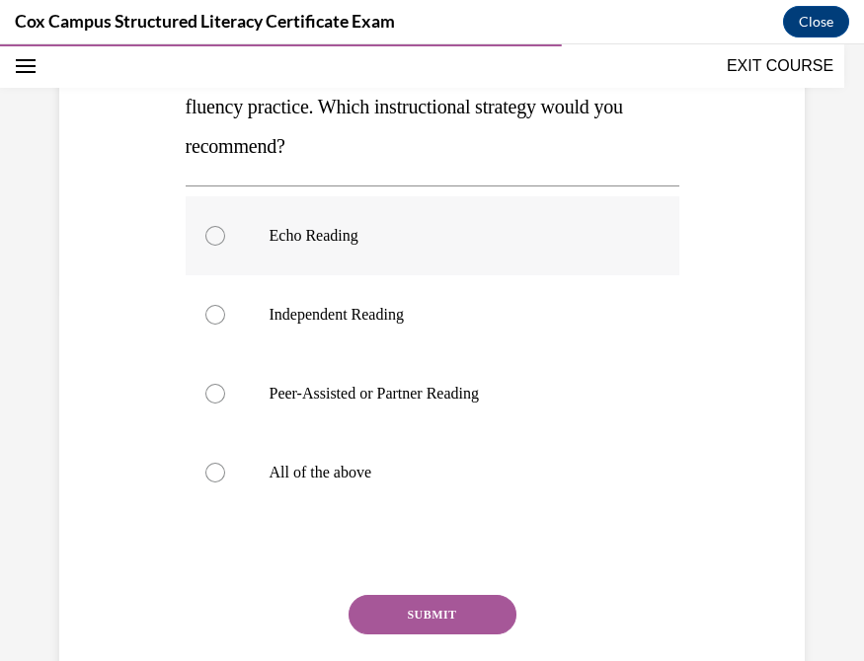
scroll to position [373, 0]
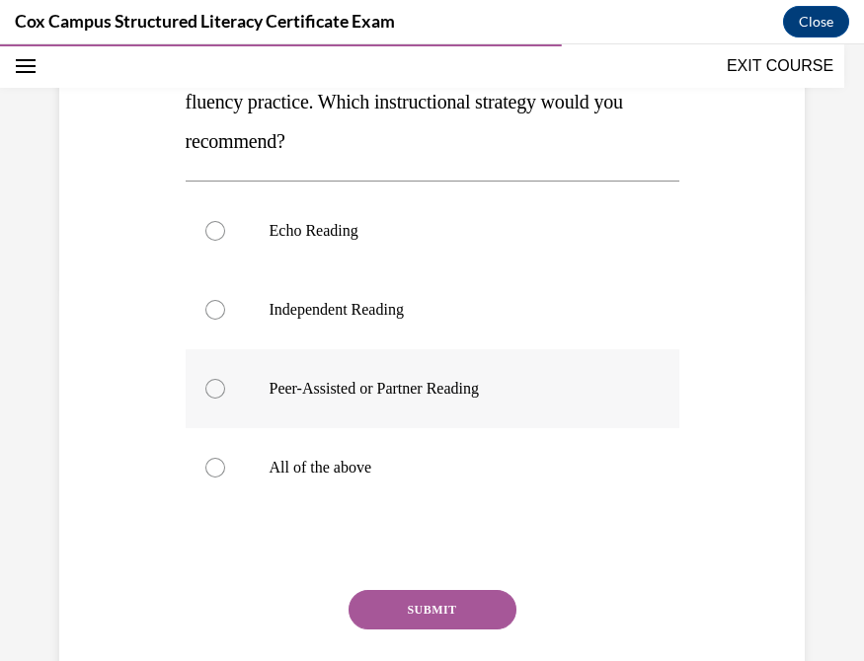
click at [215, 393] on div at bounding box center [215, 389] width 20 height 20
click at [215, 393] on input "Peer-Assisted or Partner Reading" at bounding box center [215, 389] width 20 height 20
radio input "true"
click at [420, 601] on button "SUBMIT" at bounding box center [432, 609] width 168 height 39
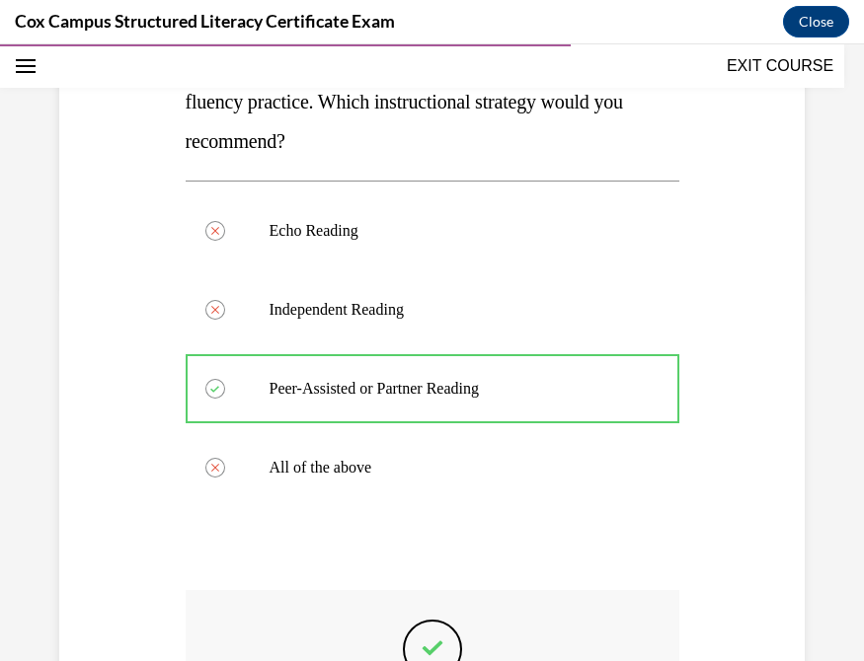
scroll to position [666, 0]
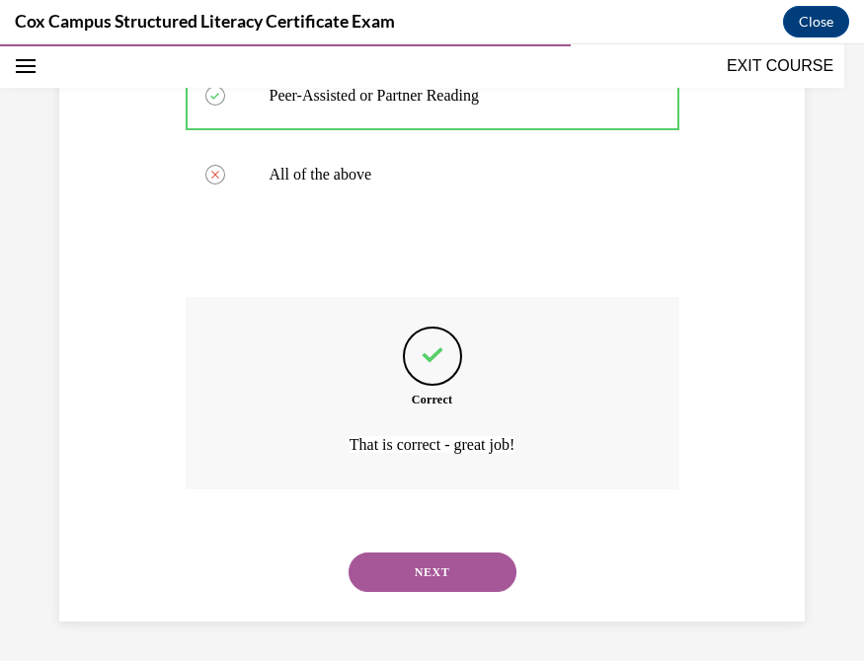
click at [402, 571] on button "NEXT" at bounding box center [432, 572] width 168 height 39
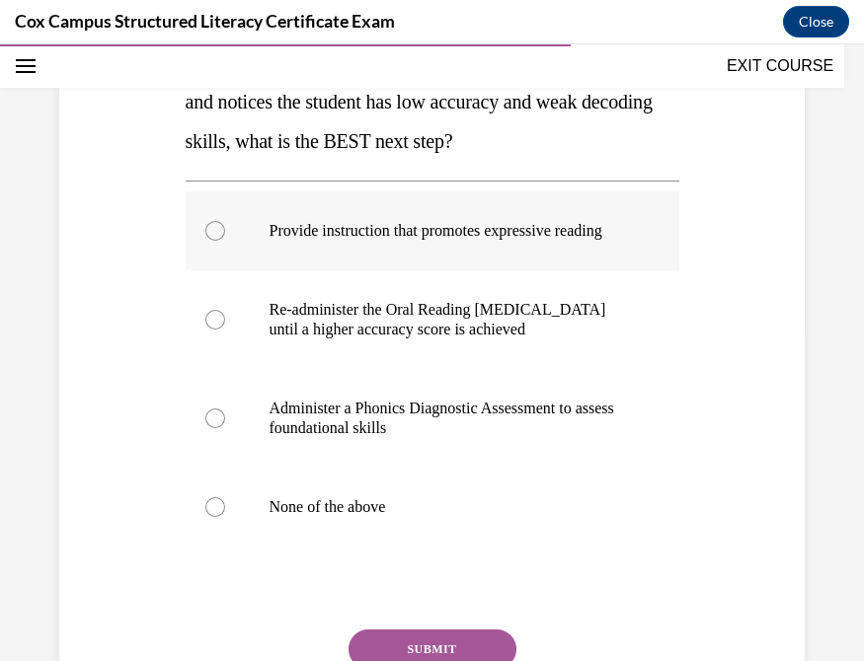
scroll to position [336, 0]
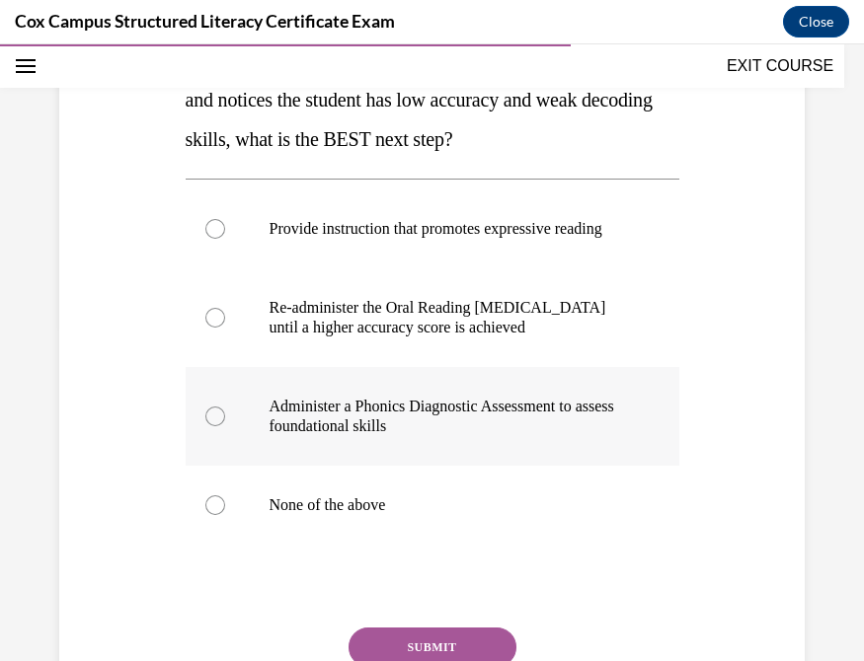
click at [208, 426] on div at bounding box center [215, 417] width 20 height 20
click at [208, 426] on input "Administer a Phonics Diagnostic Assessment to assess foundational skills" at bounding box center [215, 417] width 20 height 20
radio input "true"
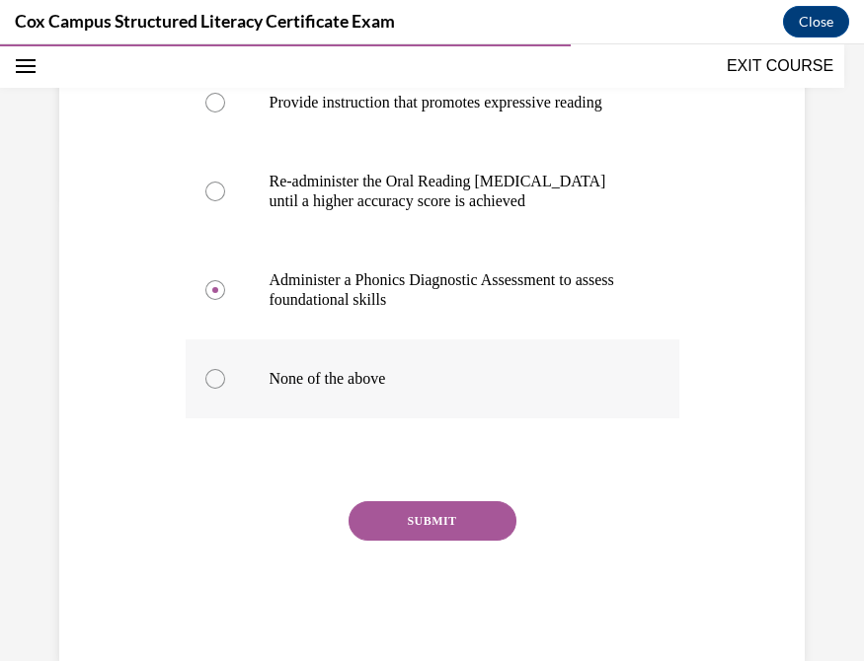
scroll to position [463, 0]
click at [435, 540] on button "SUBMIT" at bounding box center [432, 519] width 168 height 39
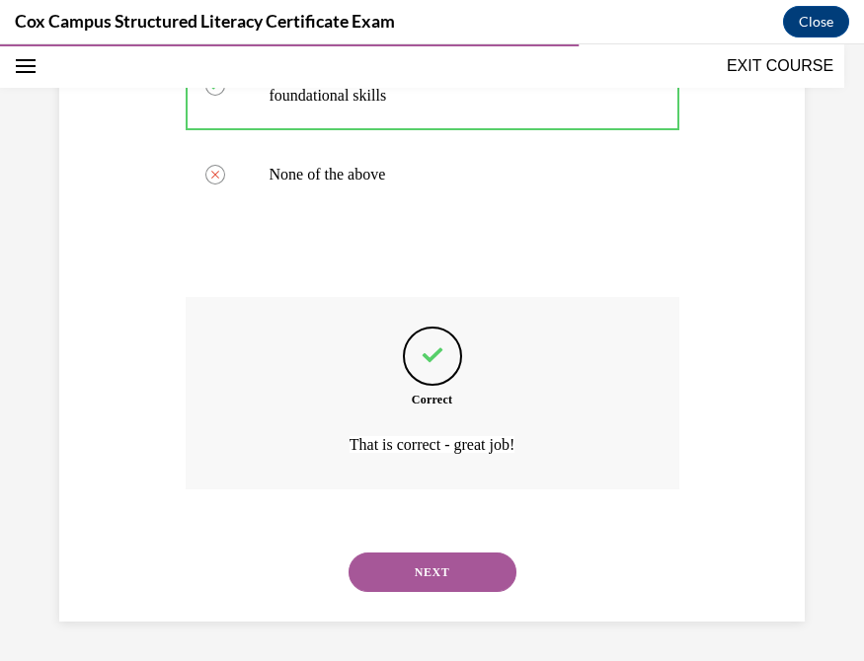
click at [400, 560] on button "NEXT" at bounding box center [432, 572] width 168 height 39
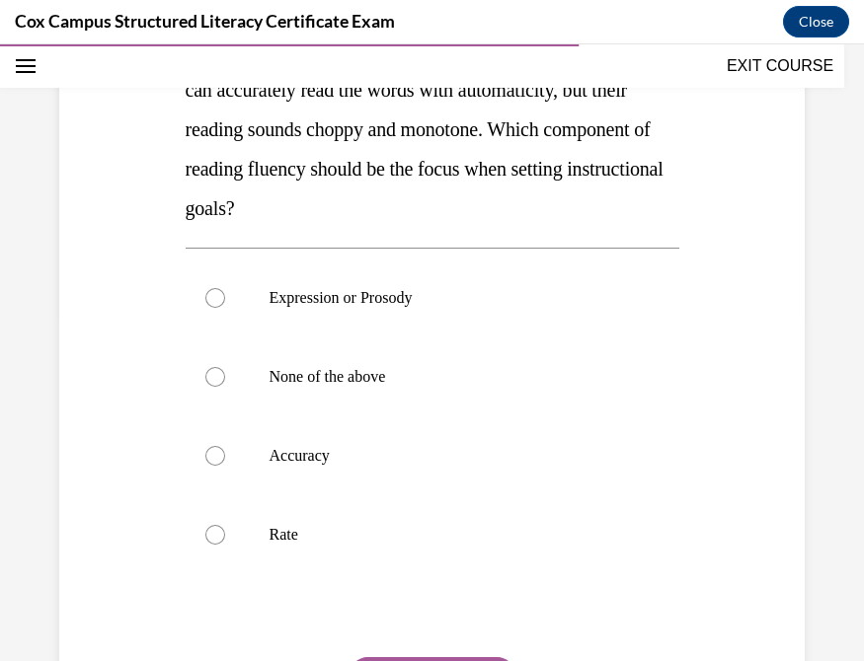
scroll to position [346, 0]
click at [210, 296] on div at bounding box center [215, 298] width 20 height 20
click at [210, 296] on input "Expression or Prosody" at bounding box center [215, 298] width 20 height 20
radio input "true"
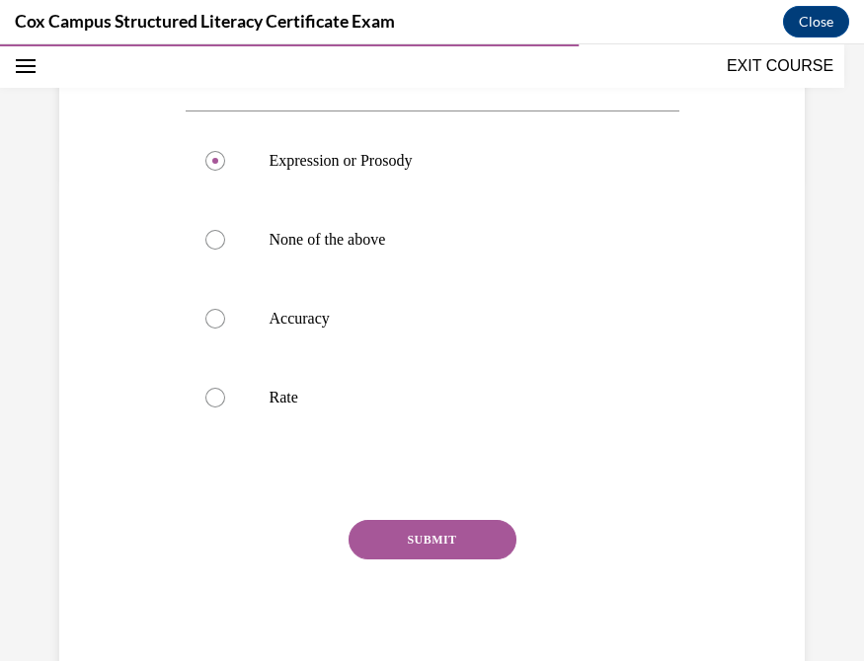
click at [420, 535] on button "SUBMIT" at bounding box center [432, 539] width 168 height 39
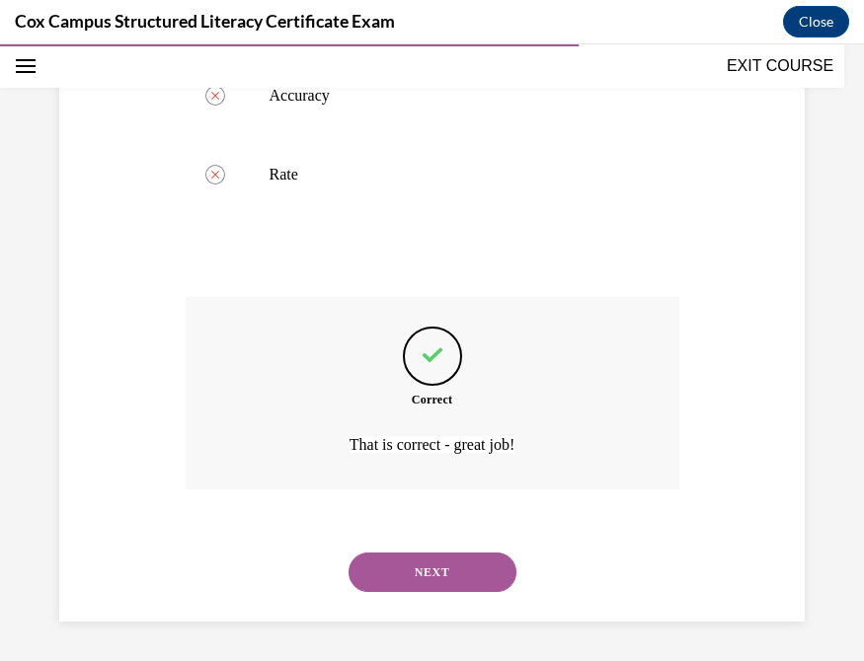
click at [404, 568] on button "NEXT" at bounding box center [432, 572] width 168 height 39
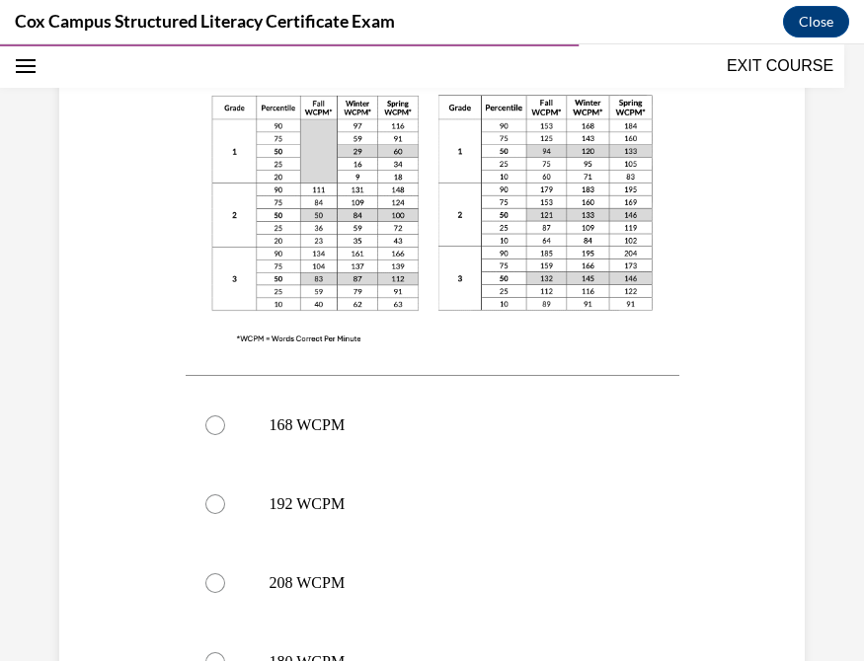
scroll to position [823, 0]
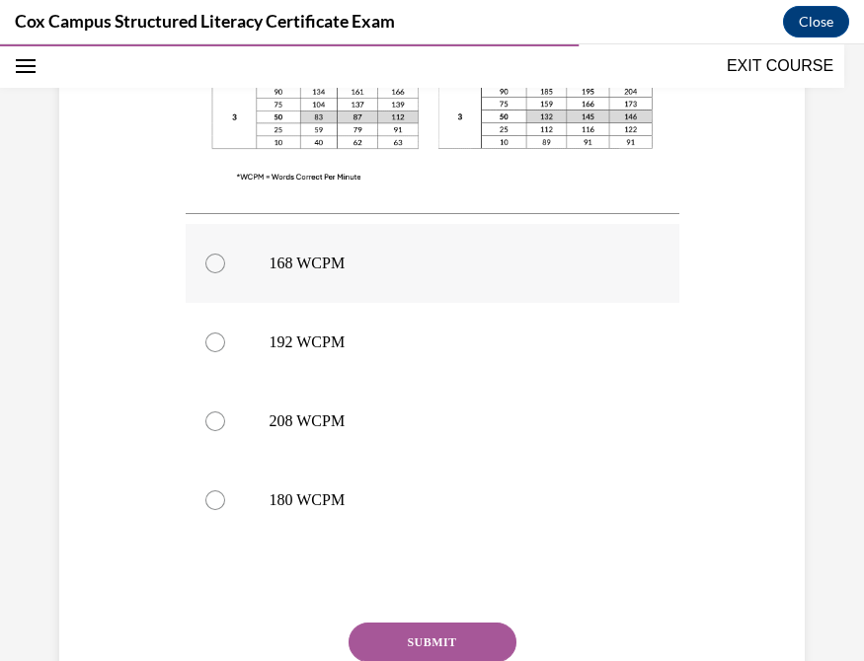
click at [211, 254] on div at bounding box center [215, 264] width 20 height 20
click at [211, 254] on input "168 WCPM" at bounding box center [215, 264] width 20 height 20
radio input "true"
click at [453, 623] on button "SUBMIT" at bounding box center [432, 642] width 168 height 39
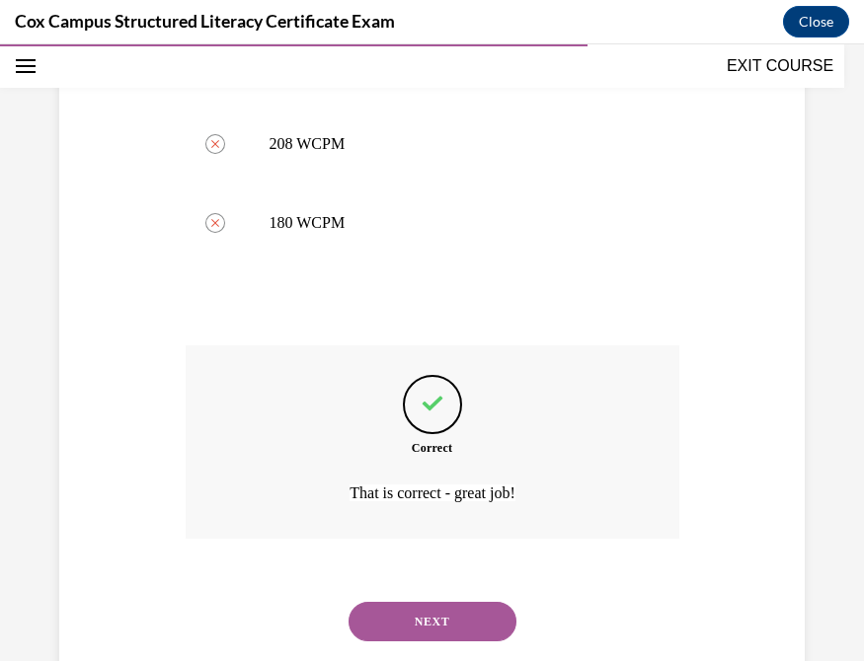
click at [412, 602] on button "NEXT" at bounding box center [432, 621] width 168 height 39
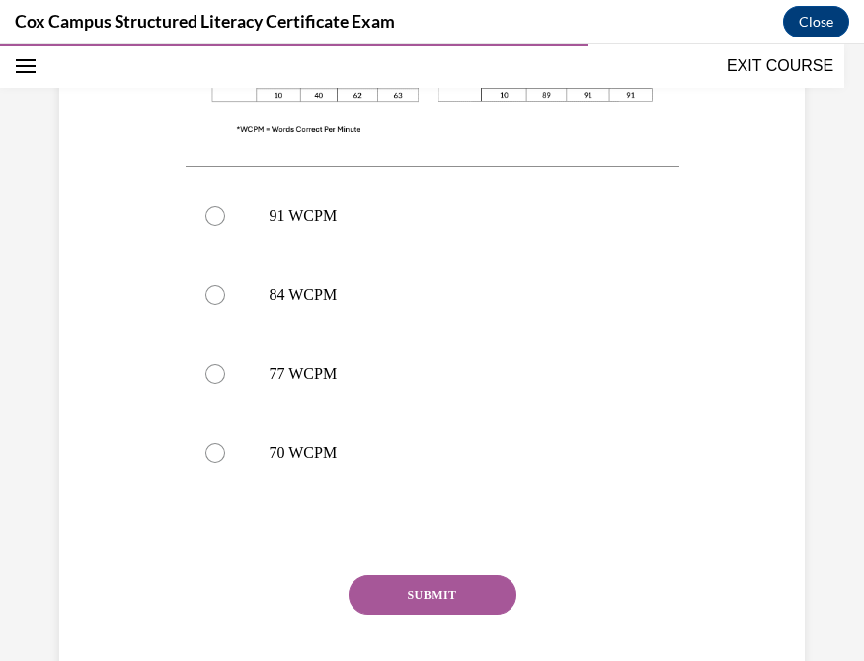
scroll to position [832, 0]
click at [210, 364] on div at bounding box center [215, 373] width 20 height 20
click at [210, 364] on input "77 WCPM" at bounding box center [215, 373] width 20 height 20
radio input "true"
click at [440, 588] on button "SUBMIT" at bounding box center [432, 594] width 168 height 39
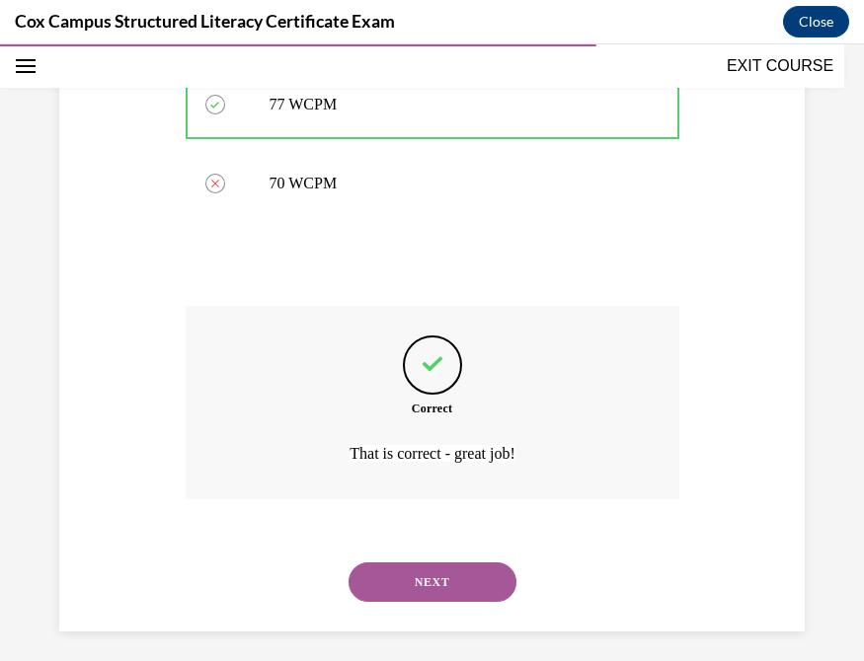
click at [410, 570] on button "NEXT" at bounding box center [432, 582] width 168 height 39
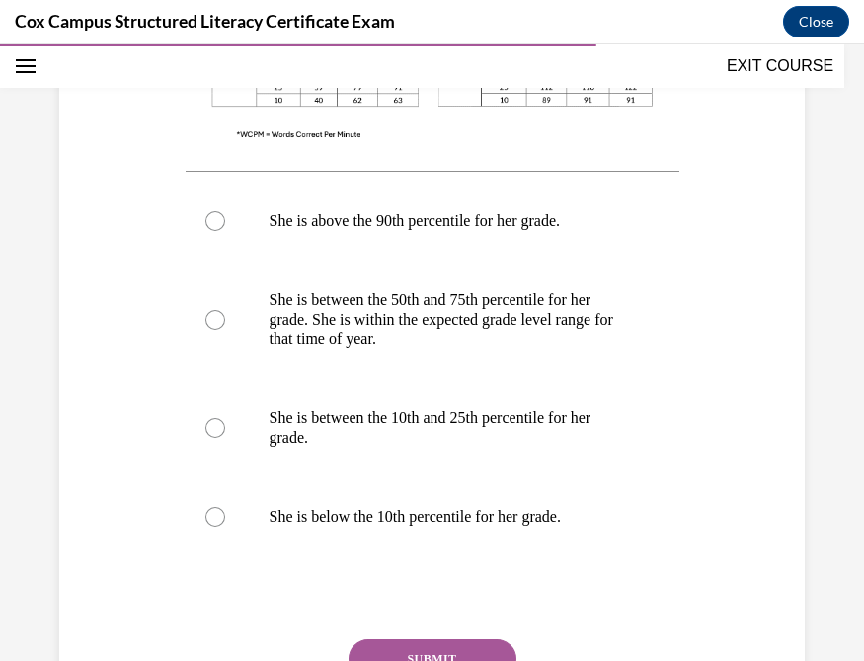
scroll to position [906, 0]
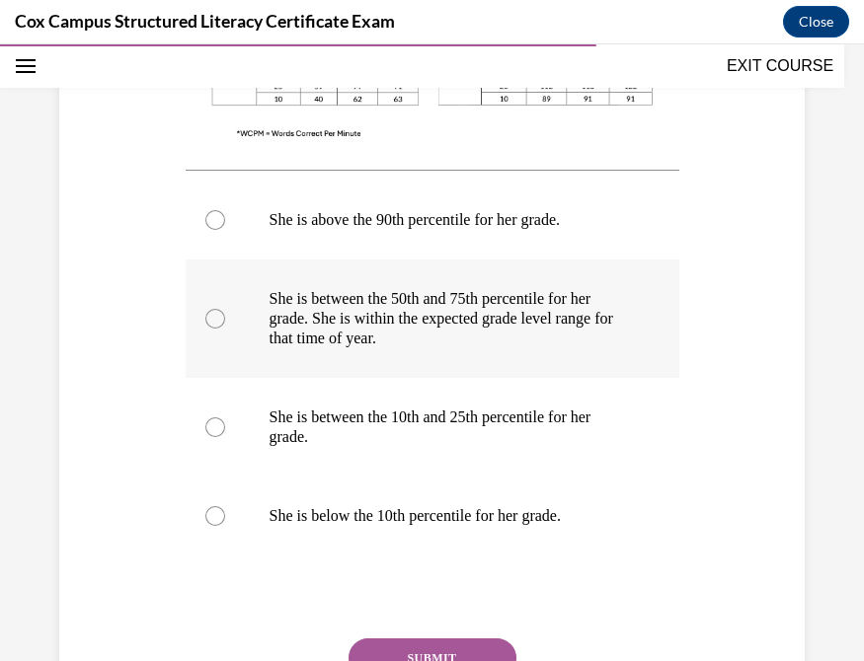
click at [207, 312] on div at bounding box center [215, 319] width 20 height 20
click at [207, 312] on input "She is between the 50th and 75th percentile for her grade. She is within the ex…" at bounding box center [215, 319] width 20 height 20
radio input "true"
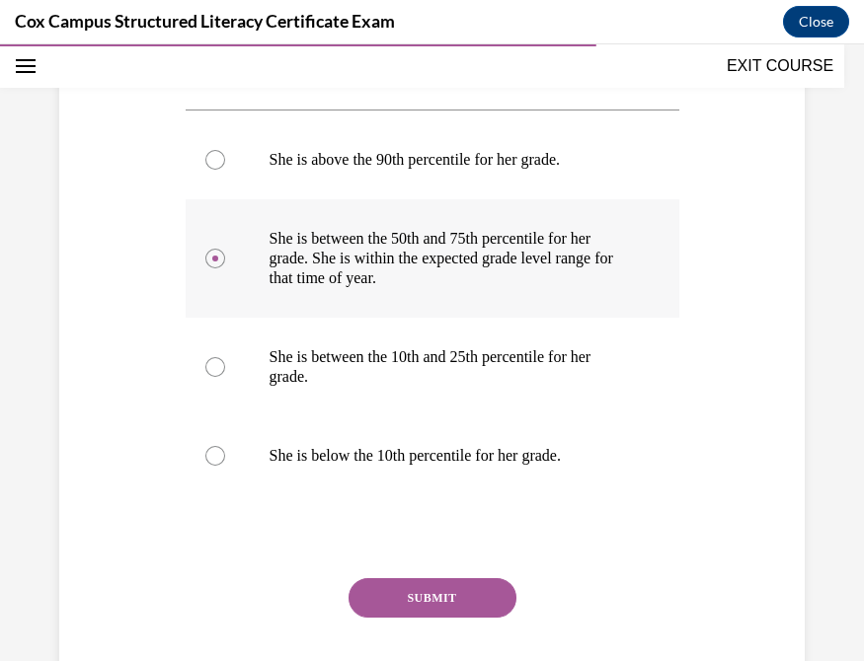
scroll to position [1017, 0]
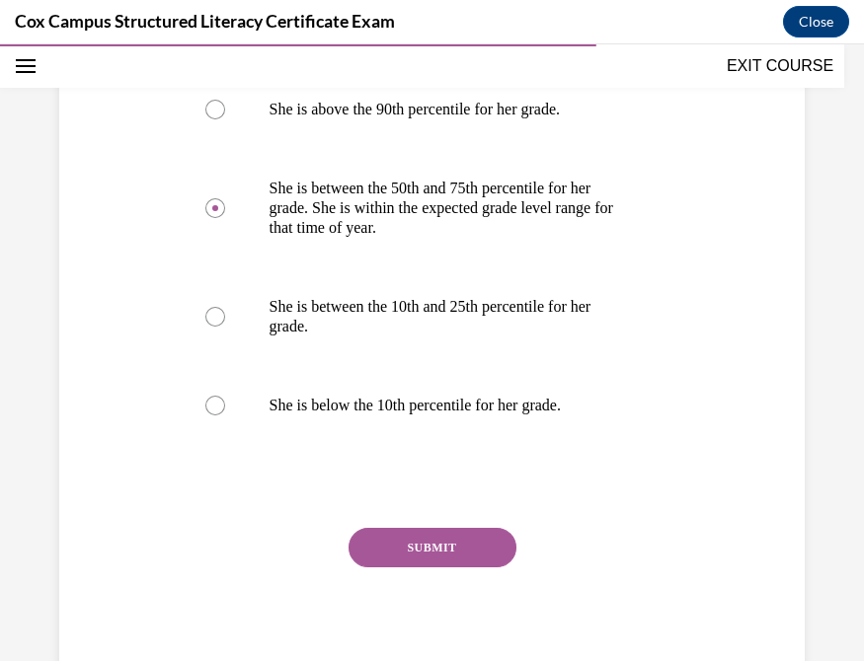
click at [413, 538] on button "SUBMIT" at bounding box center [432, 547] width 168 height 39
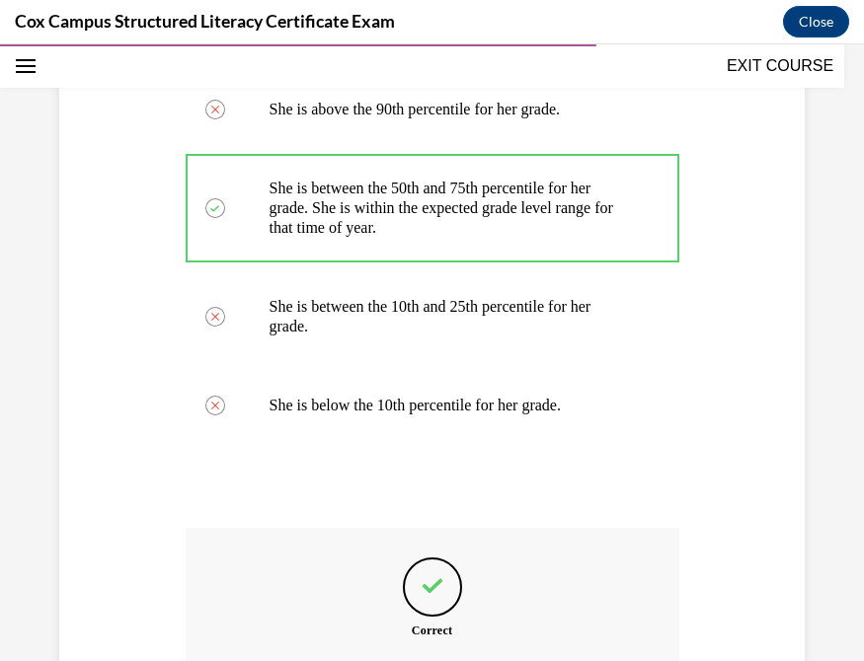
scroll to position [1239, 0]
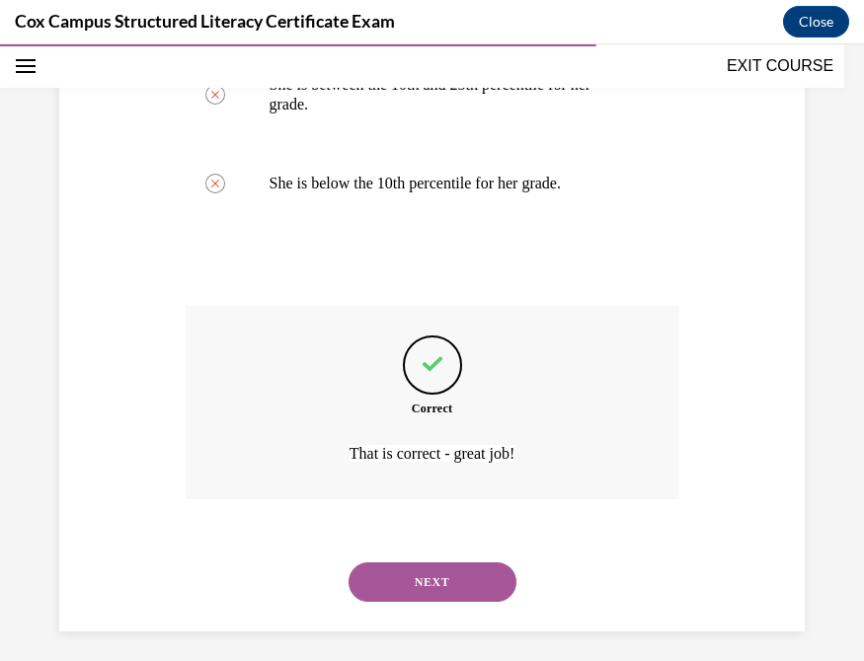
click at [389, 572] on button "NEXT" at bounding box center [432, 582] width 168 height 39
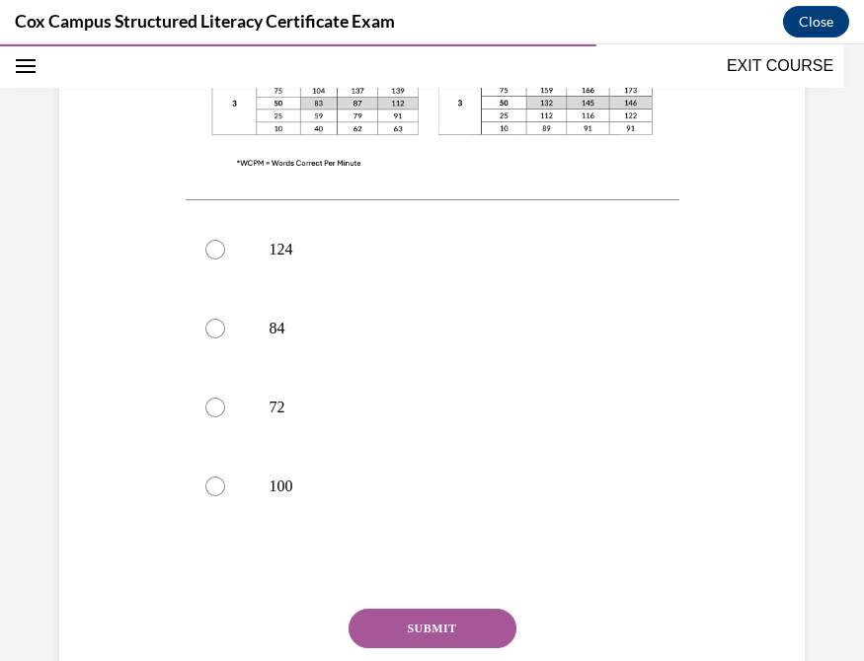
scroll to position [799, 0]
click at [212, 476] on div at bounding box center [215, 486] width 20 height 20
click at [212, 476] on input "100" at bounding box center [215, 486] width 20 height 20
radio input "true"
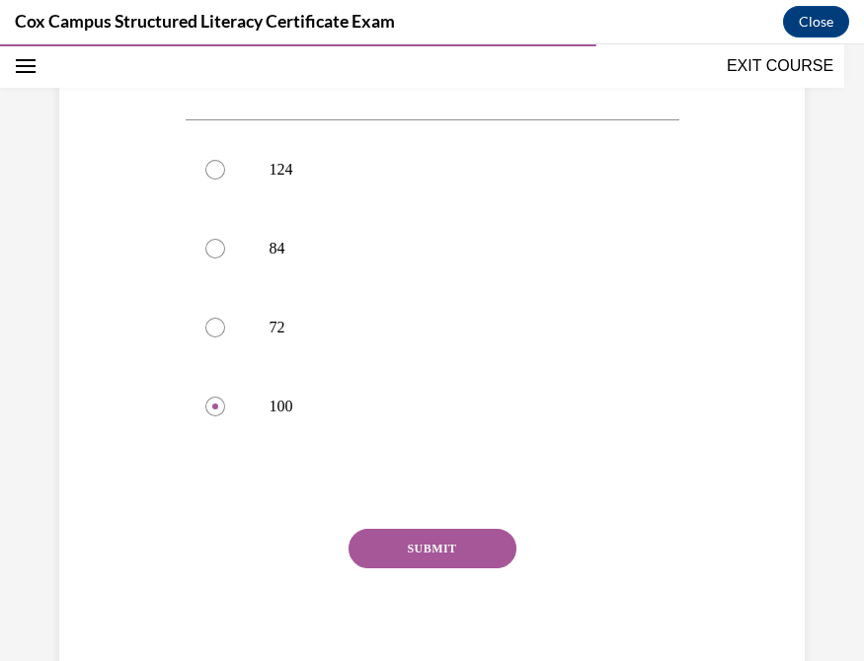
click at [454, 536] on button "SUBMIT" at bounding box center [432, 548] width 168 height 39
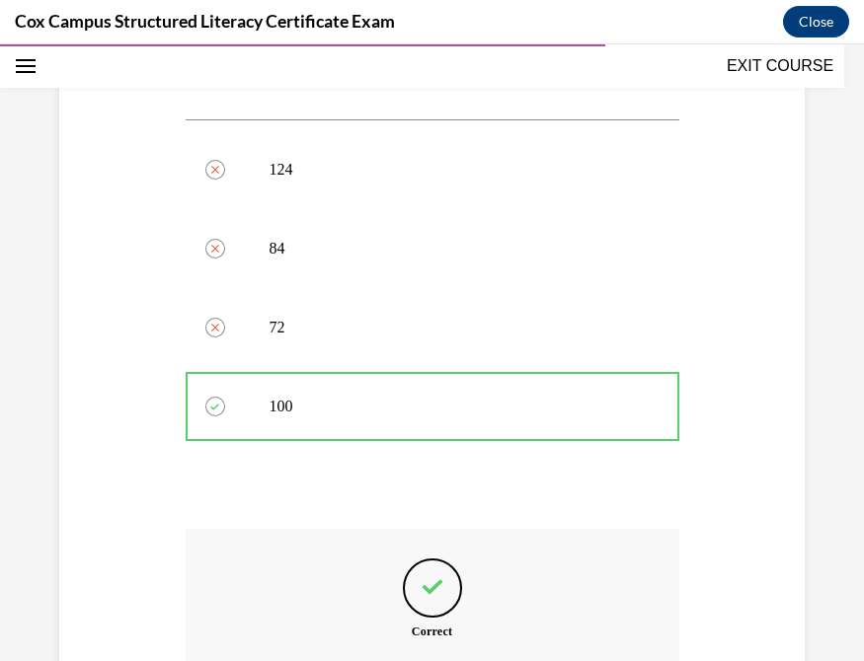
scroll to position [1101, 0]
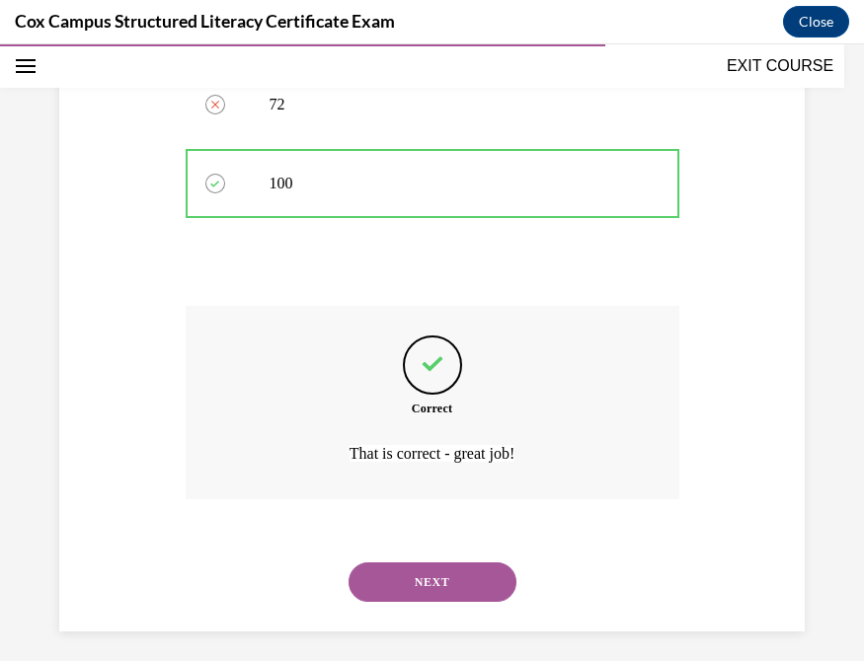
click at [435, 568] on button "NEXT" at bounding box center [432, 582] width 168 height 39
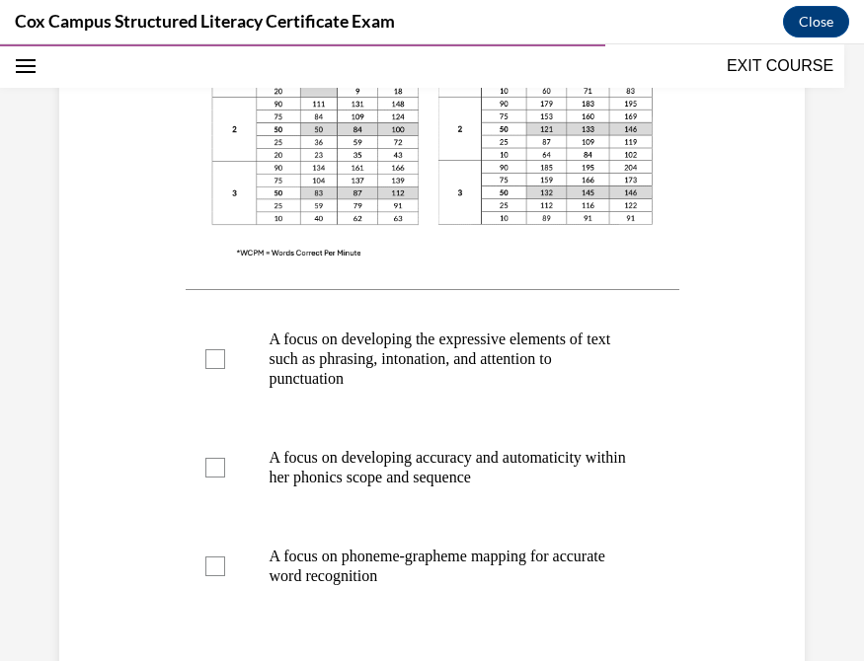
scroll to position [733, 0]
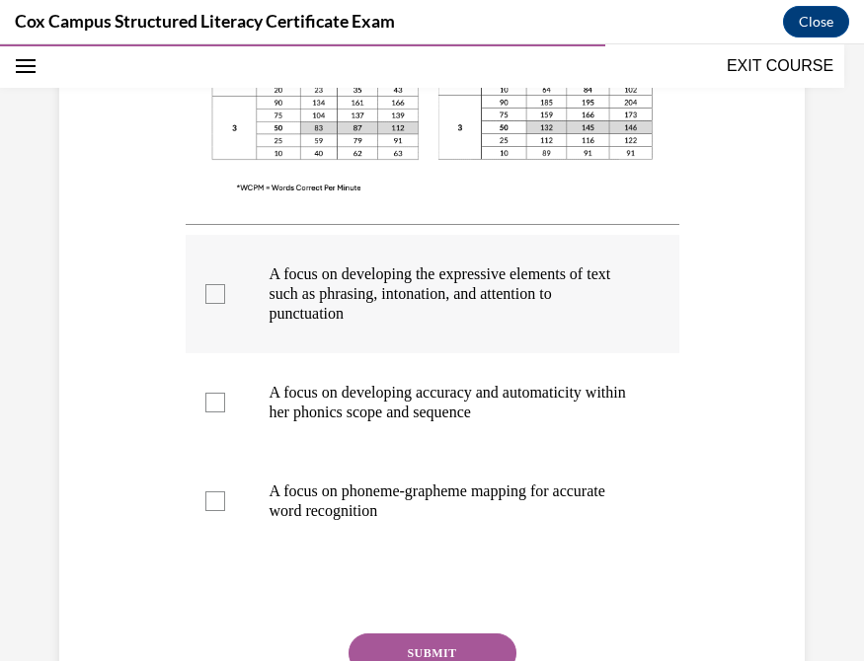
click at [205, 290] on div at bounding box center [215, 294] width 20 height 20
click at [205, 290] on input "A focus on developing the expressive elements of text such as phrasing, intonat…" at bounding box center [215, 294] width 20 height 20
checkbox input "true"
click at [208, 396] on div at bounding box center [215, 403] width 20 height 20
click at [208, 396] on input "A focus on developing accuracy and automaticity within her phonics scope and se…" at bounding box center [215, 403] width 20 height 20
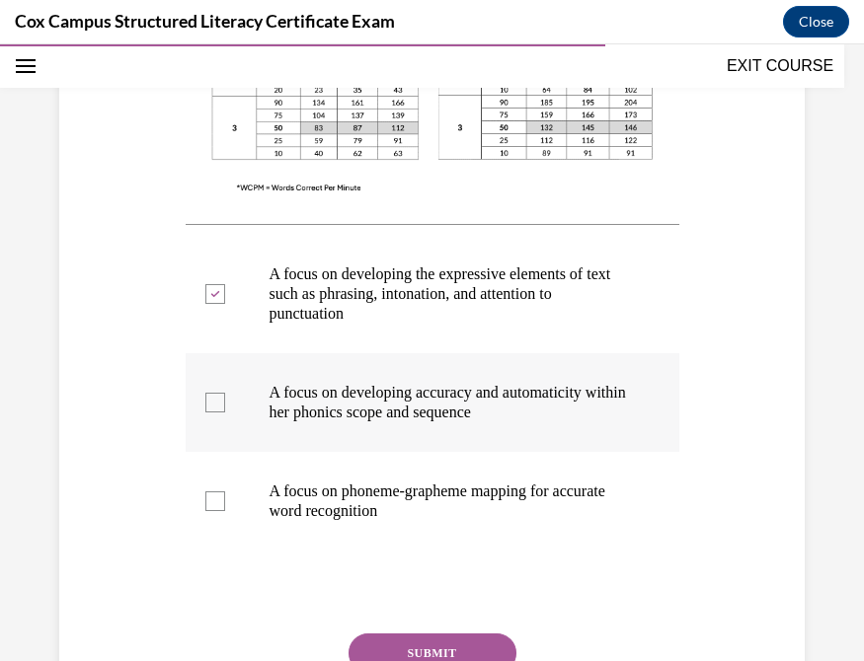
checkbox input "true"
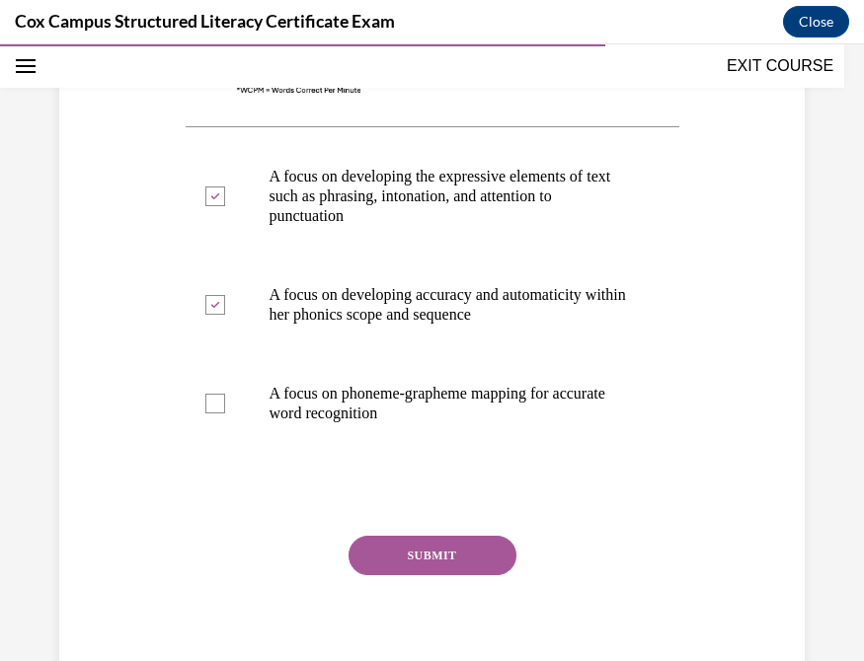
click at [445, 537] on button "SUBMIT" at bounding box center [432, 555] width 168 height 39
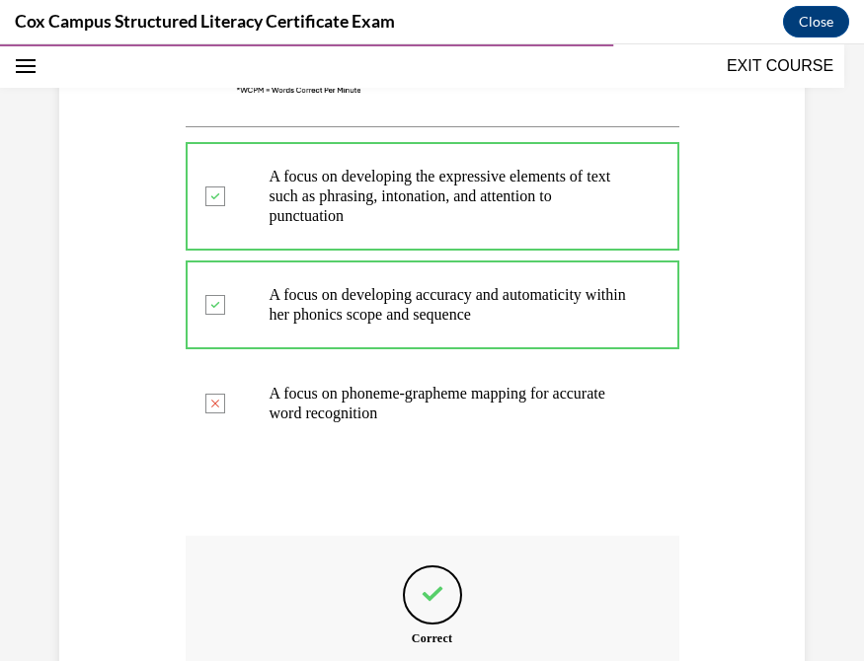
scroll to position [1061, 0]
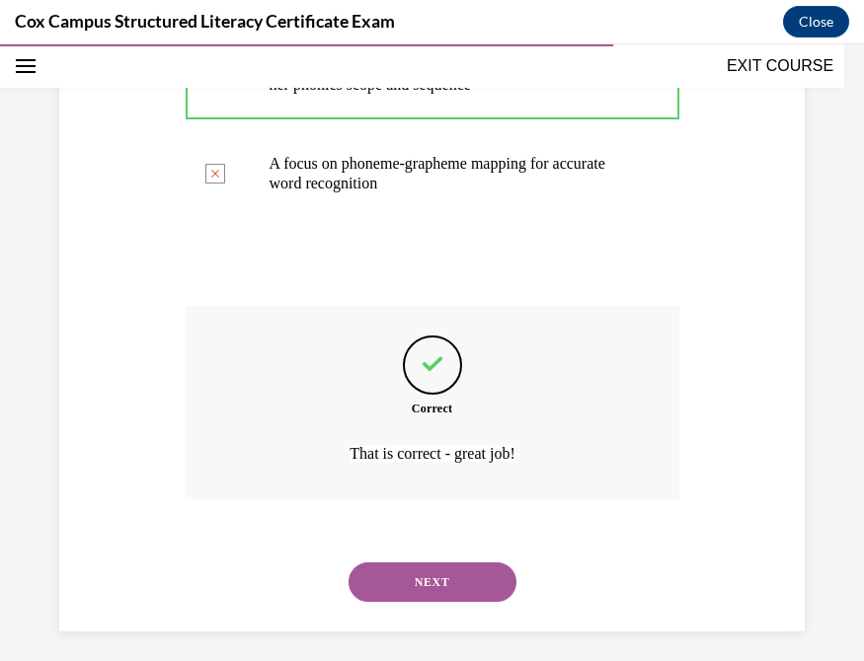
click at [418, 563] on button "NEXT" at bounding box center [432, 582] width 168 height 39
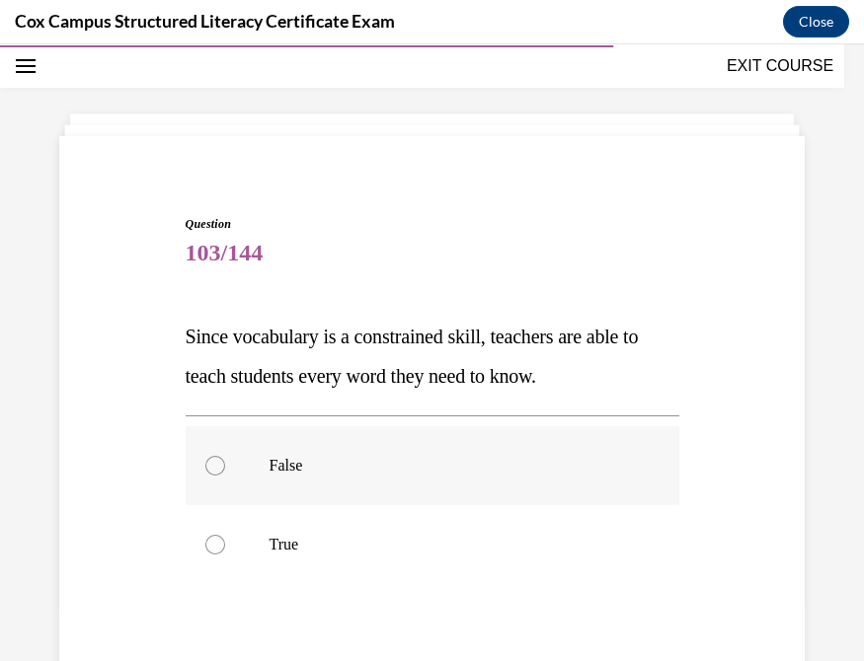
scroll to position [206, 0]
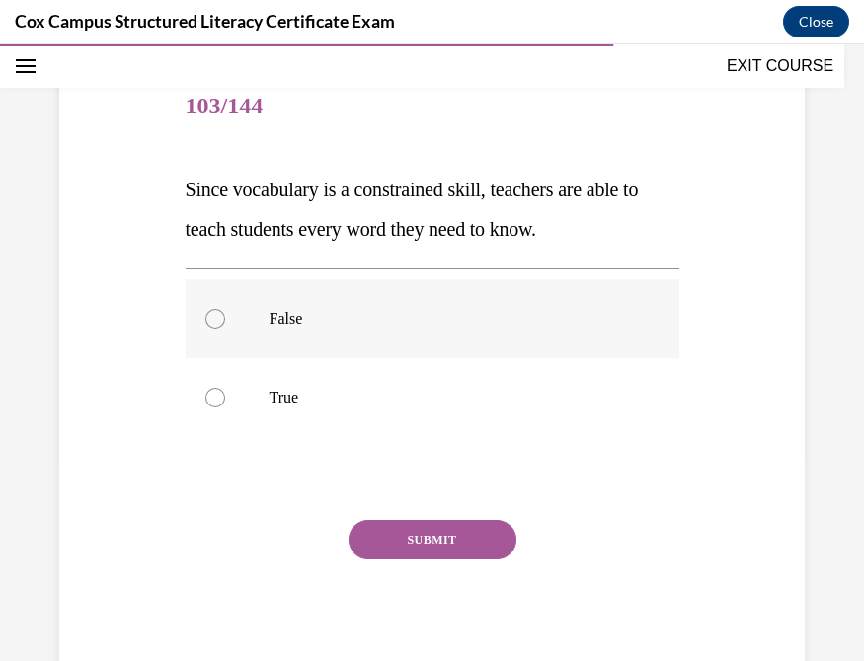
click at [212, 322] on div at bounding box center [215, 319] width 20 height 20
click at [212, 322] on input "False" at bounding box center [215, 319] width 20 height 20
radio input "true"
click at [426, 528] on button "SUBMIT" at bounding box center [432, 539] width 168 height 39
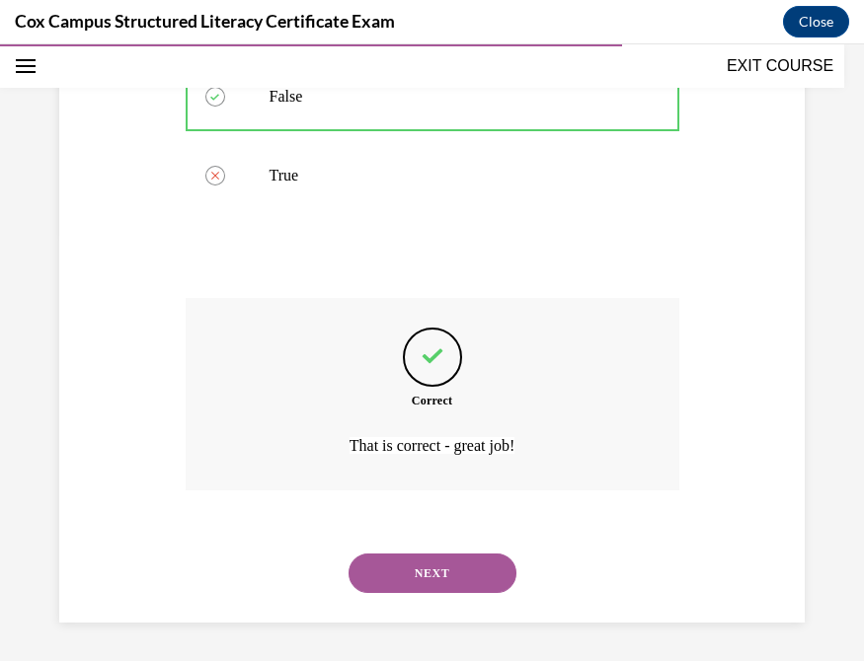
click at [442, 573] on button "NEXT" at bounding box center [432, 573] width 168 height 39
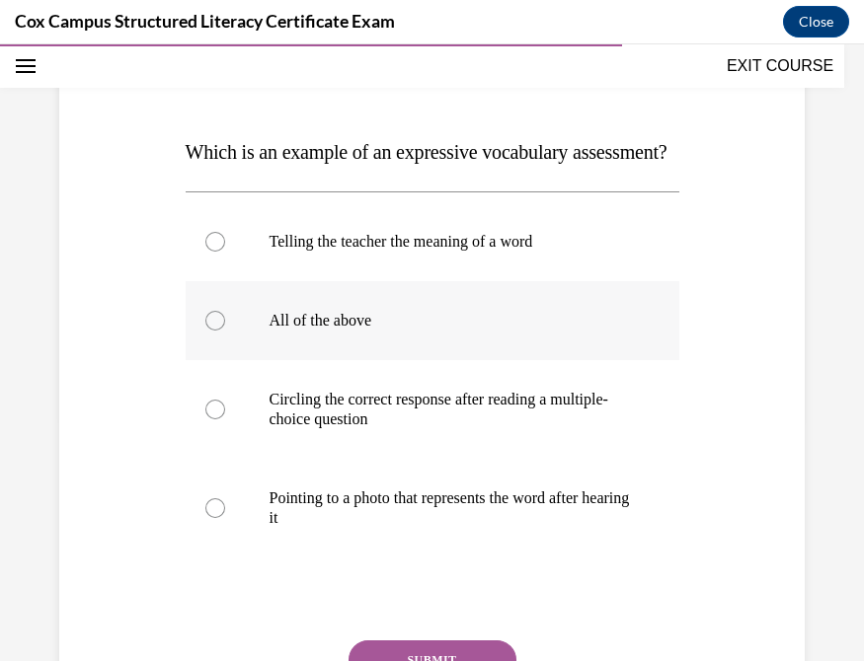
scroll to position [259, 0]
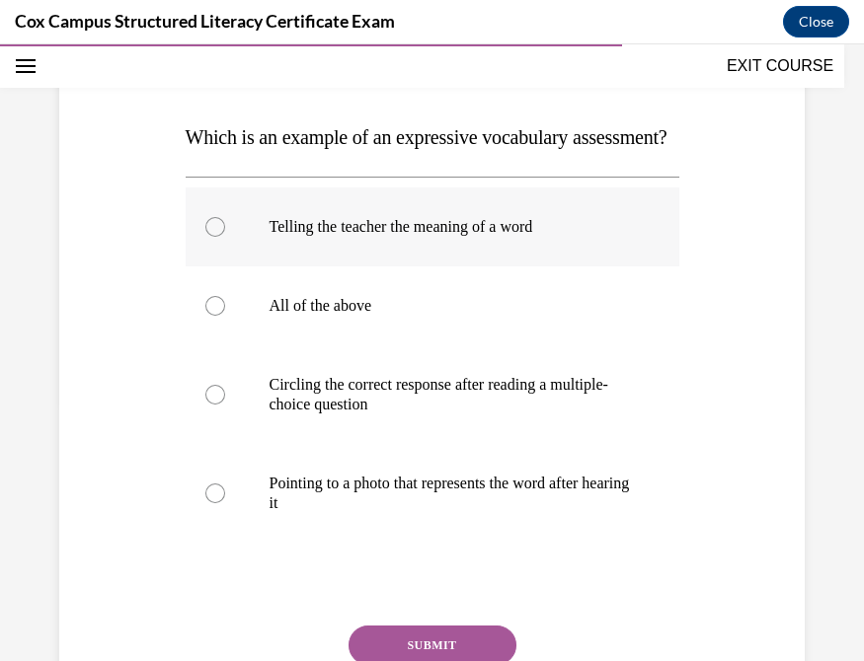
click at [207, 237] on div at bounding box center [215, 227] width 20 height 20
click at [207, 237] on input "Telling the teacher the meaning of a word" at bounding box center [215, 227] width 20 height 20
radio input "true"
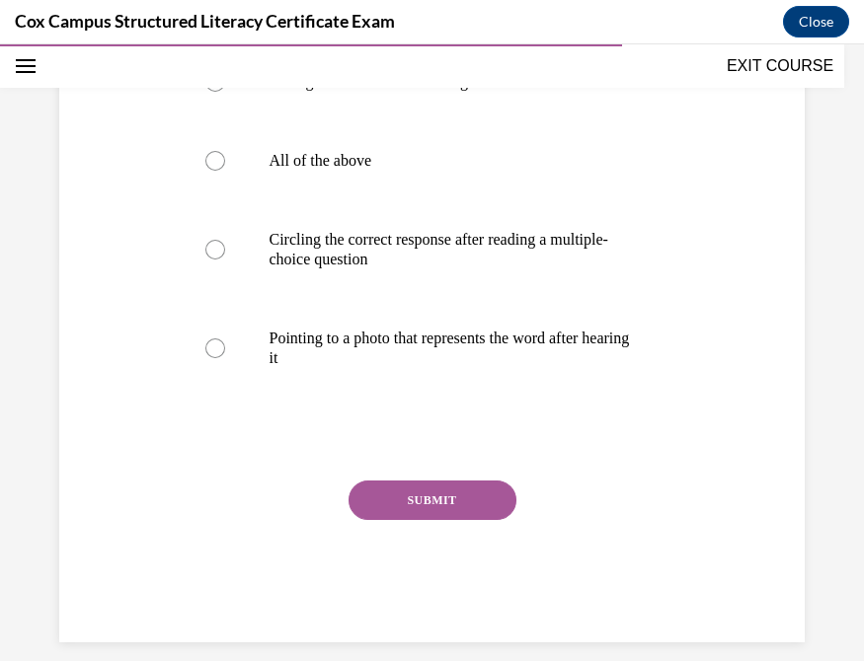
click at [408, 520] on button "SUBMIT" at bounding box center [432, 500] width 168 height 39
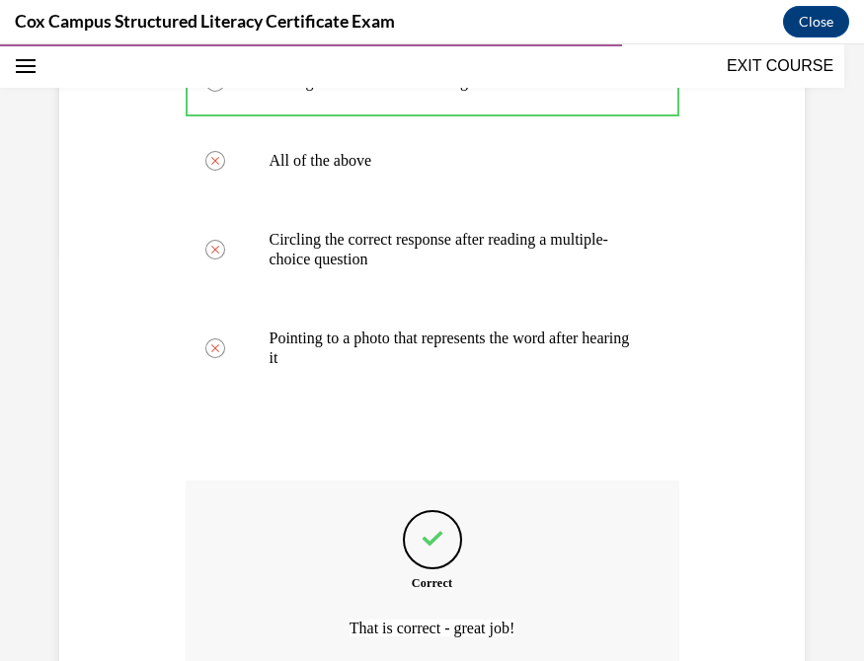
scroll to position [627, 0]
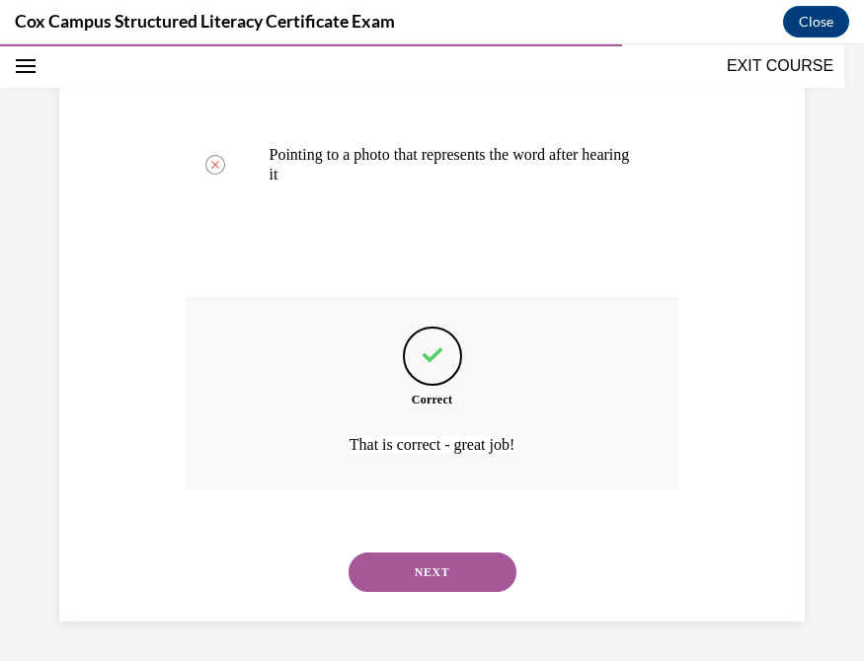
click at [393, 557] on button "NEXT" at bounding box center [432, 572] width 168 height 39
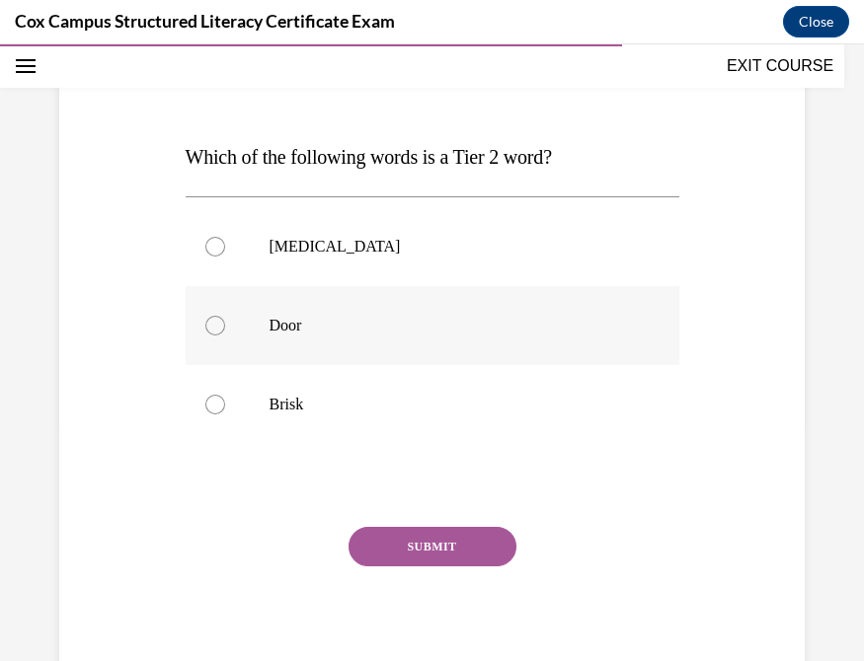
scroll to position [246, 0]
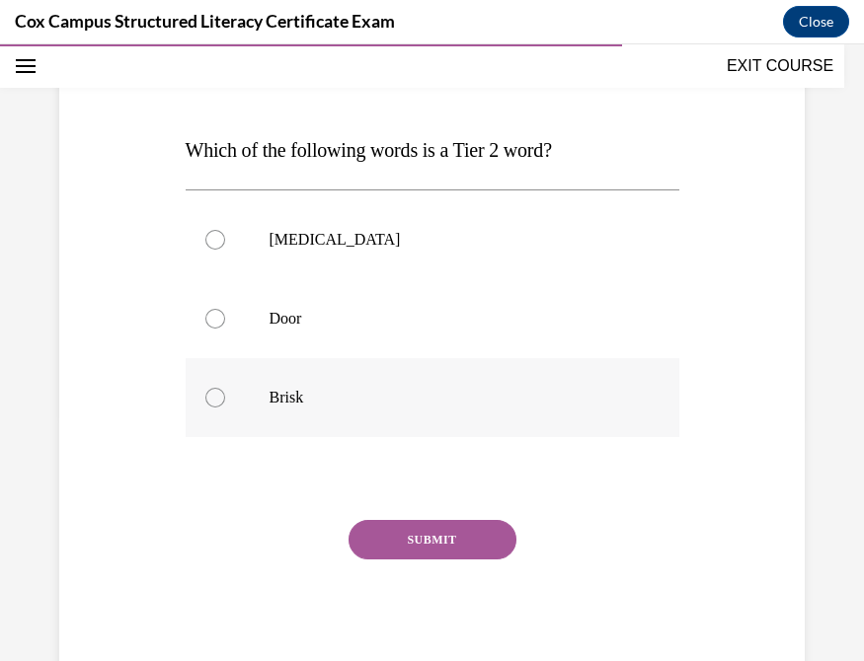
click at [205, 392] on div at bounding box center [215, 398] width 20 height 20
click at [205, 392] on input "Brisk" at bounding box center [215, 398] width 20 height 20
radio input "true"
click at [451, 543] on button "SUBMIT" at bounding box center [432, 539] width 168 height 39
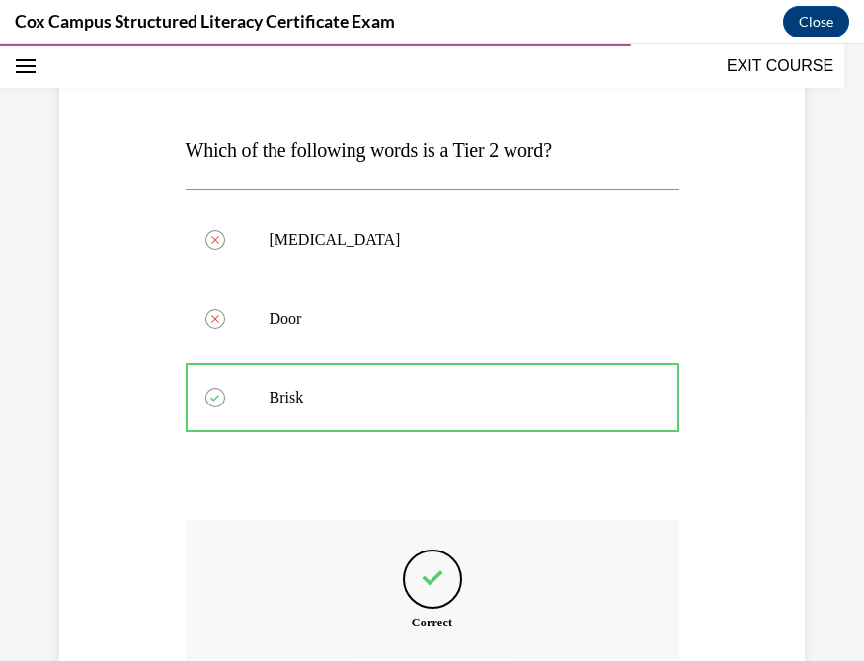
scroll to position [468, 0]
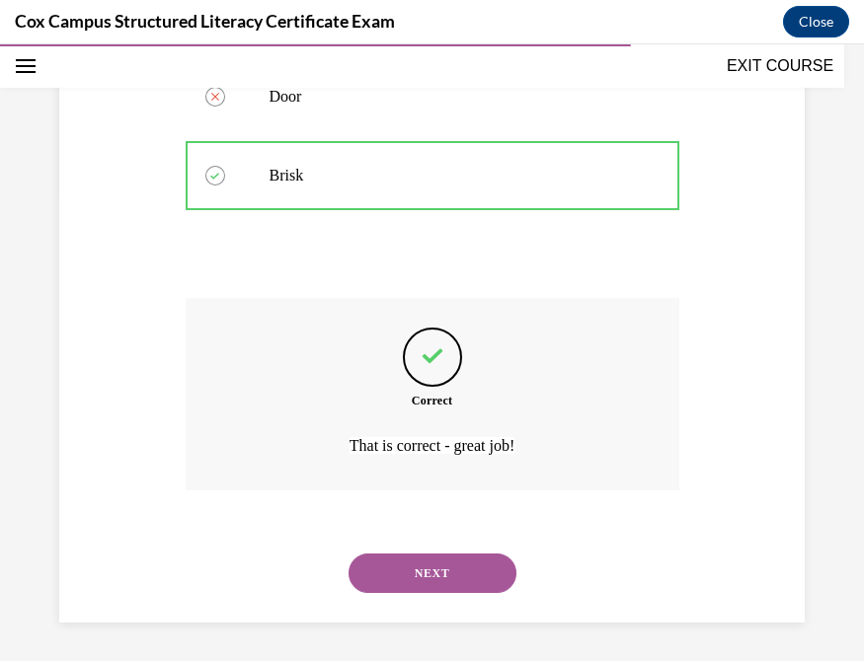
click at [390, 571] on button "NEXT" at bounding box center [432, 573] width 168 height 39
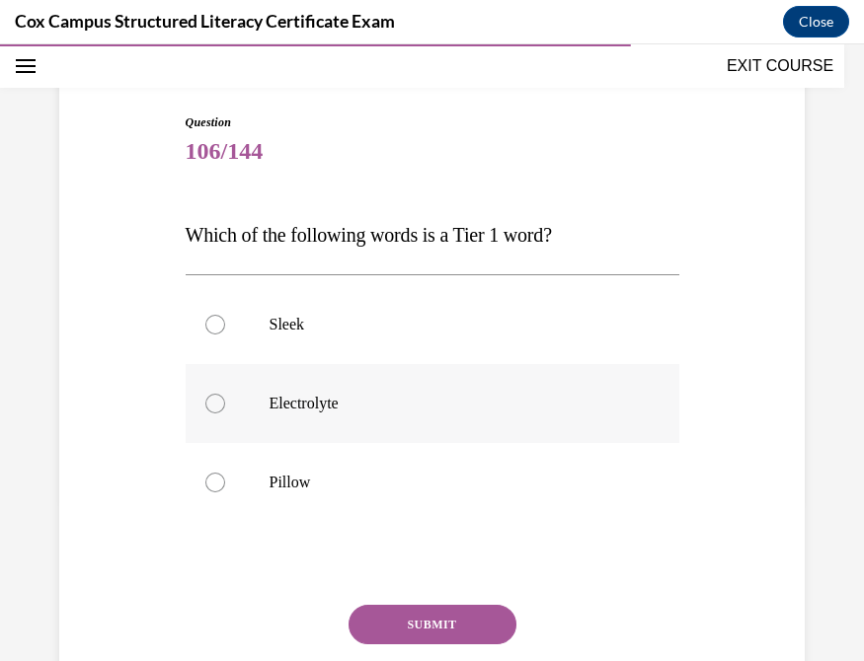
scroll to position [246, 0]
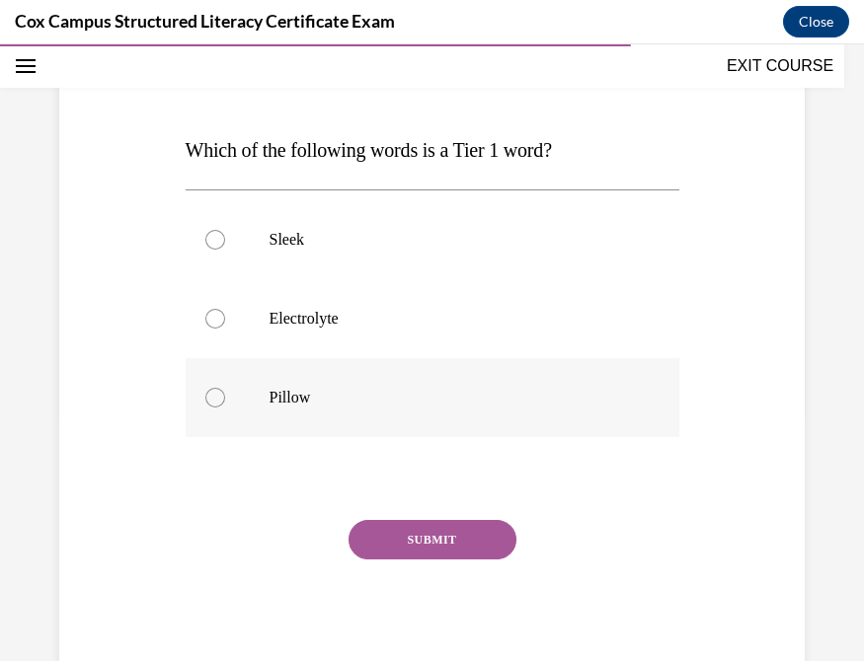
click at [210, 395] on div at bounding box center [215, 398] width 20 height 20
click at [210, 395] on input "Pillow" at bounding box center [215, 398] width 20 height 20
radio input "true"
click at [448, 543] on button "SUBMIT" at bounding box center [432, 539] width 168 height 39
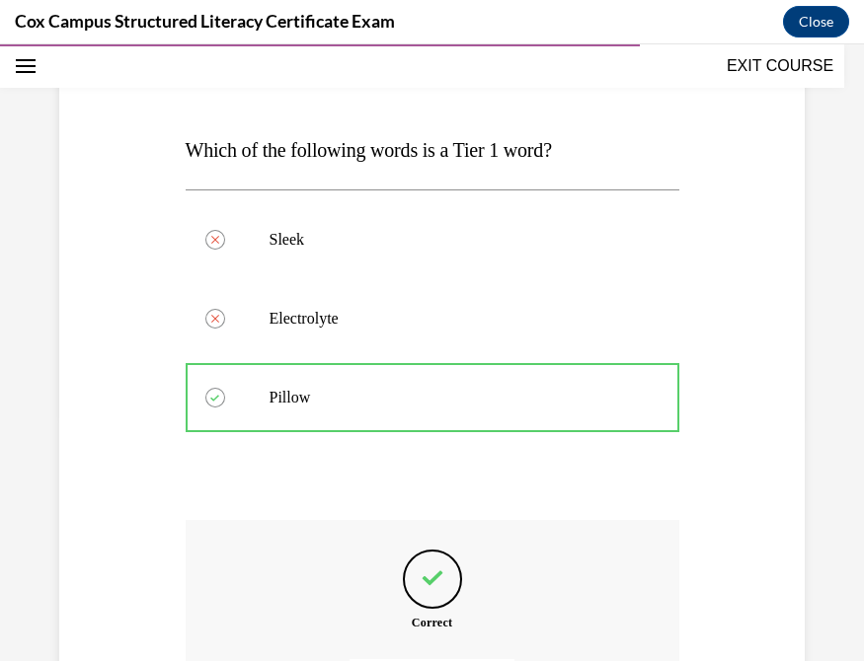
scroll to position [468, 0]
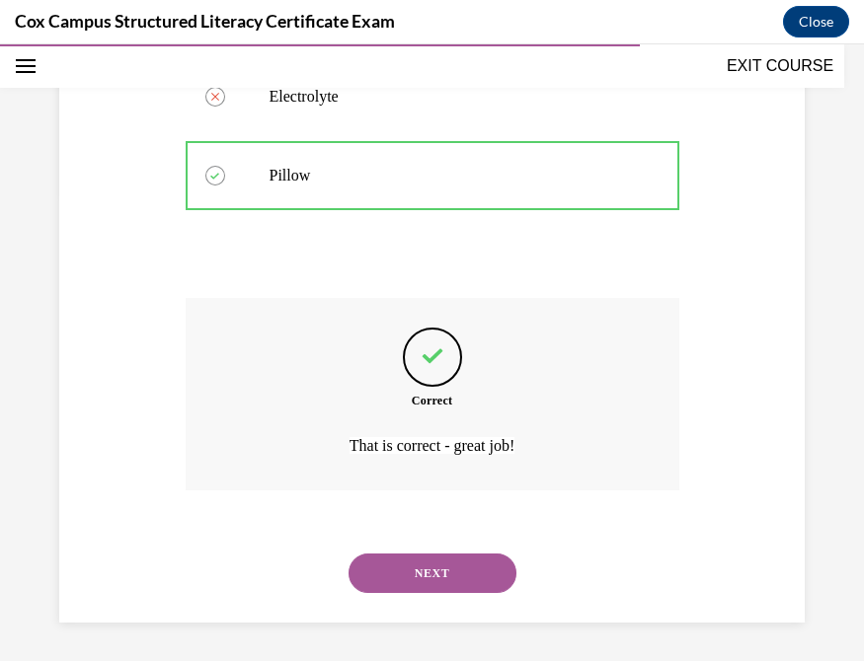
click at [392, 576] on button "NEXT" at bounding box center [432, 573] width 168 height 39
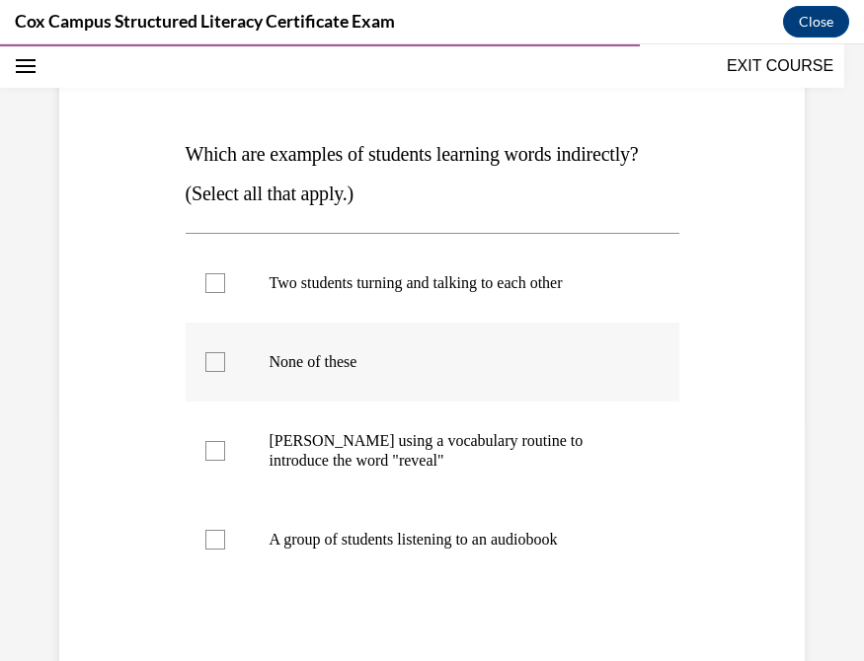
scroll to position [244, 0]
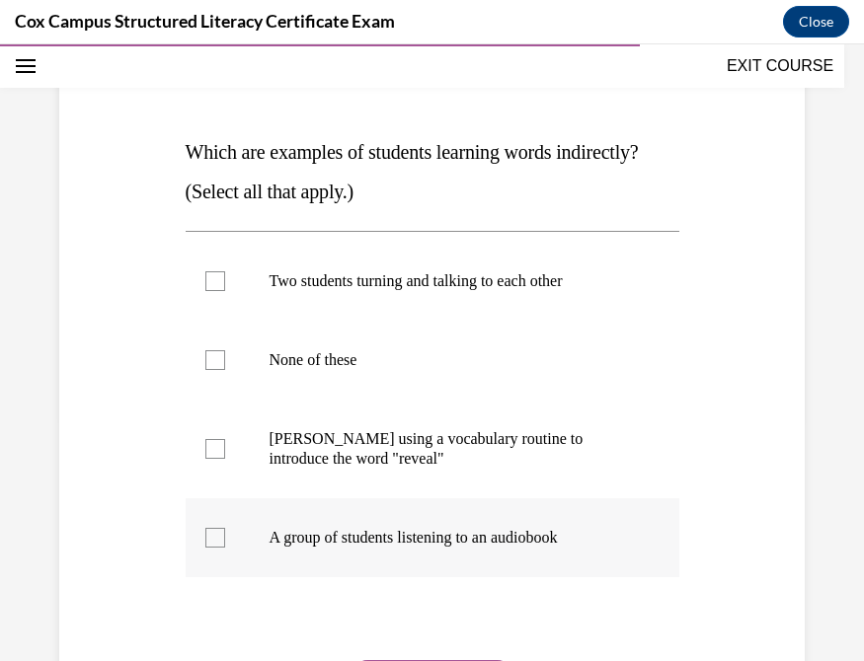
click at [208, 535] on div at bounding box center [215, 538] width 20 height 20
click at [208, 535] on input "A group of students listening to an audiobook" at bounding box center [215, 538] width 20 height 20
checkbox input "true"
click at [207, 278] on div at bounding box center [215, 281] width 20 height 20
click at [207, 278] on input "Two students turning and talking to each other" at bounding box center [215, 281] width 20 height 20
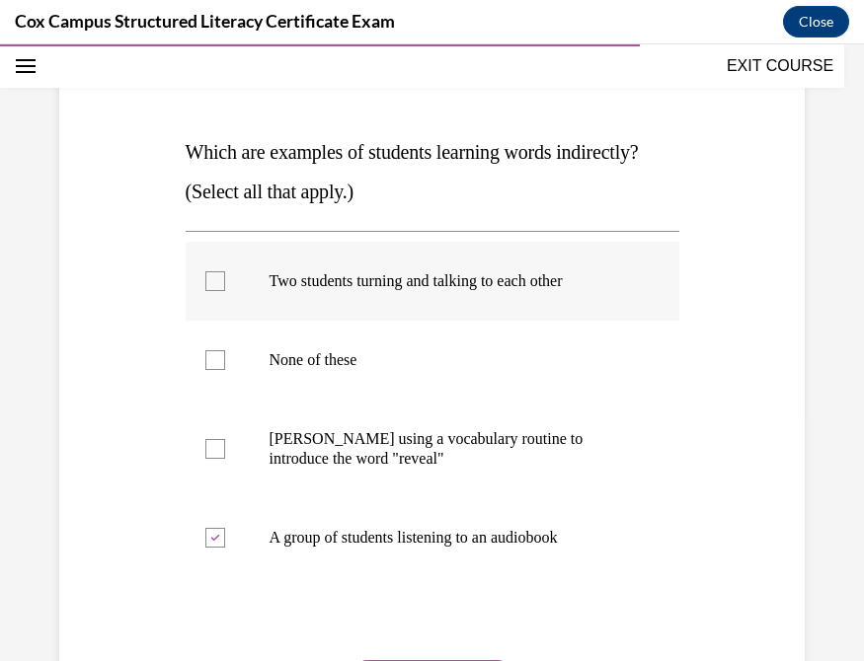
checkbox input "true"
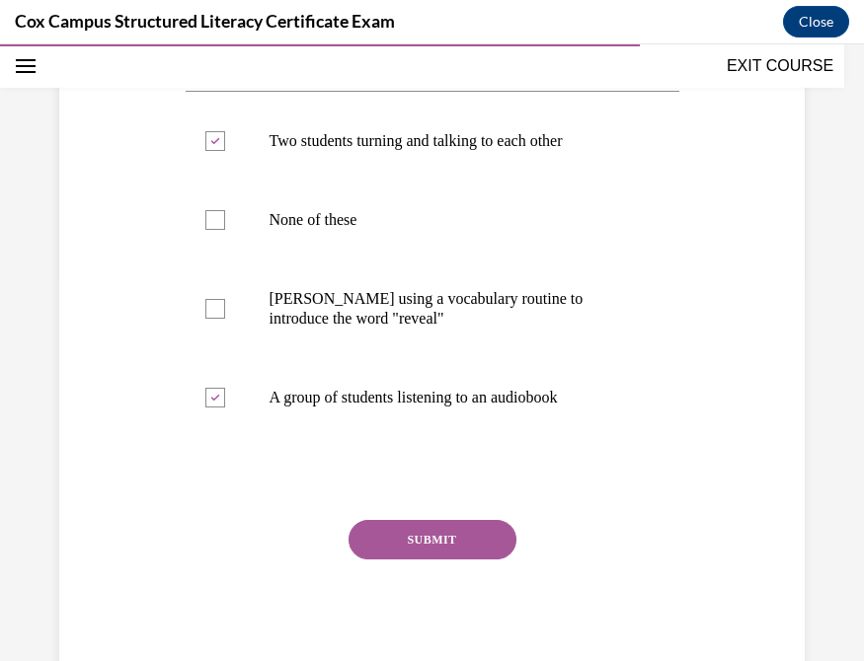
click at [405, 542] on button "SUBMIT" at bounding box center [432, 539] width 168 height 39
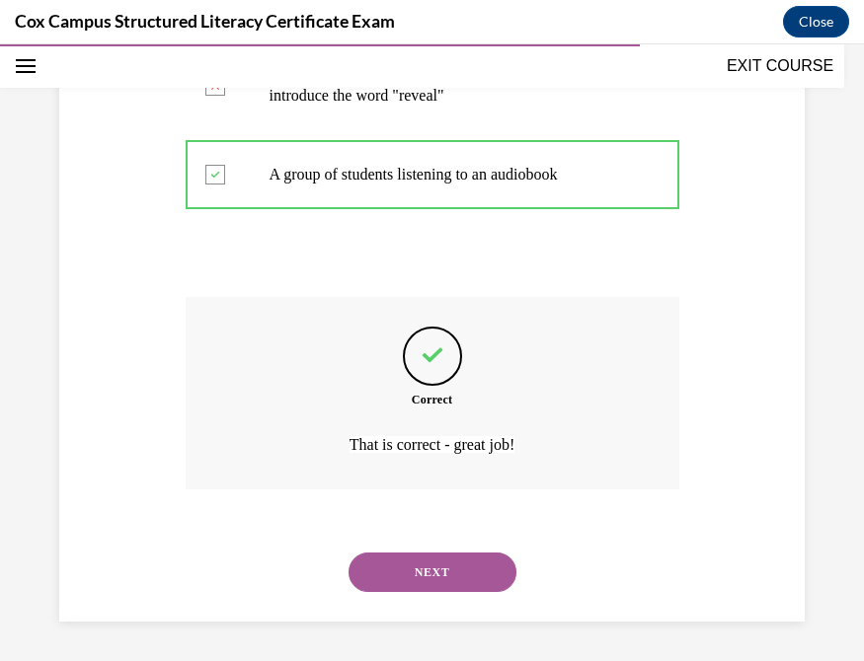
click at [396, 574] on button "NEXT" at bounding box center [432, 572] width 168 height 39
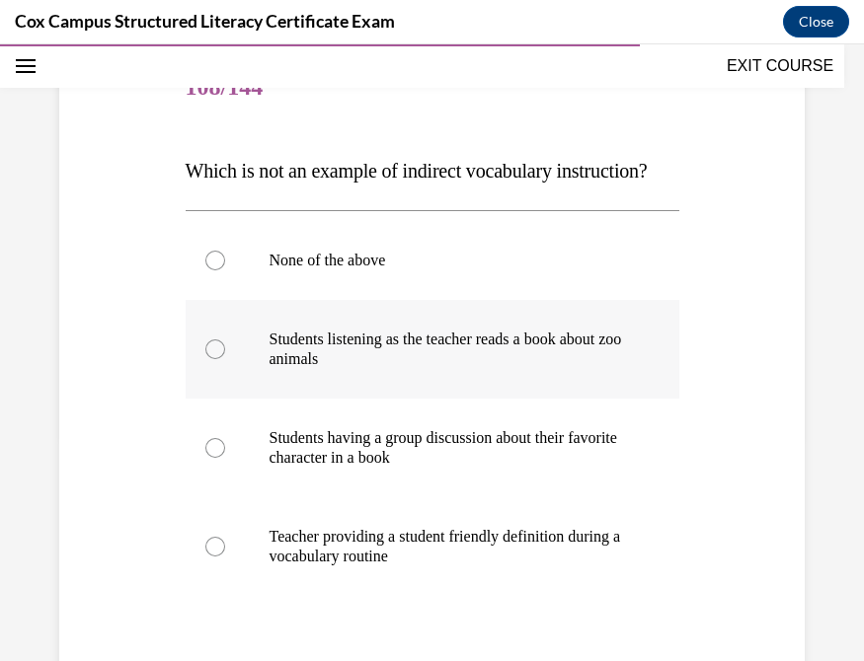
scroll to position [250, 0]
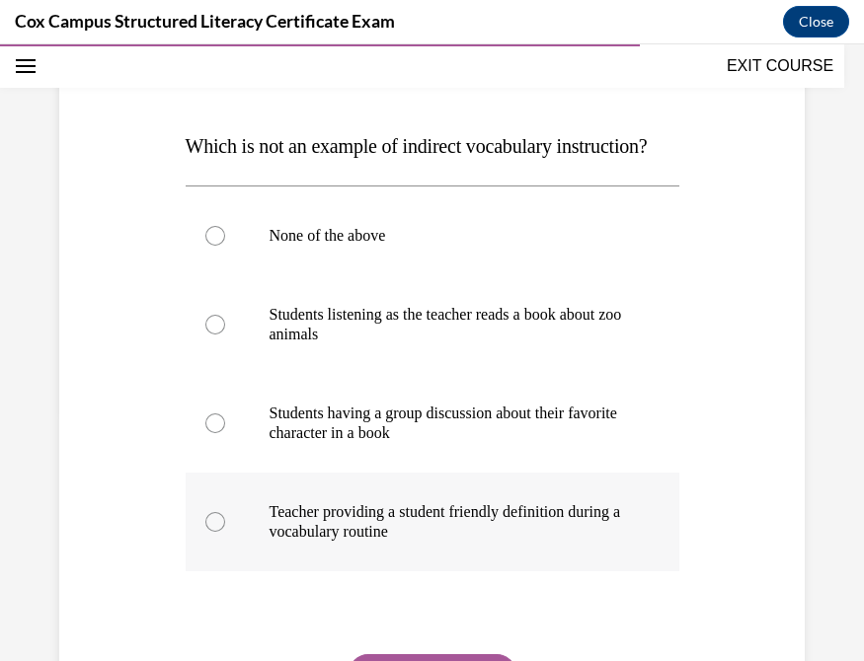
click at [207, 532] on div at bounding box center [215, 522] width 20 height 20
click at [207, 532] on input "Teacher providing a student friendly definition during a vocabulary routine" at bounding box center [215, 522] width 20 height 20
radio input "true"
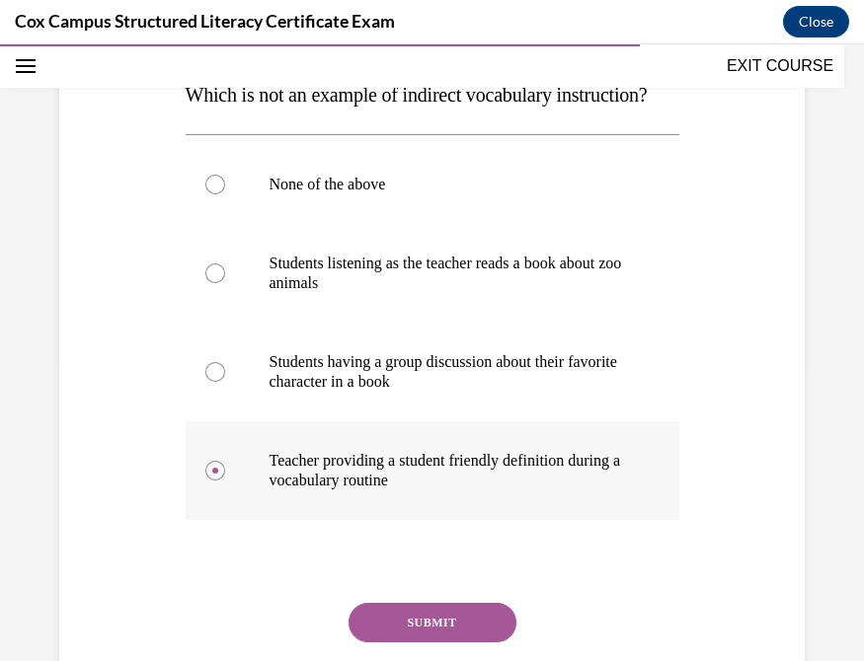
scroll to position [423, 0]
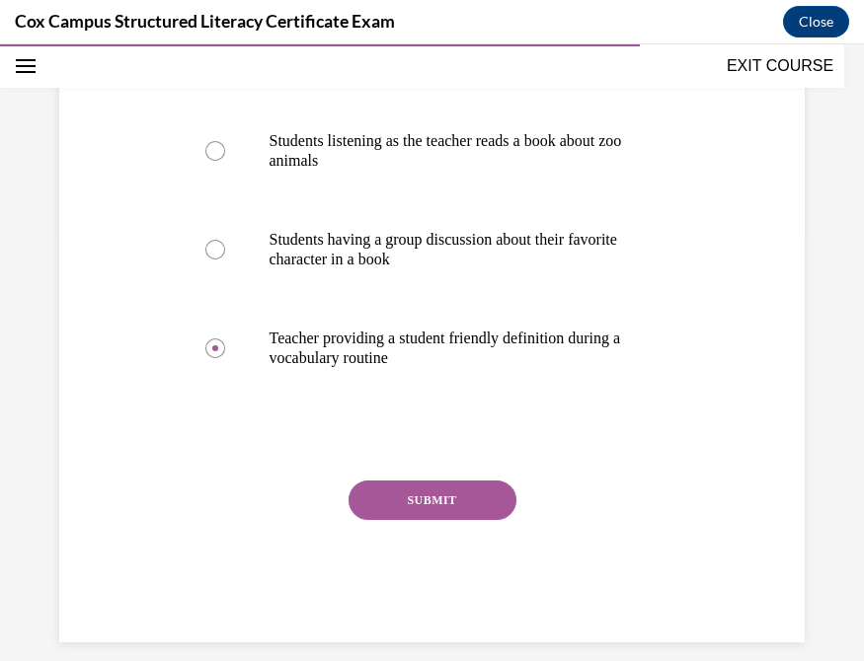
click at [446, 520] on button "SUBMIT" at bounding box center [432, 500] width 168 height 39
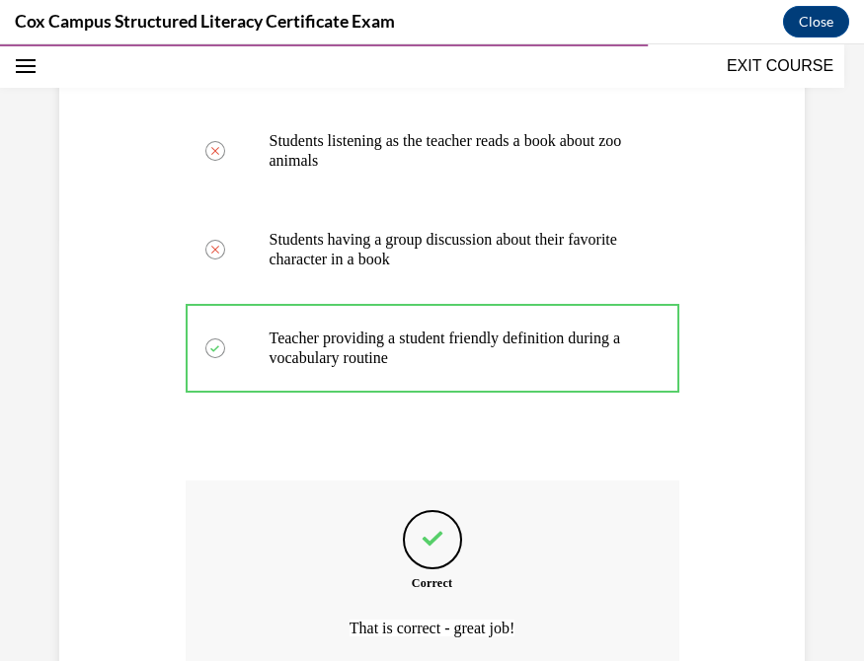
scroll to position [647, 0]
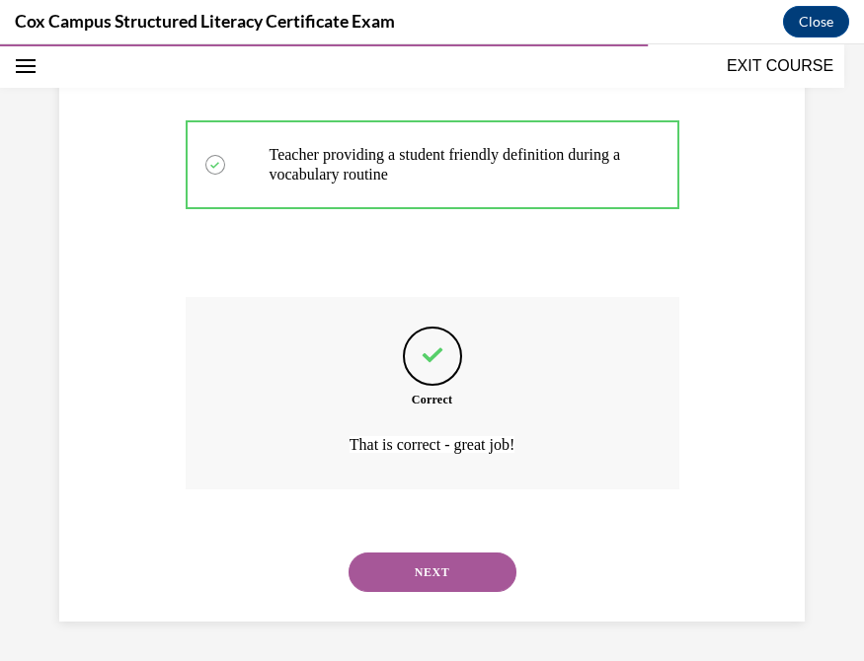
click at [434, 576] on button "NEXT" at bounding box center [432, 572] width 168 height 39
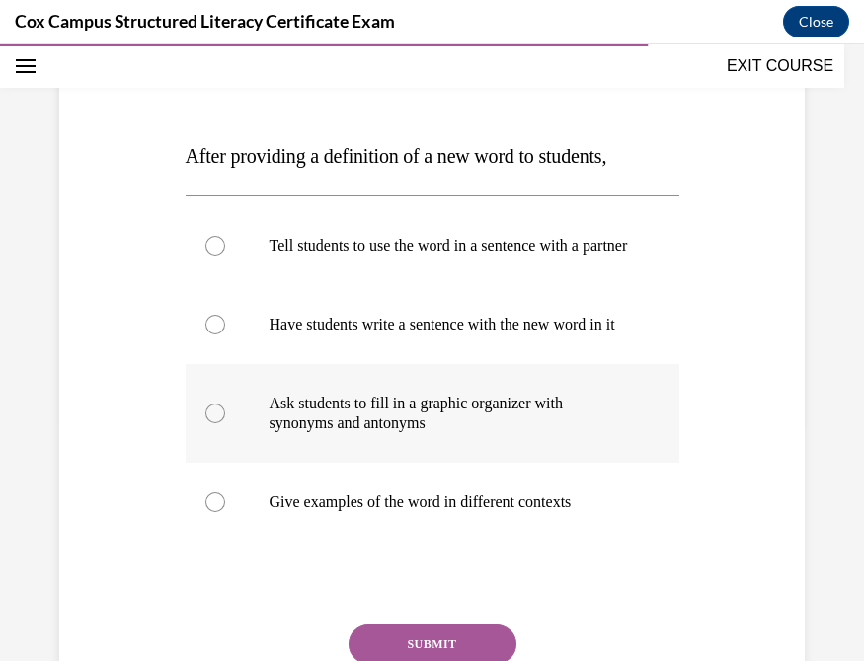
scroll to position [245, 0]
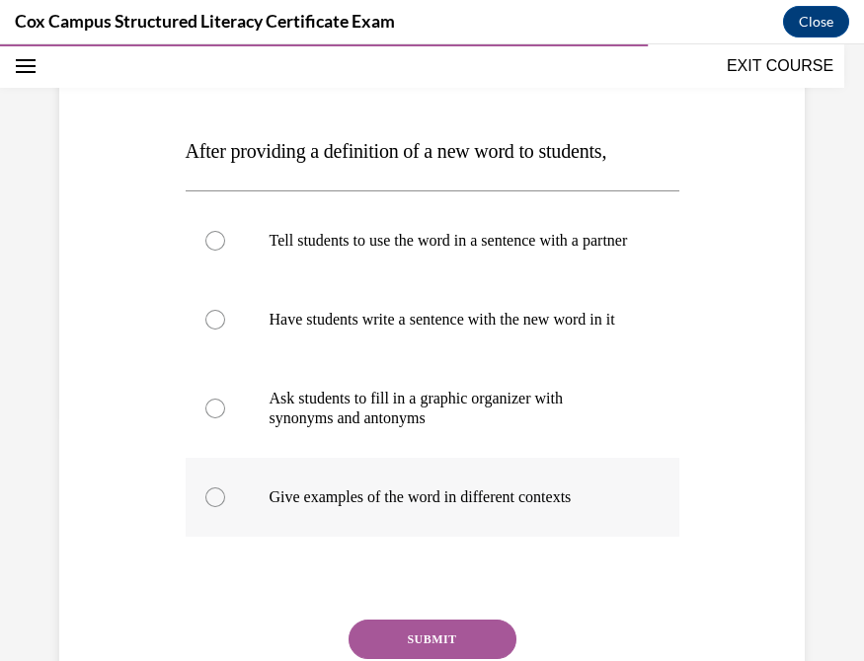
click at [211, 507] on div at bounding box center [215, 498] width 20 height 20
click at [211, 507] on input "Give examples of the word in different contexts" at bounding box center [215, 498] width 20 height 20
radio input "true"
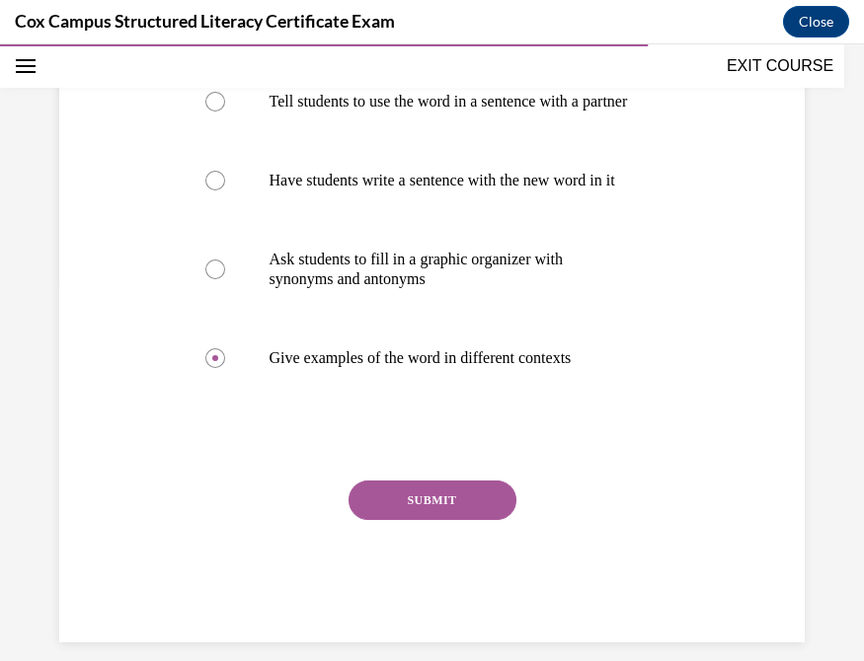
click at [437, 520] on button "SUBMIT" at bounding box center [432, 500] width 168 height 39
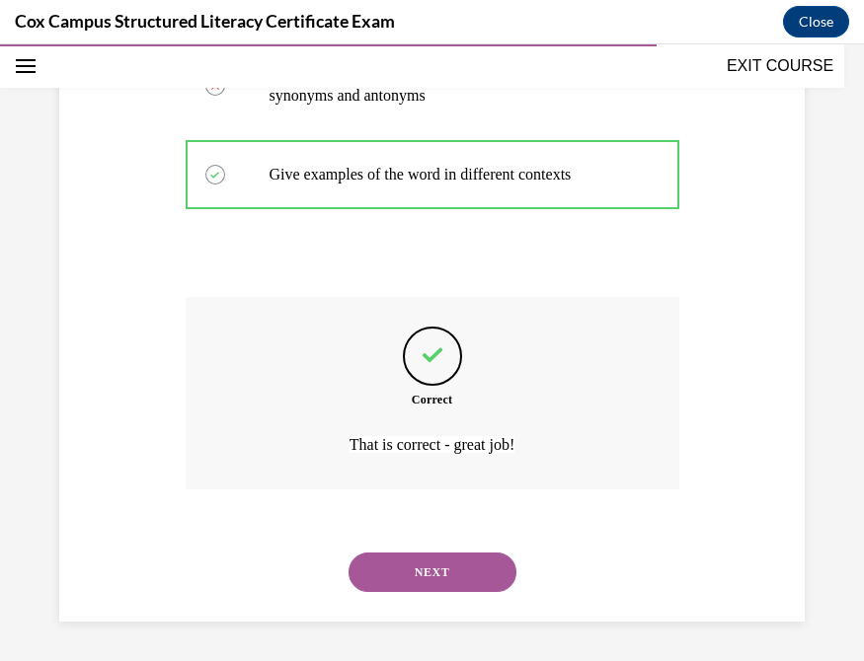
click at [400, 571] on button "NEXT" at bounding box center [432, 572] width 168 height 39
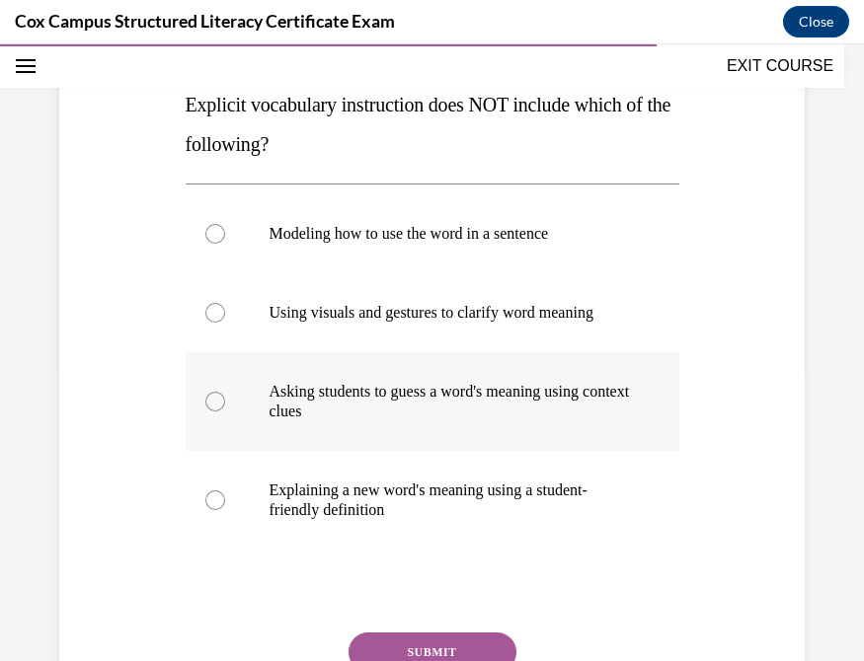
scroll to position [293, 0]
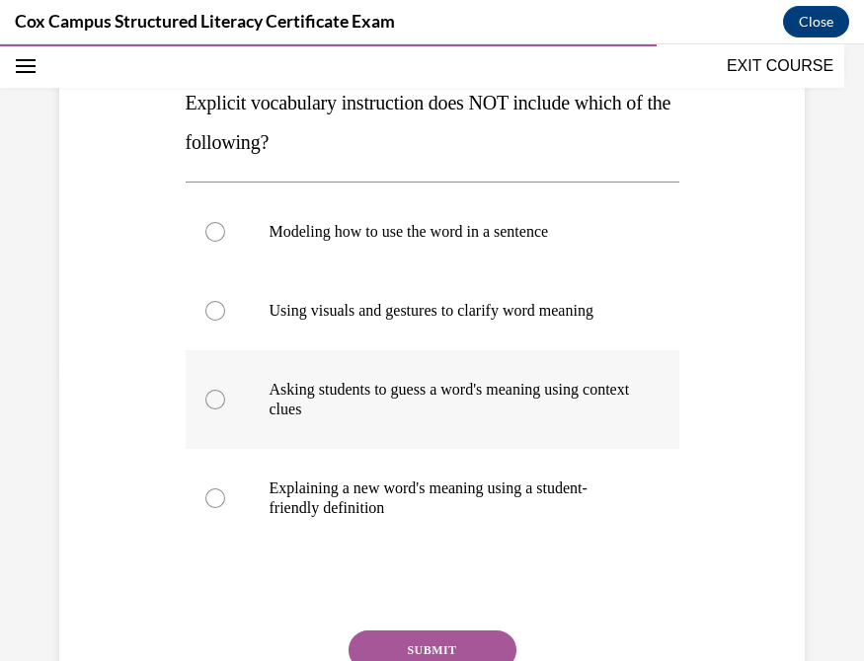
click at [214, 402] on div at bounding box center [215, 400] width 20 height 20
click at [214, 402] on input "Asking students to guess a word's meaning using context clues" at bounding box center [215, 400] width 20 height 20
radio input "true"
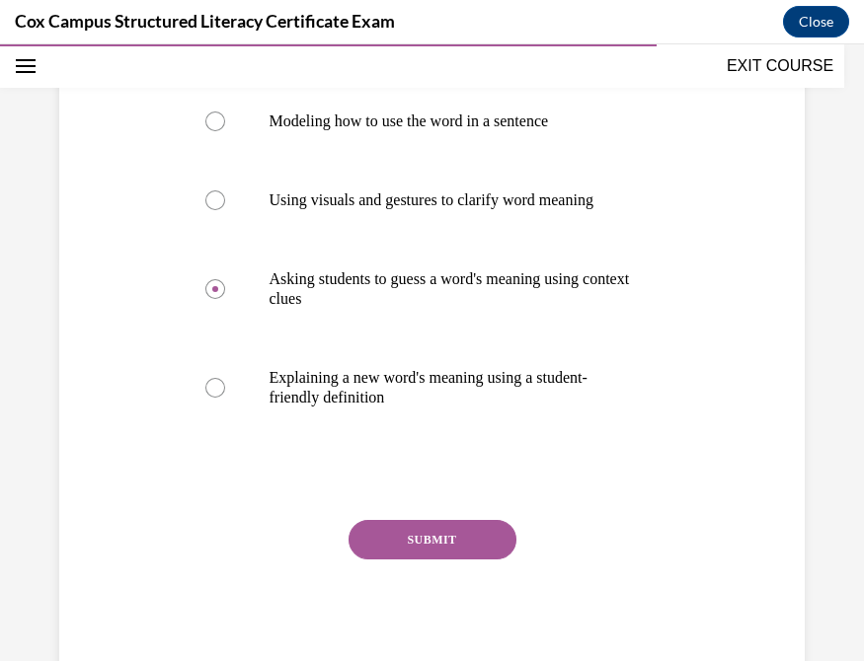
click at [439, 547] on button "SUBMIT" at bounding box center [432, 539] width 168 height 39
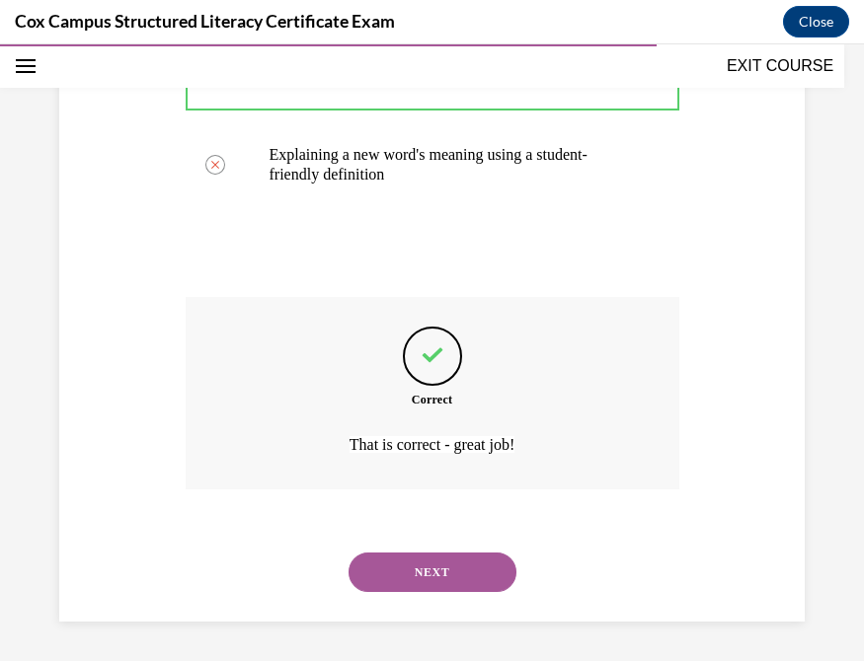
click at [415, 577] on button "NEXT" at bounding box center [432, 572] width 168 height 39
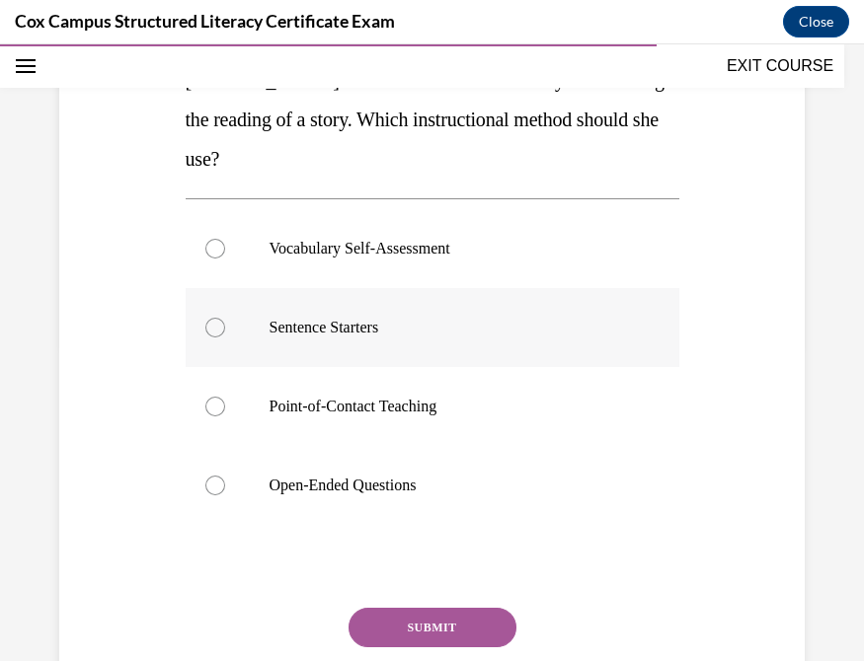
scroll to position [316, 0]
click at [213, 407] on div at bounding box center [215, 407] width 20 height 20
click at [213, 407] on input "Point-of-Contact Teaching" at bounding box center [215, 407] width 20 height 20
radio input "true"
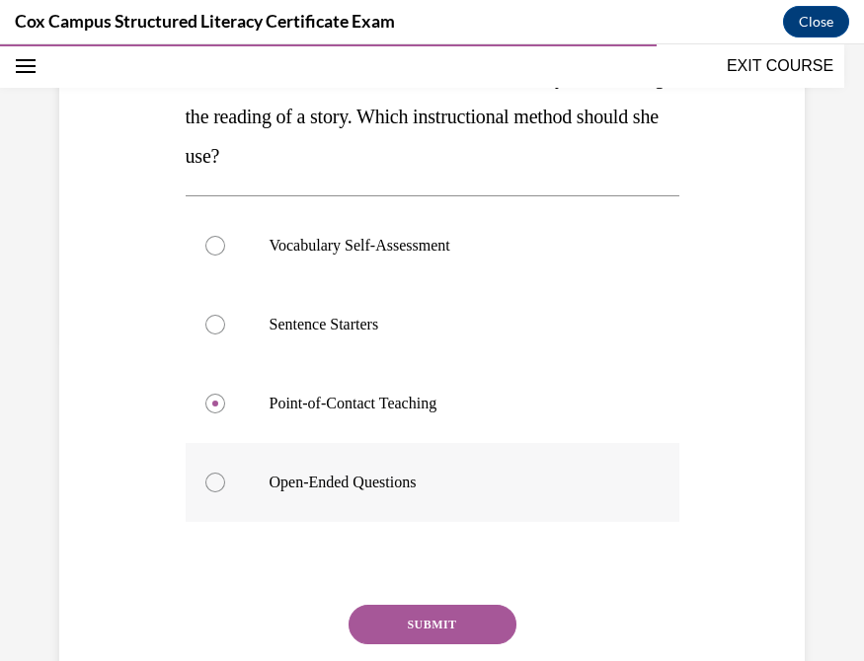
scroll to position [341, 0]
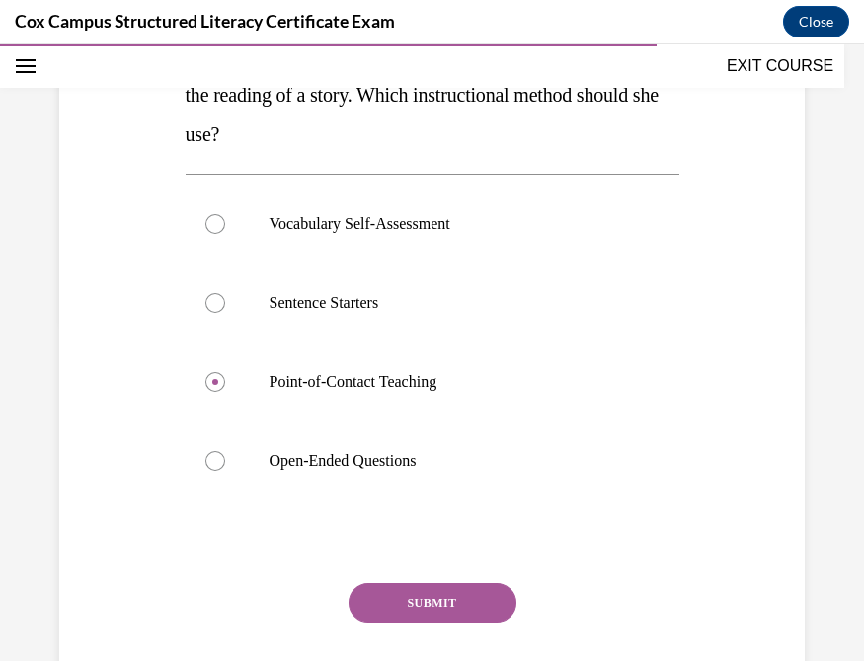
click at [431, 595] on button "SUBMIT" at bounding box center [432, 602] width 168 height 39
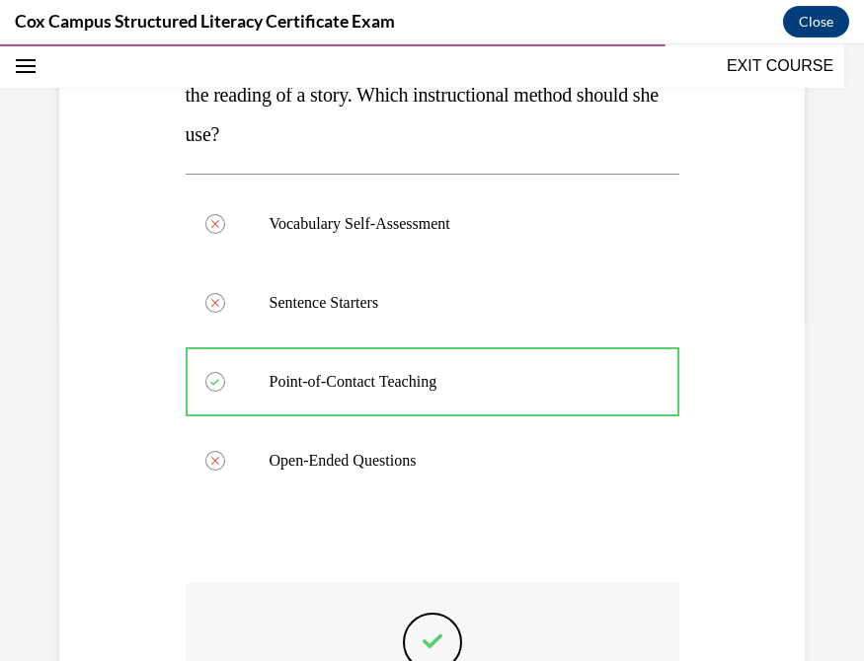
scroll to position [627, 0]
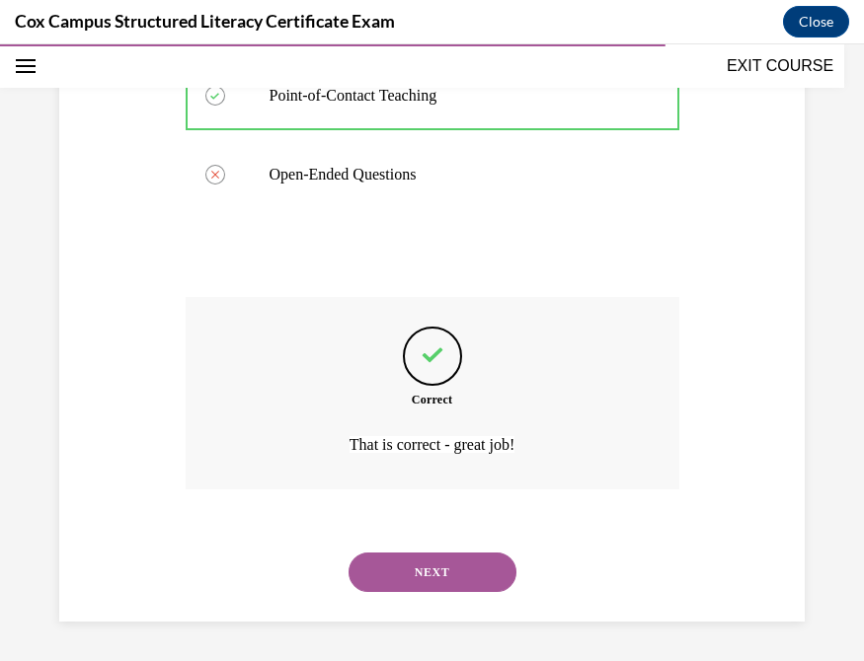
click at [401, 564] on button "NEXT" at bounding box center [432, 572] width 168 height 39
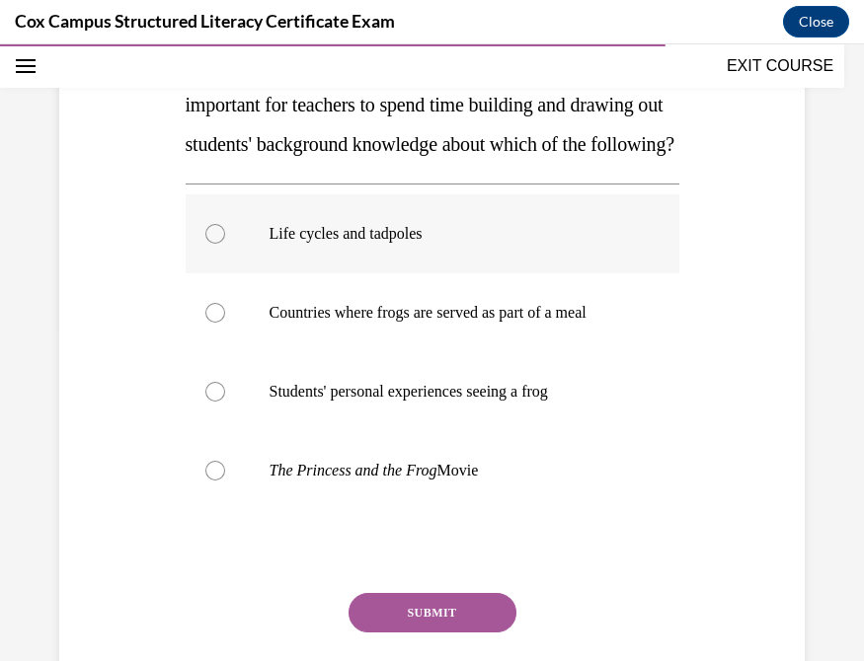
scroll to position [333, 0]
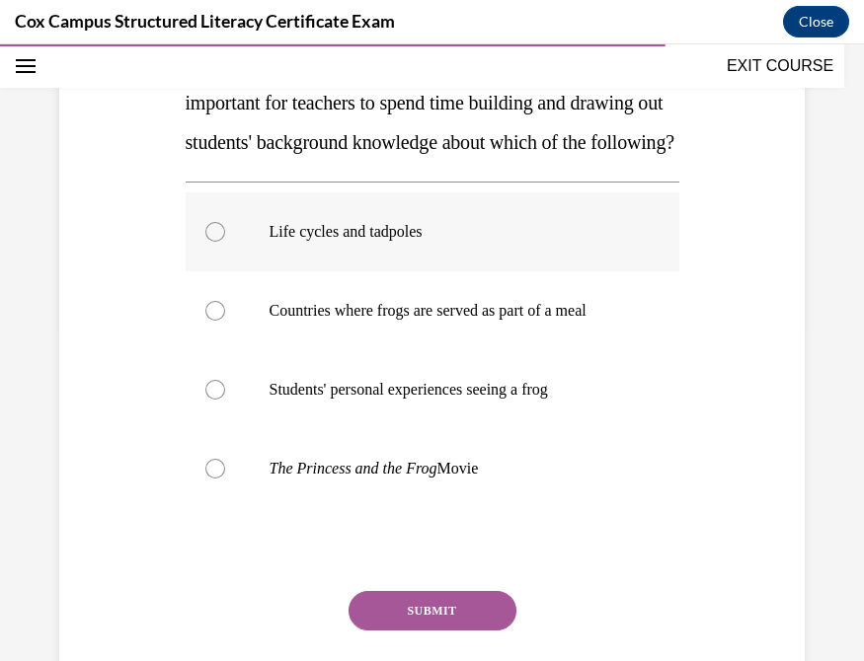
click at [210, 242] on div at bounding box center [215, 232] width 20 height 20
click at [210, 242] on input "Life cycles and tadpoles" at bounding box center [215, 232] width 20 height 20
radio input "true"
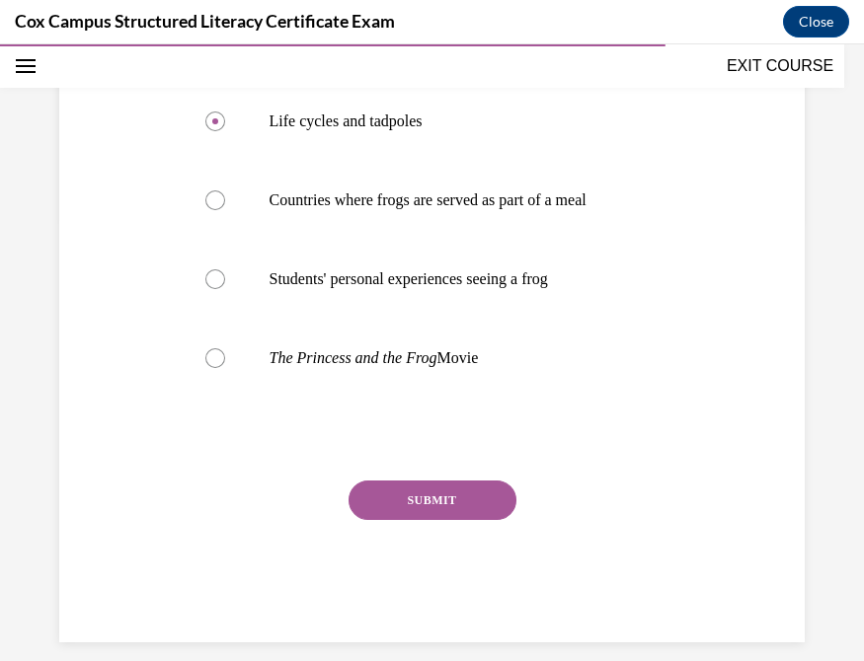
click at [429, 520] on button "SUBMIT" at bounding box center [432, 500] width 168 height 39
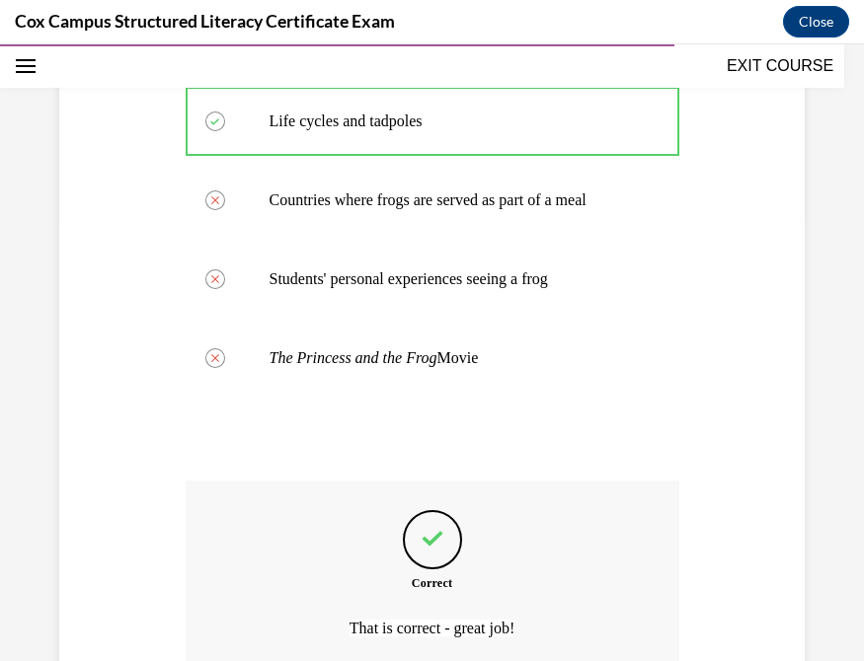
scroll to position [666, 0]
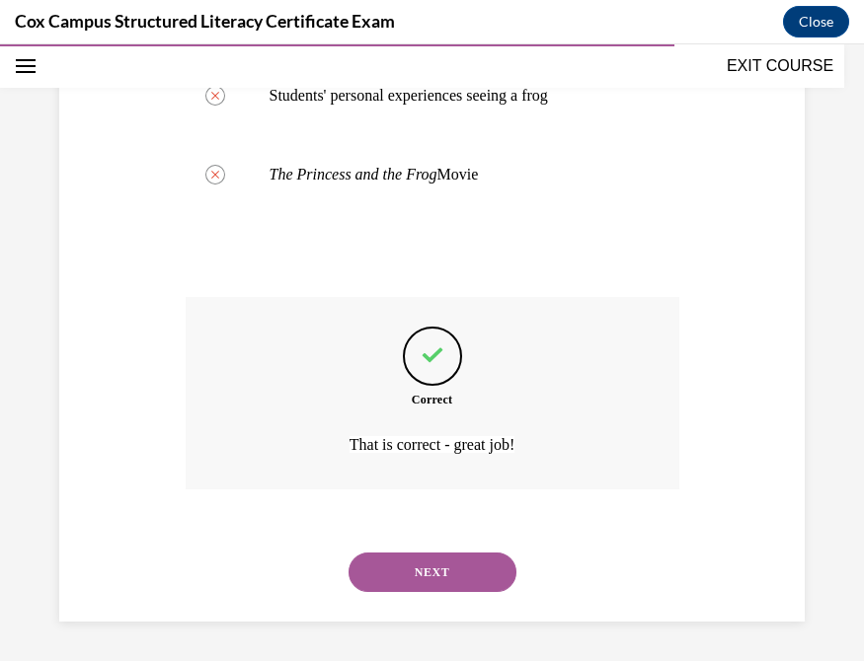
click at [405, 565] on button "NEXT" at bounding box center [432, 572] width 168 height 39
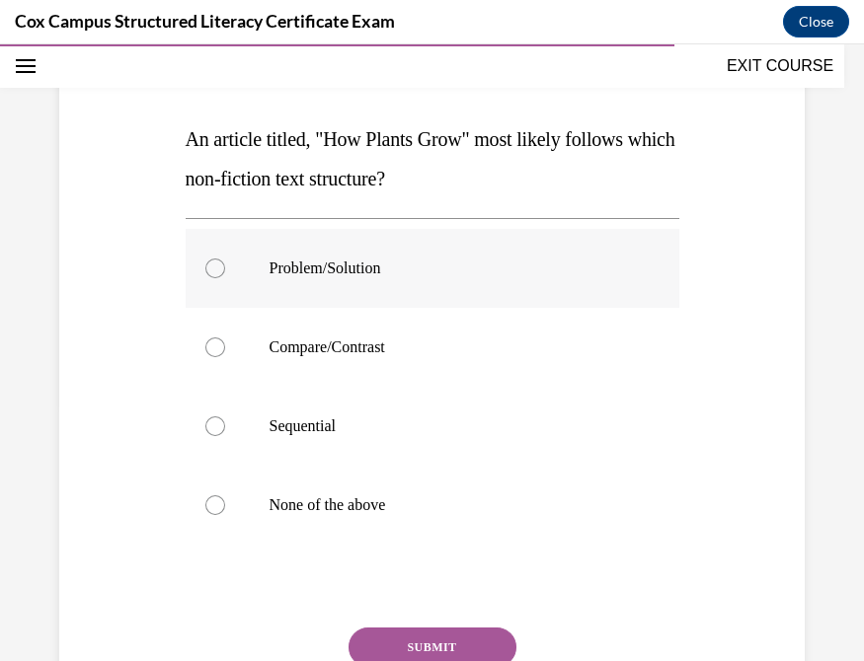
scroll to position [257, 0]
click at [210, 427] on div at bounding box center [215, 427] width 20 height 20
click at [210, 427] on input "Sequential" at bounding box center [215, 427] width 20 height 20
radio input "true"
click at [444, 641] on button "SUBMIT" at bounding box center [432, 647] width 168 height 39
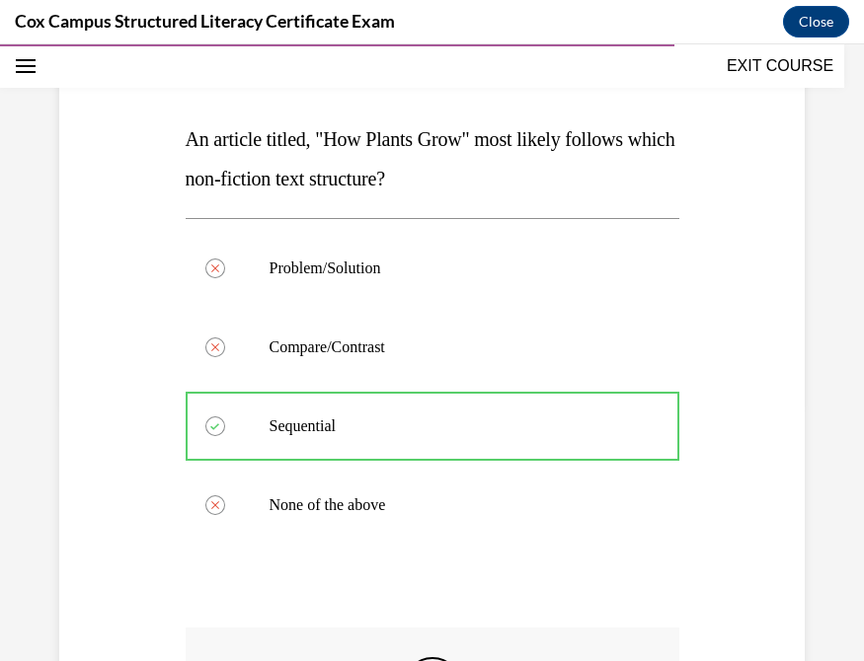
scroll to position [587, 0]
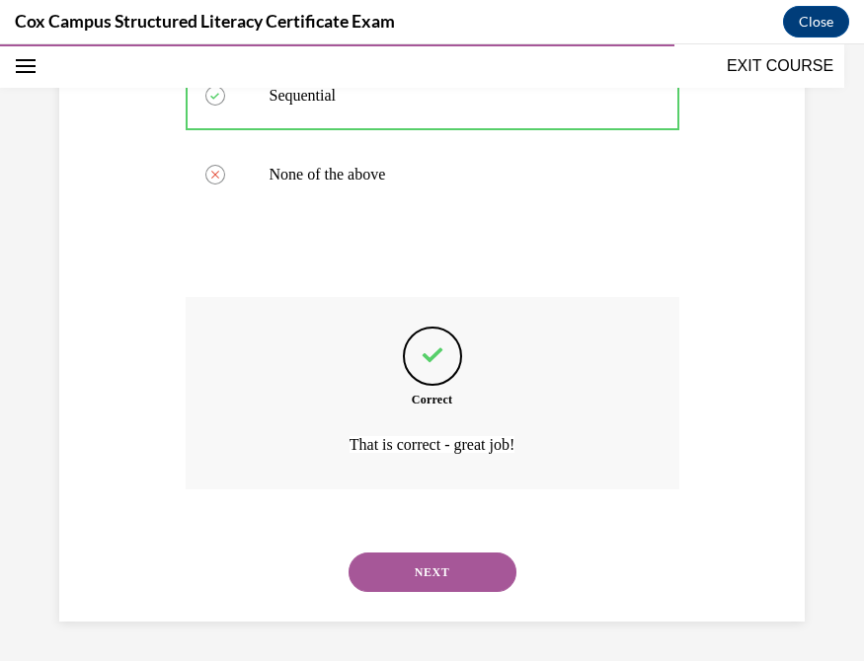
click at [460, 565] on button "NEXT" at bounding box center [432, 572] width 168 height 39
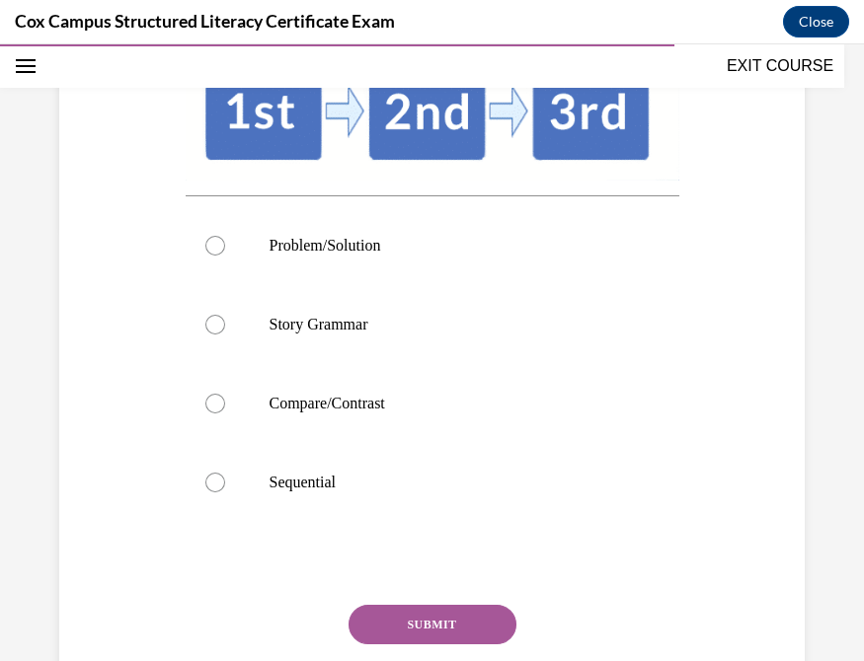
scroll to position [467, 0]
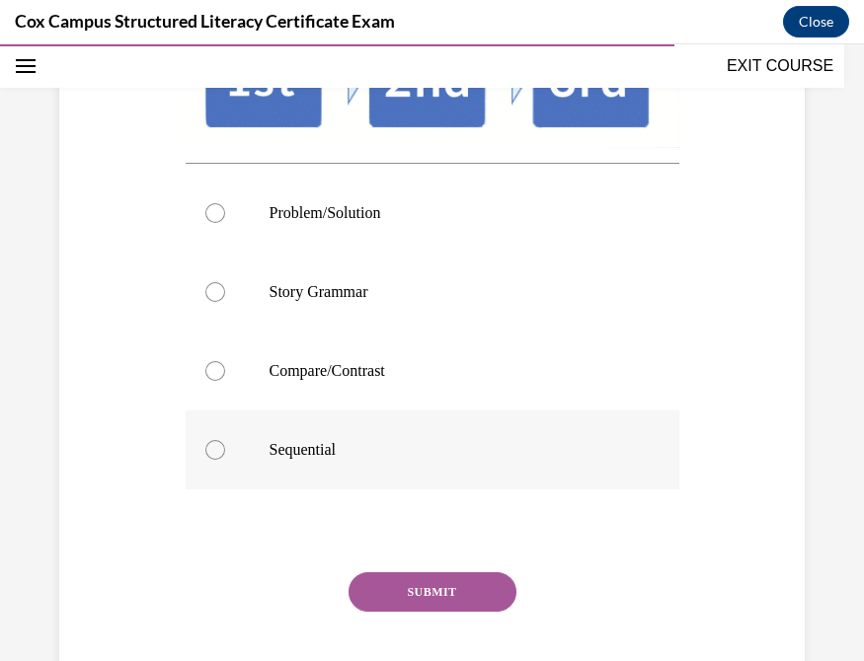
click at [212, 446] on div at bounding box center [215, 450] width 20 height 20
click at [212, 446] on input "Sequential" at bounding box center [215, 450] width 20 height 20
radio input "true"
click at [459, 588] on button "SUBMIT" at bounding box center [432, 592] width 168 height 39
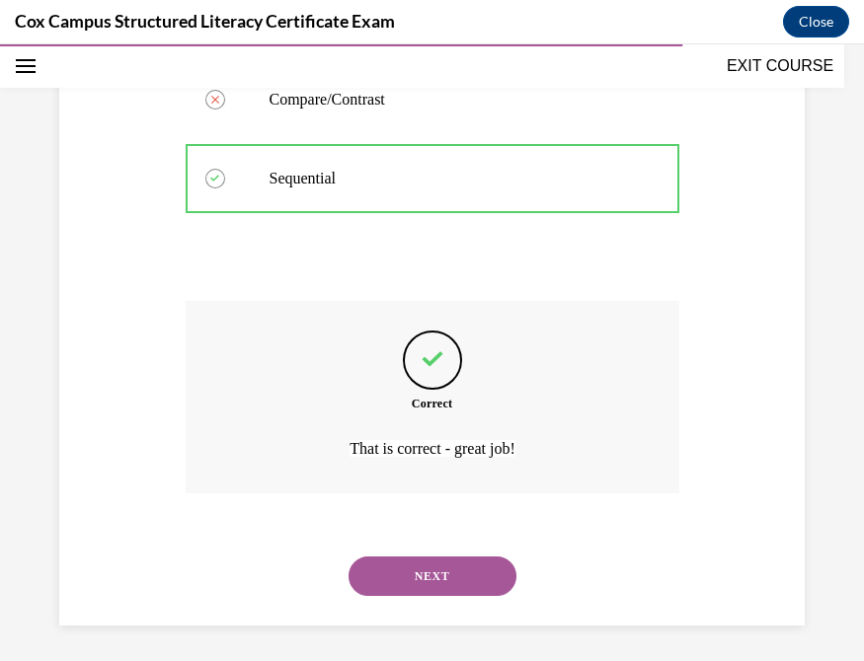
click at [403, 575] on button "NEXT" at bounding box center [432, 576] width 168 height 39
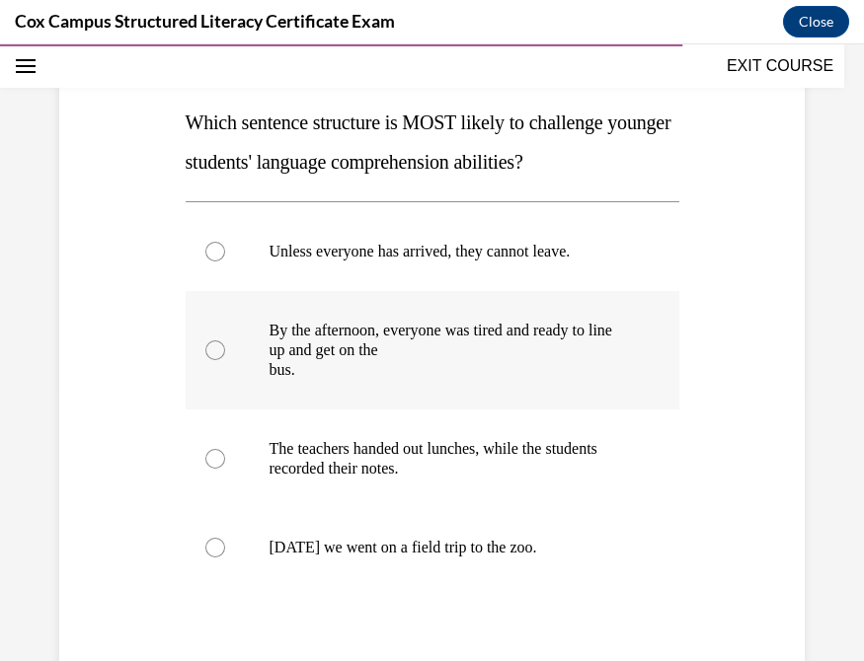
scroll to position [271, 0]
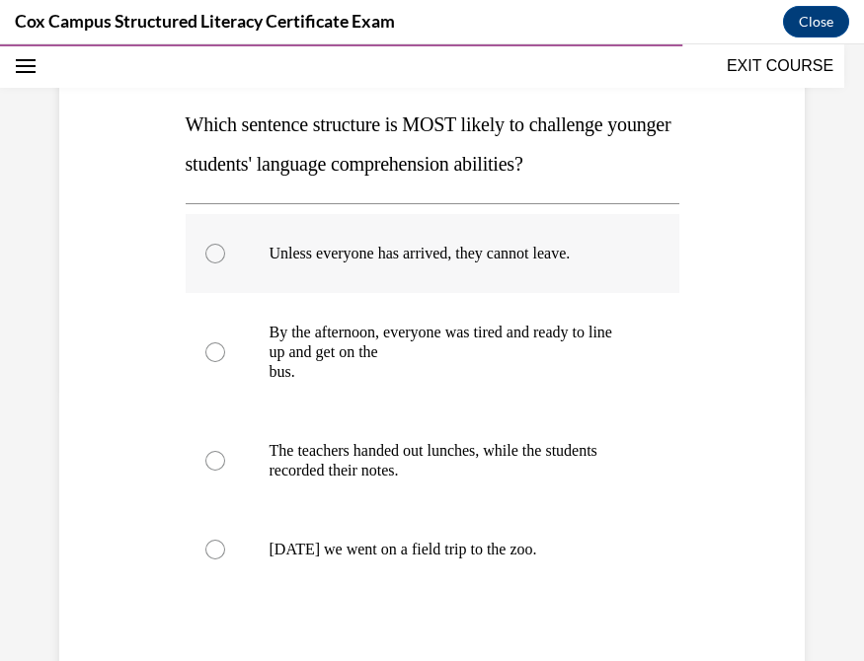
click at [212, 251] on div at bounding box center [215, 254] width 20 height 20
click at [212, 251] on input "Unless everyone has arrived, they cannot leave." at bounding box center [215, 254] width 20 height 20
radio input "true"
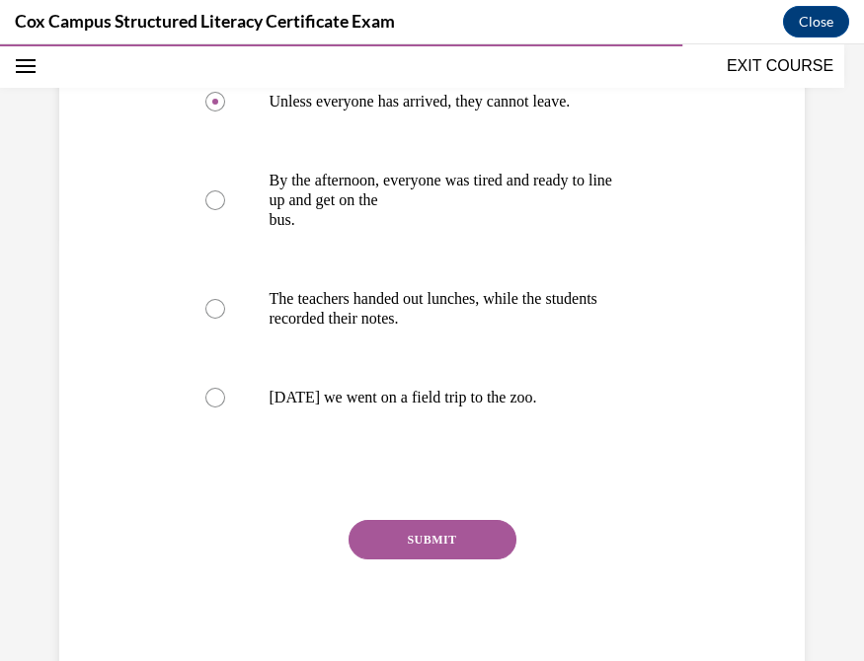
click at [406, 549] on button "SUBMIT" at bounding box center [432, 539] width 168 height 39
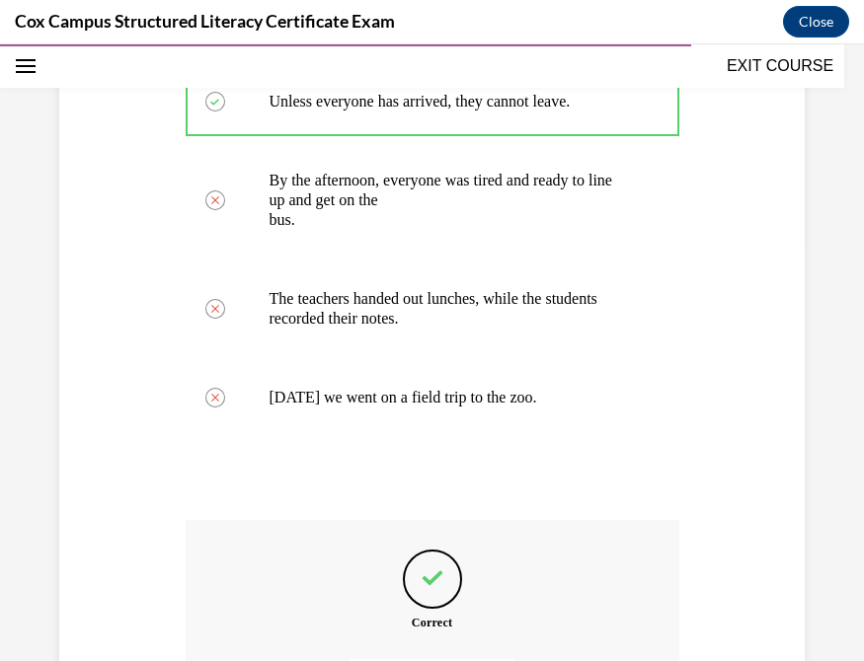
scroll to position [647, 0]
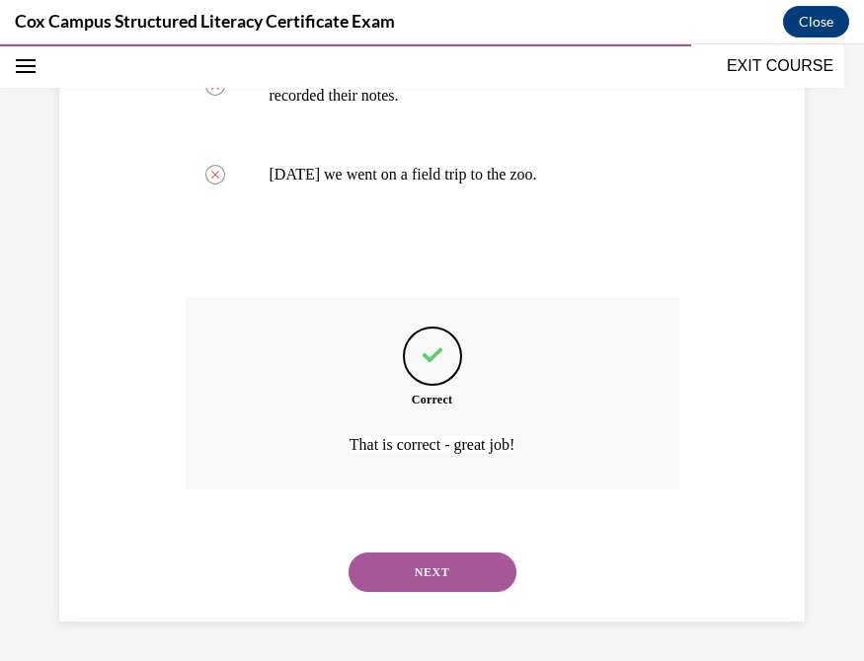
click at [400, 569] on button "NEXT" at bounding box center [432, 572] width 168 height 39
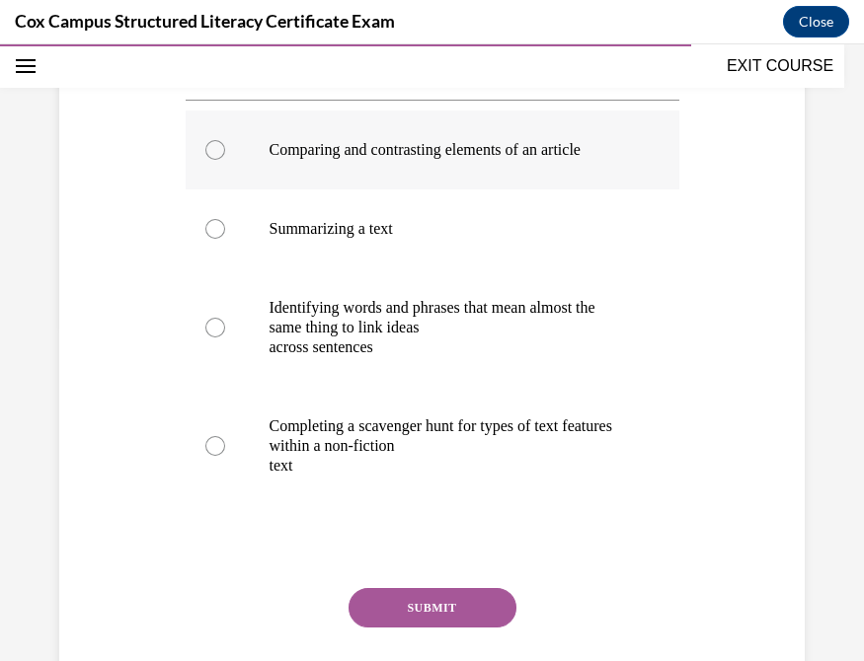
scroll to position [329, 0]
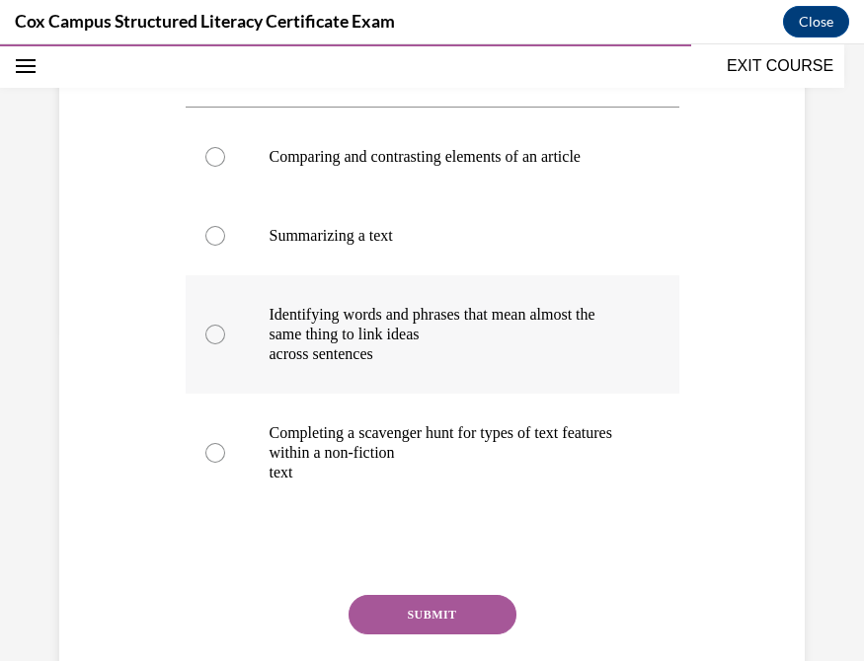
click at [206, 345] on div at bounding box center [215, 335] width 20 height 20
click at [206, 345] on input "Identifying words and phrases that mean almost the same thing to link ideas acr…" at bounding box center [215, 335] width 20 height 20
radio input "true"
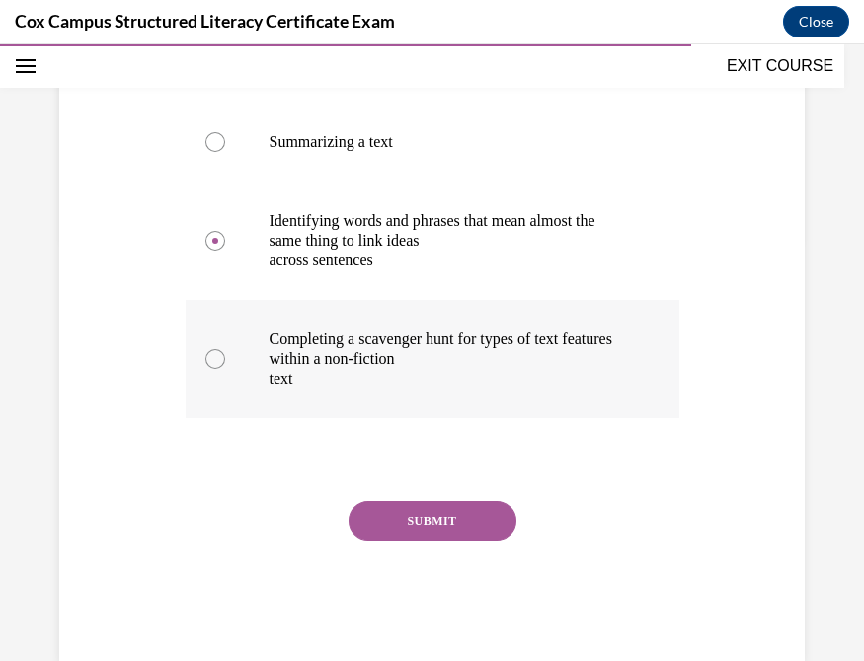
scroll to position [426, 0]
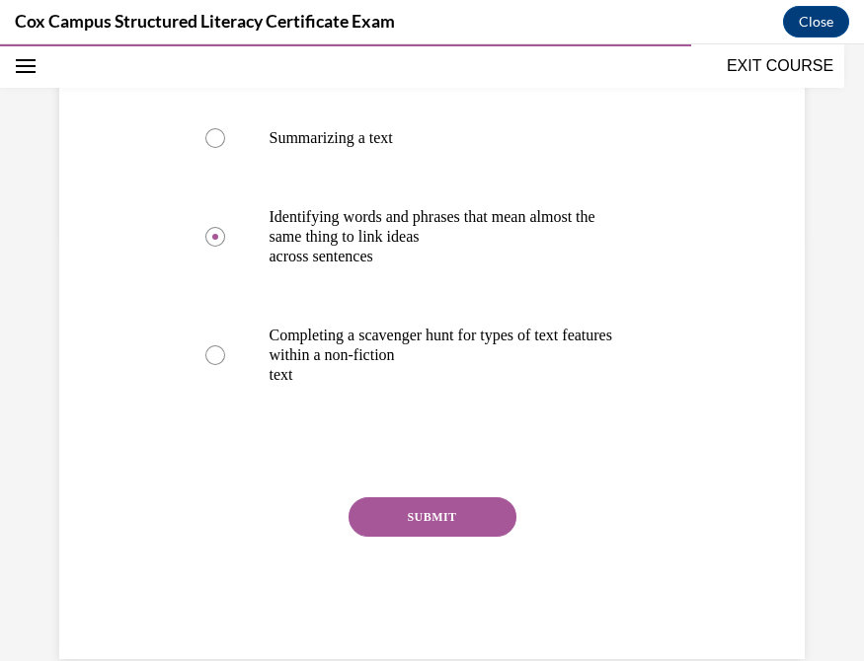
click at [429, 537] on button "SUBMIT" at bounding box center [432, 517] width 168 height 39
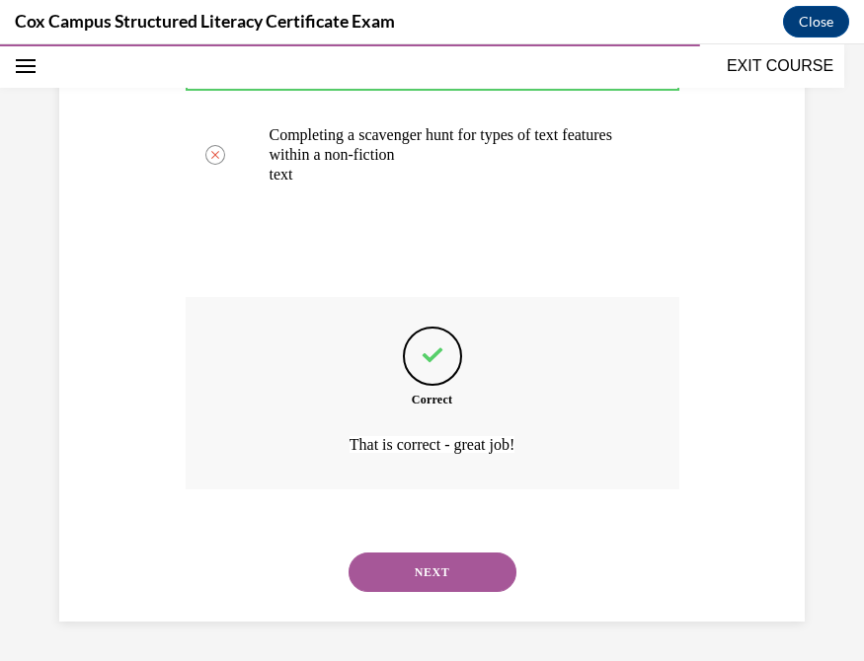
click at [468, 565] on button "NEXT" at bounding box center [432, 572] width 168 height 39
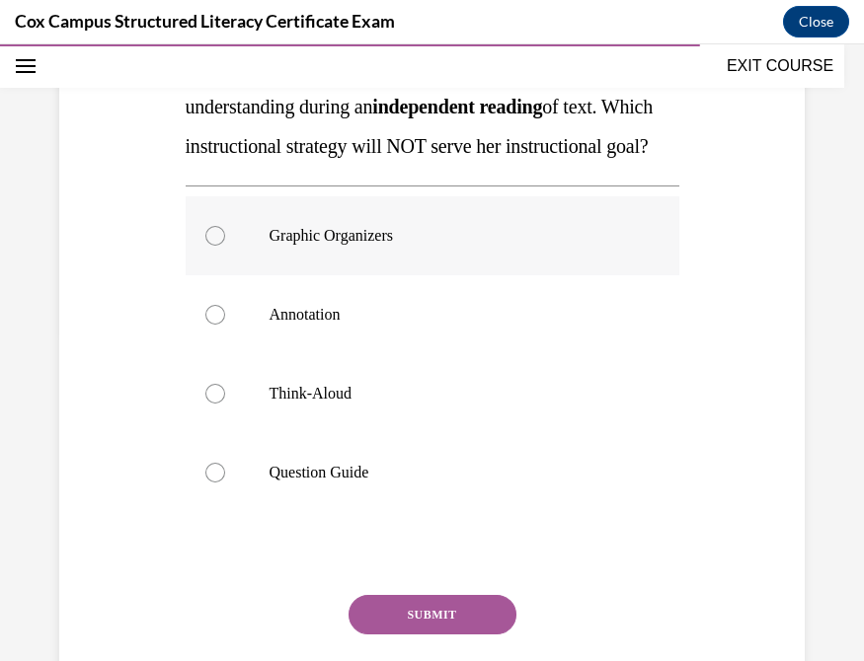
scroll to position [344, 0]
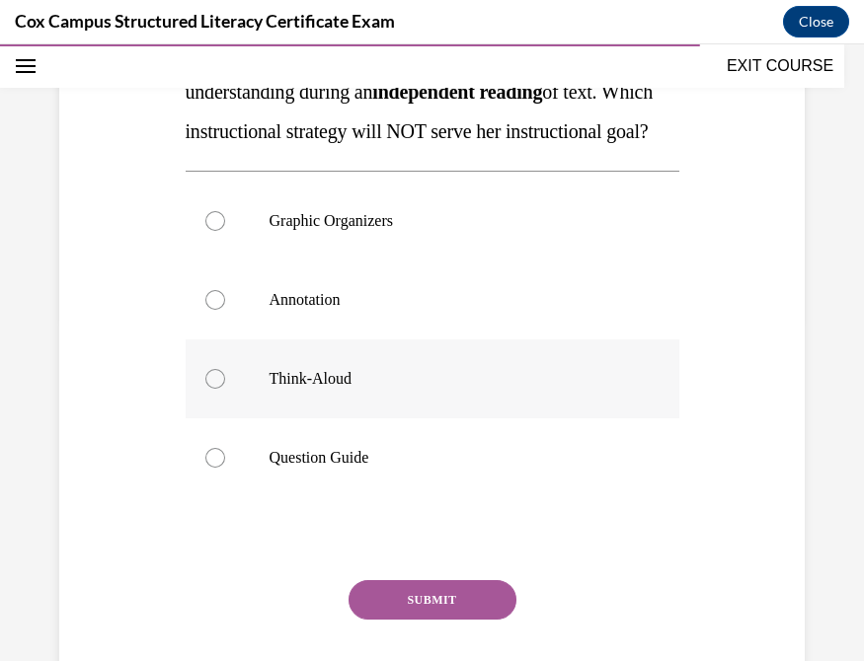
click at [212, 389] on div at bounding box center [215, 379] width 20 height 20
click at [212, 389] on input "Think-Aloud" at bounding box center [215, 379] width 20 height 20
radio input "true"
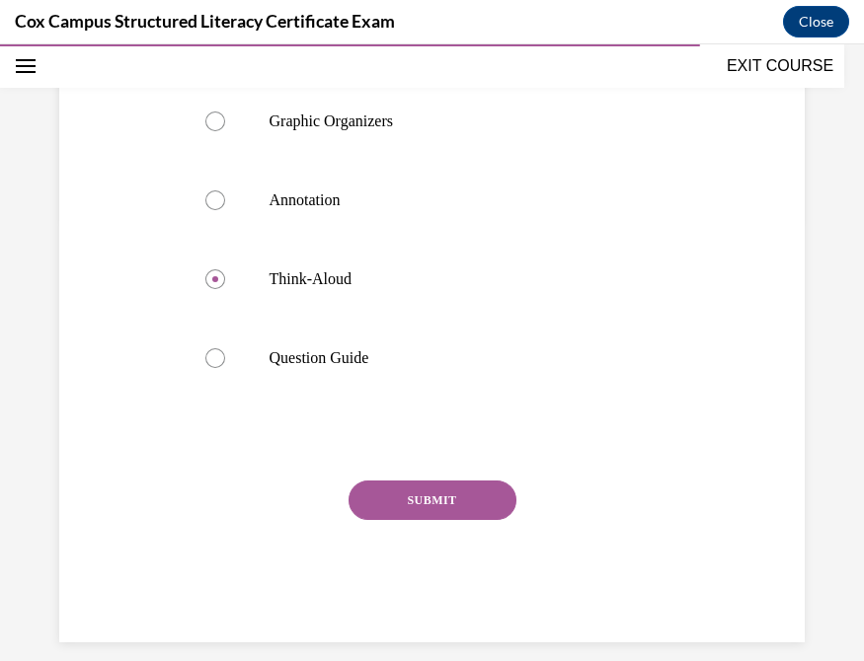
click at [400, 520] on button "SUBMIT" at bounding box center [432, 500] width 168 height 39
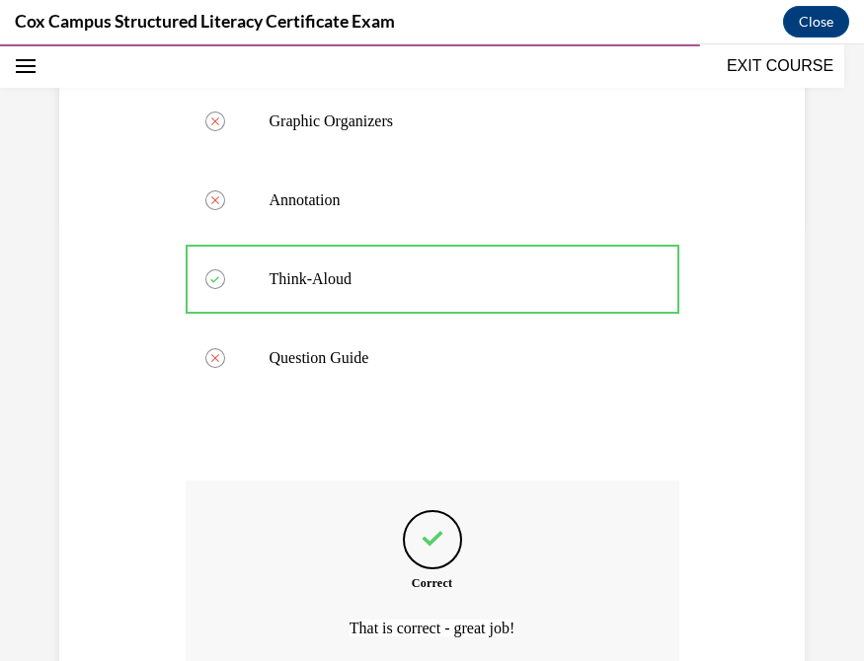
scroll to position [666, 0]
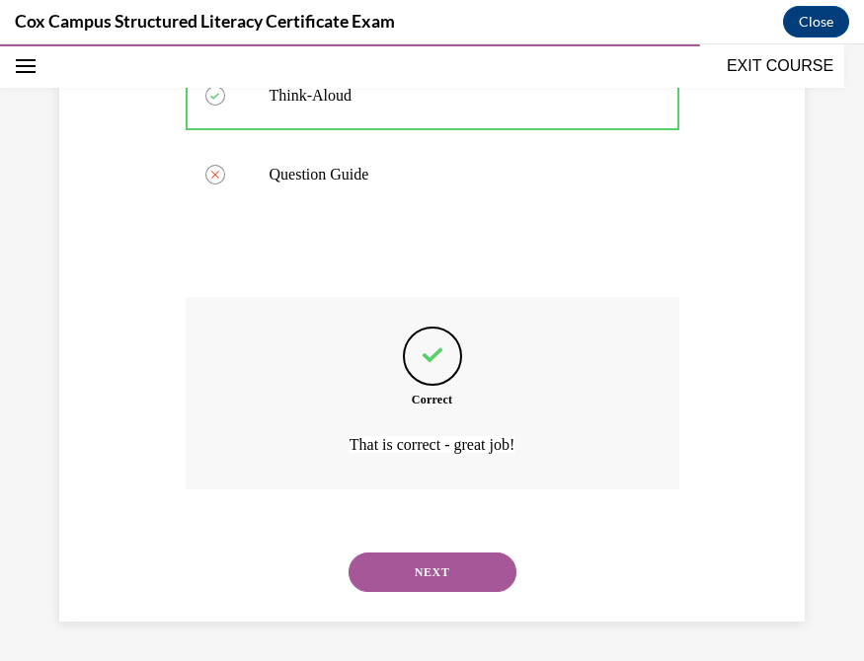
click at [432, 562] on button "NEXT" at bounding box center [432, 572] width 168 height 39
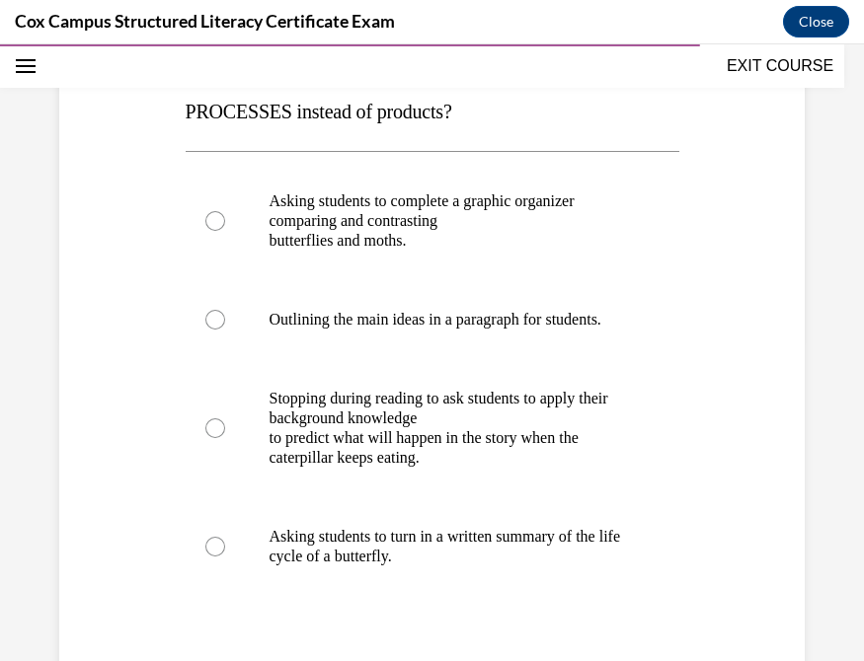
scroll to position [373, 0]
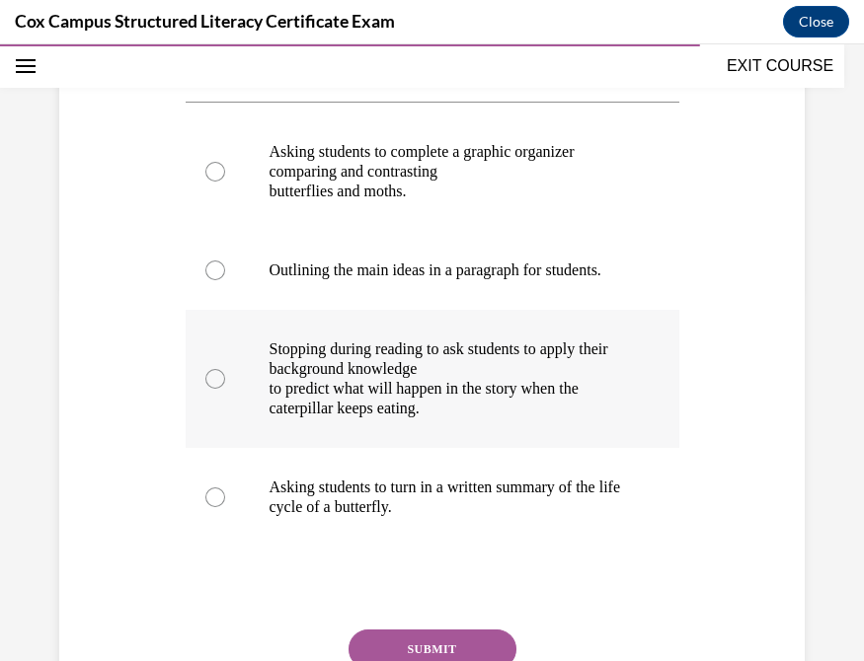
click at [206, 389] on div at bounding box center [215, 379] width 20 height 20
click at [206, 389] on input "Stopping during reading to ask students to apply their background knowledge to …" at bounding box center [215, 379] width 20 height 20
radio input "true"
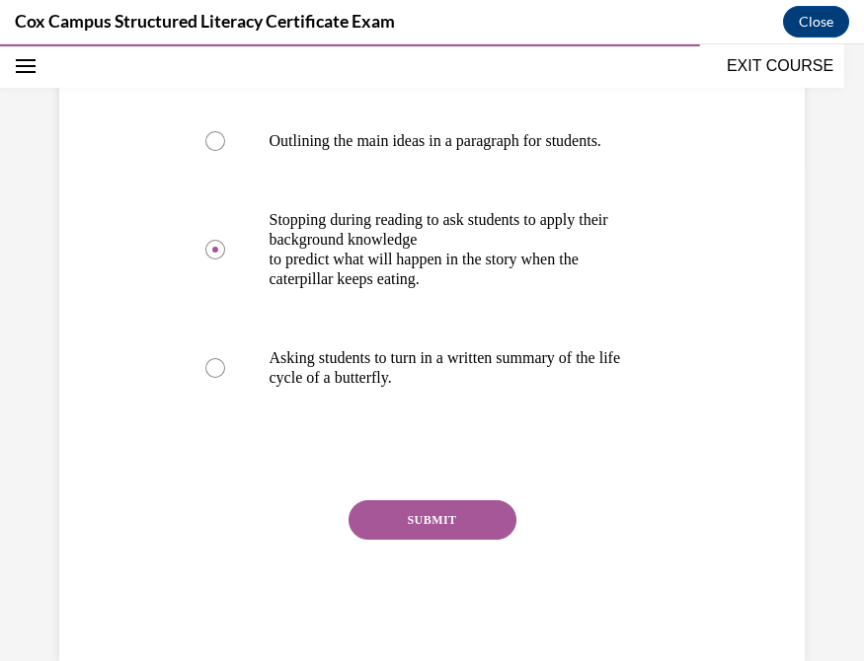
click at [400, 559] on div "SUBMIT NEXT" at bounding box center [433, 581] width 494 height 162
click at [398, 540] on button "SUBMIT" at bounding box center [432, 519] width 168 height 39
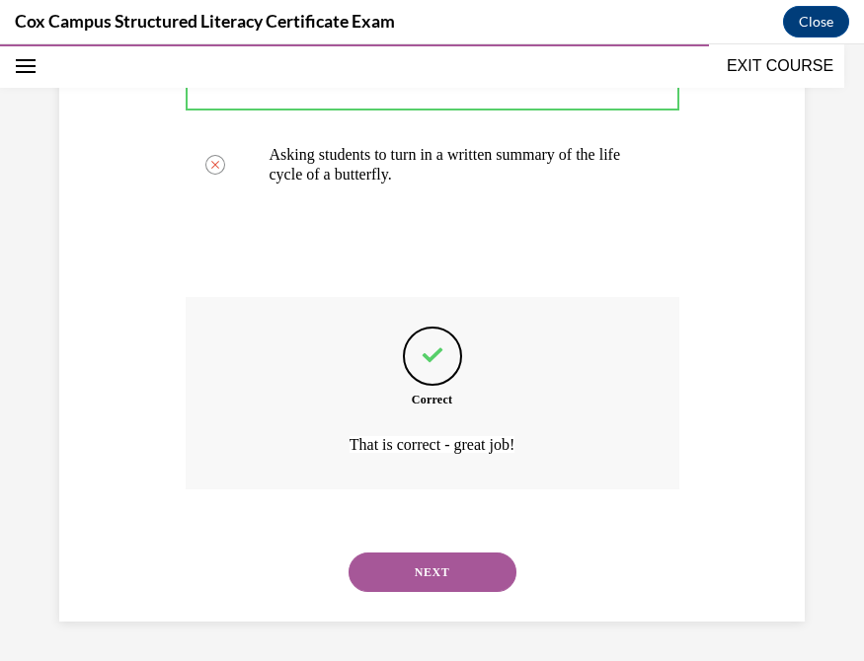
click at [429, 579] on button "NEXT" at bounding box center [432, 572] width 168 height 39
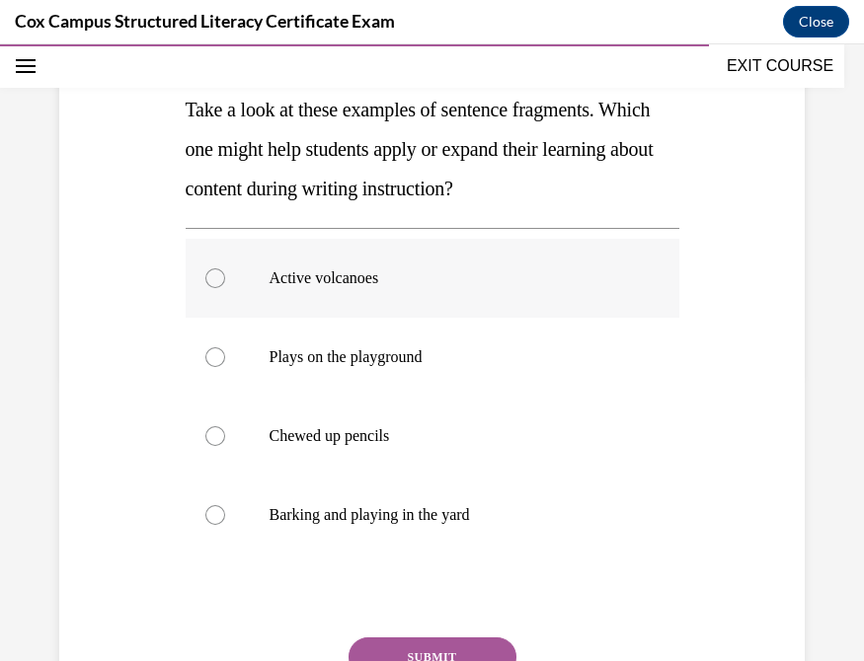
scroll to position [286, 0]
click at [205, 273] on div at bounding box center [215, 279] width 20 height 20
click at [205, 273] on input "Active volcanoes" at bounding box center [215, 279] width 20 height 20
radio input "true"
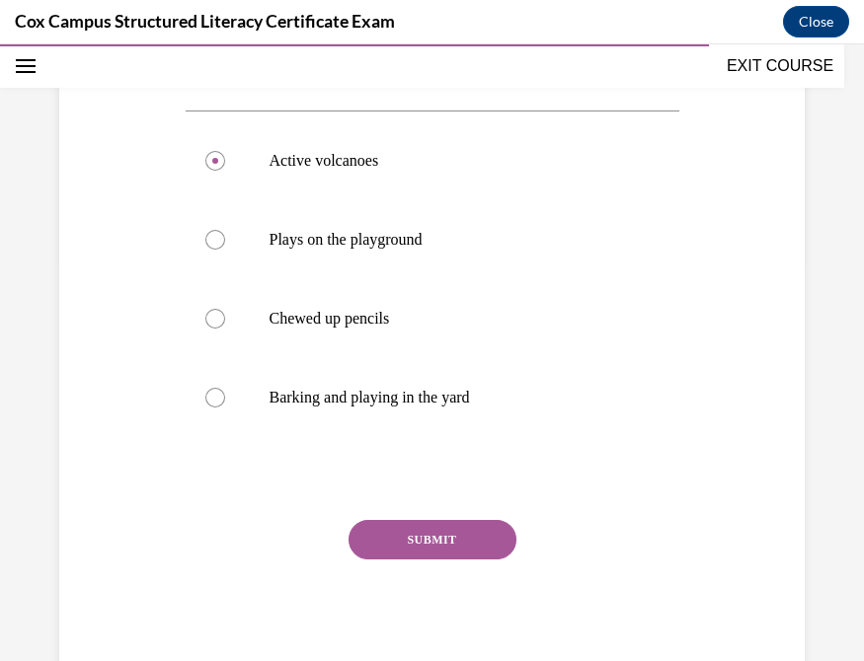
click at [411, 550] on button "SUBMIT" at bounding box center [432, 539] width 168 height 39
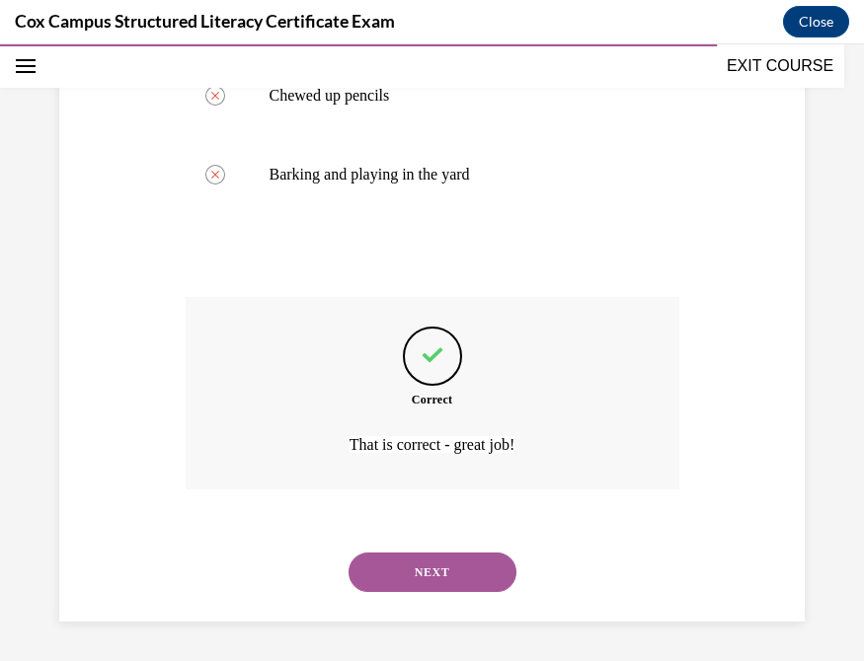
click at [437, 576] on button "NEXT" at bounding box center [432, 572] width 168 height 39
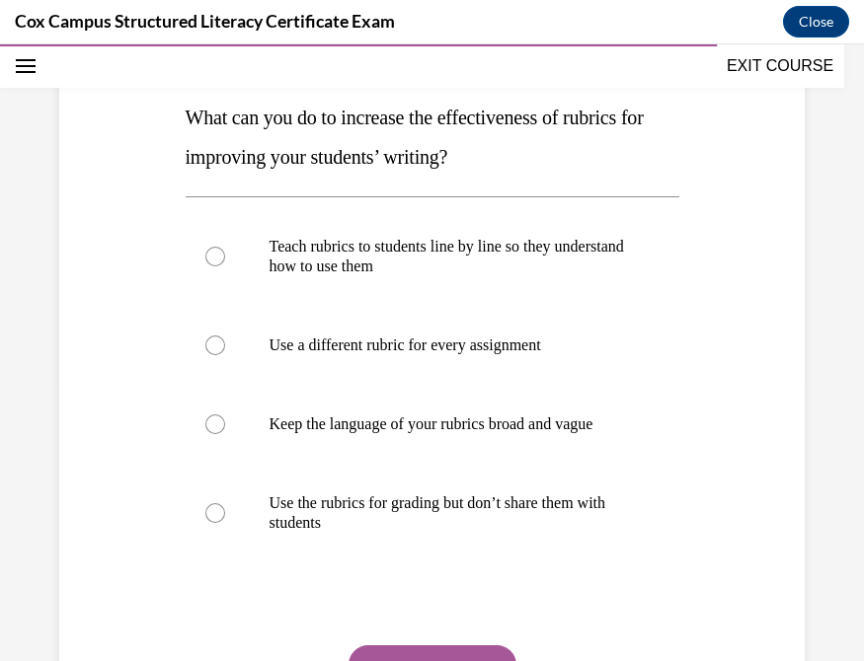
scroll to position [279, 0]
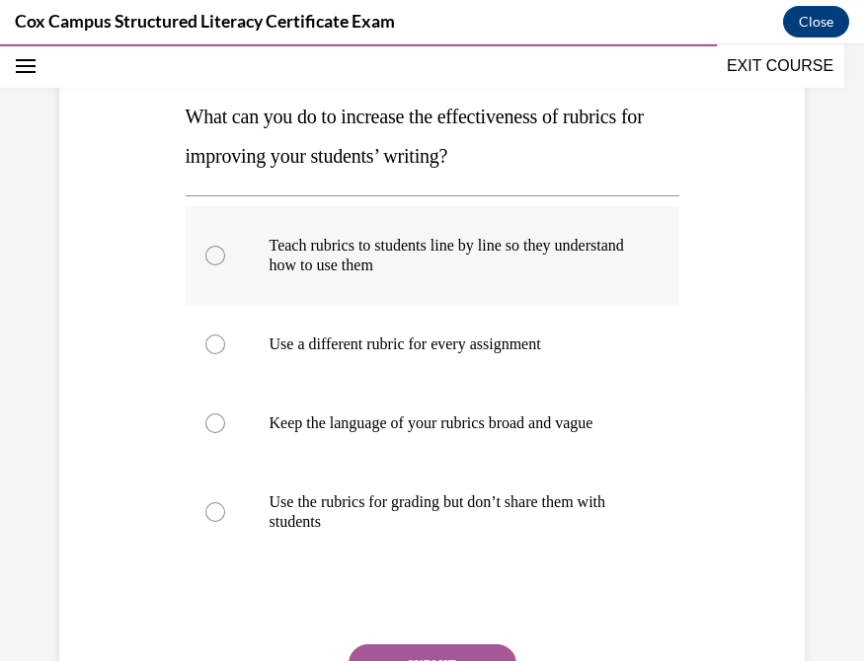
click at [207, 258] on div at bounding box center [215, 256] width 20 height 20
click at [207, 258] on input "Teach rubrics to students line by line so they understand how to use them" at bounding box center [215, 256] width 20 height 20
radio input "true"
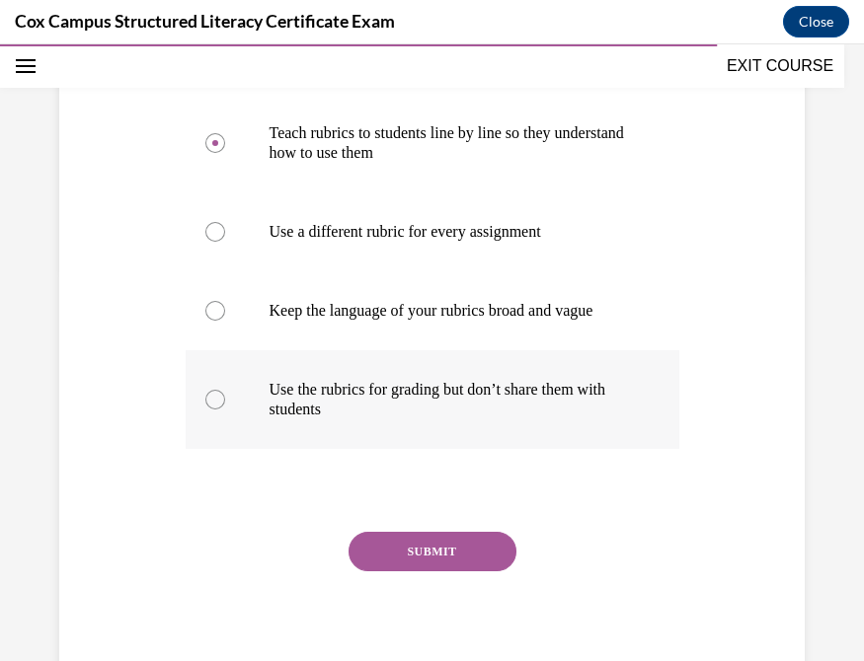
scroll to position [393, 0]
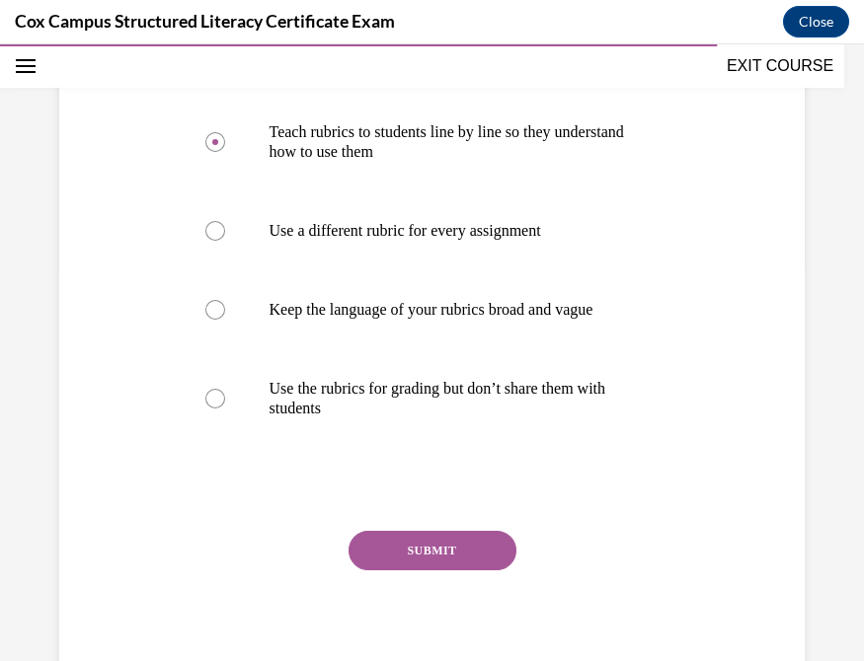
click at [410, 569] on button "SUBMIT" at bounding box center [432, 550] width 168 height 39
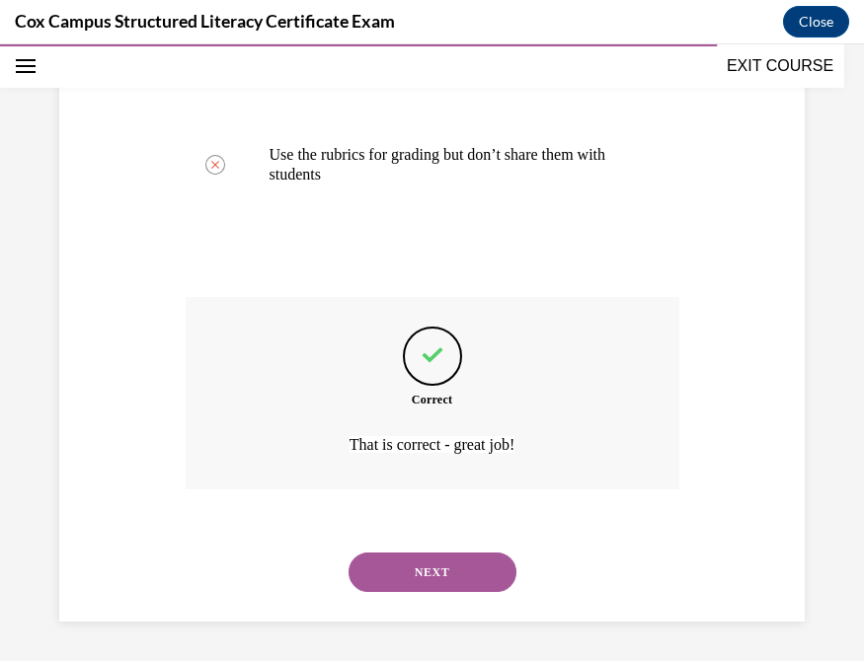
click at [384, 573] on button "NEXT" at bounding box center [432, 572] width 168 height 39
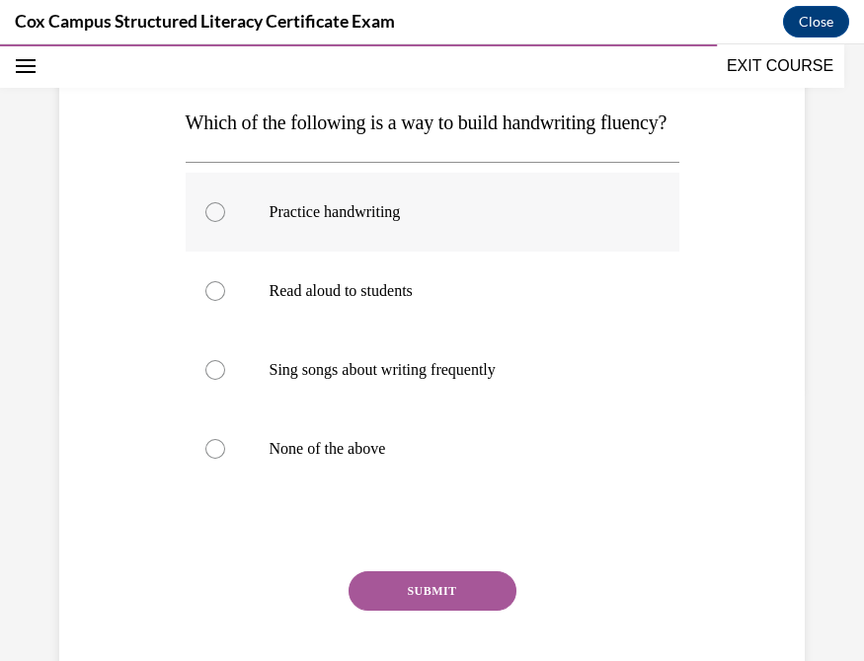
scroll to position [271, 0]
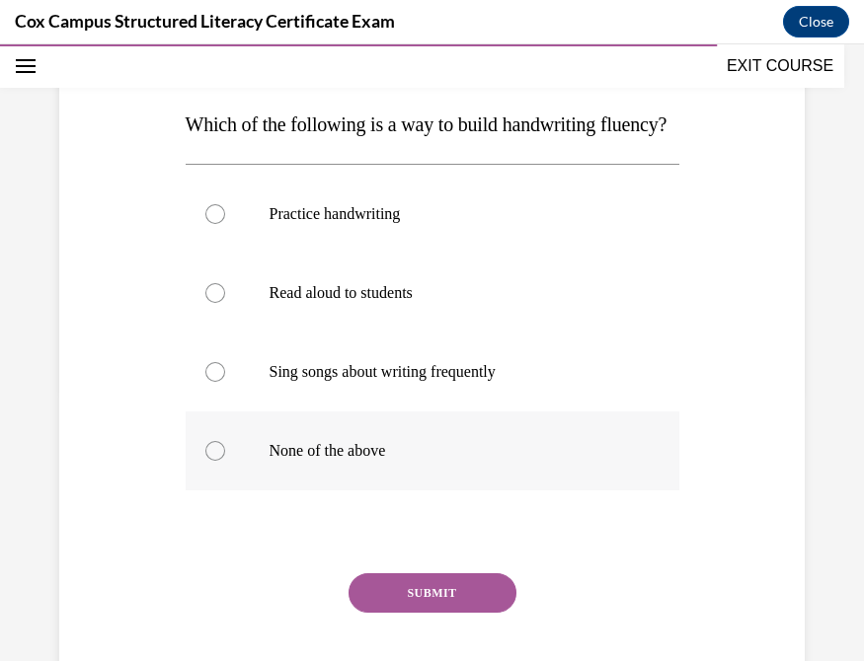
click at [208, 461] on div at bounding box center [215, 451] width 20 height 20
click at [208, 461] on input "None of the above" at bounding box center [215, 451] width 20 height 20
radio input "true"
click at [456, 613] on button "SUBMIT" at bounding box center [432, 593] width 168 height 39
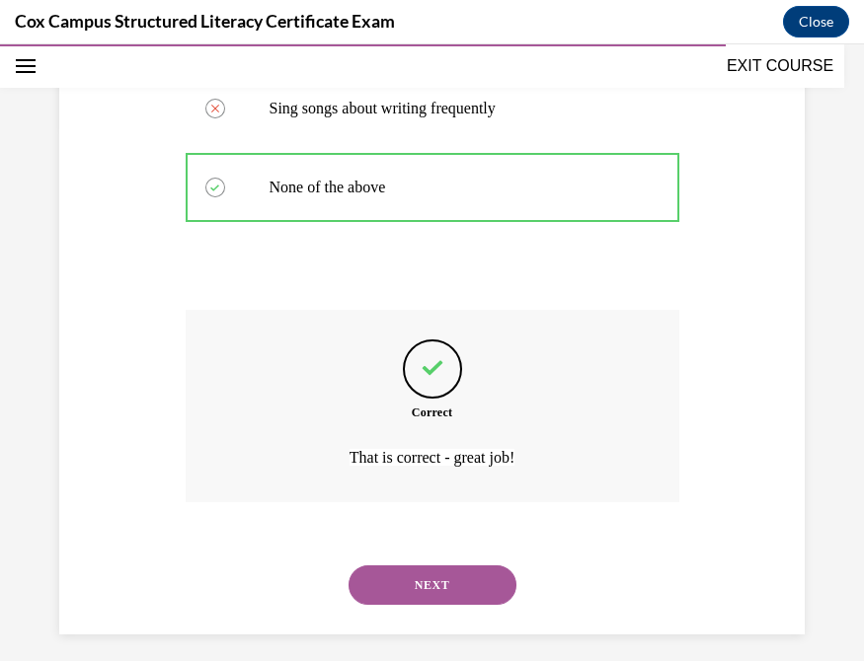
click at [410, 605] on button "NEXT" at bounding box center [432, 585] width 168 height 39
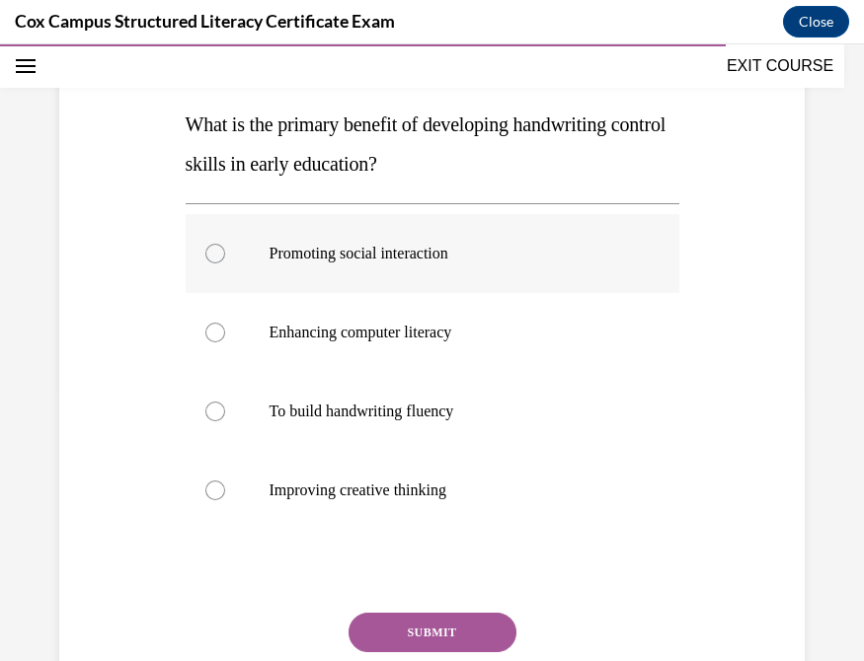
scroll to position [272, 0]
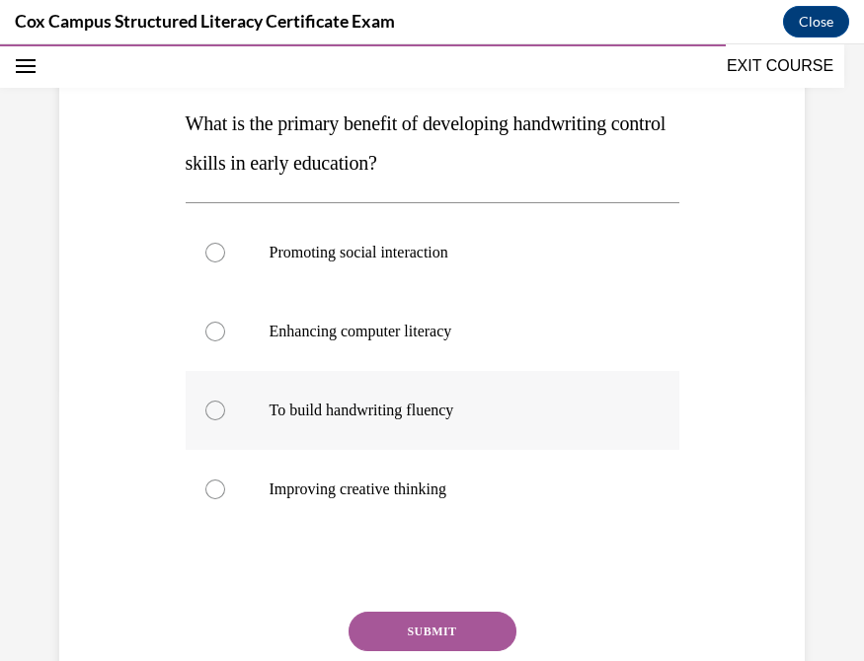
click at [208, 409] on div at bounding box center [215, 411] width 20 height 20
click at [208, 409] on input "To build handwriting fluency" at bounding box center [215, 411] width 20 height 20
radio input "true"
click at [444, 624] on button "SUBMIT" at bounding box center [432, 631] width 168 height 39
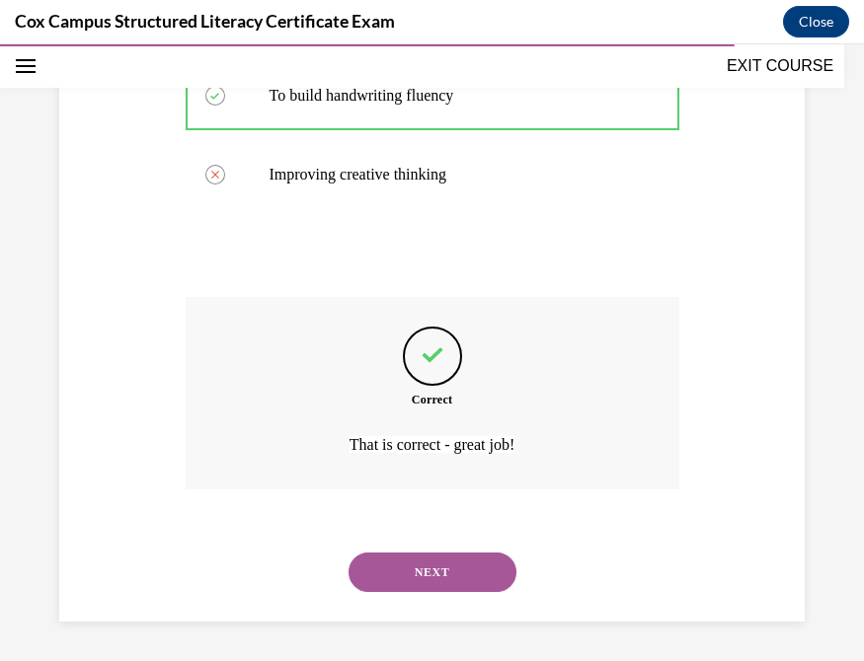
click at [415, 580] on button "NEXT" at bounding box center [432, 572] width 168 height 39
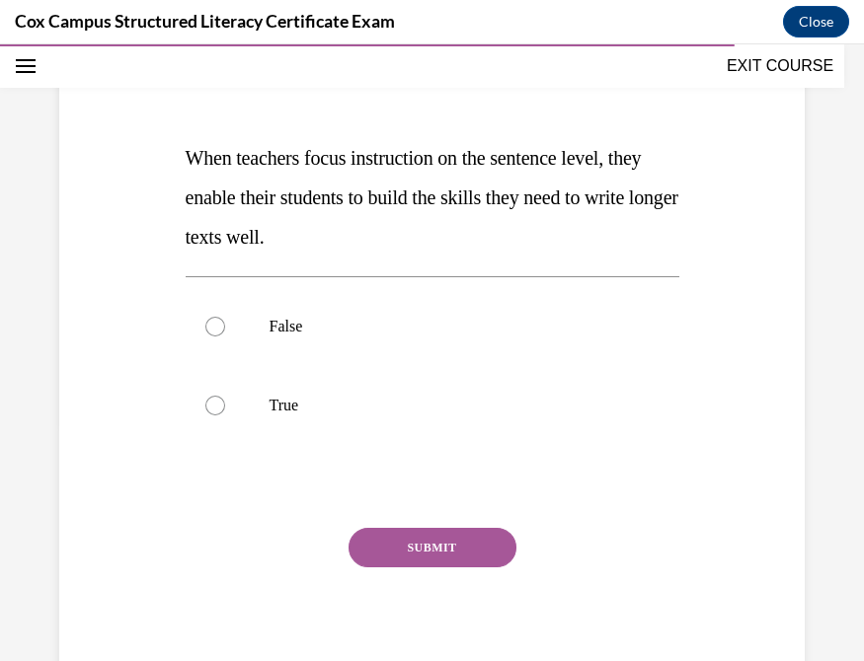
scroll to position [231, 0]
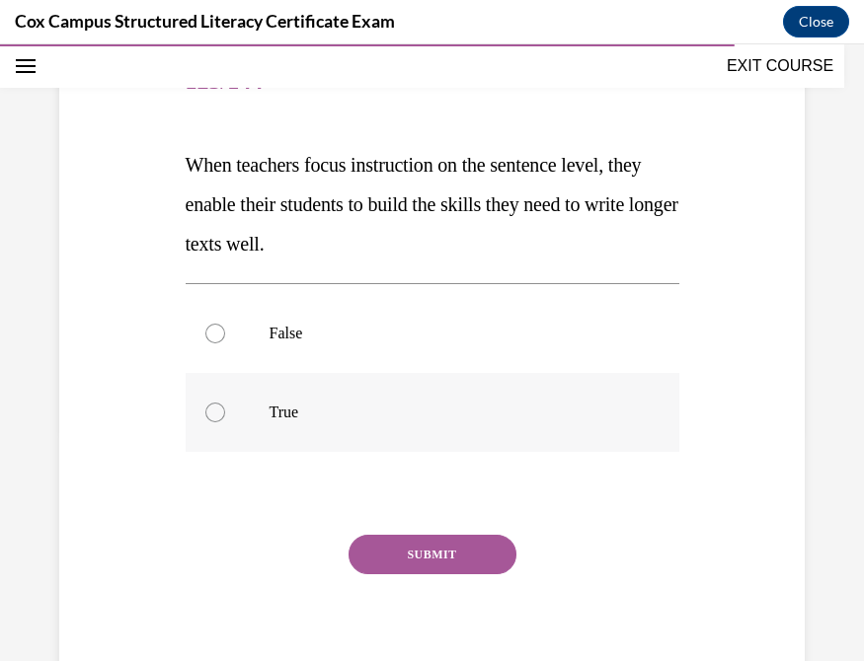
click at [213, 413] on div at bounding box center [215, 413] width 20 height 20
click at [213, 413] on input "True" at bounding box center [215, 413] width 20 height 20
radio input "true"
click at [432, 552] on button "SUBMIT" at bounding box center [432, 554] width 168 height 39
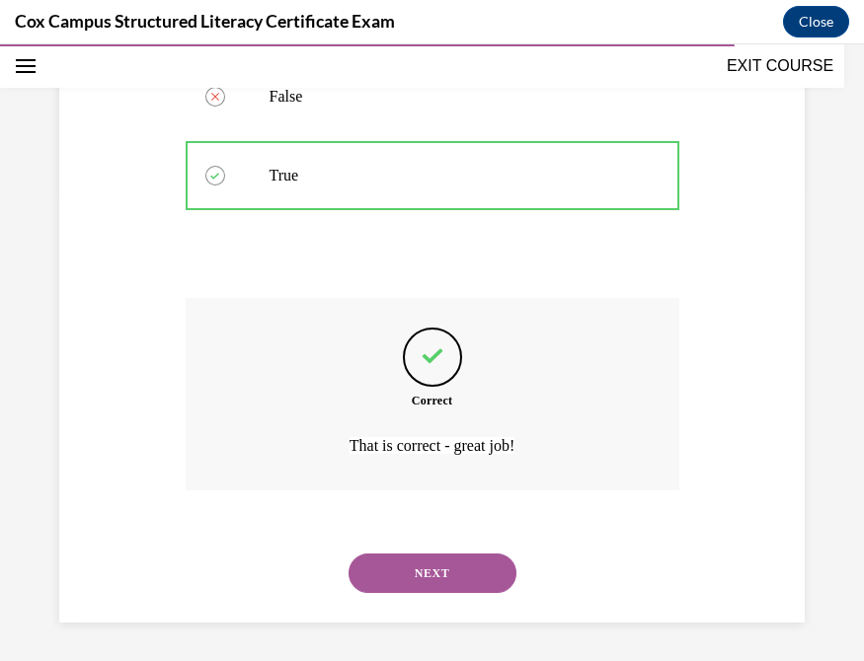
click at [434, 576] on button "NEXT" at bounding box center [432, 573] width 168 height 39
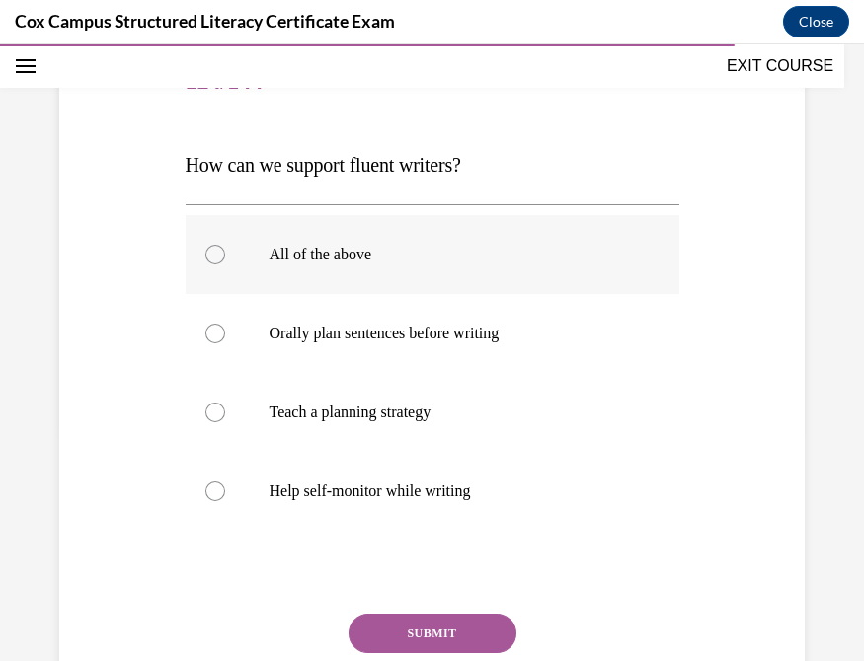
click at [208, 251] on div at bounding box center [215, 255] width 20 height 20
click at [208, 251] on input "All of the above" at bounding box center [215, 255] width 20 height 20
radio input "true"
click at [430, 635] on button "SUBMIT" at bounding box center [432, 633] width 168 height 39
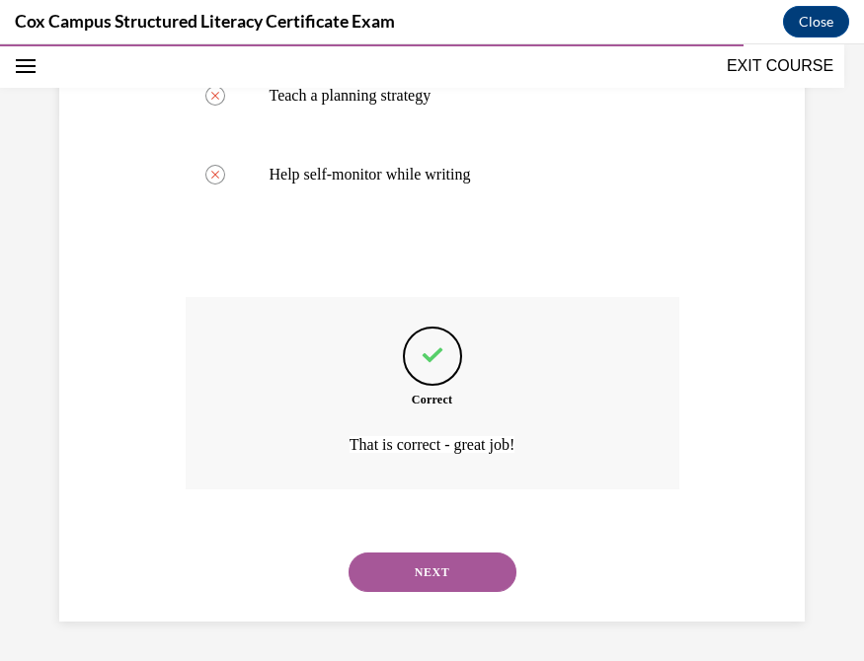
click at [399, 584] on button "NEXT" at bounding box center [432, 572] width 168 height 39
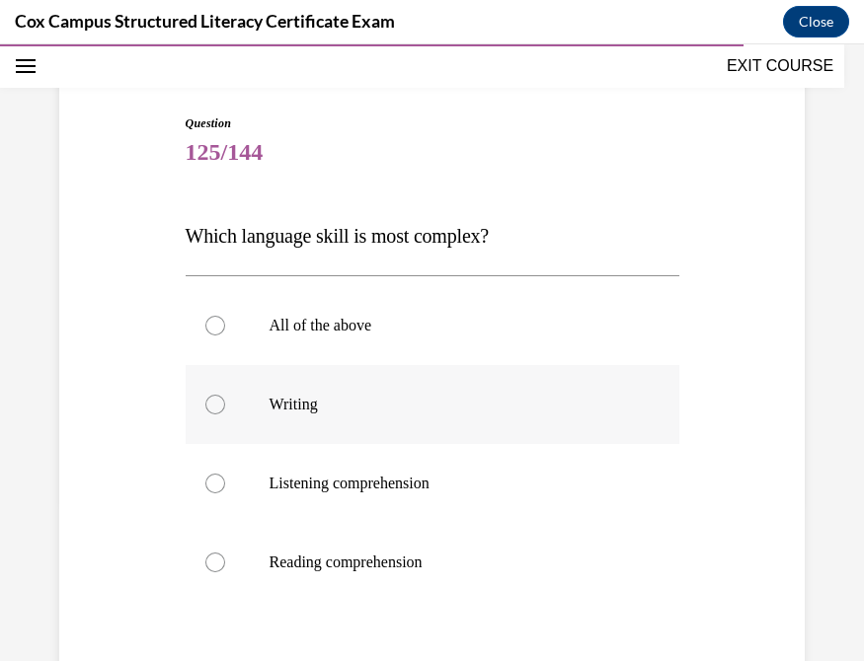
scroll to position [209, 0]
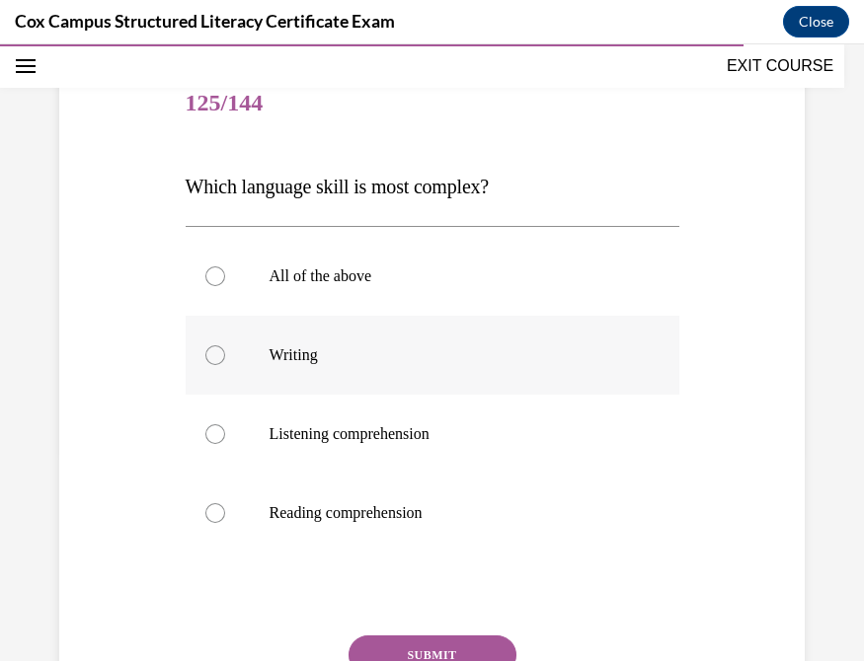
click at [207, 354] on div at bounding box center [215, 356] width 20 height 20
click at [207, 354] on input "Writing" at bounding box center [215, 356] width 20 height 20
radio input "true"
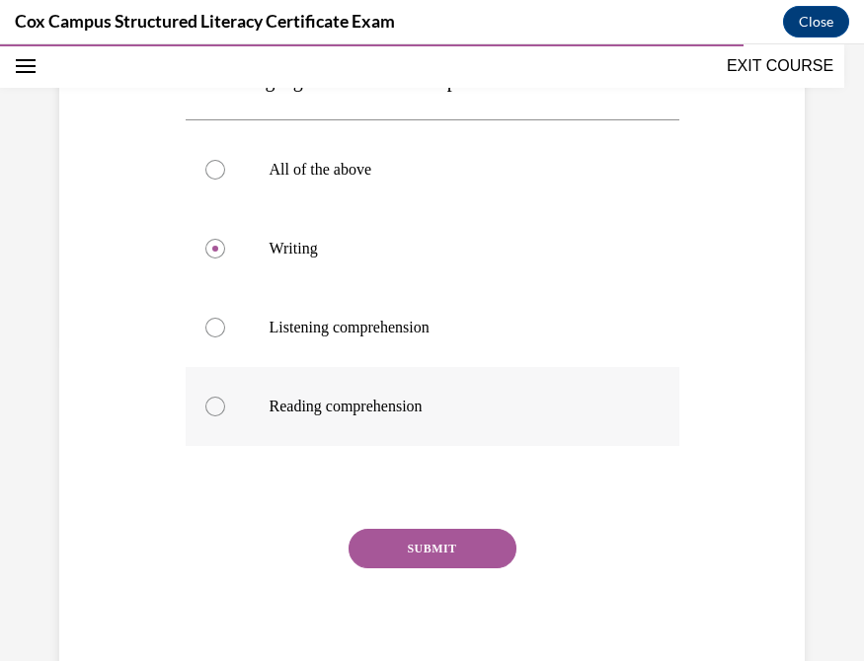
scroll to position [326, 0]
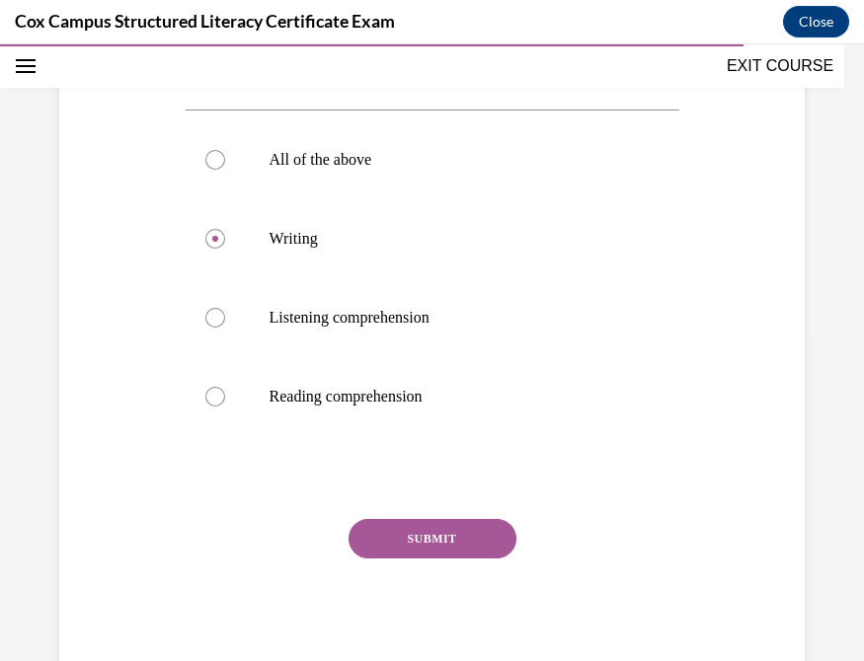
click at [433, 535] on button "SUBMIT" at bounding box center [432, 538] width 168 height 39
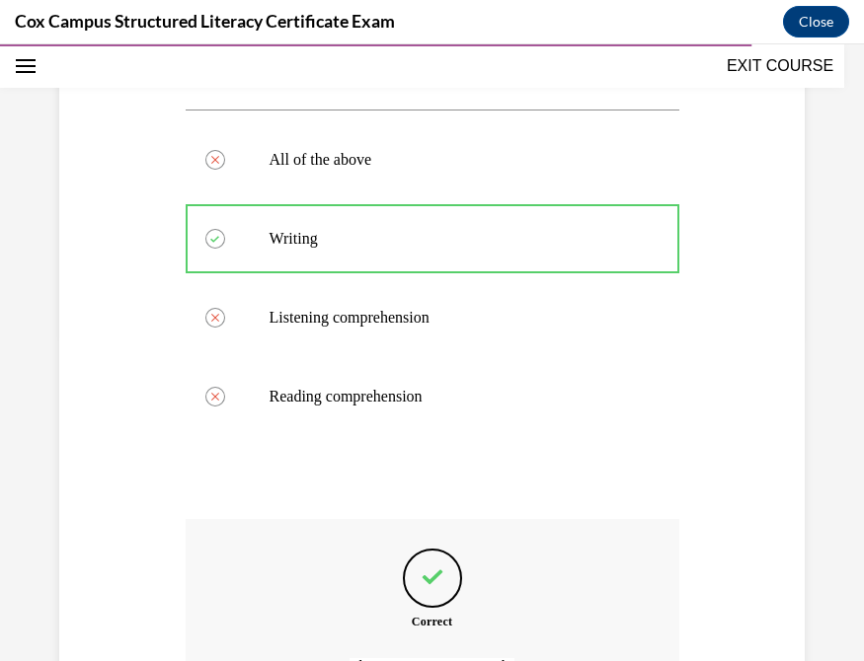
scroll to position [548, 0]
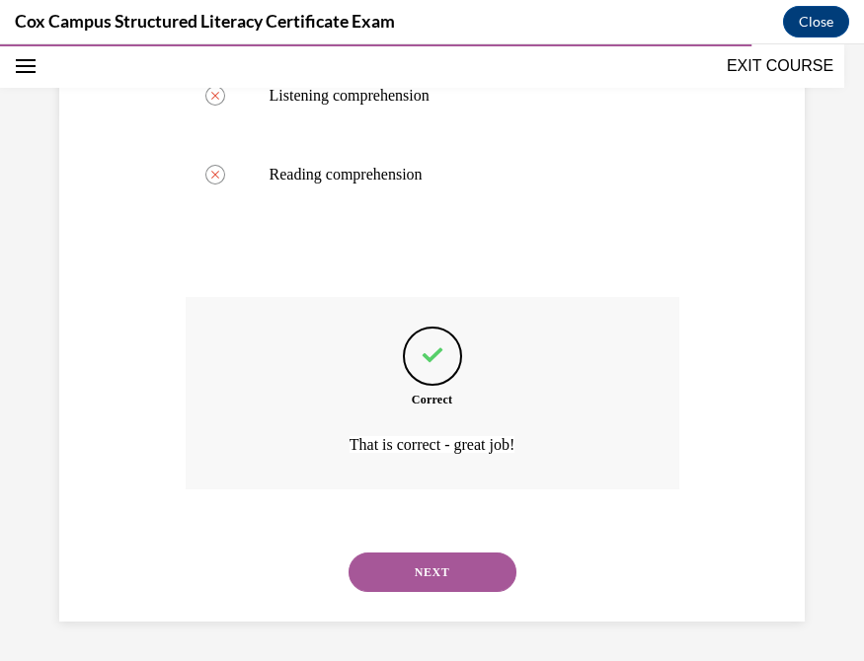
click at [372, 566] on button "NEXT" at bounding box center [432, 572] width 168 height 39
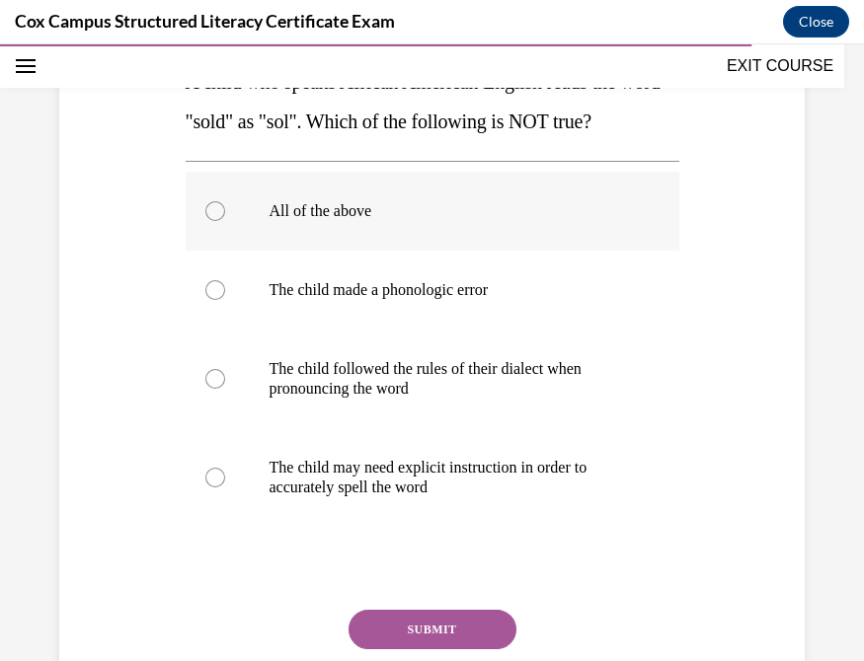
scroll to position [341, 0]
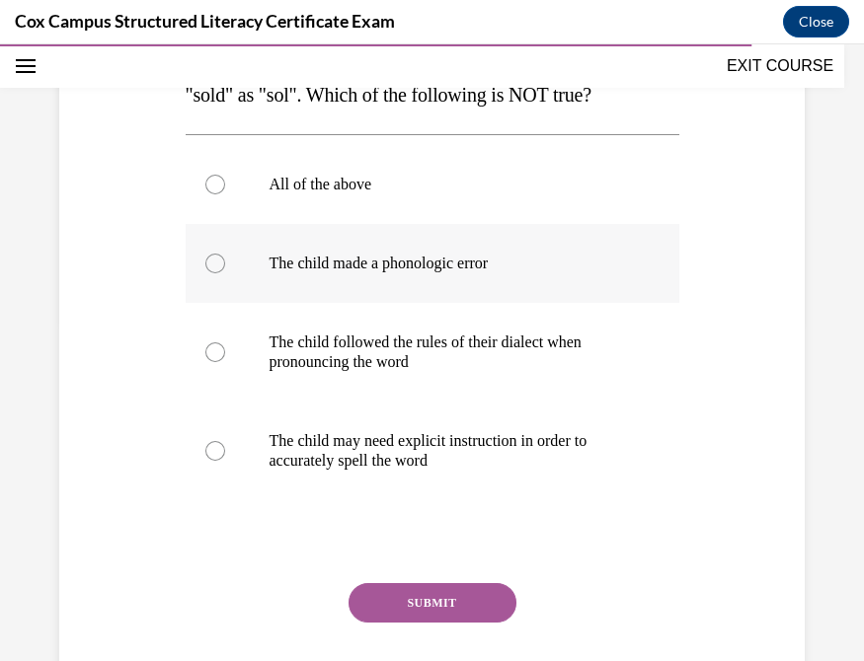
click at [210, 264] on div at bounding box center [215, 264] width 20 height 20
click at [210, 264] on input "The child made a phonologic error" at bounding box center [215, 264] width 20 height 20
radio input "true"
click at [434, 598] on button "SUBMIT" at bounding box center [432, 602] width 168 height 39
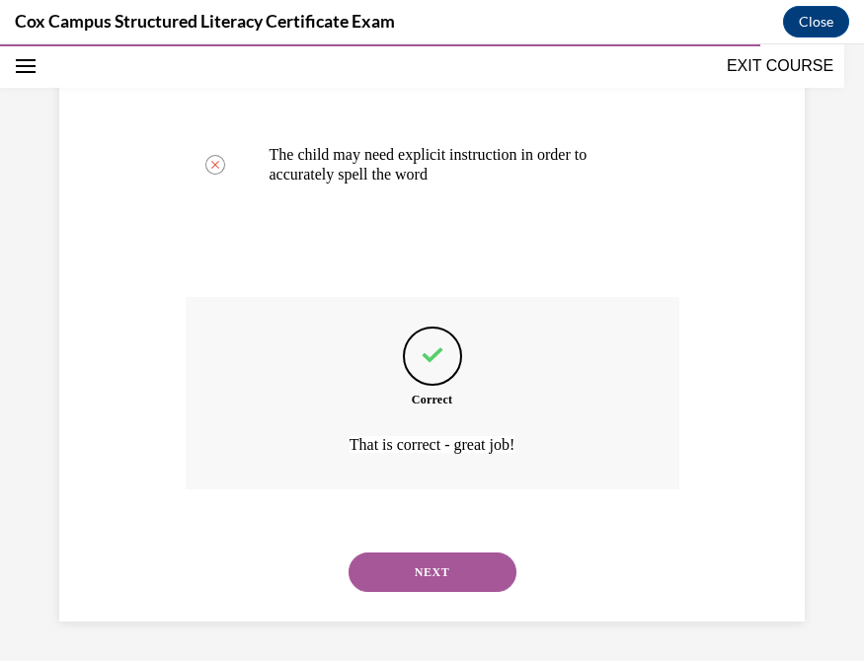
click at [383, 570] on button "NEXT" at bounding box center [432, 572] width 168 height 39
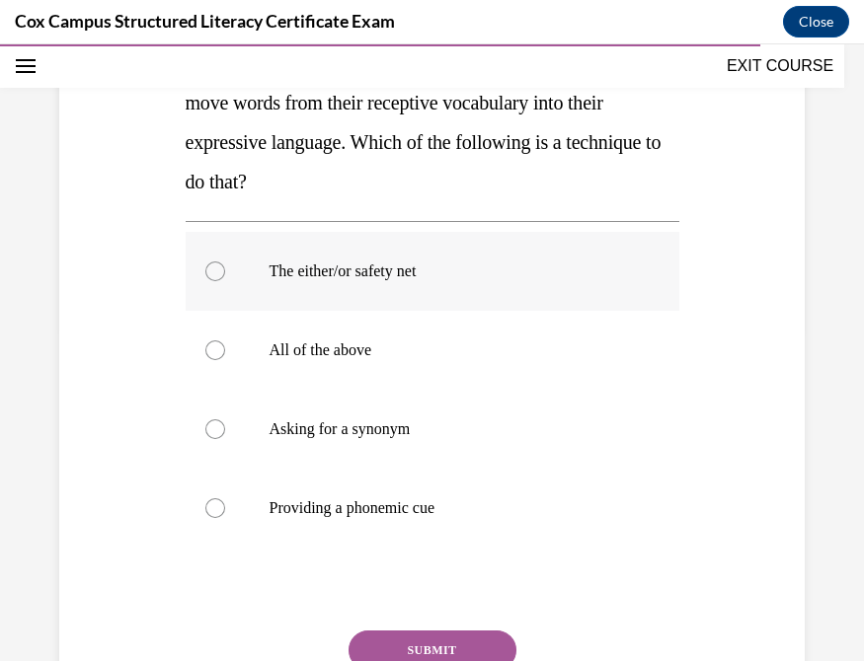
scroll to position [336, 0]
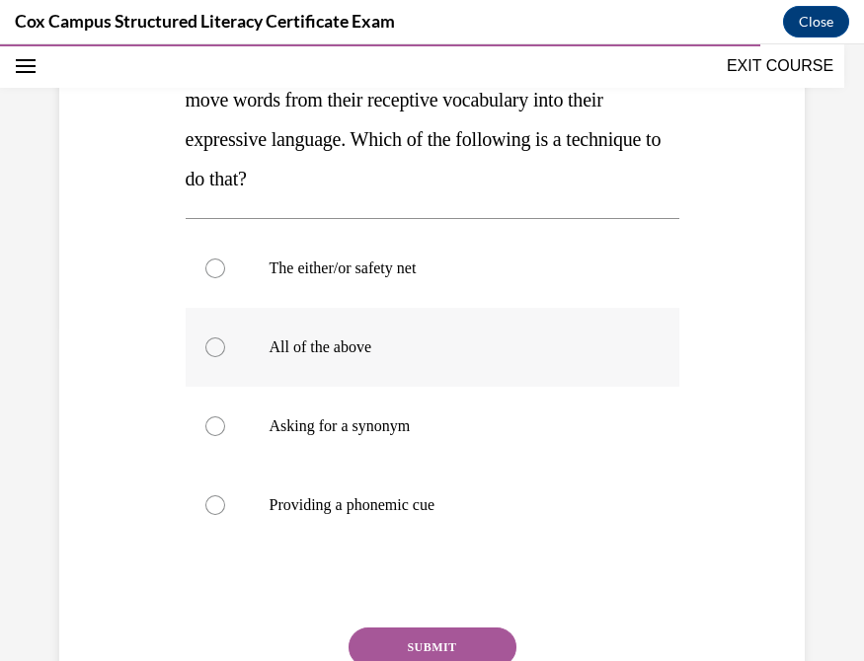
click at [215, 352] on div at bounding box center [215, 348] width 20 height 20
click at [215, 352] on input "All of the above" at bounding box center [215, 348] width 20 height 20
radio input "true"
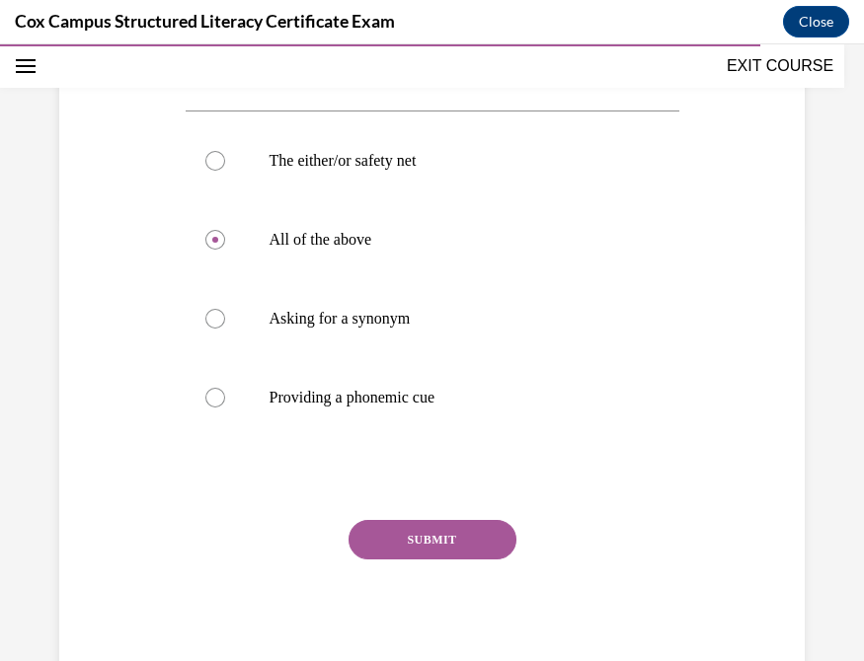
click at [469, 550] on button "SUBMIT" at bounding box center [432, 539] width 168 height 39
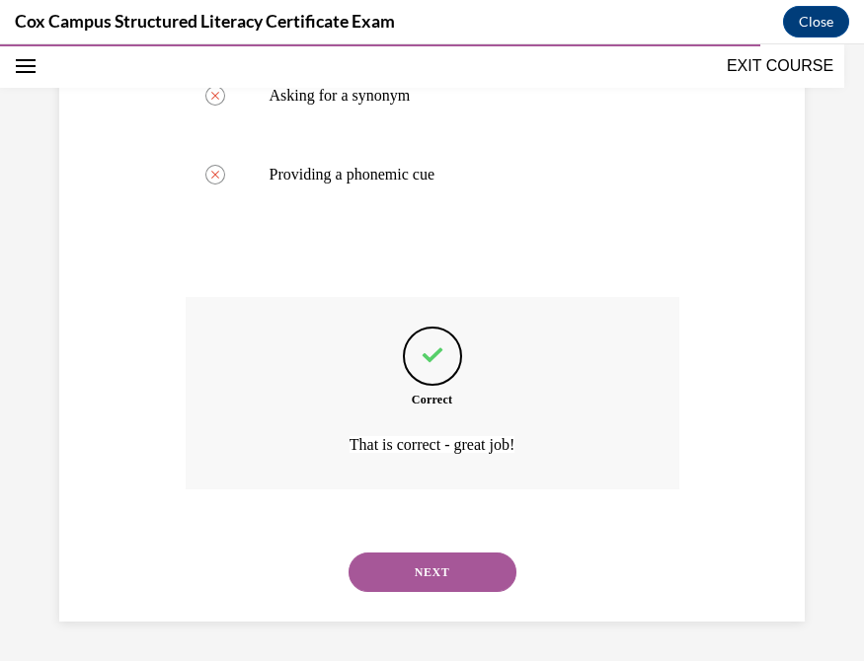
click at [455, 571] on button "NEXT" at bounding box center [432, 572] width 168 height 39
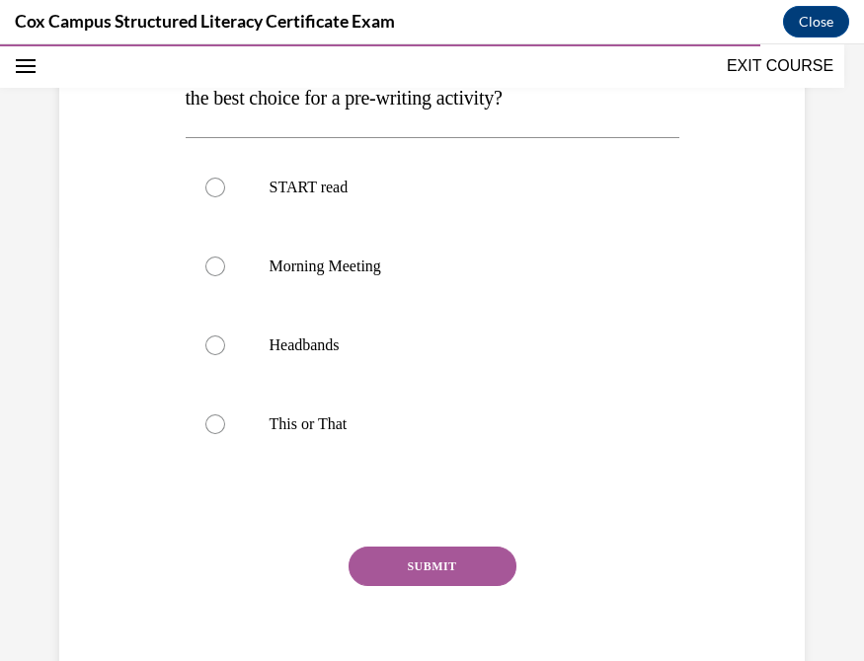
scroll to position [418, 0]
click at [212, 463] on label "This or That" at bounding box center [433, 423] width 494 height 79
click at [212, 433] on input "This or That" at bounding box center [215, 424] width 20 height 20
radio input "true"
click at [423, 585] on button "SUBMIT" at bounding box center [432, 565] width 168 height 39
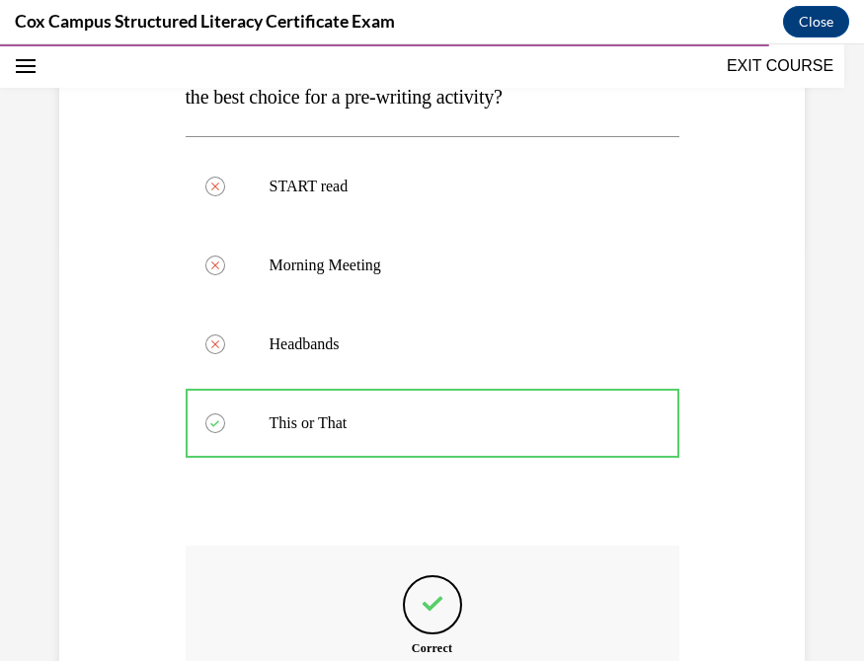
scroll to position [706, 0]
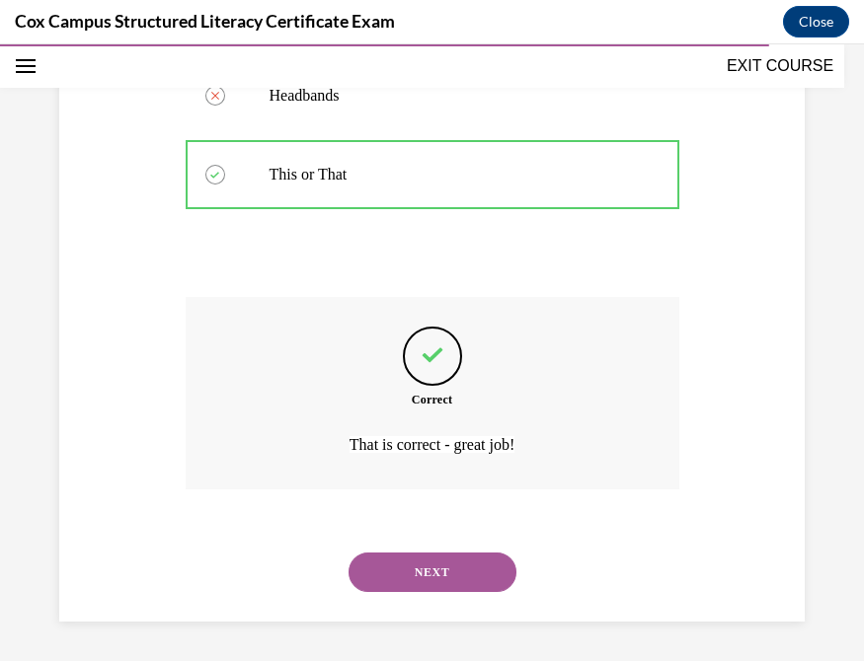
click at [375, 566] on button "NEXT" at bounding box center [432, 572] width 168 height 39
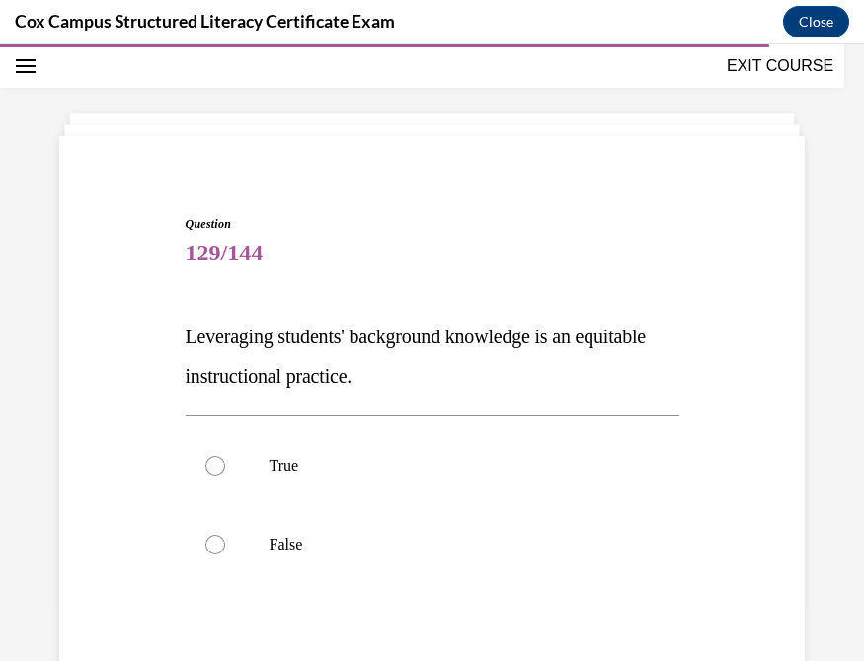
scroll to position [160, 0]
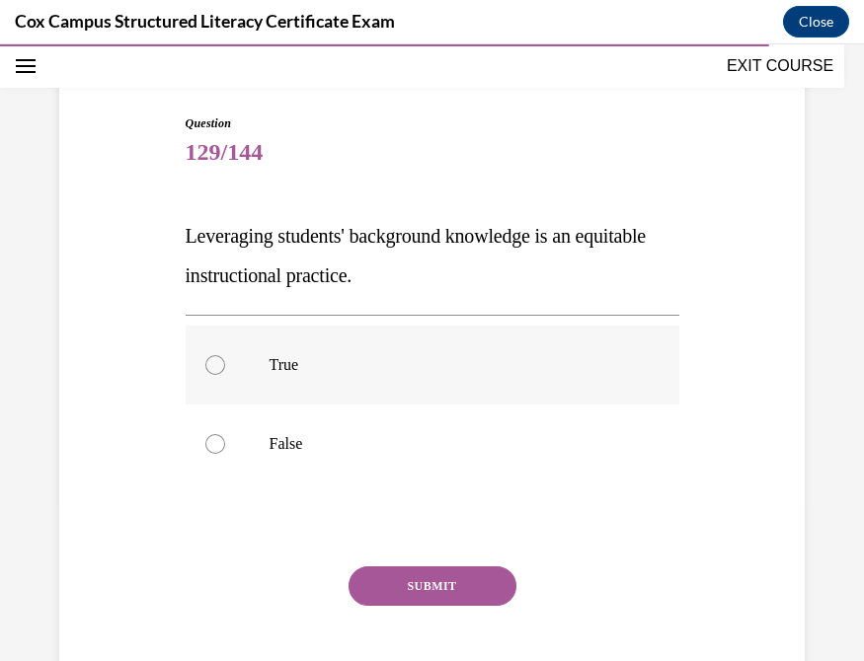
click at [207, 367] on div at bounding box center [215, 365] width 20 height 20
click at [207, 367] on input "True" at bounding box center [215, 365] width 20 height 20
radio input "true"
click at [406, 584] on button "SUBMIT" at bounding box center [432, 586] width 168 height 39
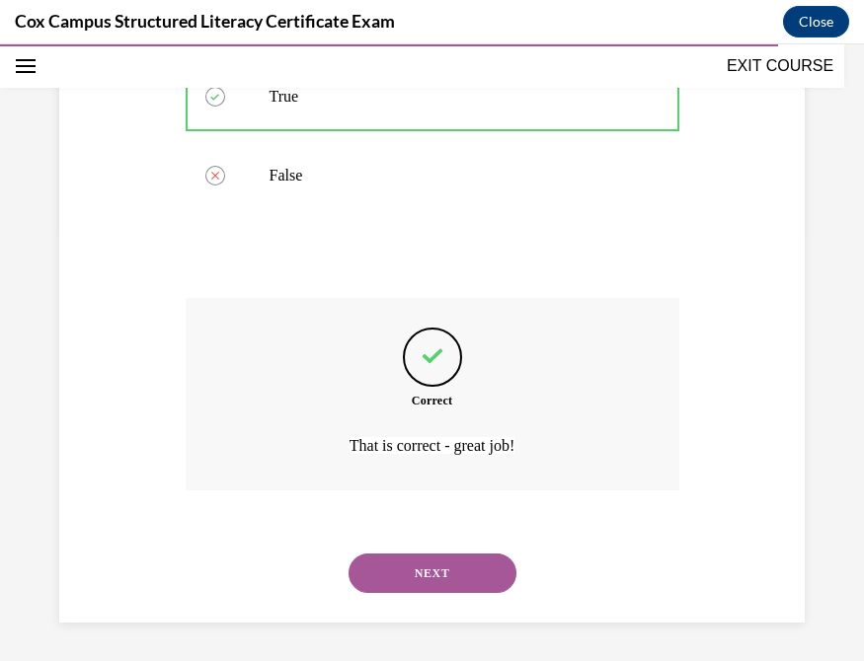
click at [389, 568] on button "NEXT" at bounding box center [432, 573] width 168 height 39
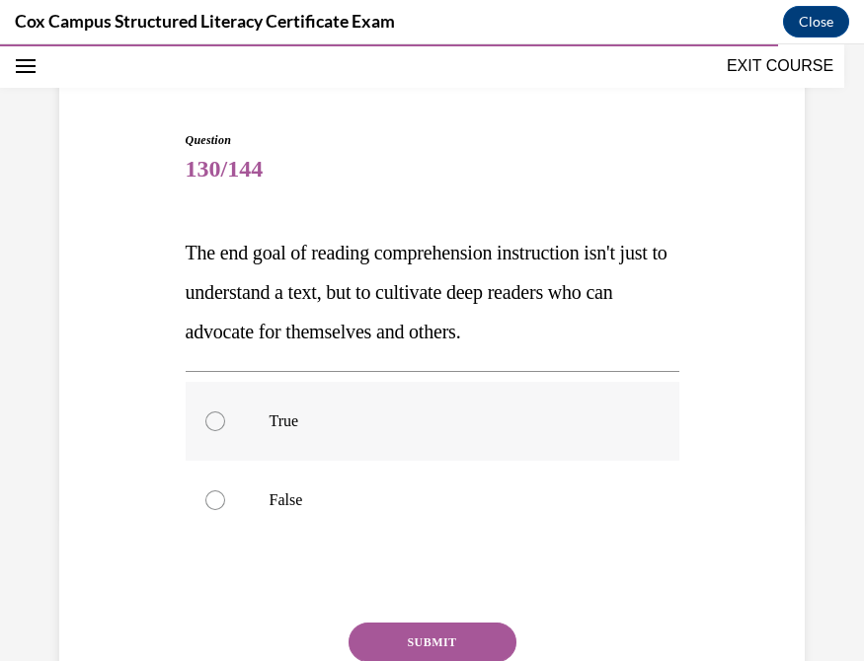
scroll to position [146, 0]
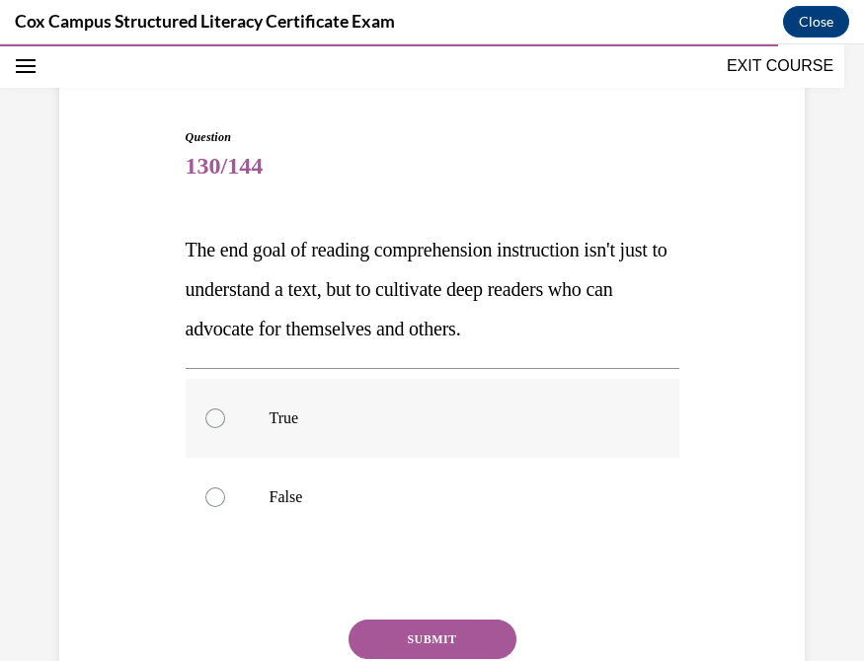
click at [216, 419] on div at bounding box center [215, 419] width 20 height 20
click at [216, 419] on input "True" at bounding box center [215, 419] width 20 height 20
radio input "true"
click at [414, 642] on button "SUBMIT" at bounding box center [432, 639] width 168 height 39
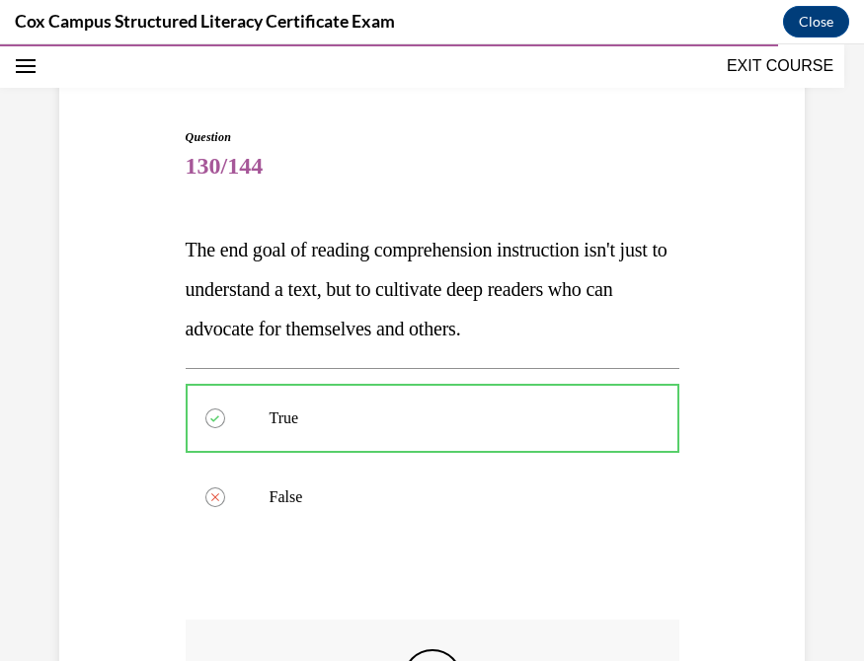
scroll to position [468, 0]
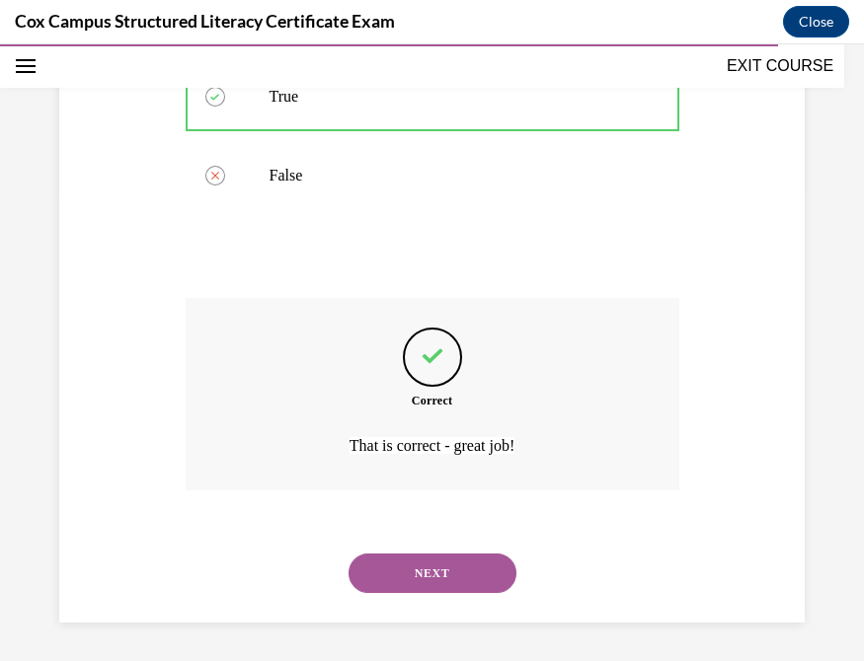
click at [378, 584] on button "NEXT" at bounding box center [432, 573] width 168 height 39
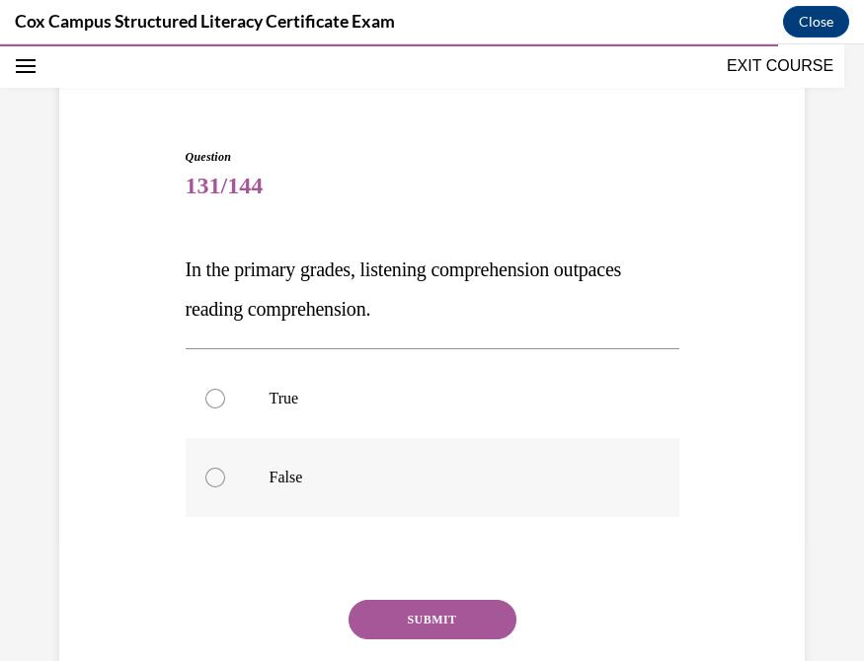
scroll to position [128, 0]
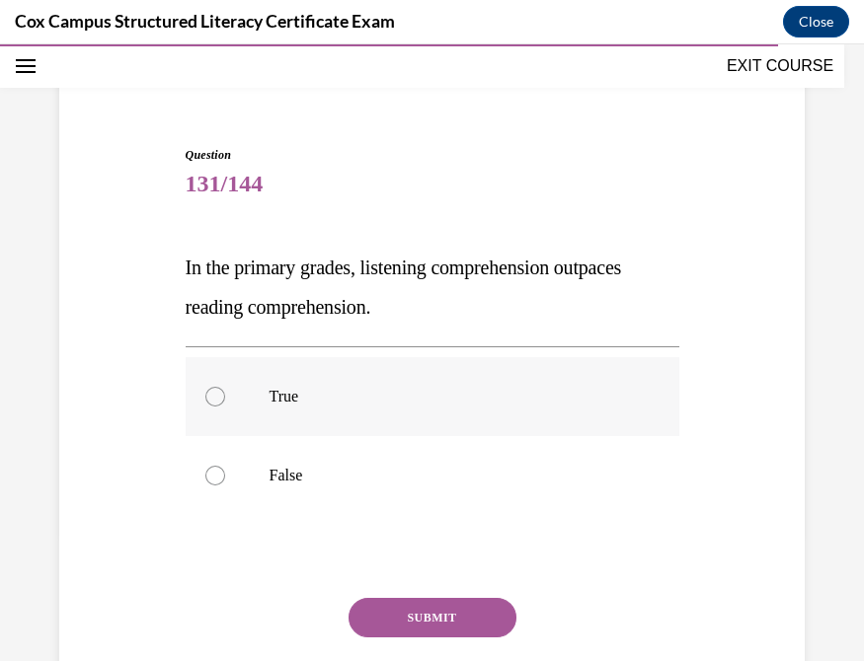
click at [210, 400] on div at bounding box center [215, 397] width 20 height 20
click at [210, 400] on input "True" at bounding box center [215, 397] width 20 height 20
radio input "true"
click at [406, 614] on button "SUBMIT" at bounding box center [432, 617] width 168 height 39
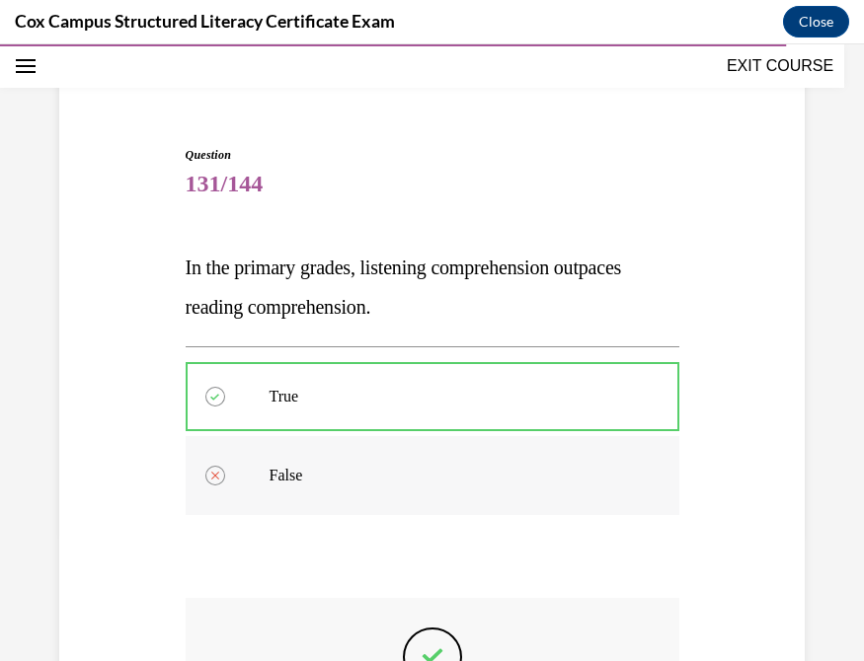
scroll to position [428, 0]
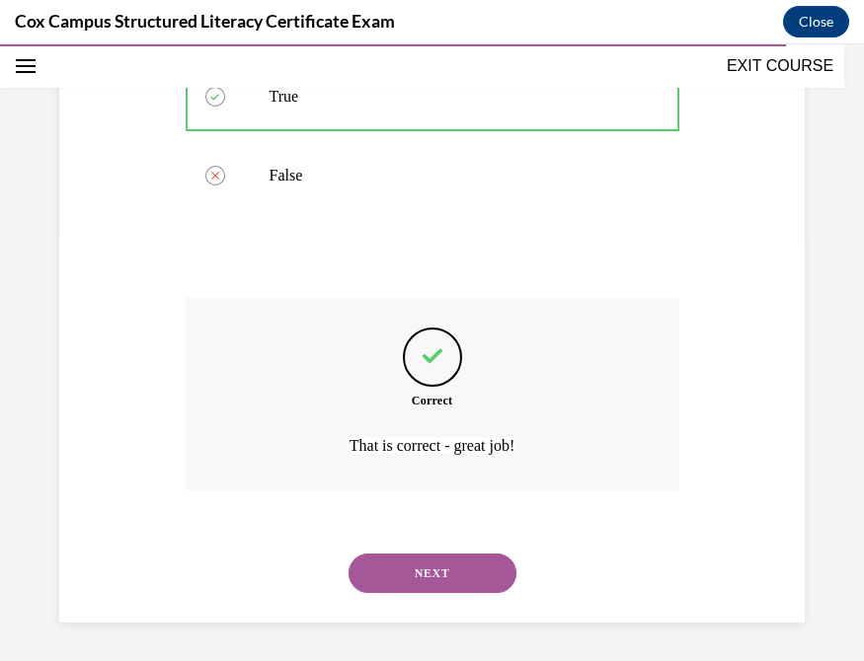
click at [397, 575] on button "NEXT" at bounding box center [432, 573] width 168 height 39
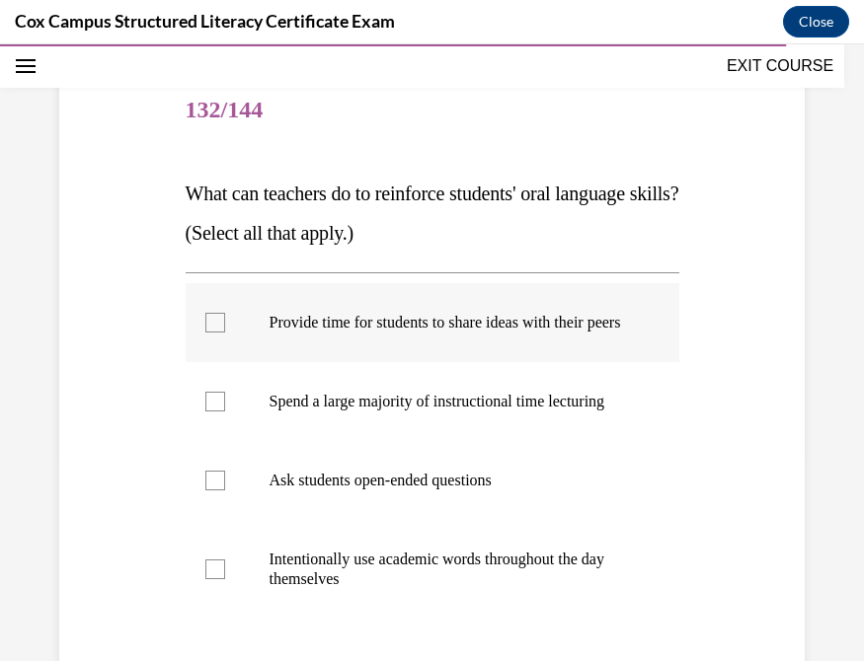
scroll to position [212, 0]
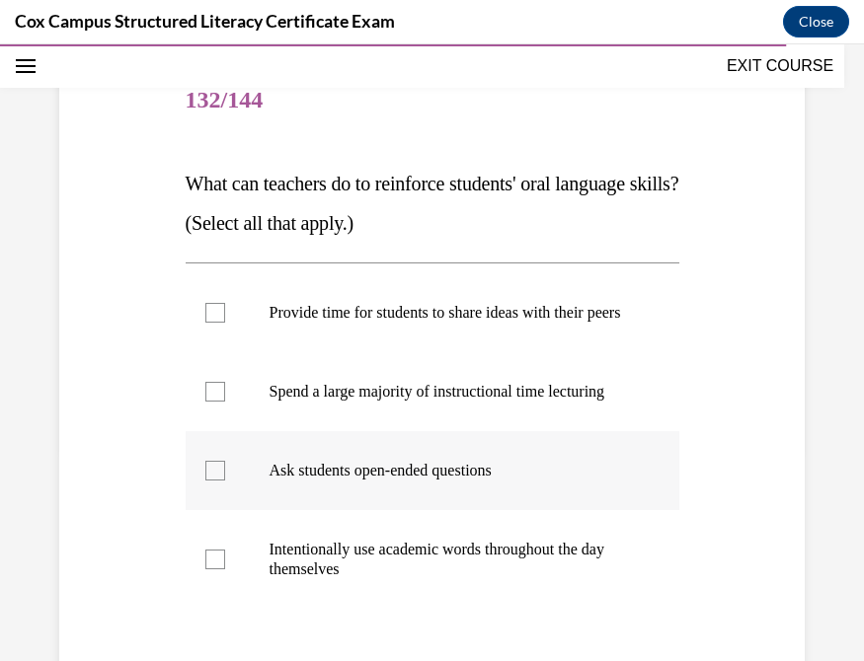
click at [211, 481] on div at bounding box center [215, 471] width 20 height 20
click at [211, 481] on input "Ask students open-ended questions" at bounding box center [215, 471] width 20 height 20
checkbox input "true"
click at [207, 322] on div at bounding box center [215, 313] width 20 height 20
click at [207, 322] on input "Provide time for students to share ideas with their peers" at bounding box center [215, 313] width 20 height 20
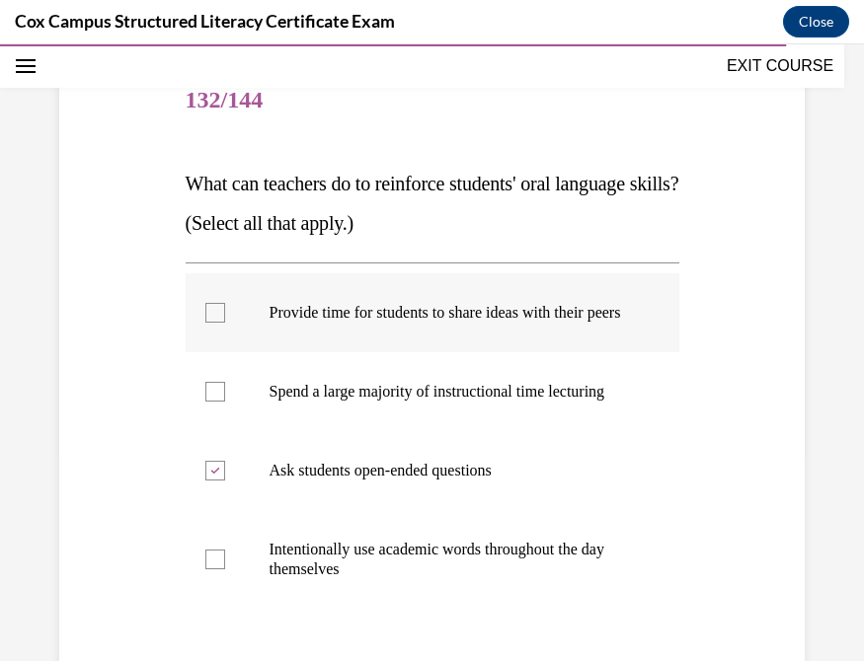
checkbox input "true"
click at [205, 570] on div at bounding box center [215, 560] width 20 height 20
click at [205, 570] on input "Intentionally use academic words throughout the day themselves" at bounding box center [215, 560] width 20 height 20
checkbox input "true"
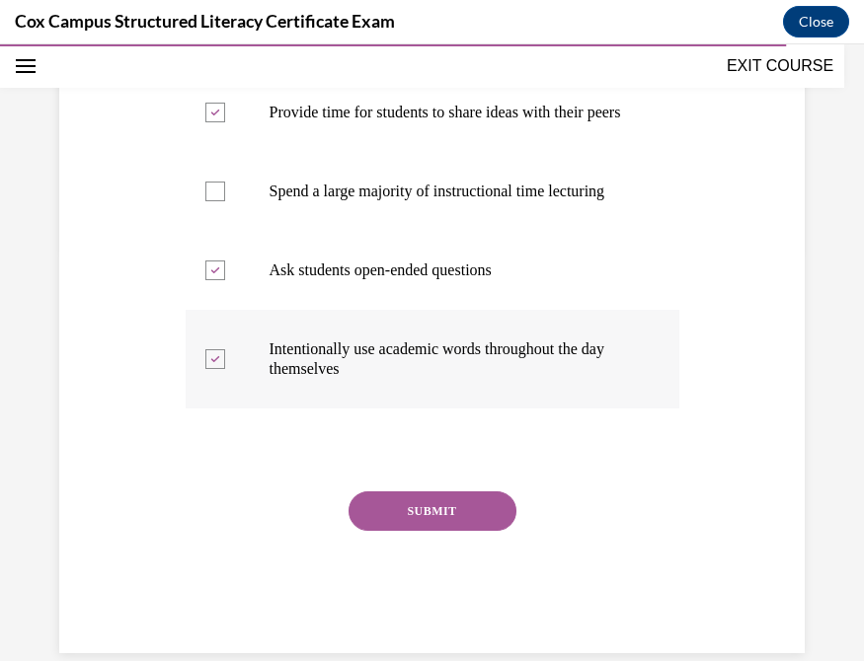
scroll to position [423, 0]
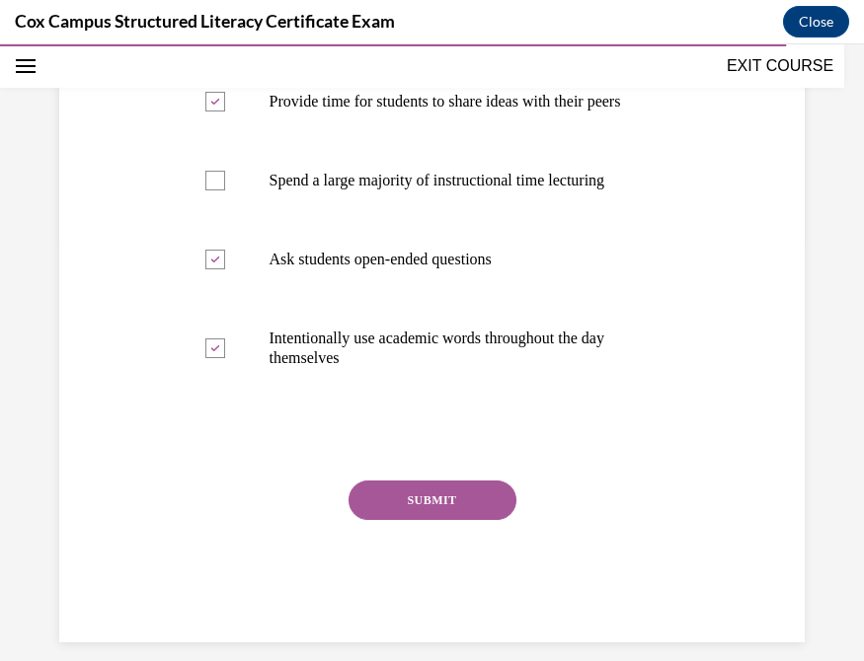
click at [415, 520] on button "SUBMIT" at bounding box center [432, 500] width 168 height 39
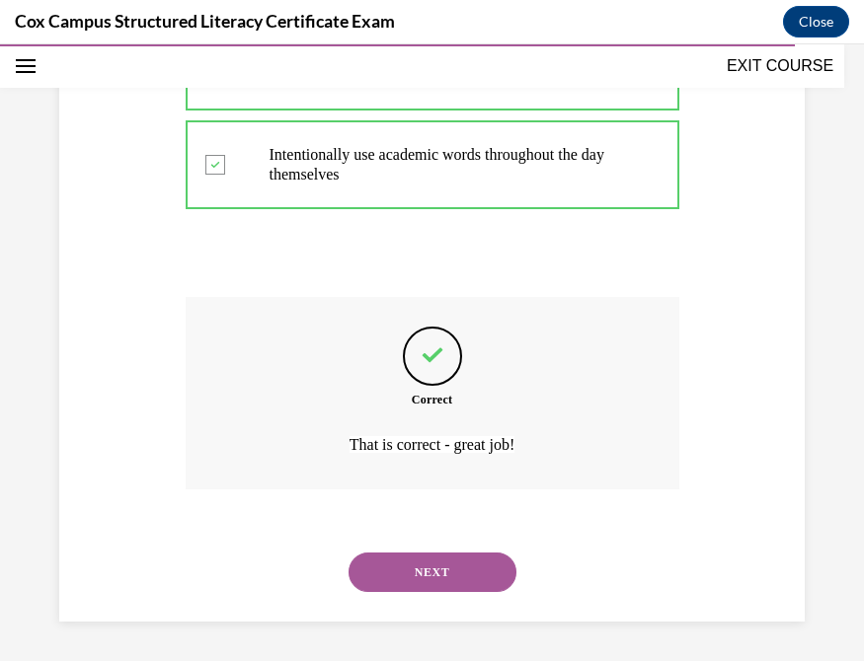
click at [391, 581] on button "NEXT" at bounding box center [432, 572] width 168 height 39
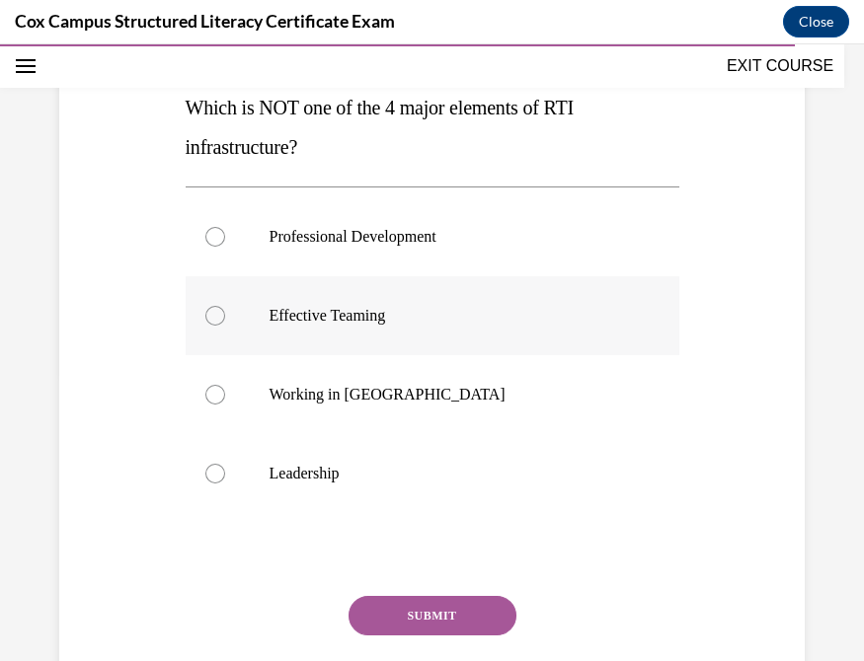
scroll to position [289, 0]
click at [212, 395] on div at bounding box center [215, 394] width 20 height 20
click at [212, 395] on input "Working in Silos" at bounding box center [215, 394] width 20 height 20
radio input "true"
click at [416, 611] on button "SUBMIT" at bounding box center [432, 614] width 168 height 39
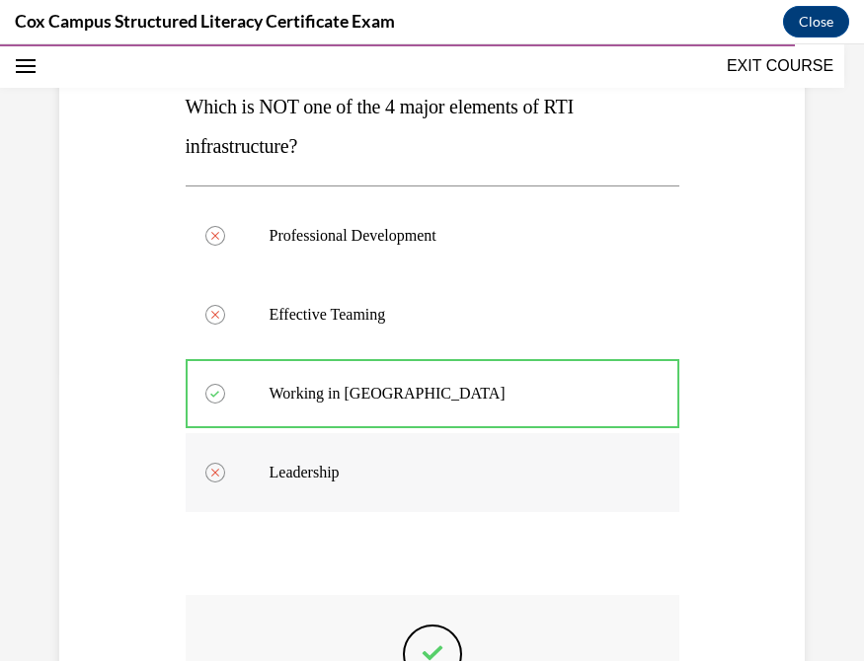
scroll to position [587, 0]
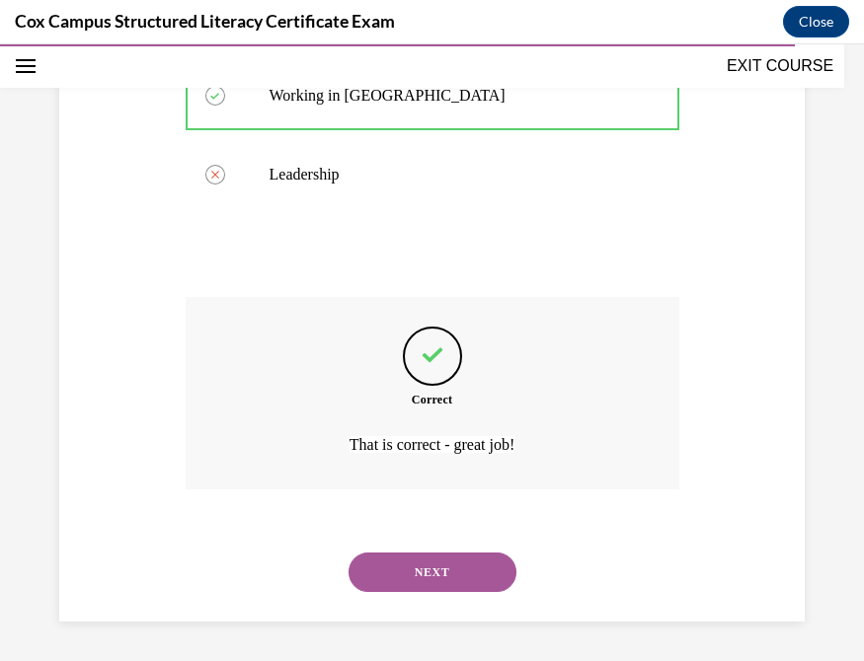
click at [421, 570] on button "NEXT" at bounding box center [432, 572] width 168 height 39
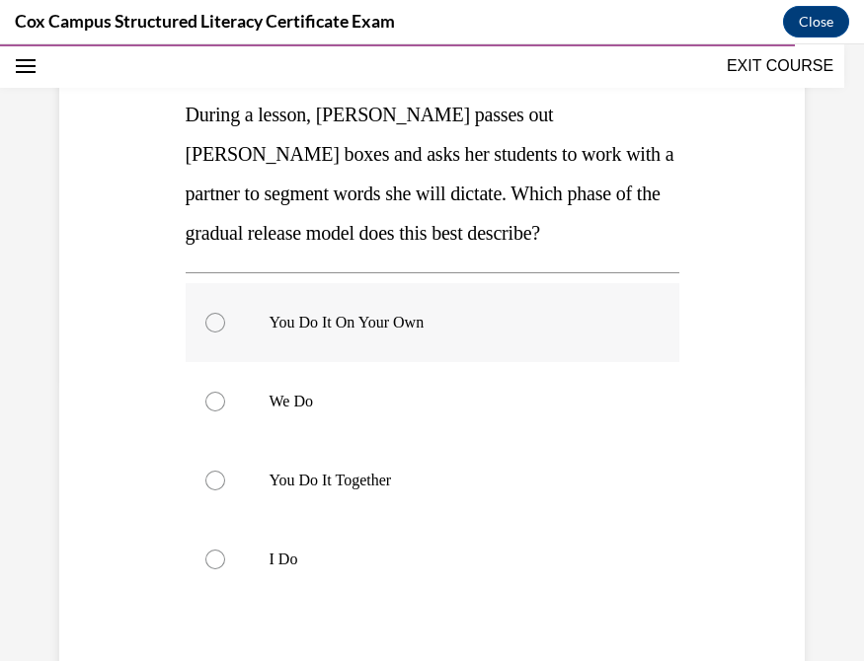
scroll to position [281, 0]
click at [205, 481] on div at bounding box center [215, 481] width 20 height 20
click at [205, 481] on input "You Do It Together" at bounding box center [215, 481] width 20 height 20
radio input "true"
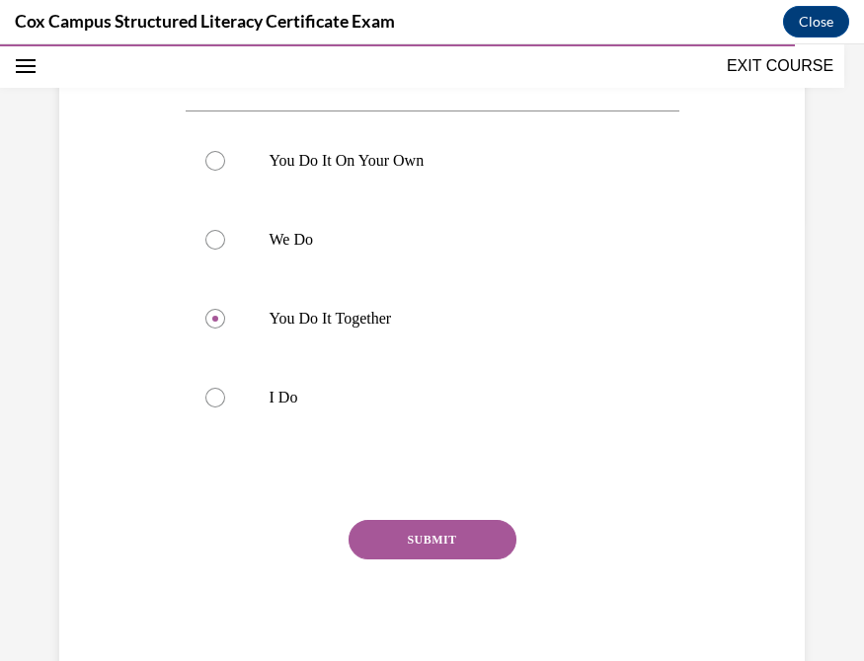
click at [399, 535] on button "SUBMIT" at bounding box center [432, 539] width 168 height 39
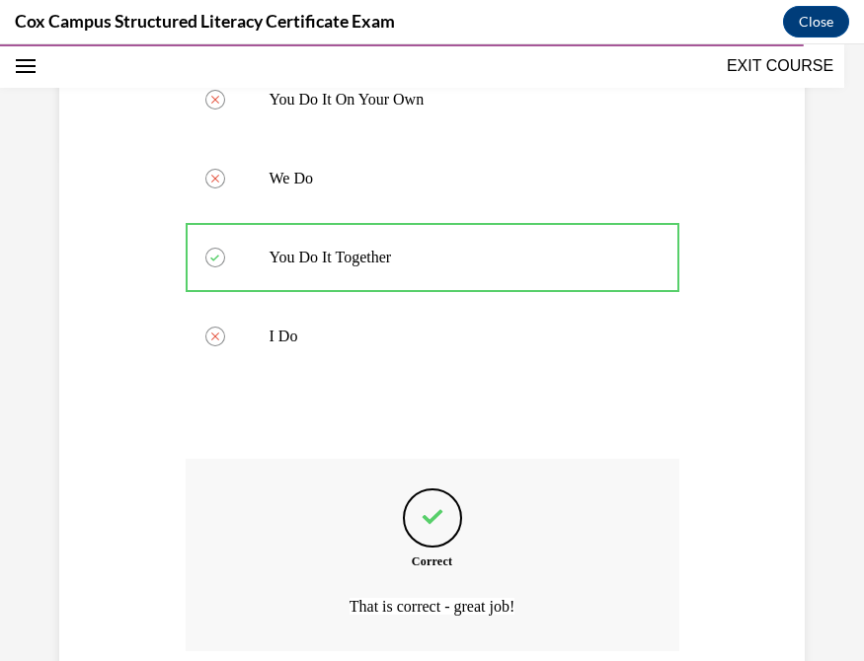
scroll to position [666, 0]
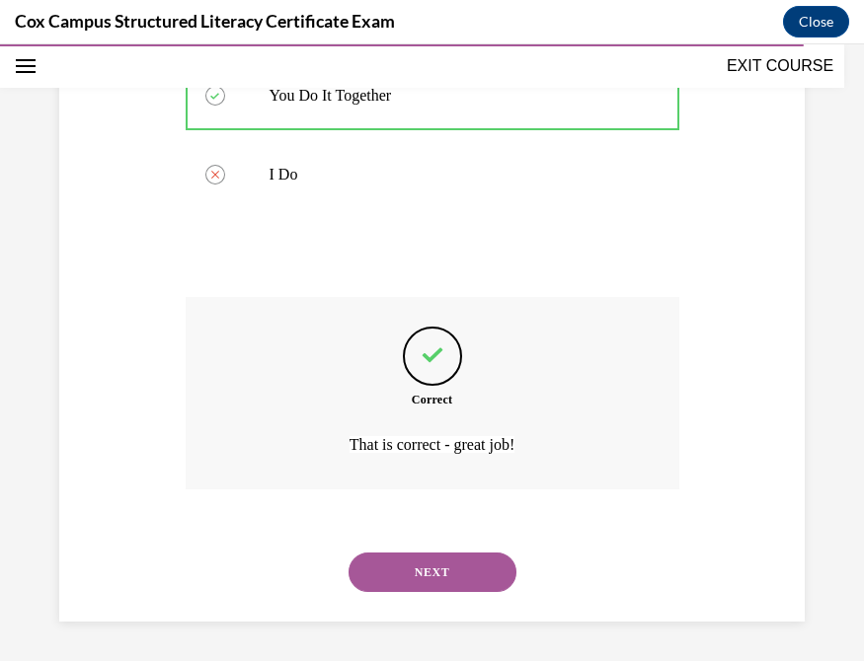
click at [409, 577] on button "NEXT" at bounding box center [432, 572] width 168 height 39
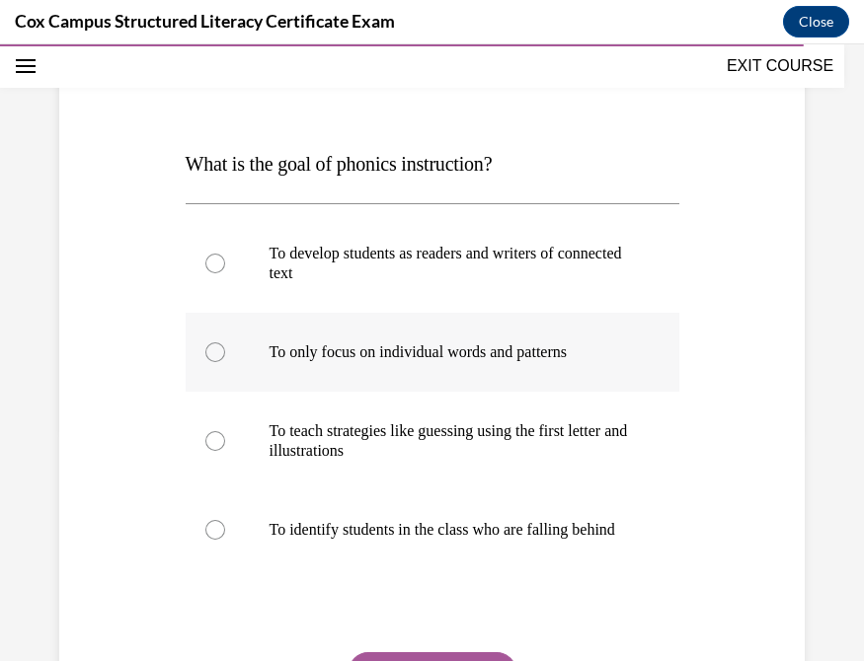
scroll to position [234, 0]
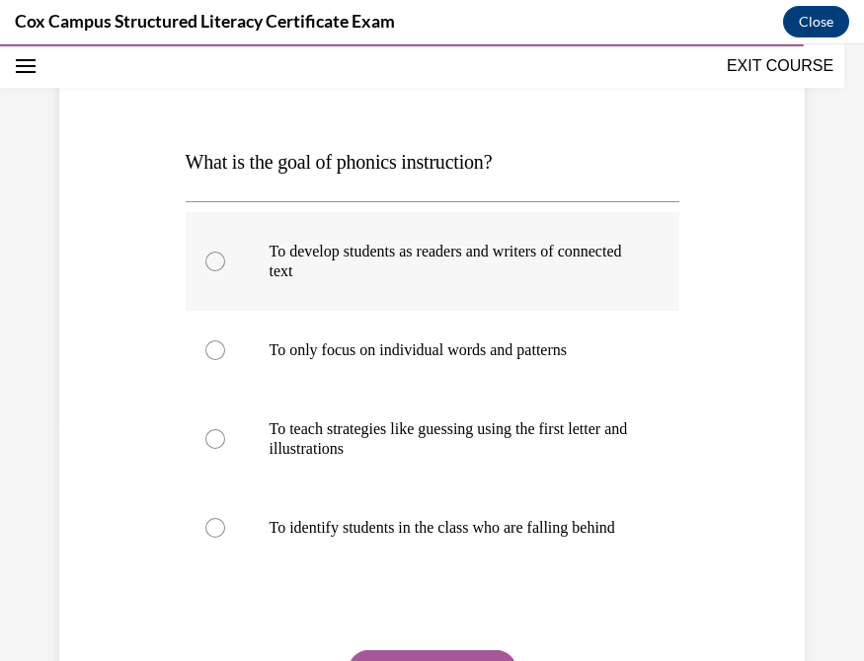
click at [212, 264] on div at bounding box center [215, 262] width 20 height 20
click at [212, 264] on input "To develop students as readers and writers of connected text" at bounding box center [215, 262] width 20 height 20
radio input "true"
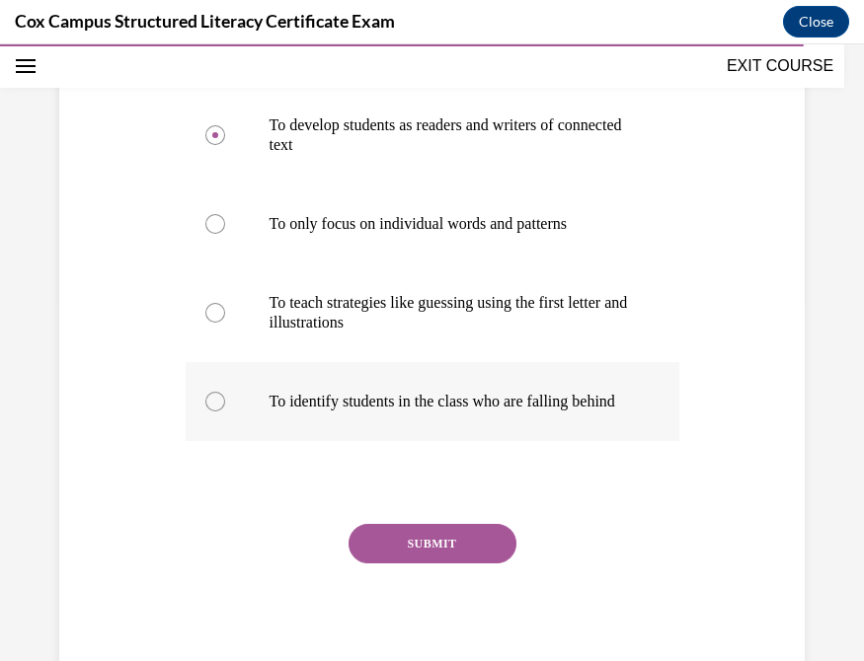
scroll to position [365, 0]
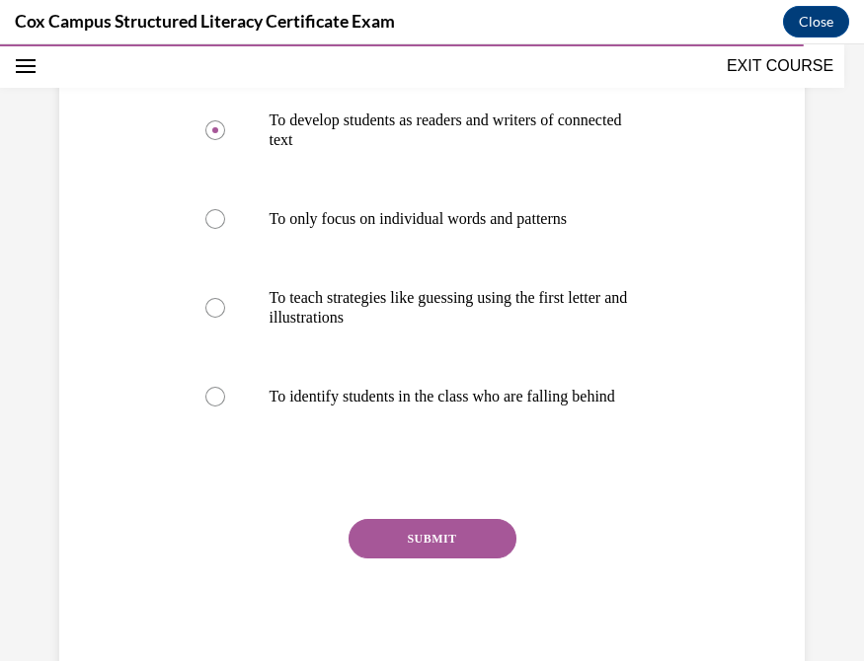
click at [379, 559] on button "SUBMIT" at bounding box center [432, 538] width 168 height 39
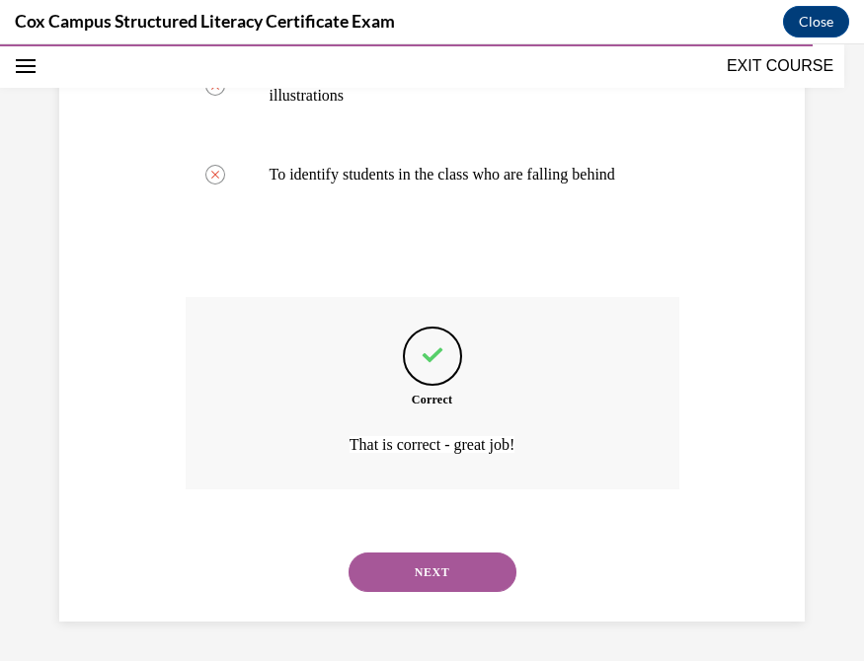
click at [442, 575] on button "NEXT" at bounding box center [432, 572] width 168 height 39
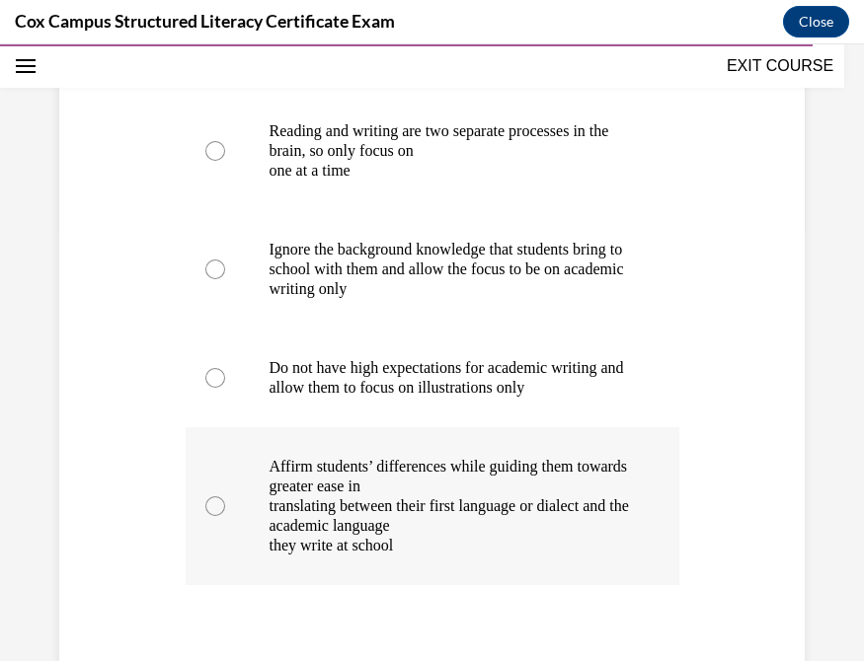
scroll to position [431, 0]
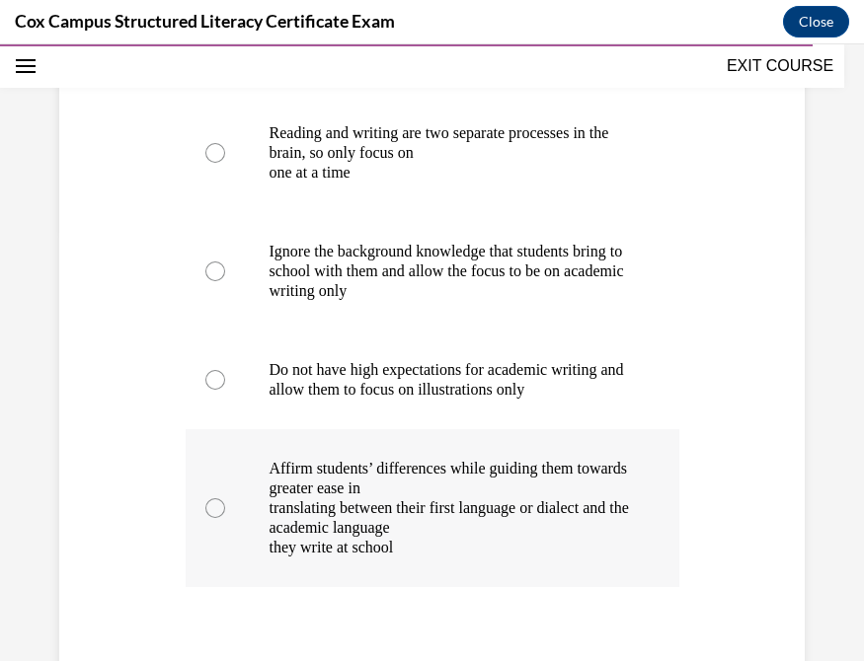
click at [205, 518] on div at bounding box center [215, 509] width 20 height 20
click at [205, 518] on input "Affirm students’ differences while guiding them towards greater ease in transla…" at bounding box center [215, 509] width 20 height 20
radio input "true"
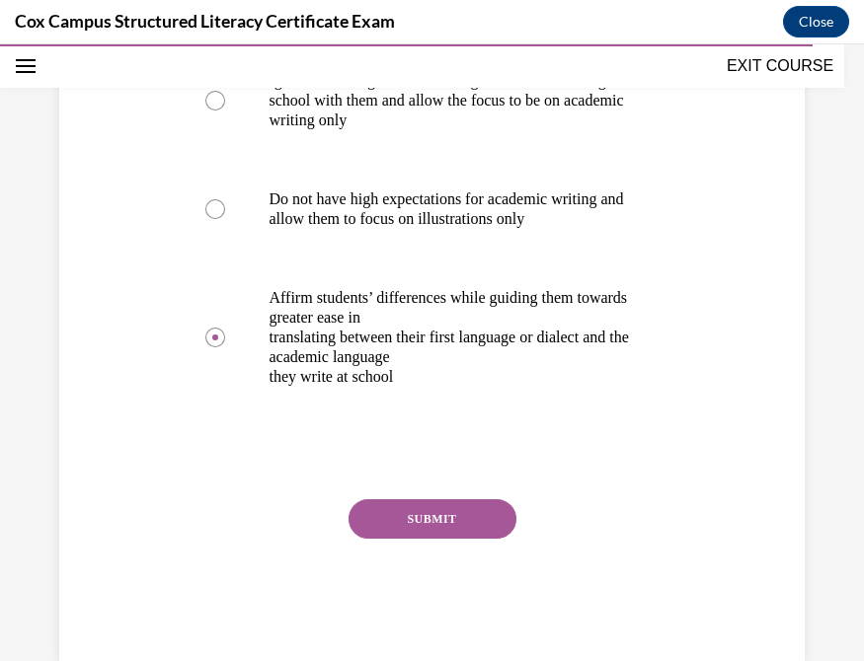
click at [446, 531] on button "SUBMIT" at bounding box center [432, 518] width 168 height 39
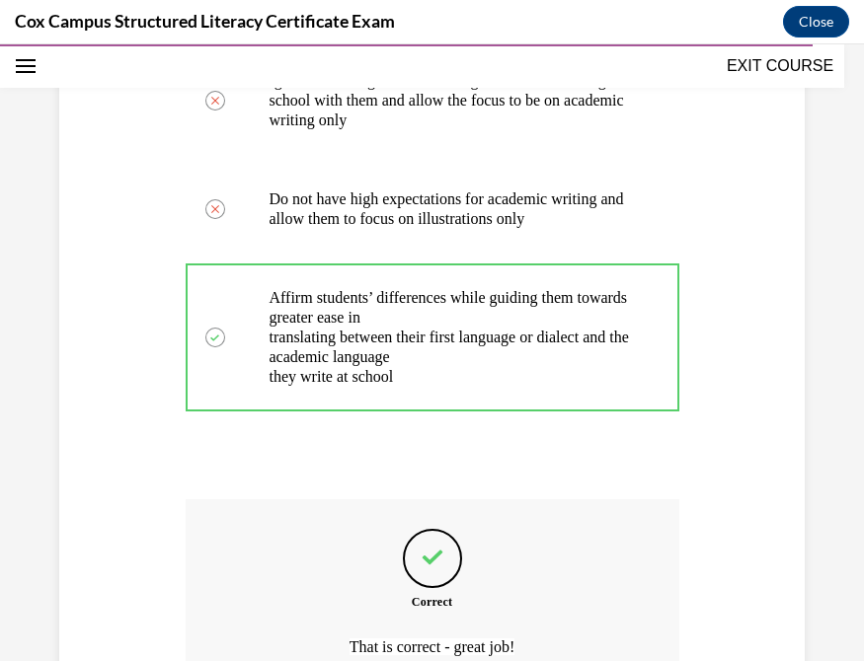
scroll to position [823, 0]
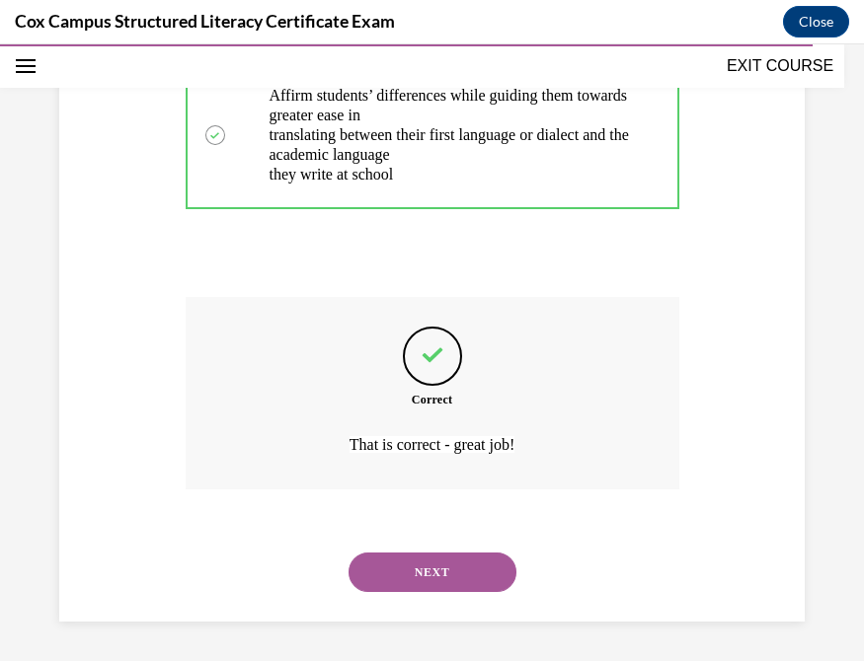
click at [445, 559] on button "NEXT" at bounding box center [432, 572] width 168 height 39
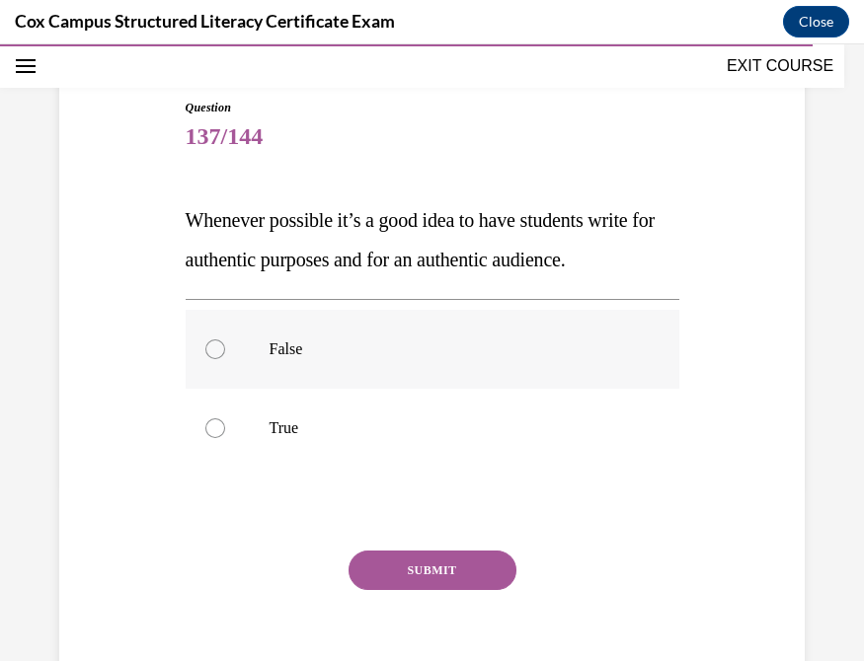
scroll to position [178, 0]
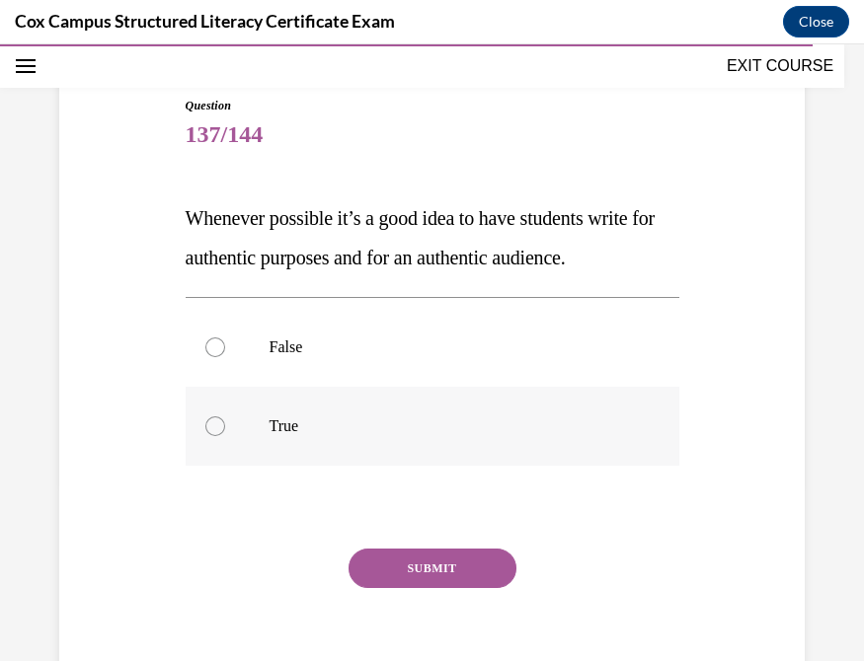
click at [213, 436] on div at bounding box center [215, 427] width 20 height 20
click at [213, 436] on input "True" at bounding box center [215, 427] width 20 height 20
radio input "true"
click at [452, 588] on button "SUBMIT" at bounding box center [432, 568] width 168 height 39
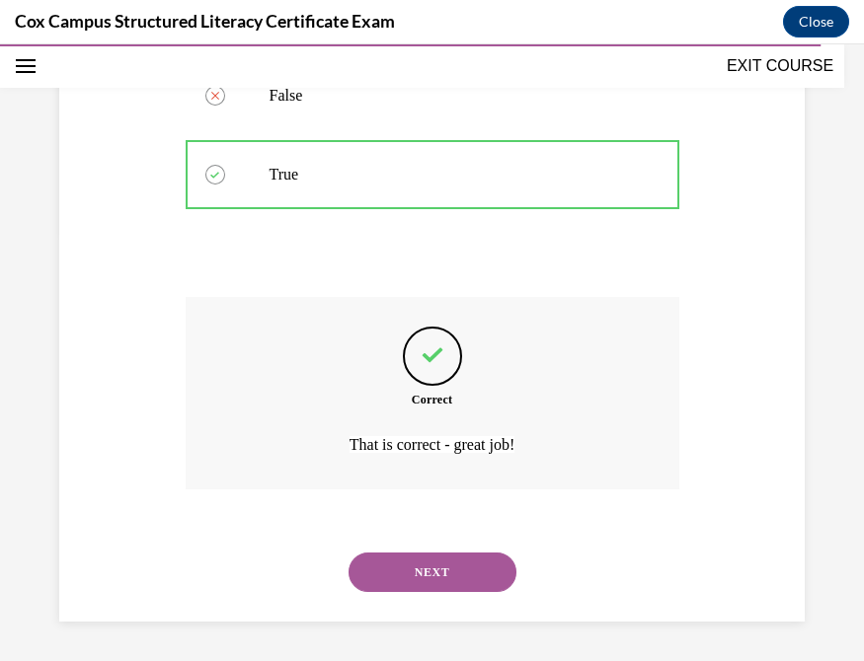
scroll to position [468, 0]
click at [410, 588] on button "NEXT" at bounding box center [432, 572] width 168 height 39
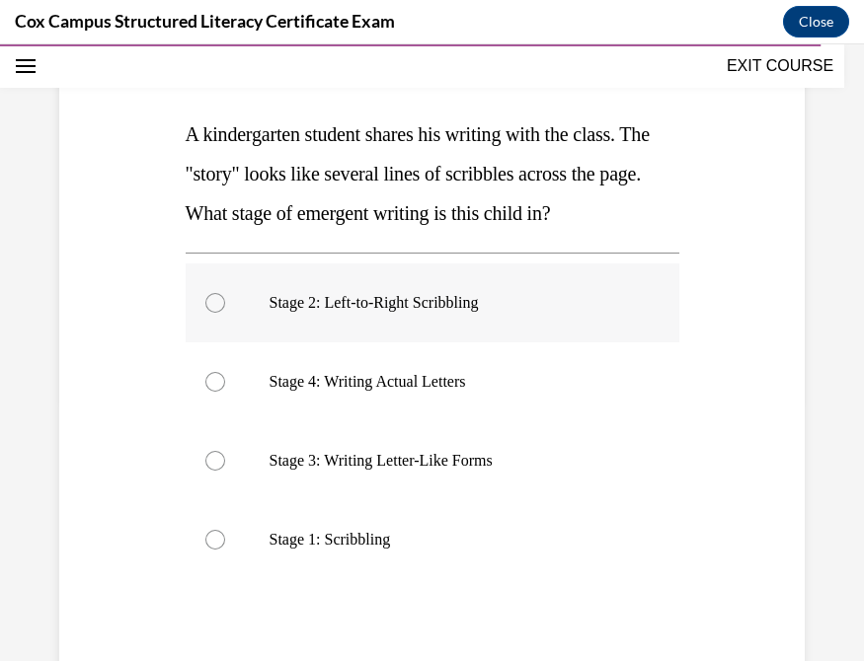
scroll to position [264, 0]
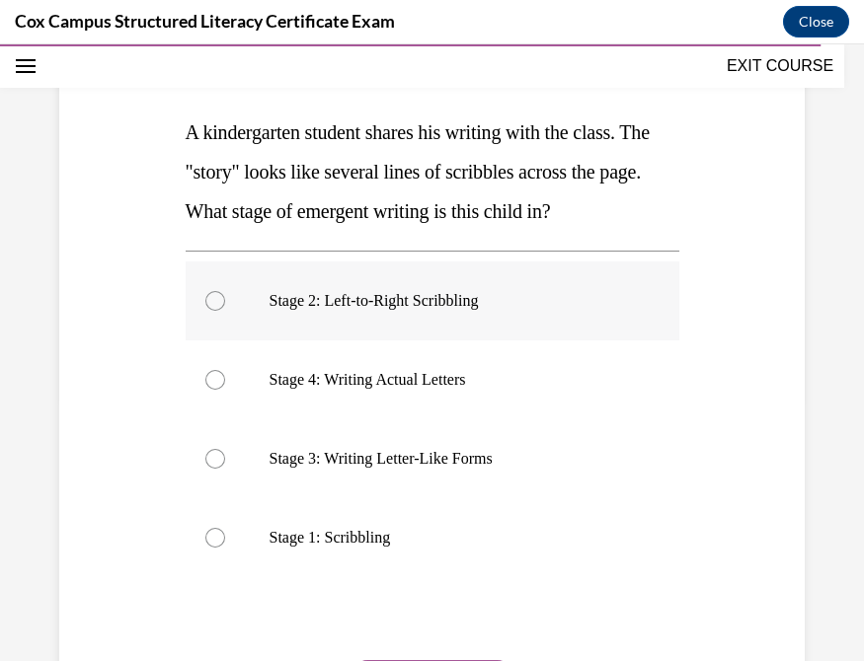
click at [208, 301] on div at bounding box center [215, 301] width 20 height 20
click at [208, 301] on input "Stage 2: Left-to-Right Scribbling" at bounding box center [215, 301] width 20 height 20
radio input "true"
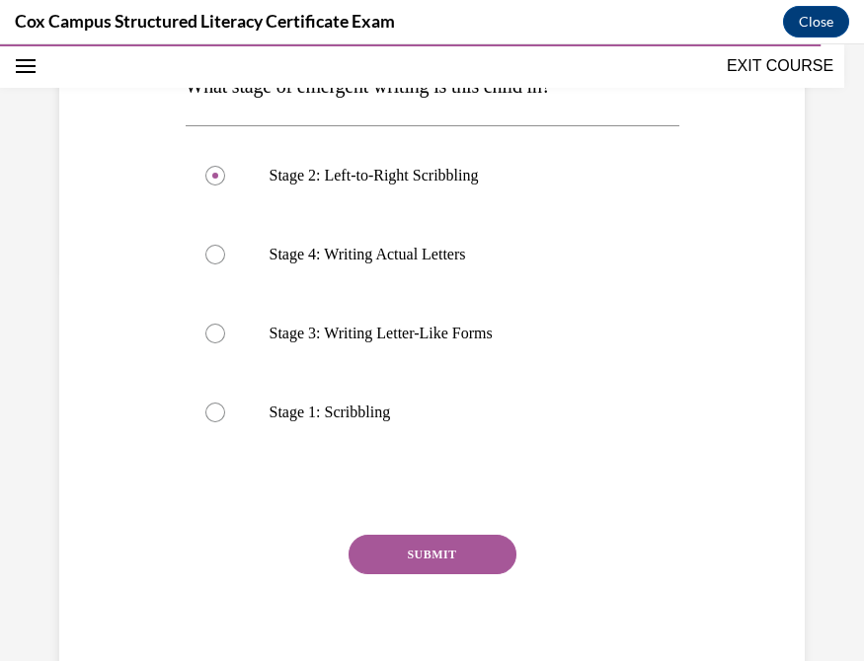
scroll to position [404, 0]
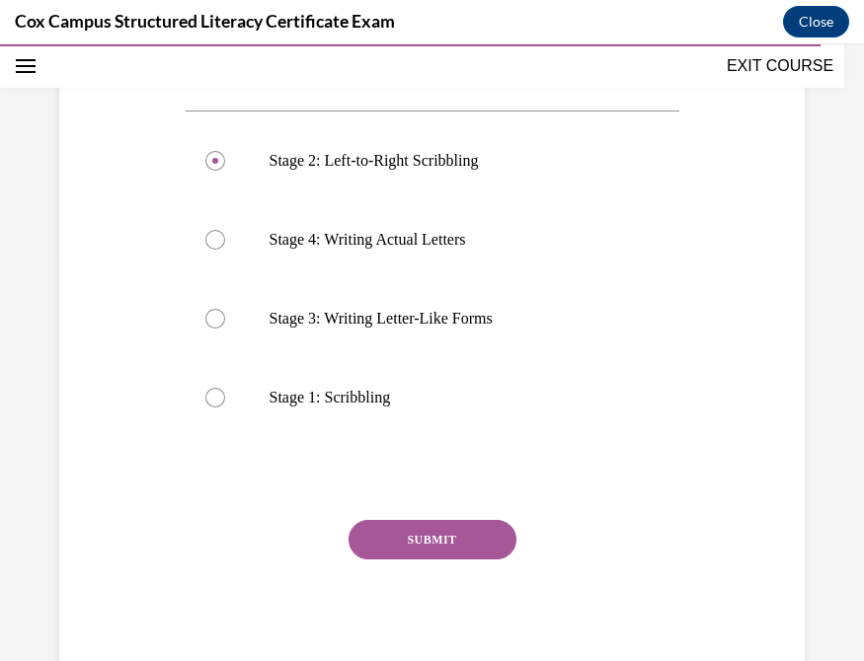
click at [395, 534] on button "SUBMIT" at bounding box center [432, 539] width 168 height 39
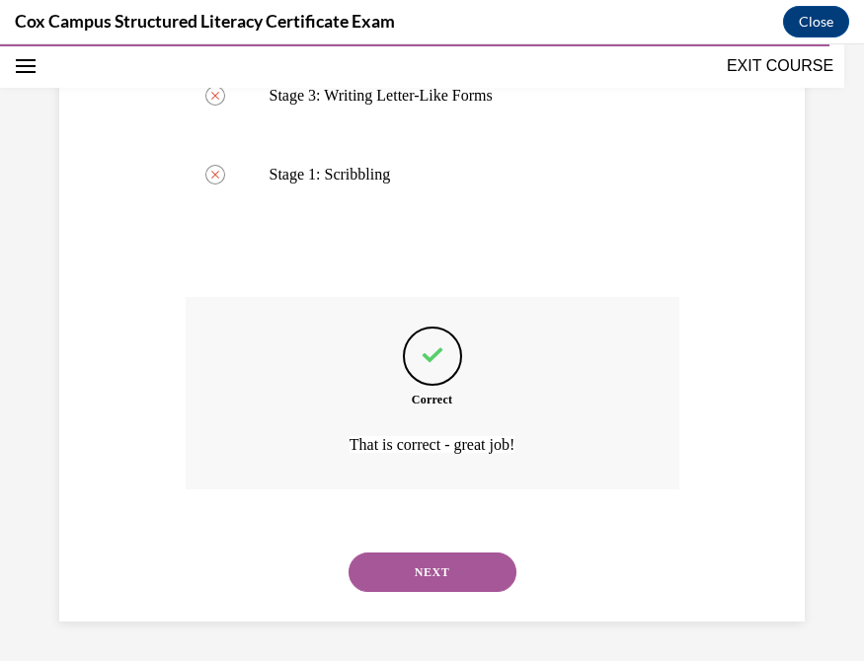
click at [456, 570] on button "NEXT" at bounding box center [432, 572] width 168 height 39
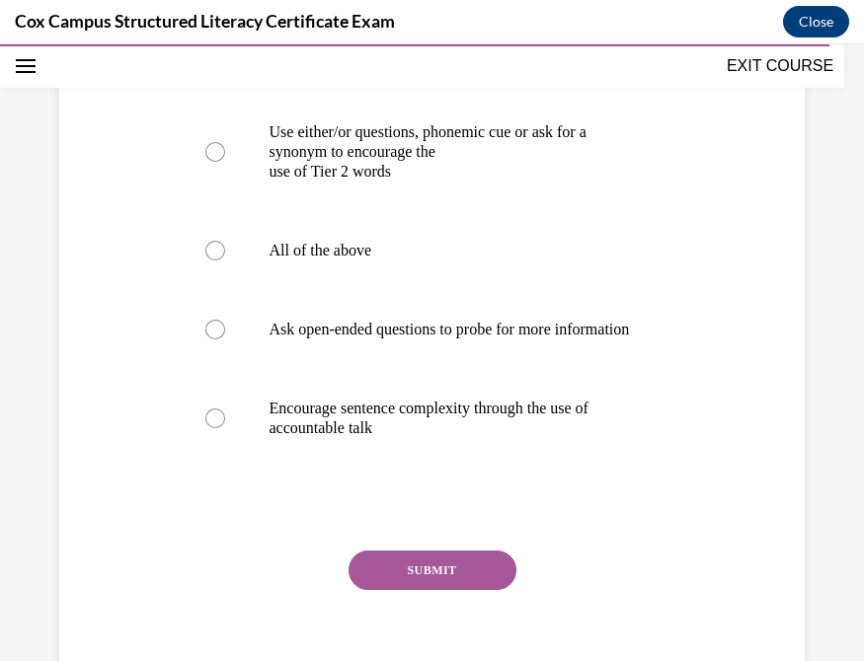
scroll to position [950, 0]
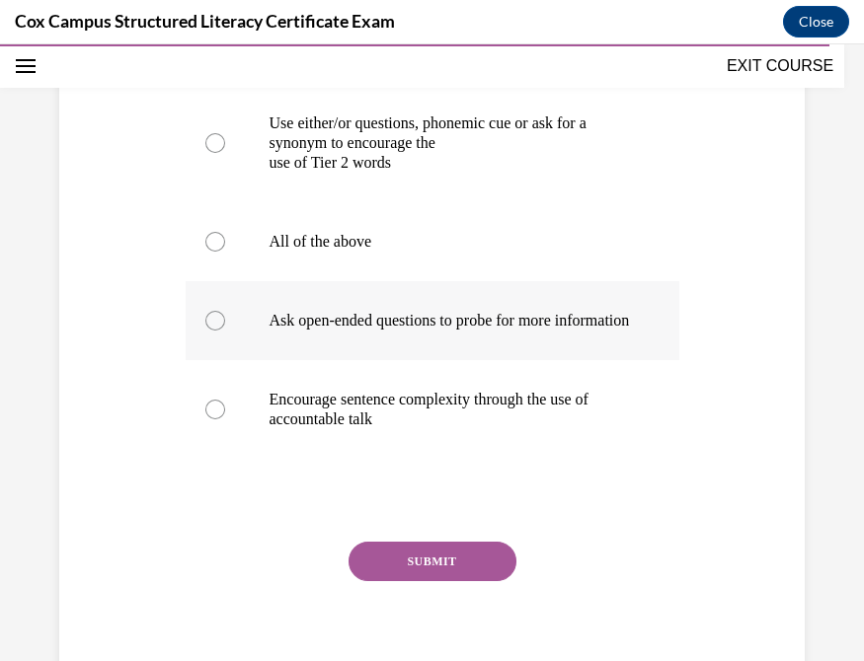
click at [214, 327] on div at bounding box center [215, 321] width 20 height 20
click at [214, 327] on input "Ask open-ended questions to probe for more information" at bounding box center [215, 321] width 20 height 20
radio input "true"
click at [458, 568] on button "SUBMIT" at bounding box center [432, 561] width 168 height 39
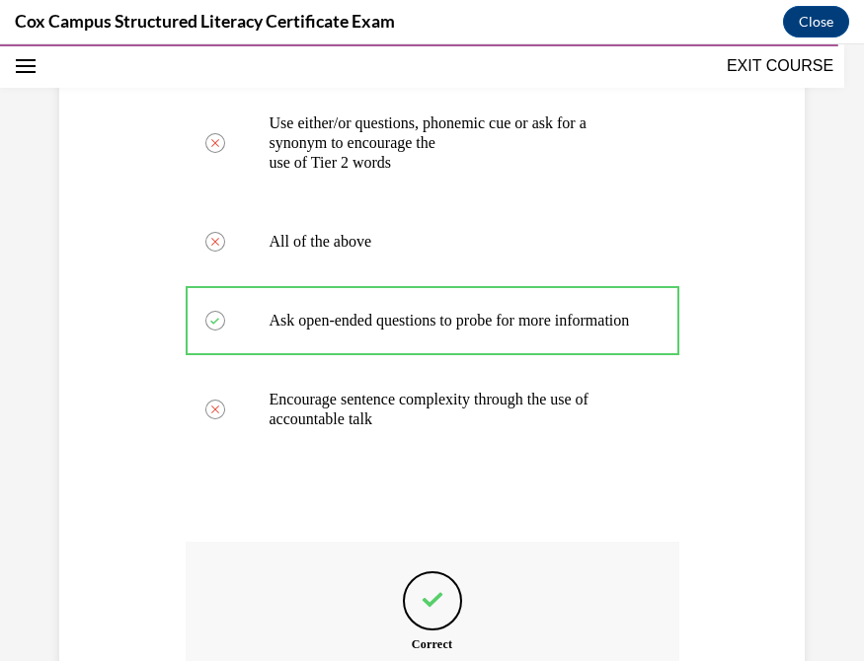
scroll to position [1211, 0]
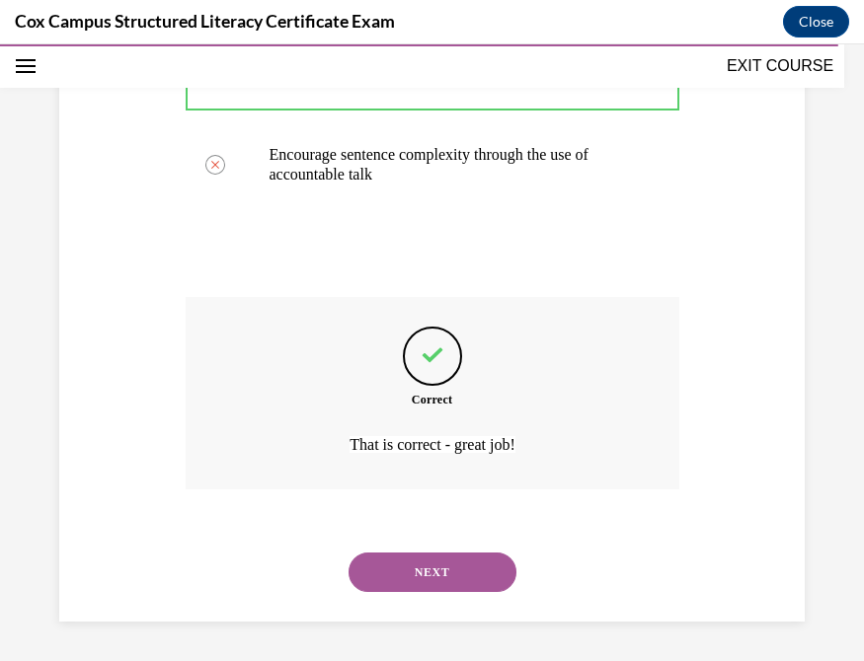
click at [442, 574] on button "NEXT" at bounding box center [432, 572] width 168 height 39
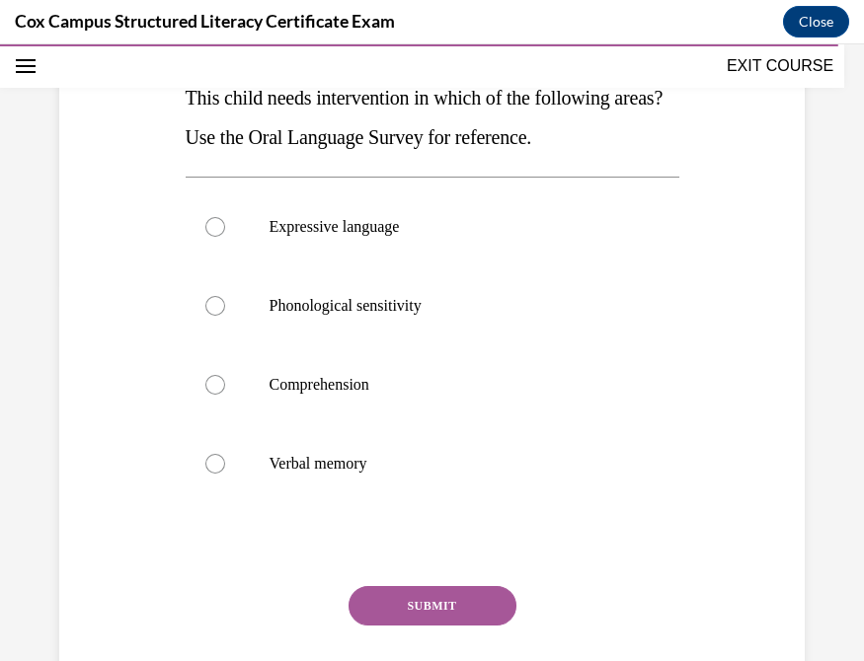
scroll to position [375, 0]
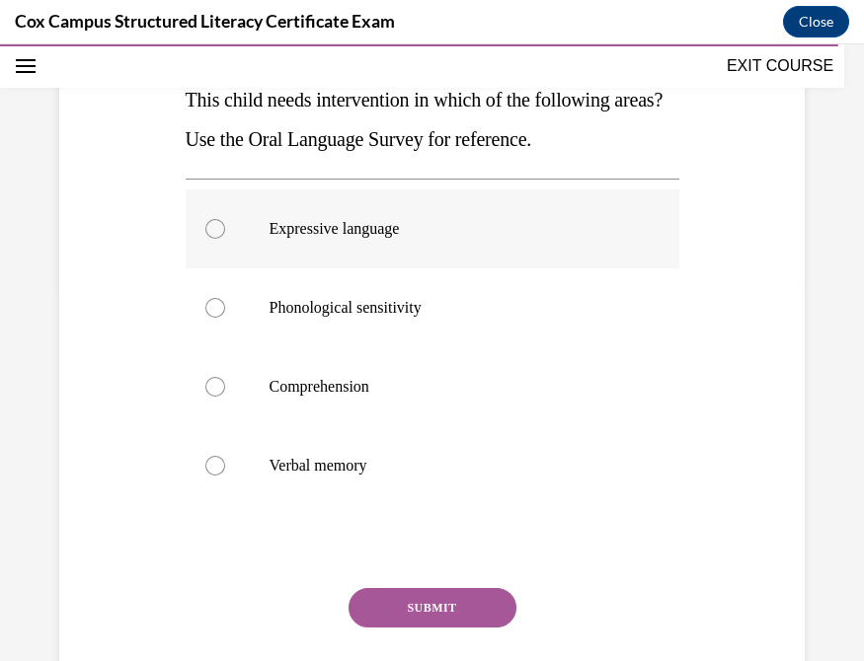
click at [210, 239] on div at bounding box center [215, 229] width 20 height 20
click at [210, 239] on input "Expressive language" at bounding box center [215, 229] width 20 height 20
radio input "true"
click at [439, 628] on button "SUBMIT" at bounding box center [432, 607] width 168 height 39
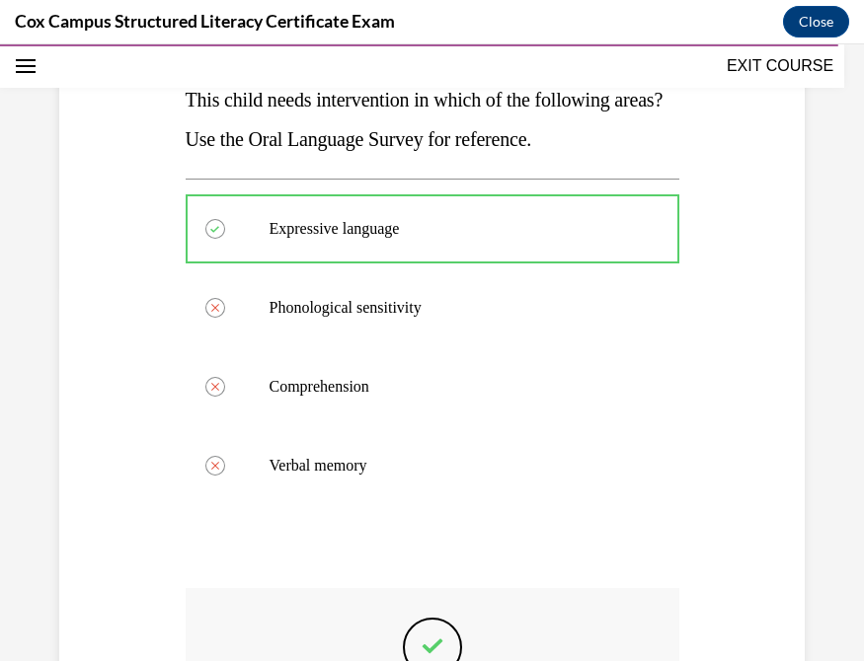
scroll to position [706, 0]
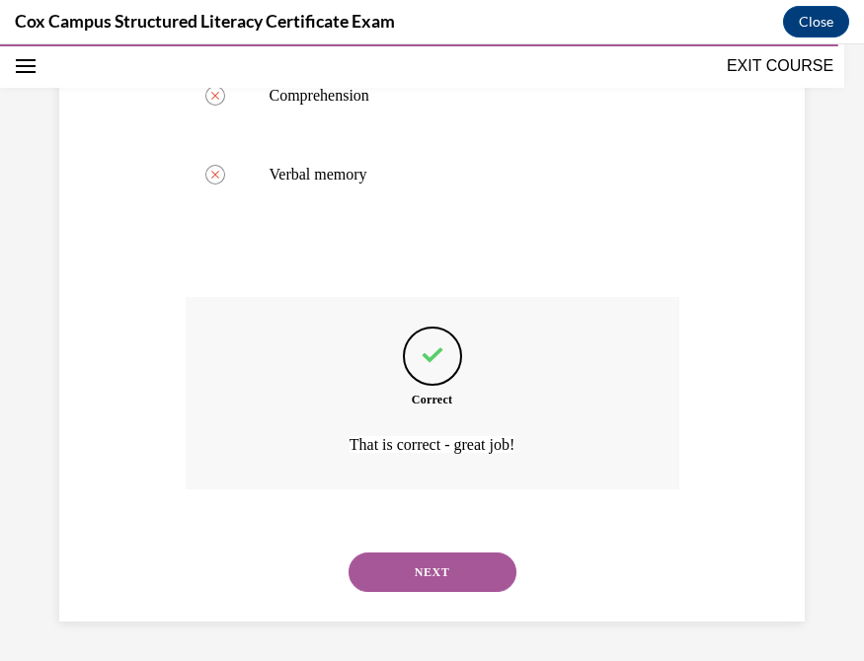
click at [430, 591] on button "NEXT" at bounding box center [432, 572] width 168 height 39
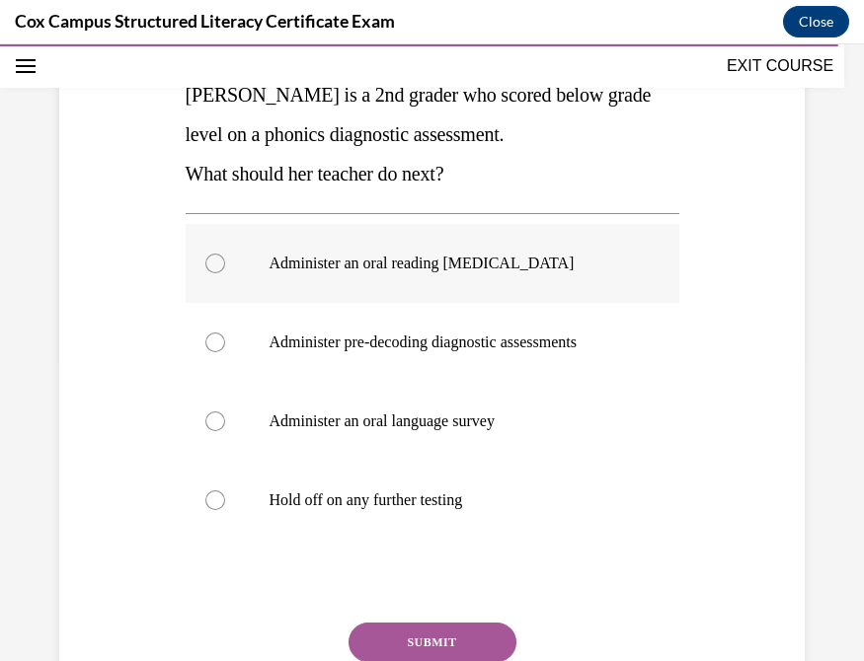
scroll to position [303, 0]
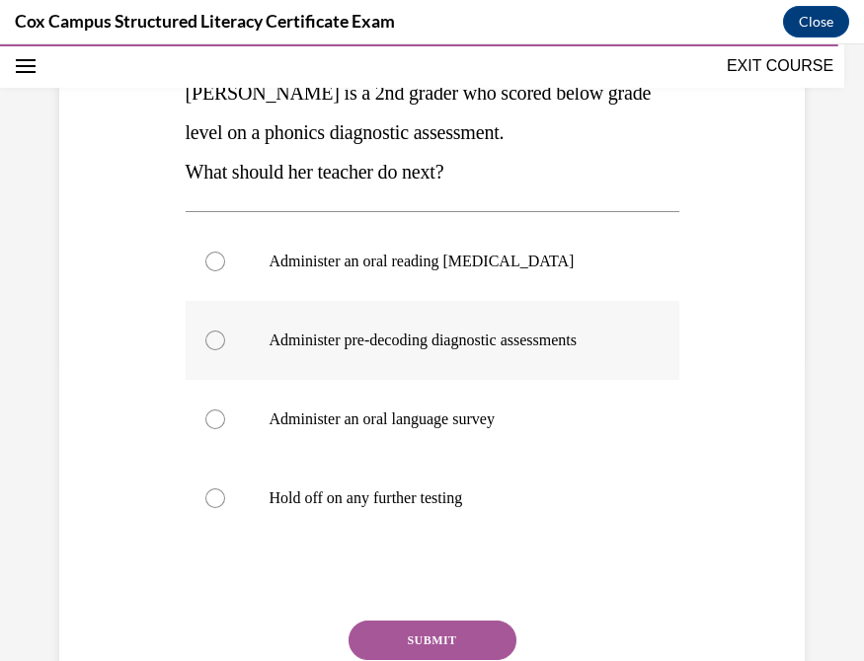
click at [206, 341] on div at bounding box center [215, 341] width 20 height 20
click at [206, 341] on input "Administer pre-decoding diagnostic assessments" at bounding box center [215, 341] width 20 height 20
radio input "true"
click at [451, 629] on button "SUBMIT" at bounding box center [432, 640] width 168 height 39
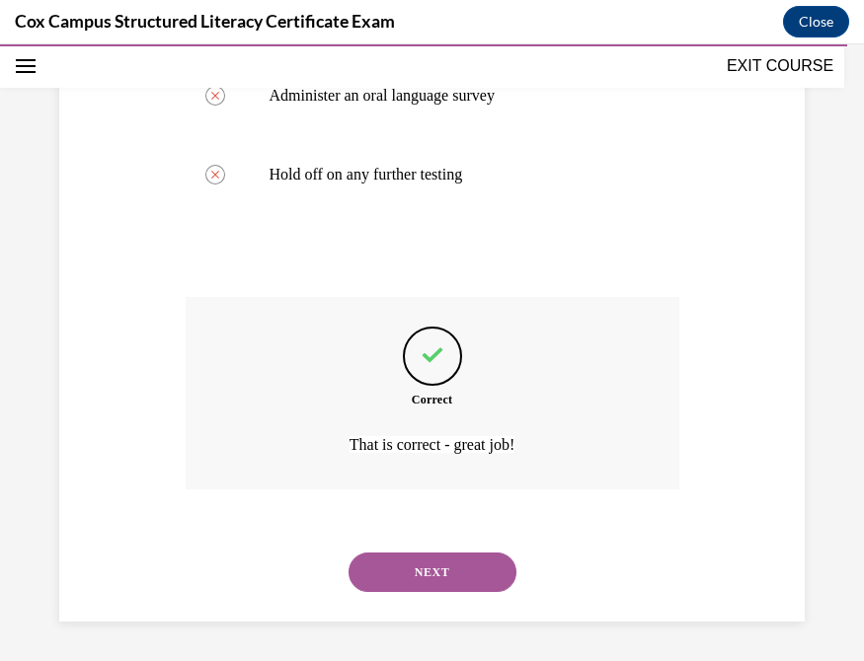
click at [424, 576] on button "NEXT" at bounding box center [432, 572] width 168 height 39
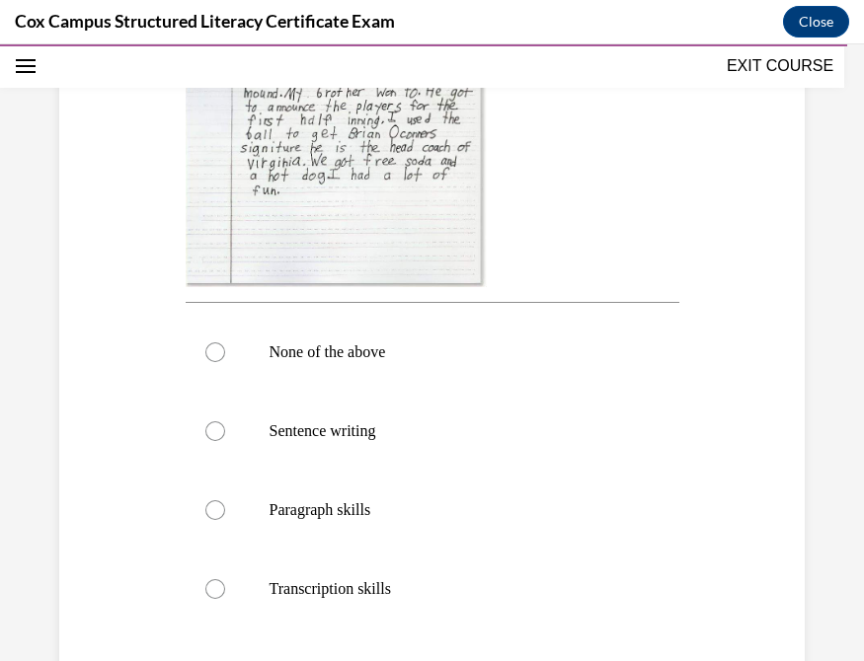
scroll to position [678, 0]
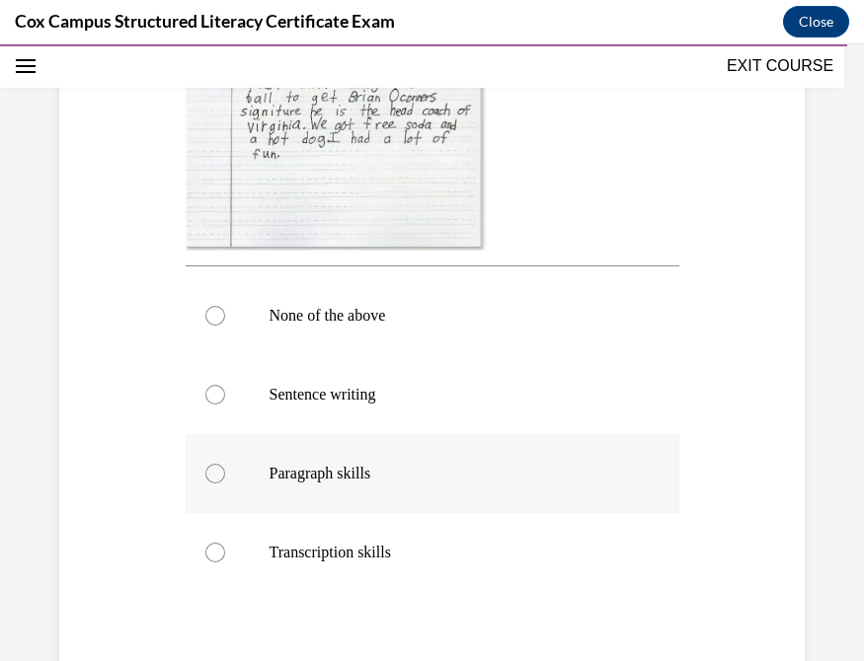
click at [211, 479] on div at bounding box center [215, 474] width 20 height 20
click at [211, 479] on input "Paragraph skills" at bounding box center [215, 474] width 20 height 20
radio input "true"
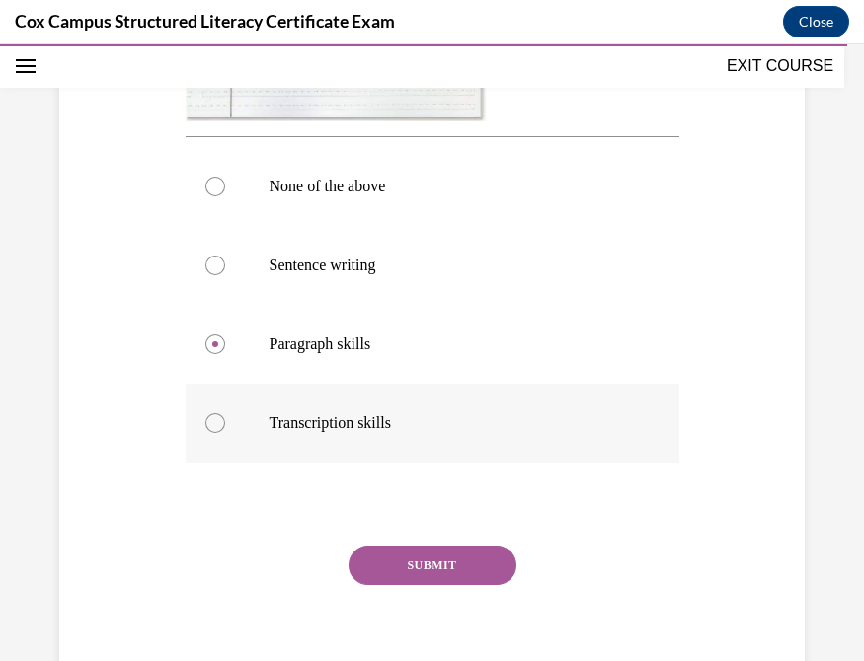
scroll to position [833, 0]
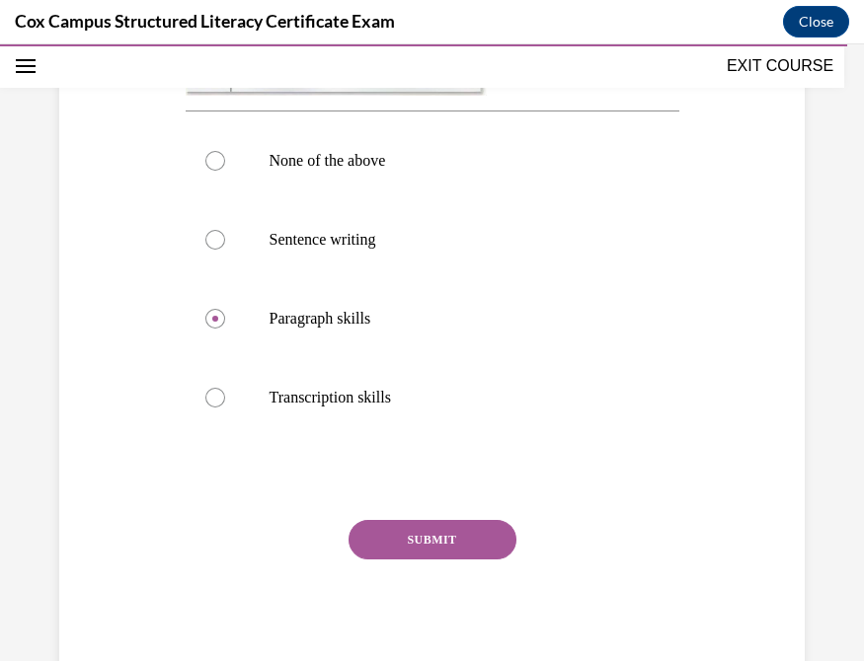
click at [421, 538] on button "SUBMIT" at bounding box center [432, 539] width 168 height 39
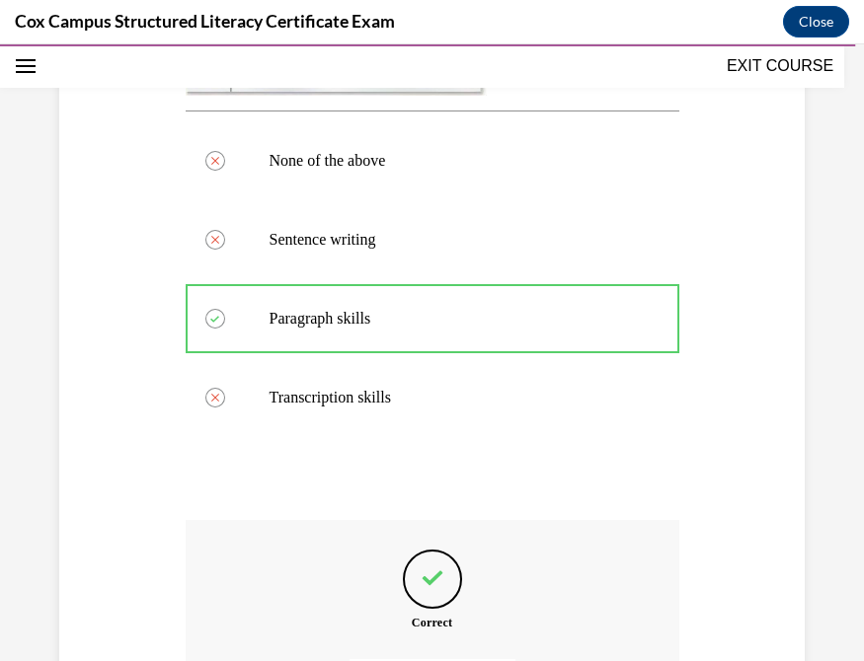
scroll to position [1056, 0]
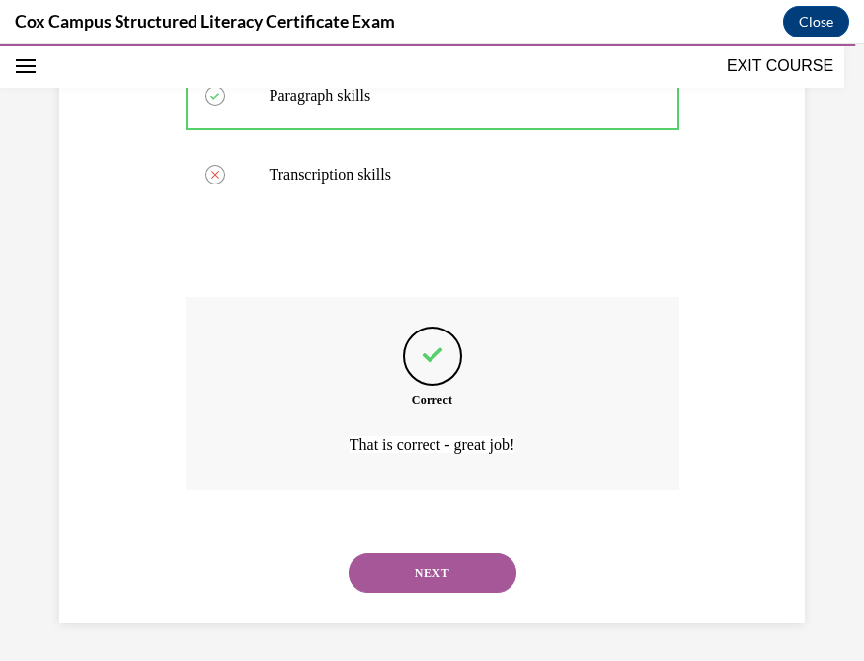
click at [411, 570] on button "NEXT" at bounding box center [432, 573] width 168 height 39
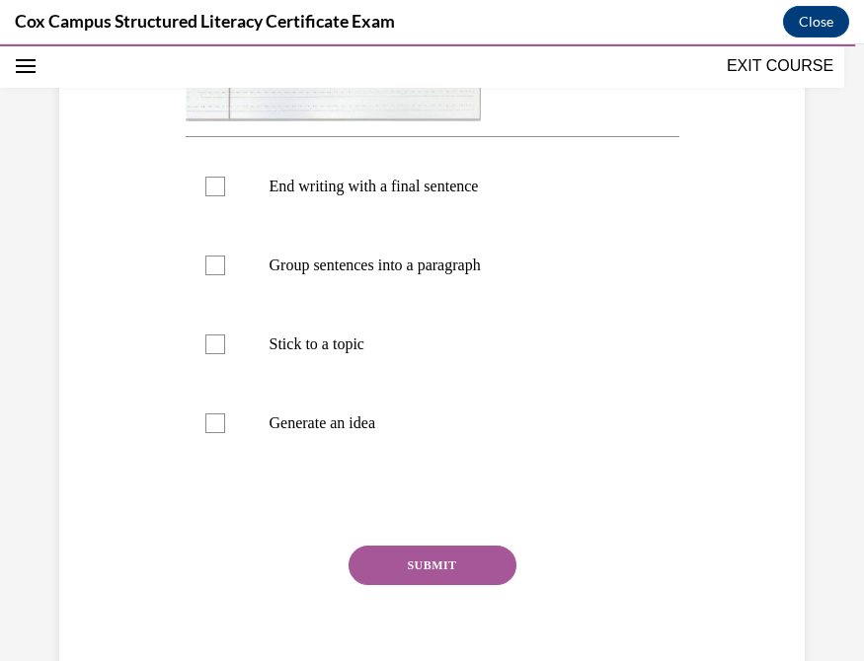
scroll to position [769, 0]
click at [207, 193] on div at bounding box center [215, 186] width 20 height 20
click at [207, 193] on input "End writing with a final sentence" at bounding box center [215, 186] width 20 height 20
checkbox input "true"
click at [214, 264] on div at bounding box center [215, 265] width 20 height 20
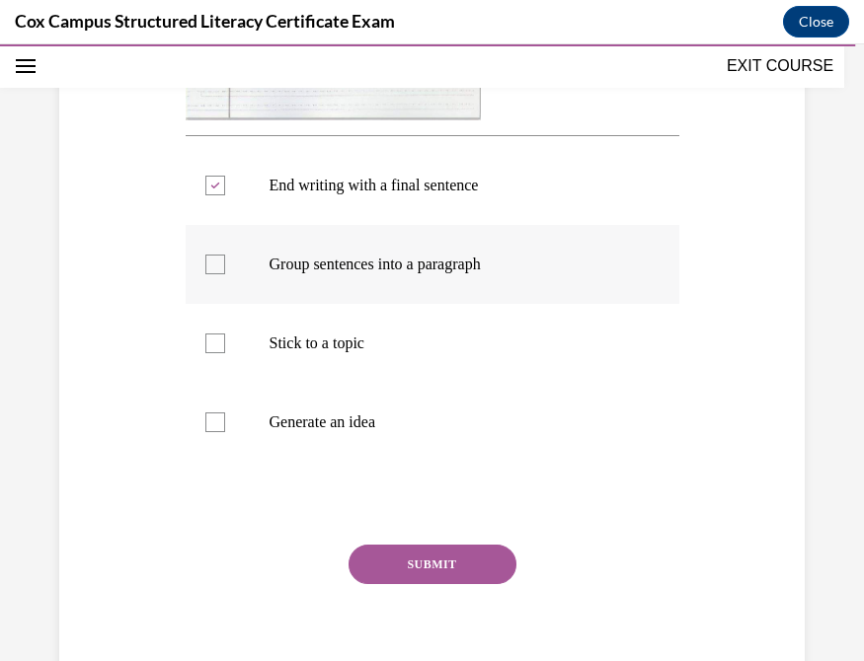
click at [214, 264] on input "Group sentences into a paragraph" at bounding box center [215, 265] width 20 height 20
checkbox input "true"
click at [214, 345] on div at bounding box center [215, 344] width 20 height 20
click at [214, 345] on input "Stick to a topic" at bounding box center [215, 344] width 20 height 20
checkbox input "true"
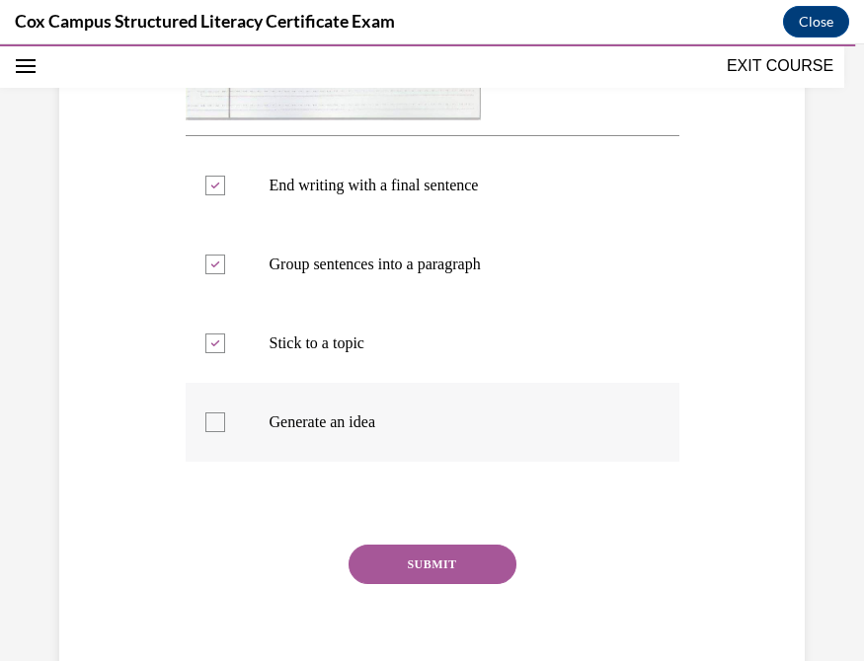
click at [208, 426] on div at bounding box center [215, 423] width 20 height 20
click at [208, 426] on input "Generate an idea" at bounding box center [215, 423] width 20 height 20
checkbox input "true"
click at [428, 562] on button "SUBMIT" at bounding box center [432, 564] width 168 height 39
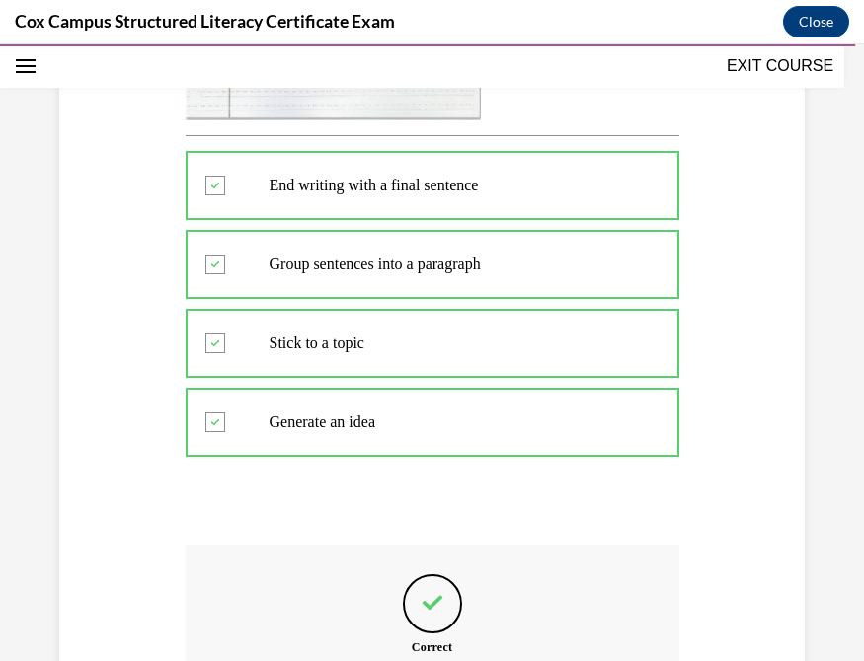
scroll to position [1016, 0]
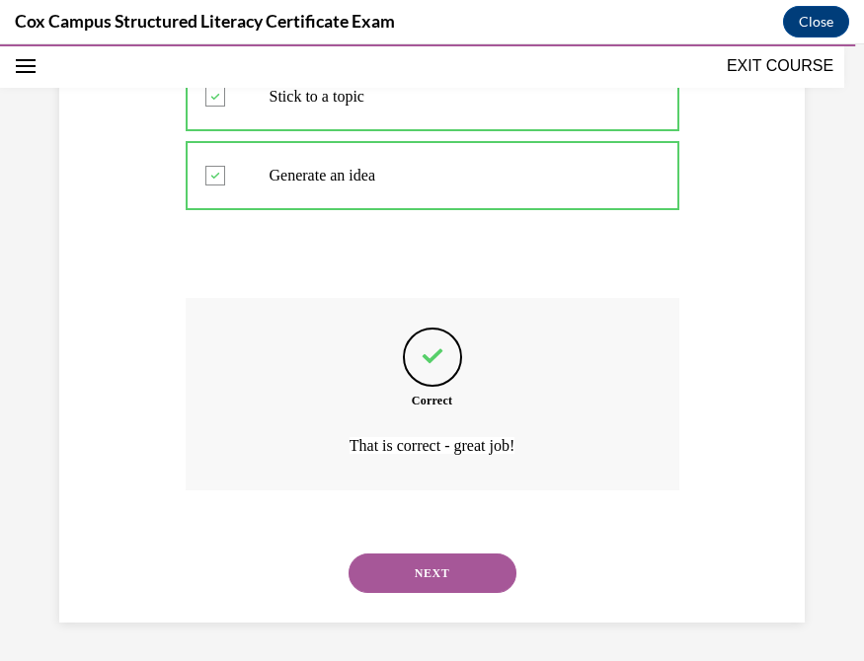
click at [411, 555] on button "NEXT" at bounding box center [432, 573] width 168 height 39
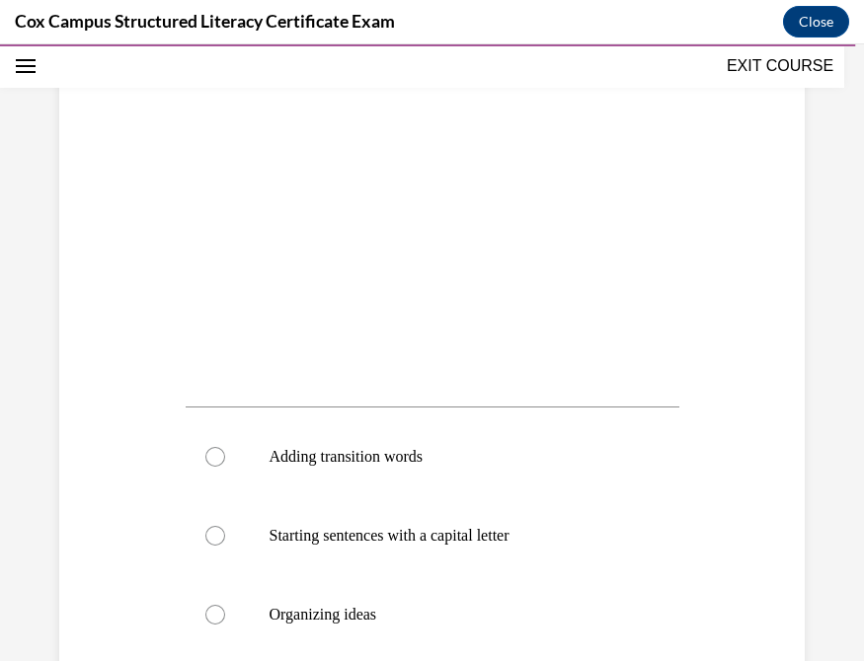
scroll to position [794, 0]
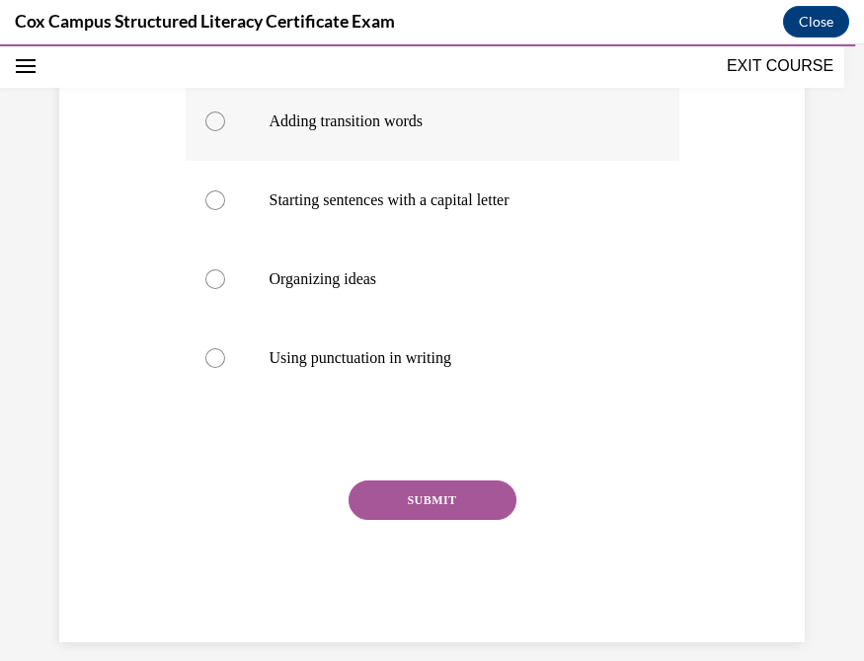
click at [209, 131] on div at bounding box center [215, 122] width 20 height 20
click at [209, 131] on input "Adding transition words" at bounding box center [215, 122] width 20 height 20
radio input "true"
click at [459, 520] on button "SUBMIT" at bounding box center [432, 500] width 168 height 39
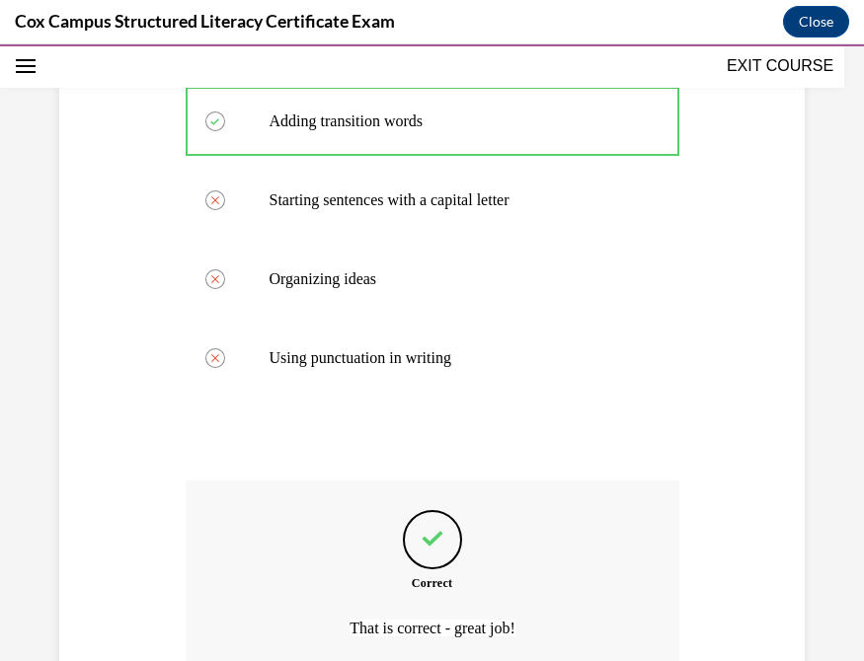
scroll to position [1017, 0]
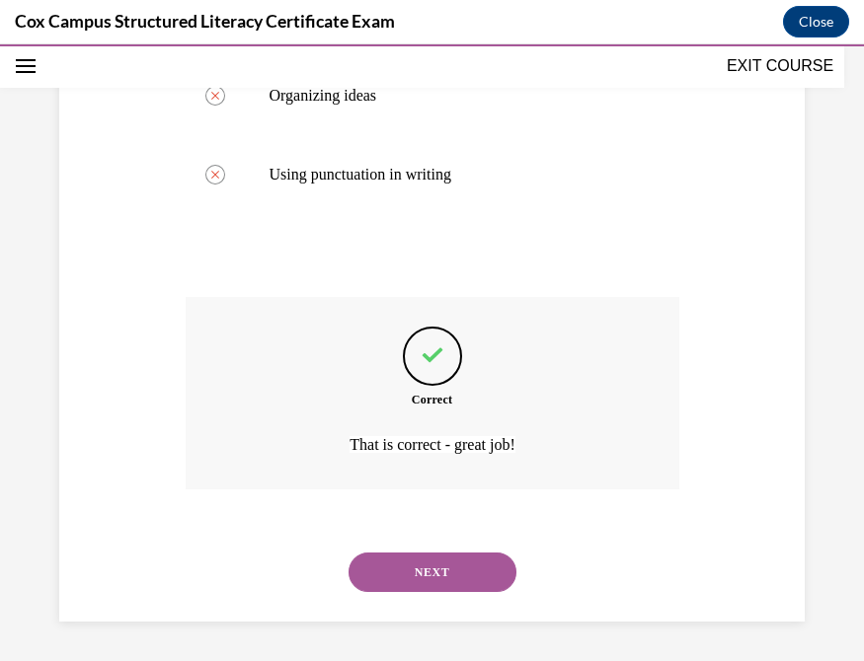
click at [471, 584] on button "NEXT" at bounding box center [432, 572] width 168 height 39
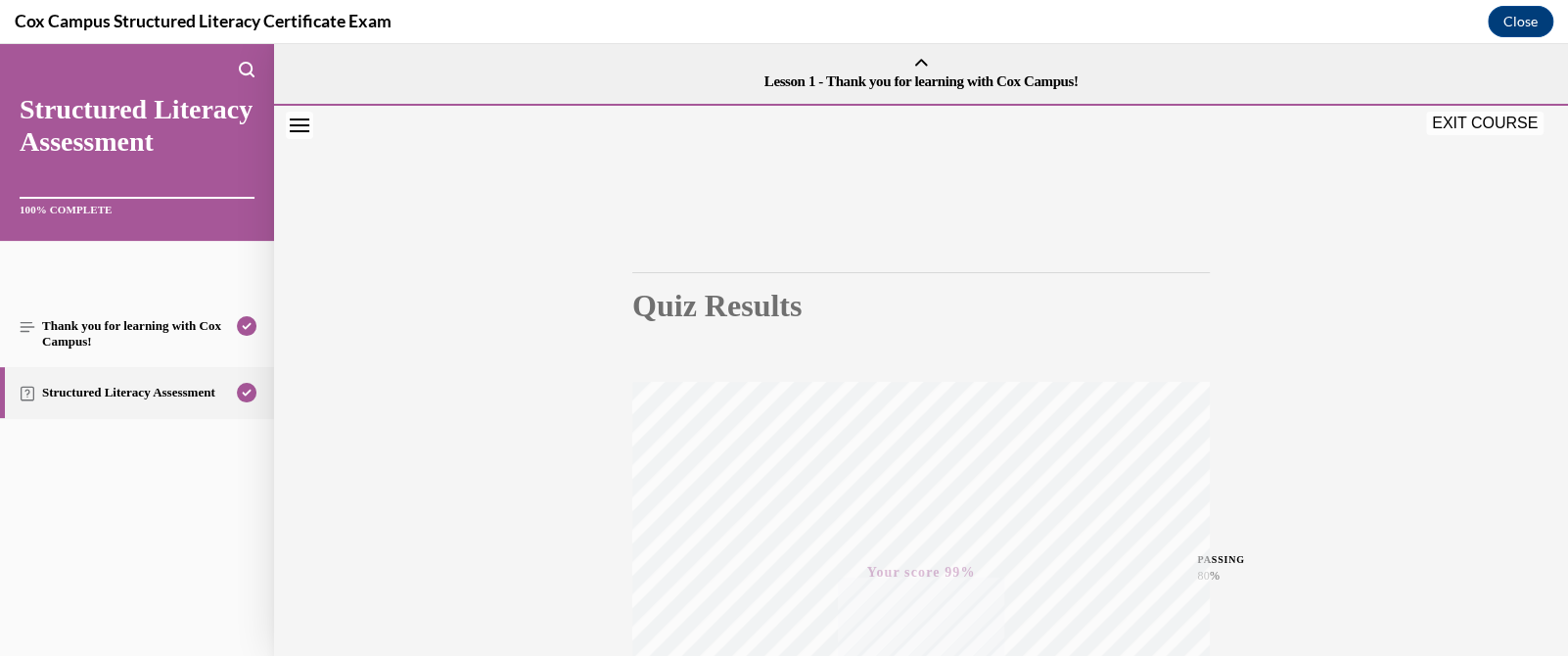
scroll to position [391, 0]
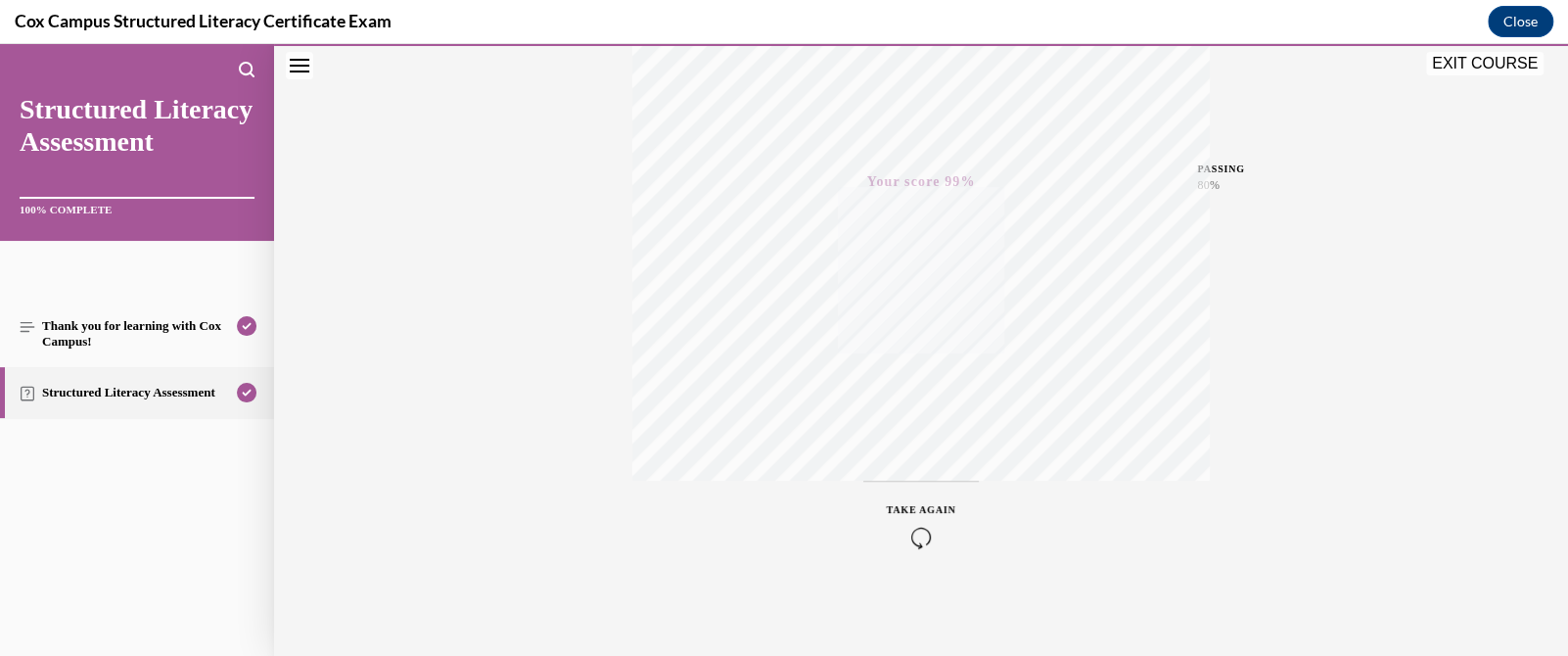
click at [837, 66] on button "EXIT COURSE" at bounding box center [1485, 64] width 117 height 24
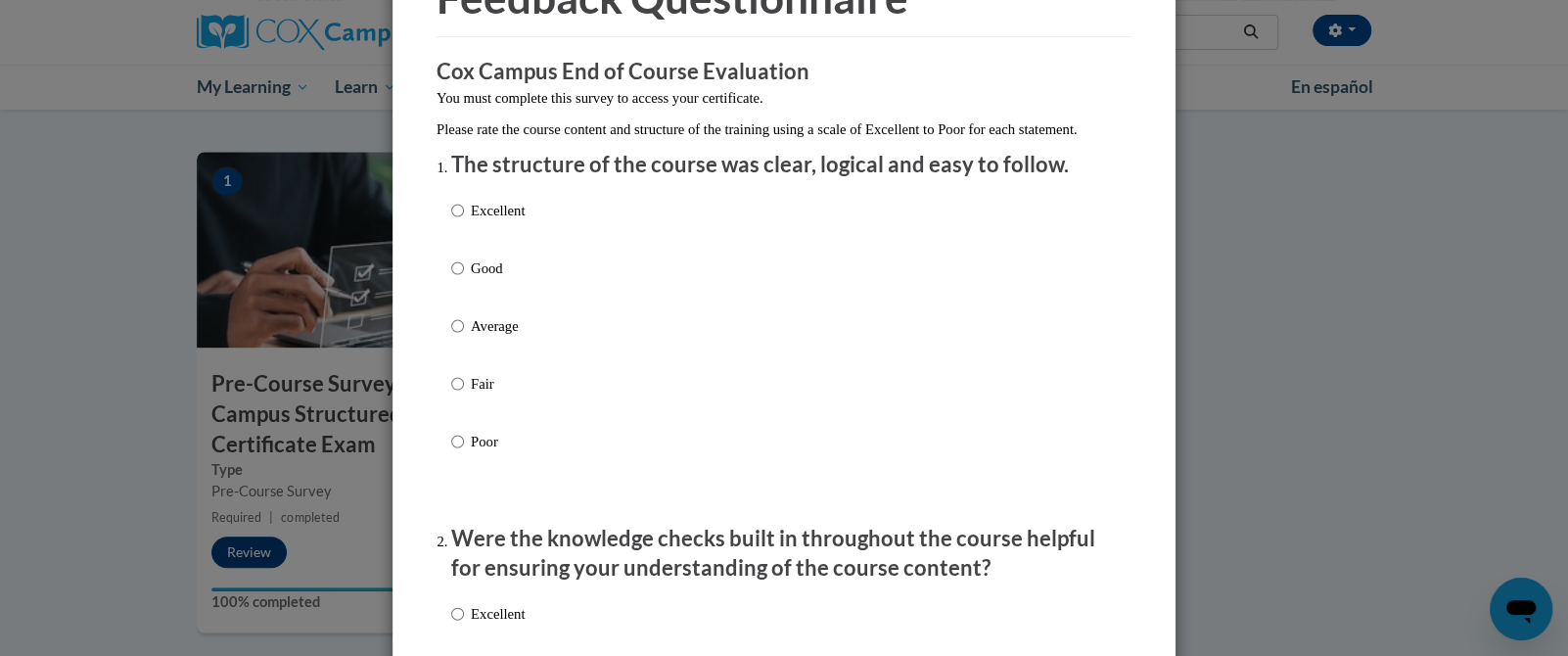
scroll to position [124, 0]
click at [451, 278] on input "Good" at bounding box center [457, 268] width 13 height 22
radio input "true"
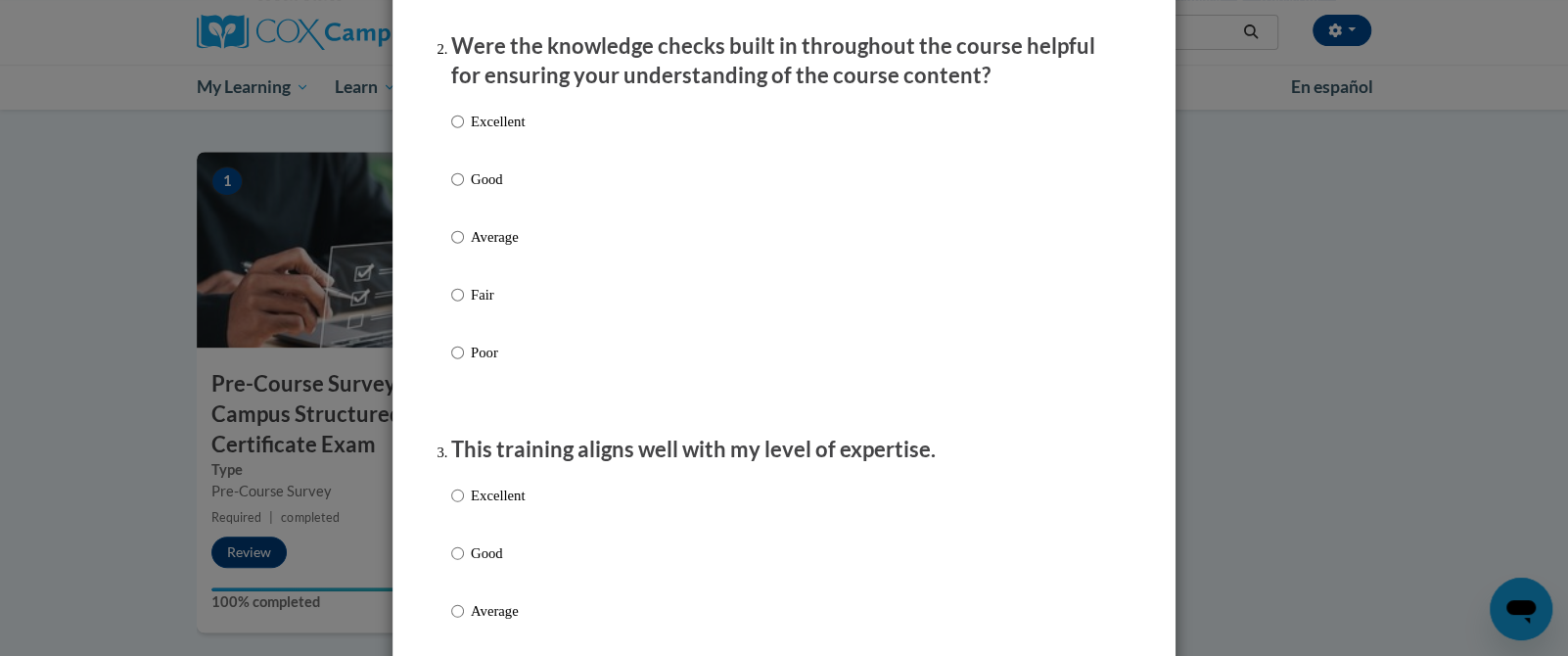
scroll to position [626, 0]
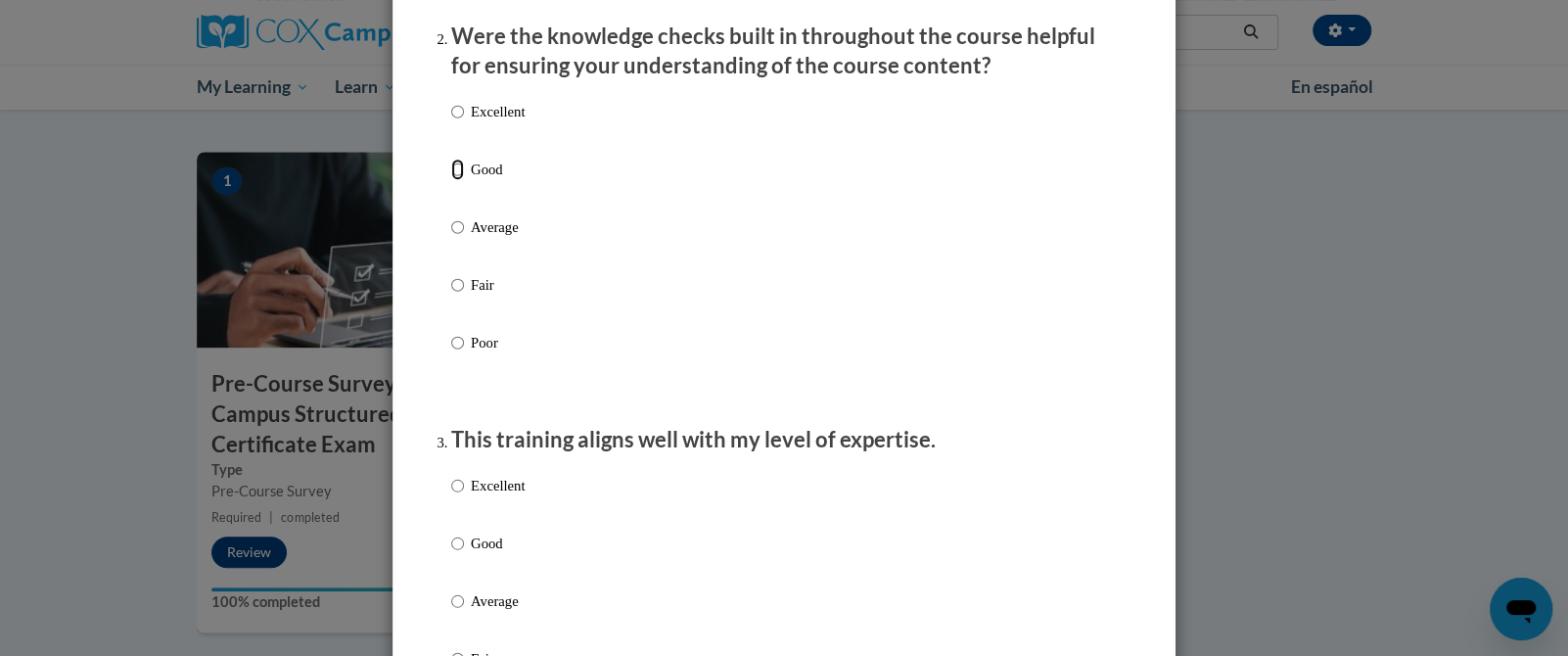
click at [451, 181] on input "Good" at bounding box center [457, 170] width 13 height 22
radio input "true"
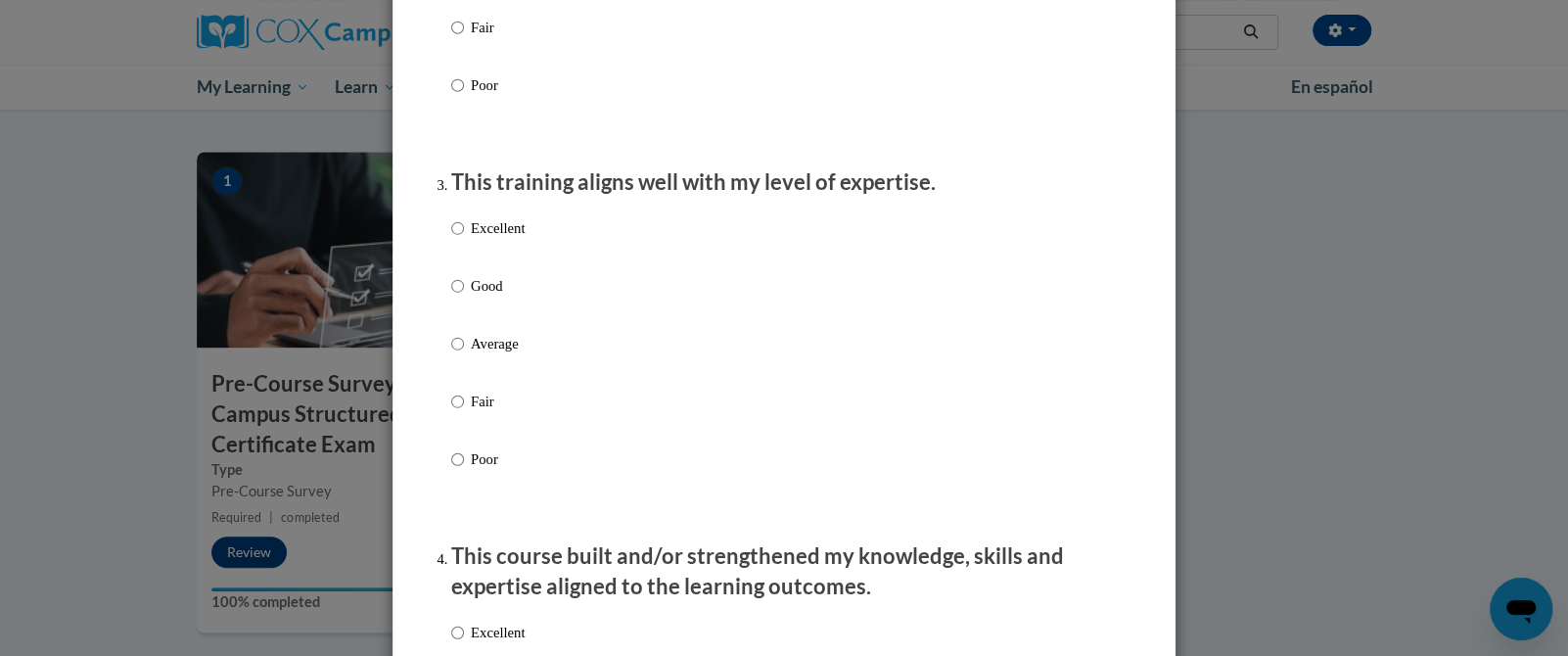
scroll to position [928, 0]
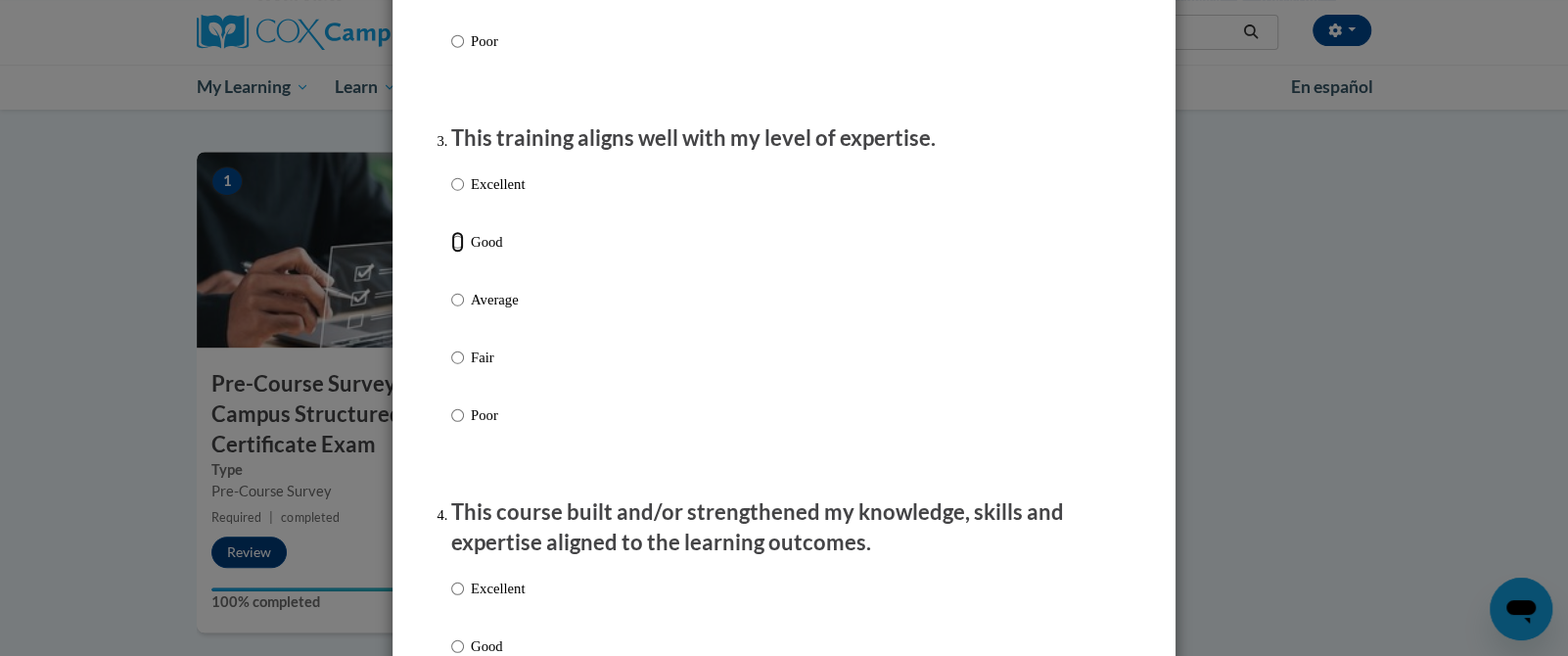
click at [451, 253] on input "Good" at bounding box center [457, 242] width 13 height 22
radio input "true"
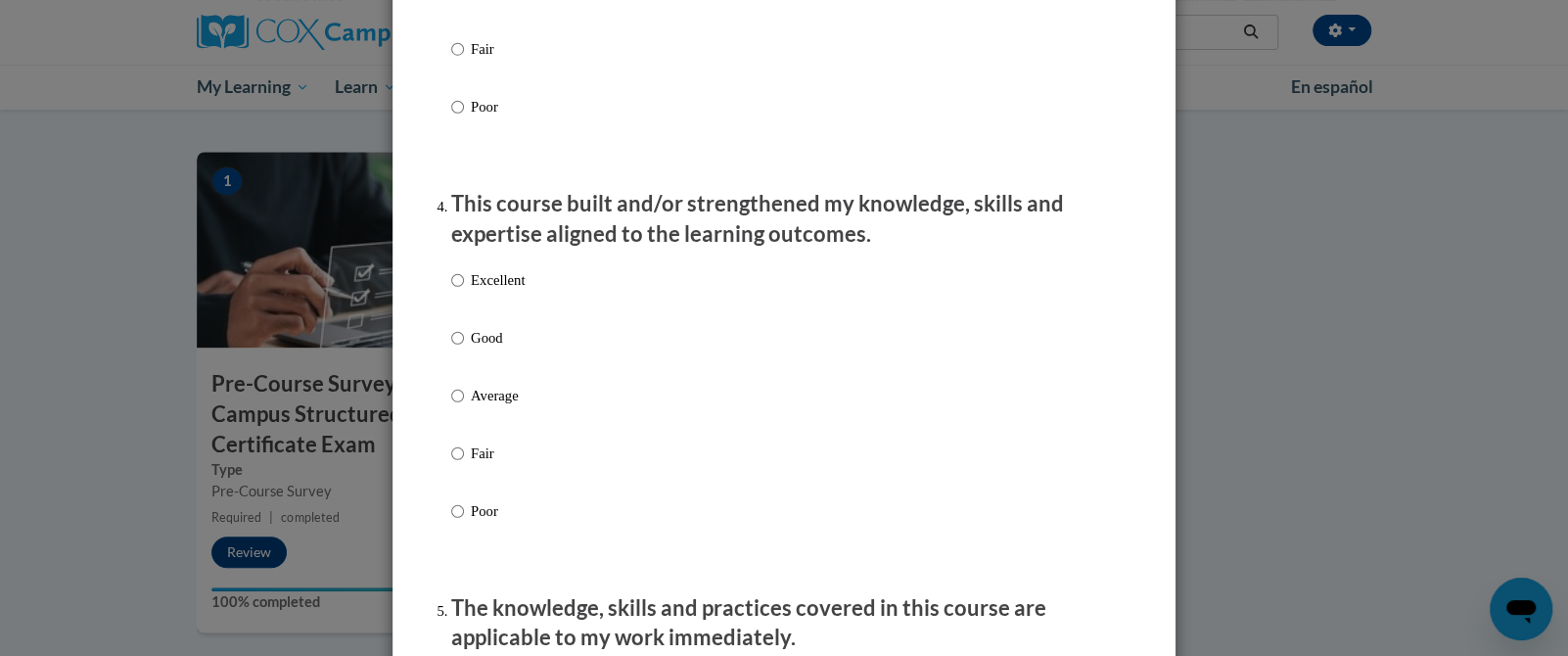
scroll to position [1239, 0]
click at [451, 346] on input "Good" at bounding box center [457, 336] width 13 height 22
radio input "true"
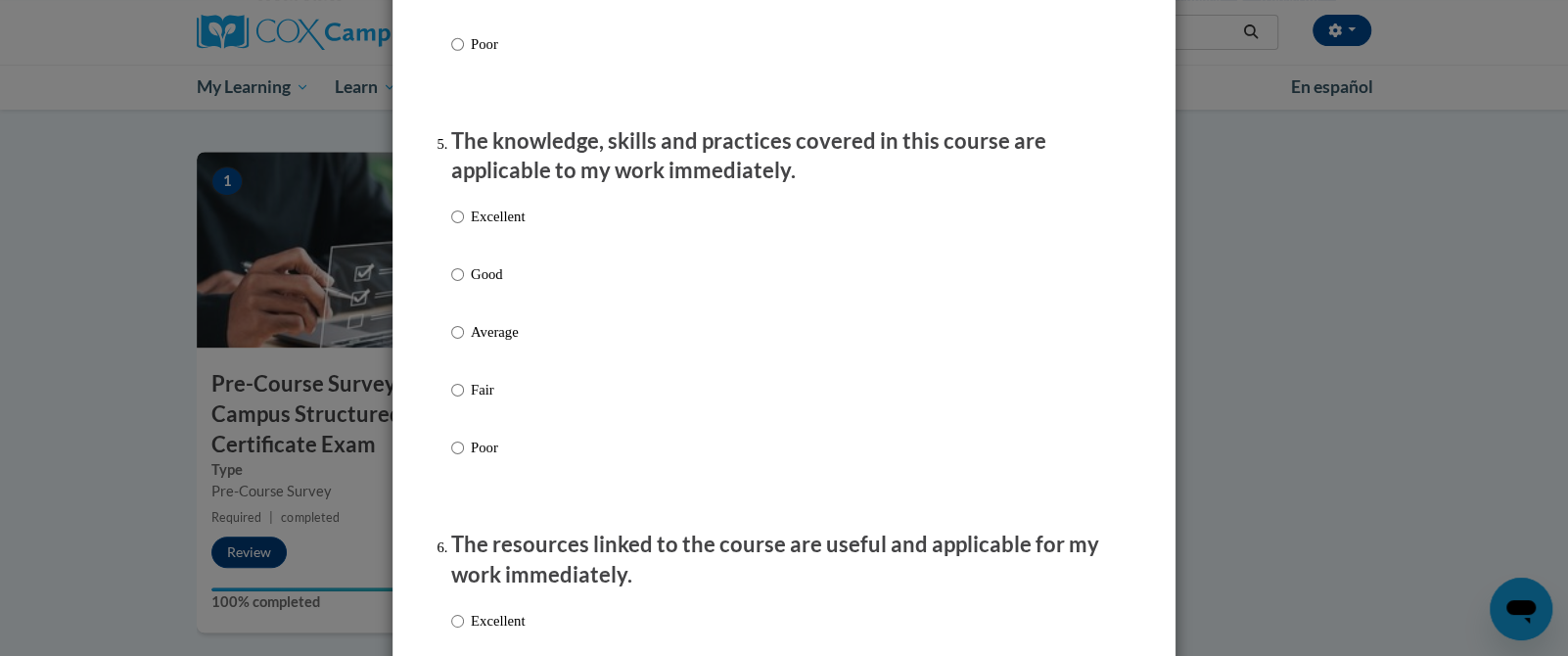
scroll to position [1741, 0]
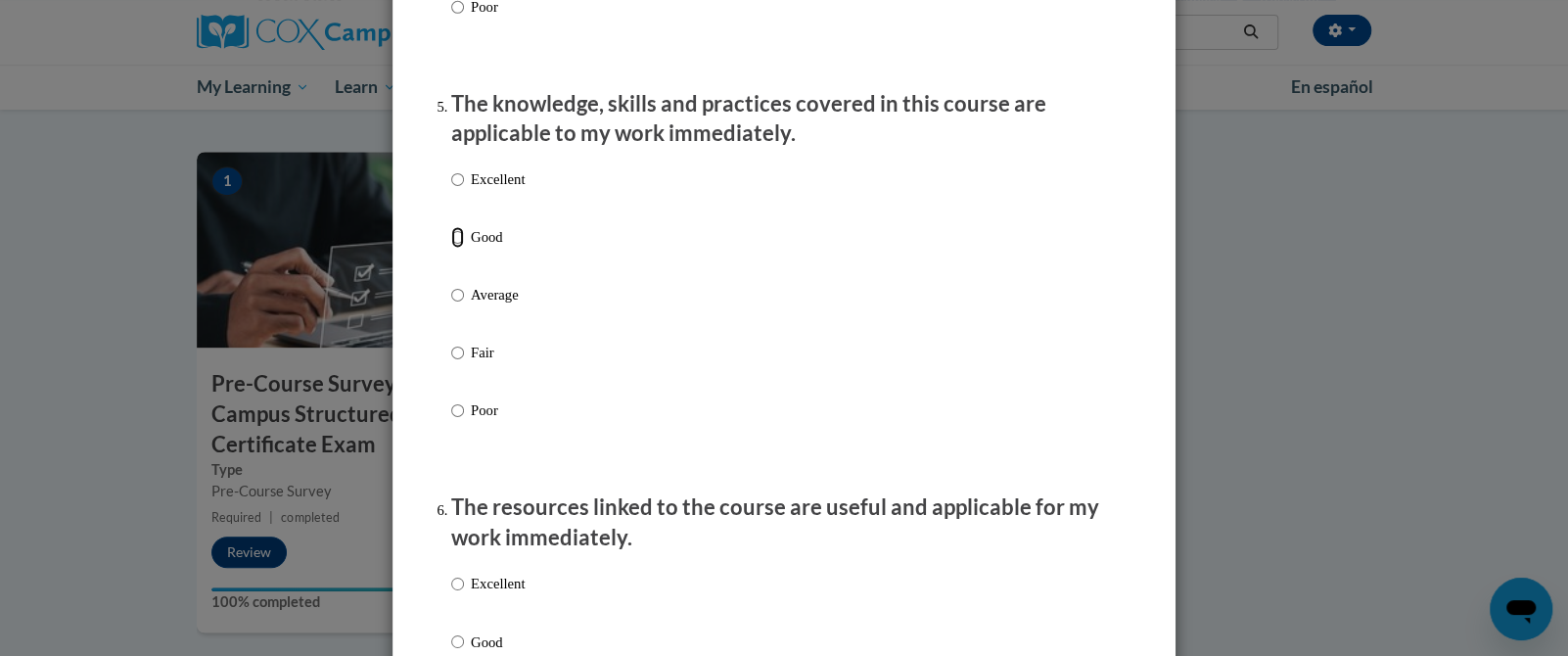
click at [451, 248] on input "Good" at bounding box center [457, 237] width 13 height 22
radio input "true"
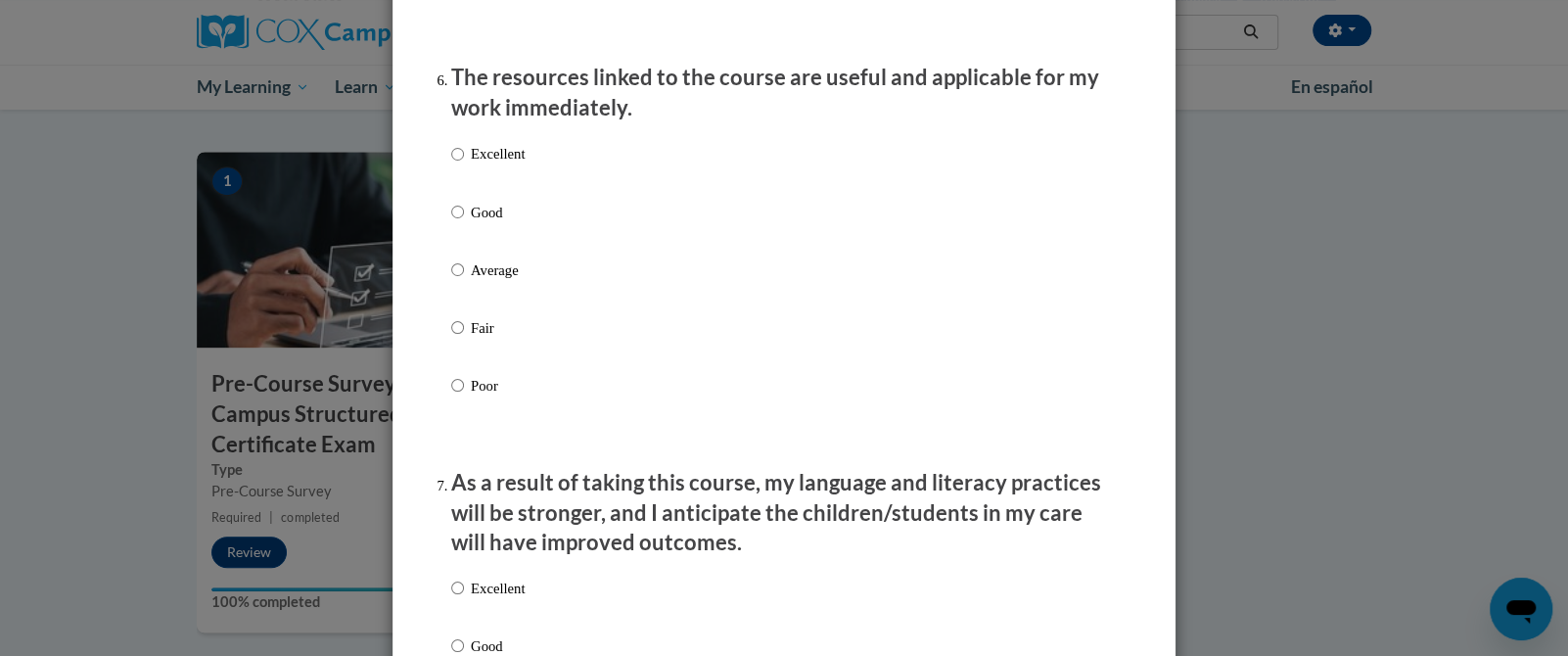
scroll to position [2174, 0]
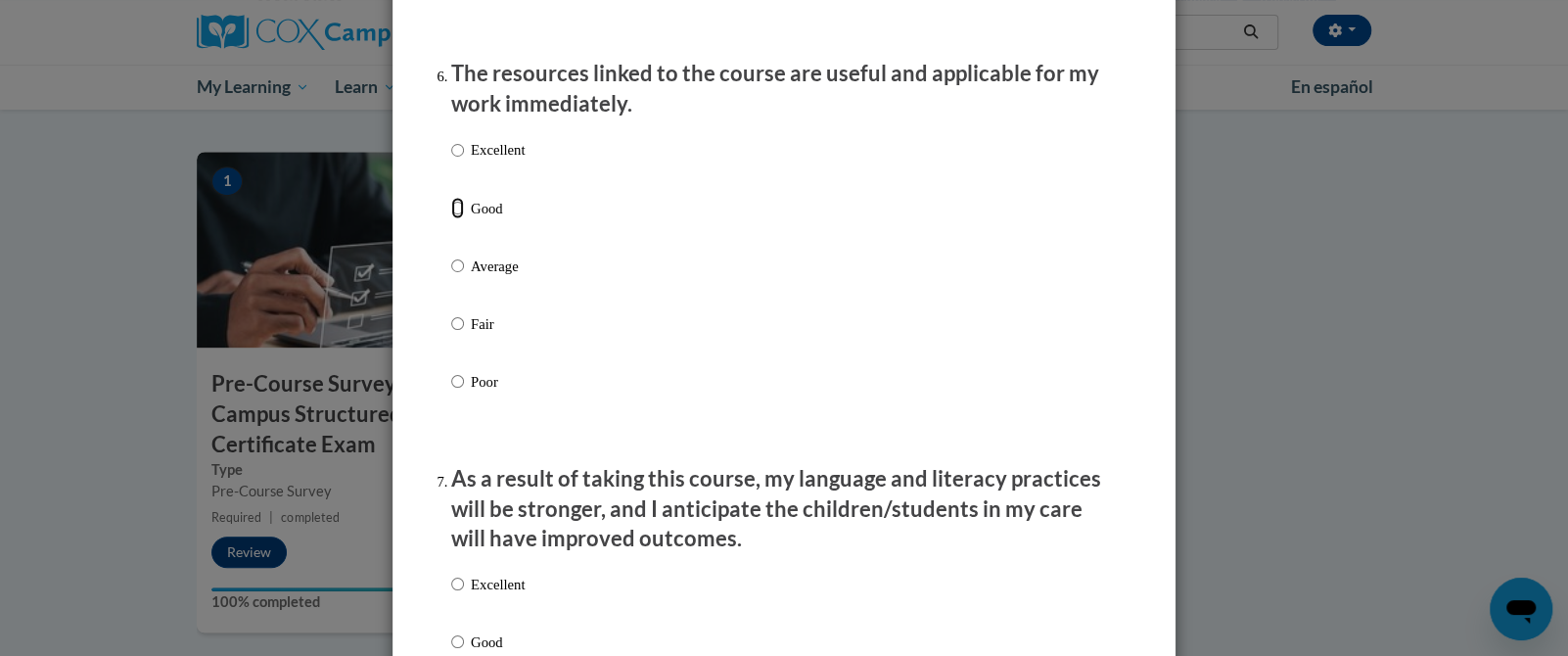
click at [451, 218] on input "Good" at bounding box center [457, 207] width 13 height 22
radio input "true"
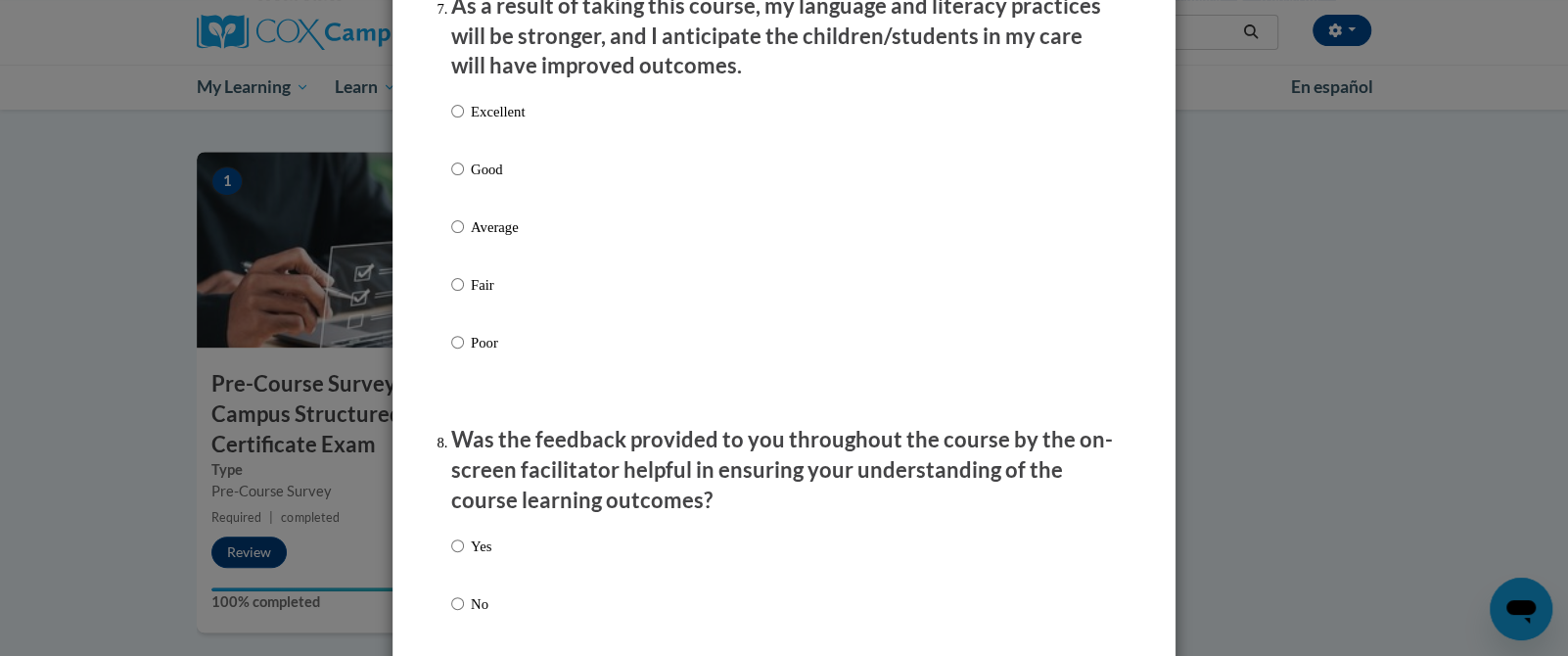
scroll to position [2649, 0]
click at [451, 179] on input "Good" at bounding box center [457, 168] width 13 height 22
radio input "true"
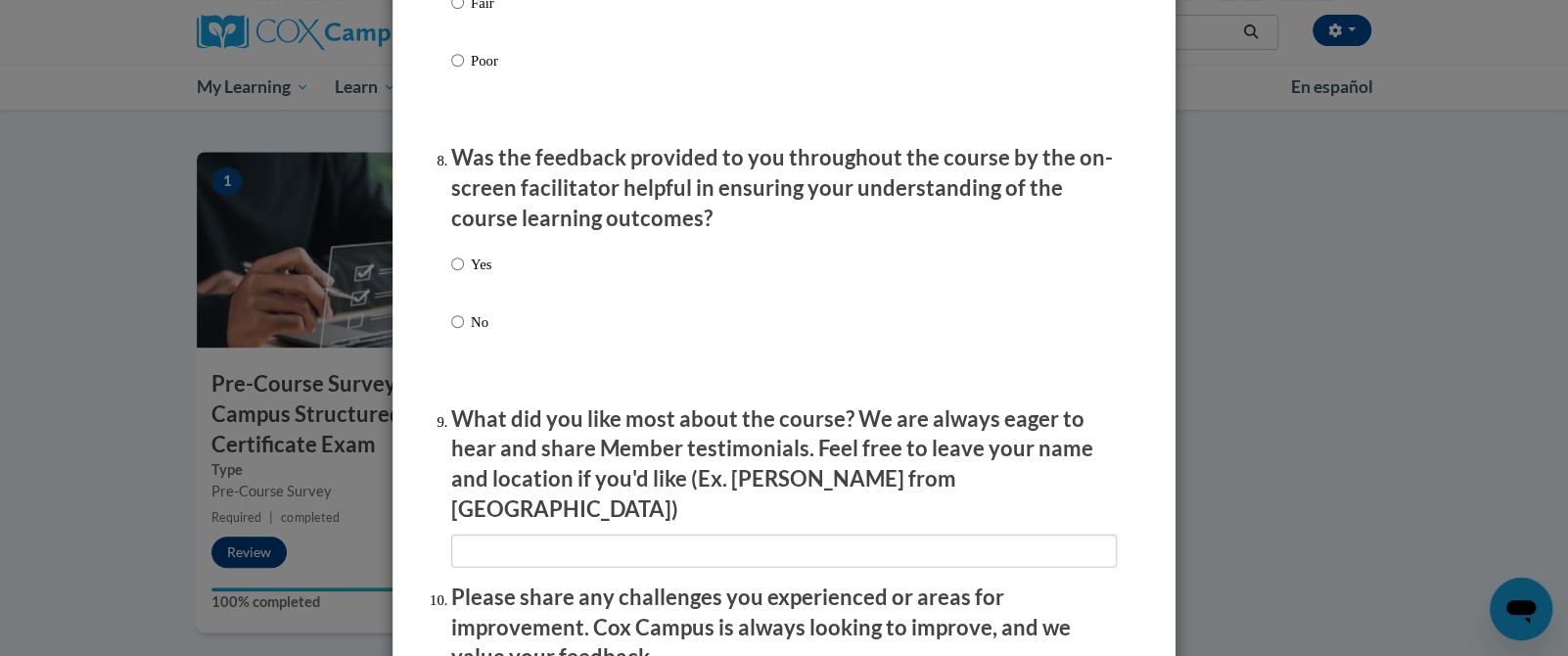
scroll to position [2931, 0]
click at [451, 274] on input "Yes" at bounding box center [457, 264] width 13 height 22
radio input "true"
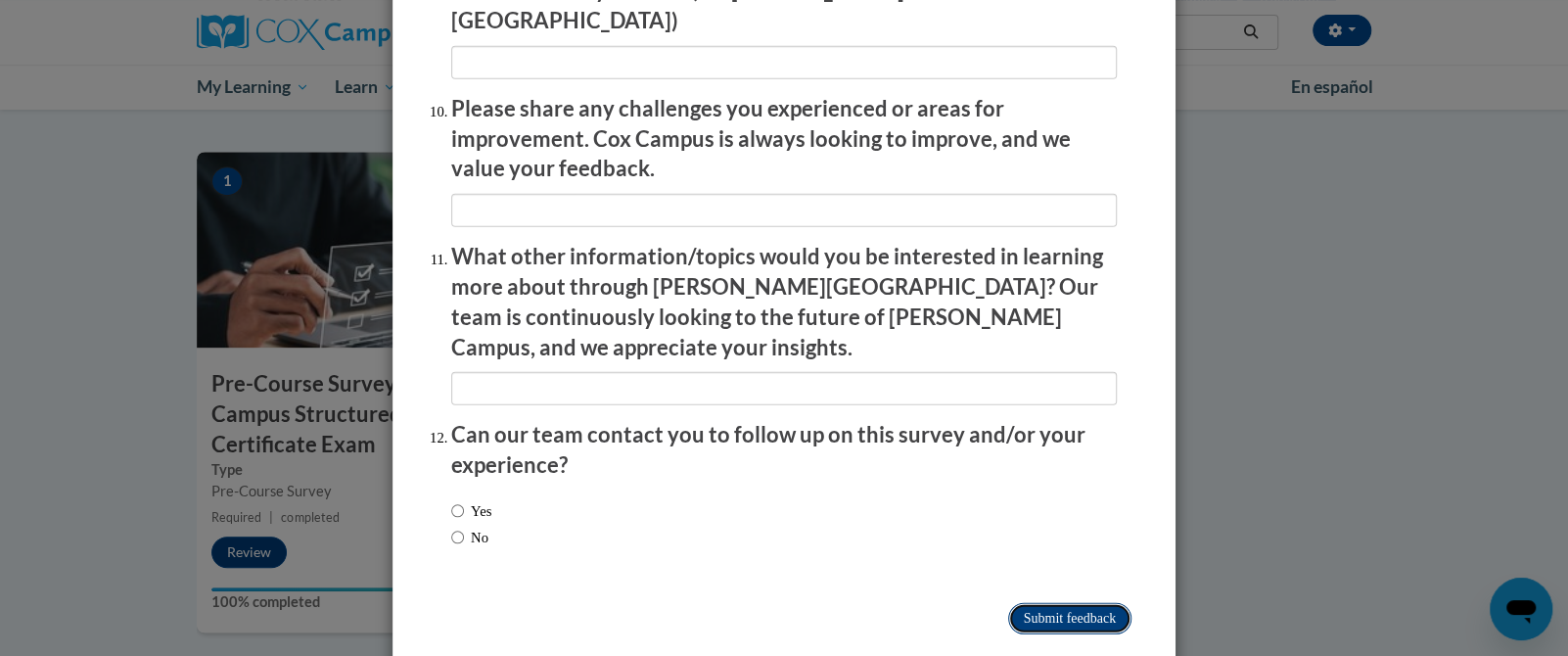
click at [837, 603] on input "Submit feedback" at bounding box center [1070, 619] width 123 height 32
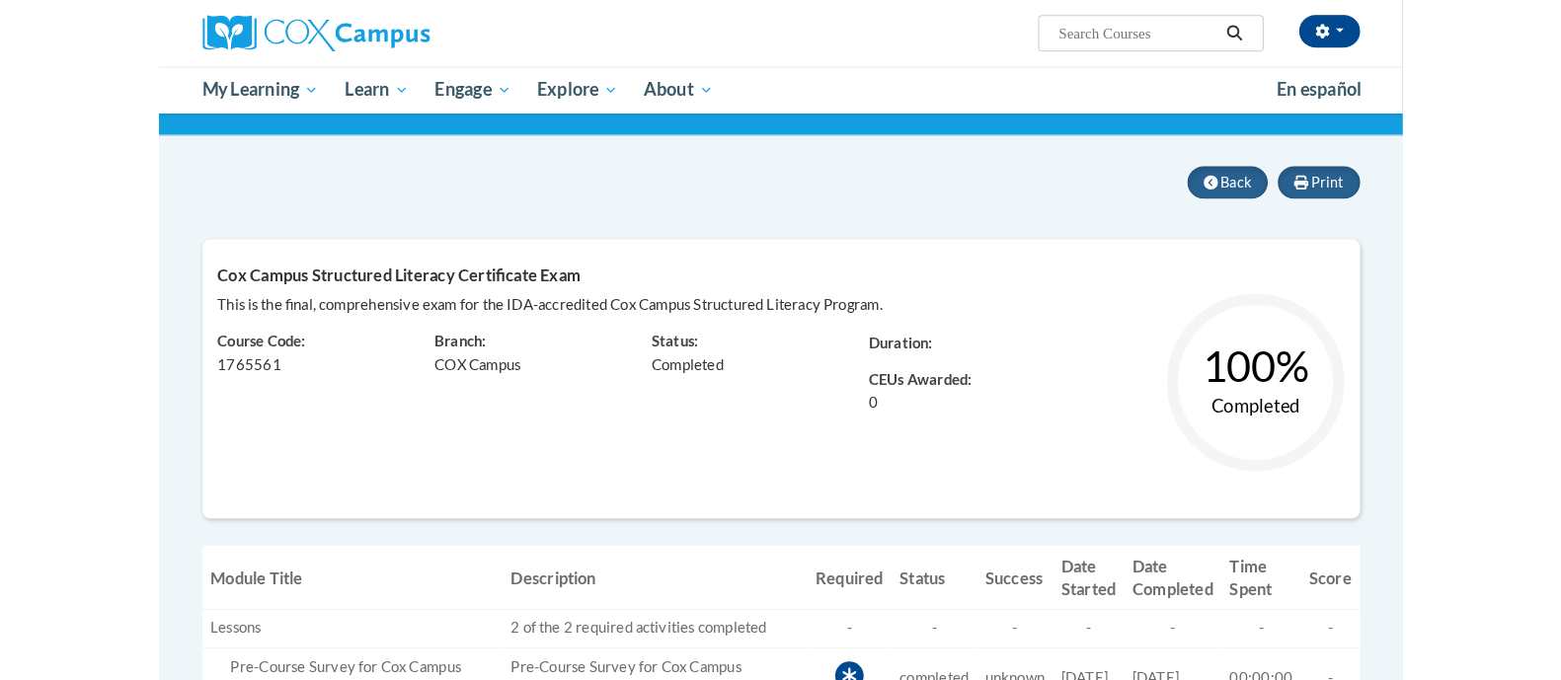
scroll to position [129, 0]
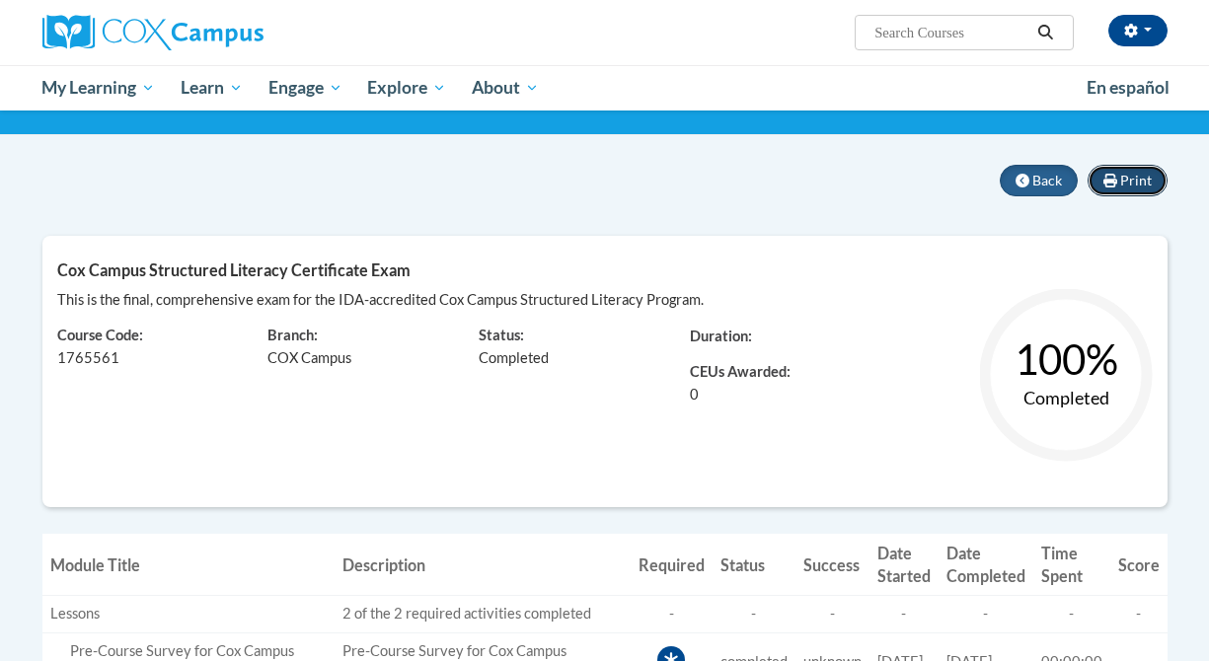
click at [1116, 165] on button "Print" at bounding box center [1128, 181] width 80 height 32
